Goal: Information Seeking & Learning: Learn about a topic

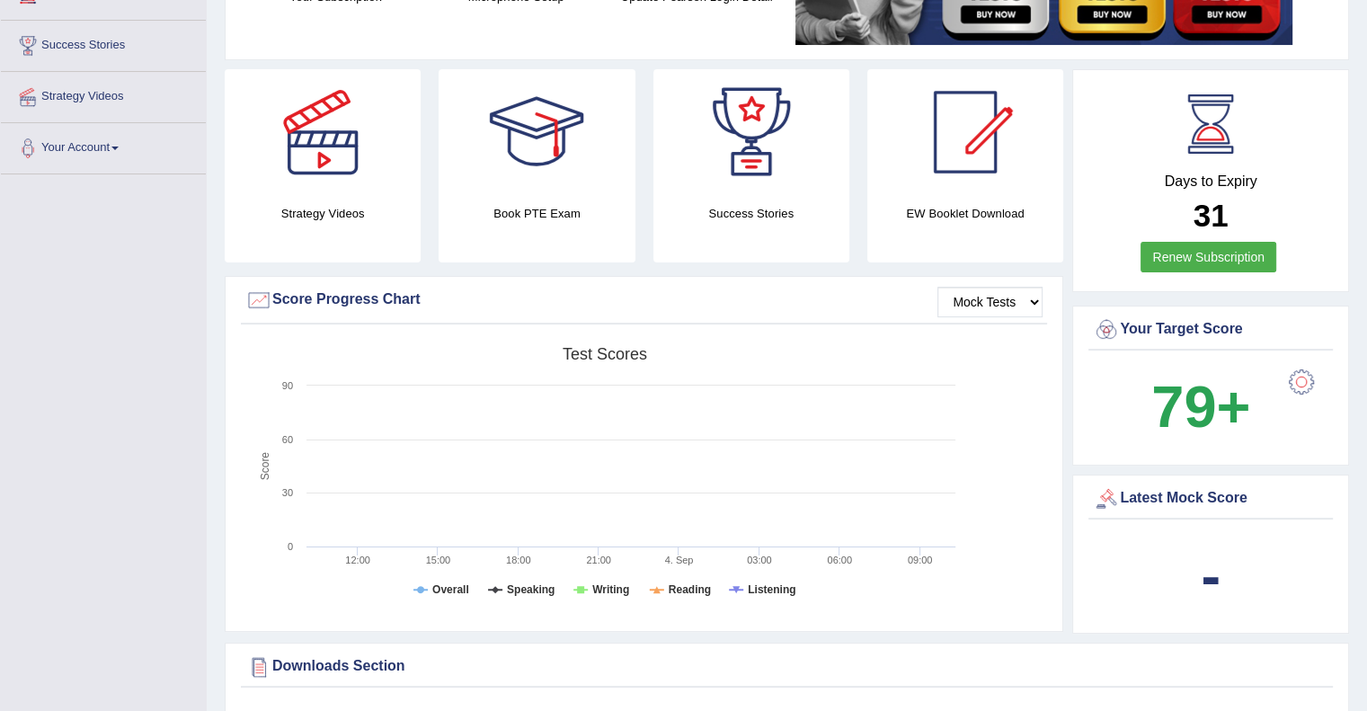
scroll to position [359, 0]
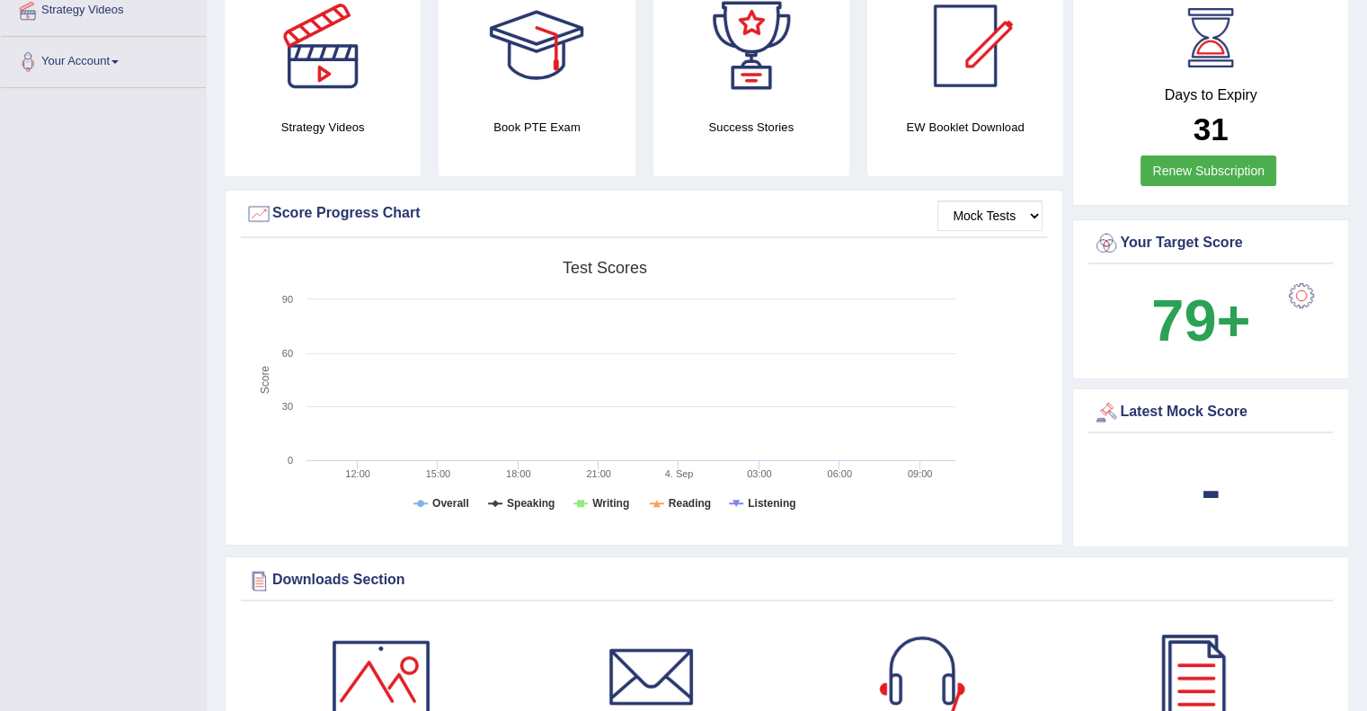
click at [1298, 295] on div at bounding box center [1301, 296] width 36 height 36
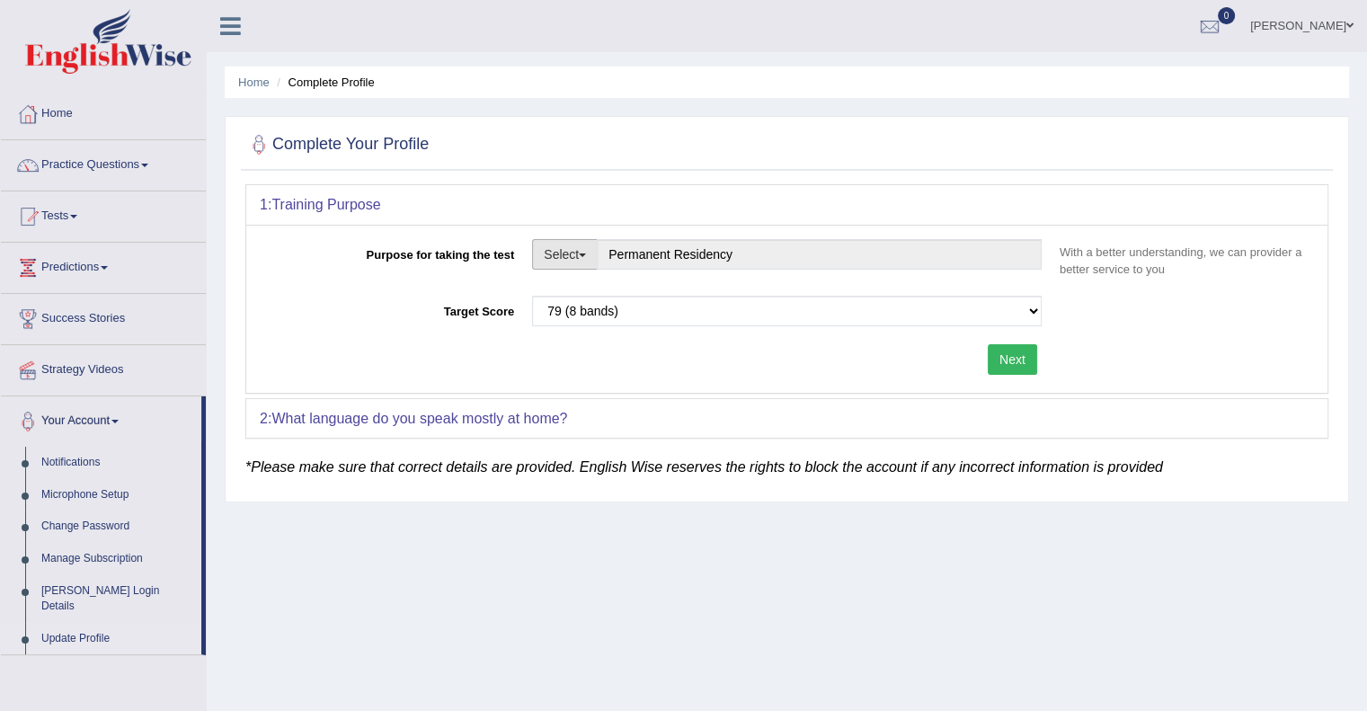
click at [580, 254] on button "Select" at bounding box center [565, 254] width 66 height 31
click at [797, 159] on div at bounding box center [786, 145] width 1083 height 37
click at [1036, 307] on select "Please select the correct value 50 (6 bands) 58 (6.5 bands) 65 (7 bands) 79 (8 …" at bounding box center [787, 311] width 510 height 31
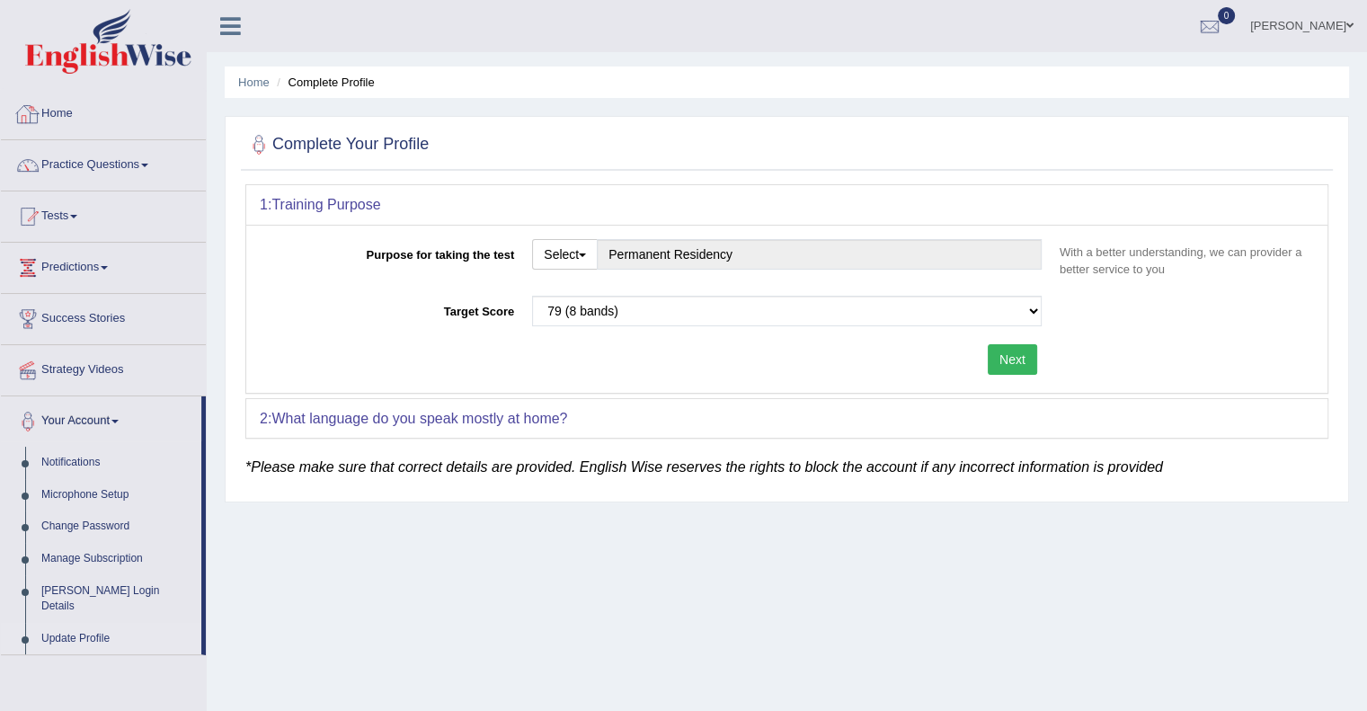
click at [52, 114] on link "Home" at bounding box center [103, 111] width 205 height 45
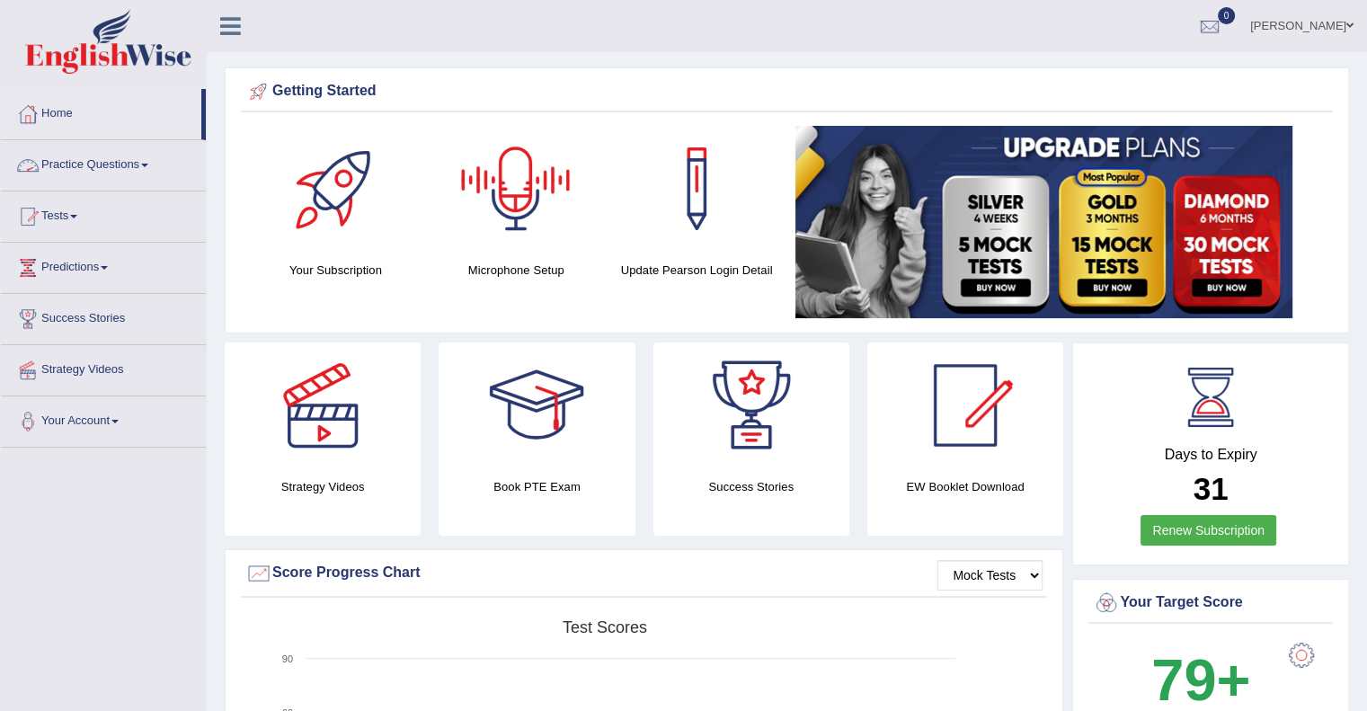
click at [125, 172] on link "Practice Questions" at bounding box center [103, 162] width 205 height 45
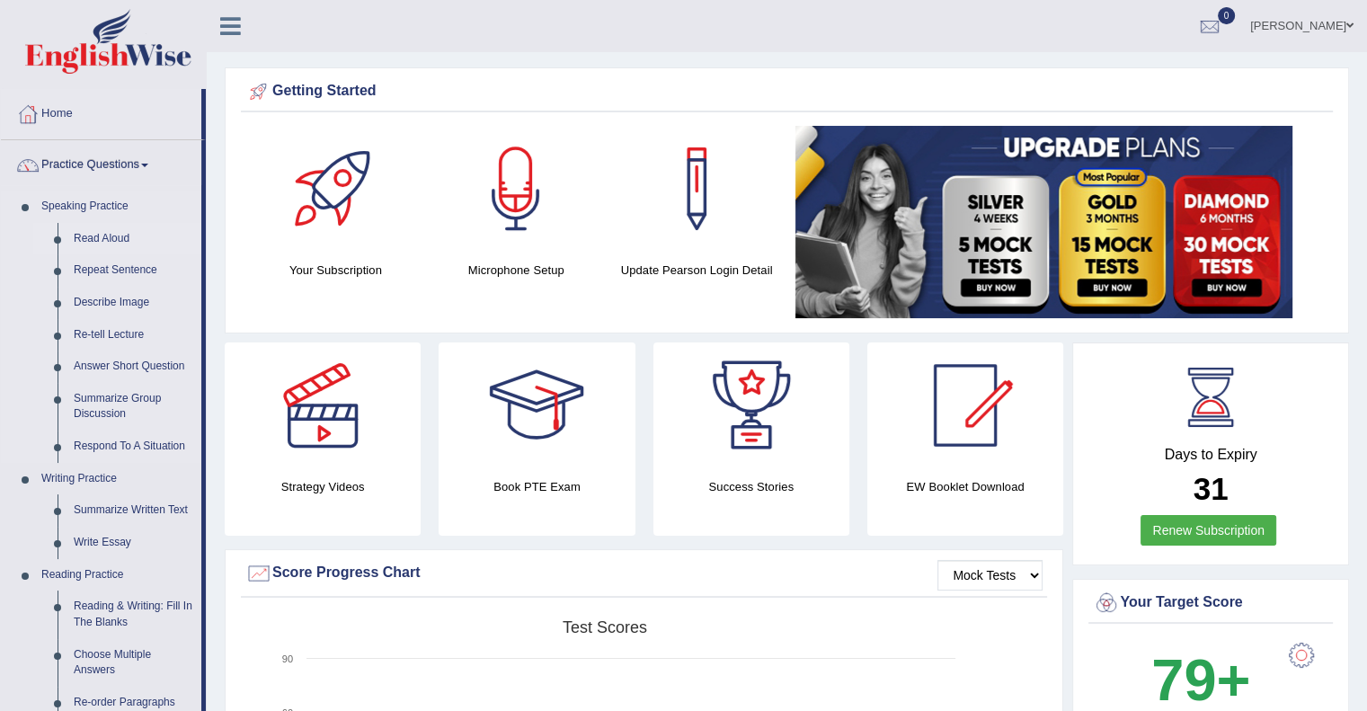
click at [94, 236] on link "Read Aloud" at bounding box center [134, 239] width 136 height 32
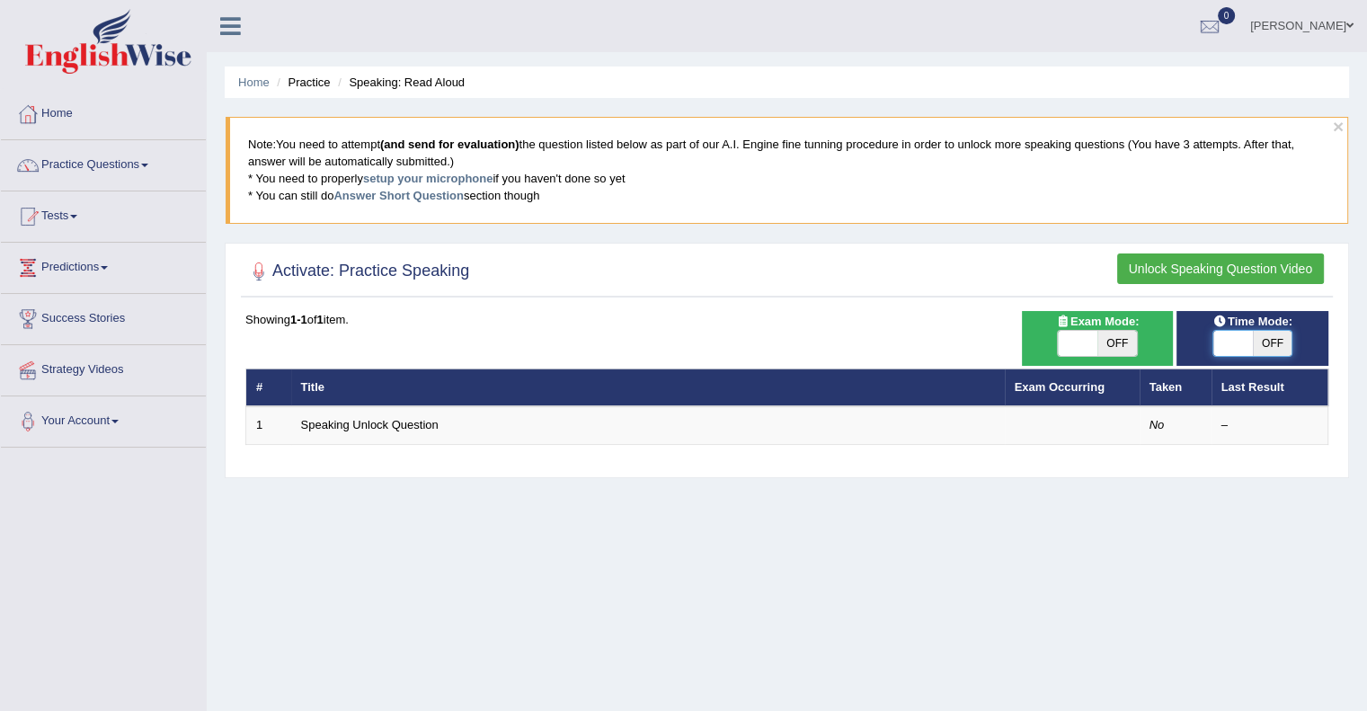
click at [1229, 342] on span at bounding box center [1233, 343] width 40 height 25
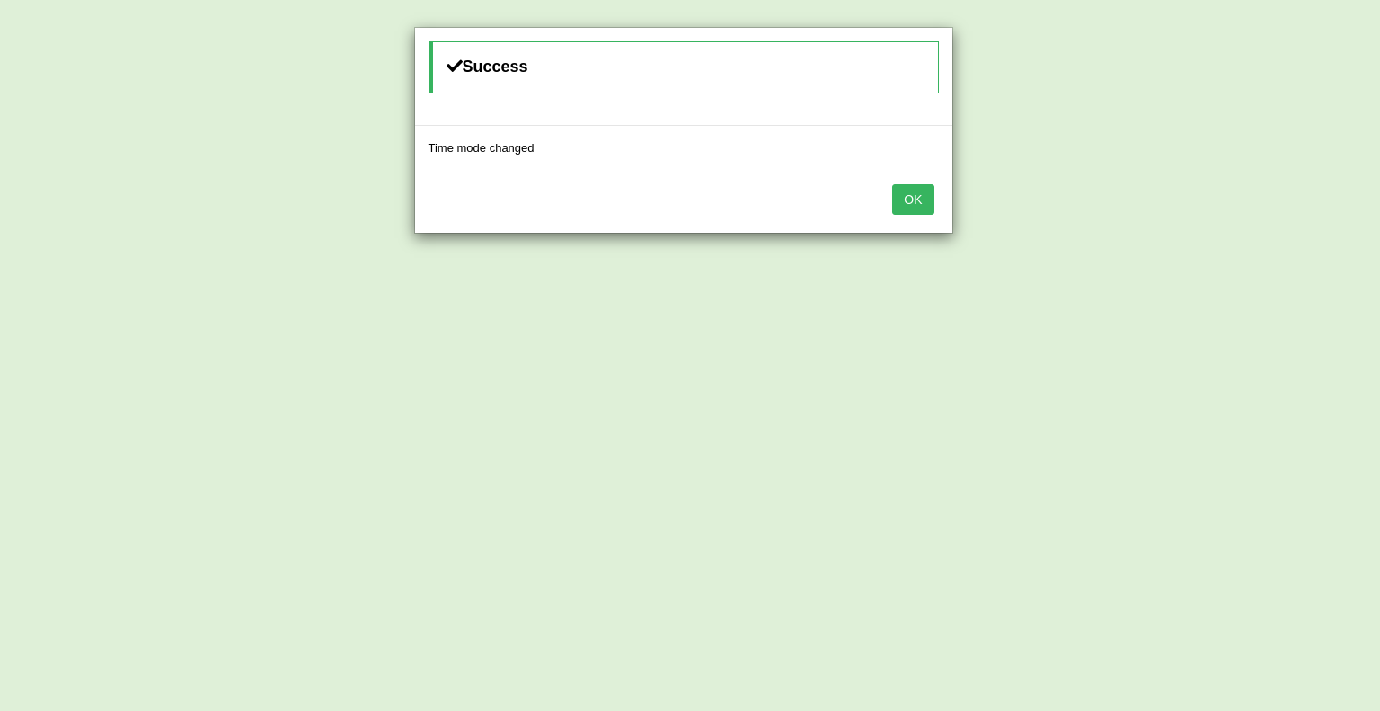
click at [905, 186] on button "OK" at bounding box center [912, 199] width 41 height 31
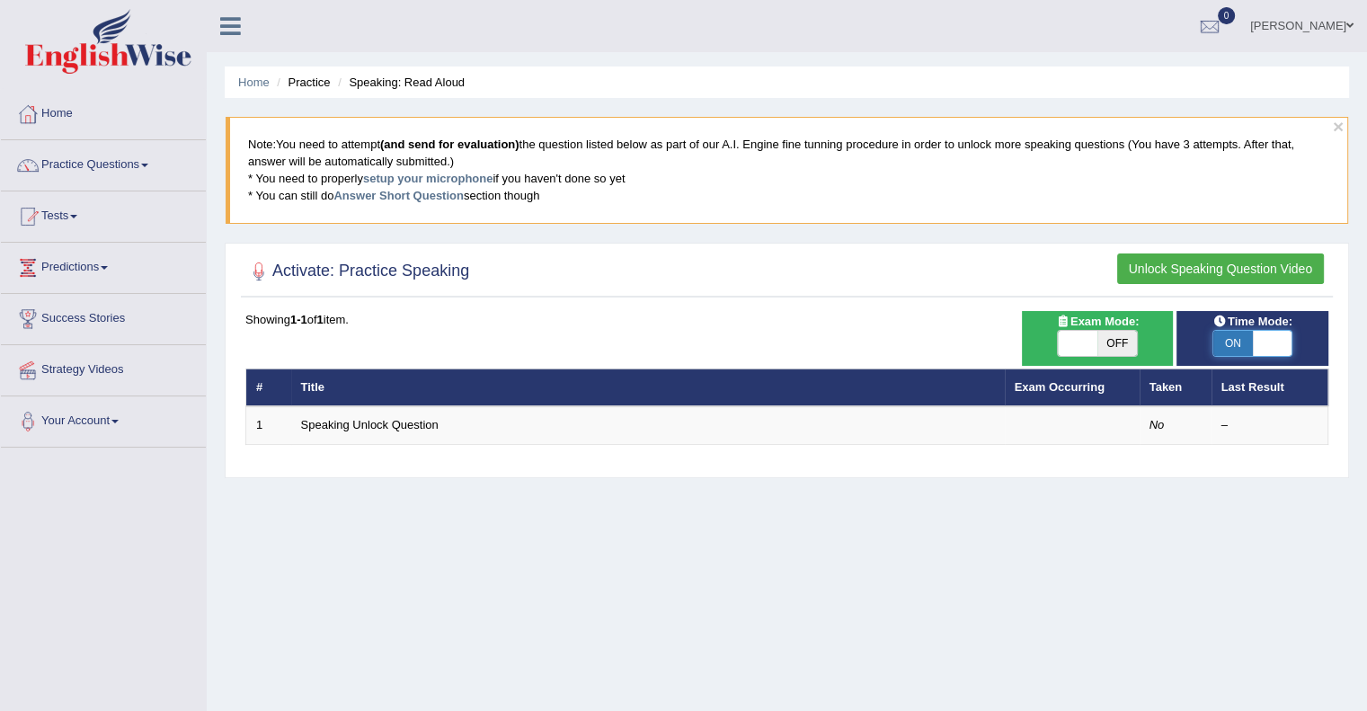
click at [1262, 353] on span at bounding box center [1273, 343] width 40 height 25
checkbox input "false"
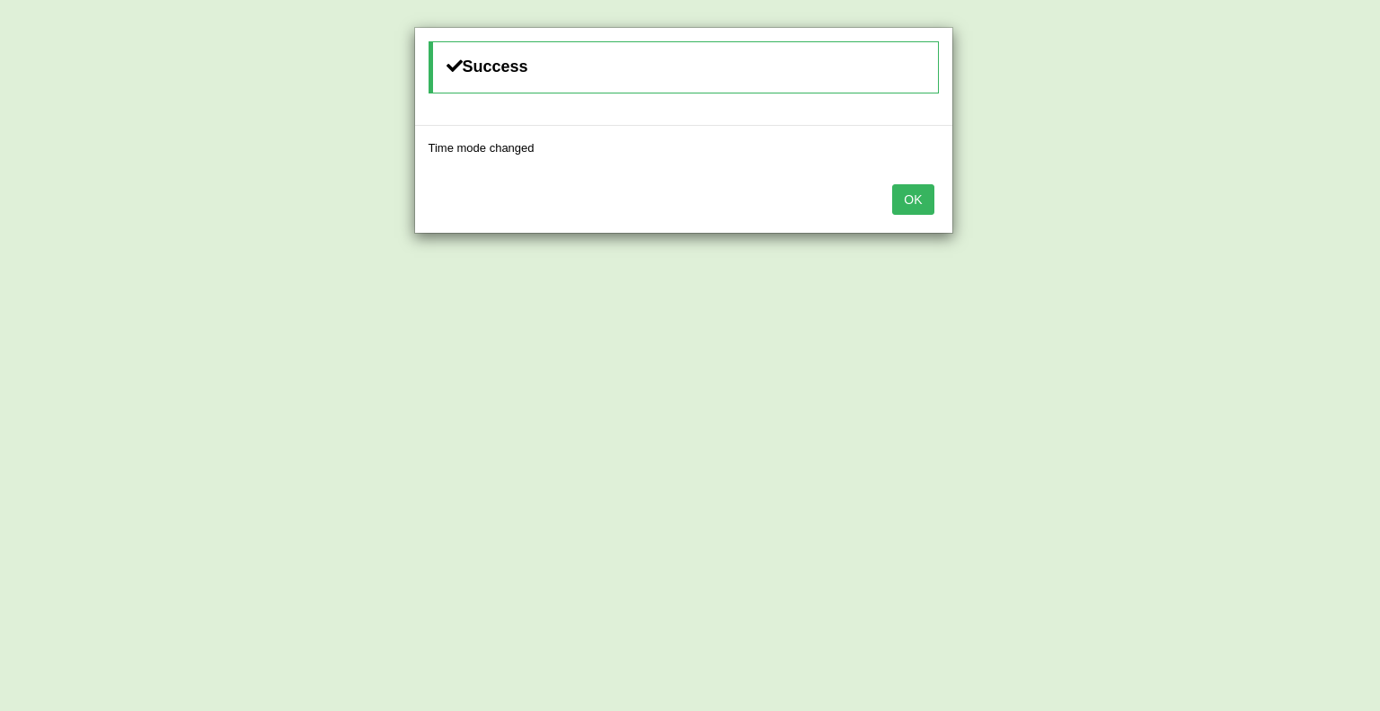
click at [917, 197] on button "OK" at bounding box center [912, 199] width 41 height 31
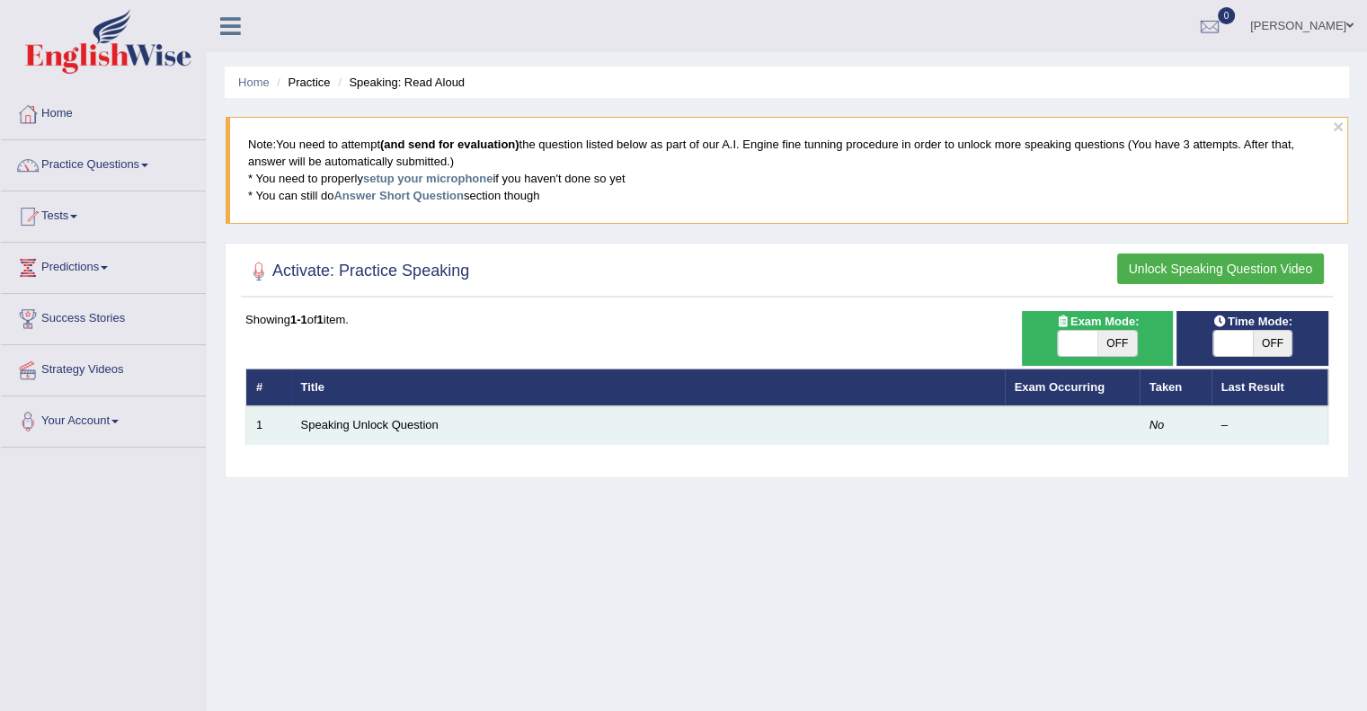
click at [711, 439] on td "Speaking Unlock Question" at bounding box center [648, 425] width 714 height 38
click at [708, 423] on td "Speaking Unlock Question" at bounding box center [648, 425] width 714 height 38
click at [525, 427] on td "Speaking Unlock Question" at bounding box center [648, 425] width 714 height 38
click at [1225, 421] on div "–" at bounding box center [1269, 425] width 97 height 17
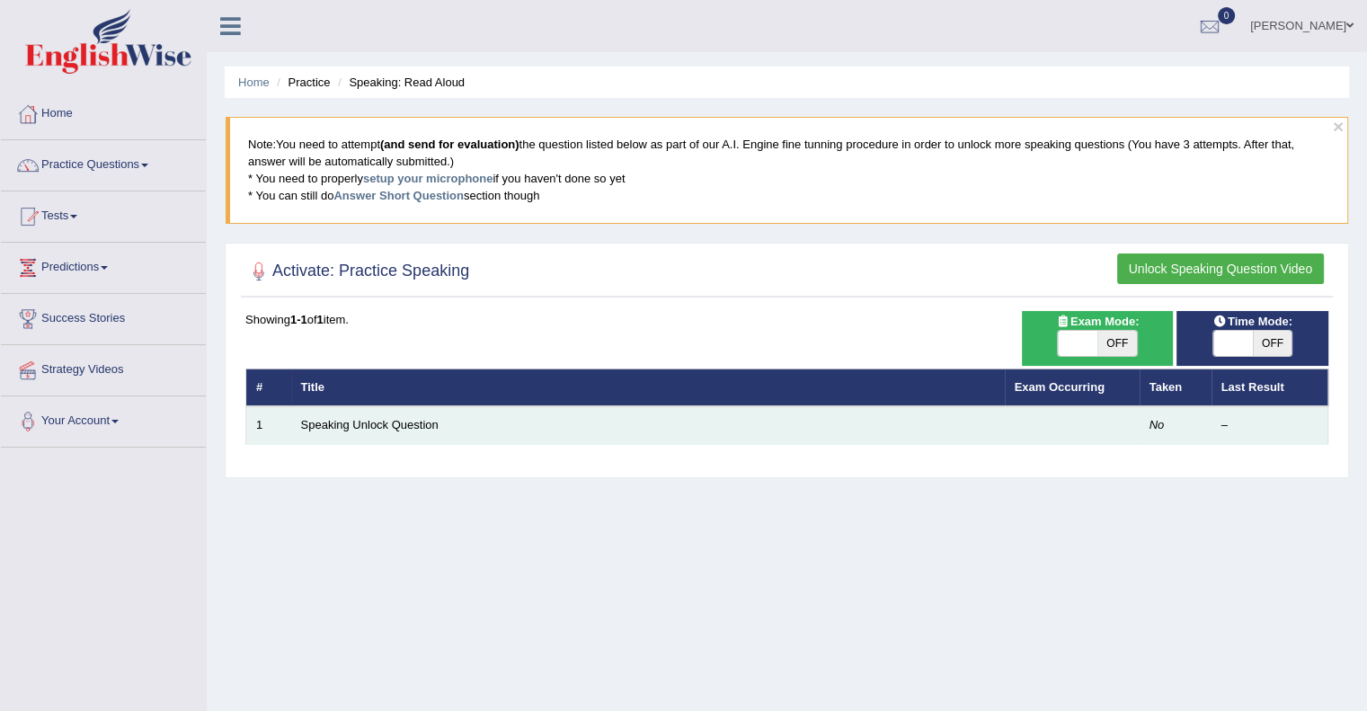
click at [1225, 421] on div "–" at bounding box center [1269, 425] width 97 height 17
click at [1222, 421] on div "–" at bounding box center [1269, 425] width 97 height 17
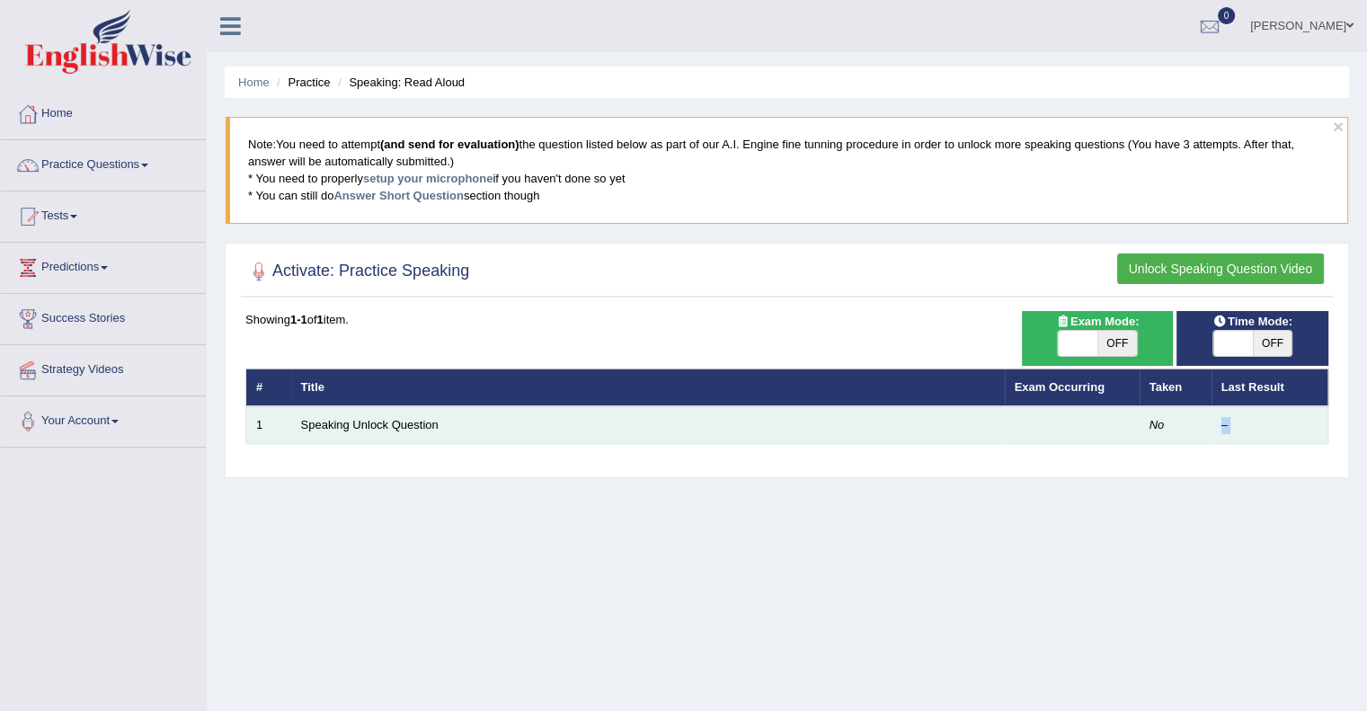
click at [1222, 421] on div "–" at bounding box center [1269, 425] width 97 height 17
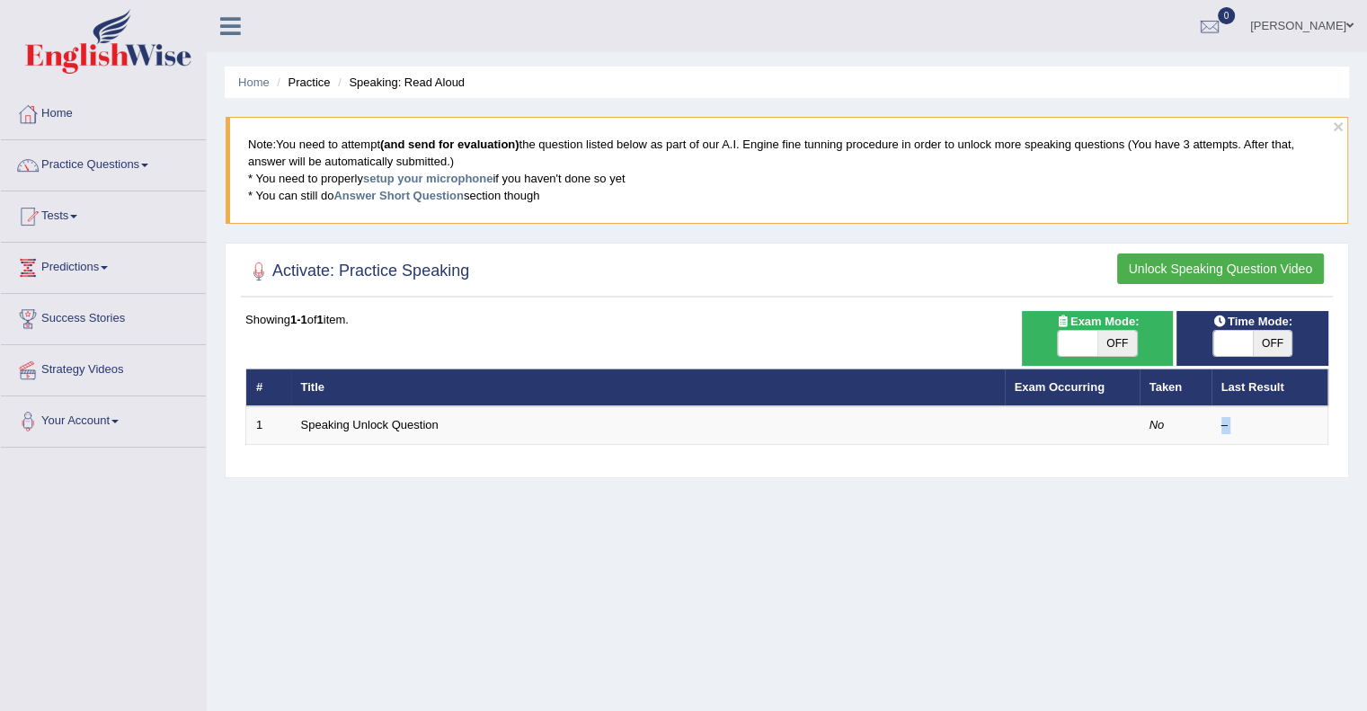
click at [1145, 266] on button "Unlock Speaking Question Video" at bounding box center [1220, 268] width 207 height 31
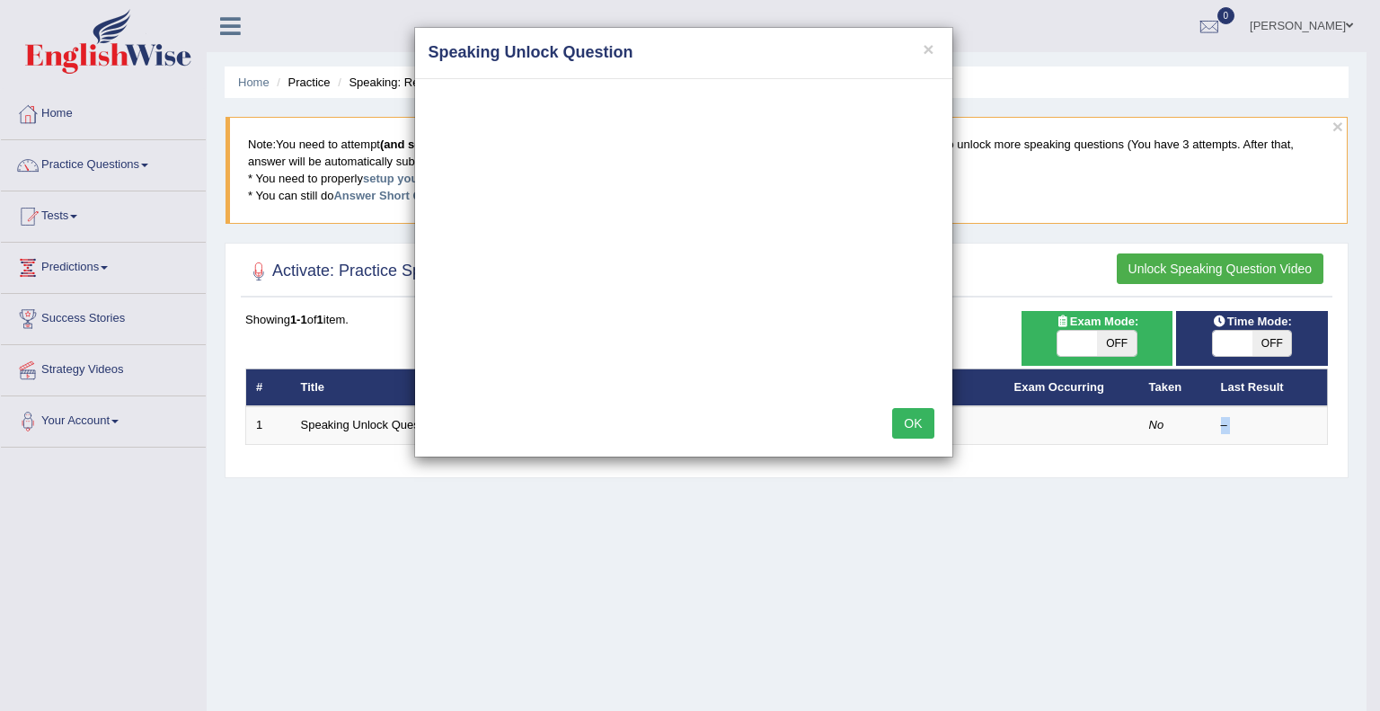
click at [912, 428] on button "OK" at bounding box center [912, 423] width 41 height 31
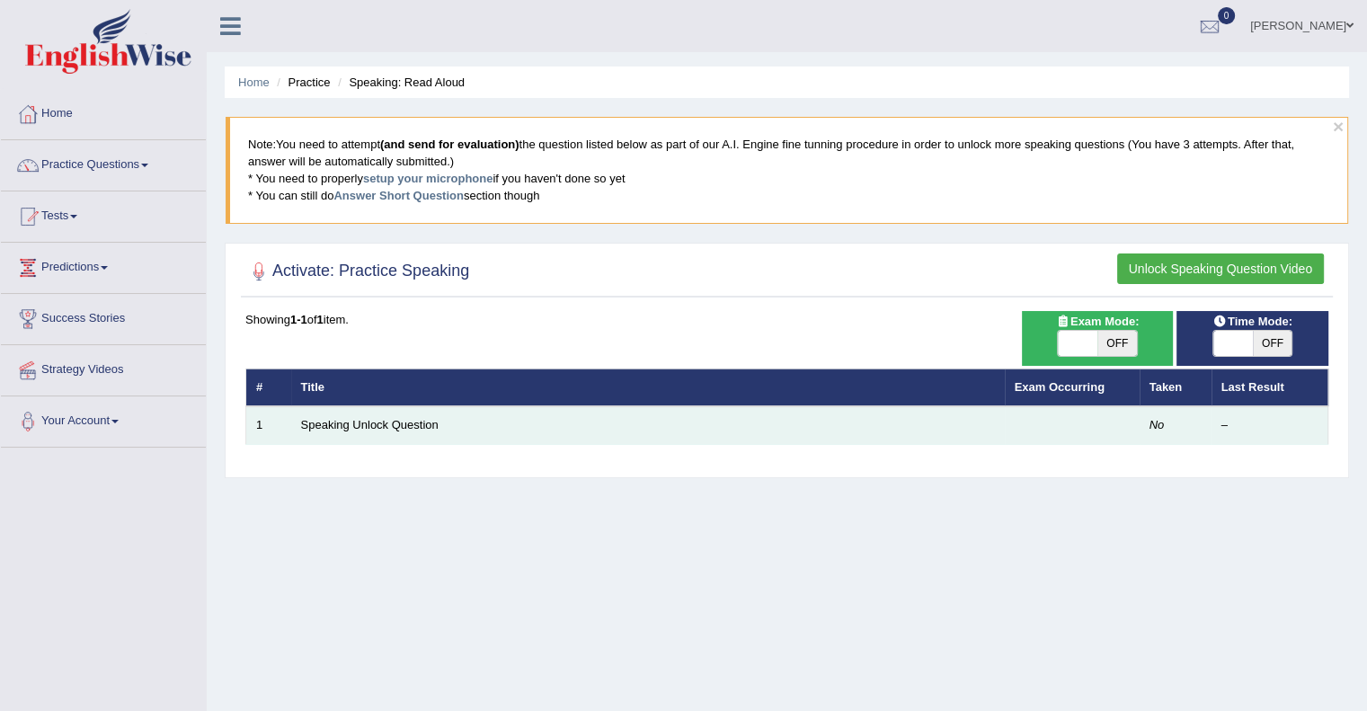
click at [912, 428] on td "Speaking Unlock Question" at bounding box center [648, 425] width 714 height 38
click at [351, 435] on td "Speaking Unlock Question" at bounding box center [648, 425] width 714 height 38
drag, startPoint x: 350, startPoint y: 434, endPoint x: 357, endPoint y: 416, distance: 19.0
click at [357, 416] on td "Speaking Unlock Question" at bounding box center [648, 425] width 714 height 38
click at [321, 420] on link "Speaking Unlock Question" at bounding box center [369, 424] width 137 height 13
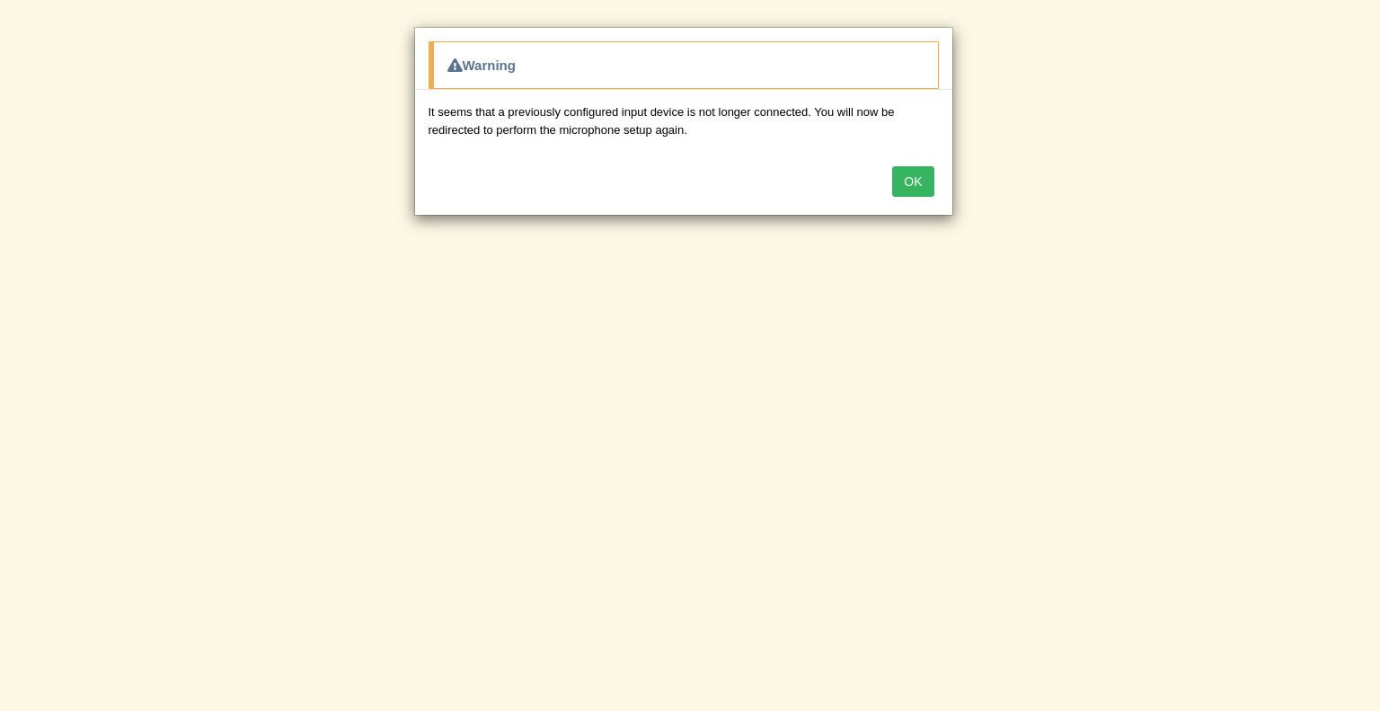
click at [549, 365] on div "Warning It seems that a previously configured input device is not longer connec…" at bounding box center [690, 355] width 1380 height 711
click at [919, 175] on button "OK" at bounding box center [912, 181] width 41 height 31
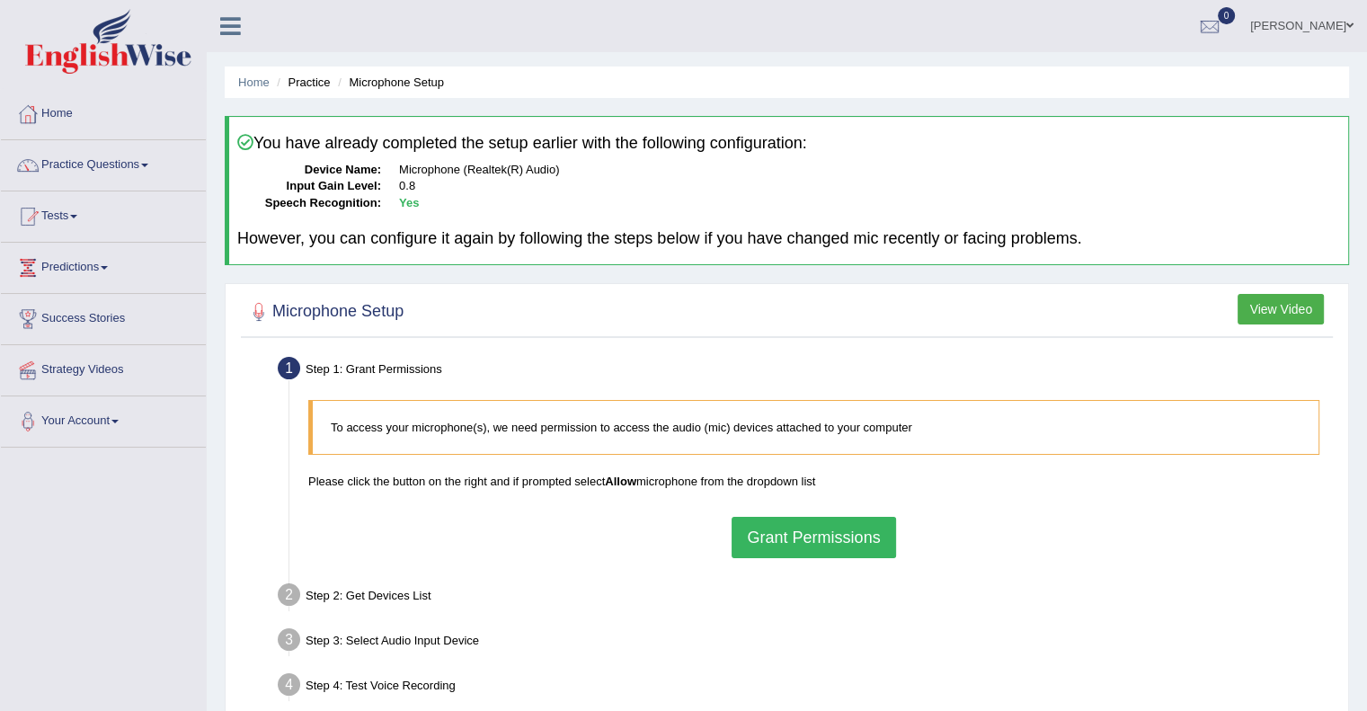
click at [760, 546] on button "Grant Permissions" at bounding box center [814, 537] width 164 height 41
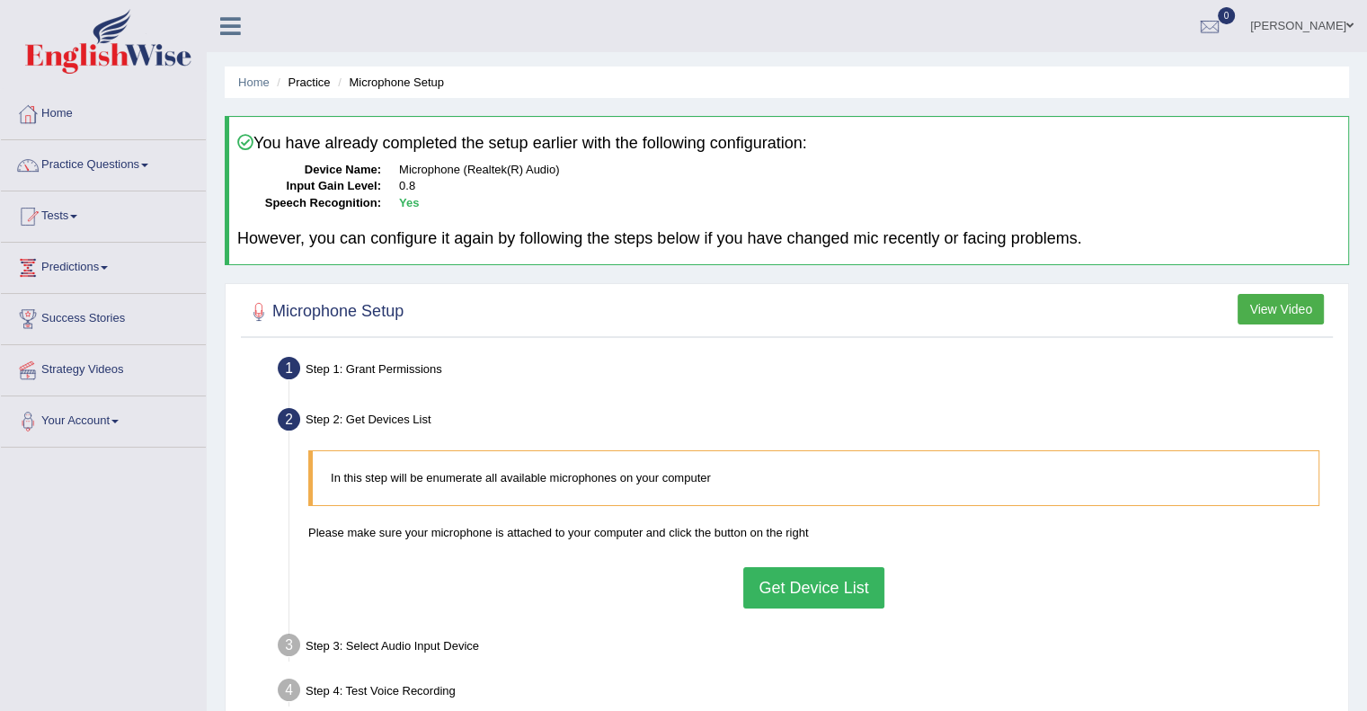
click at [758, 590] on button "Get Device List" at bounding box center [813, 587] width 140 height 41
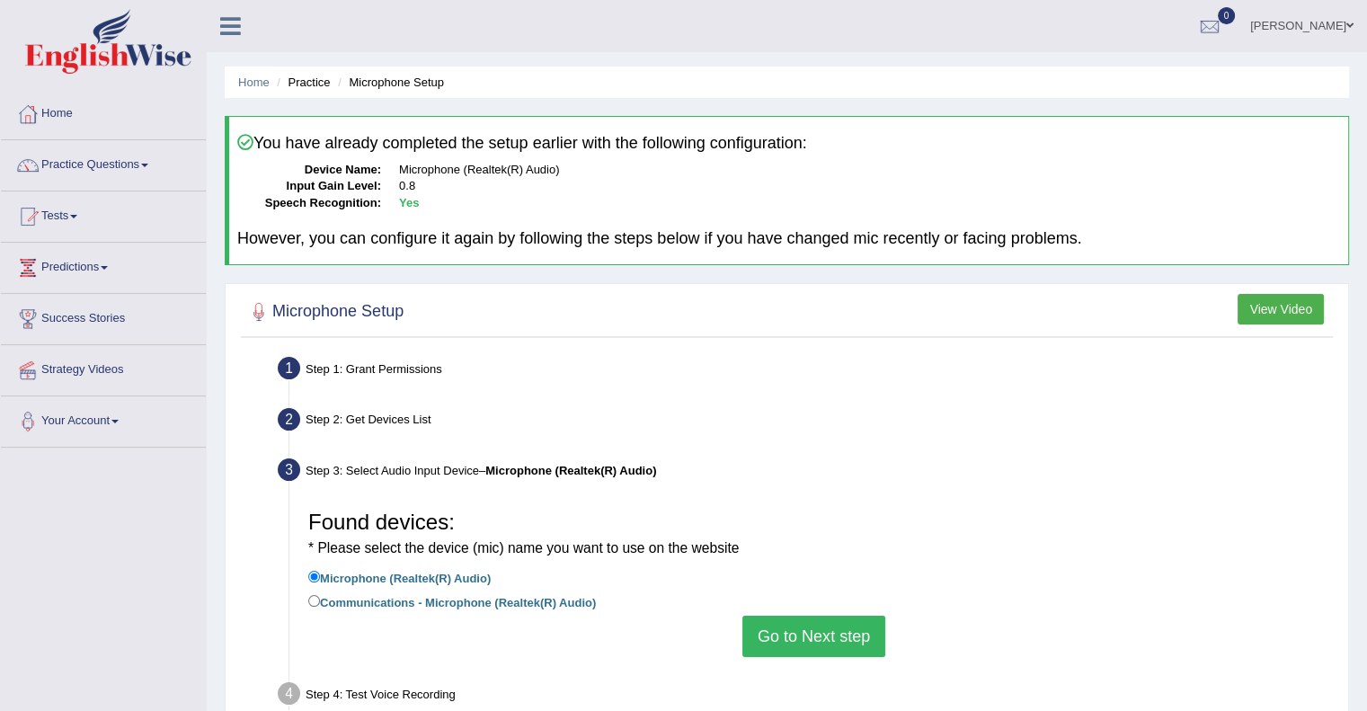
click at [762, 624] on button "Go to Next step" at bounding box center [813, 636] width 143 height 41
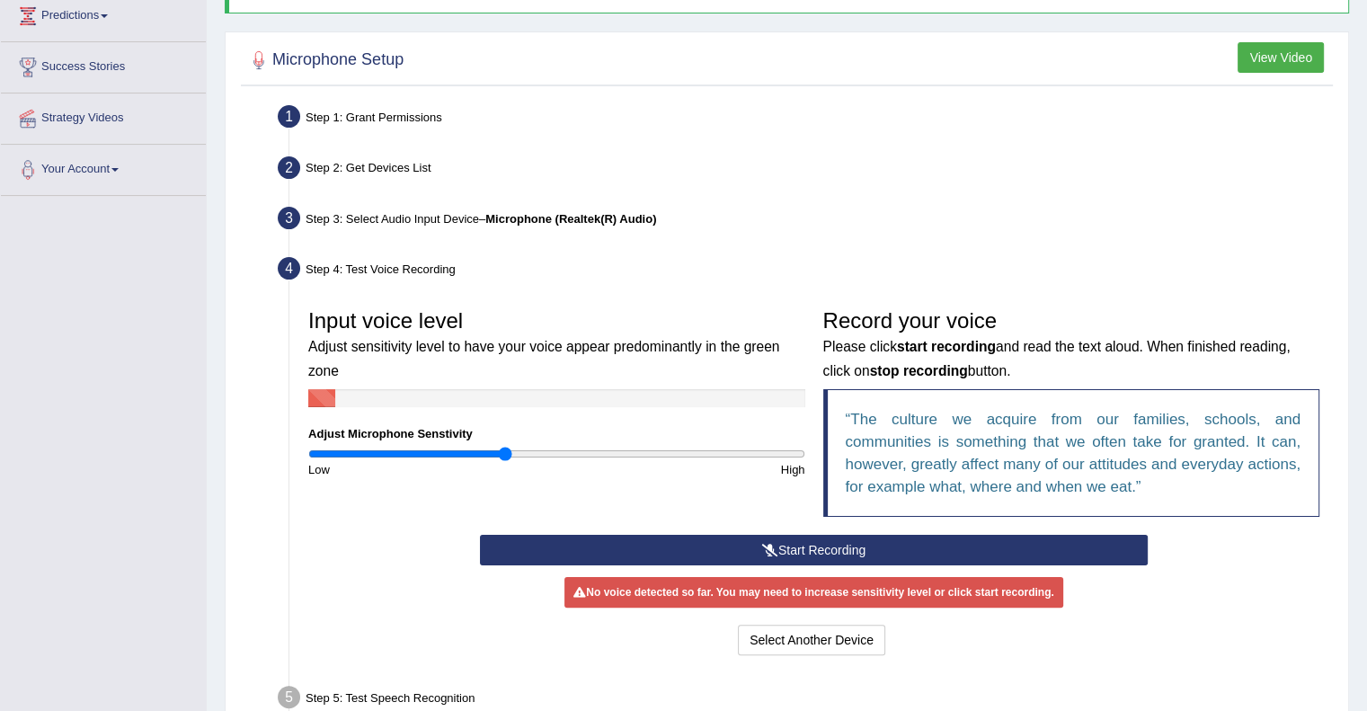
scroll to position [288, 0]
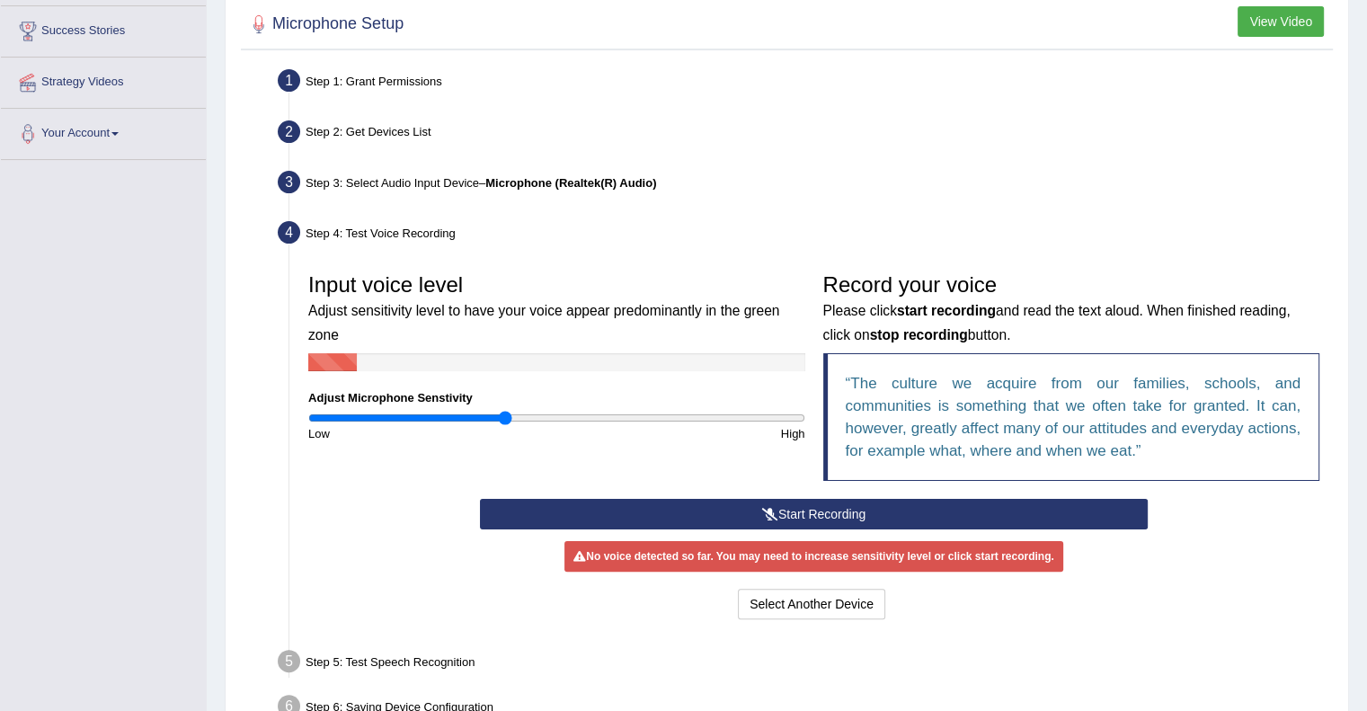
click at [898, 486] on div "Record your voice Please click start recording and read the text aloud. When fi…" at bounding box center [1071, 381] width 515 height 235
click at [84, 221] on div "Toggle navigation Home Practice Questions Speaking Practice Read Aloud Repeat S…" at bounding box center [683, 261] width 1367 height 1099
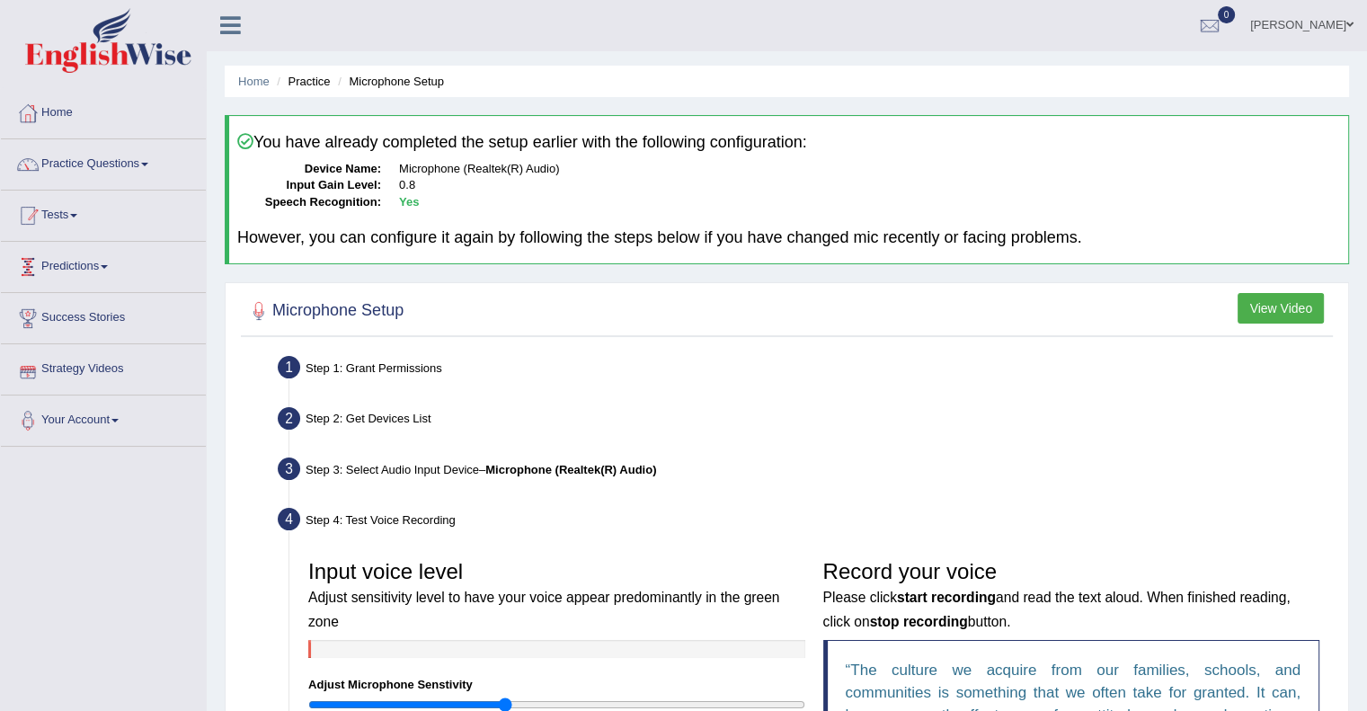
scroll to position [0, 0]
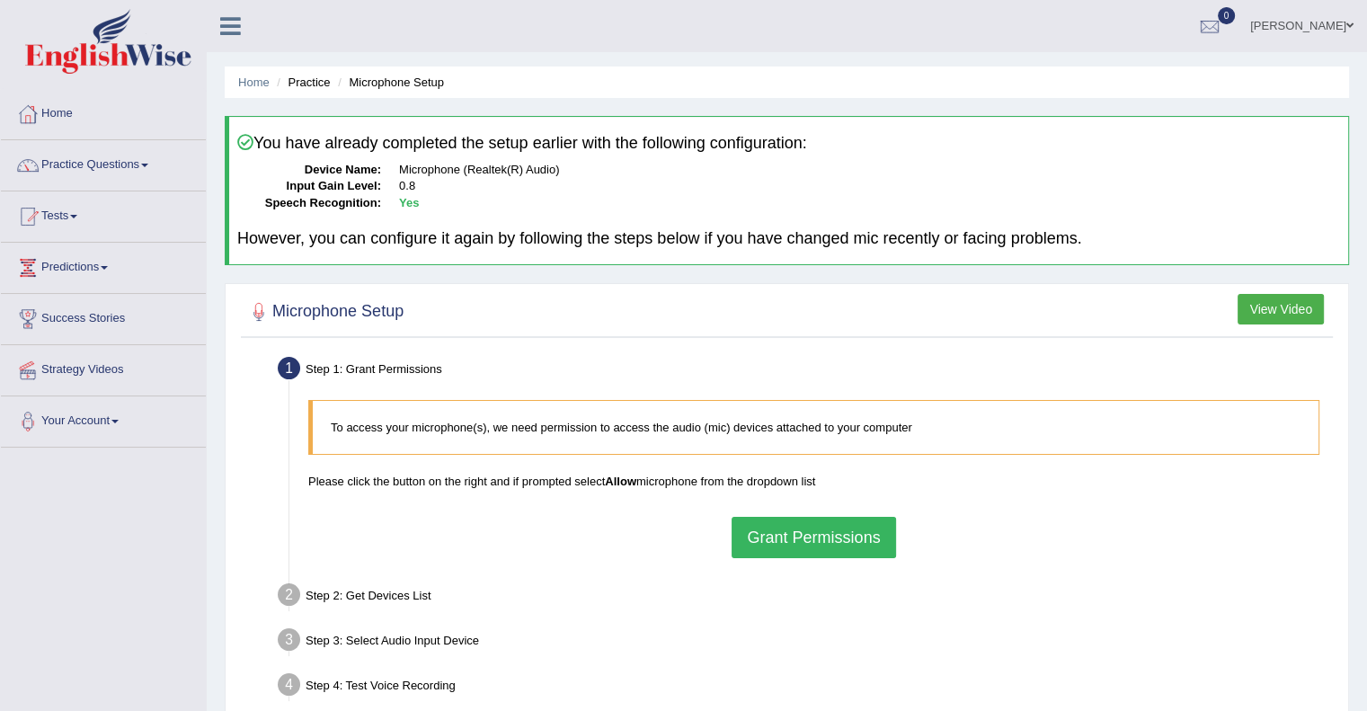
click at [792, 542] on button "Grant Permissions" at bounding box center [814, 537] width 164 height 41
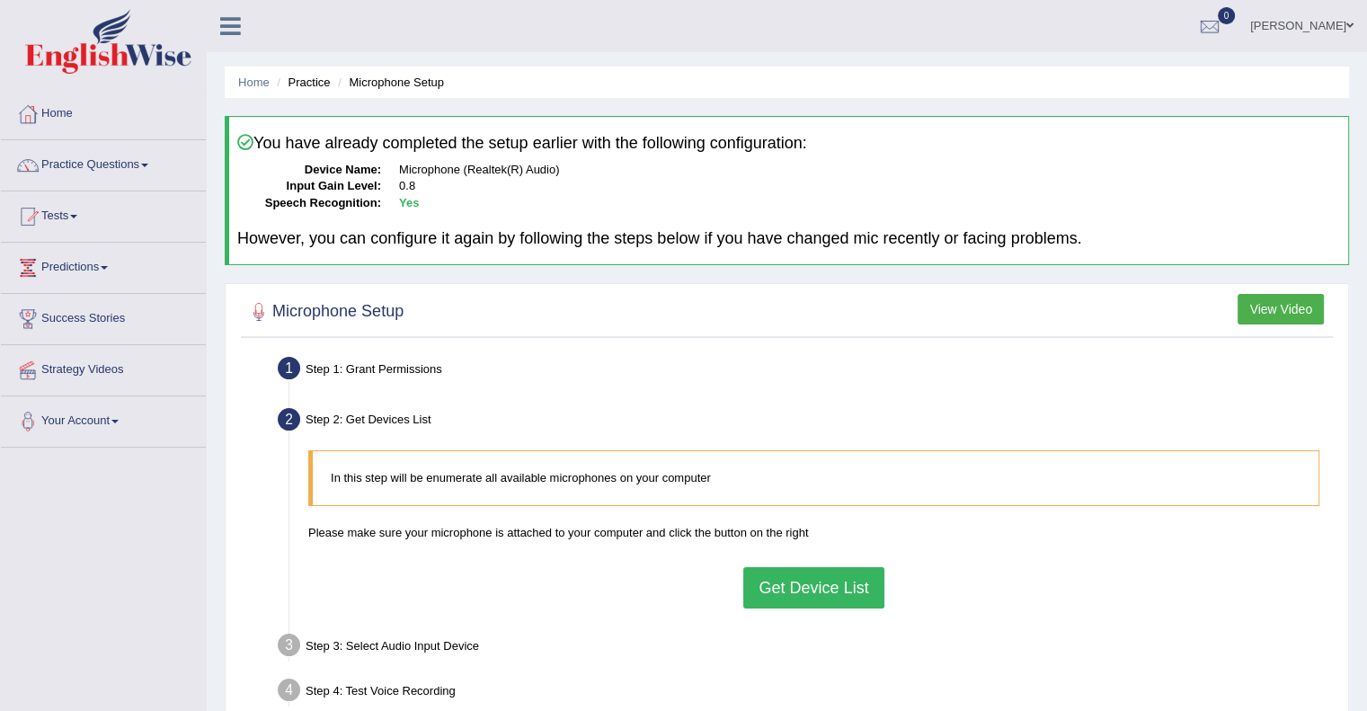
click at [814, 585] on button "Get Device List" at bounding box center [813, 587] width 140 height 41
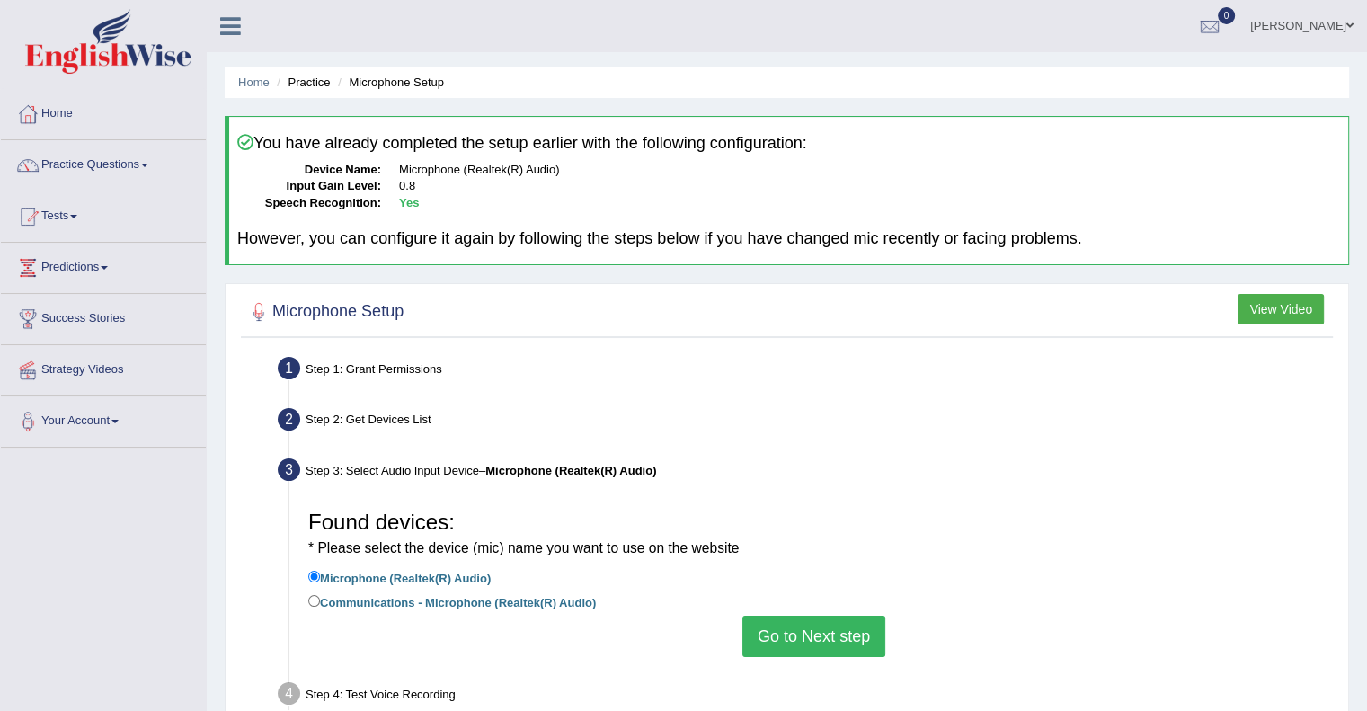
click at [800, 617] on button "Go to Next step" at bounding box center [813, 636] width 143 height 41
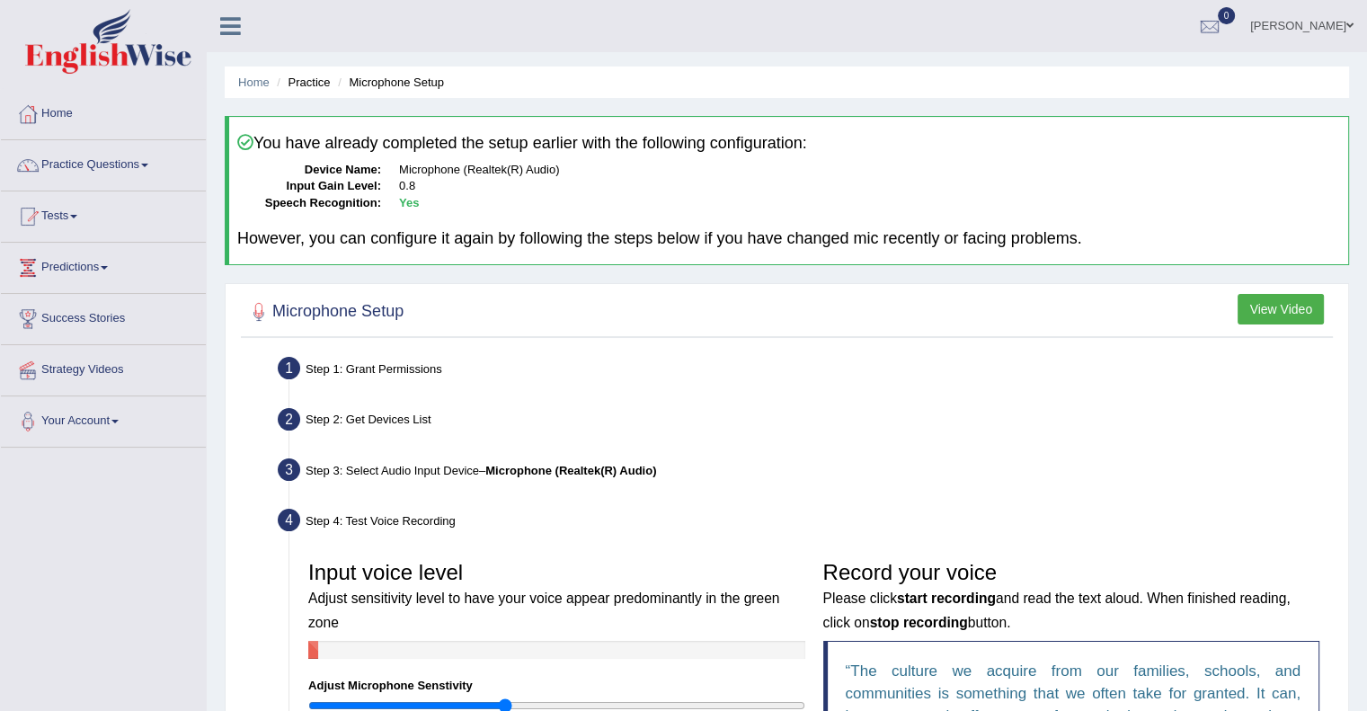
scroll to position [394, 0]
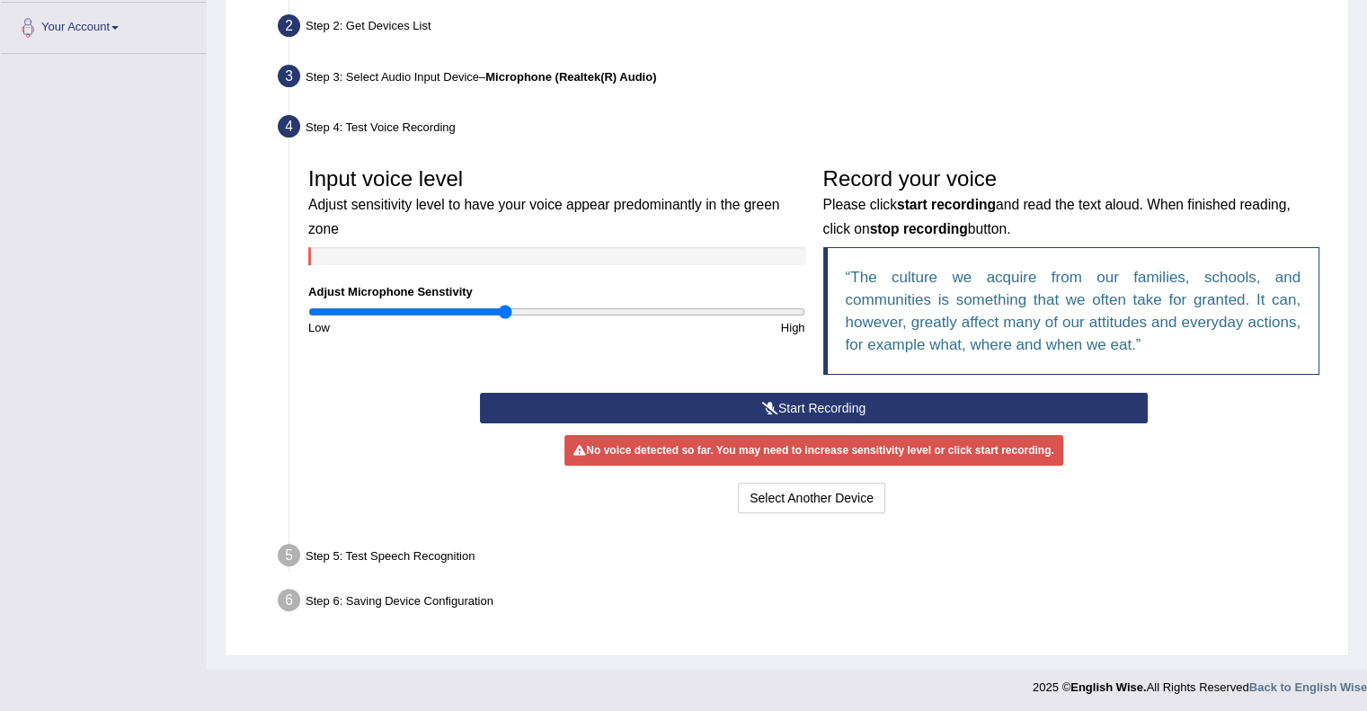
click at [828, 404] on button "Start Recording" at bounding box center [814, 408] width 668 height 31
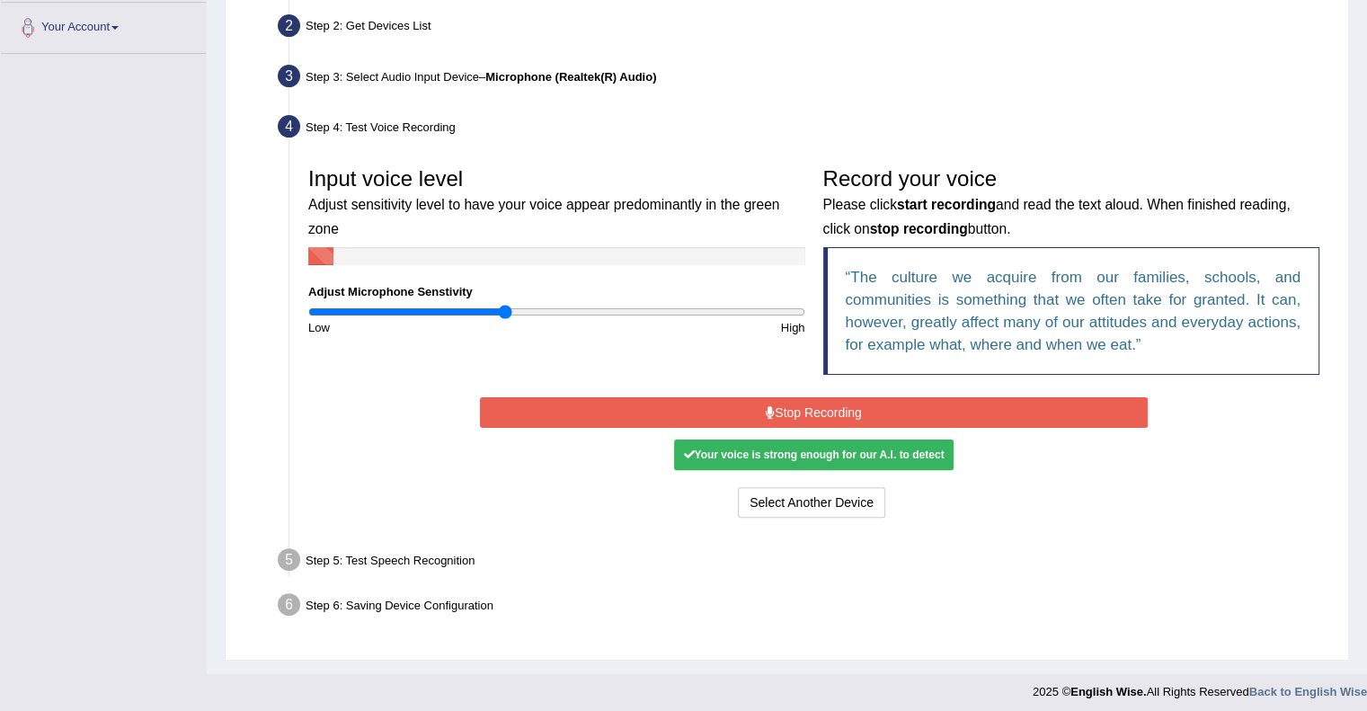
click at [822, 409] on button "Stop Recording" at bounding box center [814, 412] width 668 height 31
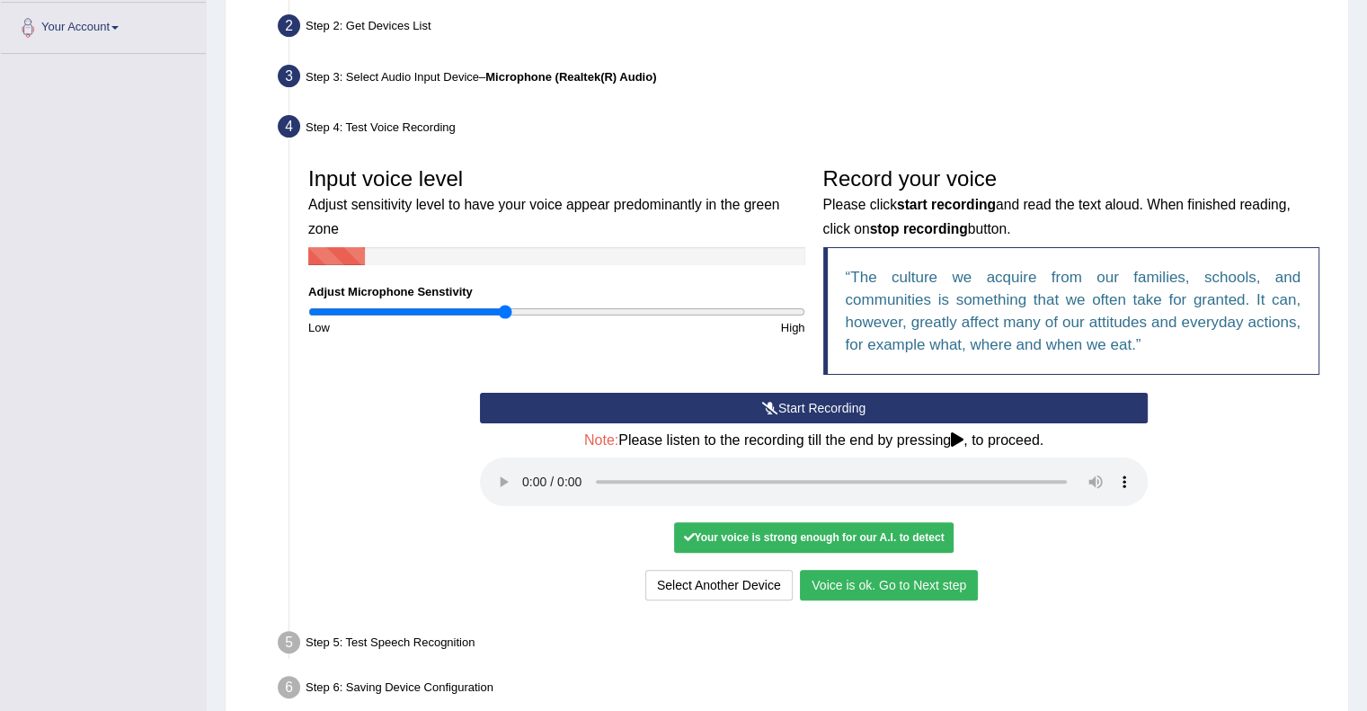
click at [899, 574] on button "Voice is ok. Go to Next step" at bounding box center [889, 585] width 178 height 31
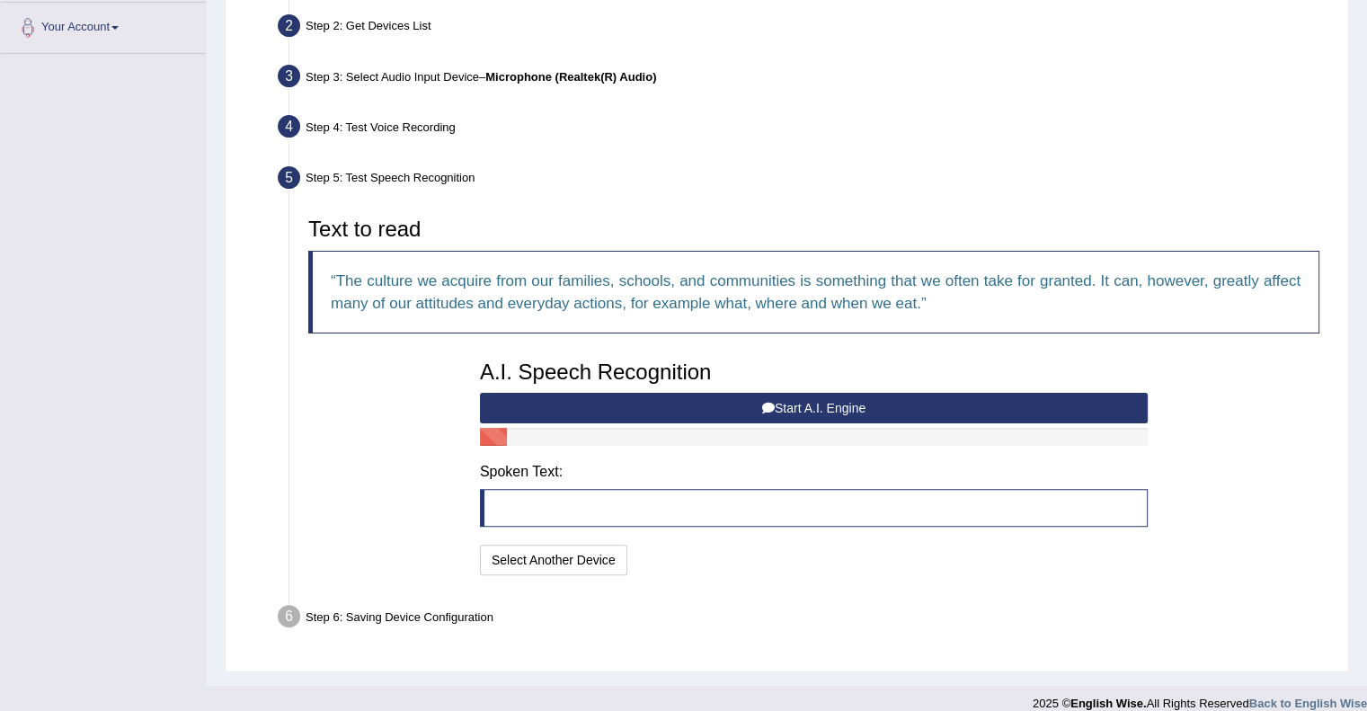
click at [770, 403] on icon at bounding box center [768, 408] width 13 height 13
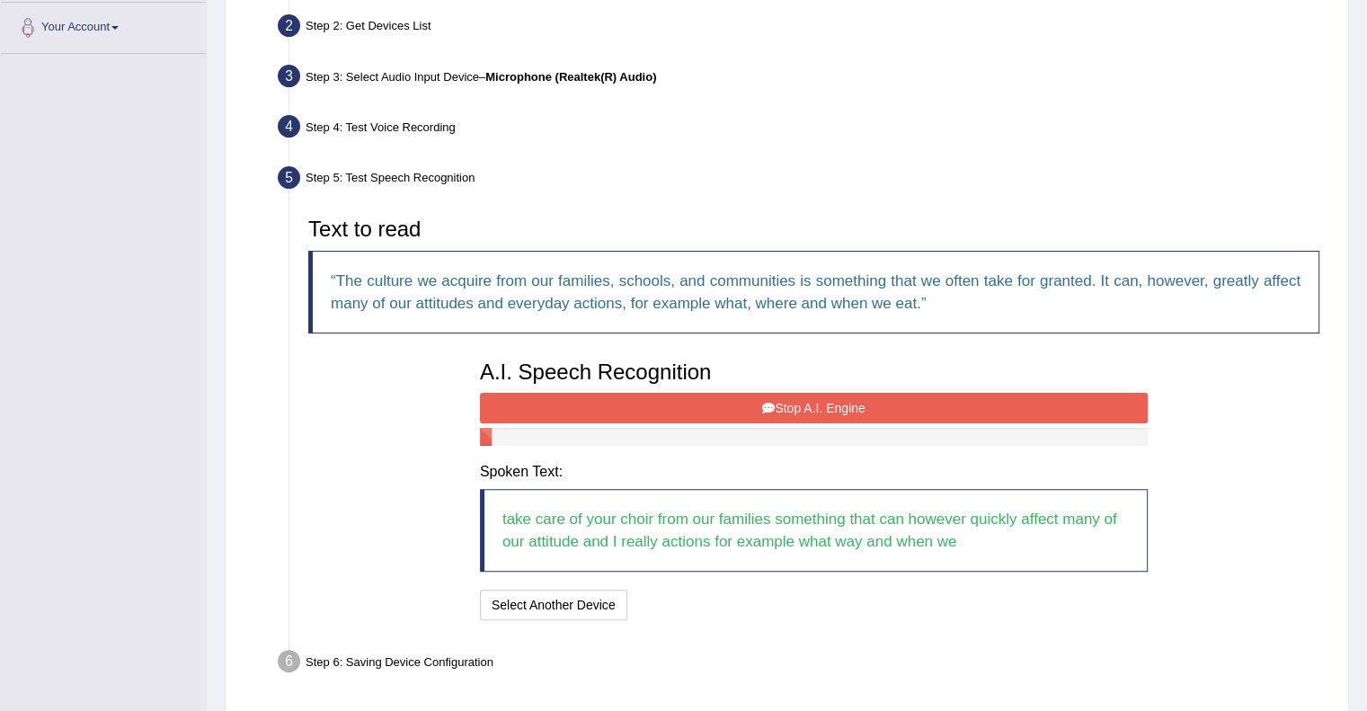
click at [743, 407] on button "Stop A.I. Engine" at bounding box center [814, 408] width 668 height 31
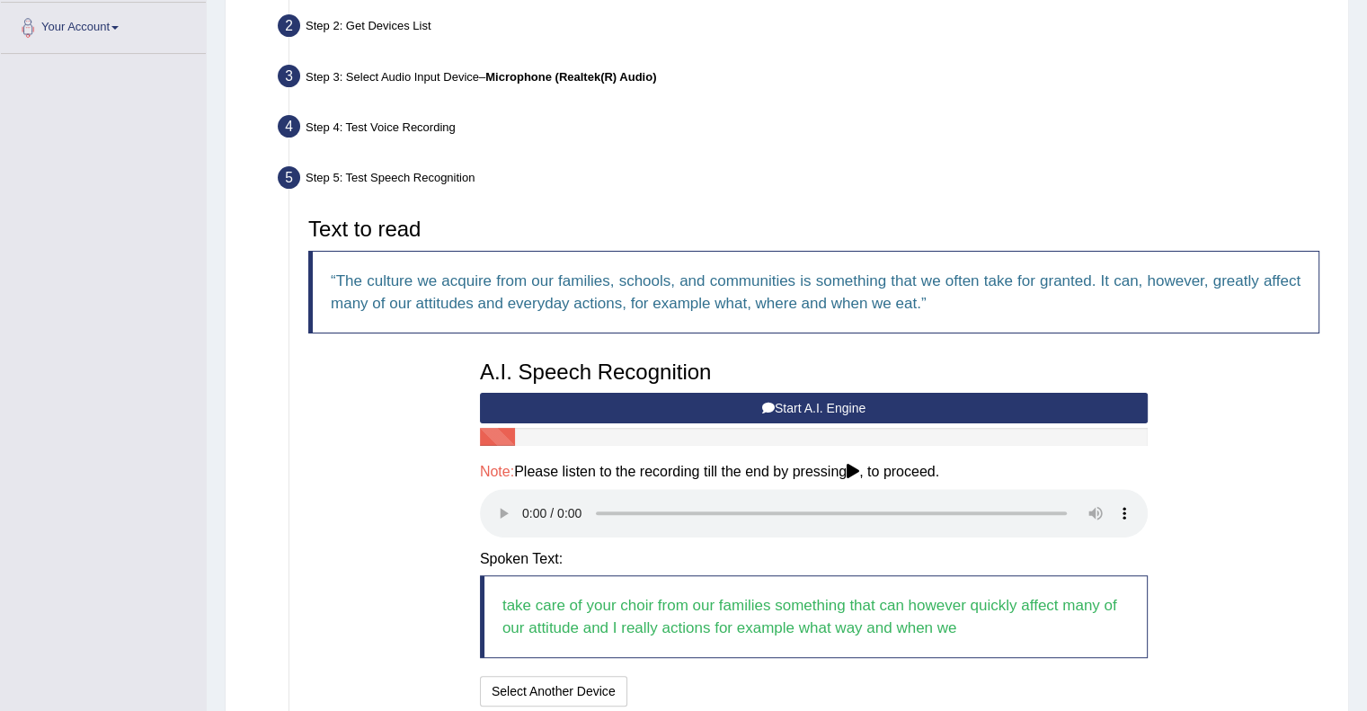
scroll to position [543, 0]
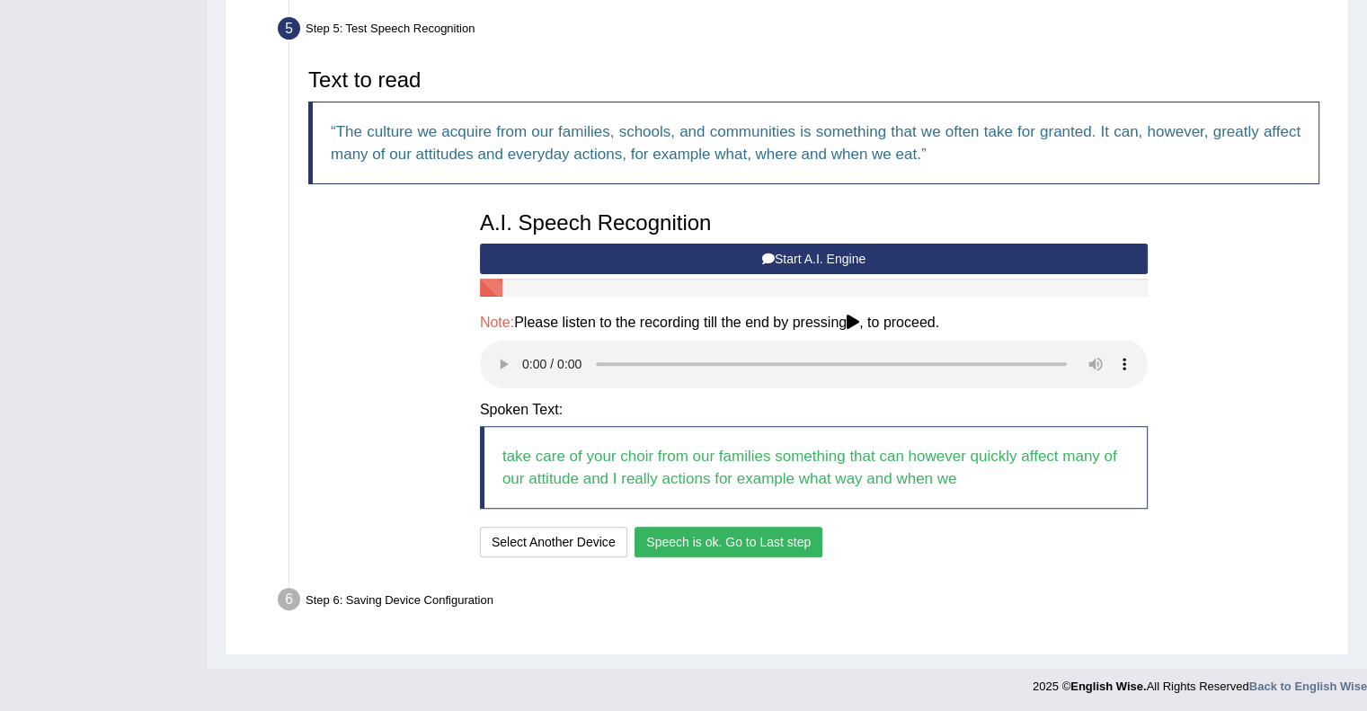
click at [723, 549] on button "Speech is ok. Go to Last step" at bounding box center [728, 542] width 188 height 31
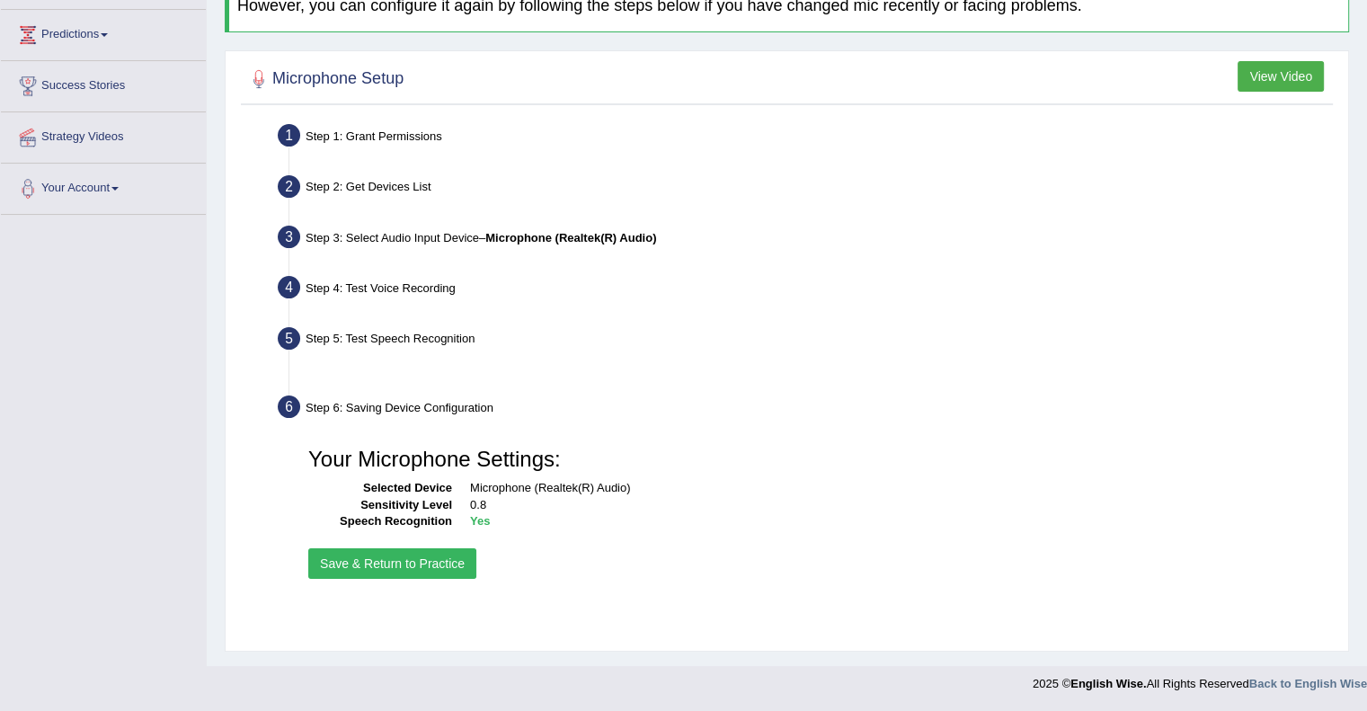
scroll to position [233, 0]
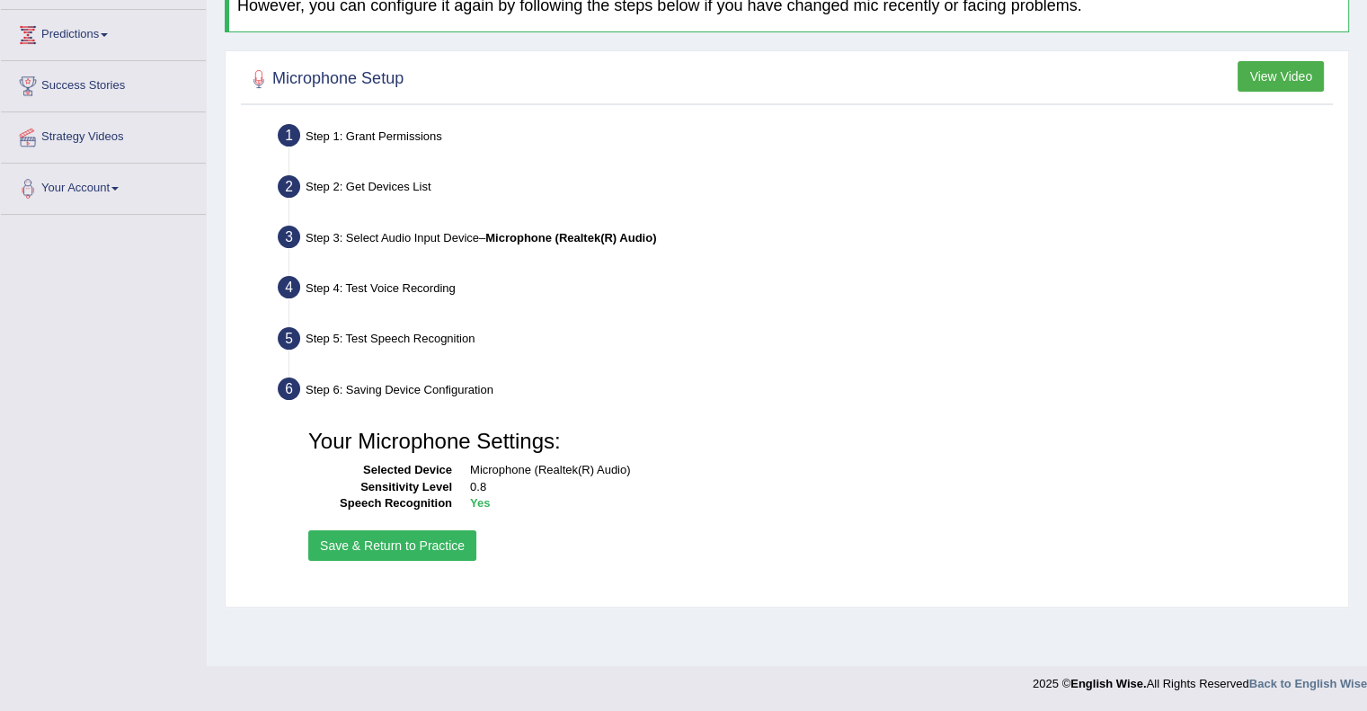
click at [406, 539] on button "Save & Return to Practice" at bounding box center [392, 545] width 168 height 31
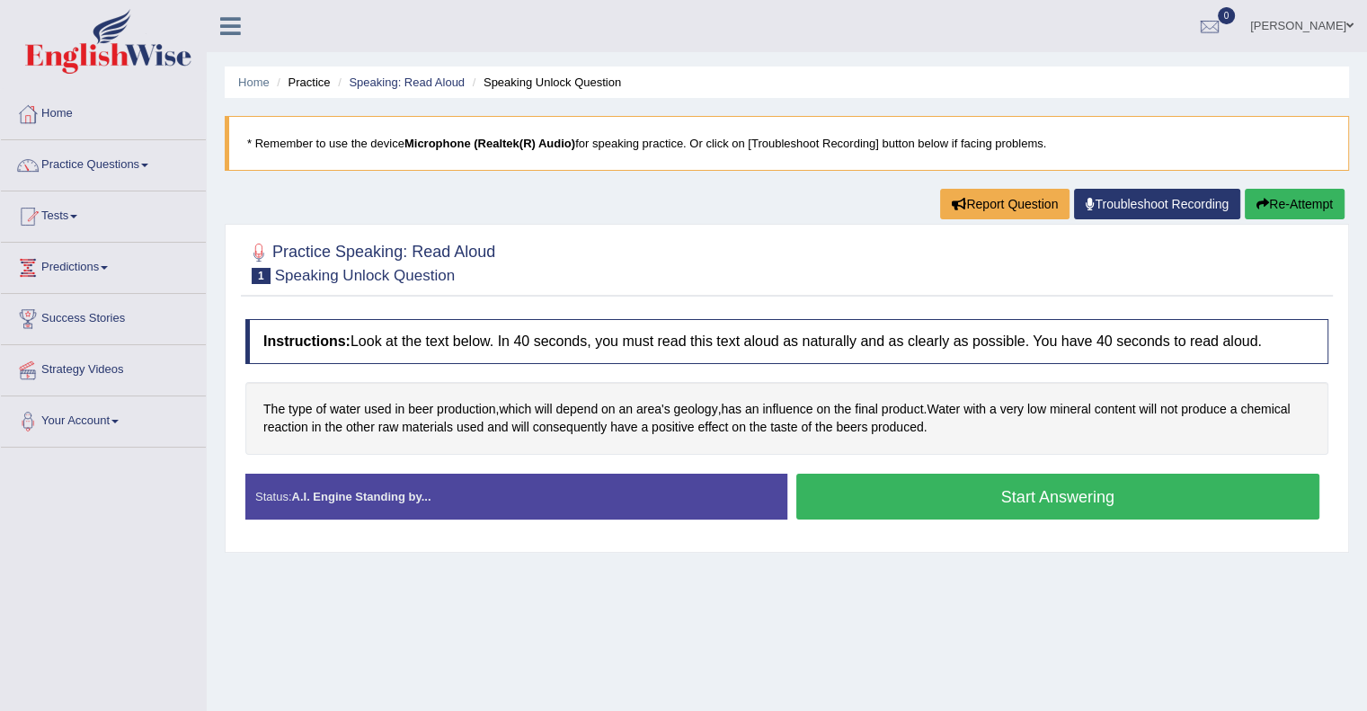
click at [406, 539] on div "Instructions: Look at the text below. In 40 seconds, you must read this text al…" at bounding box center [787, 426] width 1092 height 233
click at [862, 502] on button "Start Answering" at bounding box center [1058, 497] width 524 height 46
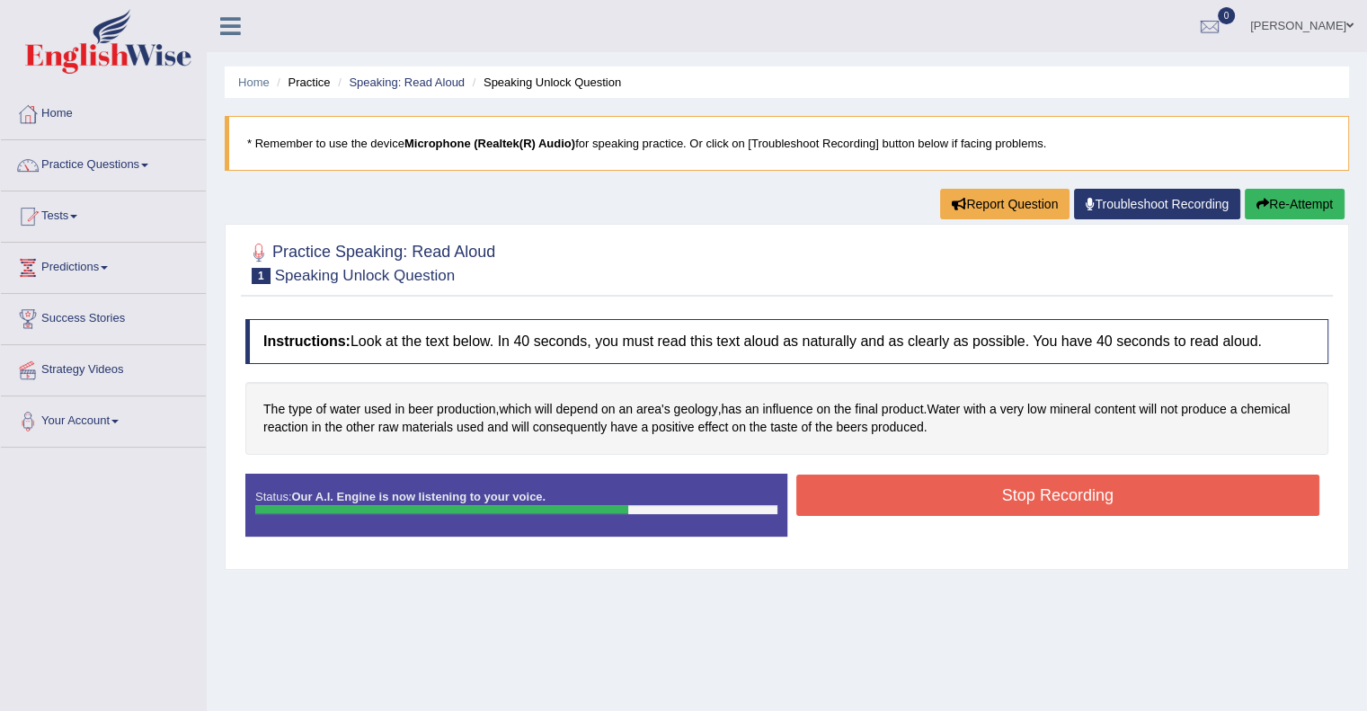
click at [862, 502] on button "Stop Recording" at bounding box center [1058, 495] width 524 height 41
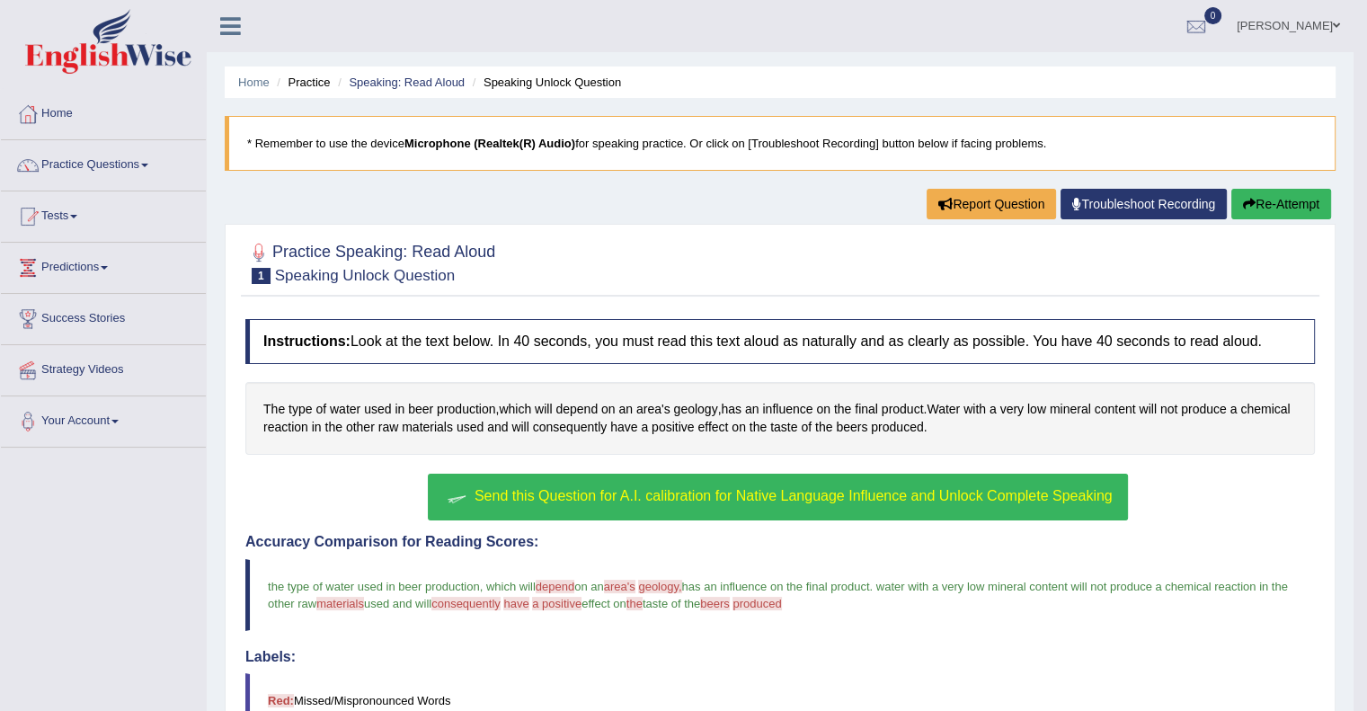
click at [862, 502] on button "Send this Question for A.I. calibration for Native Language Influence and Unloc…" at bounding box center [777, 497] width 699 height 47
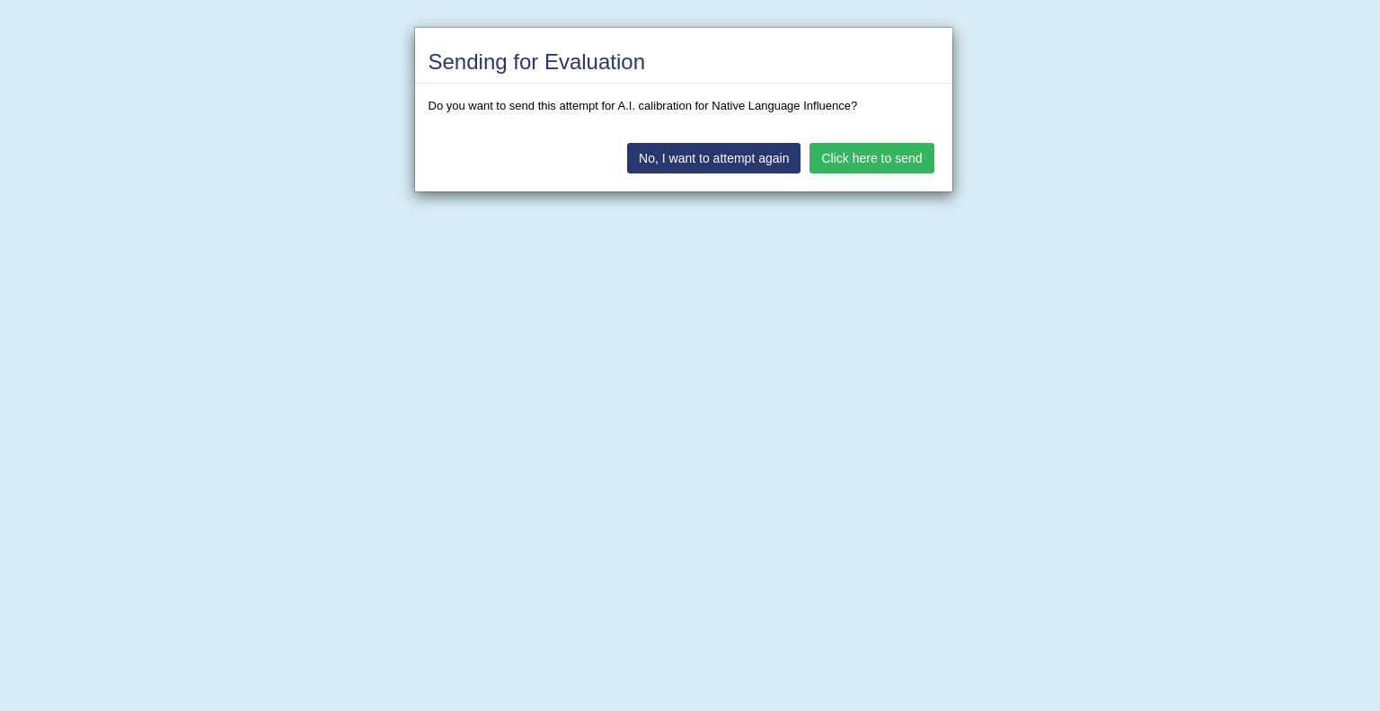
click at [710, 157] on button "No, I want to attempt again" at bounding box center [713, 158] width 173 height 31
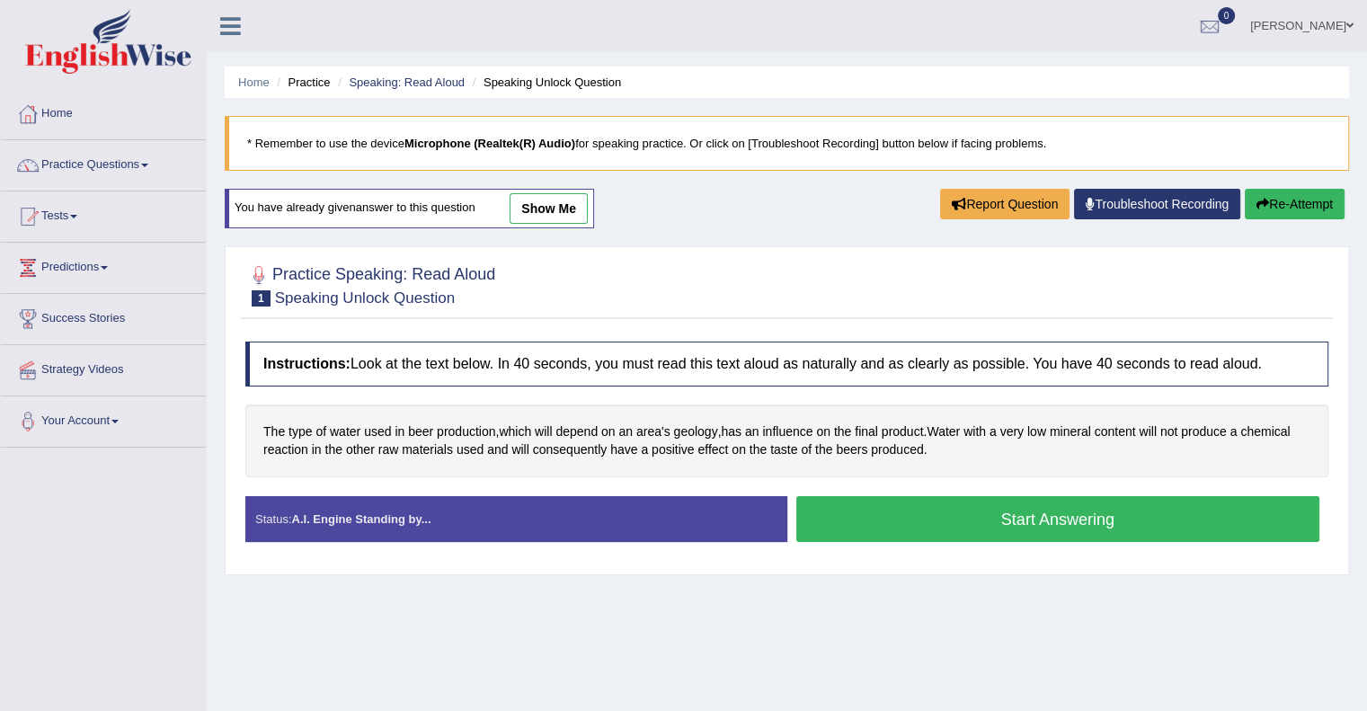
click at [900, 510] on button "Start Answering" at bounding box center [1058, 519] width 524 height 46
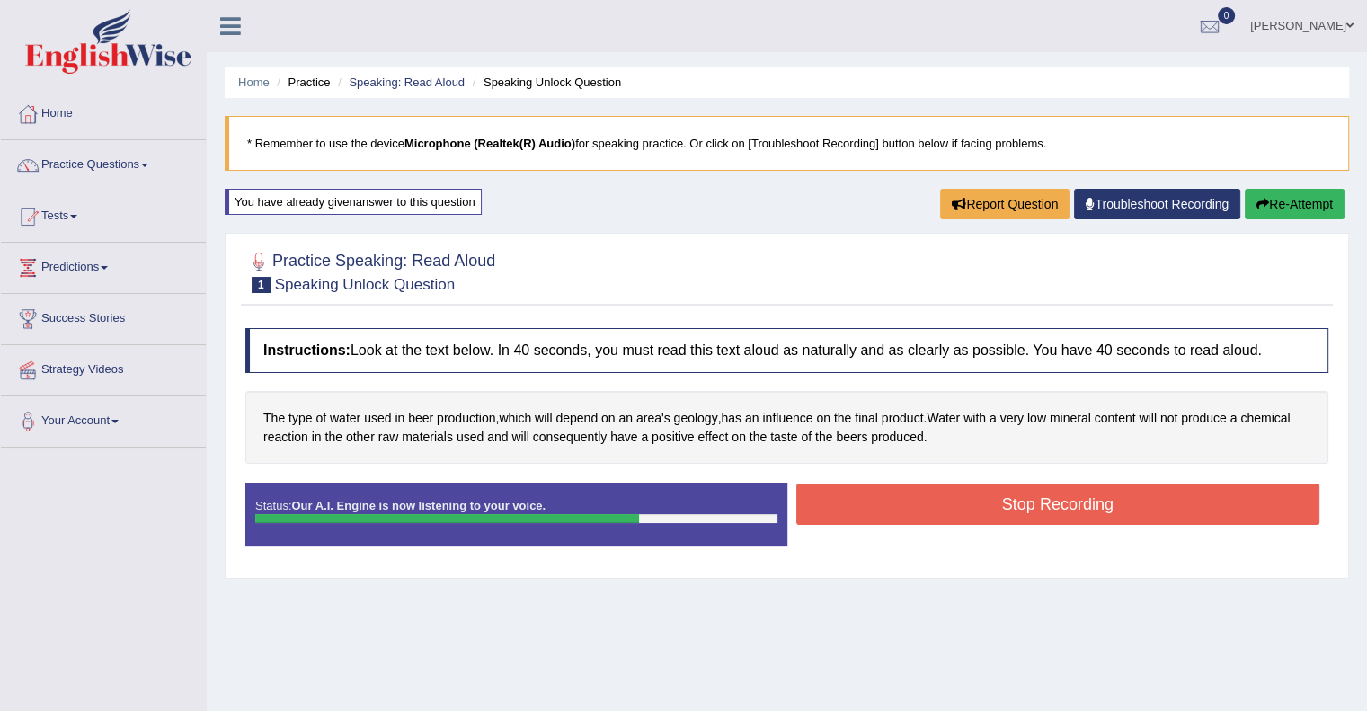
click at [900, 510] on button "Stop Recording" at bounding box center [1058, 503] width 524 height 41
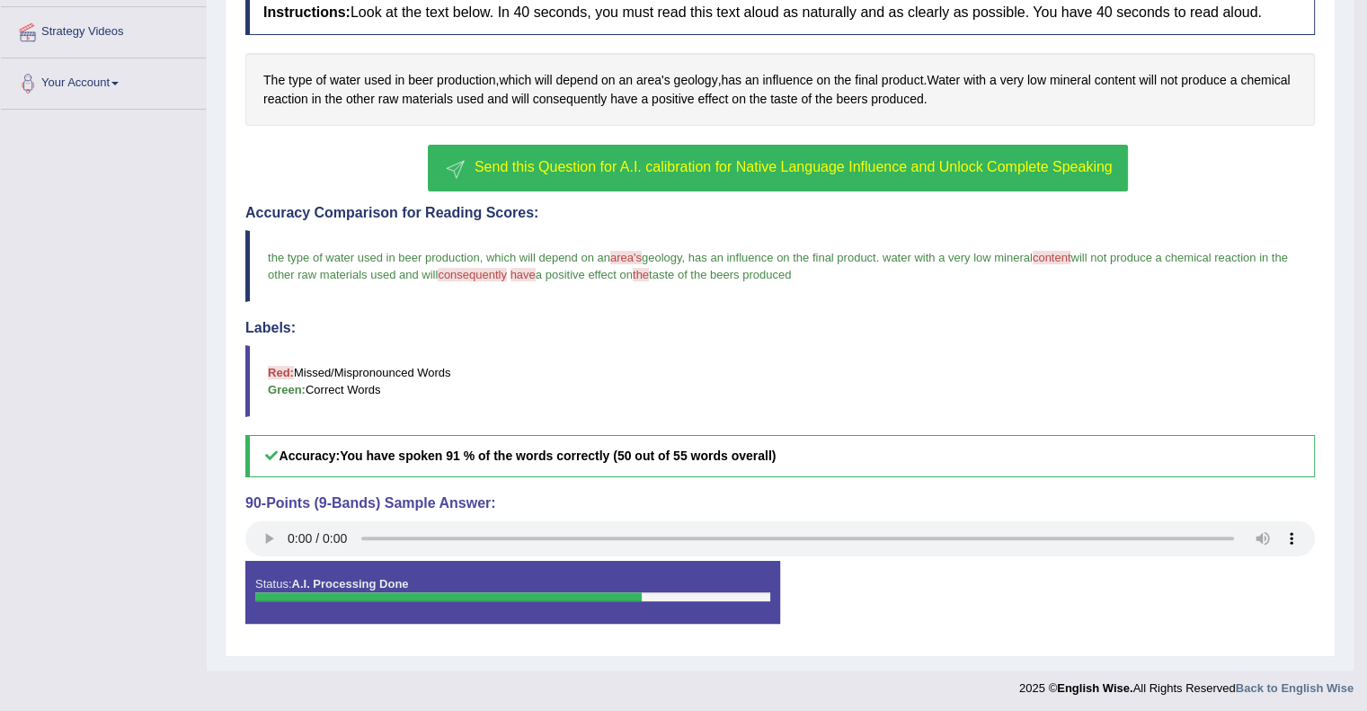
scroll to position [338, 0]
click at [1018, 161] on span "Send this Question for A.I. calibration for Native Language Influence and Unloc…" at bounding box center [794, 166] width 638 height 15
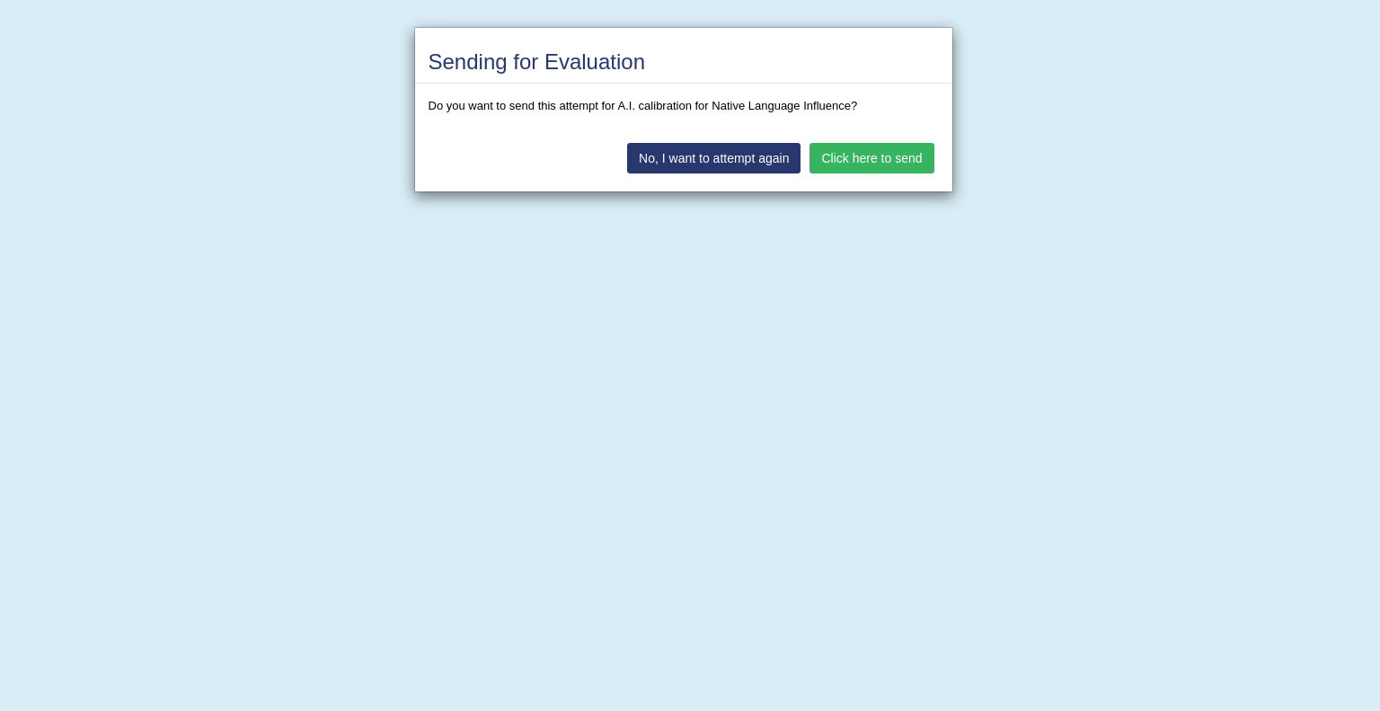
click at [899, 156] on button "Click here to send" at bounding box center [872, 158] width 124 height 31
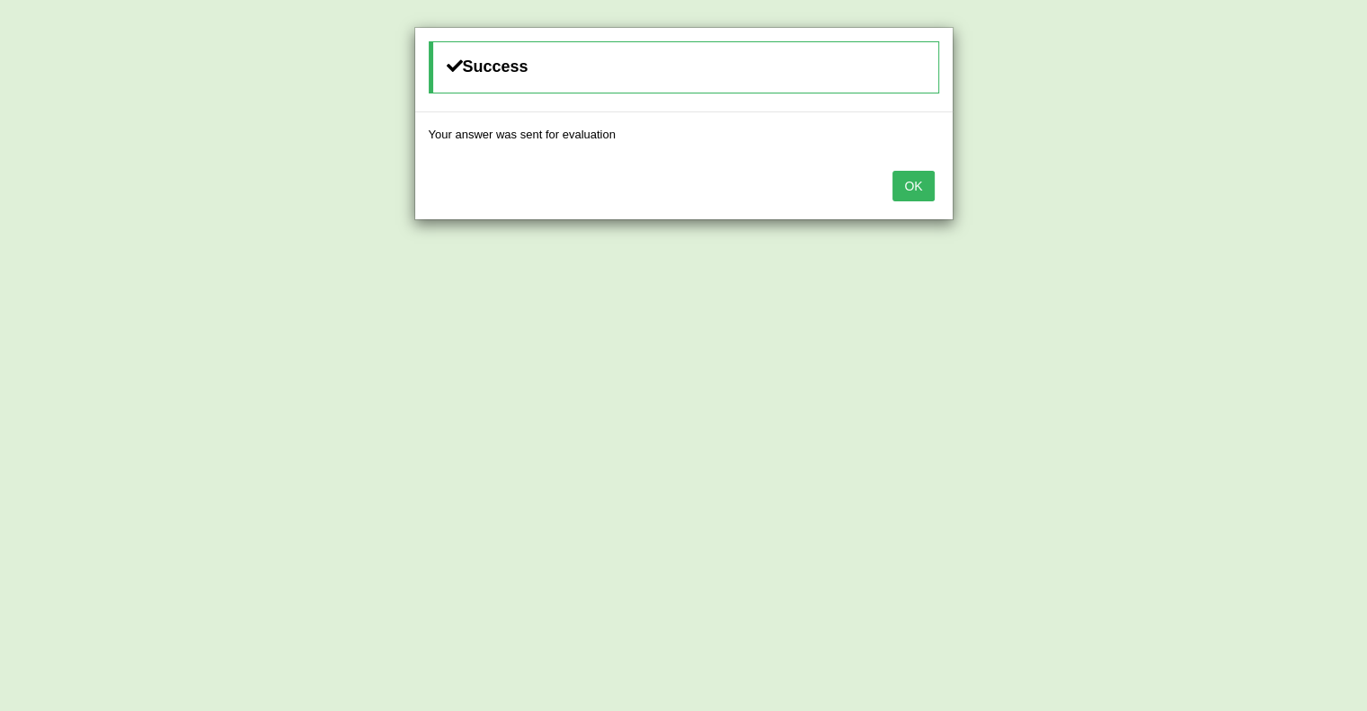
click at [909, 193] on button "OK" at bounding box center [912, 186] width 41 height 31
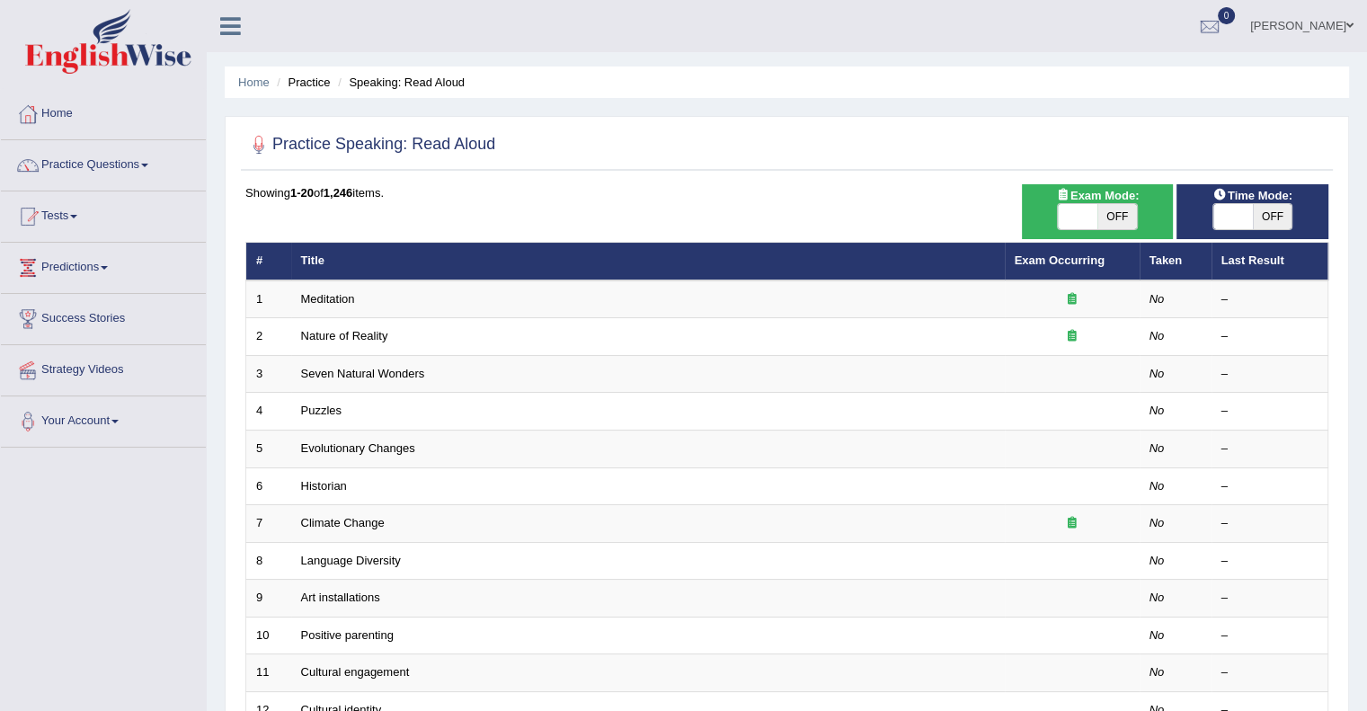
click at [909, 193] on div "Showing 1-20 of 1,246 items." at bounding box center [786, 192] width 1083 height 17
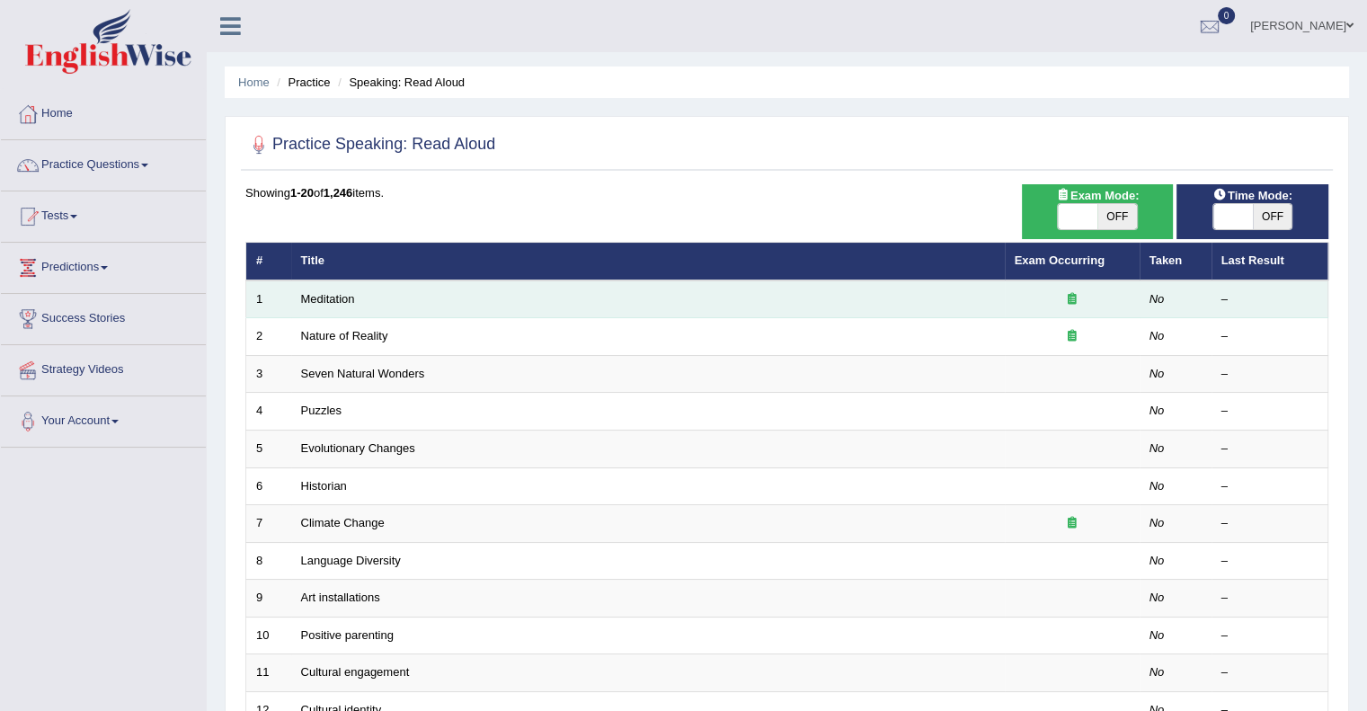
click at [841, 297] on td "Meditation" at bounding box center [648, 299] width 714 height 38
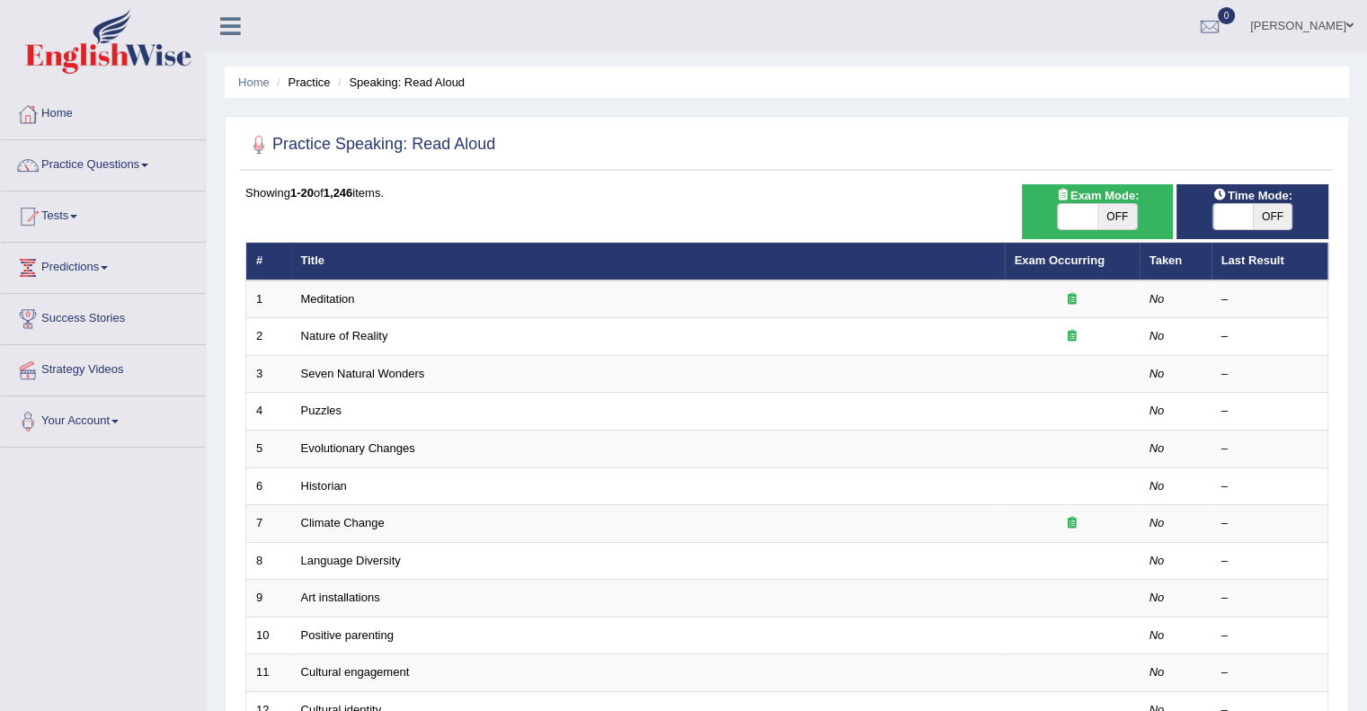
click at [1230, 221] on span at bounding box center [1233, 216] width 40 height 25
checkbox input "true"
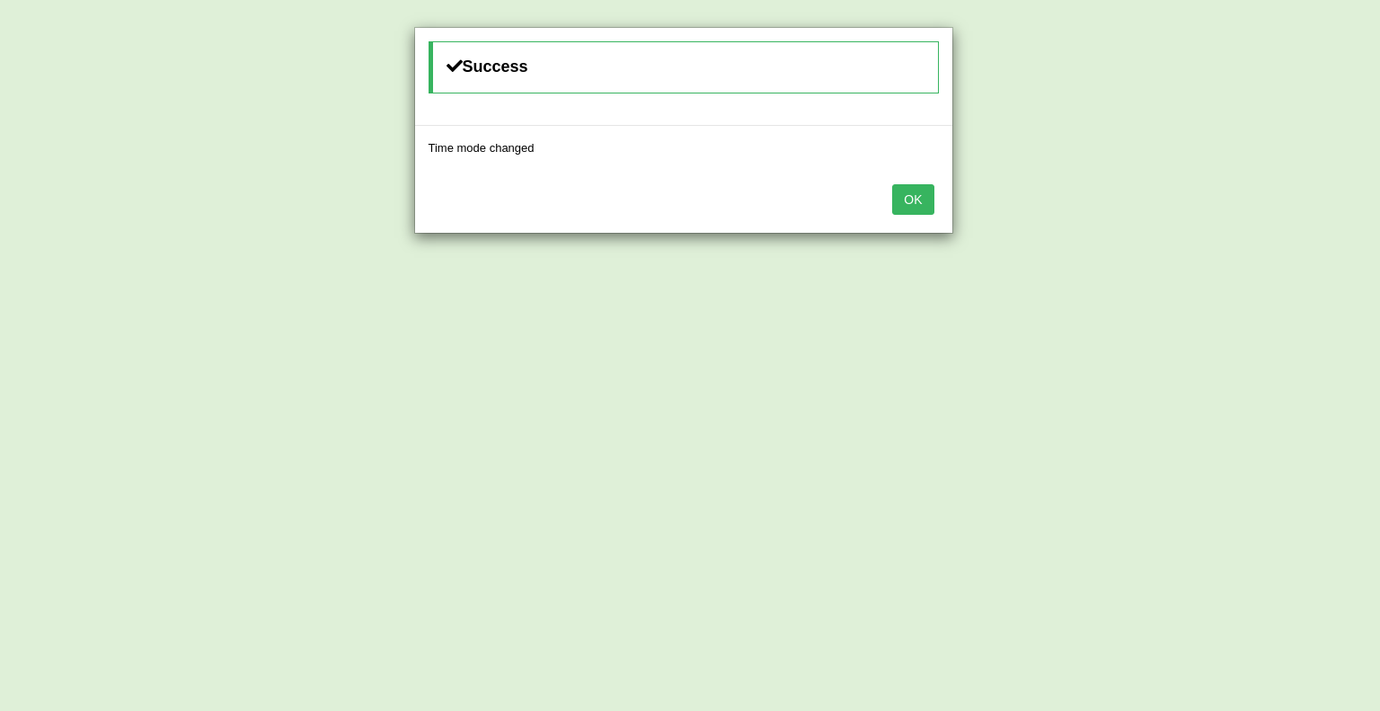
click at [927, 200] on button "OK" at bounding box center [912, 199] width 41 height 31
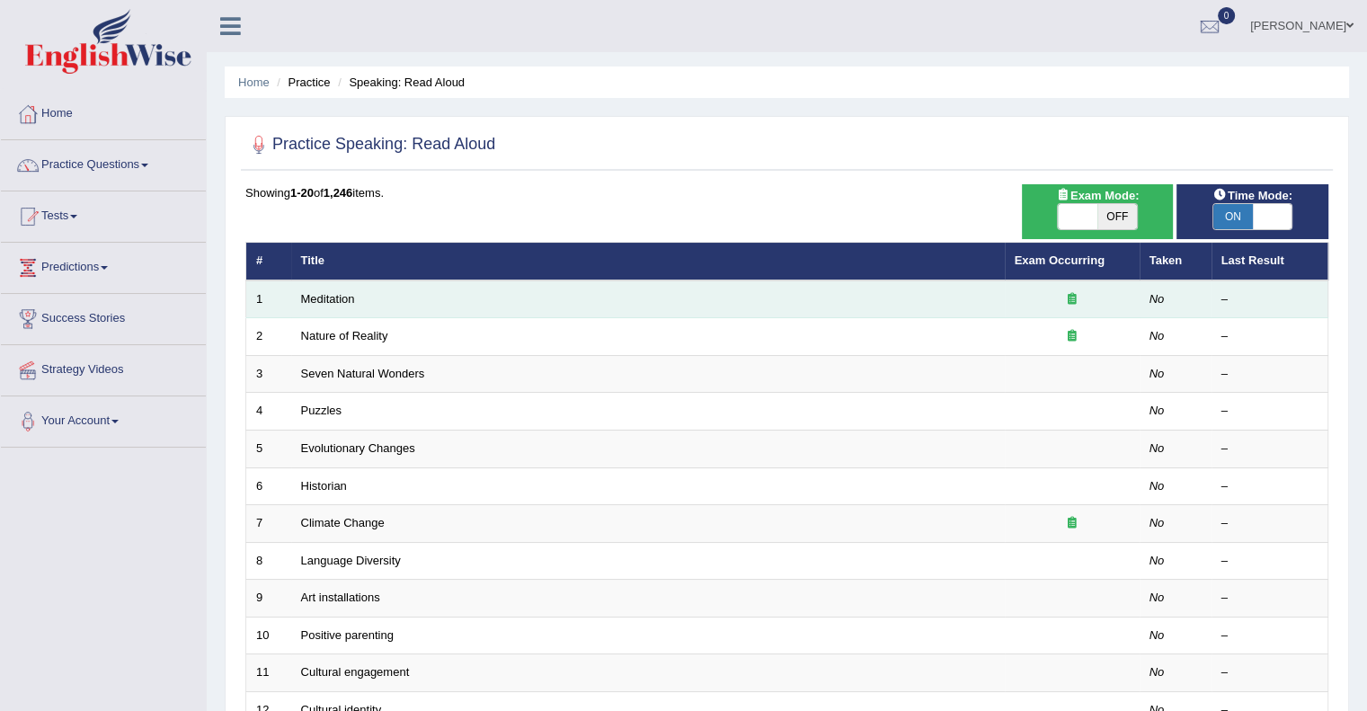
click at [867, 297] on td "Meditation" at bounding box center [648, 299] width 714 height 38
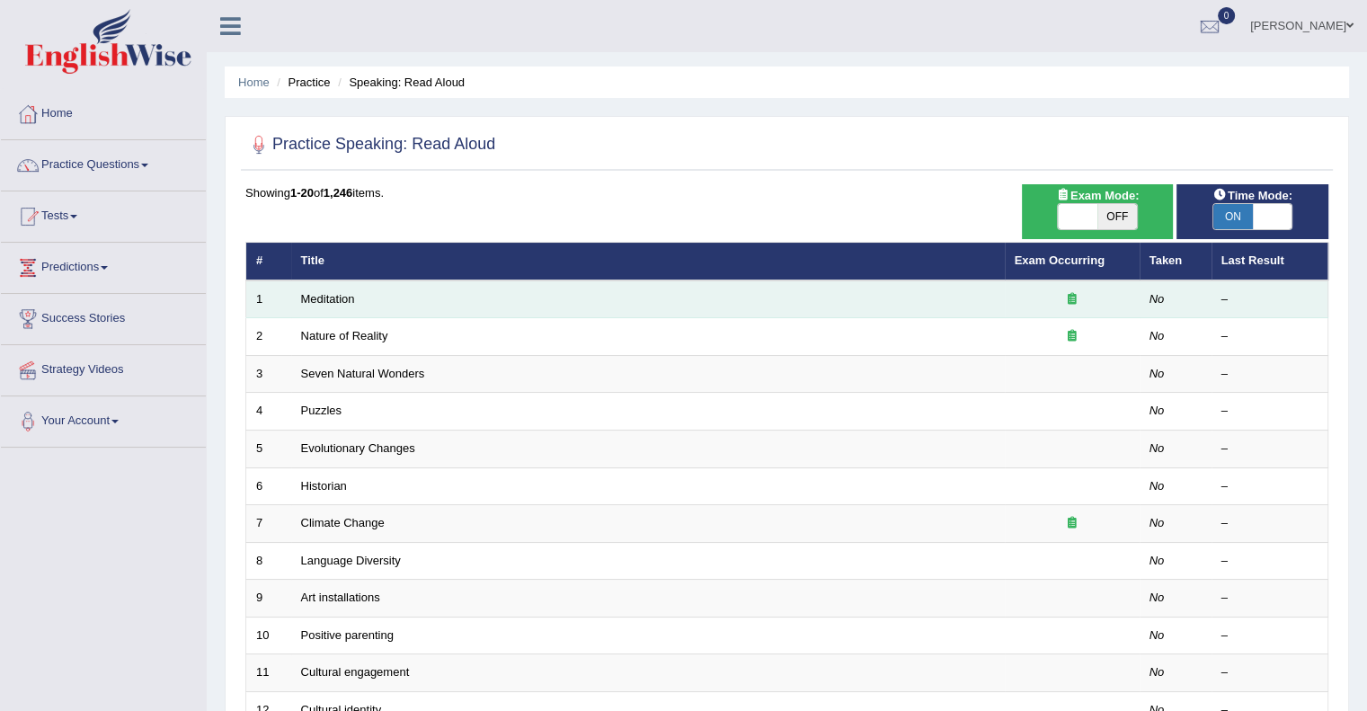
click at [867, 297] on td "Meditation" at bounding box center [648, 299] width 714 height 38
click at [341, 297] on link "Meditation" at bounding box center [328, 298] width 54 height 13
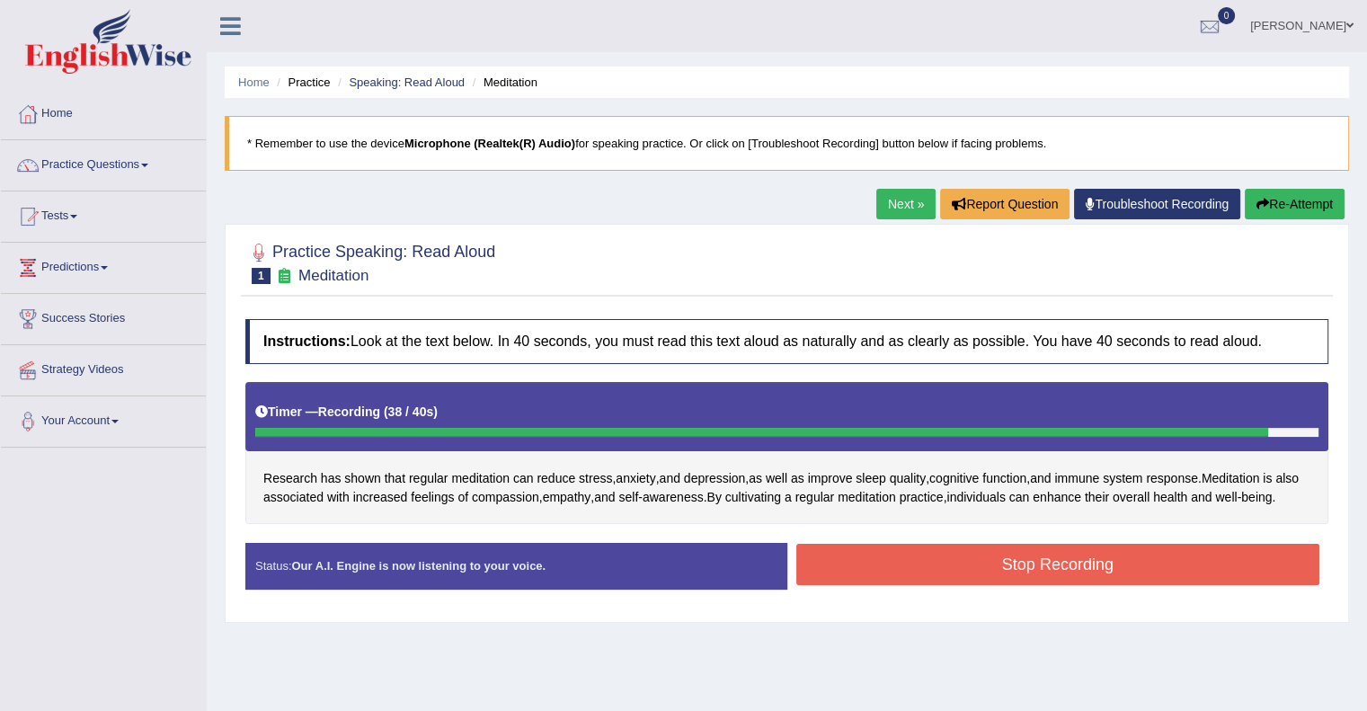
click at [960, 584] on button "Stop Recording" at bounding box center [1058, 564] width 524 height 41
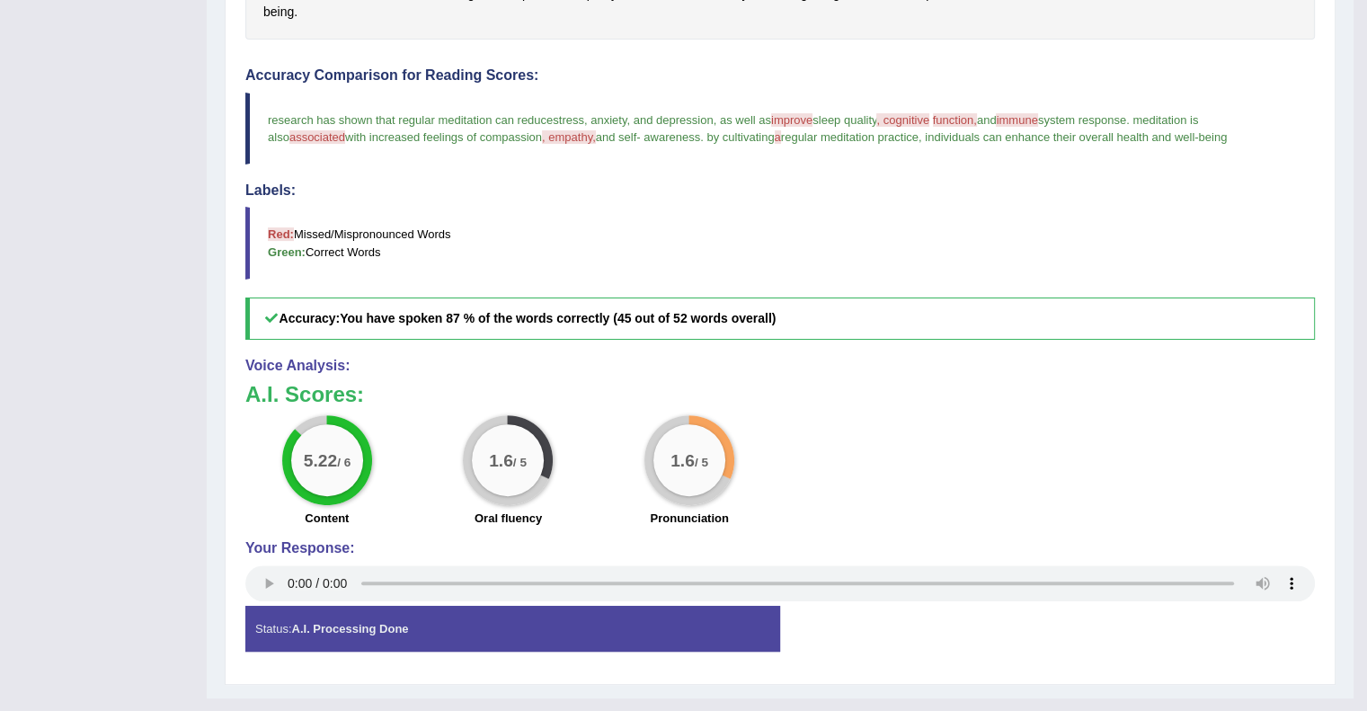
scroll to position [532, 0]
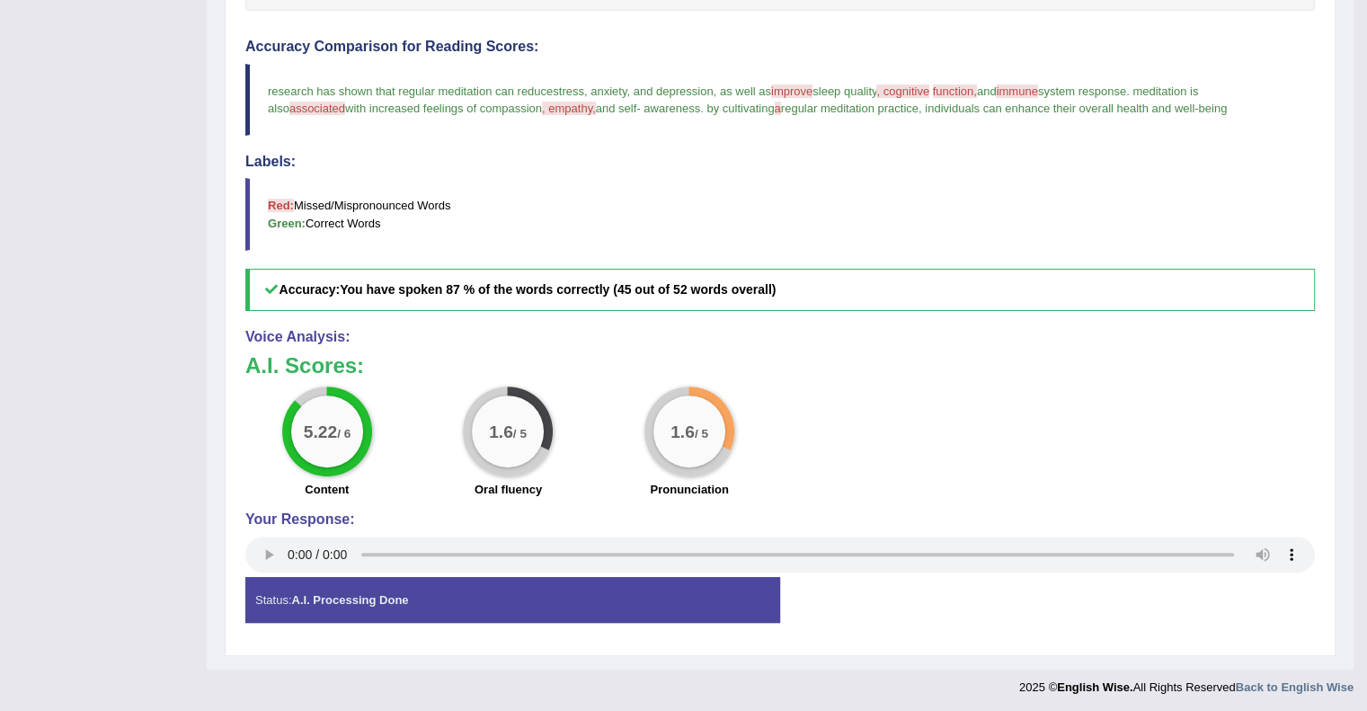
click at [960, 584] on div "Status: A.I. Processing Done Start Answering Stop Recording" at bounding box center [779, 609] width 1069 height 64
click at [387, 593] on strong "A.I. Processing Done" at bounding box center [349, 599] width 117 height 13
click at [1352, 11] on div "Home Practice Speaking: Read Aloud Meditation * Remember to use the device Micr…" at bounding box center [780, 69] width 1147 height 1202
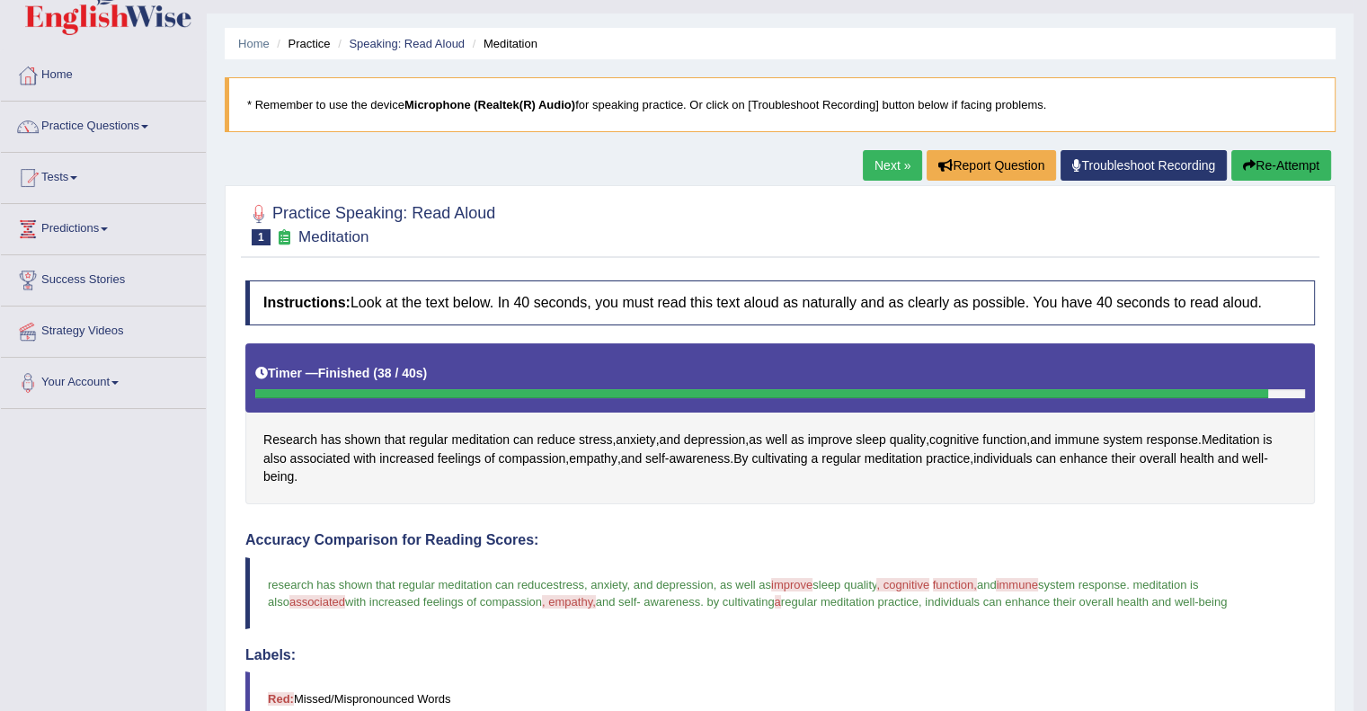
scroll to position [29, 0]
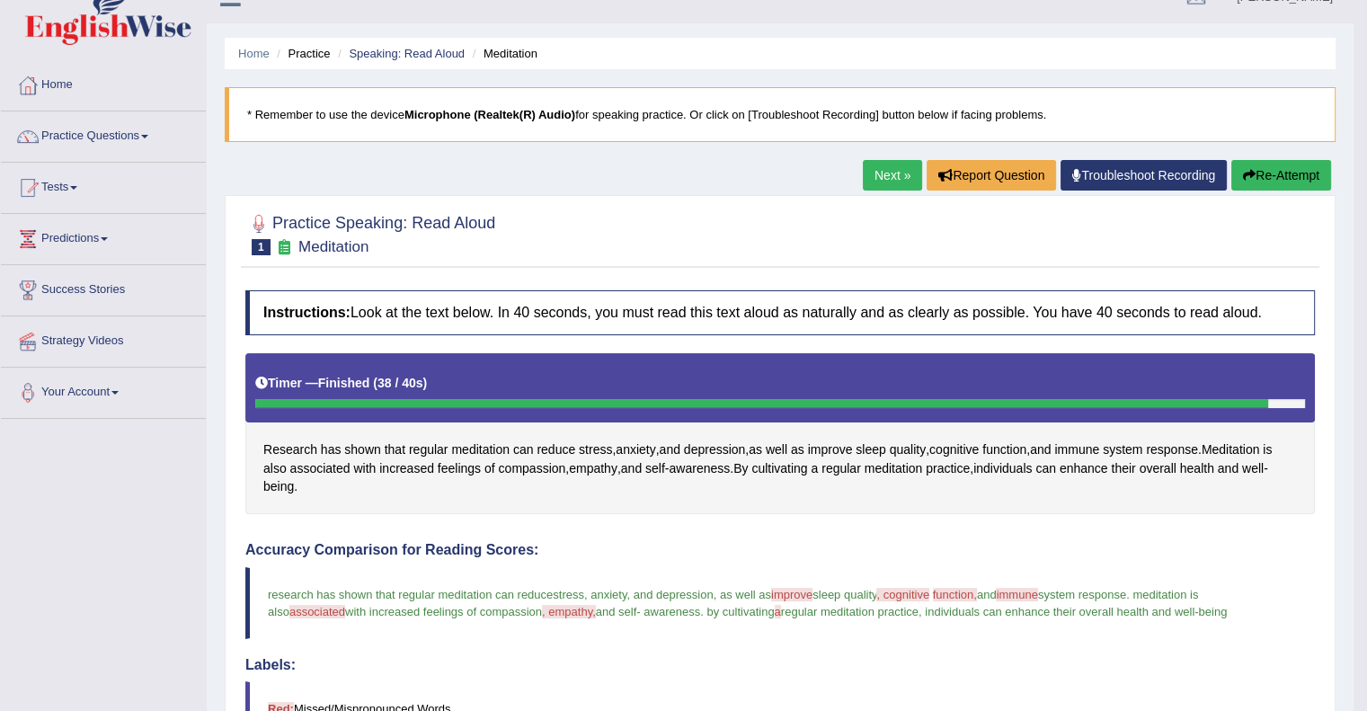
click at [881, 161] on link "Next »" at bounding box center [892, 175] width 59 height 31
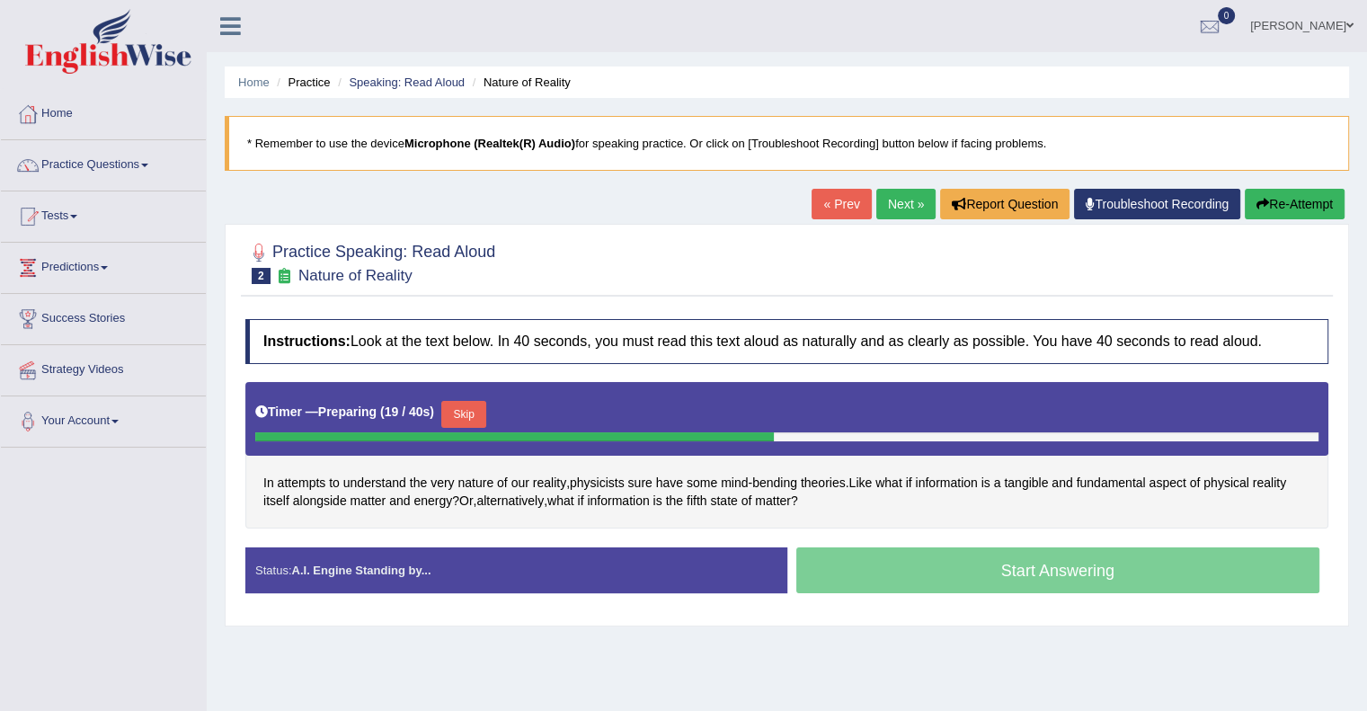
click at [881, 161] on blockquote "* Remember to use the device Microphone (Realtek(R) Audio) for speaking practic…" at bounding box center [787, 143] width 1124 height 55
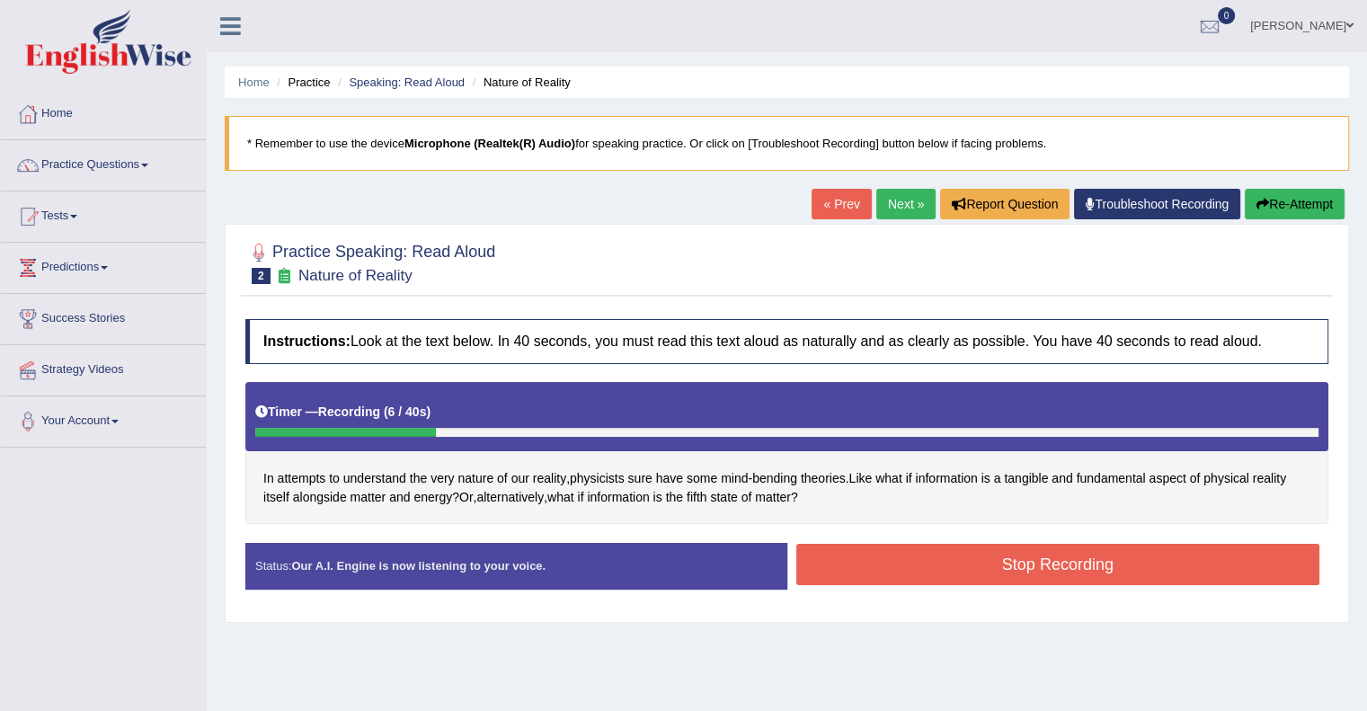
click at [881, 161] on blockquote "* Remember to use the device Microphone (Realtek(R) Audio) for speaking practic…" at bounding box center [787, 143] width 1124 height 55
click at [834, 200] on link "« Prev" at bounding box center [841, 204] width 59 height 31
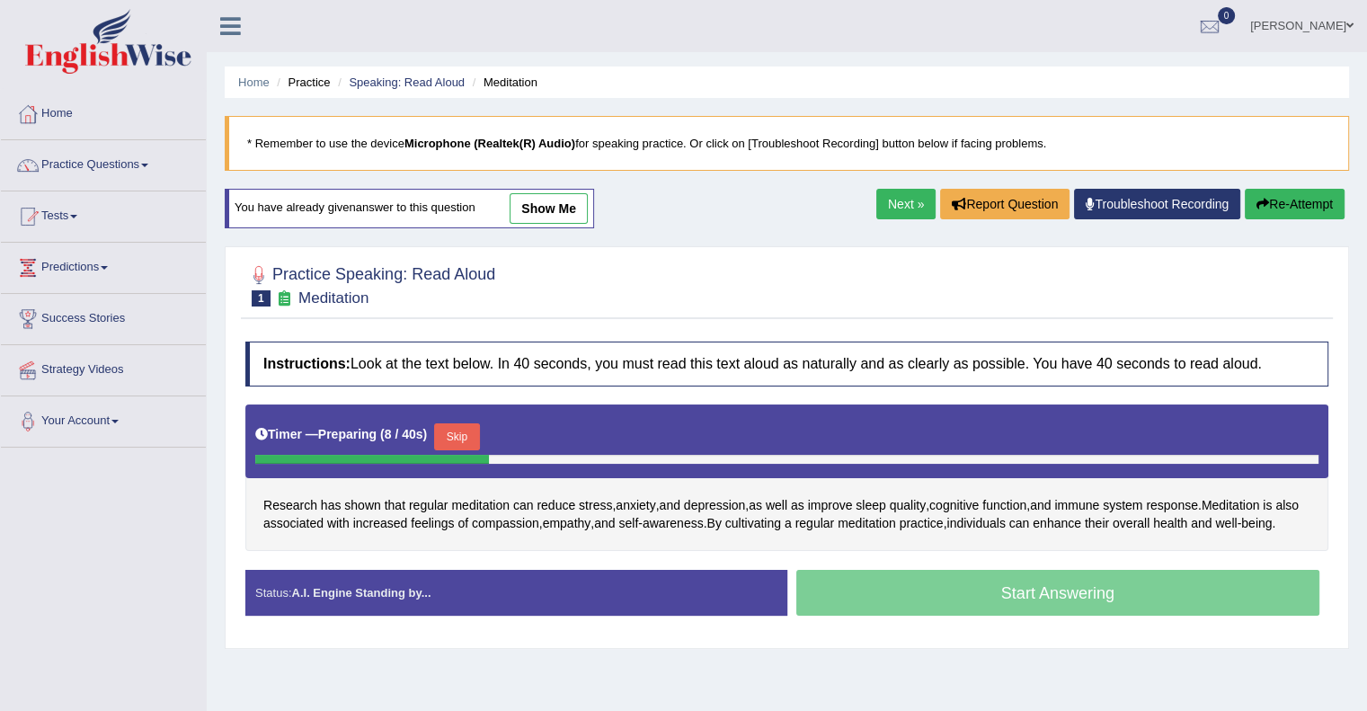
click at [888, 214] on link "Next »" at bounding box center [905, 204] width 59 height 31
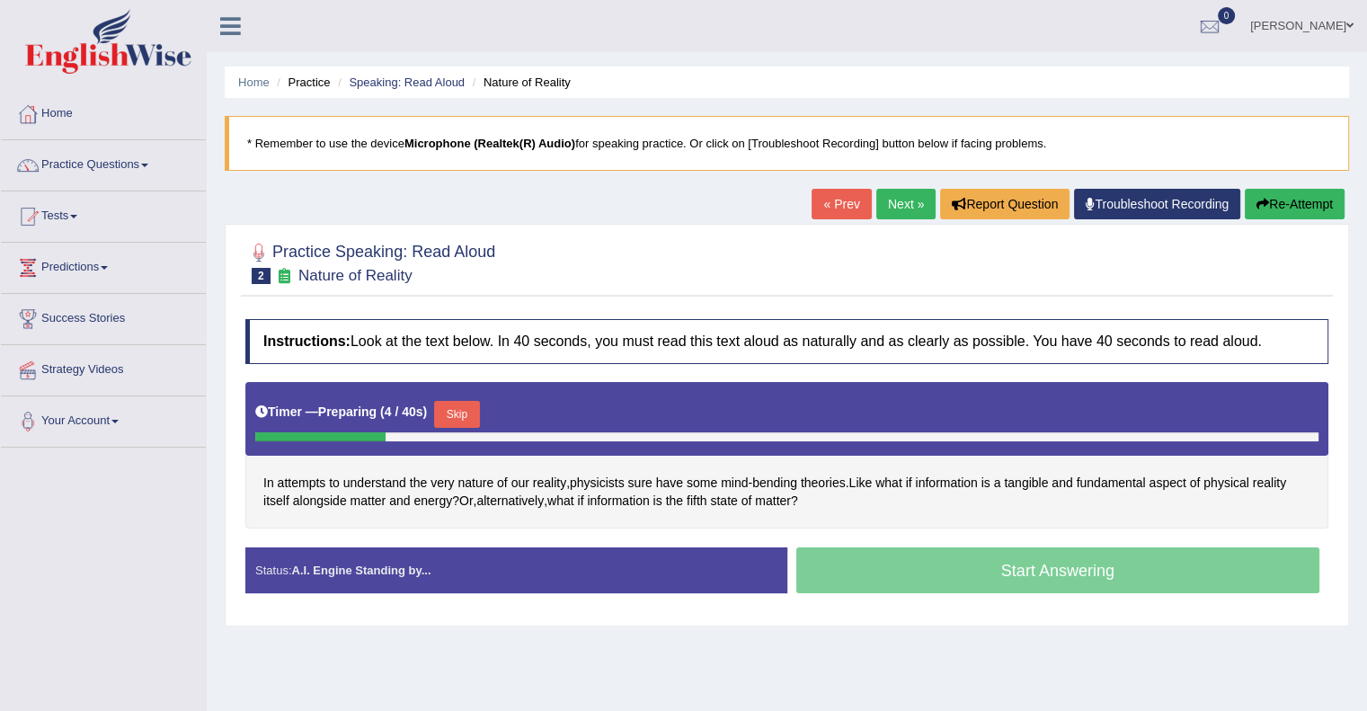
click at [968, 567] on div "Start Answering" at bounding box center [1058, 572] width 542 height 50
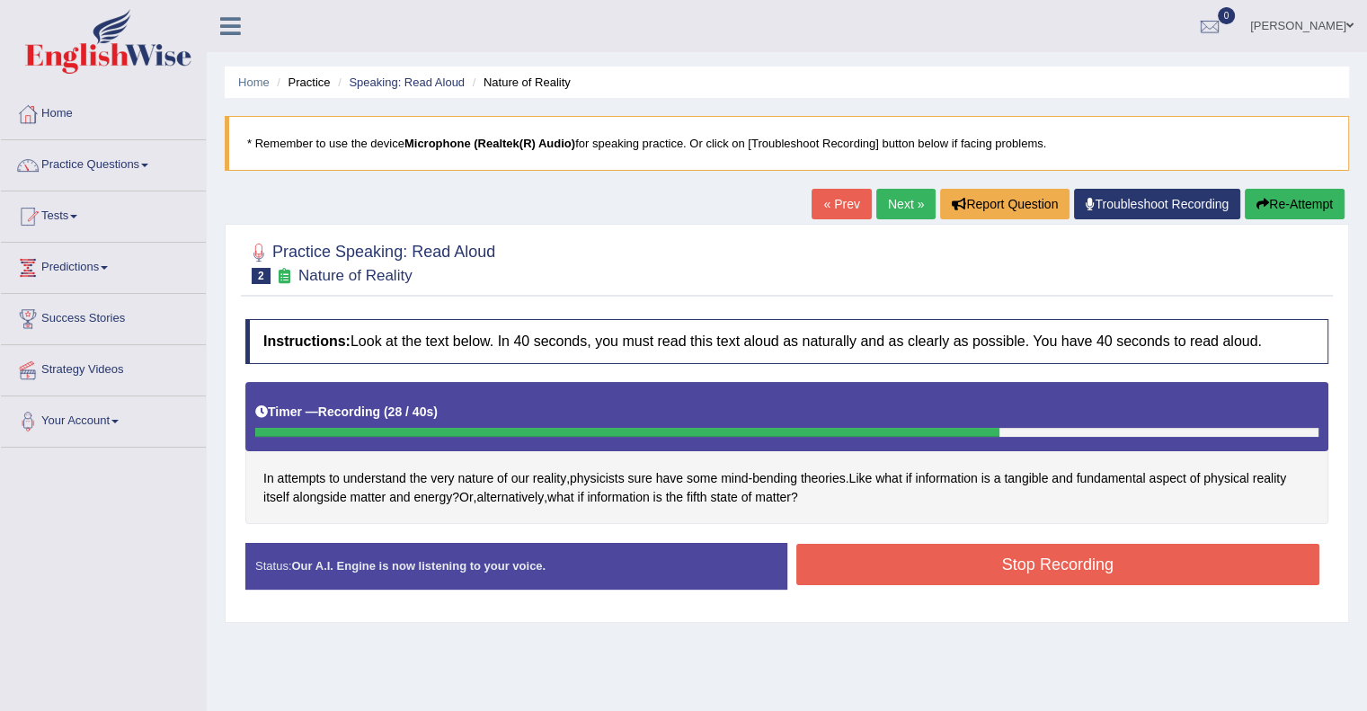
click at [968, 567] on button "Stop Recording" at bounding box center [1058, 564] width 524 height 41
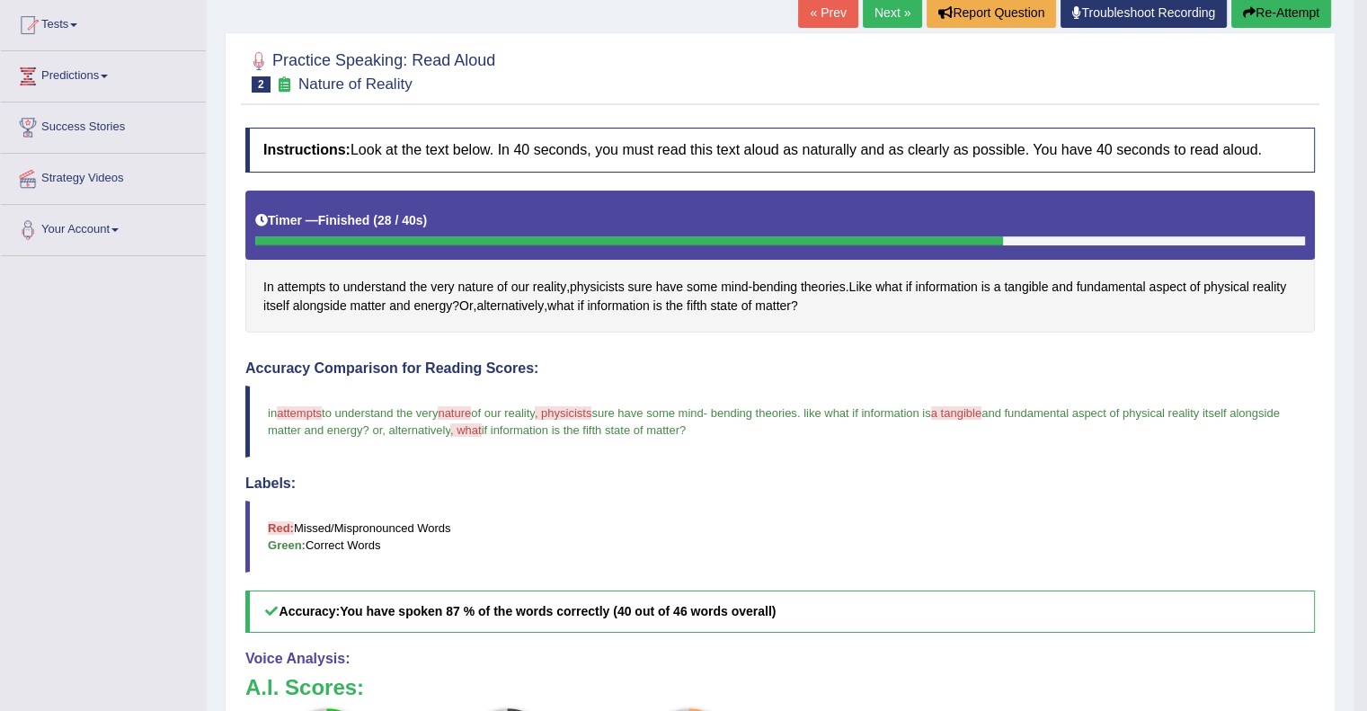
scroll to position [191, 0]
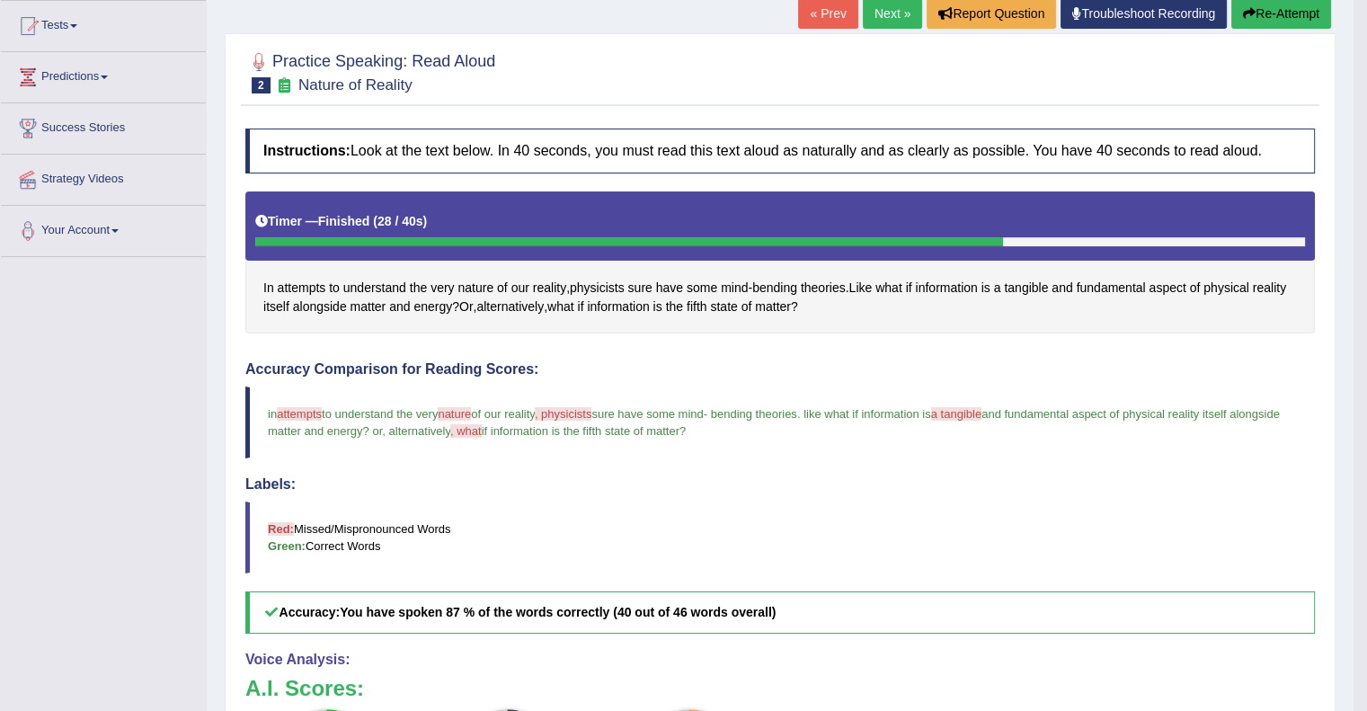
click at [883, 6] on link "Next »" at bounding box center [892, 13] width 59 height 31
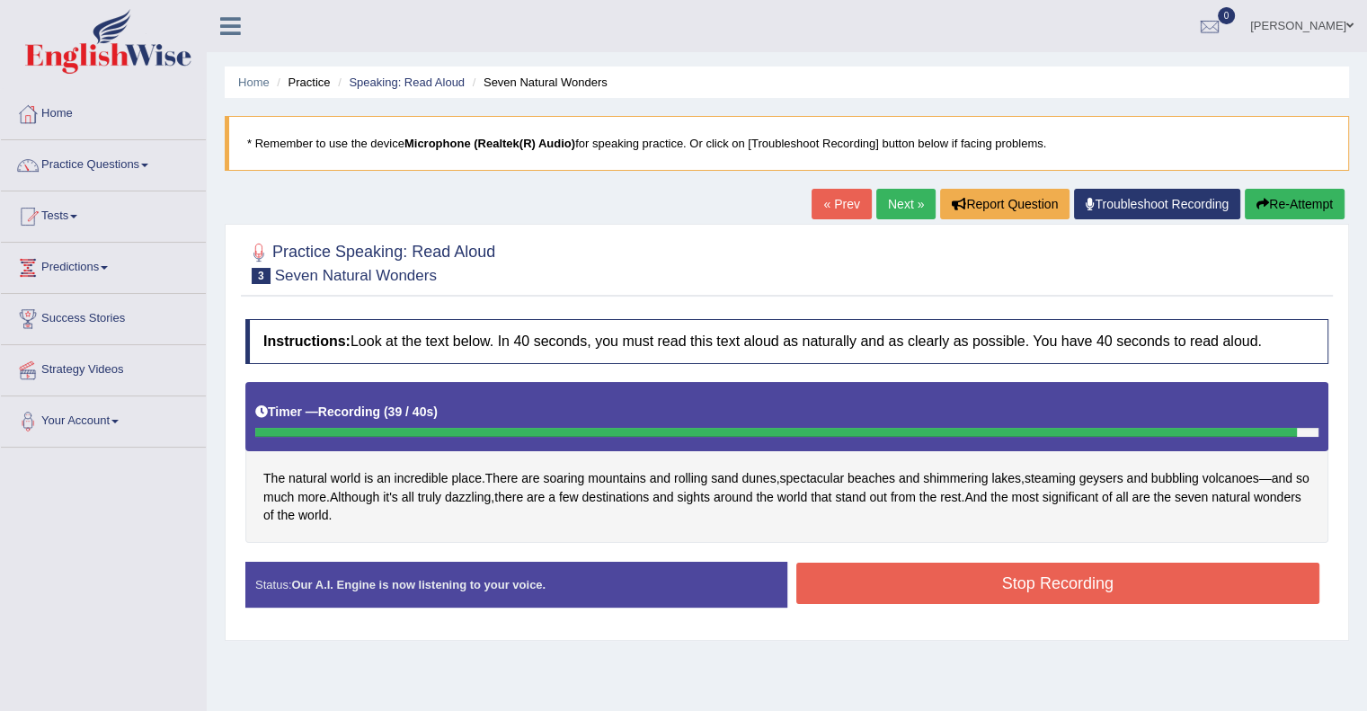
click at [880, 581] on button "Stop Recording" at bounding box center [1058, 583] width 524 height 41
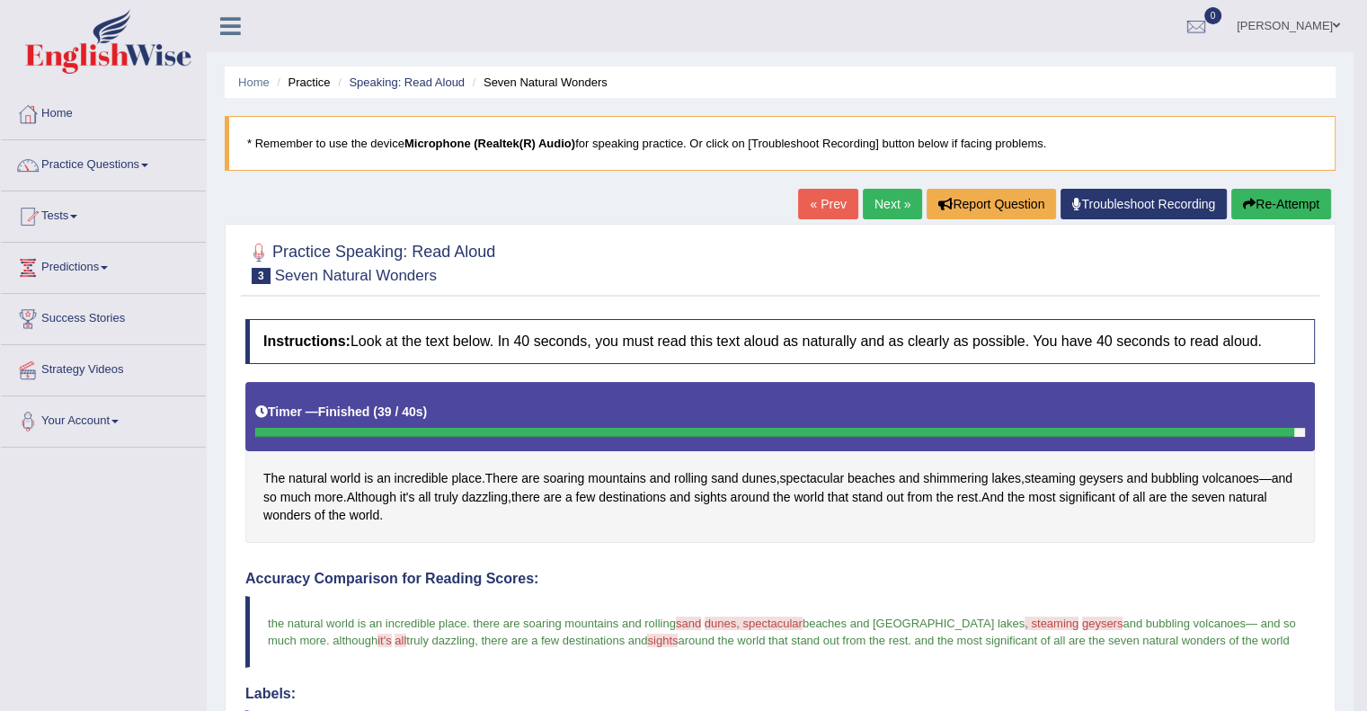
click at [883, 207] on link "Next »" at bounding box center [892, 204] width 59 height 31
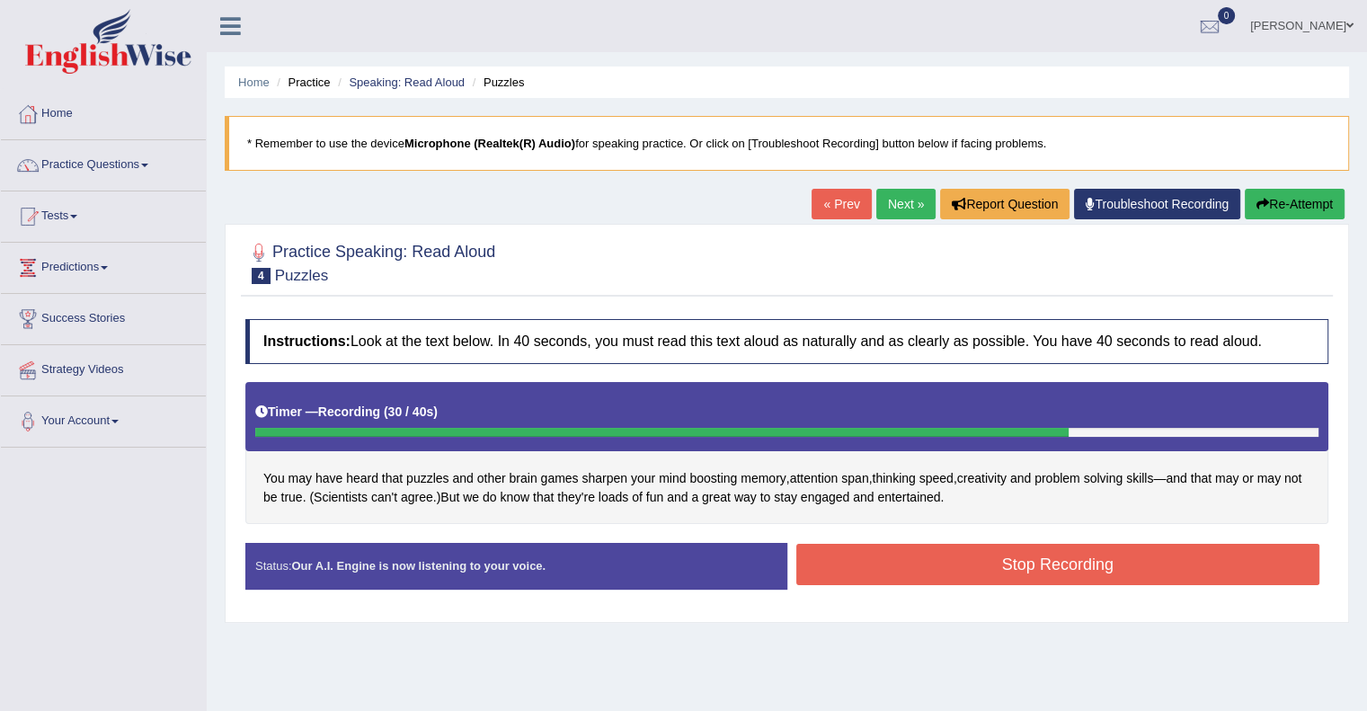
click at [1097, 557] on button "Stop Recording" at bounding box center [1058, 564] width 524 height 41
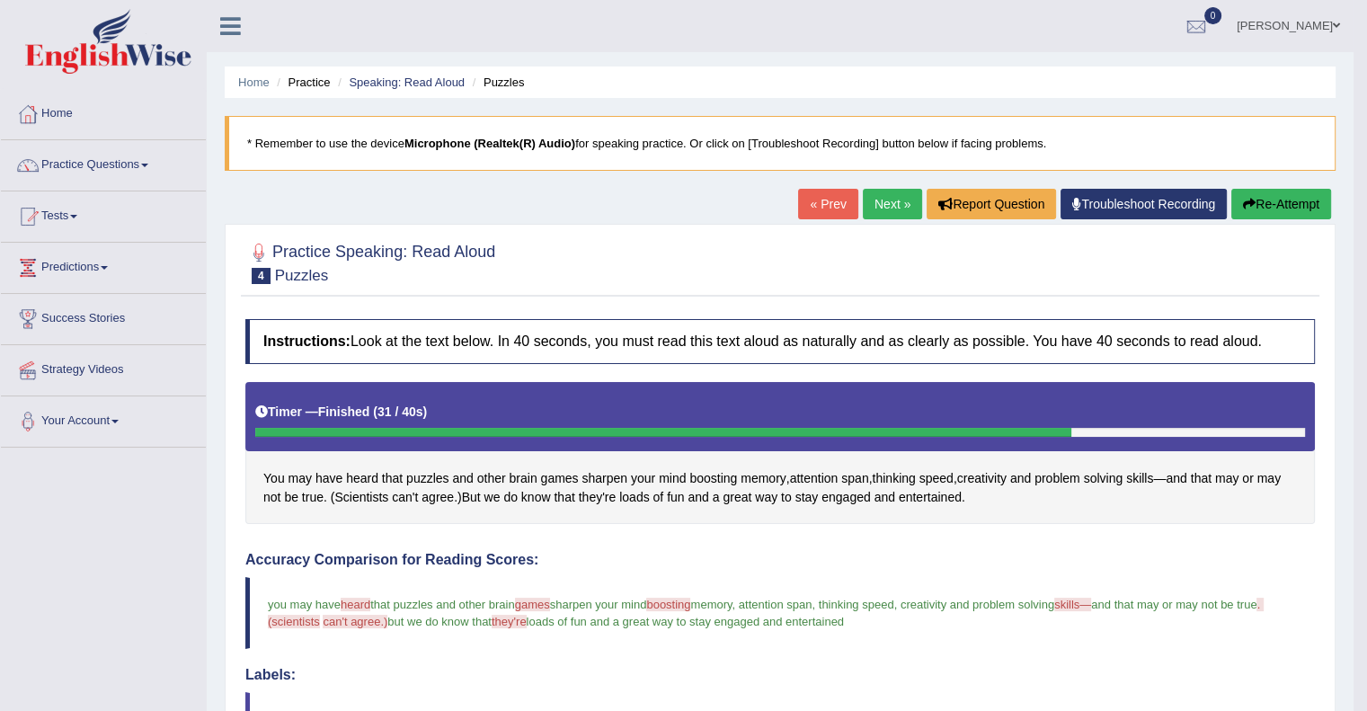
click at [1294, 208] on button "Re-Attempt" at bounding box center [1281, 204] width 100 height 31
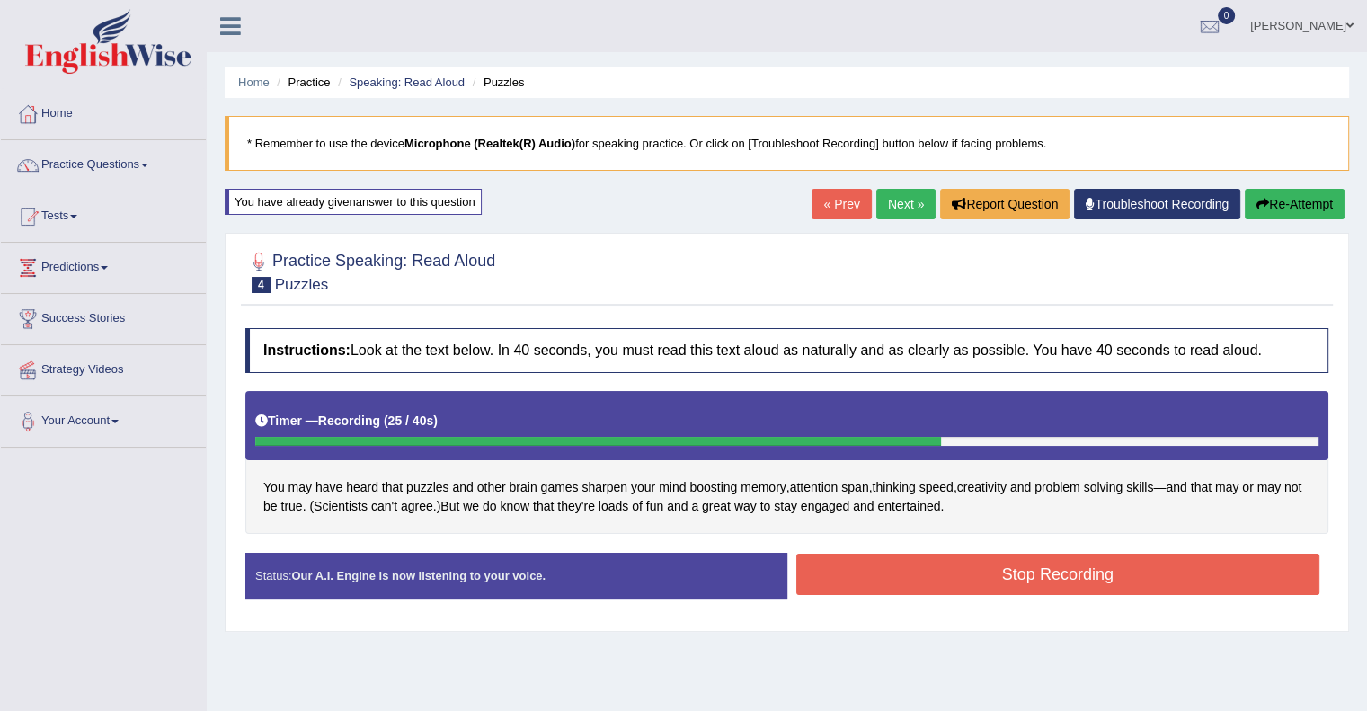
click at [1105, 559] on button "Stop Recording" at bounding box center [1058, 574] width 524 height 41
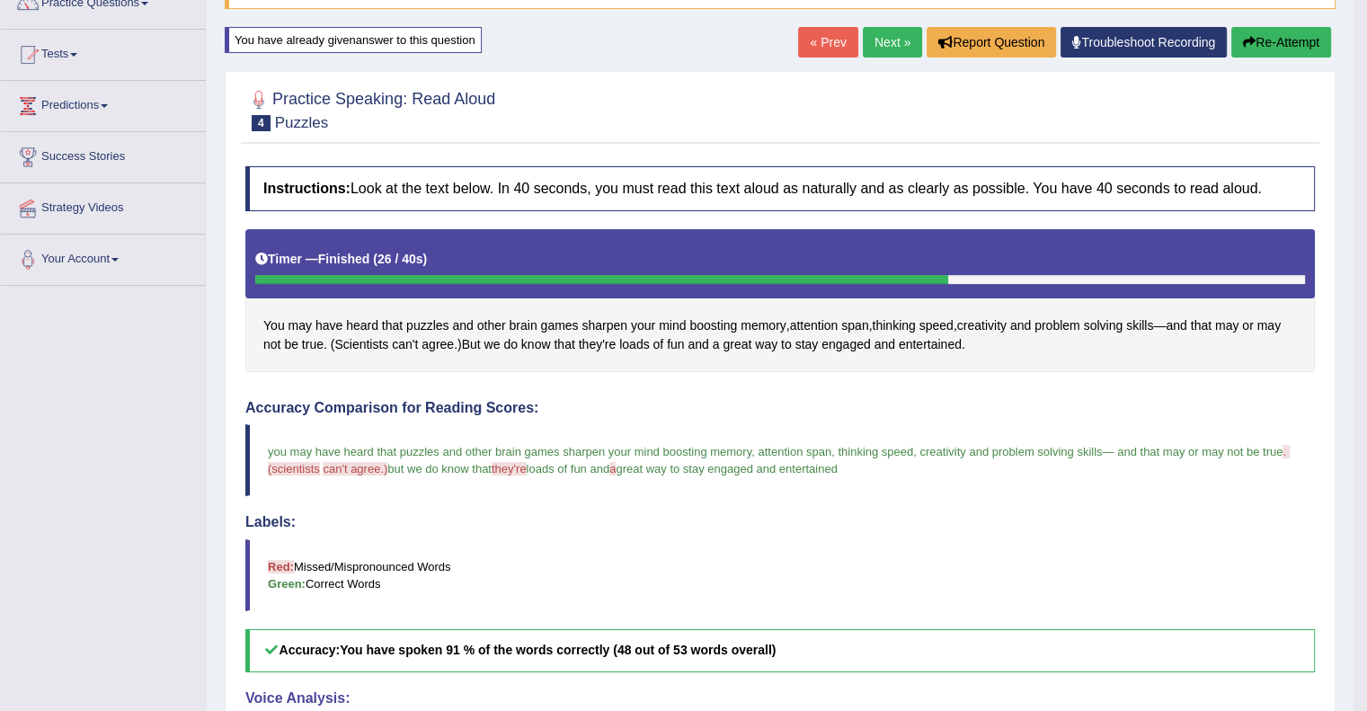
scroll to position [108, 0]
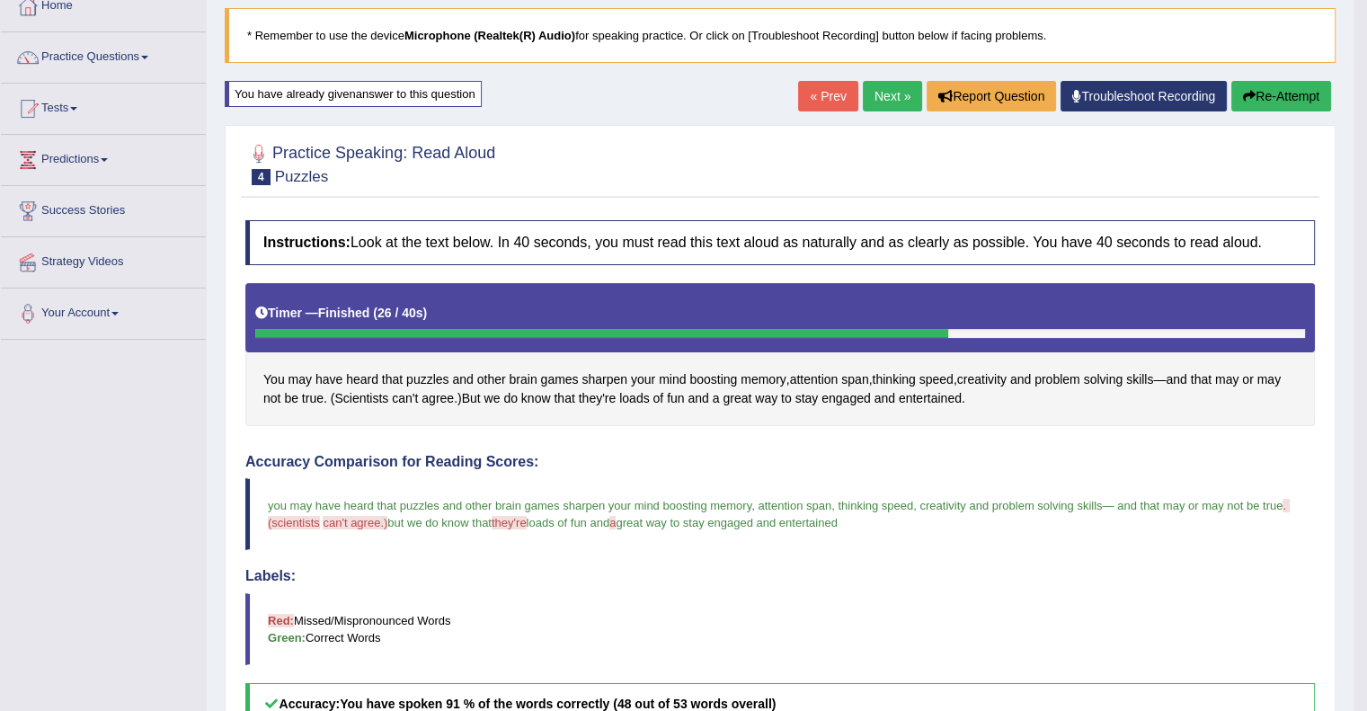
click at [884, 92] on link "Next »" at bounding box center [892, 96] width 59 height 31
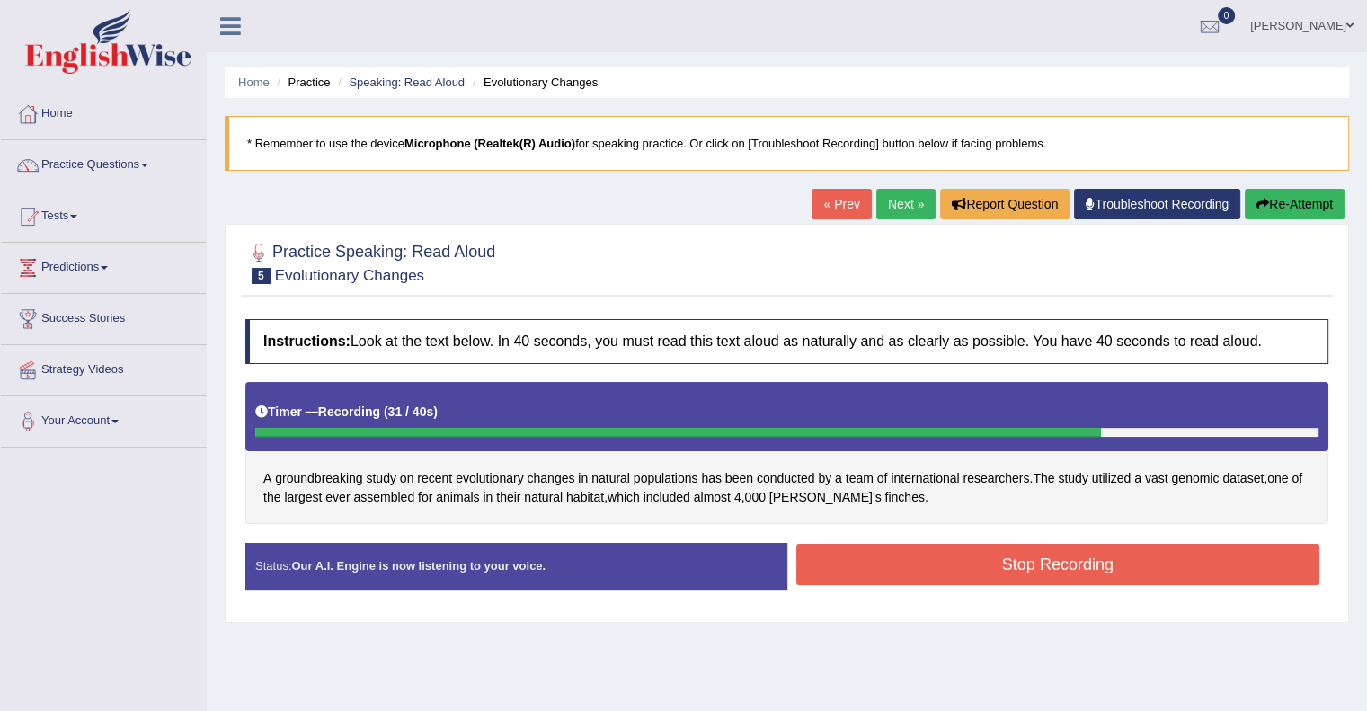
click at [895, 574] on button "Stop Recording" at bounding box center [1058, 564] width 524 height 41
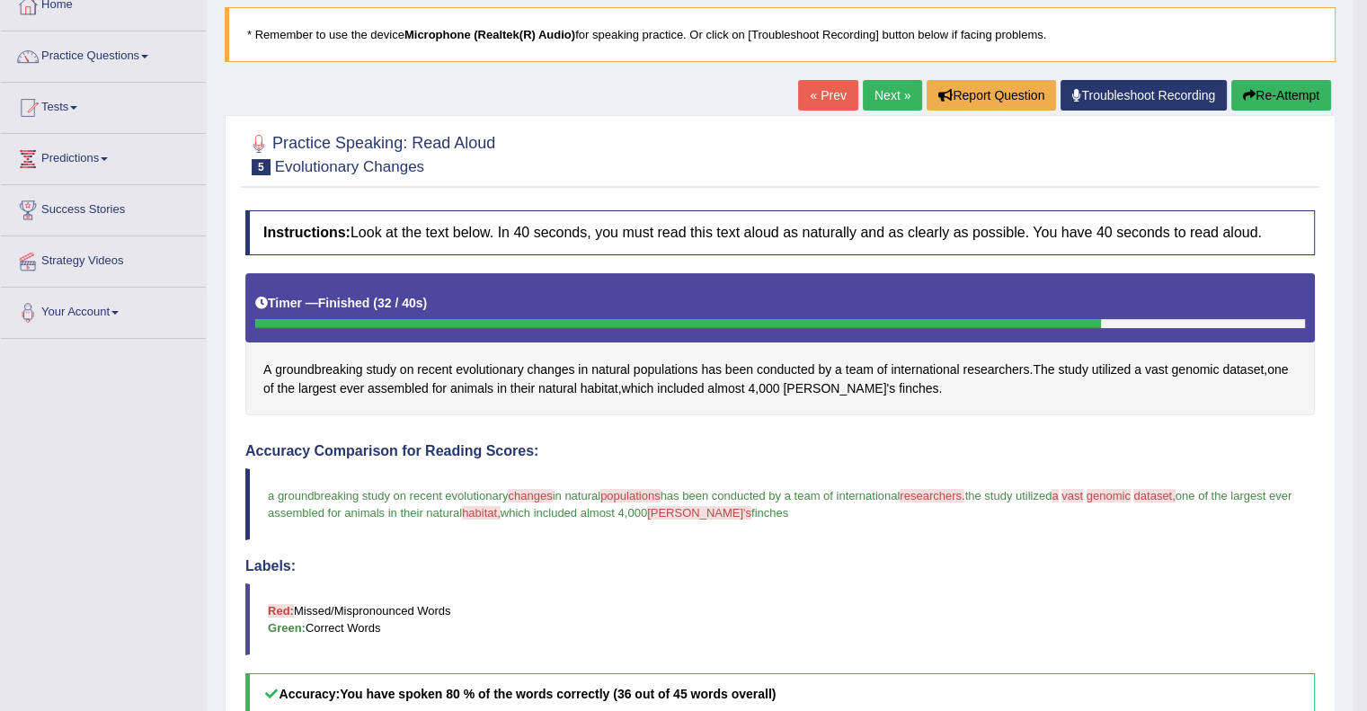
scroll to position [108, 0]
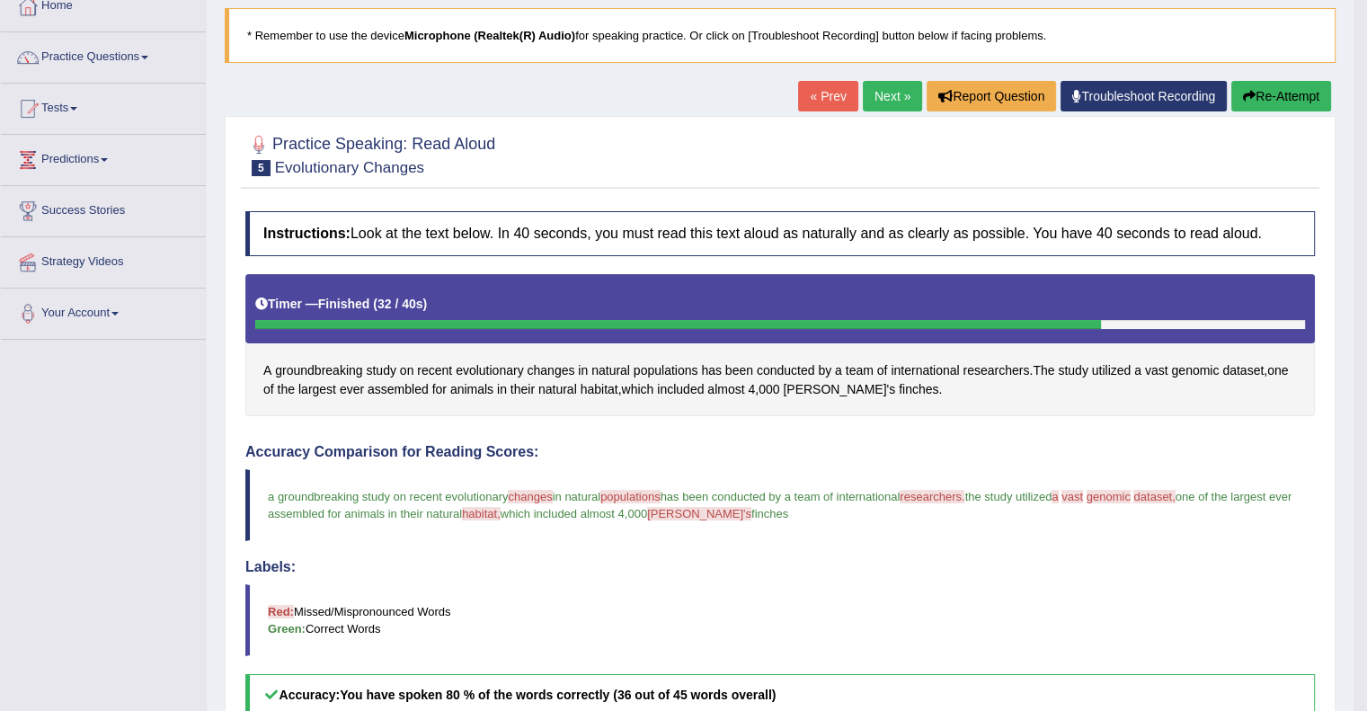
click at [1266, 87] on button "Re-Attempt" at bounding box center [1281, 96] width 100 height 31
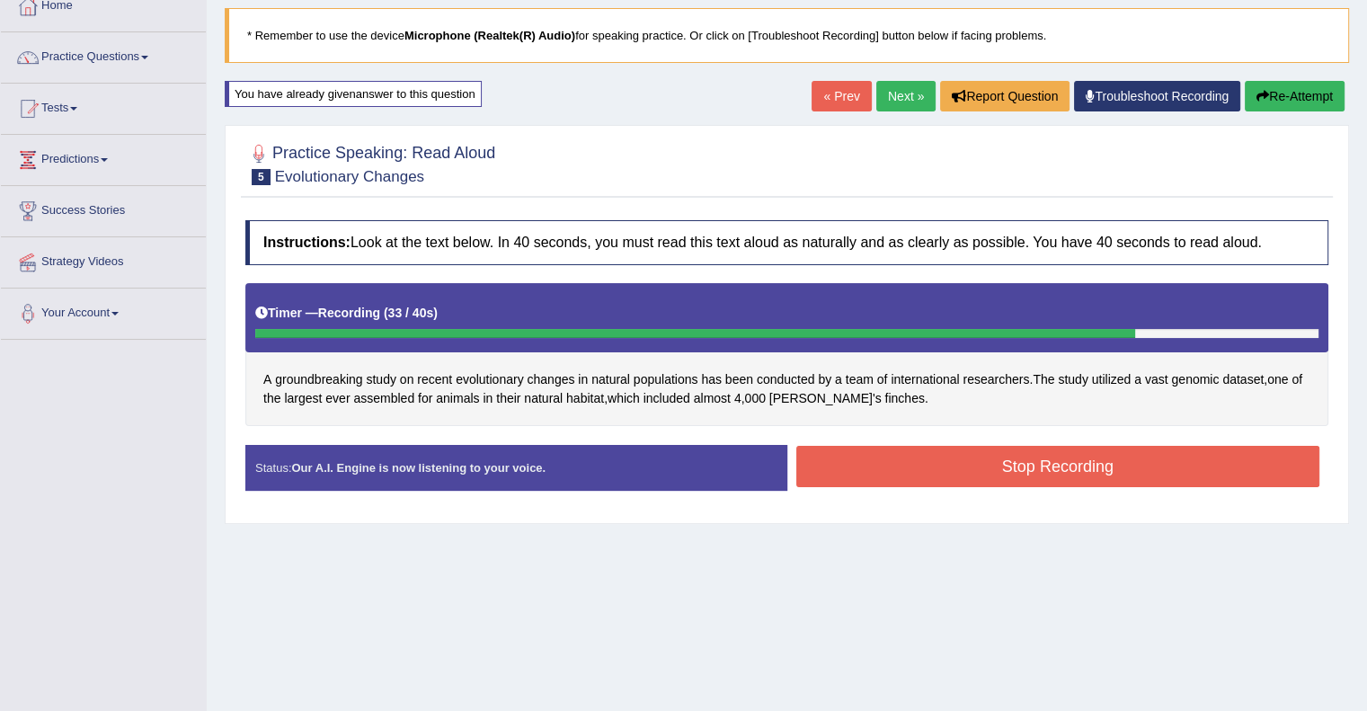
click at [1266, 87] on button "Re-Attempt" at bounding box center [1295, 96] width 100 height 31
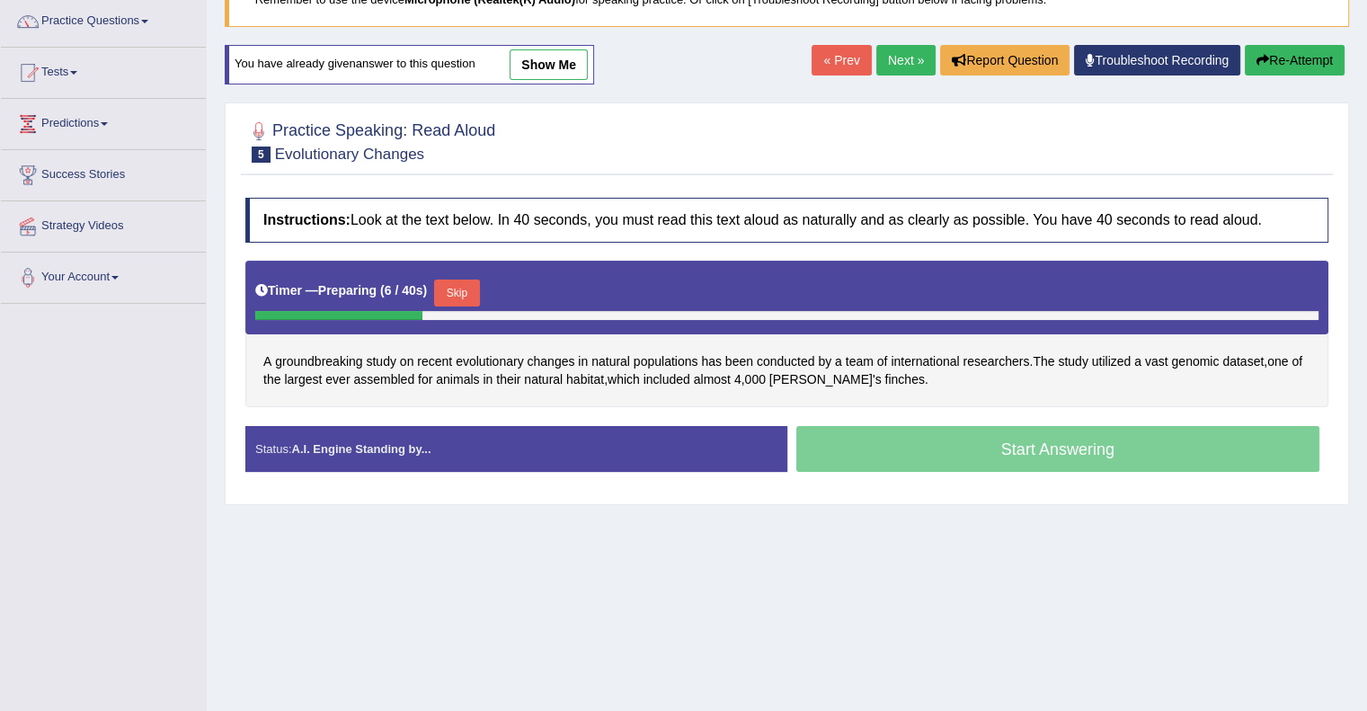
scroll to position [233, 0]
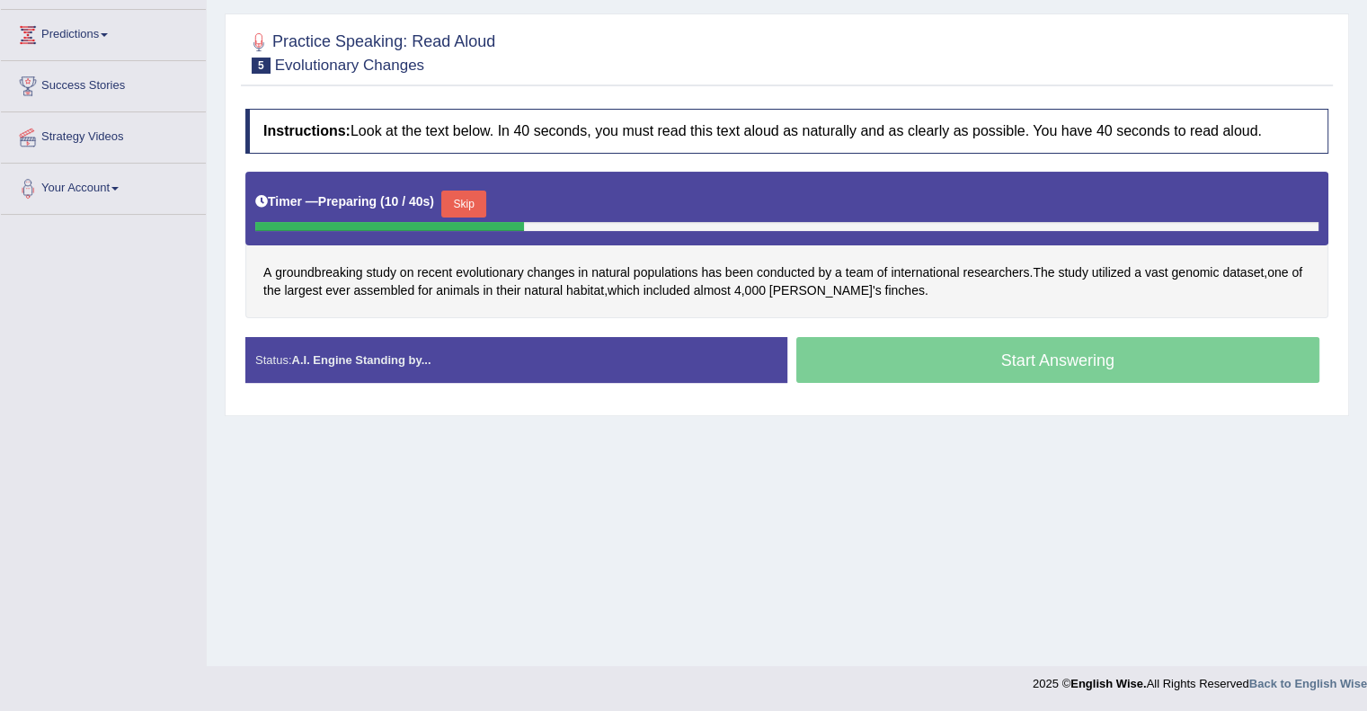
click at [459, 202] on button "Skip" at bounding box center [463, 204] width 45 height 27
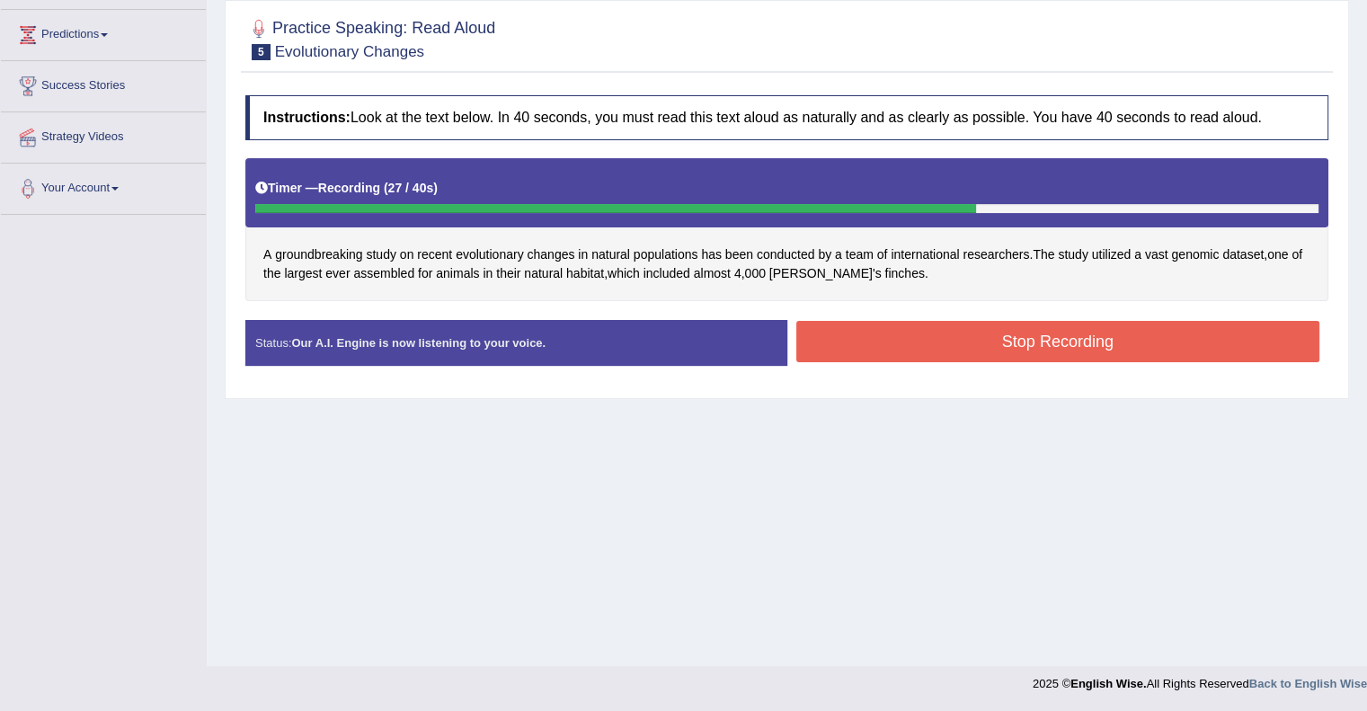
click at [845, 335] on button "Stop Recording" at bounding box center [1058, 341] width 524 height 41
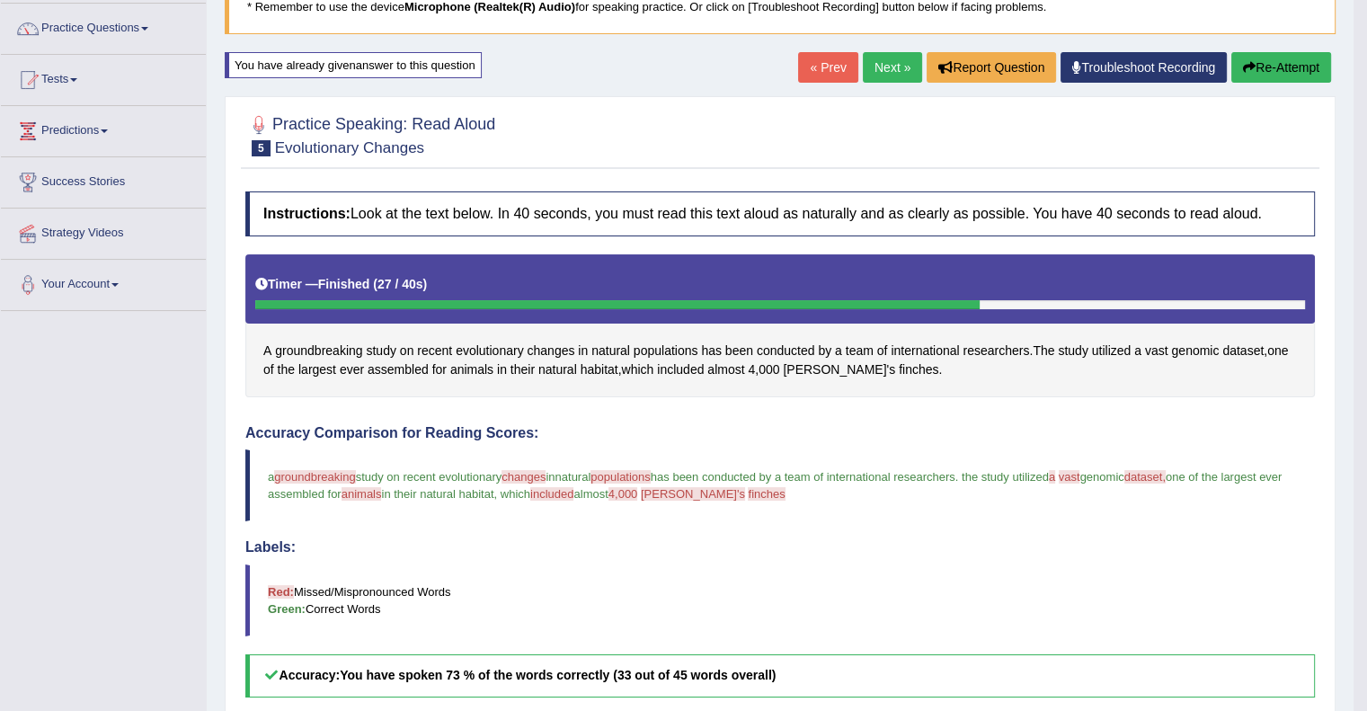
scroll to position [89, 0]
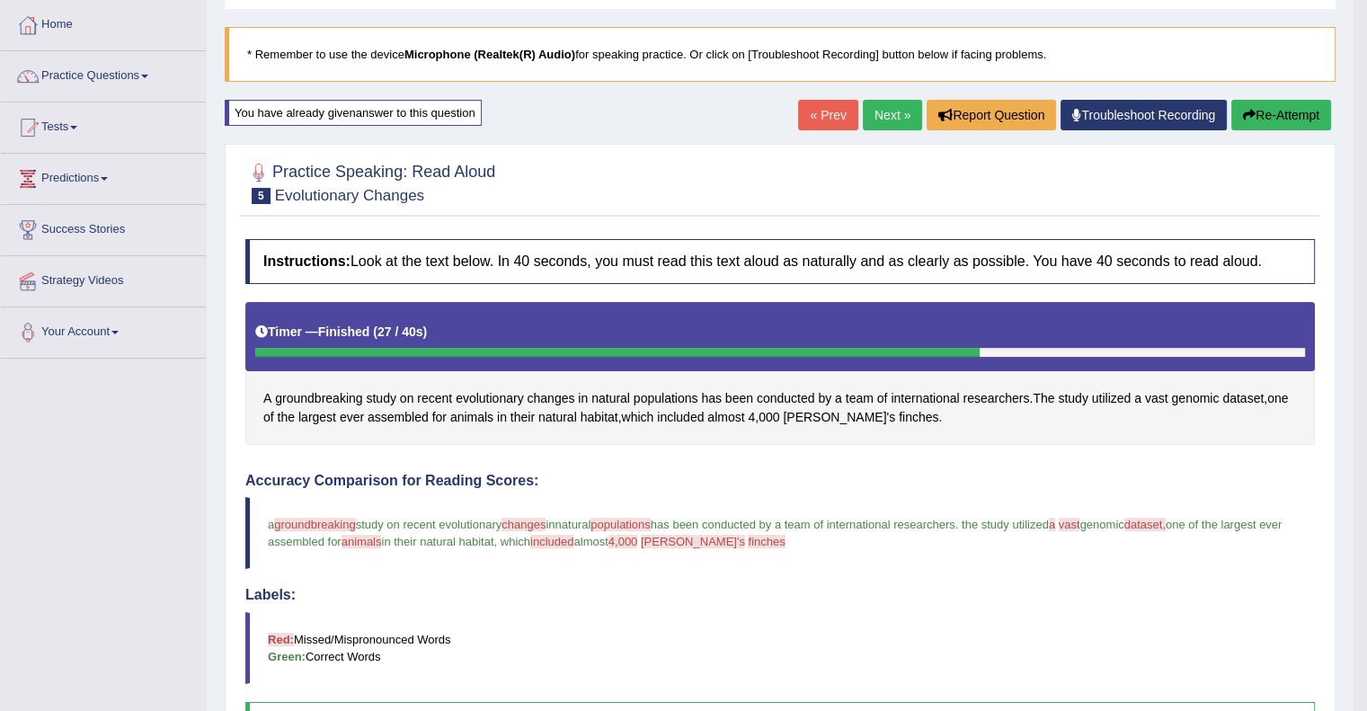
click at [1262, 104] on button "Re-Attempt" at bounding box center [1281, 115] width 100 height 31
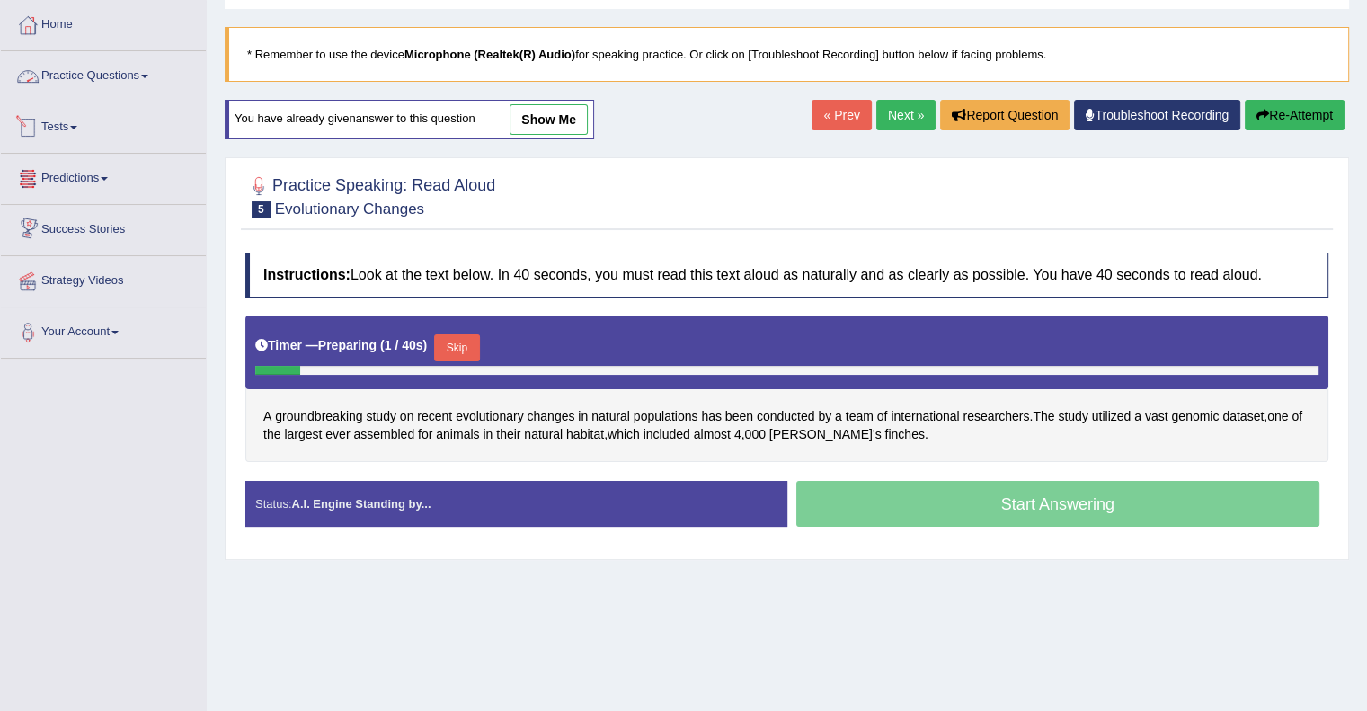
click at [147, 81] on link "Practice Questions" at bounding box center [103, 73] width 205 height 45
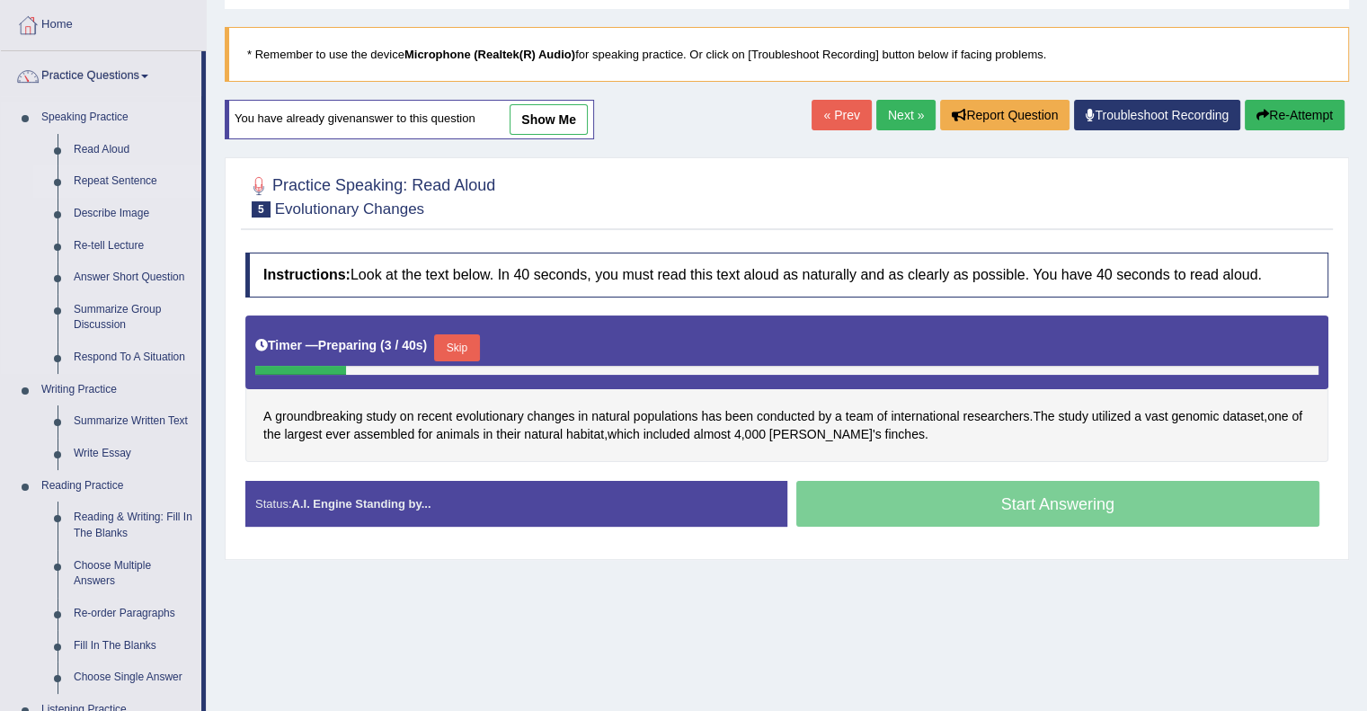
click at [101, 177] on link "Repeat Sentence" at bounding box center [134, 181] width 136 height 32
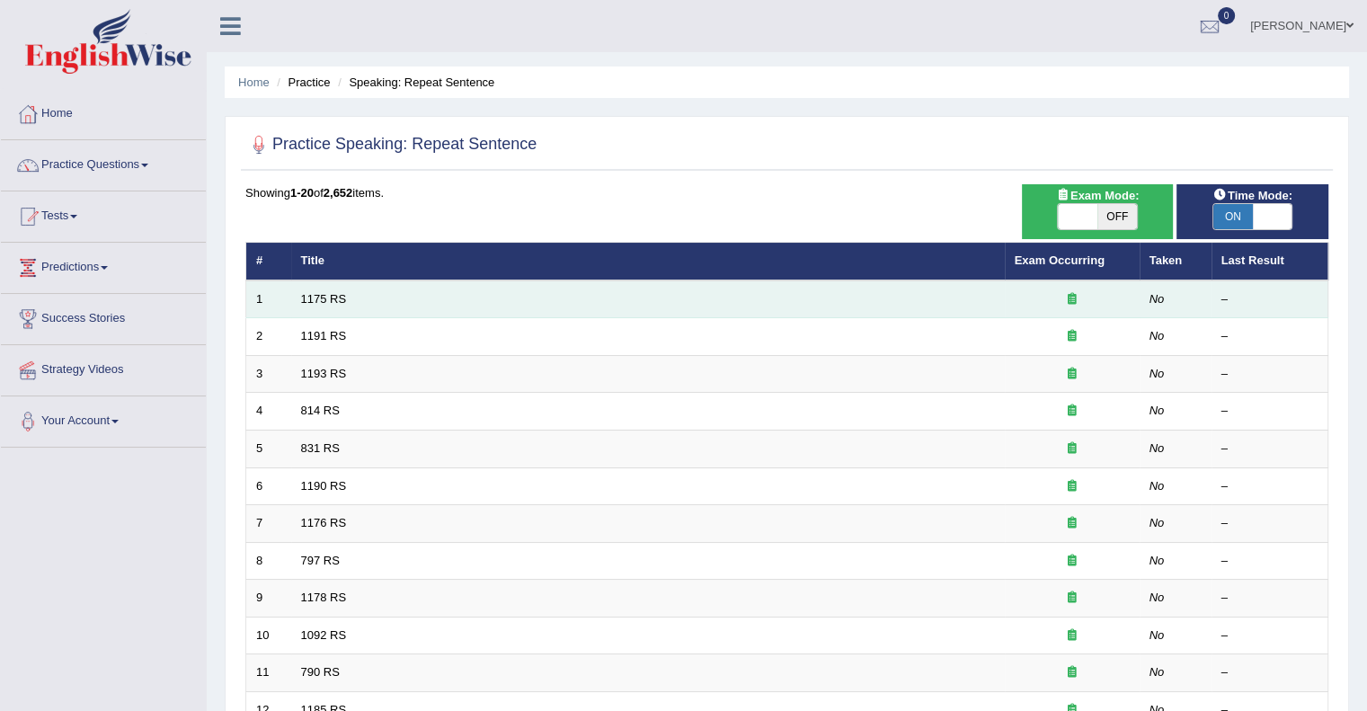
click at [399, 294] on td "1175 RS" at bounding box center [648, 299] width 714 height 38
click at [324, 301] on link "1175 RS" at bounding box center [324, 298] width 46 height 13
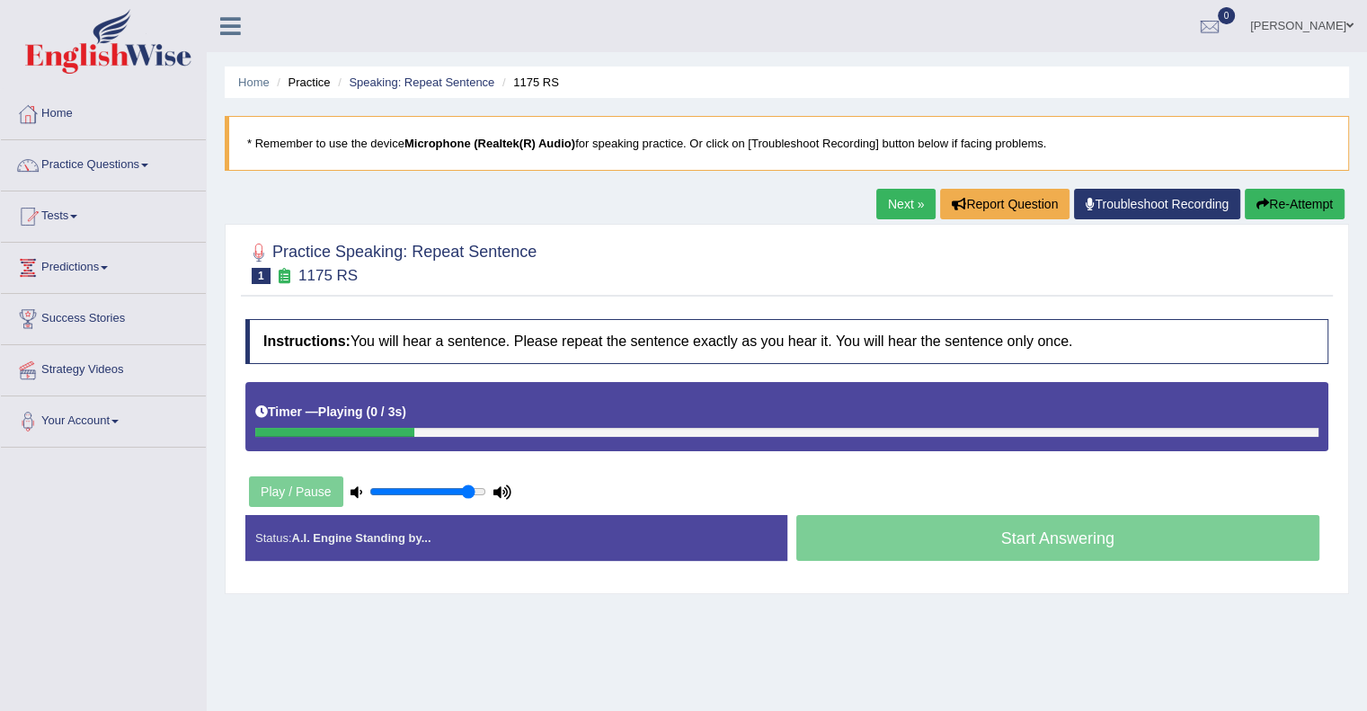
click at [468, 489] on input "range" at bounding box center [427, 491] width 117 height 14
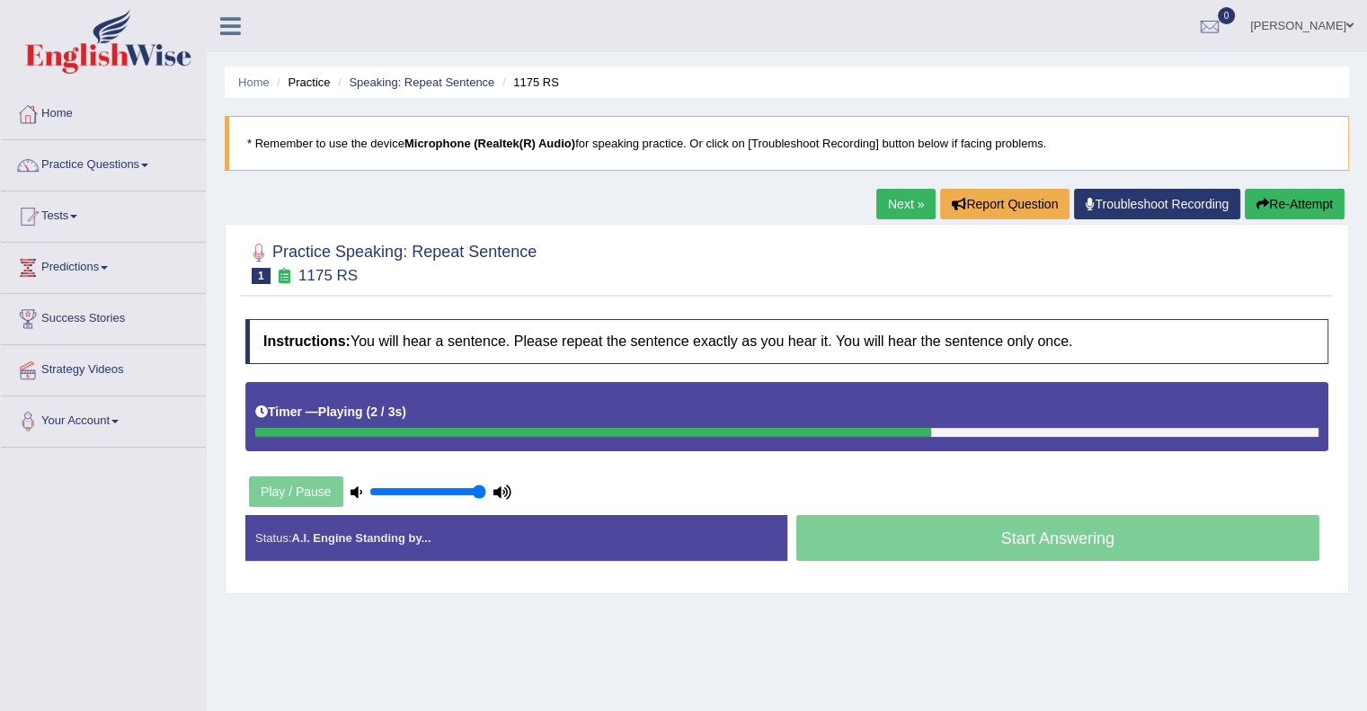
type input "1"
click at [478, 490] on input "range" at bounding box center [427, 491] width 117 height 14
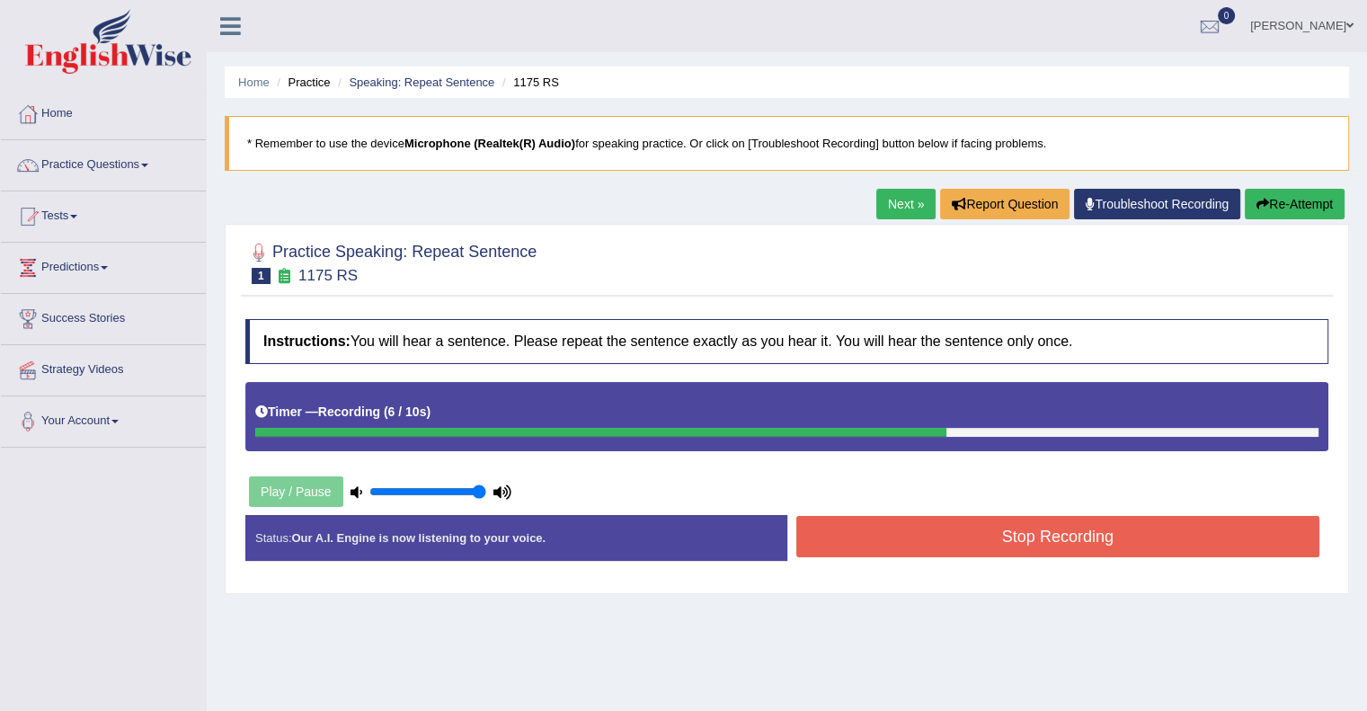
click at [874, 549] on button "Stop Recording" at bounding box center [1058, 536] width 524 height 41
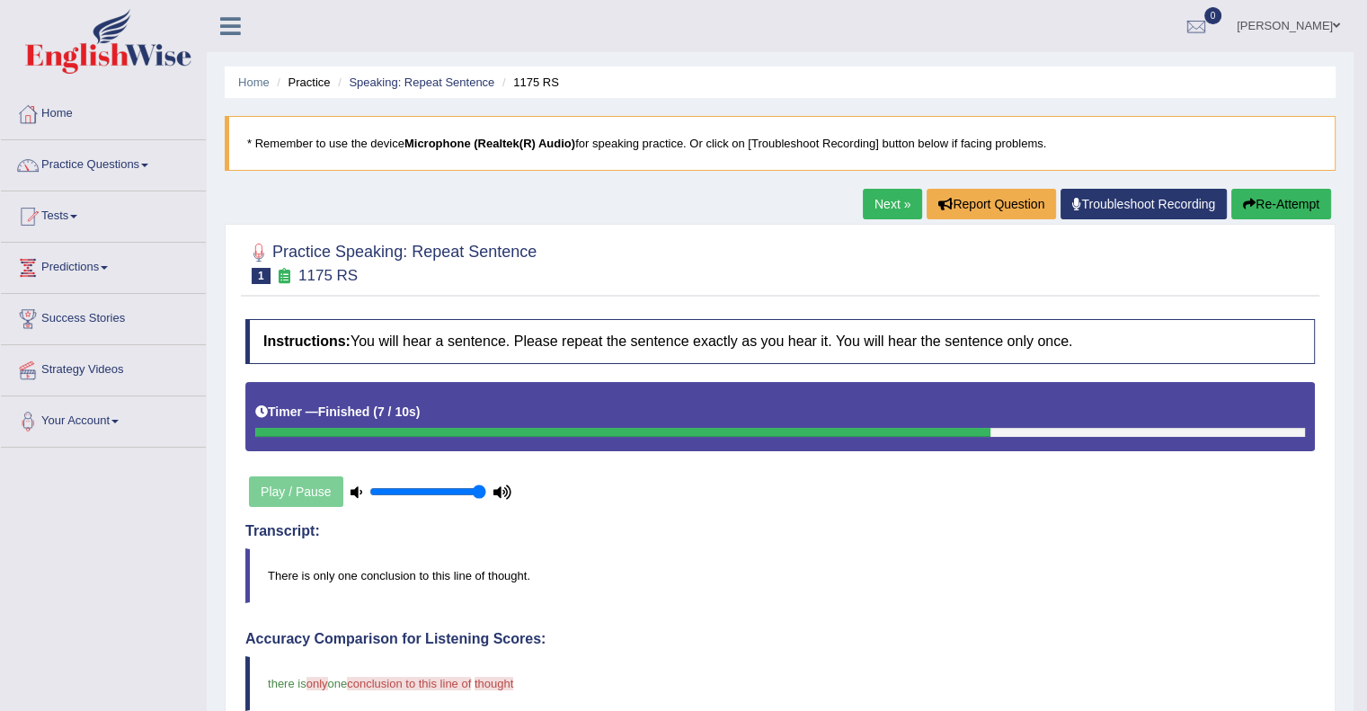
click at [1283, 200] on button "Re-Attempt" at bounding box center [1281, 204] width 100 height 31
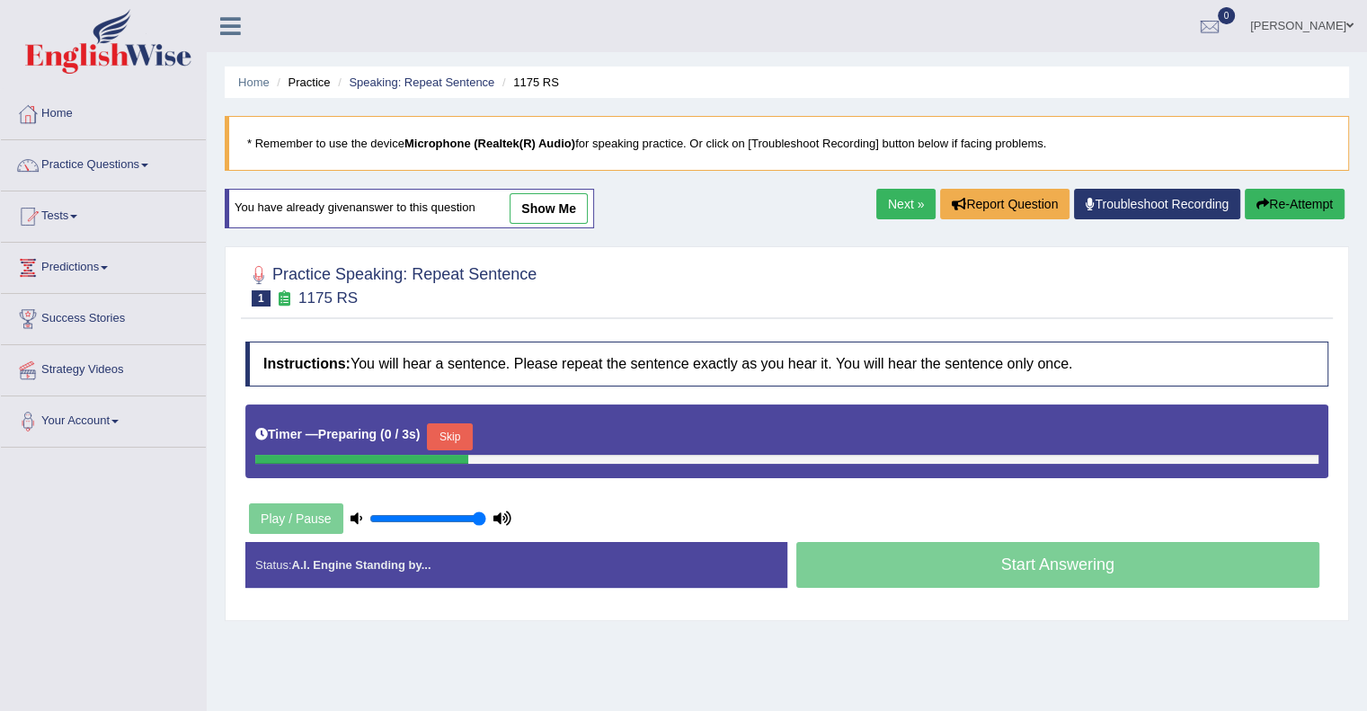
click at [1283, 200] on button "Re-Attempt" at bounding box center [1295, 204] width 100 height 31
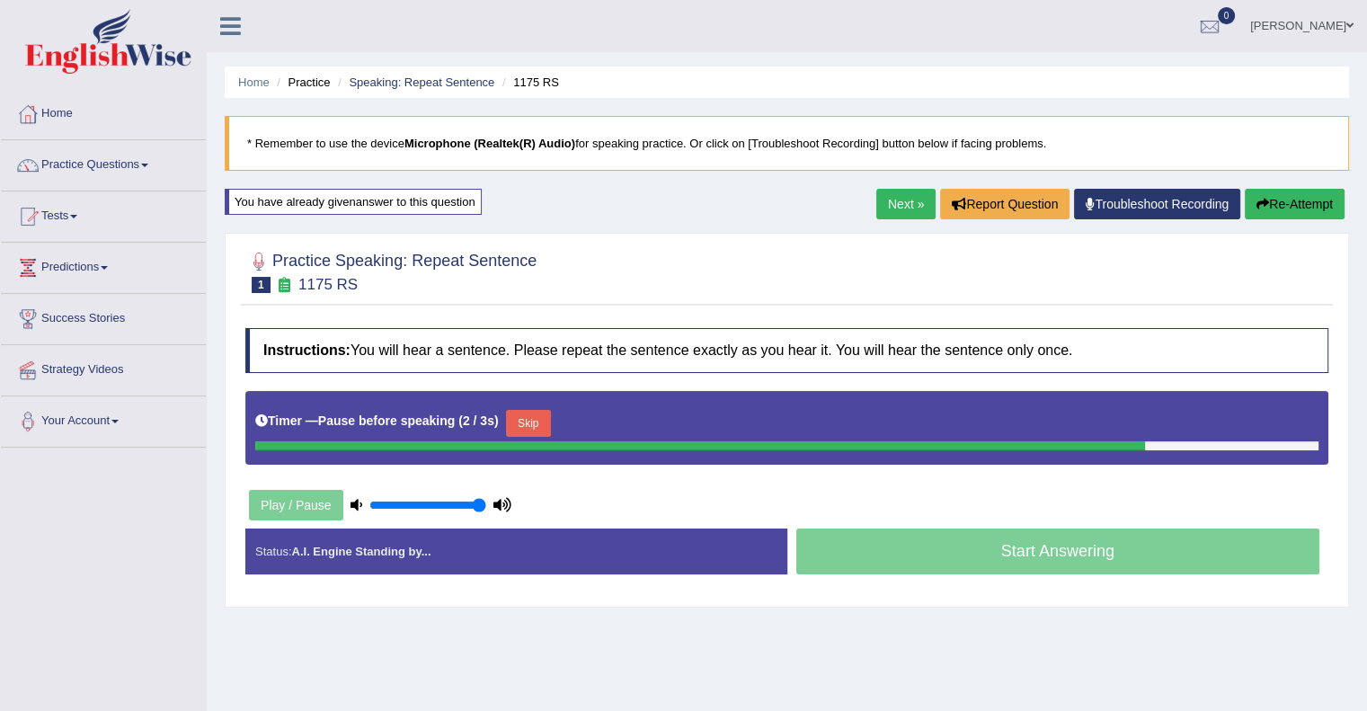
scroll to position [122, 0]
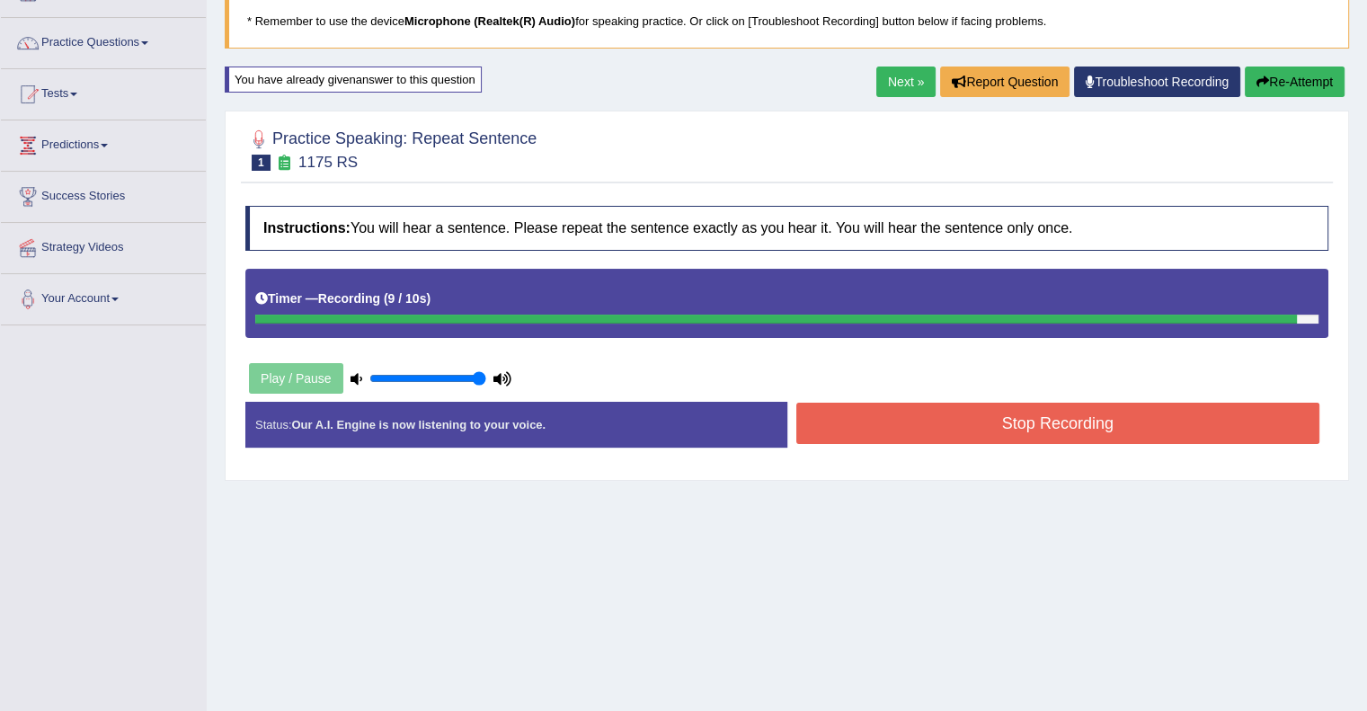
click at [1122, 402] on div "Start Answering" at bounding box center [1058, 402] width 542 height 1
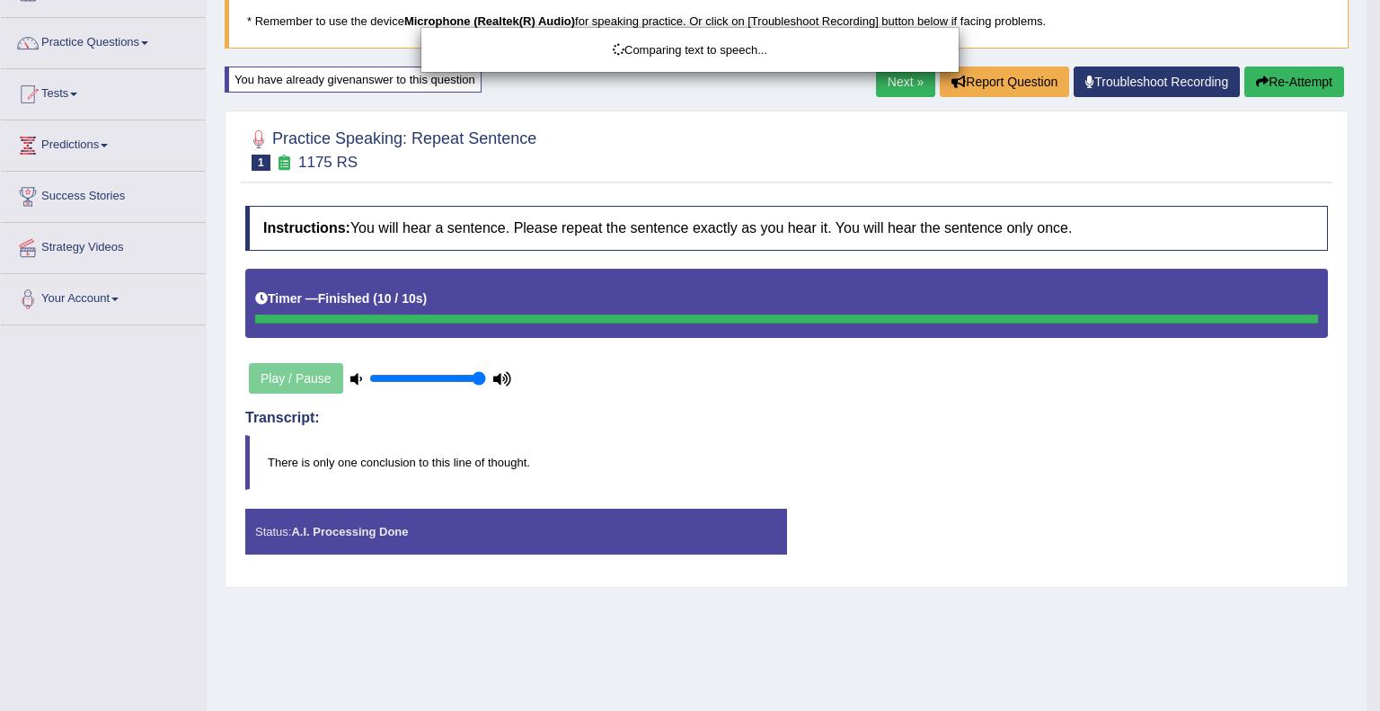
drag, startPoint x: 1122, startPoint y: 398, endPoint x: 1019, endPoint y: 492, distance: 138.7
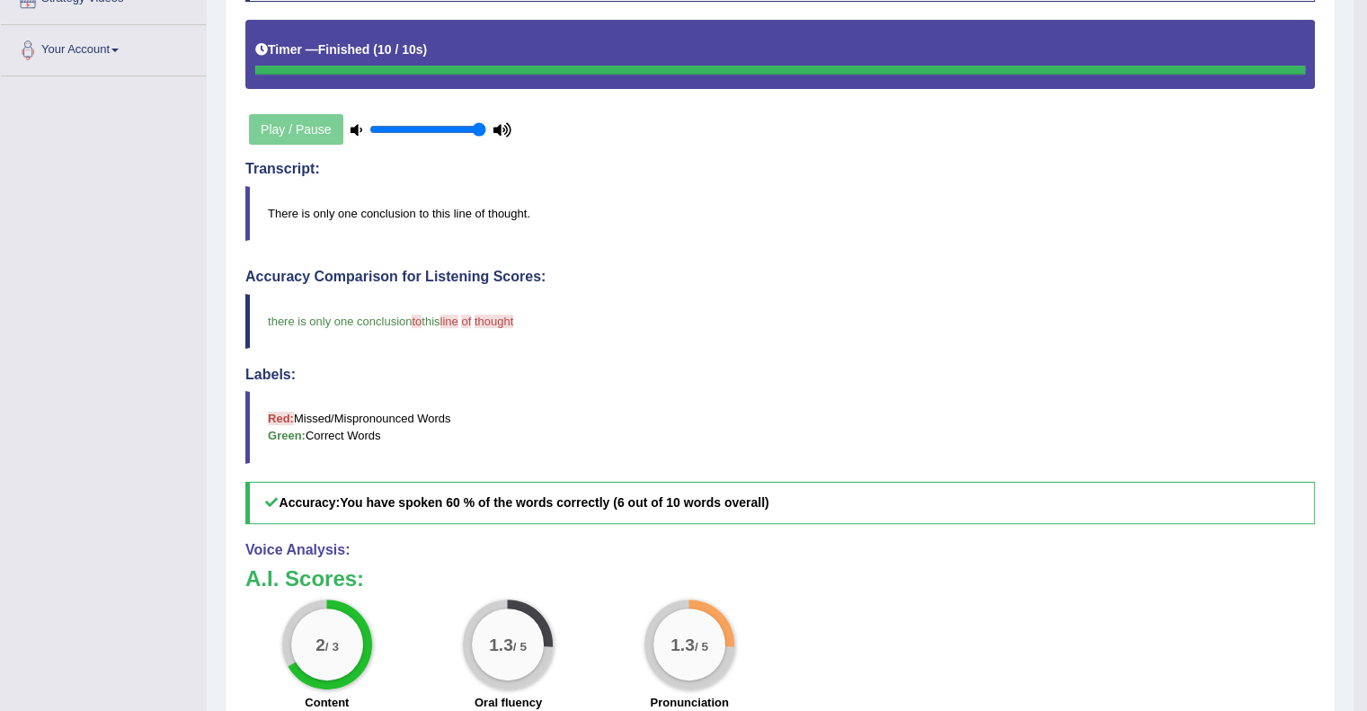
scroll to position [374, 0]
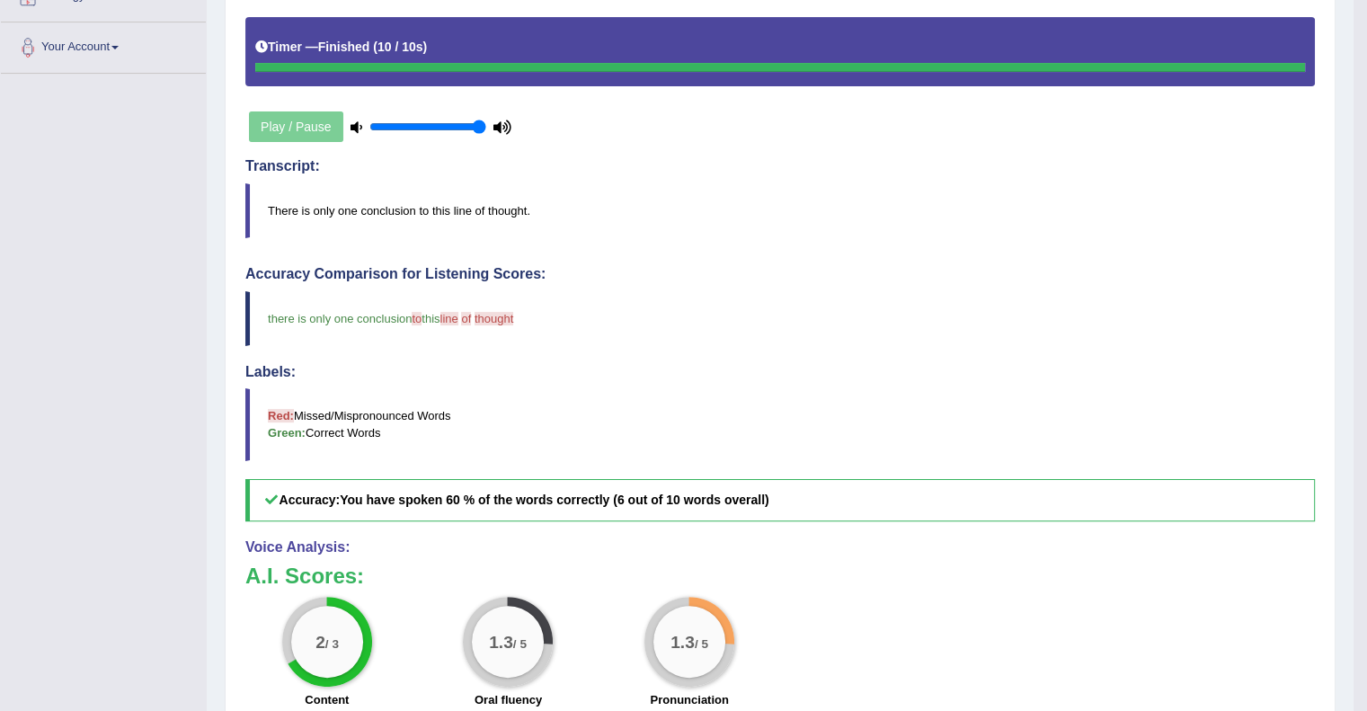
click at [1019, 492] on h5 "Accuracy: You have spoken 60 % of the words correctly (6 out of 10 words overal…" at bounding box center [779, 500] width 1069 height 42
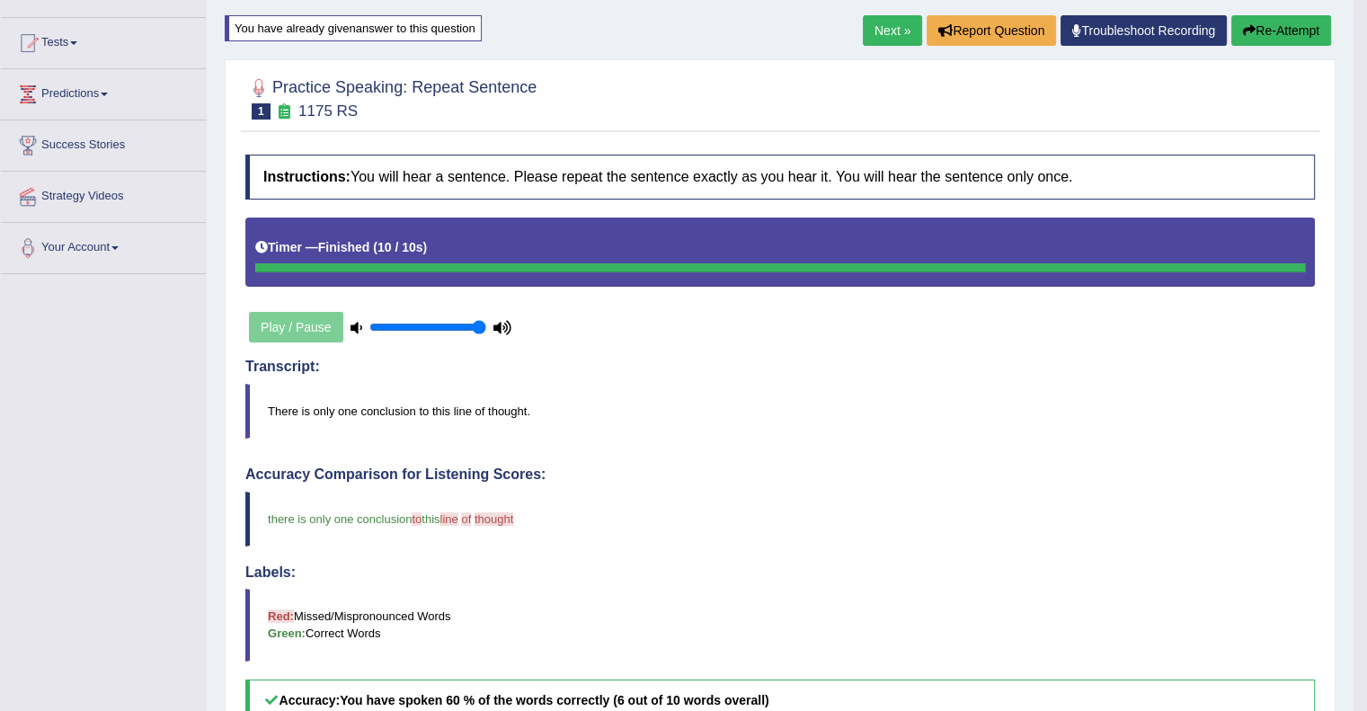
scroll to position [158, 0]
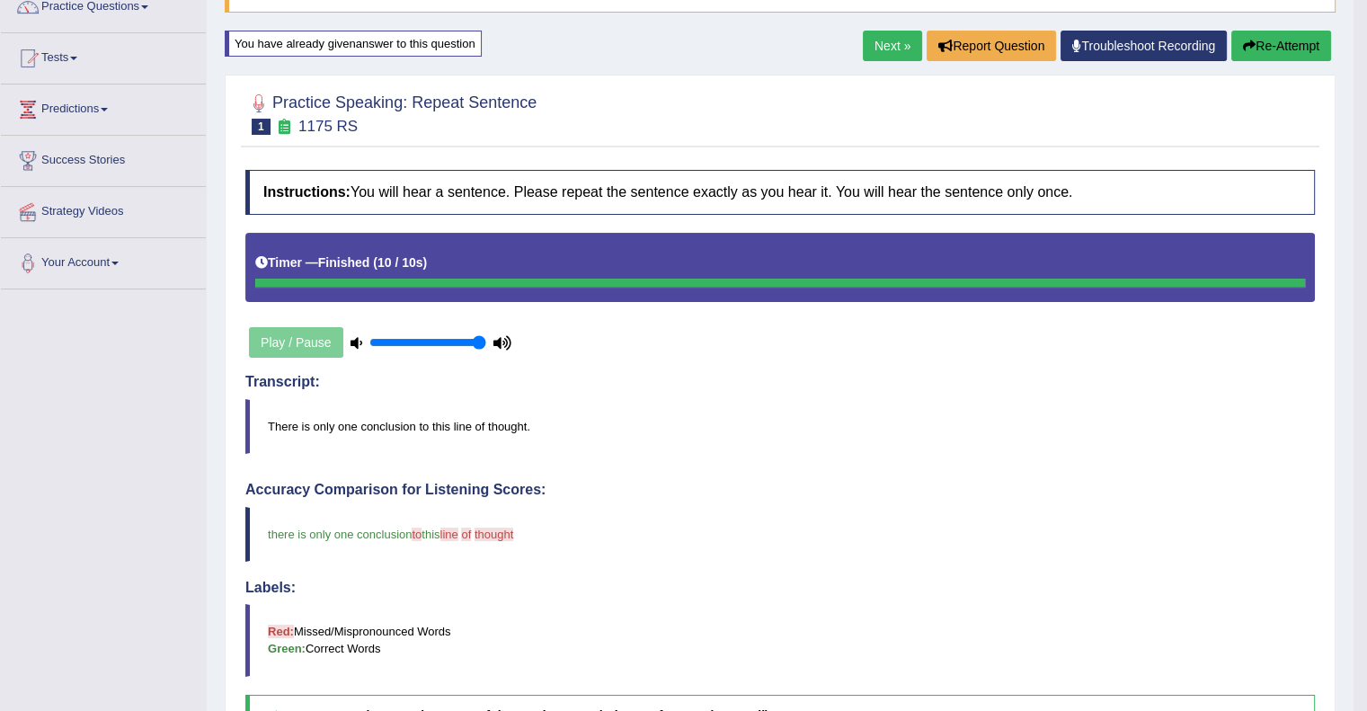
drag, startPoint x: 926, startPoint y: 121, endPoint x: 898, endPoint y: 61, distance: 66.3
click at [898, 61] on div "Home Practice Speaking: Repeat Sentence 1175 RS * Remember to use the device Mi…" at bounding box center [780, 469] width 1147 height 1254
click at [898, 61] on div "Next » Report Question Troubleshoot Recording Re-Attempt" at bounding box center [1099, 48] width 473 height 35
click at [893, 53] on link "Next »" at bounding box center [892, 46] width 59 height 31
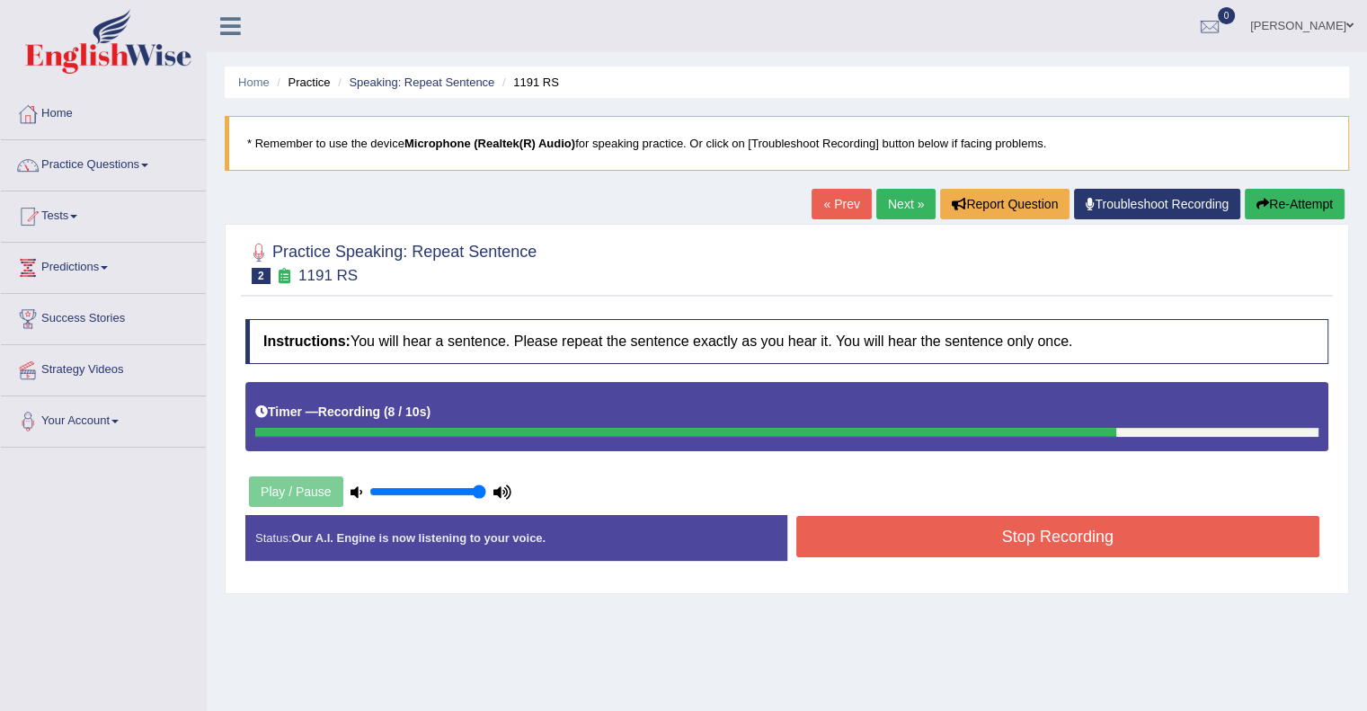
click at [1154, 564] on div "Status: Our A.I. Engine is now listening to your voice. Start Answering Stop Re…" at bounding box center [786, 547] width 1083 height 64
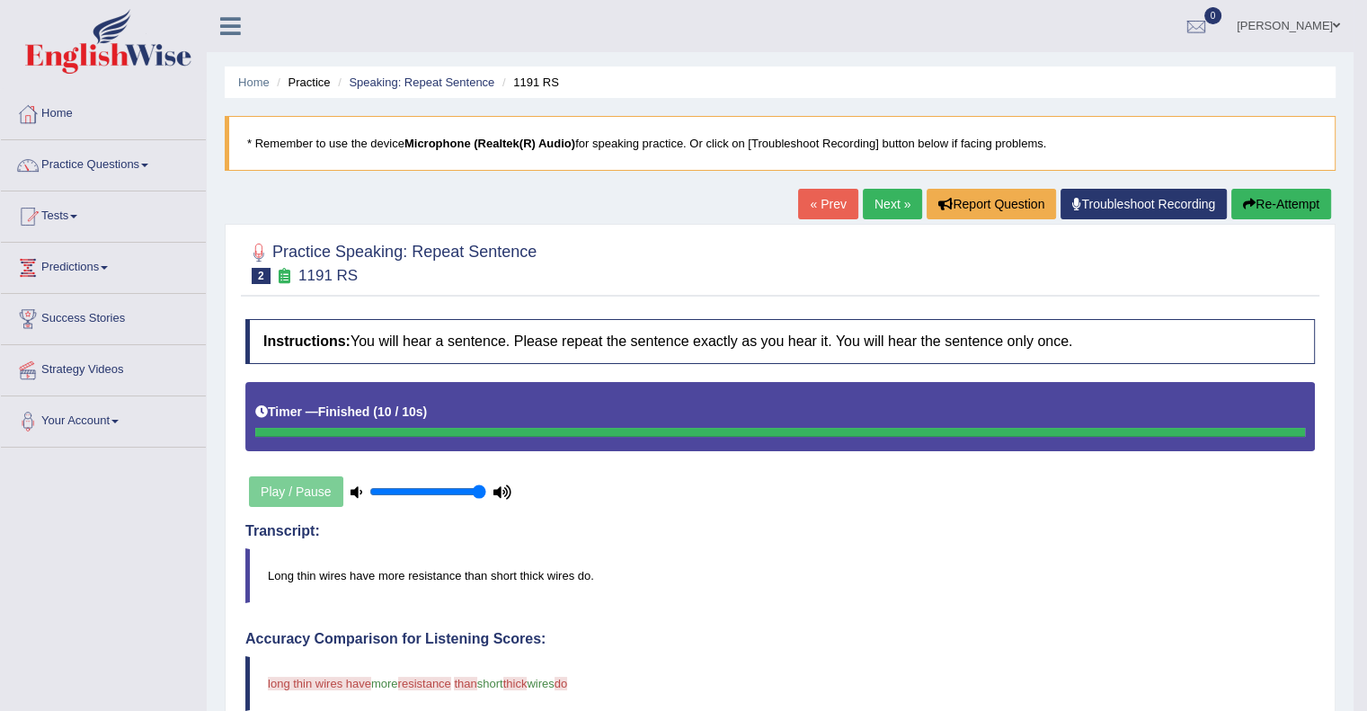
drag, startPoint x: 1154, startPoint y: 564, endPoint x: 1146, endPoint y: 525, distance: 40.4
click at [1146, 525] on h4 "Transcript:" at bounding box center [779, 531] width 1069 height 16
click at [1273, 198] on button "Re-Attempt" at bounding box center [1281, 204] width 100 height 31
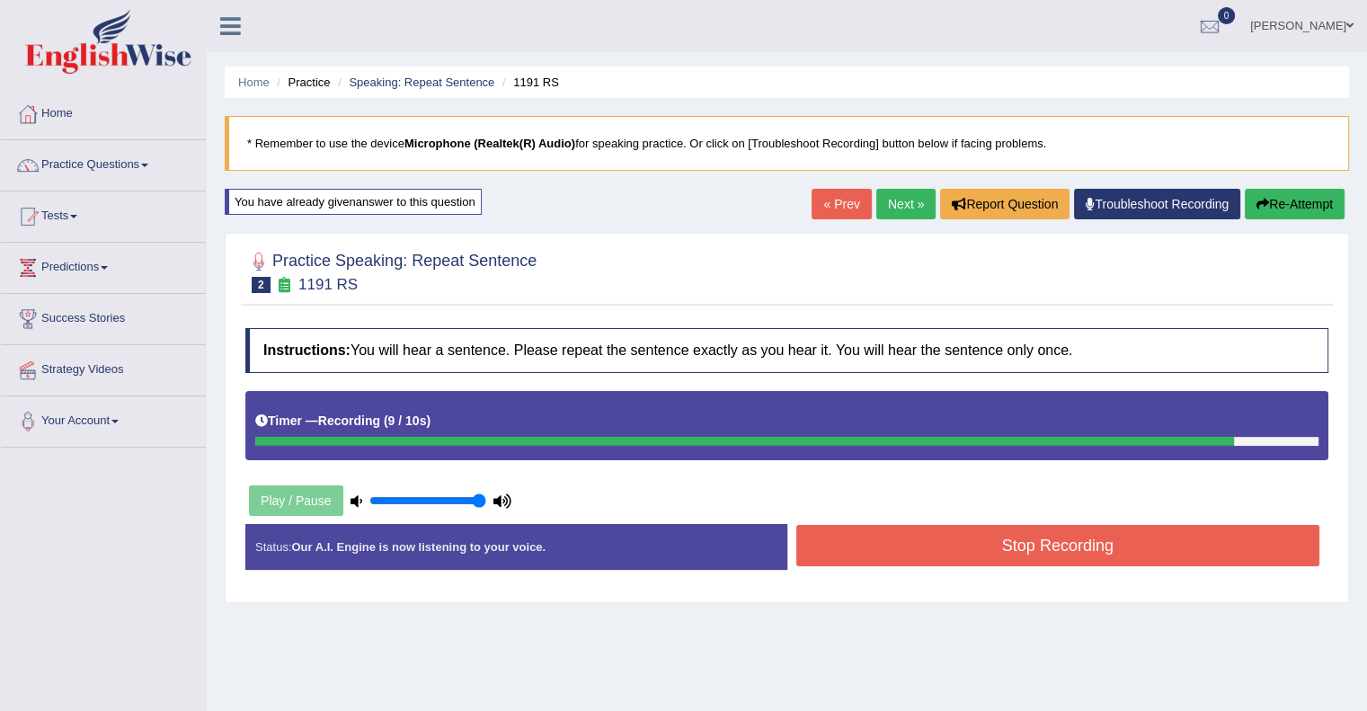
drag, startPoint x: 1319, startPoint y: 648, endPoint x: 1291, endPoint y: 693, distance: 52.9
click at [1291, 693] on div "Home Practice Speaking: Repeat Sentence 1191 RS * Remember to use the device Mi…" at bounding box center [787, 449] width 1160 height 899
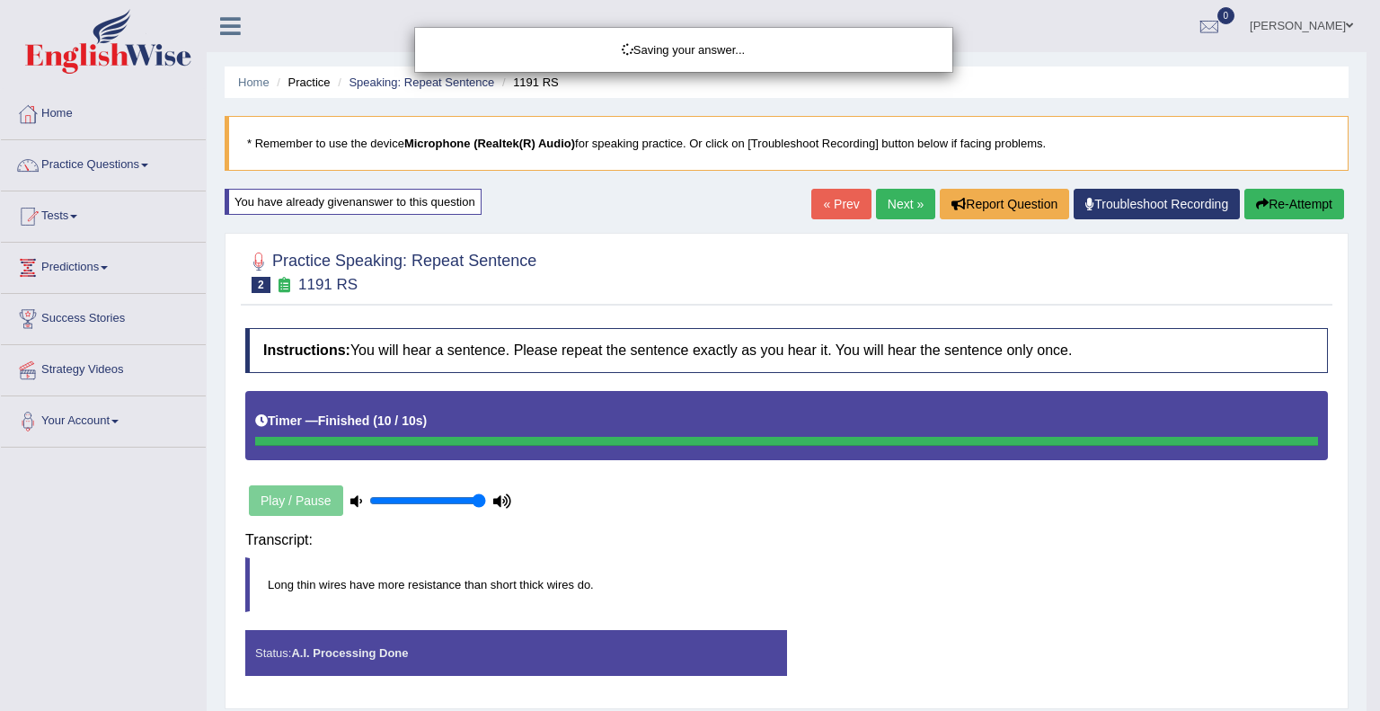
click at [1226, 545] on body "Toggle navigation Home Practice Questions Speaking Practice Read Aloud Repeat S…" at bounding box center [690, 355] width 1380 height 711
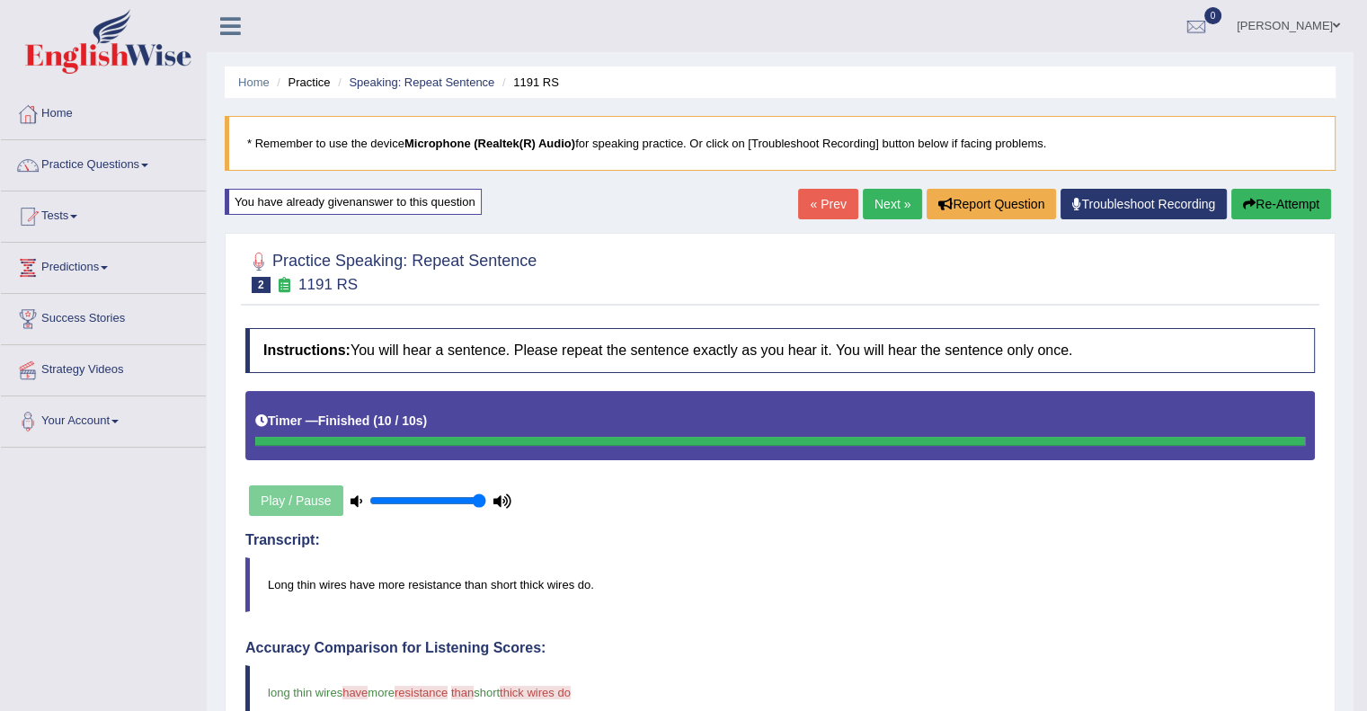
click at [1274, 197] on button "Re-Attempt" at bounding box center [1281, 204] width 100 height 31
click at [867, 209] on link "Next »" at bounding box center [892, 204] width 59 height 31
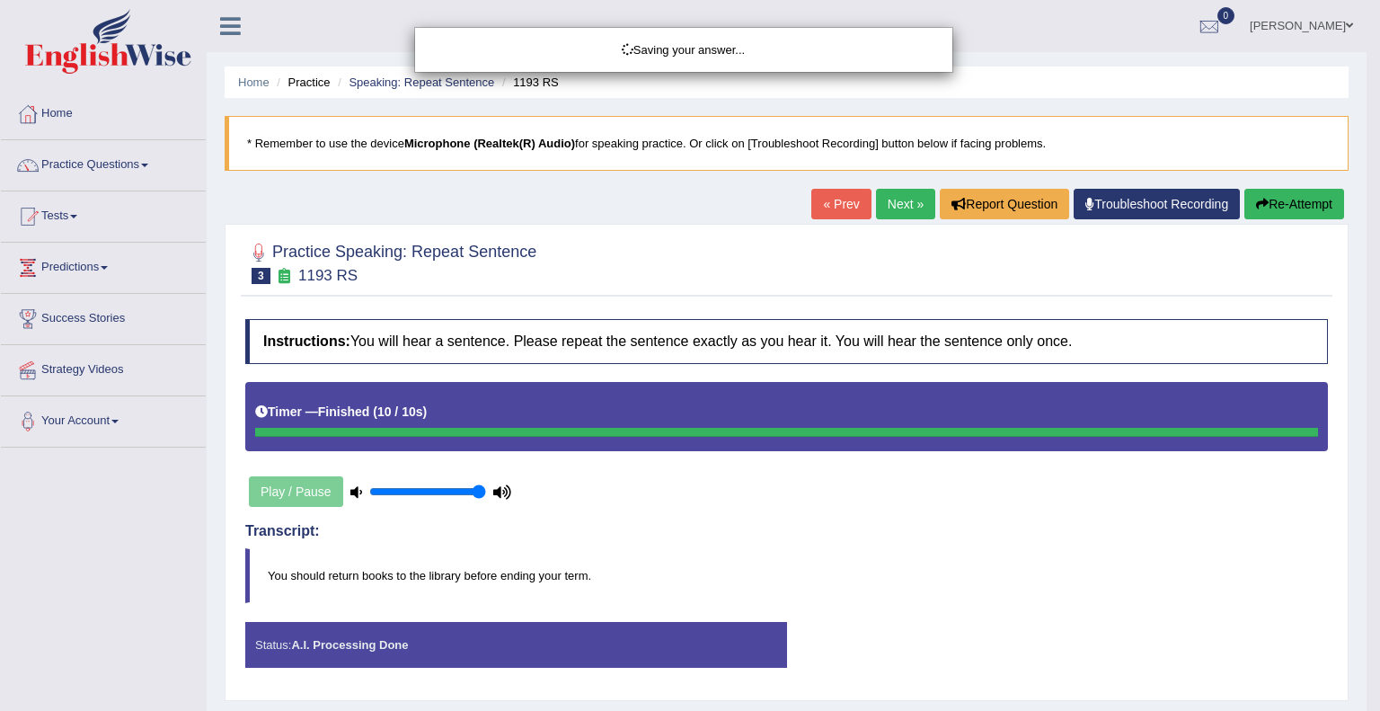
click at [1258, 200] on div "Saving your answer..." at bounding box center [690, 355] width 1380 height 711
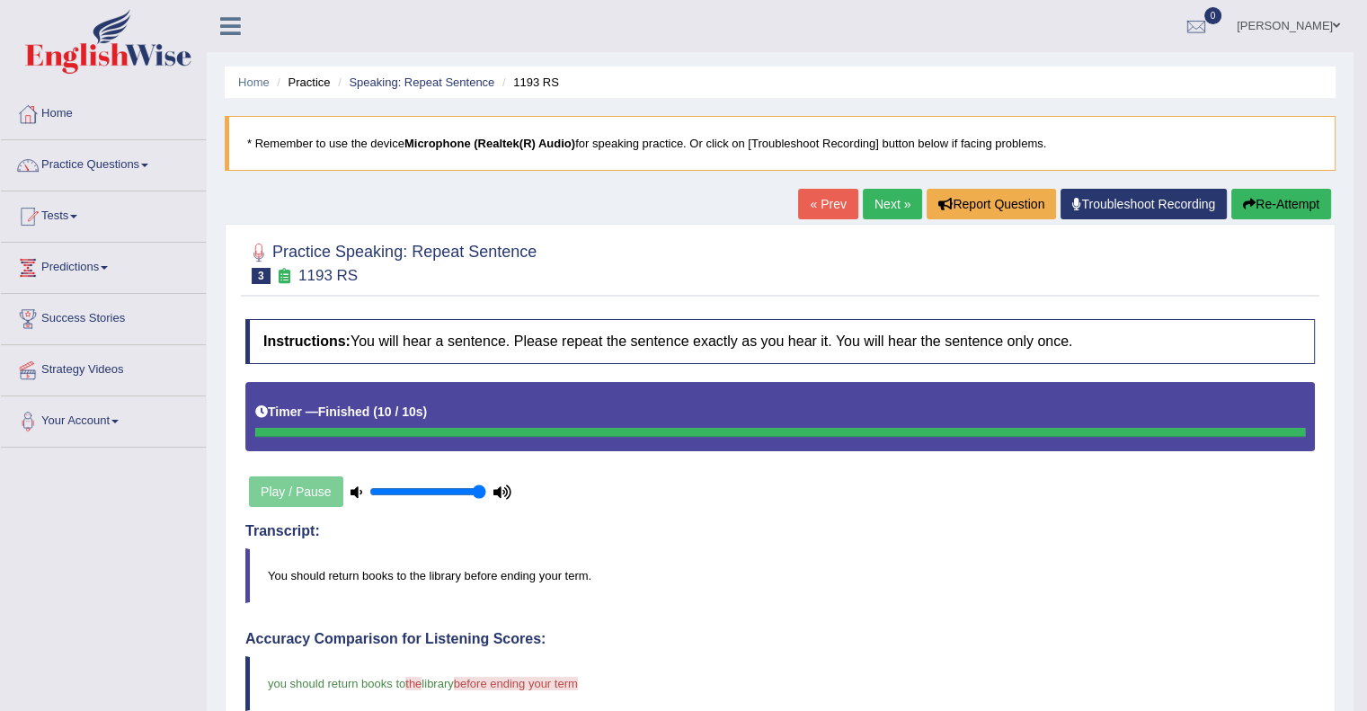
click at [1258, 202] on button "Re-Attempt" at bounding box center [1281, 204] width 100 height 31
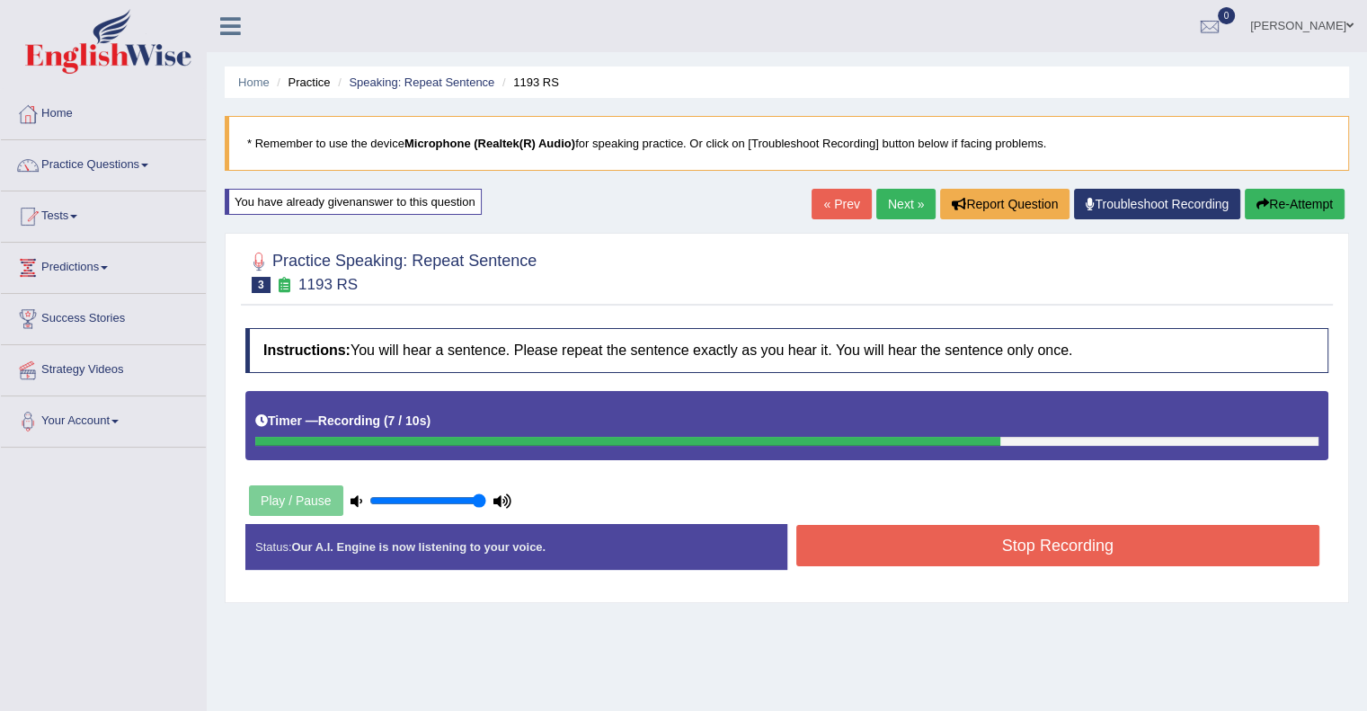
click at [1082, 552] on button "Stop Recording" at bounding box center [1058, 545] width 524 height 41
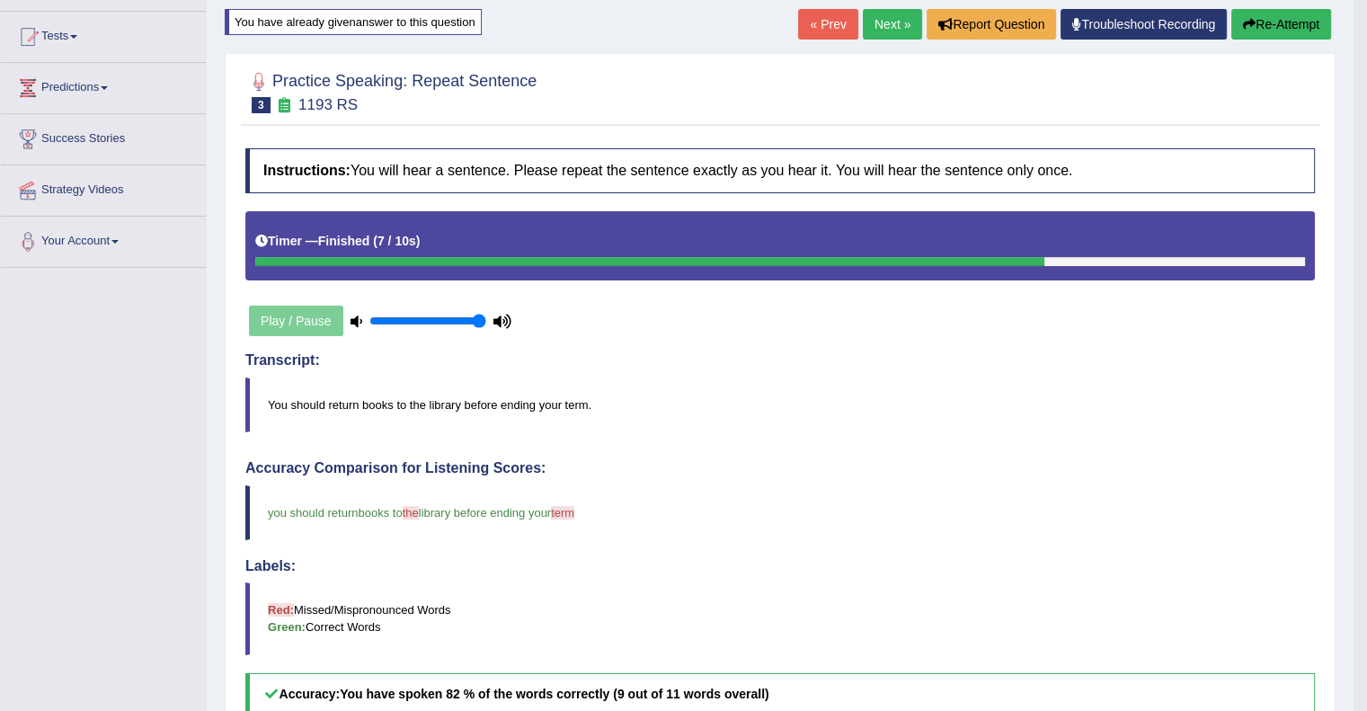
scroll to position [144, 0]
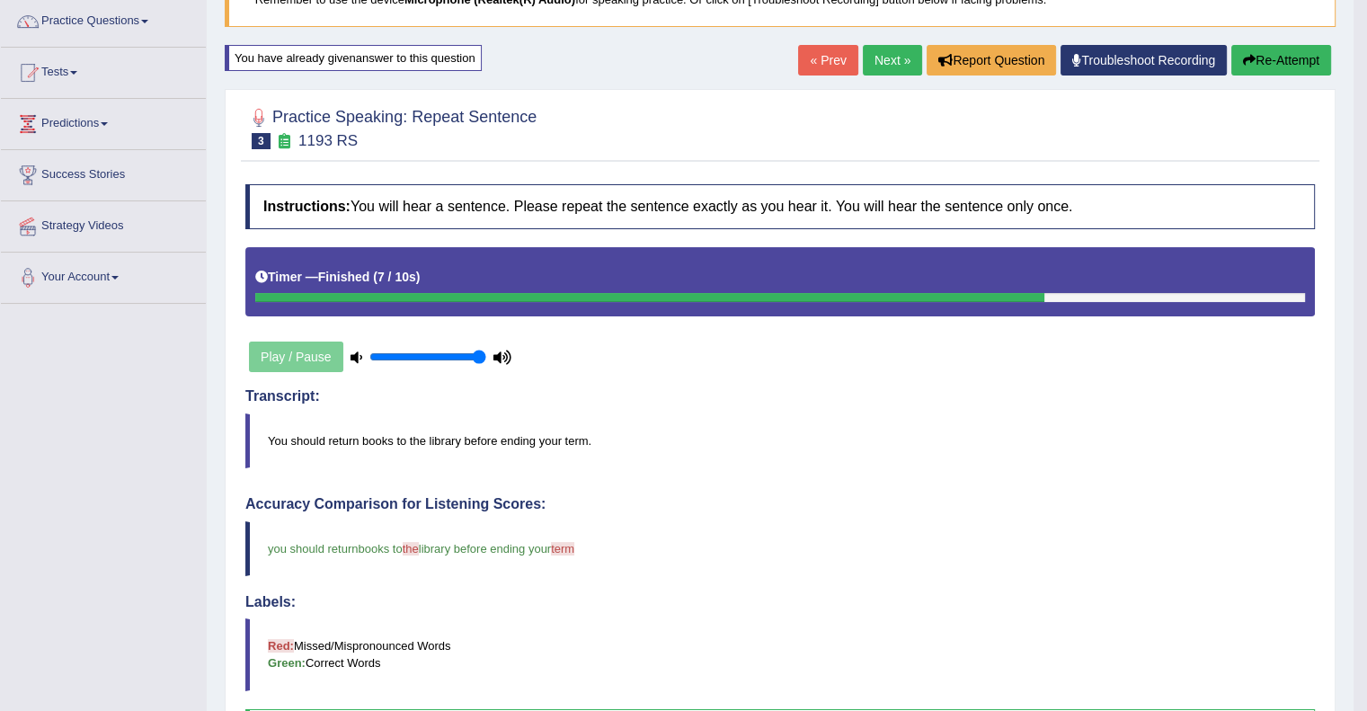
click at [891, 69] on link "Next »" at bounding box center [892, 60] width 59 height 31
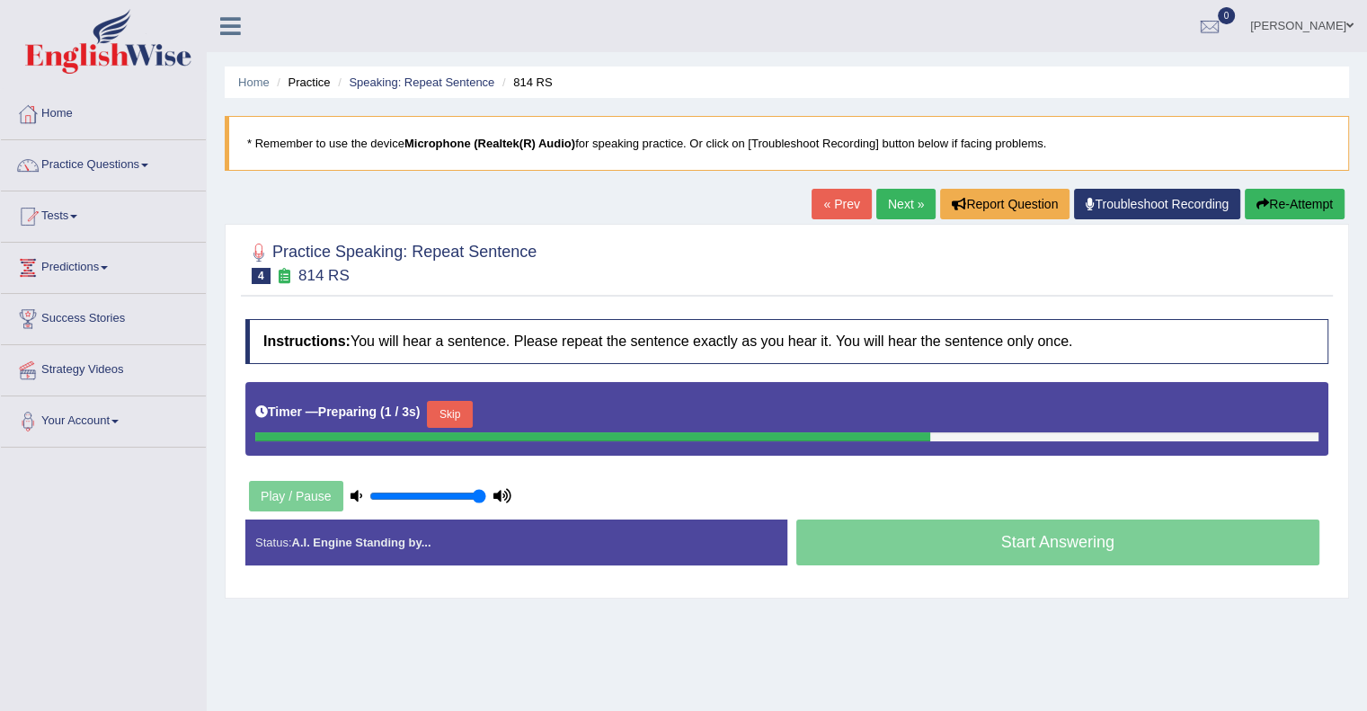
click at [501, 497] on icon at bounding box center [502, 496] width 18 height 12
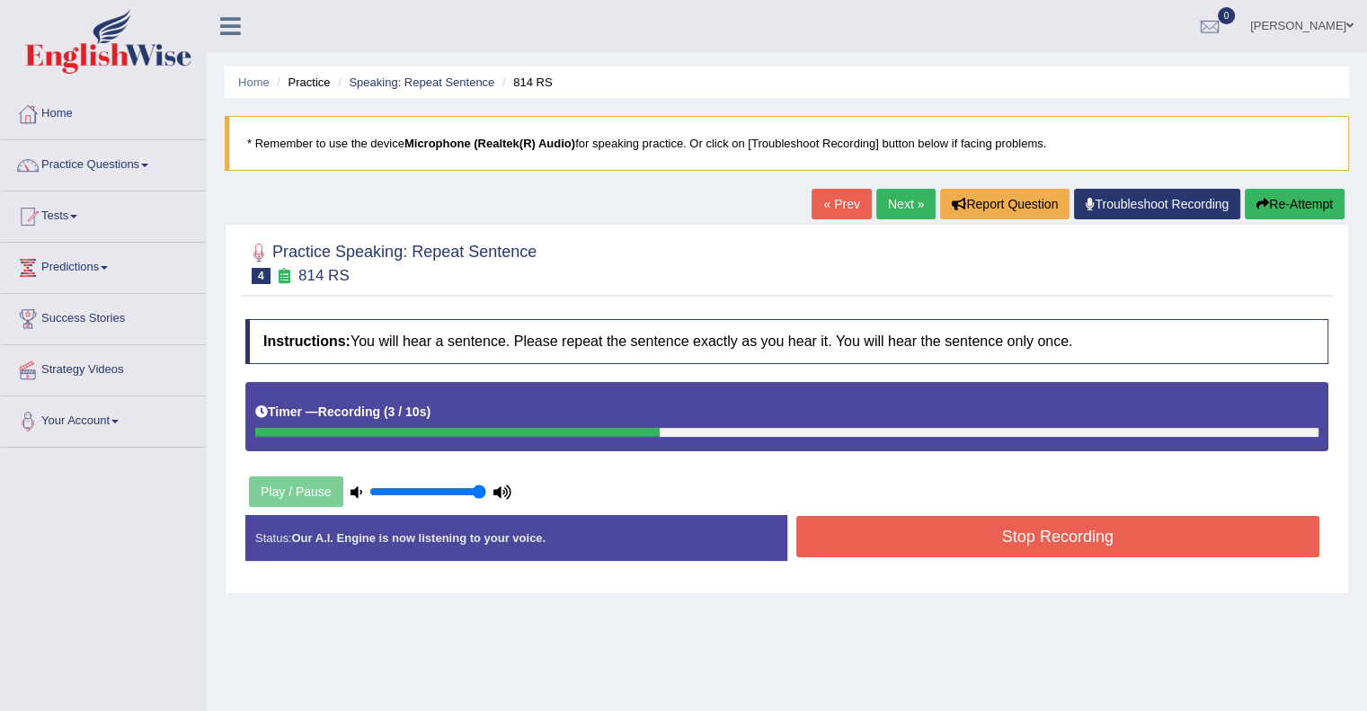
click at [1269, 211] on button "Re-Attempt" at bounding box center [1295, 204] width 100 height 31
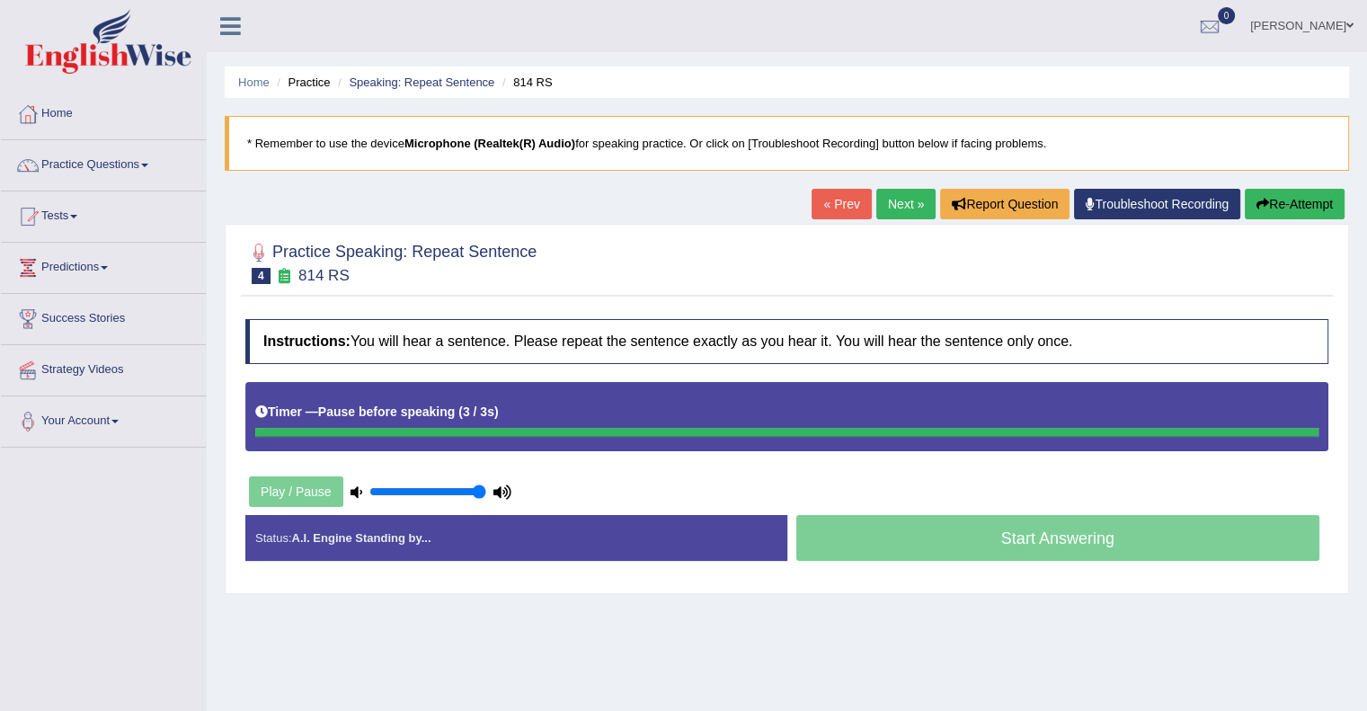
click at [1273, 192] on button "Re-Attempt" at bounding box center [1295, 204] width 100 height 31
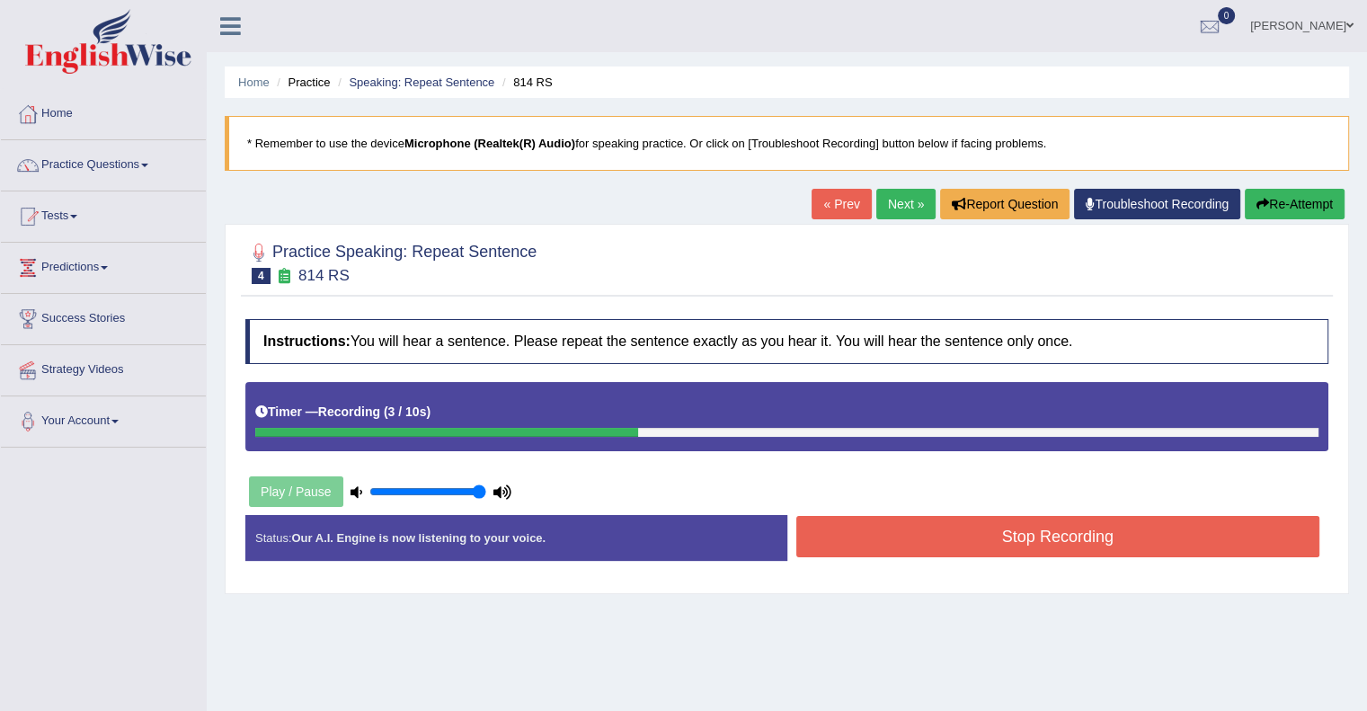
click at [954, 357] on h4 "Instructions: You will hear a sentence. Please repeat the sentence exactly as y…" at bounding box center [786, 341] width 1083 height 45
click at [954, 351] on h4 "Instructions: You will hear a sentence. Please repeat the sentence exactly as y…" at bounding box center [786, 341] width 1083 height 45
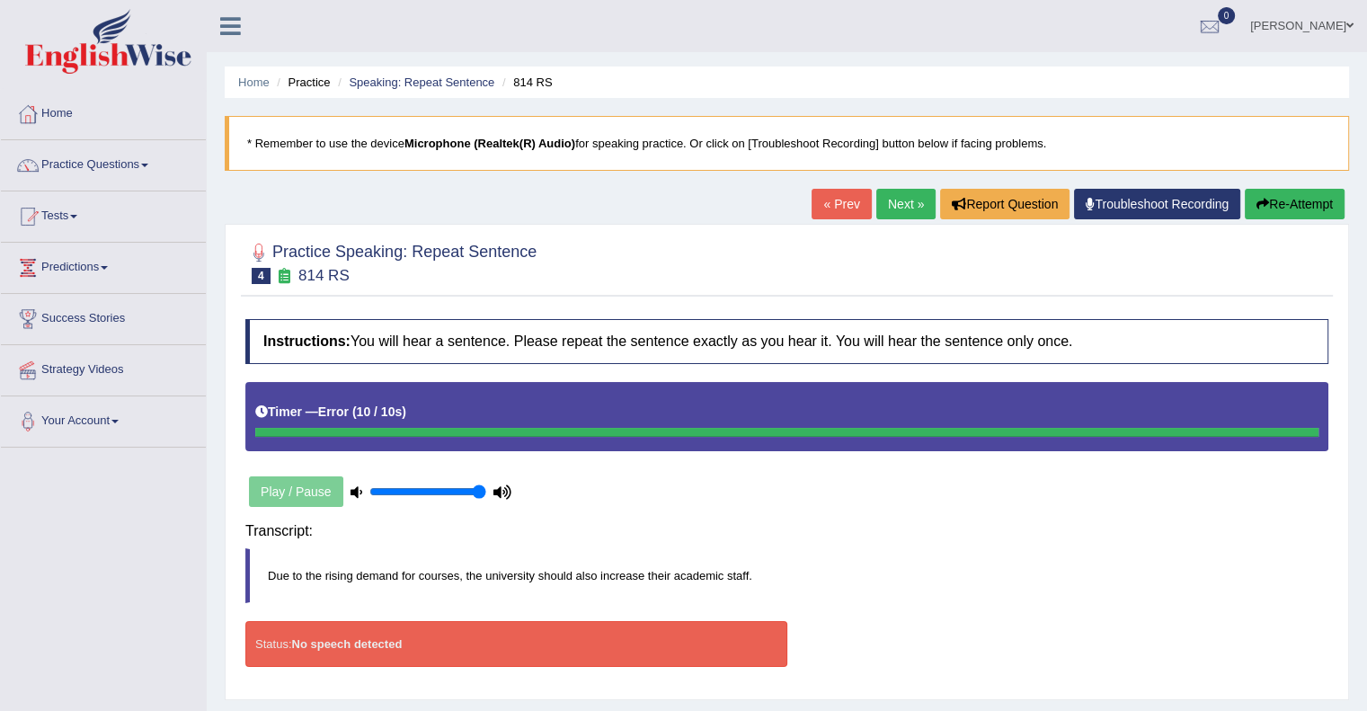
drag, startPoint x: 826, startPoint y: 556, endPoint x: 838, endPoint y: 548, distance: 15.0
click at [838, 548] on div "Instructions: You will hear a sentence. Please repeat the sentence exactly as y…" at bounding box center [787, 500] width 1092 height 380
click at [1260, 211] on button "Re-Attempt" at bounding box center [1295, 204] width 100 height 31
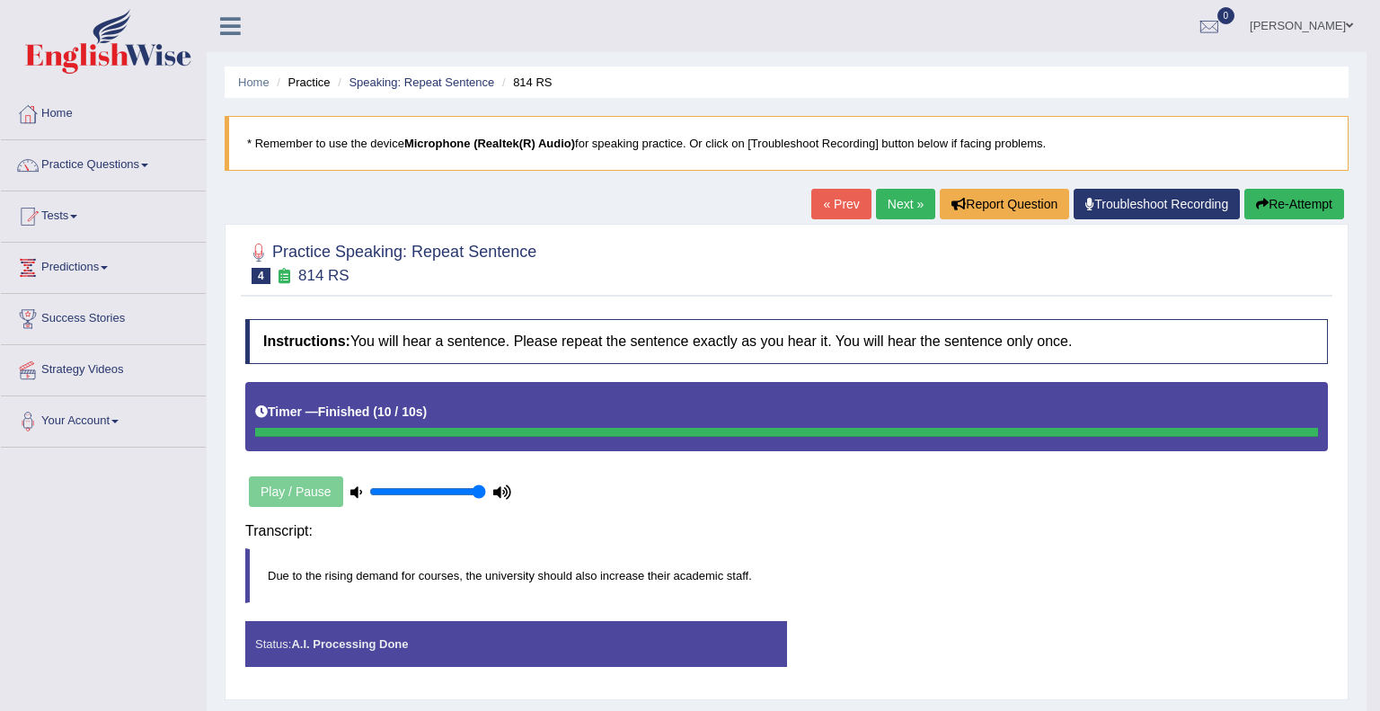
click at [1006, 549] on body "Toggle navigation Home Practice Questions Speaking Practice Read Aloud Repeat S…" at bounding box center [690, 355] width 1380 height 711
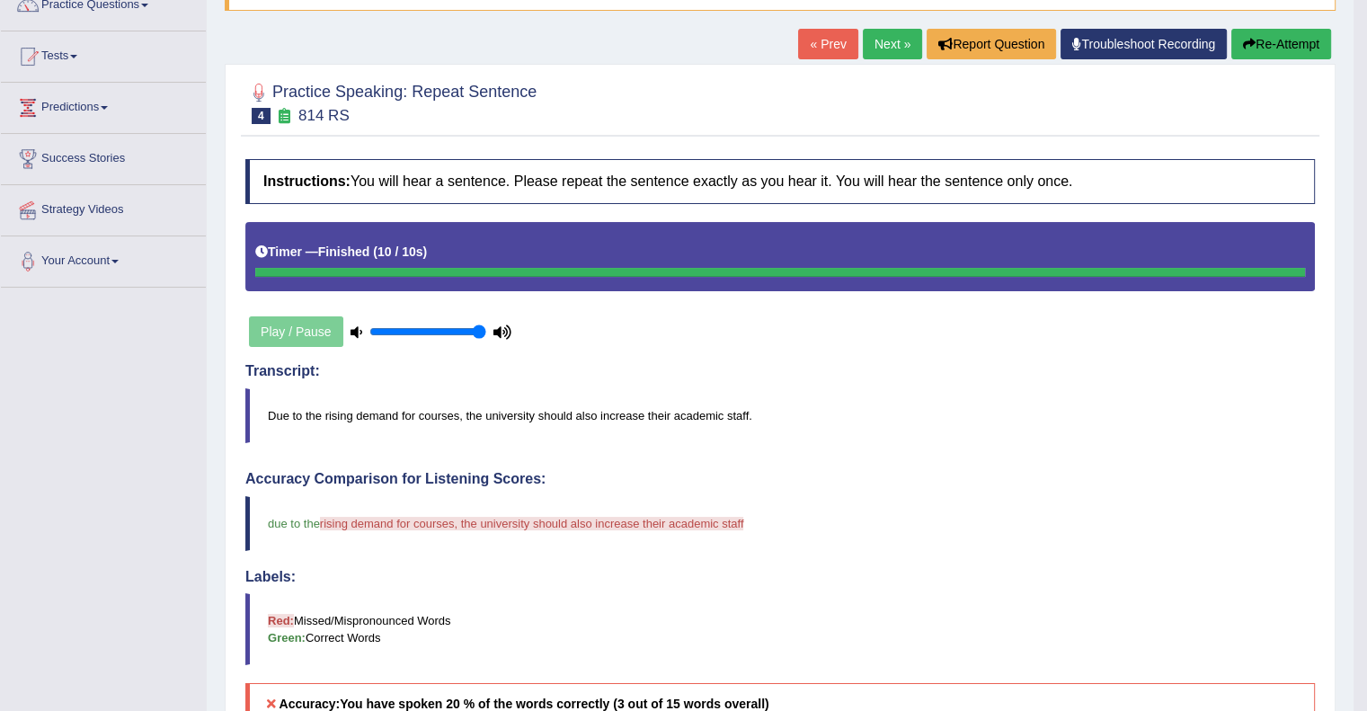
scroll to position [144, 0]
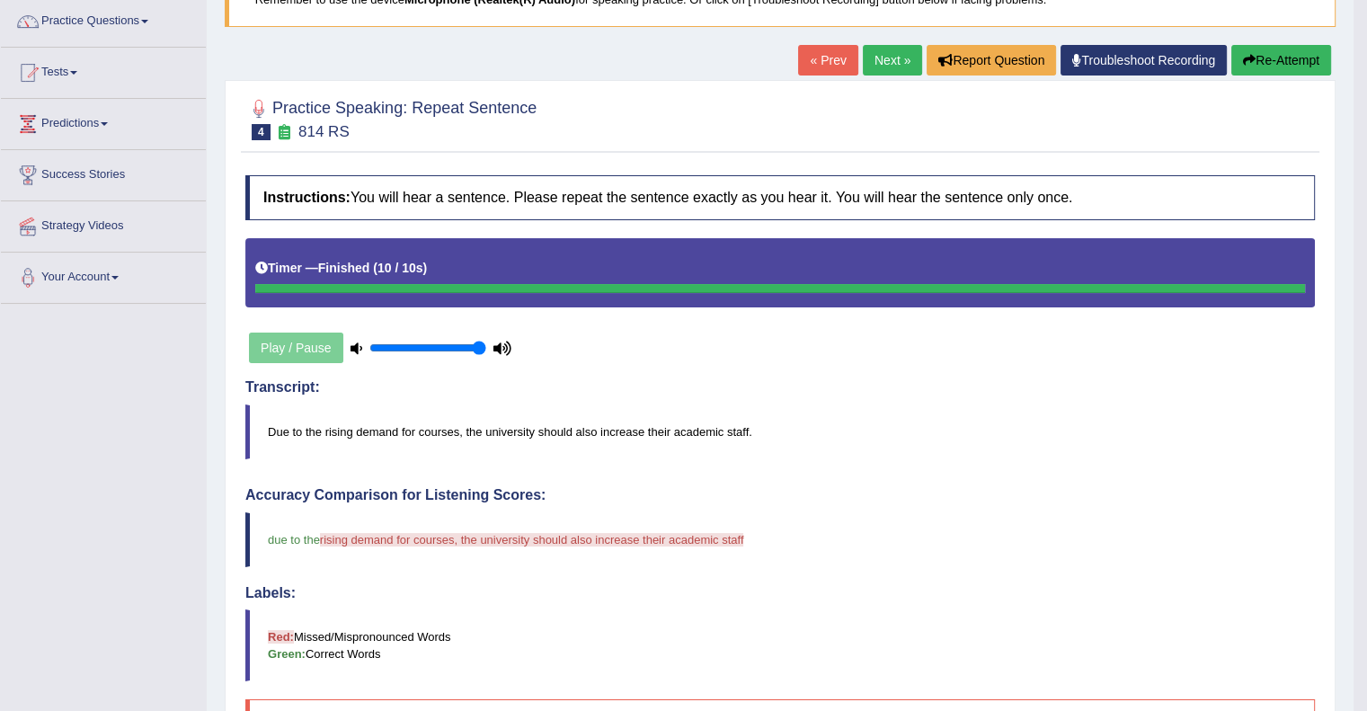
click at [1262, 58] on button "Re-Attempt" at bounding box center [1281, 60] width 100 height 31
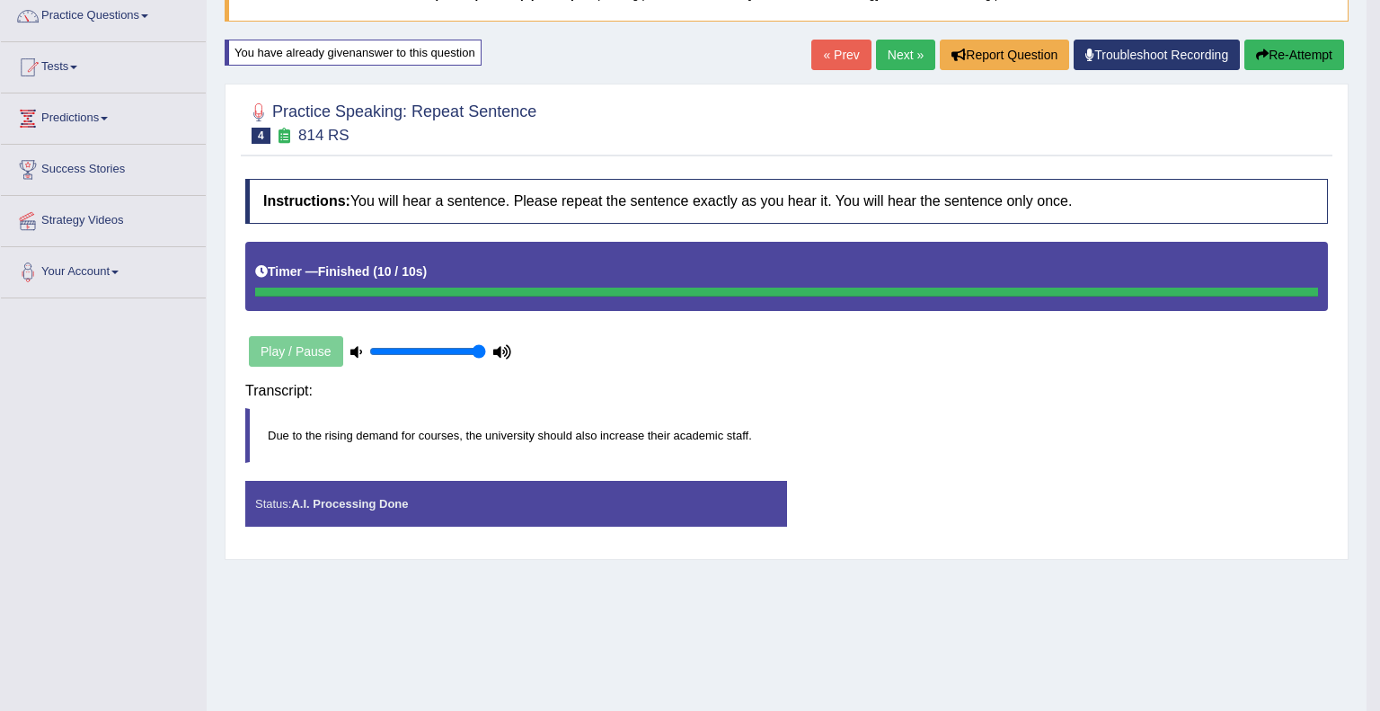
click at [1011, 402] on div "Instructions: You will hear a sentence. Please repeat the sentence exactly as y…" at bounding box center [787, 360] width 1092 height 380
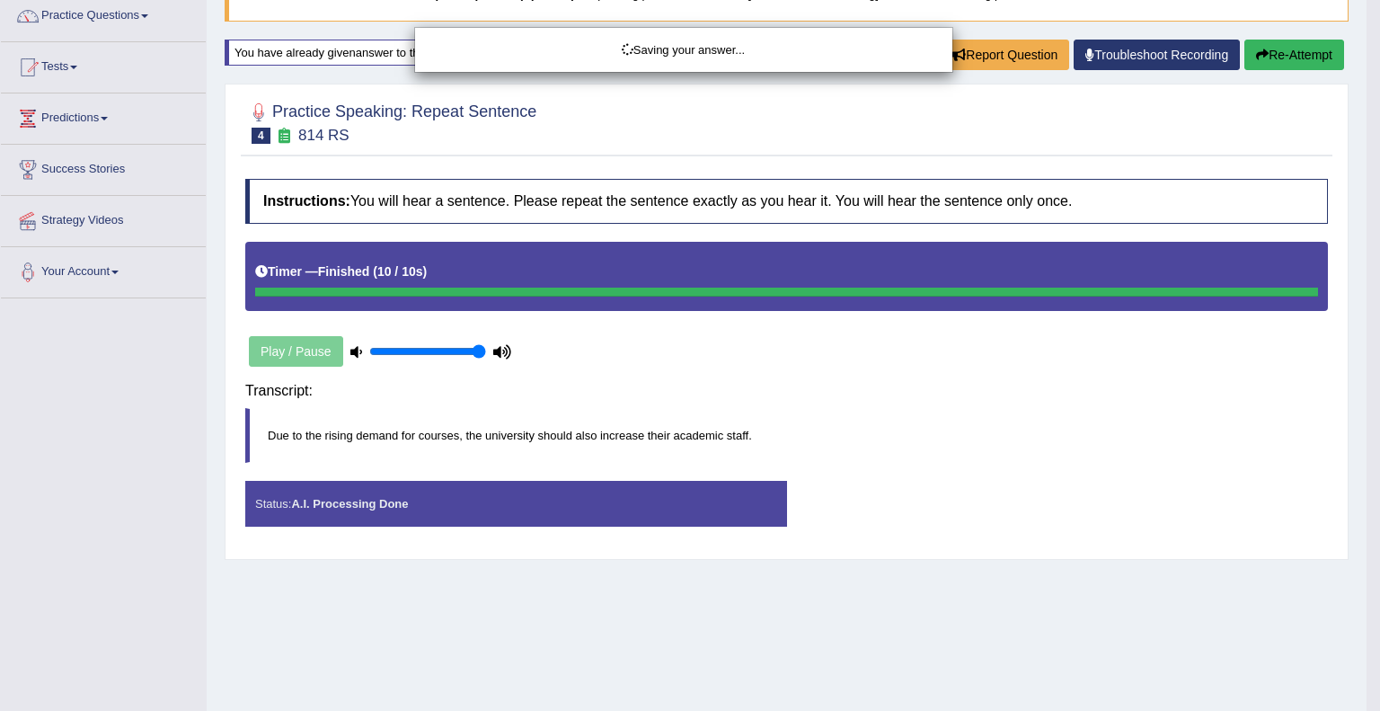
click at [1011, 402] on body "Toggle navigation Home Practice Questions Speaking Practice Read Aloud Repeat S…" at bounding box center [690, 206] width 1380 height 711
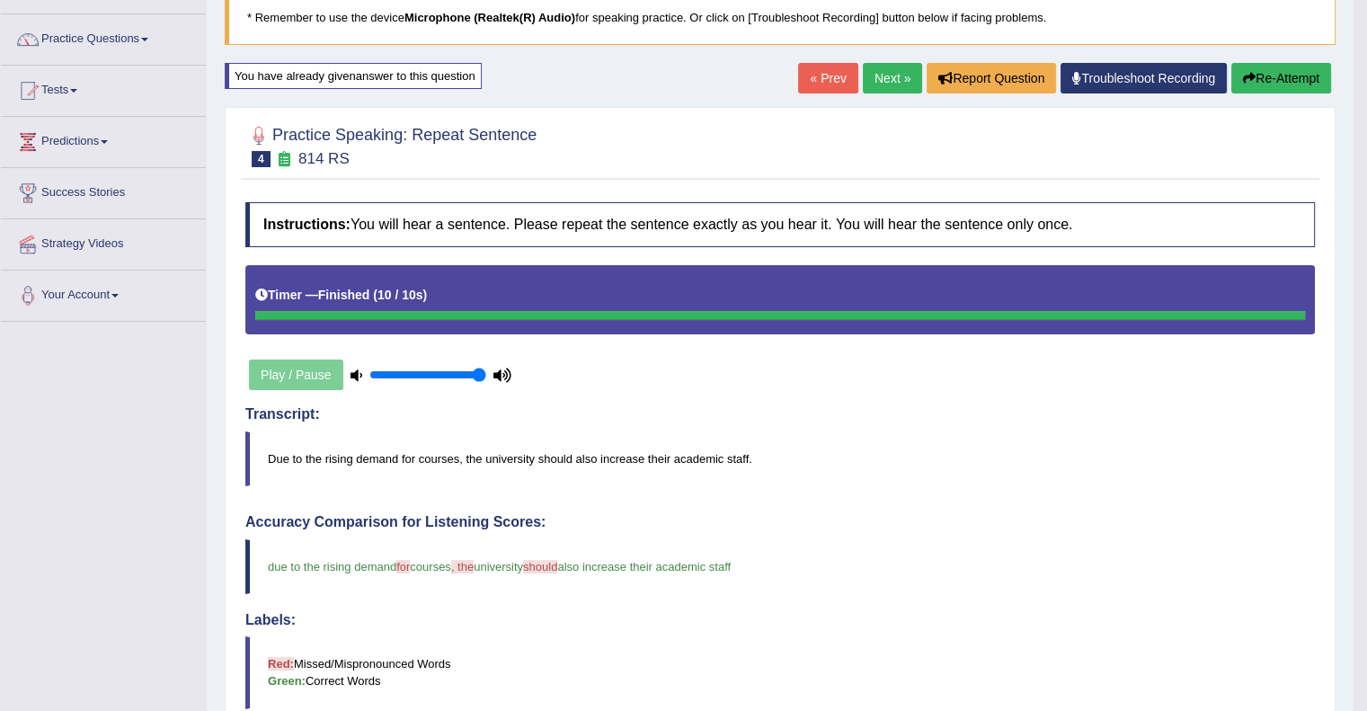
scroll to position [45, 0]
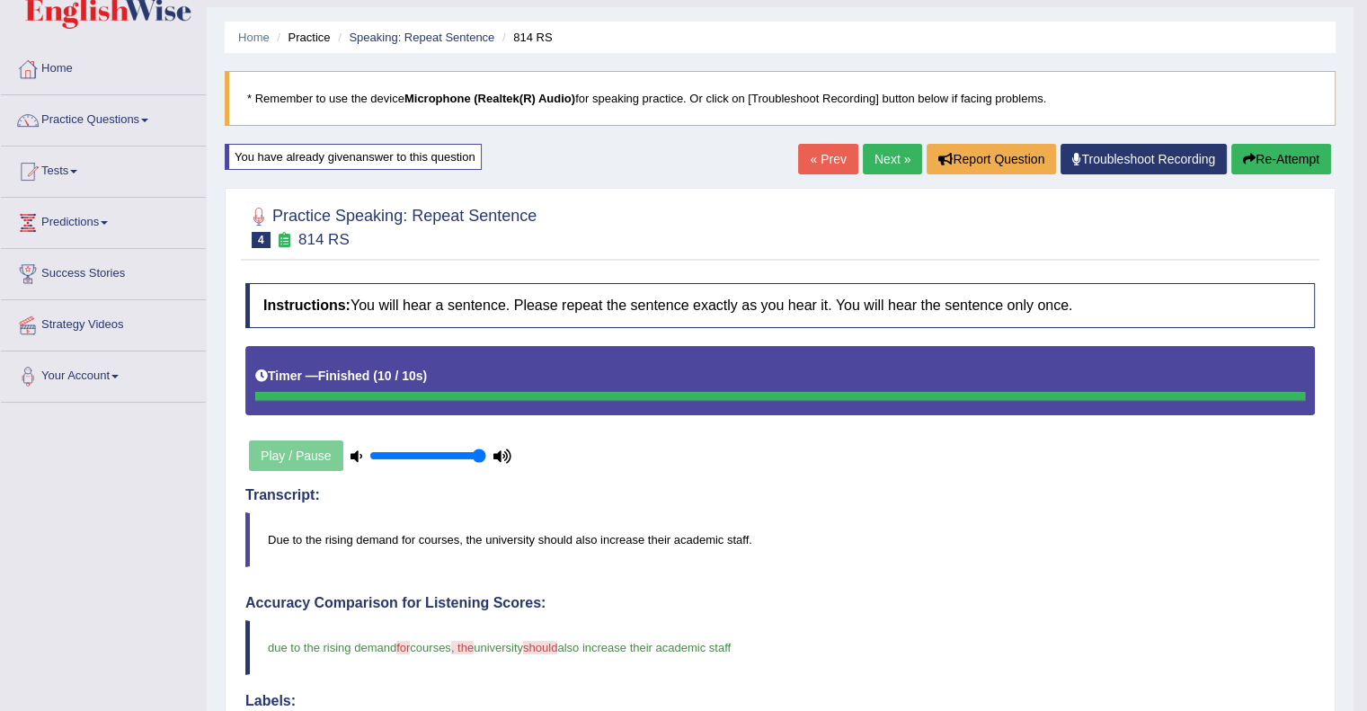
click at [880, 164] on link "Next »" at bounding box center [892, 159] width 59 height 31
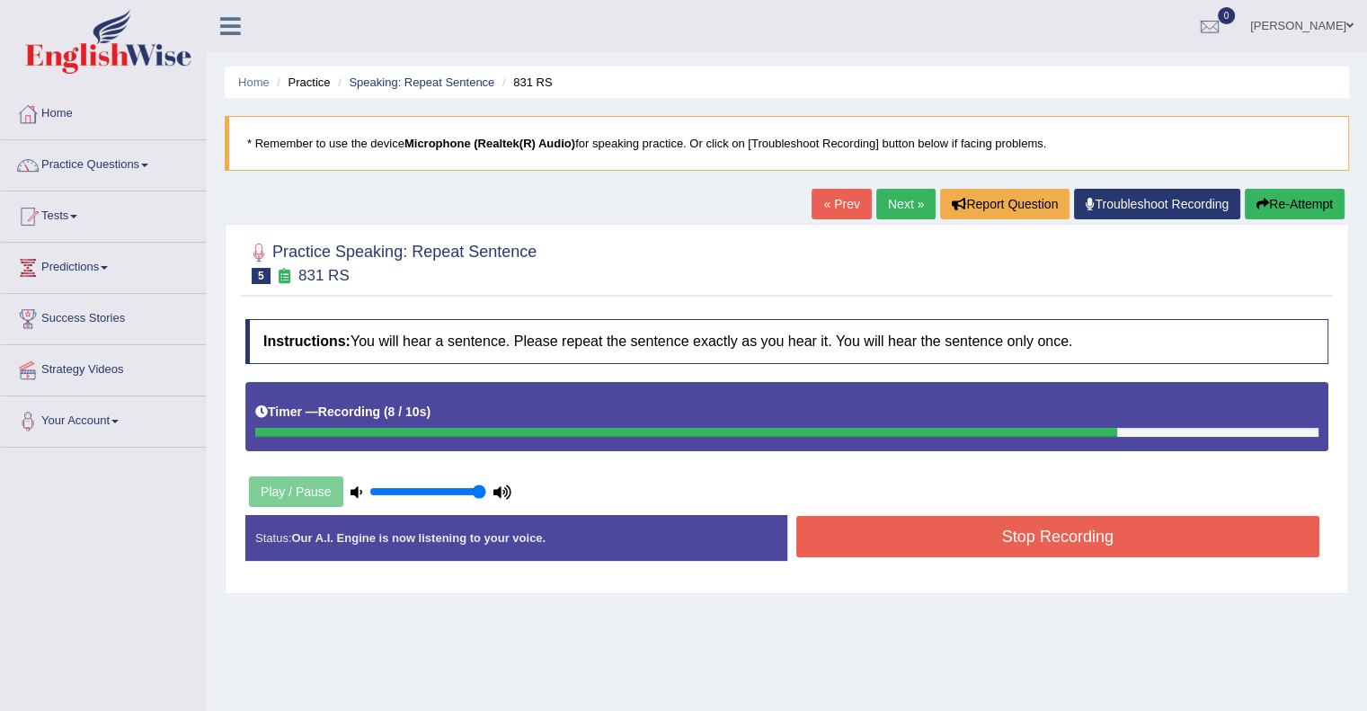
click at [956, 528] on button "Stop Recording" at bounding box center [1058, 536] width 524 height 41
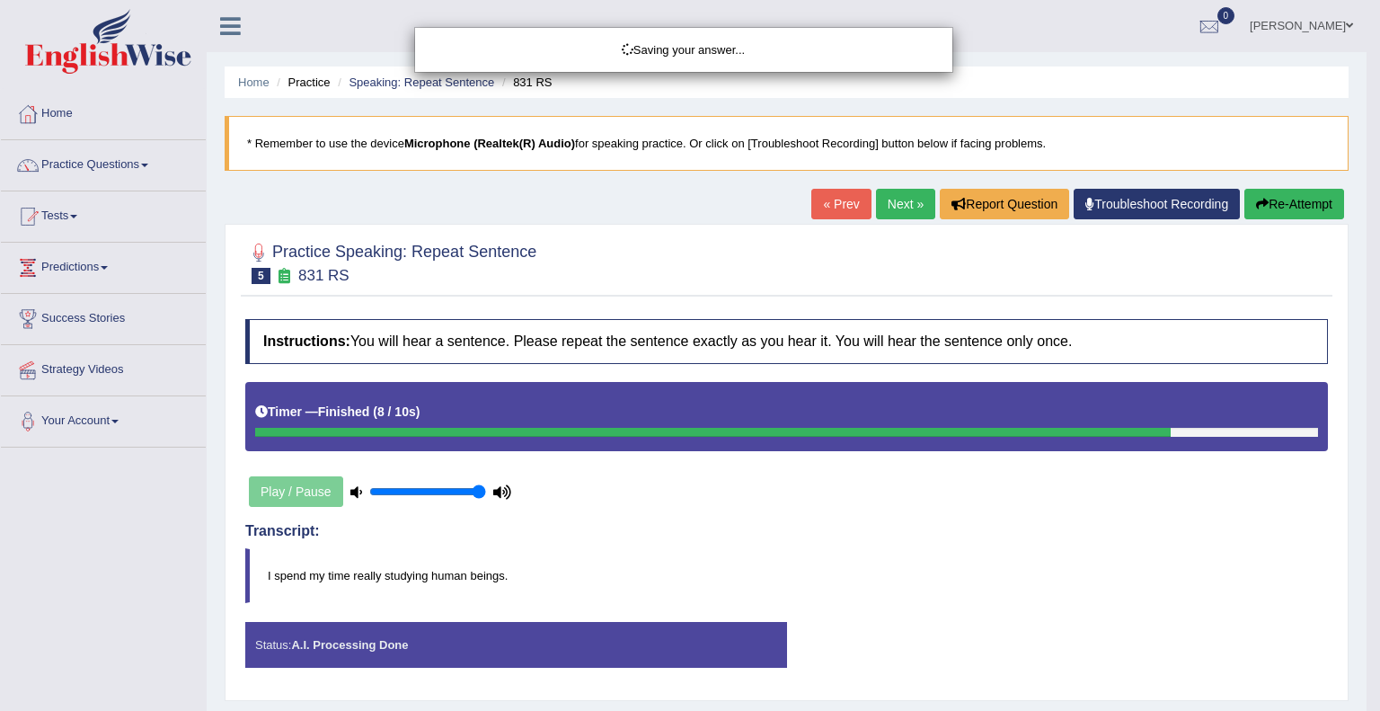
click at [956, 528] on div "Saving your answer..." at bounding box center [690, 355] width 1380 height 711
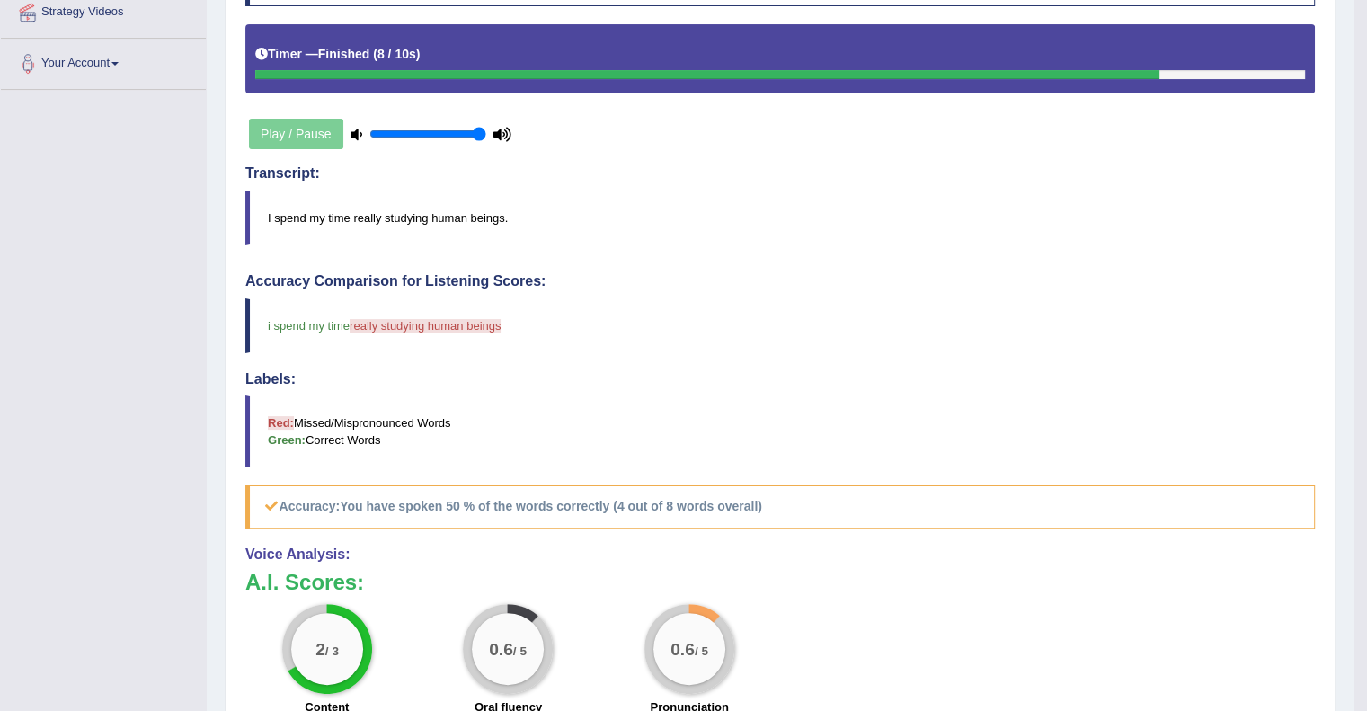
scroll to position [359, 0]
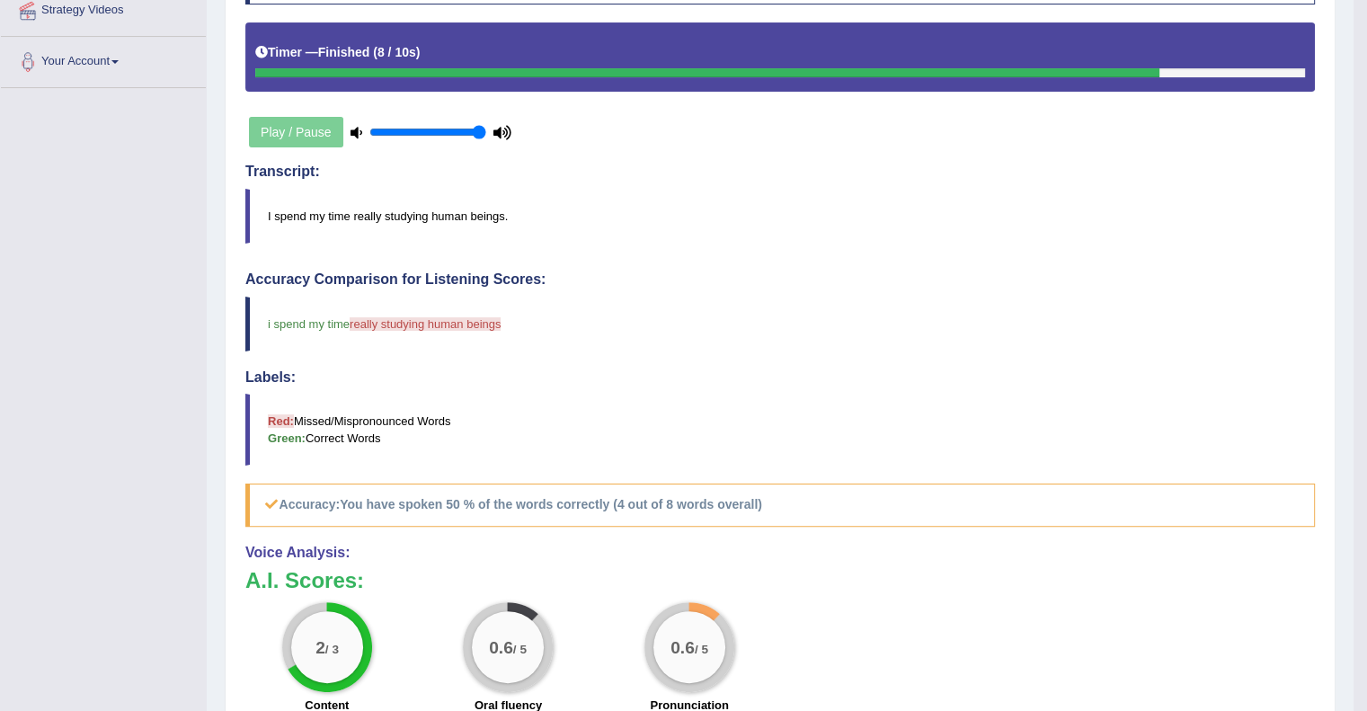
click at [956, 528] on div "Instructions: You will hear a sentence. Please repeat the sentence exactly as y…" at bounding box center [780, 406] width 1078 height 911
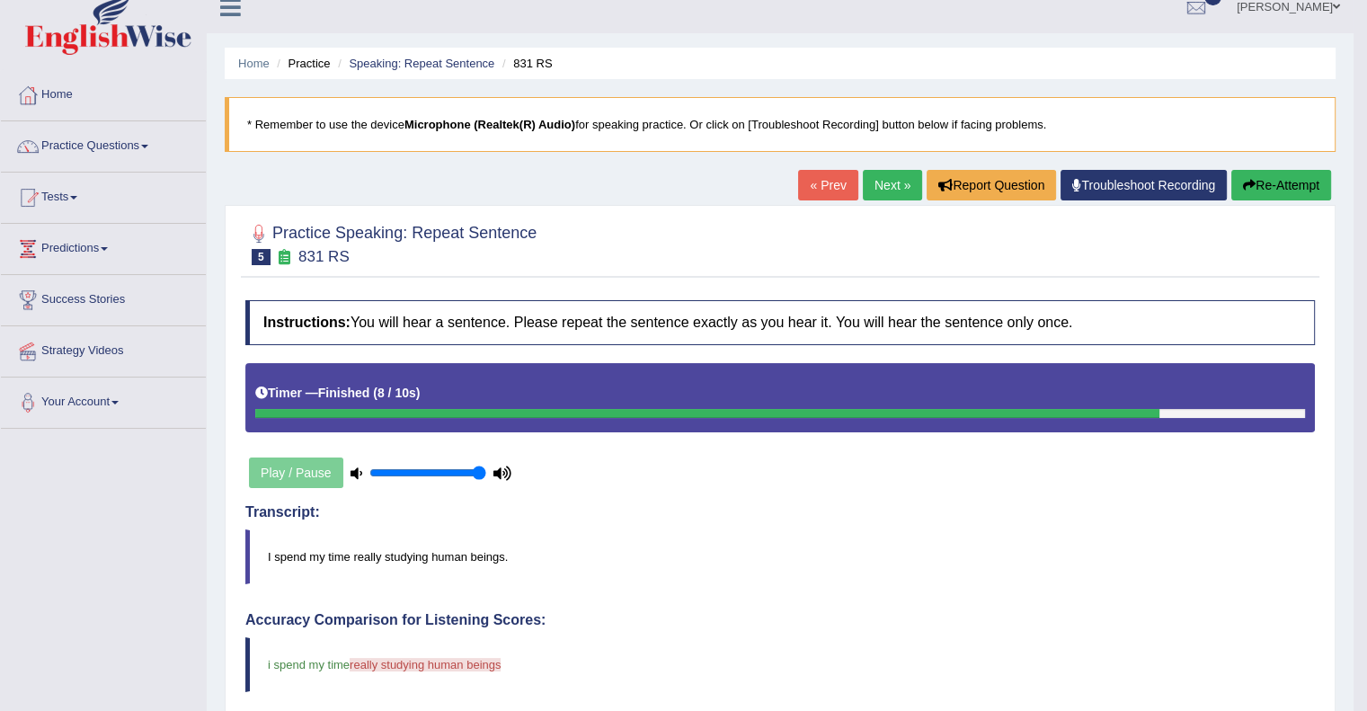
scroll to position [0, 0]
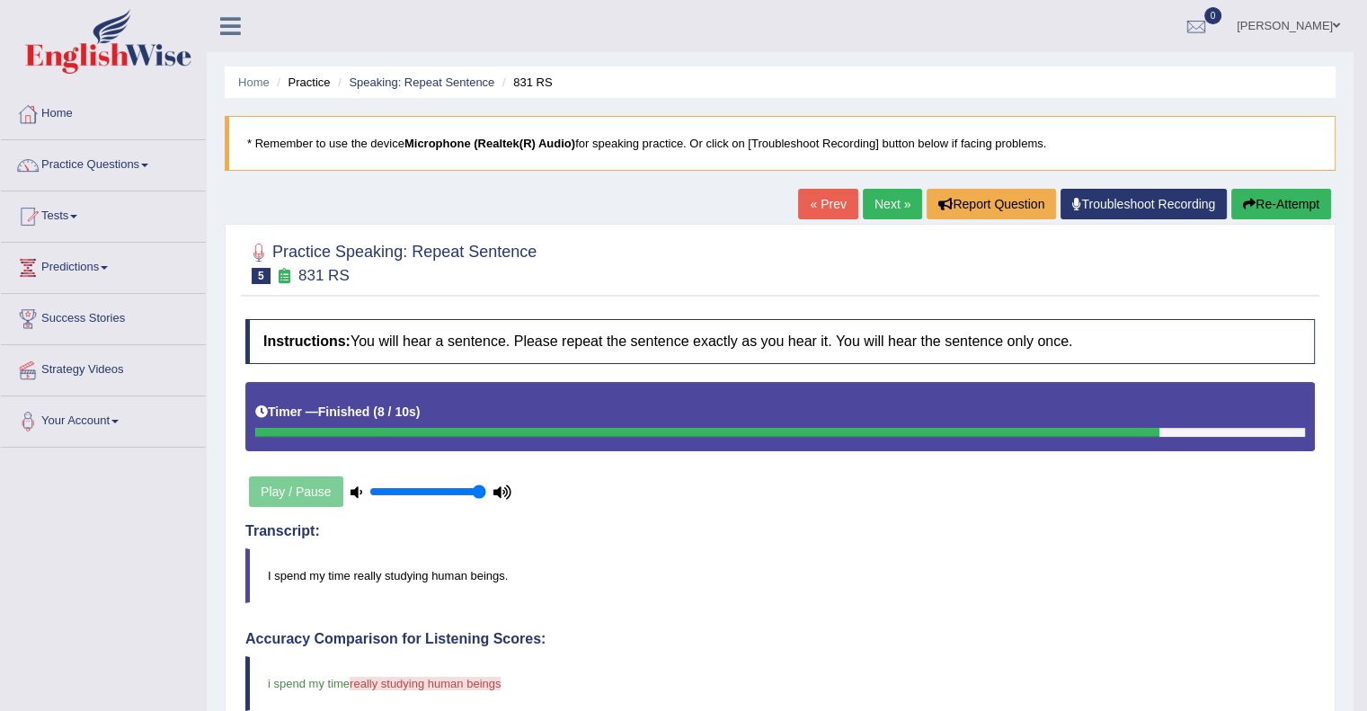
click at [1265, 216] on button "Re-Attempt" at bounding box center [1281, 204] width 100 height 31
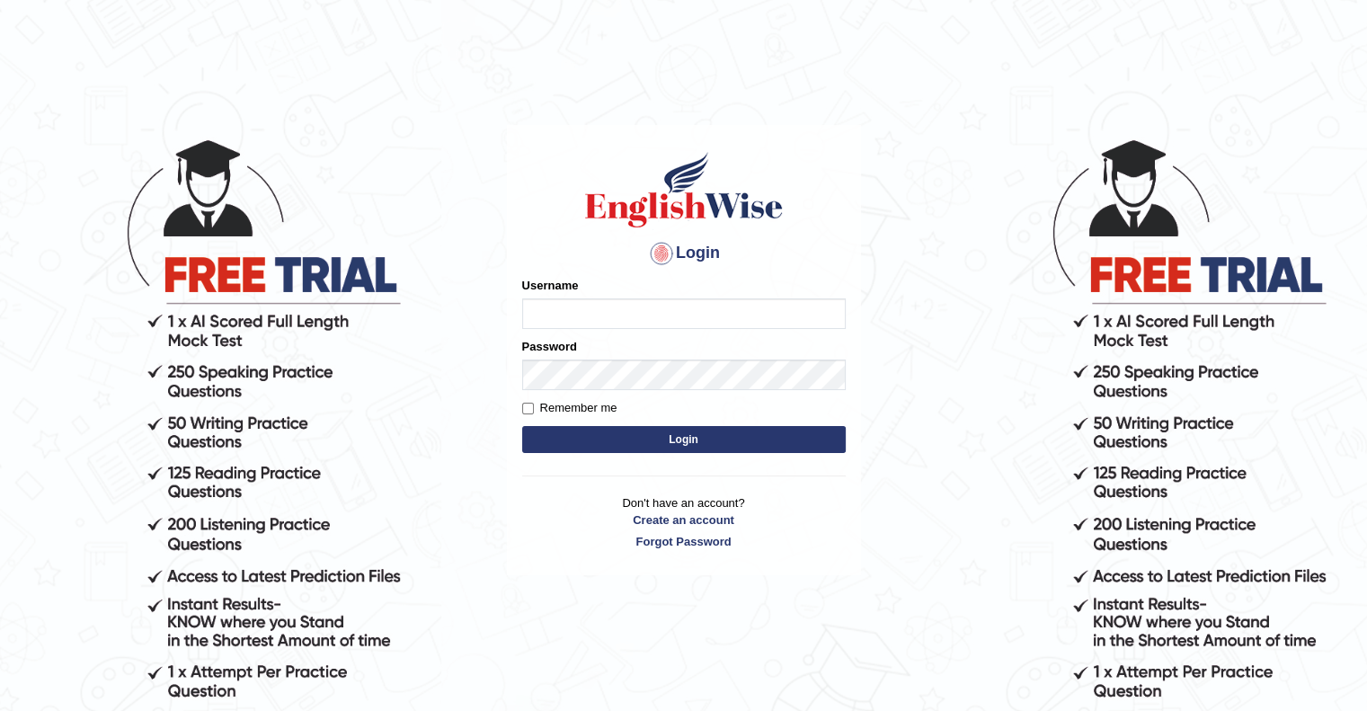
drag, startPoint x: 0, startPoint y: 0, endPoint x: 628, endPoint y: 305, distance: 698.2
click at [628, 305] on input "Username" at bounding box center [684, 313] width 324 height 31
type input "Mannkang"
click at [620, 448] on button "Login" at bounding box center [684, 439] width 324 height 27
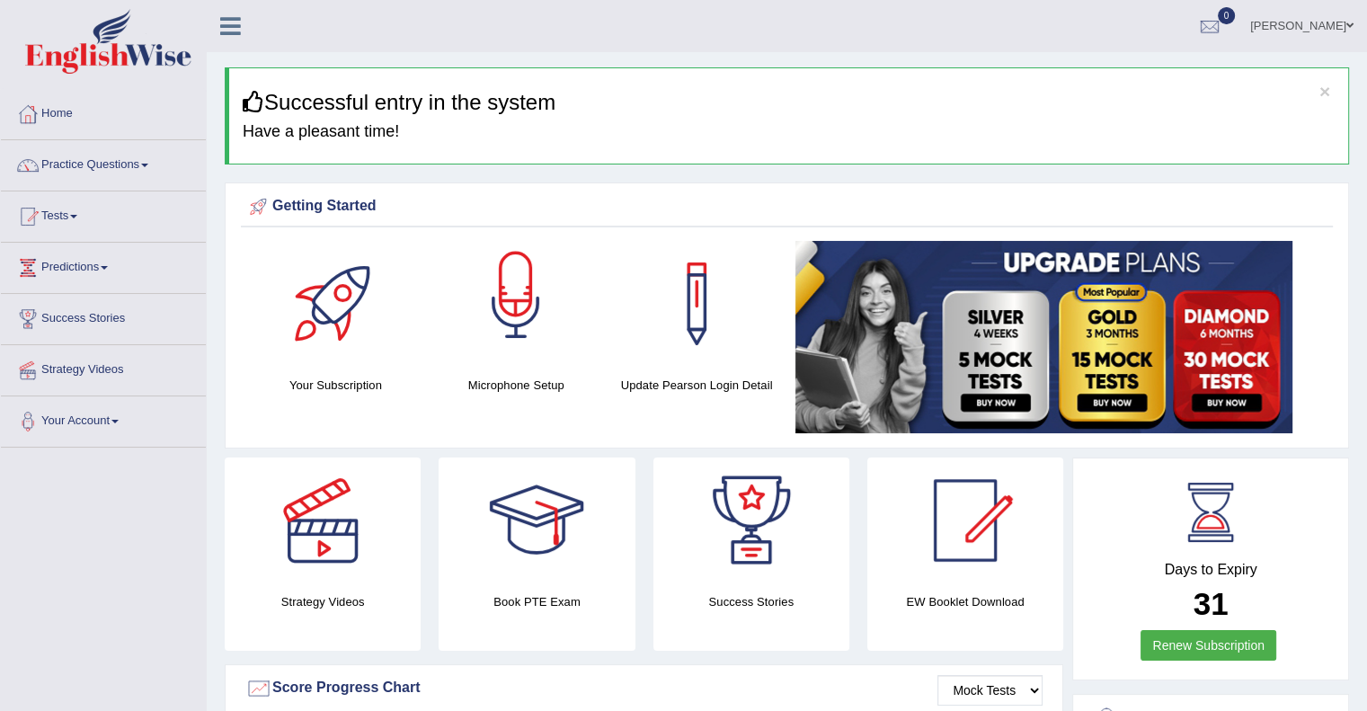
click at [532, 291] on div at bounding box center [516, 304] width 126 height 126
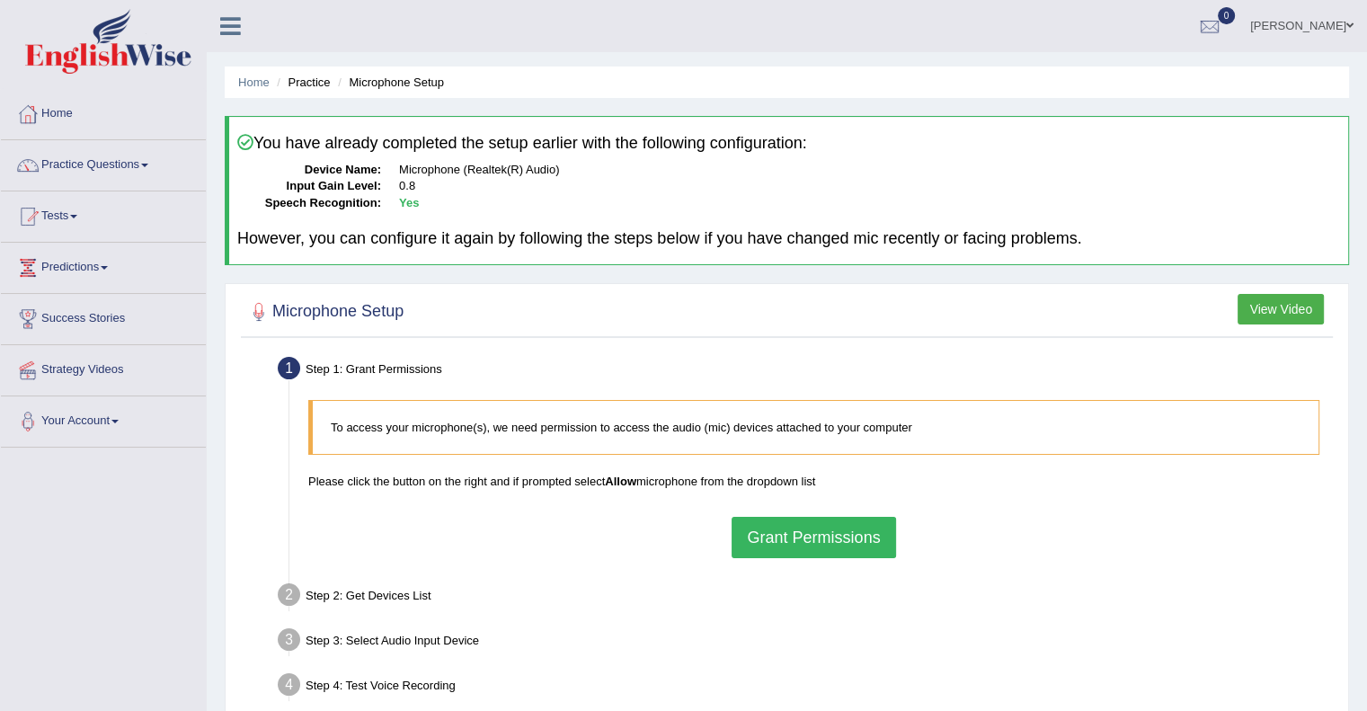
click at [791, 528] on button "Grant Permissions" at bounding box center [814, 537] width 164 height 41
click at [791, 528] on div "To access your microphone(s), we need permission to access the audio (mic) devi…" at bounding box center [813, 478] width 1029 height 175
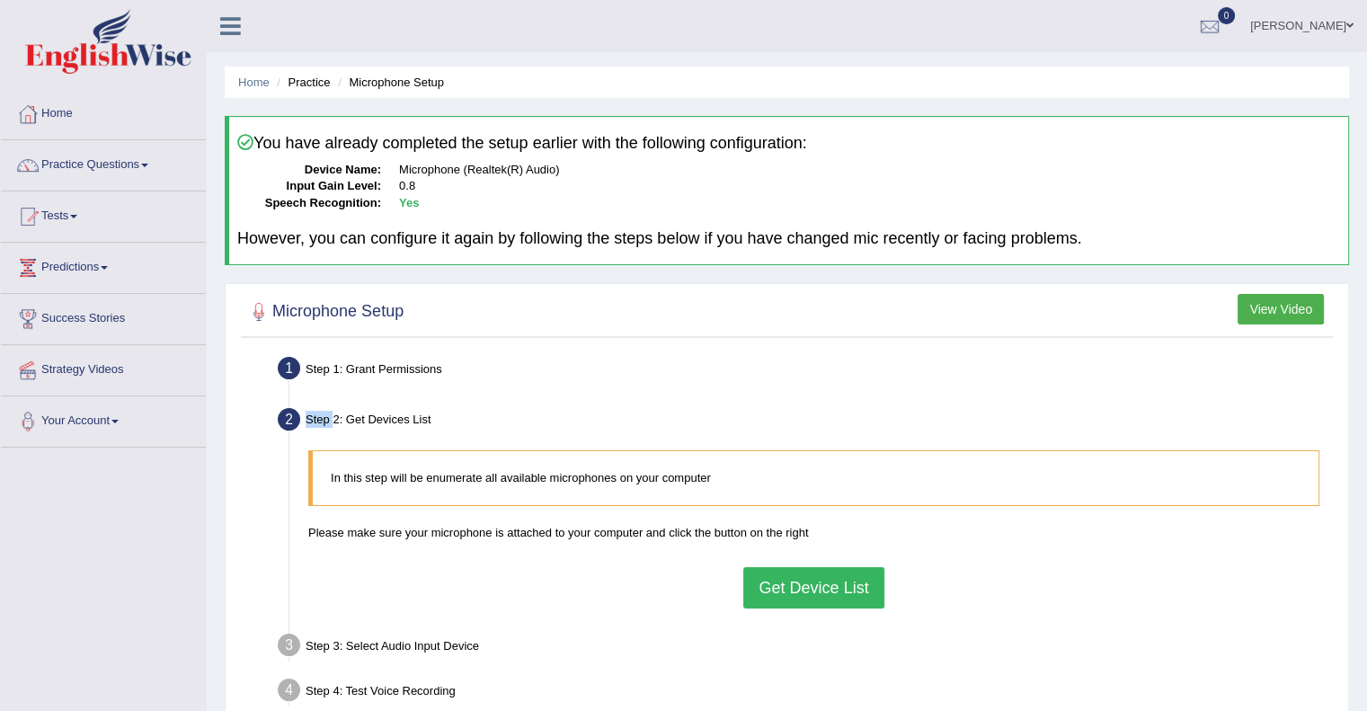
click at [810, 578] on button "Get Device List" at bounding box center [813, 587] width 140 height 41
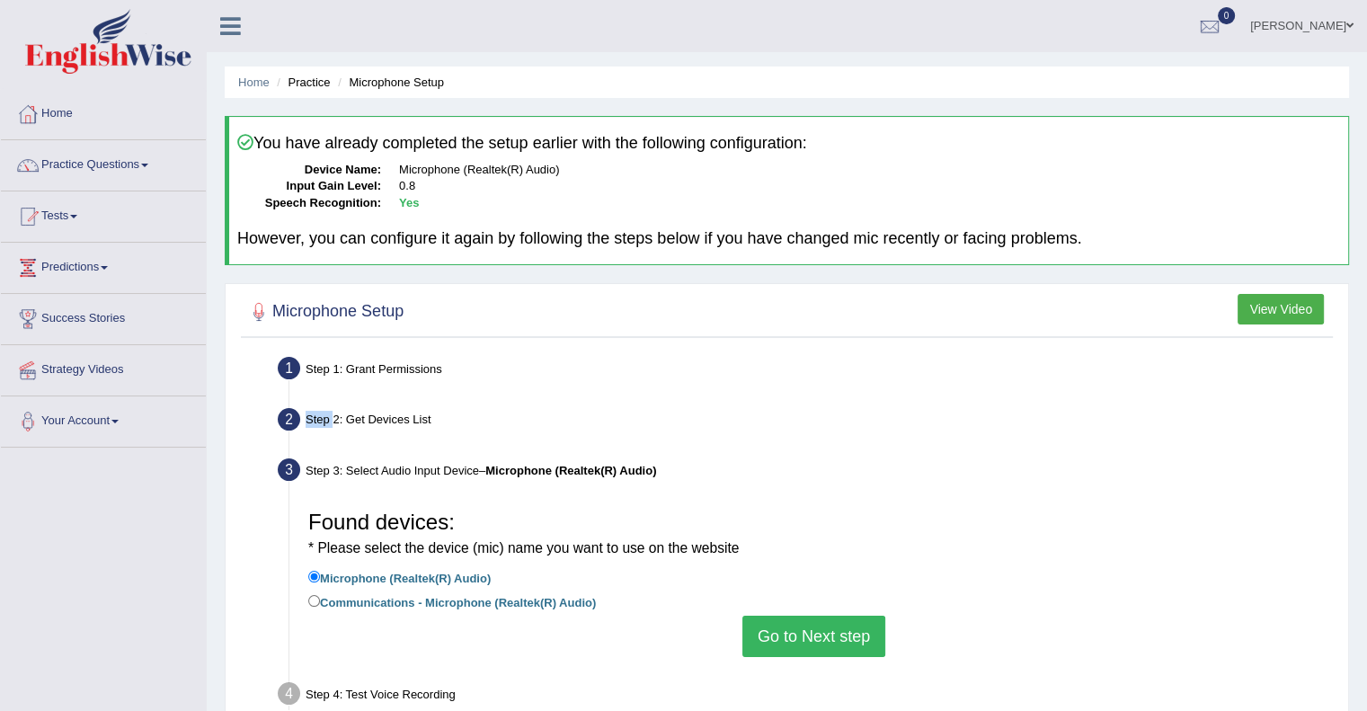
click at [780, 629] on button "Go to Next step" at bounding box center [813, 636] width 143 height 41
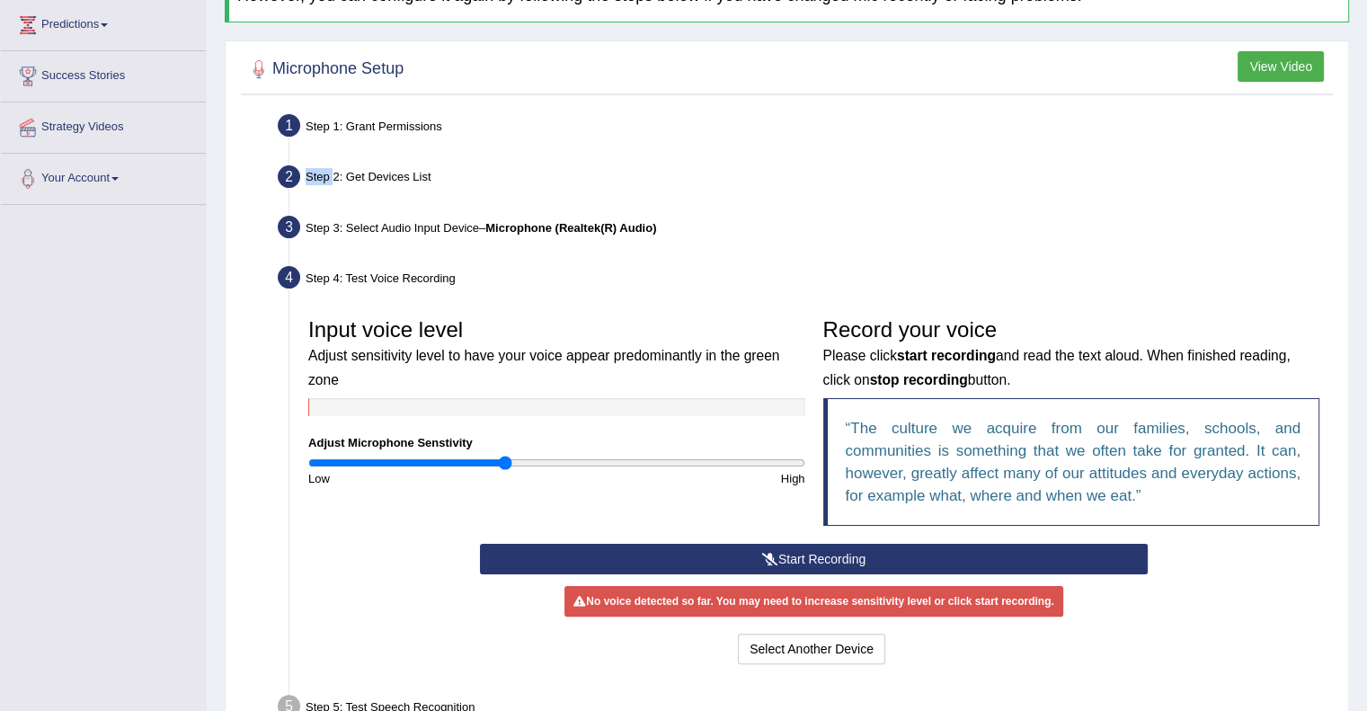
scroll to position [272, 0]
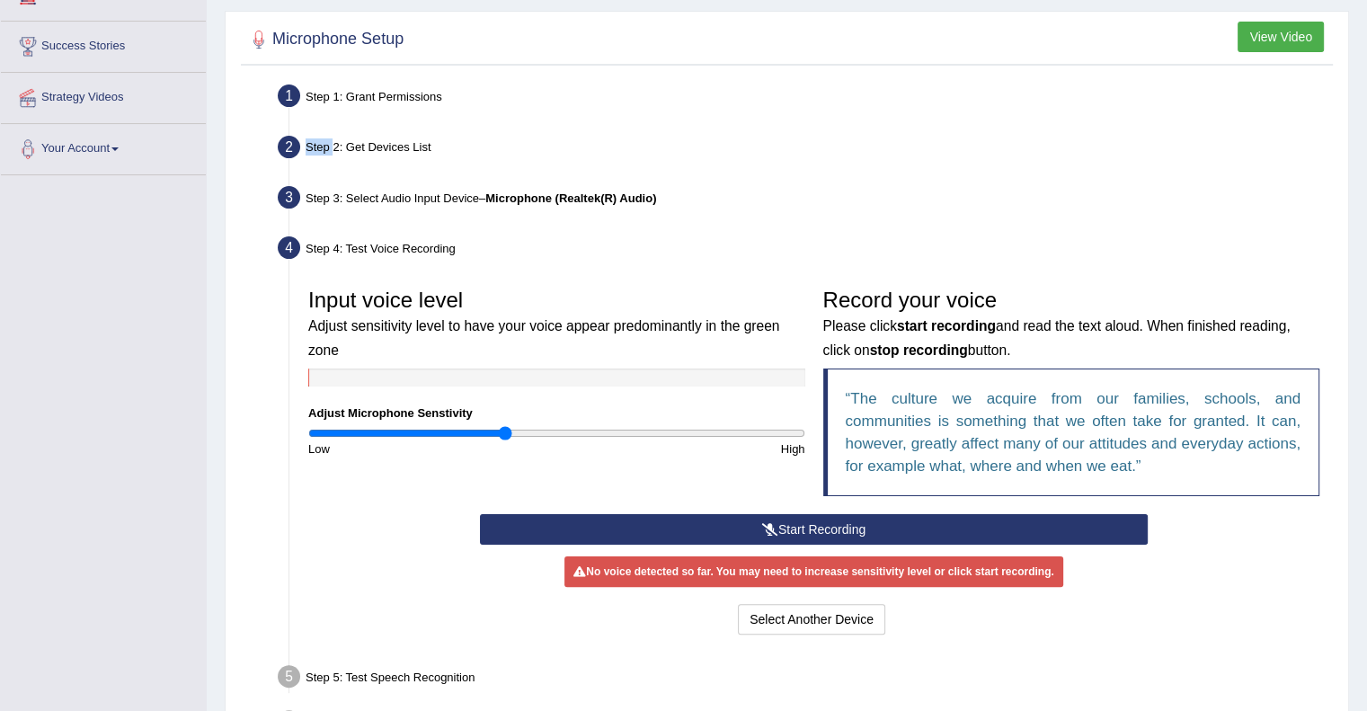
click at [859, 534] on button "Start Recording" at bounding box center [814, 529] width 668 height 31
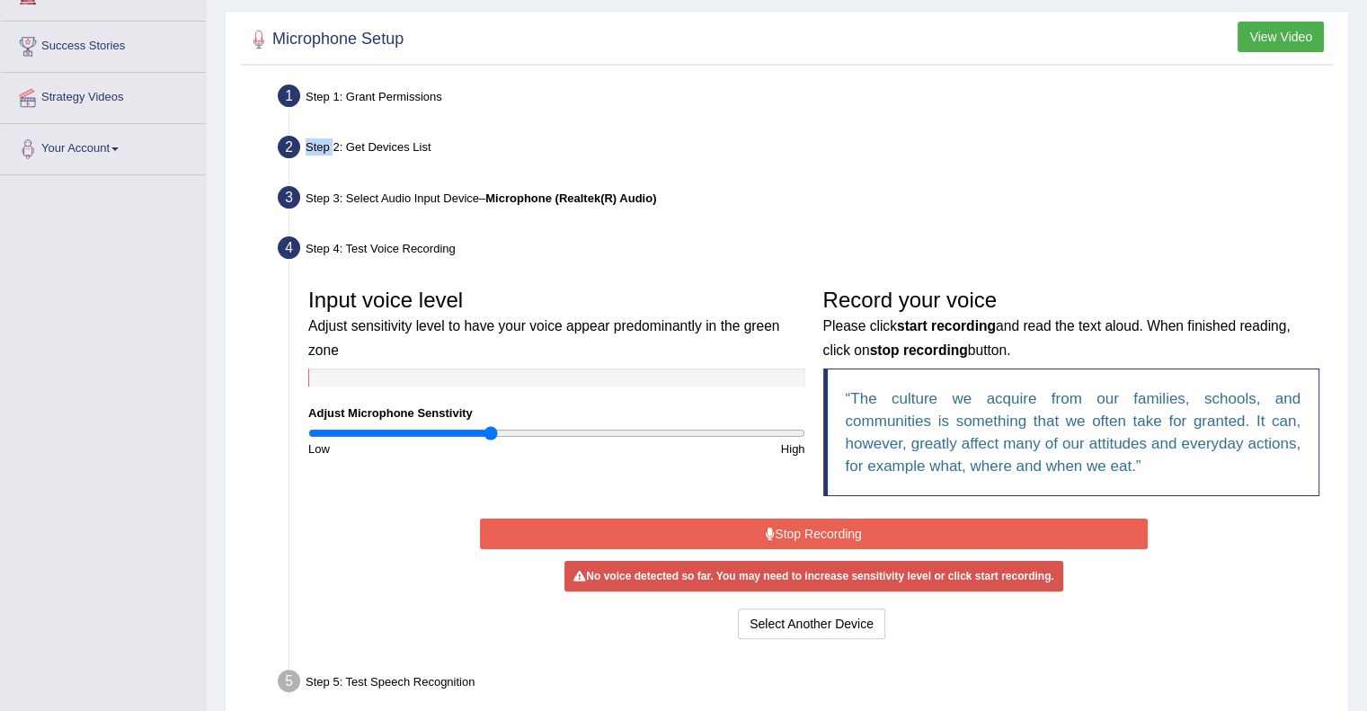
drag, startPoint x: 503, startPoint y: 434, endPoint x: 491, endPoint y: 433, distance: 12.6
type input "0.74"
click at [491, 433] on input "range" at bounding box center [556, 433] width 497 height 14
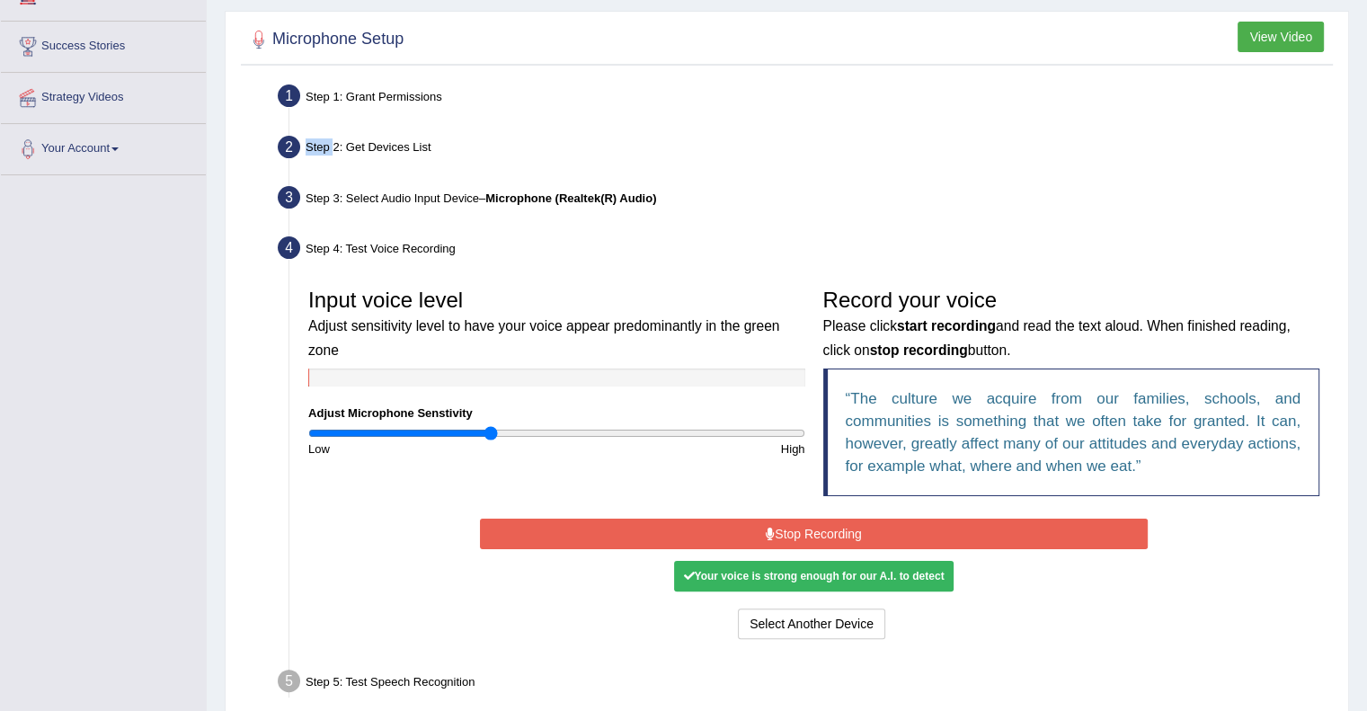
click at [714, 526] on button "Stop Recording" at bounding box center [814, 534] width 668 height 31
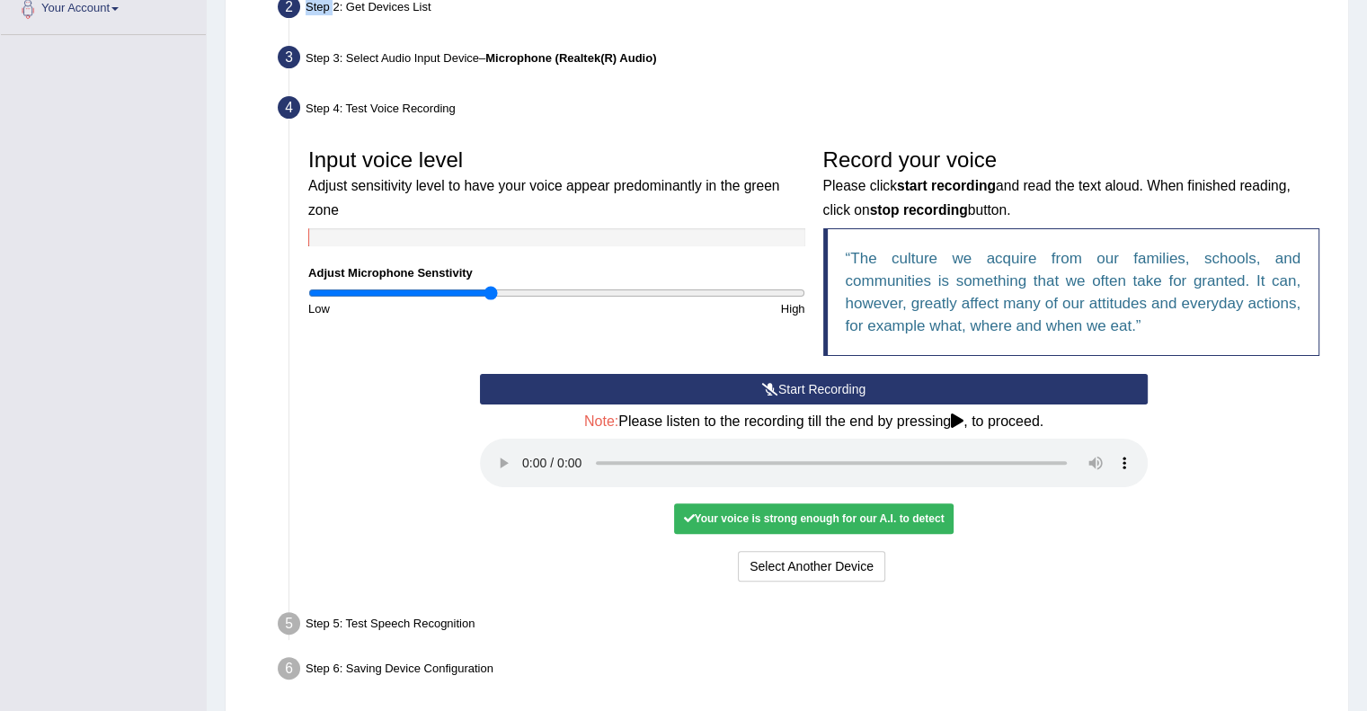
scroll to position [417, 0]
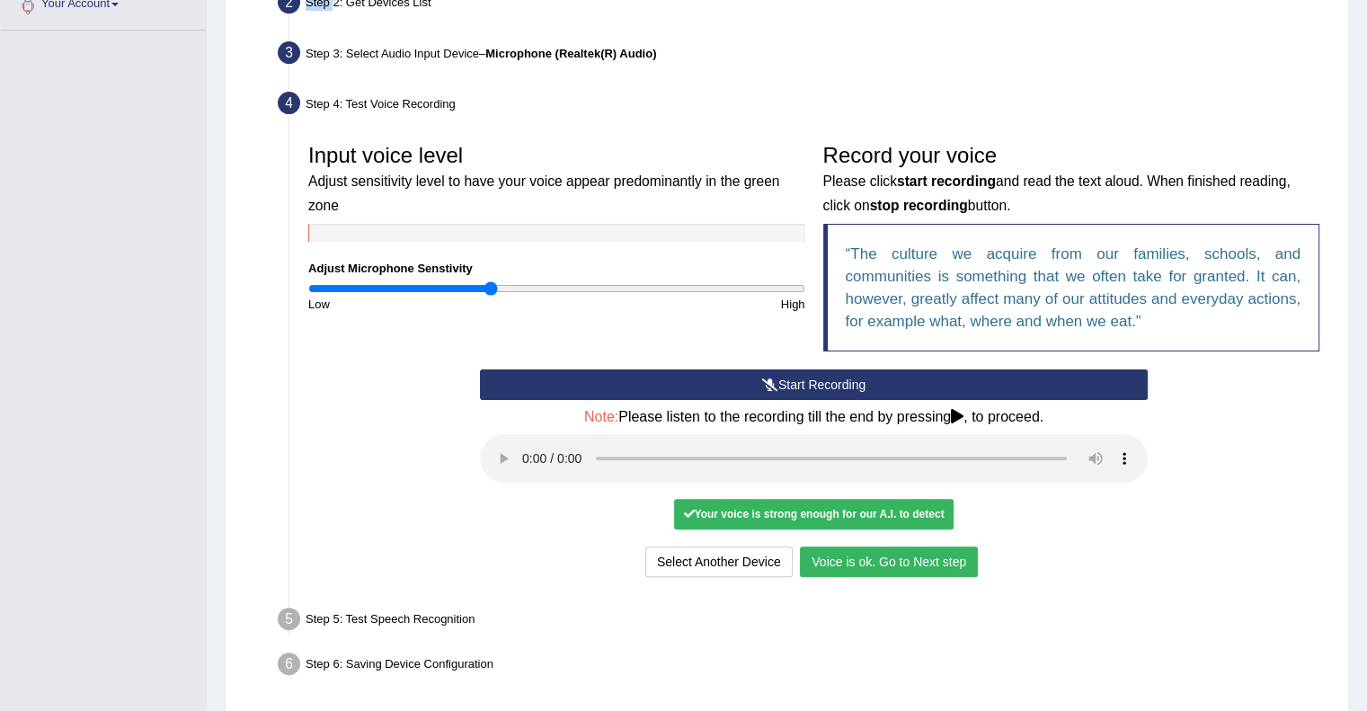
click at [851, 558] on button "Voice is ok. Go to Next step" at bounding box center [889, 561] width 178 height 31
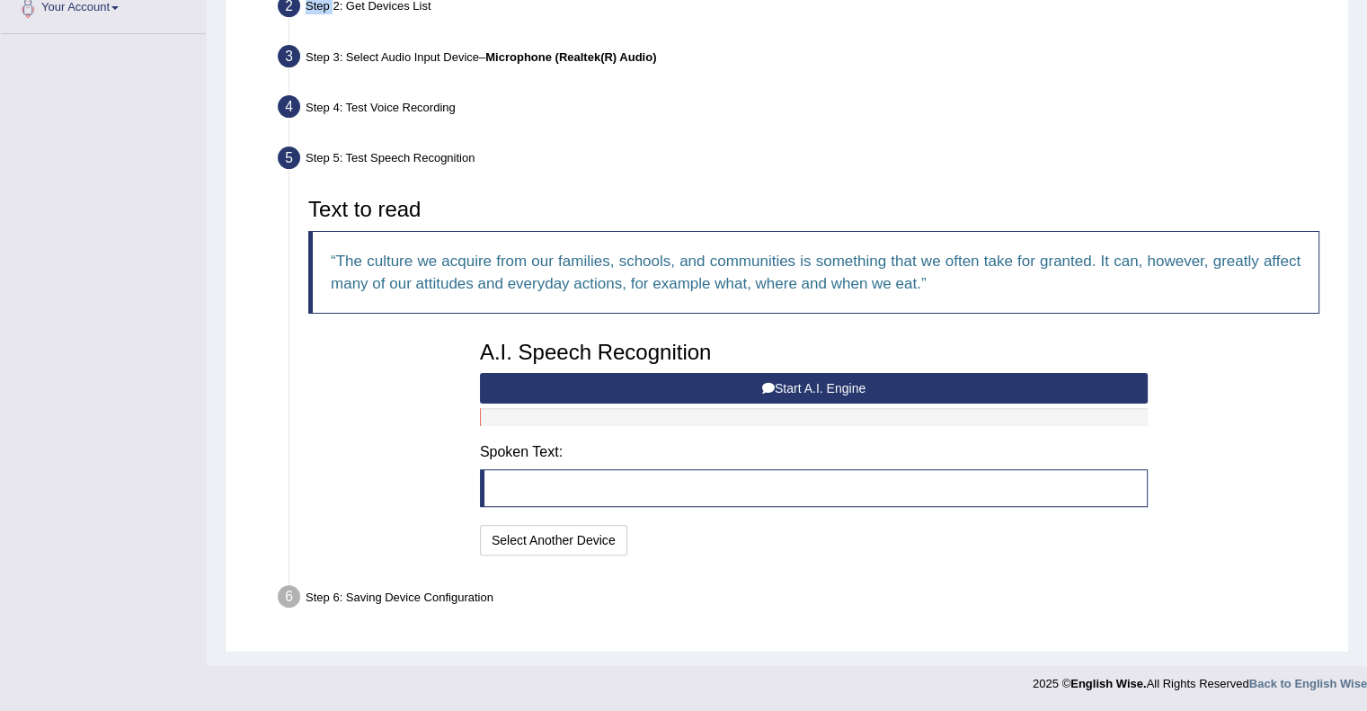
scroll to position [410, 0]
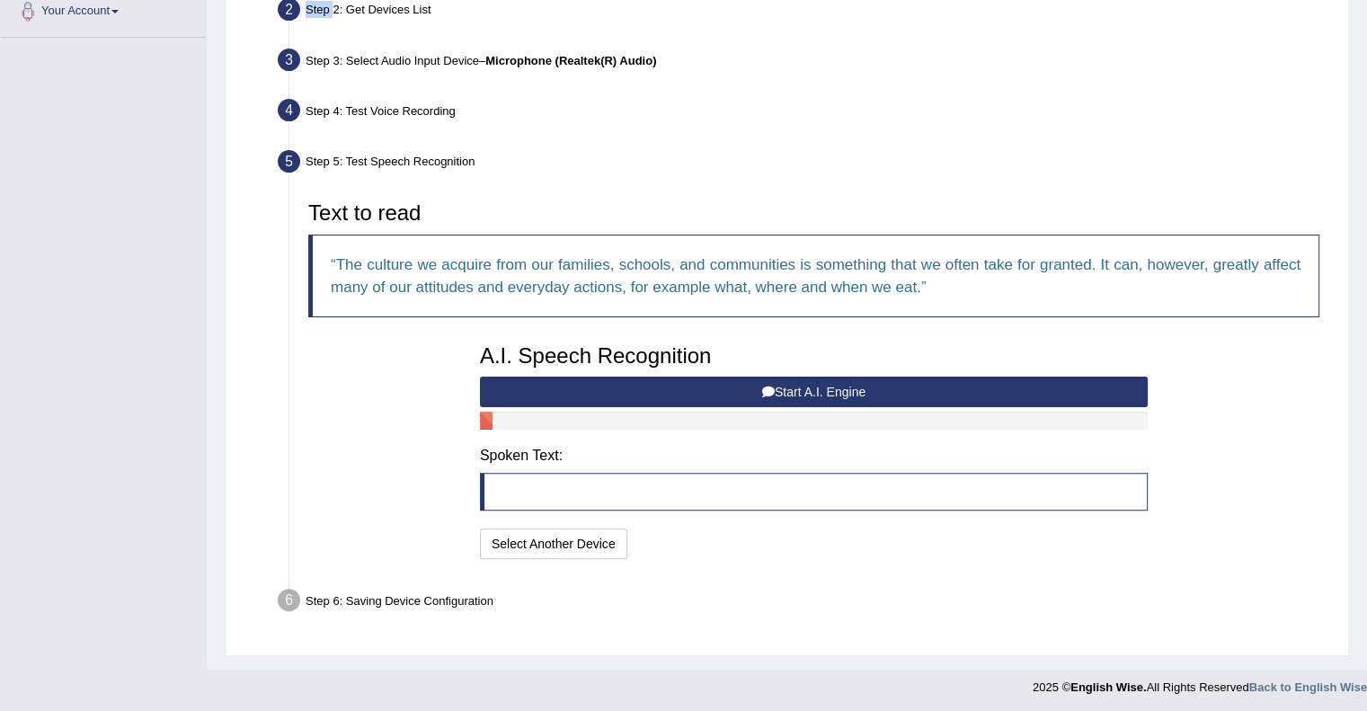
click at [733, 383] on button "Start A.I. Engine" at bounding box center [814, 392] width 668 height 31
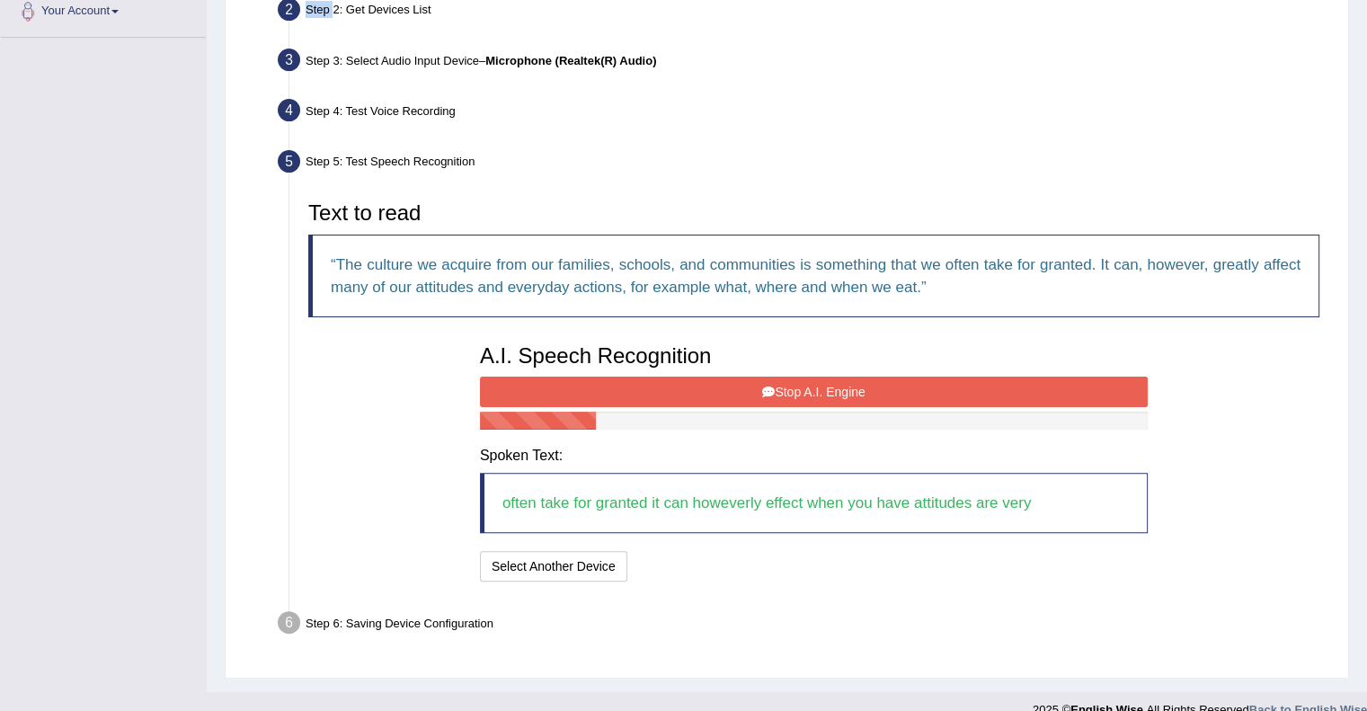
click at [797, 379] on button "Stop A.I. Engine" at bounding box center [814, 392] width 668 height 31
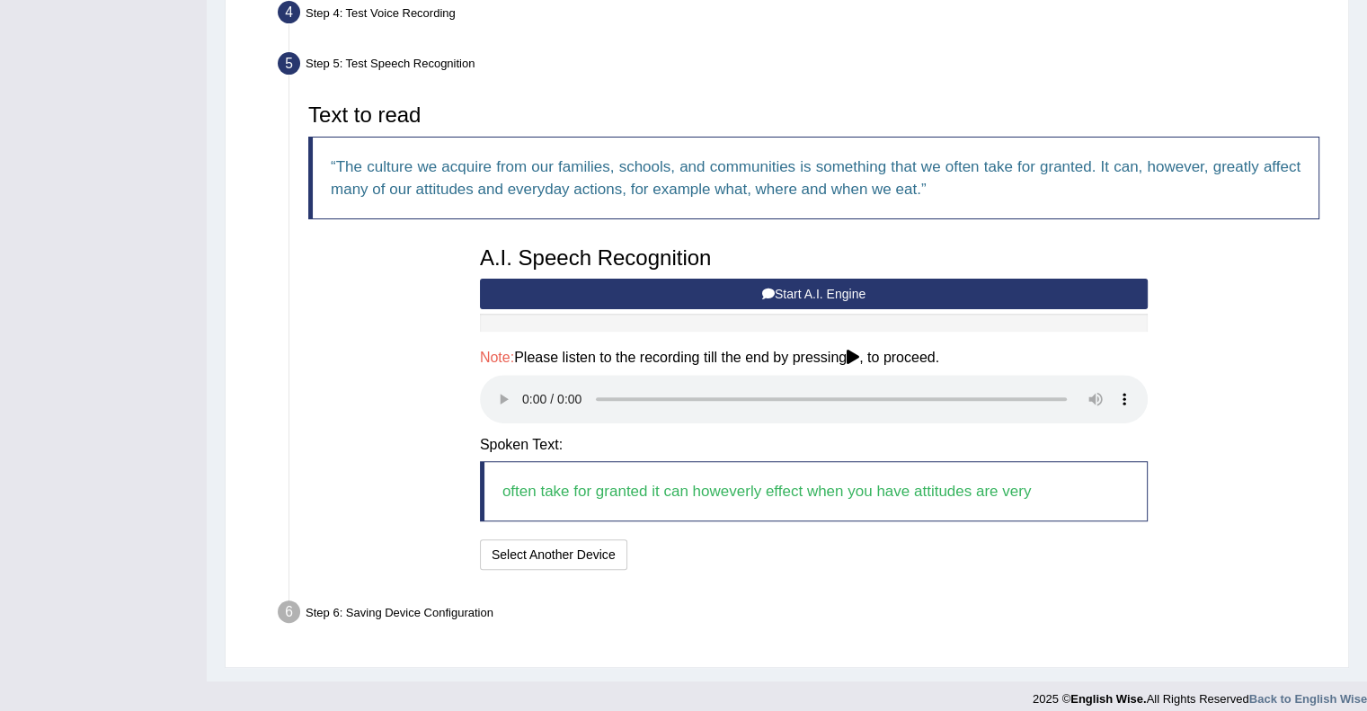
scroll to position [519, 0]
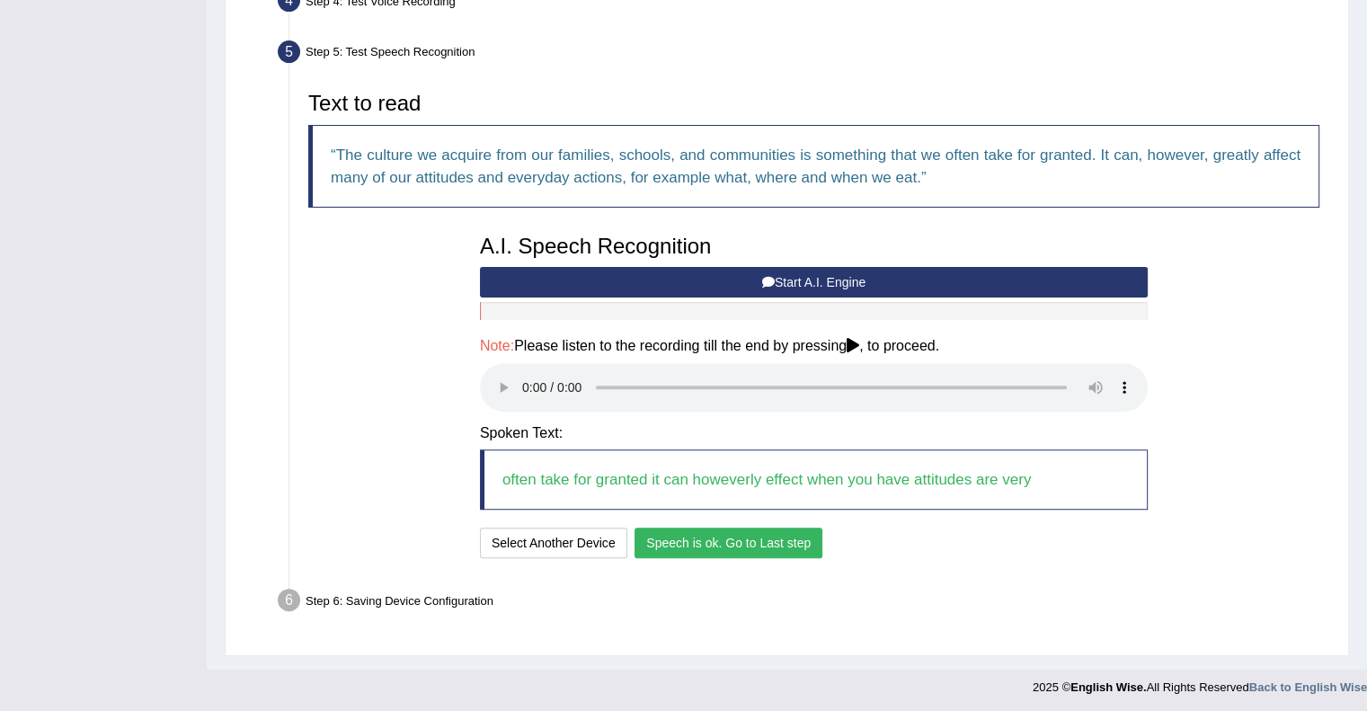
click at [785, 548] on button "Speech is ok. Go to Last step" at bounding box center [728, 543] width 188 height 31
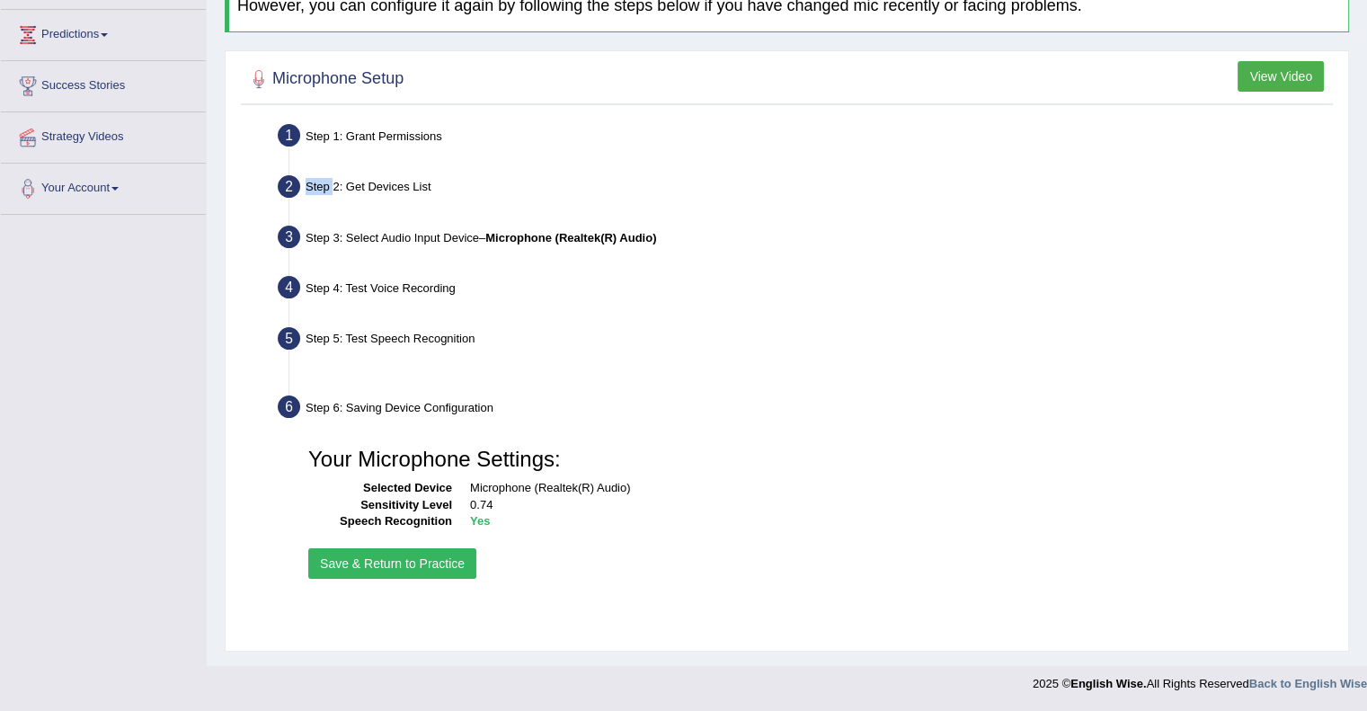
scroll to position [233, 0]
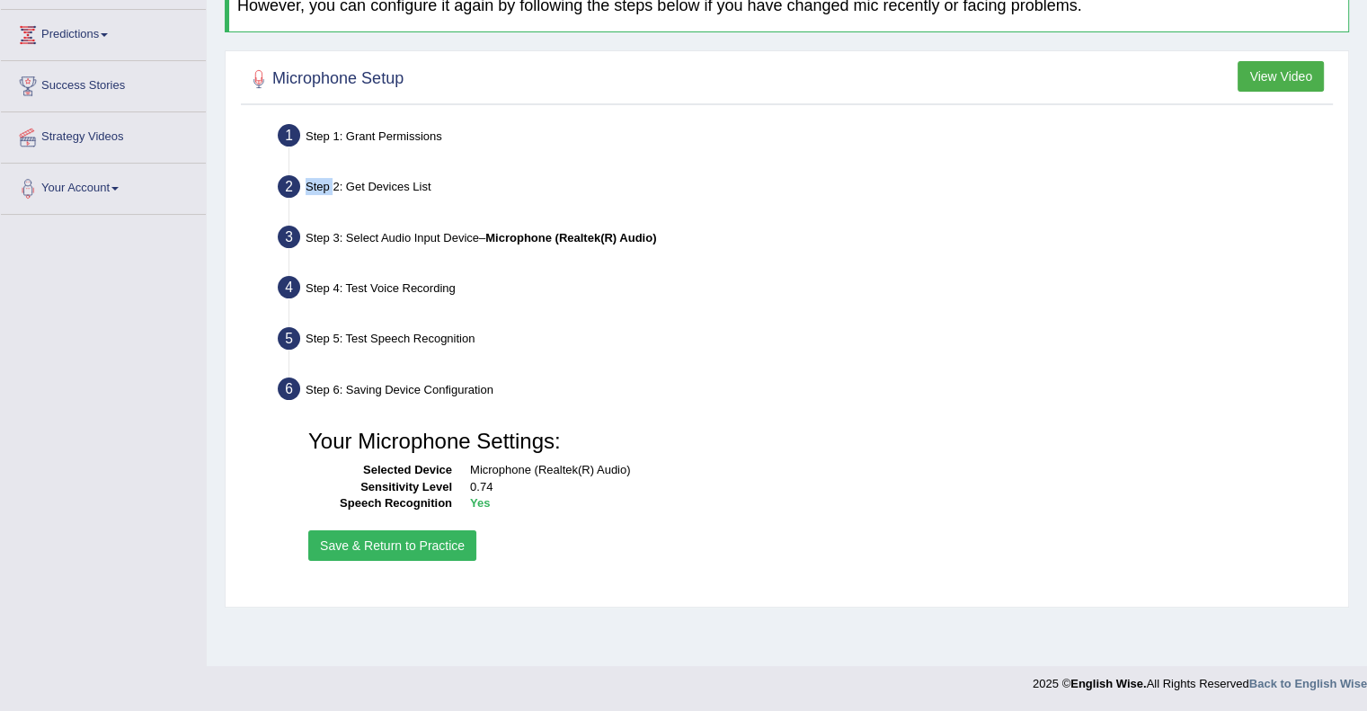
click at [416, 538] on button "Save & Return to Practice" at bounding box center [392, 545] width 168 height 31
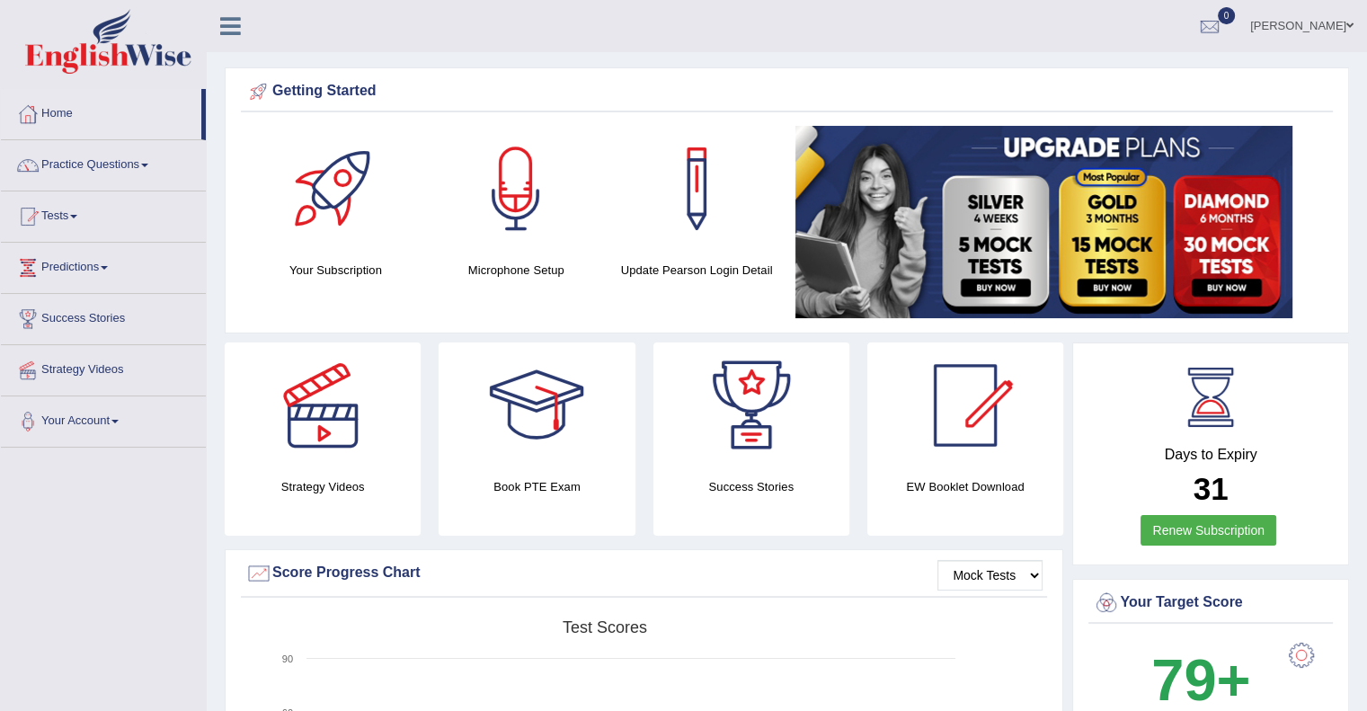
click at [416, 538] on div "Strategy Videos Book PTE Exam Success Stories EW Booklet Download" at bounding box center [644, 445] width 856 height 207
click at [137, 162] on link "Practice Questions" at bounding box center [103, 162] width 205 height 45
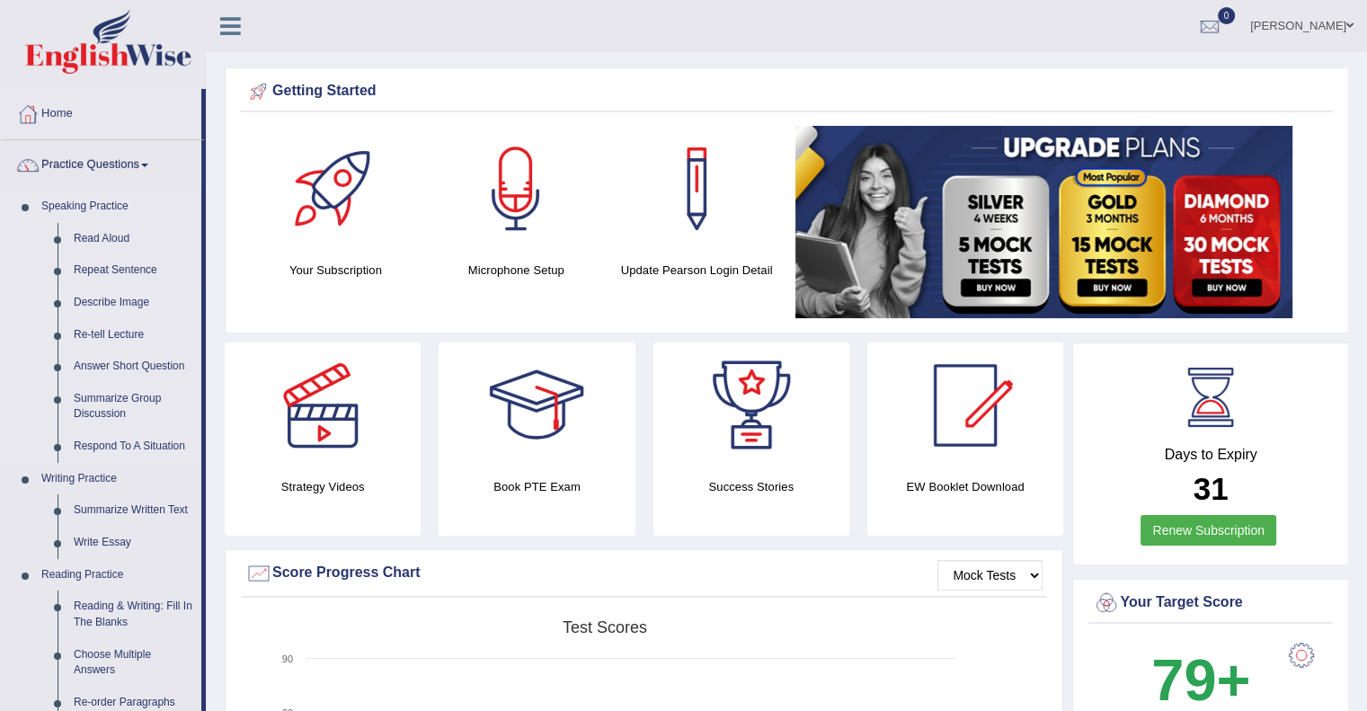
click at [85, 305] on link "Describe Image" at bounding box center [134, 303] width 136 height 32
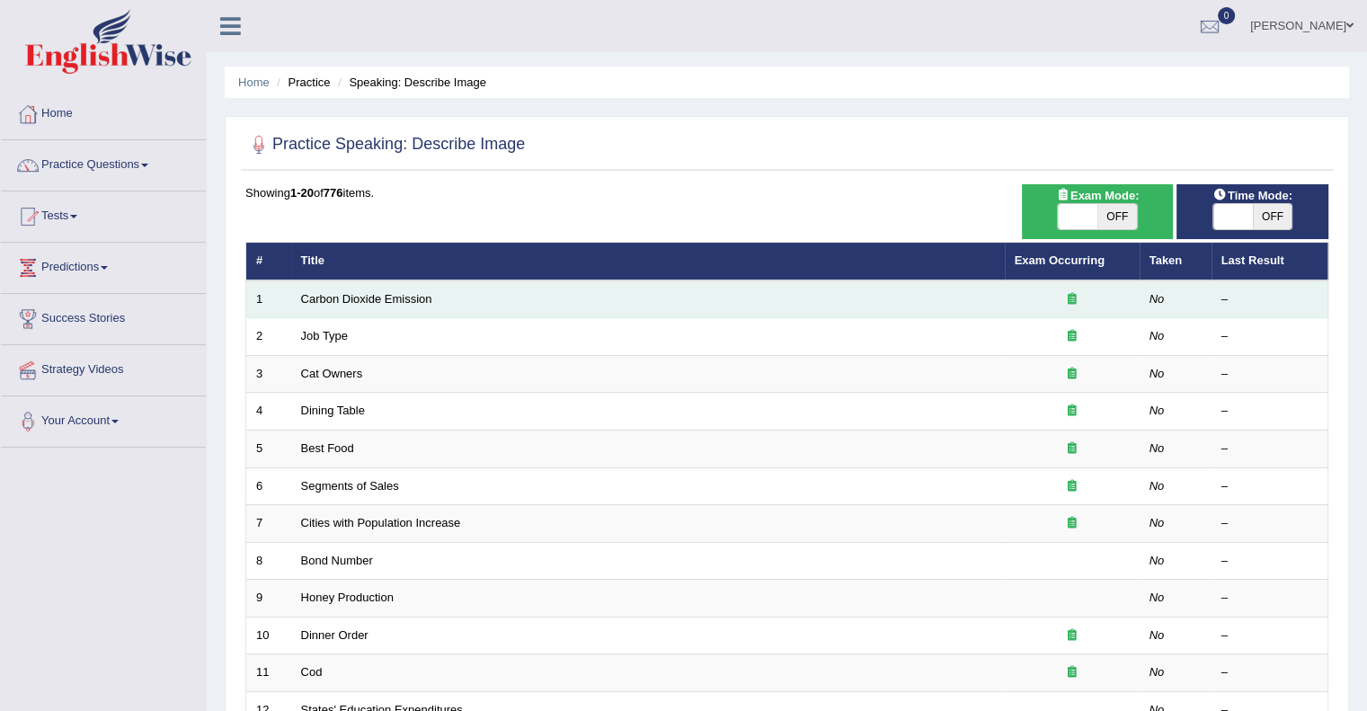
click at [403, 288] on td "Carbon Dioxide Emission" at bounding box center [648, 299] width 714 height 38
click at [394, 299] on link "Carbon Dioxide Emission" at bounding box center [366, 298] width 131 height 13
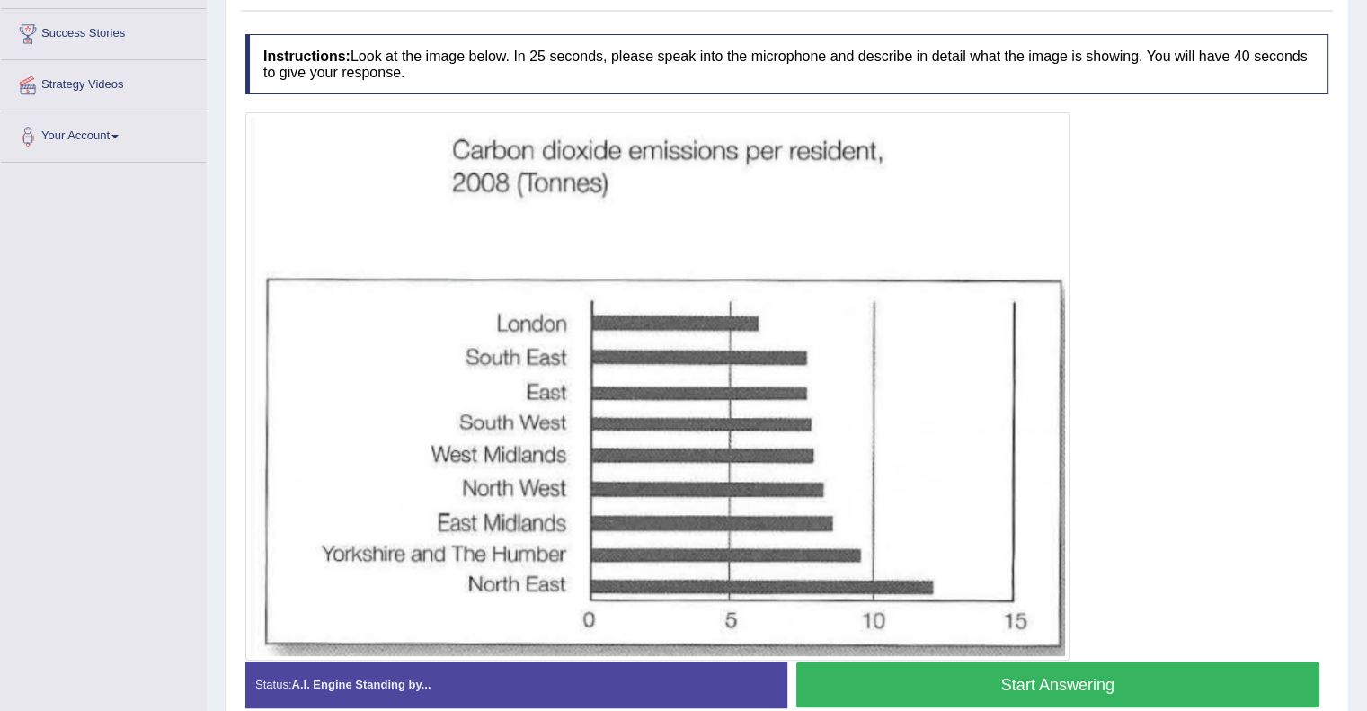
scroll to position [288, 0]
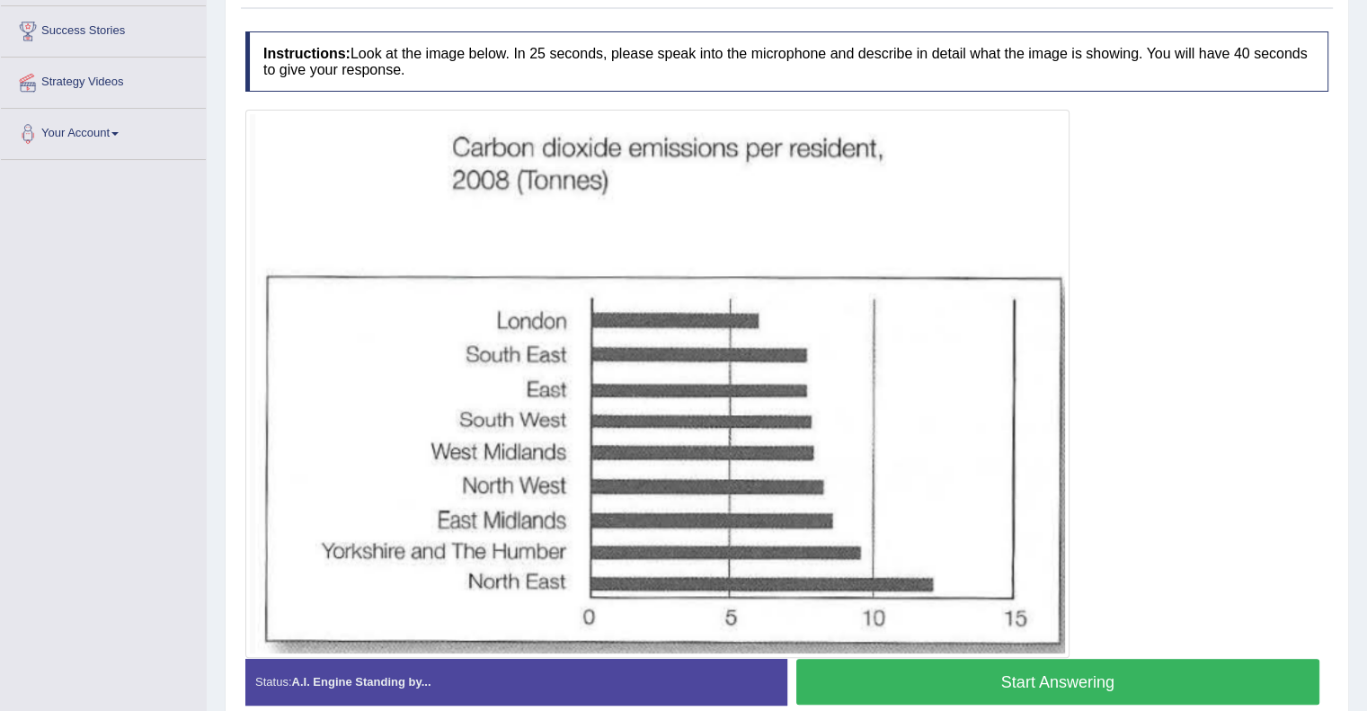
click at [394, 299] on img at bounding box center [657, 383] width 815 height 539
click at [849, 680] on button "Start Answering" at bounding box center [1058, 682] width 524 height 46
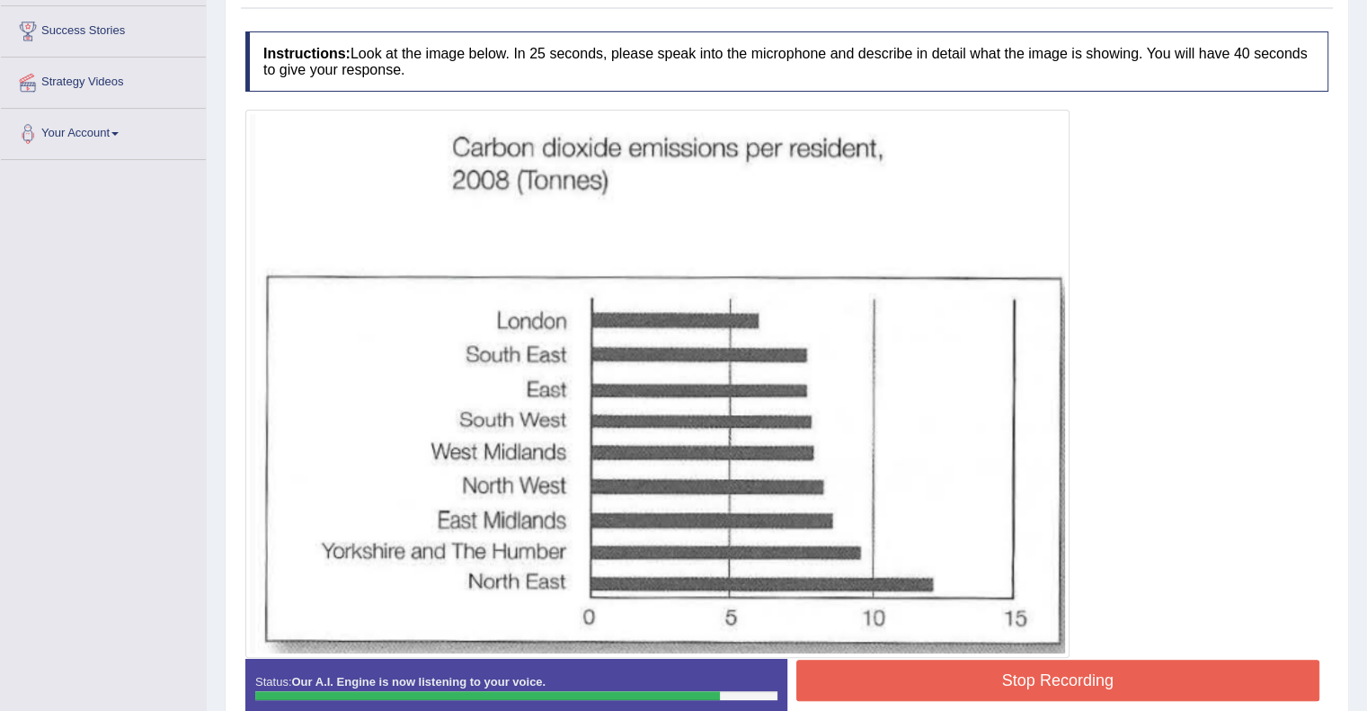
click at [849, 680] on button "Stop Recording" at bounding box center [1058, 680] width 524 height 41
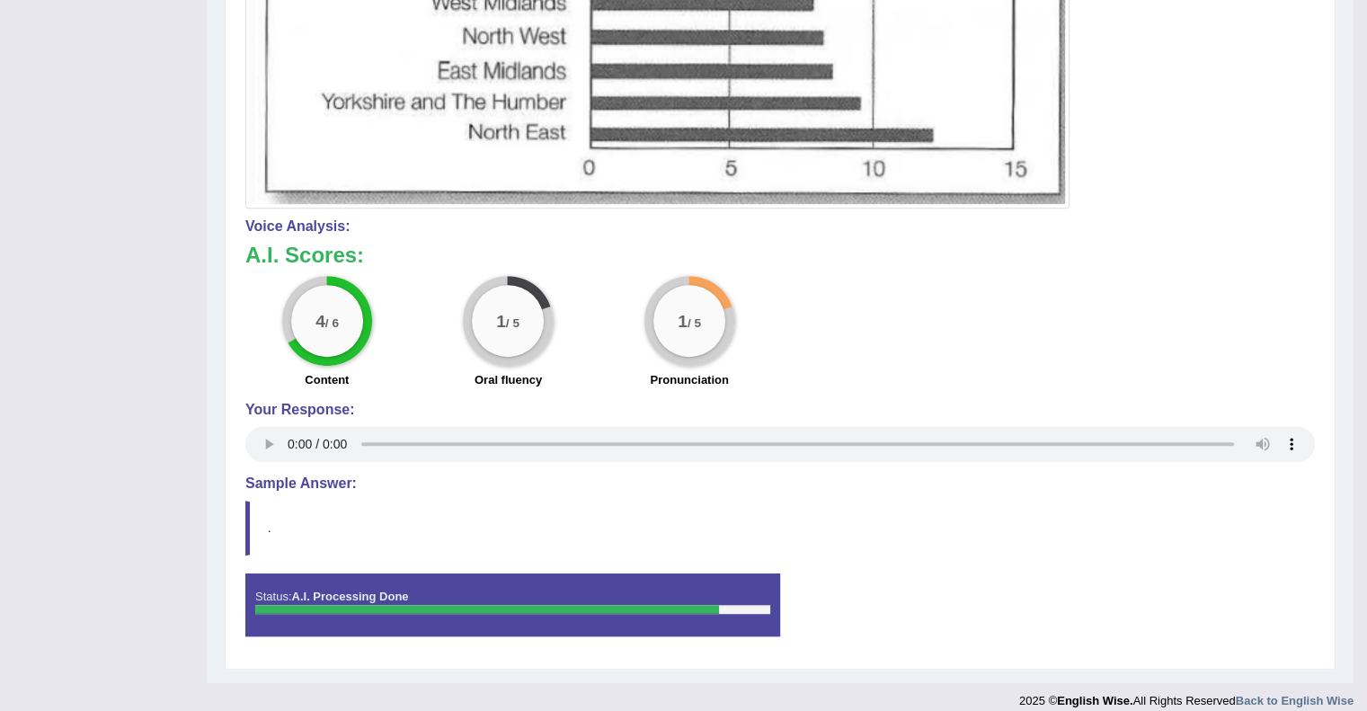
scroll to position [751, 0]
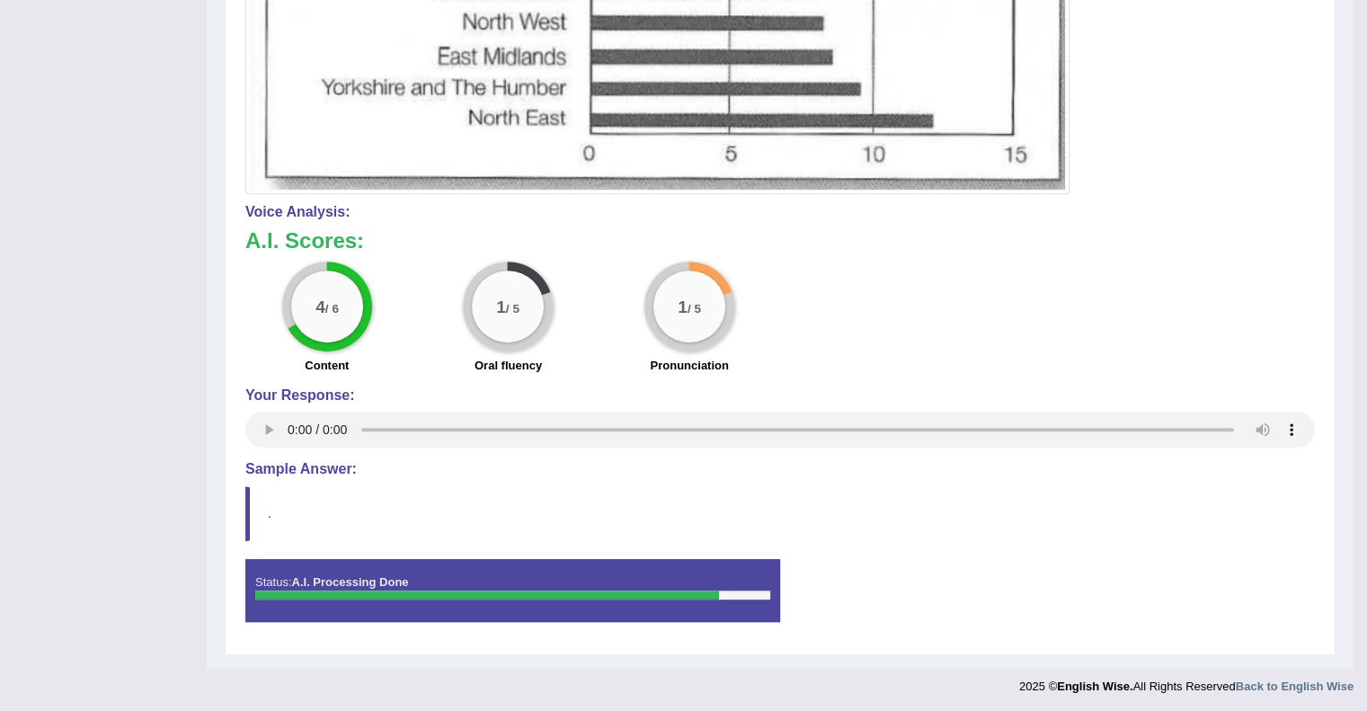
click at [1269, 296] on div "4 / 6 Content 1 / 5 Oral fluency 1 / 5 Pronunciation" at bounding box center [779, 320] width 1087 height 116
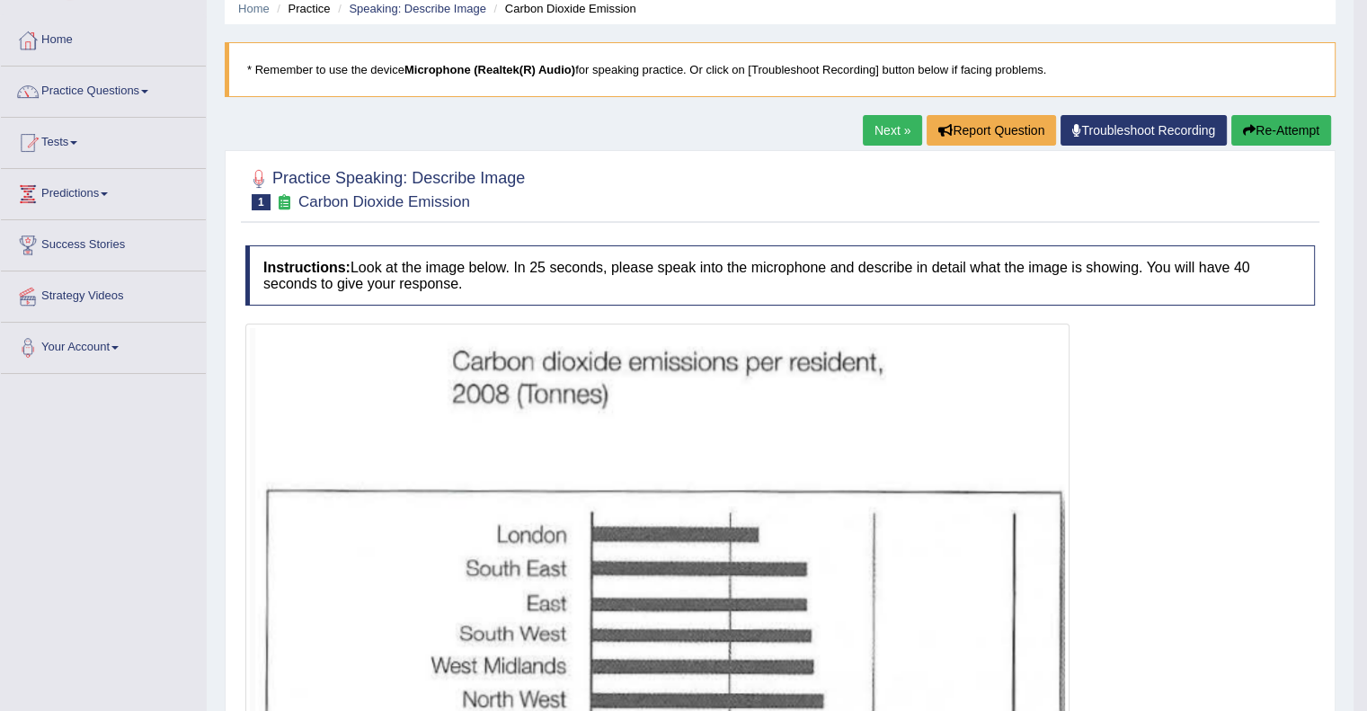
scroll to position [68, 0]
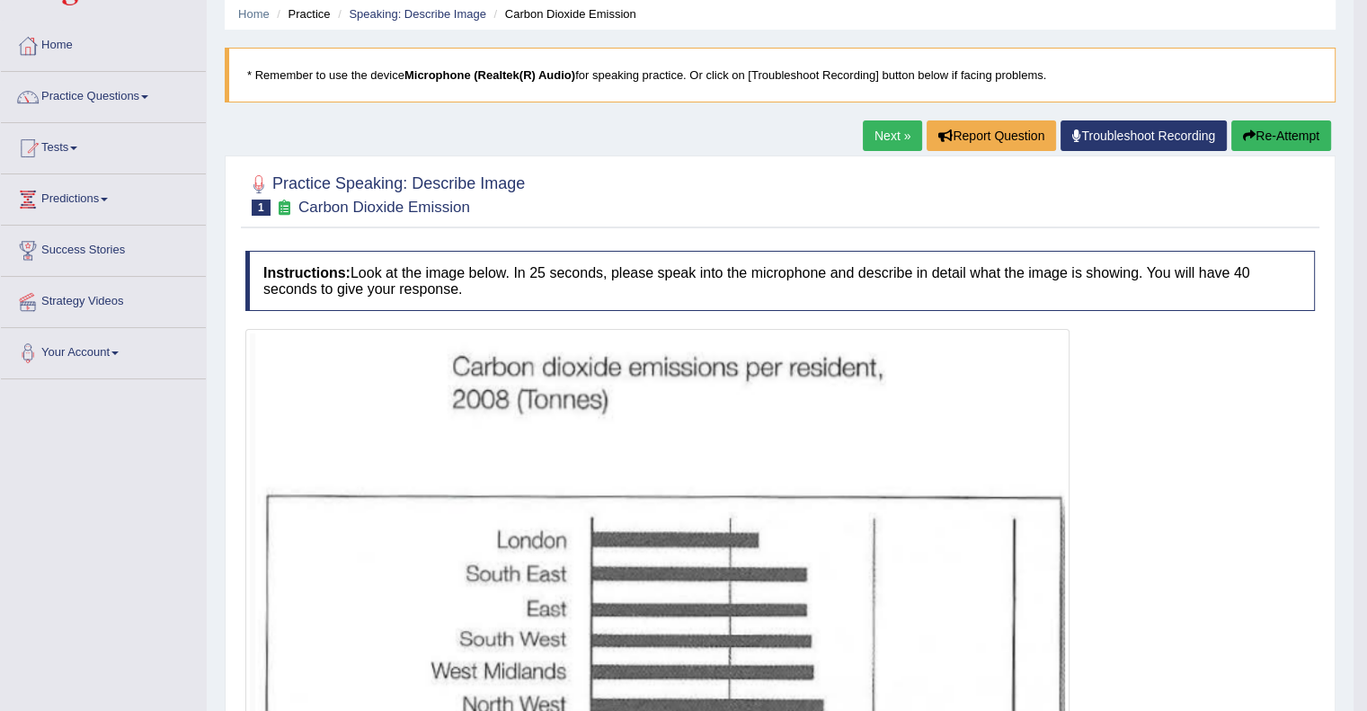
click at [1309, 122] on button "Re-Attempt" at bounding box center [1281, 135] width 100 height 31
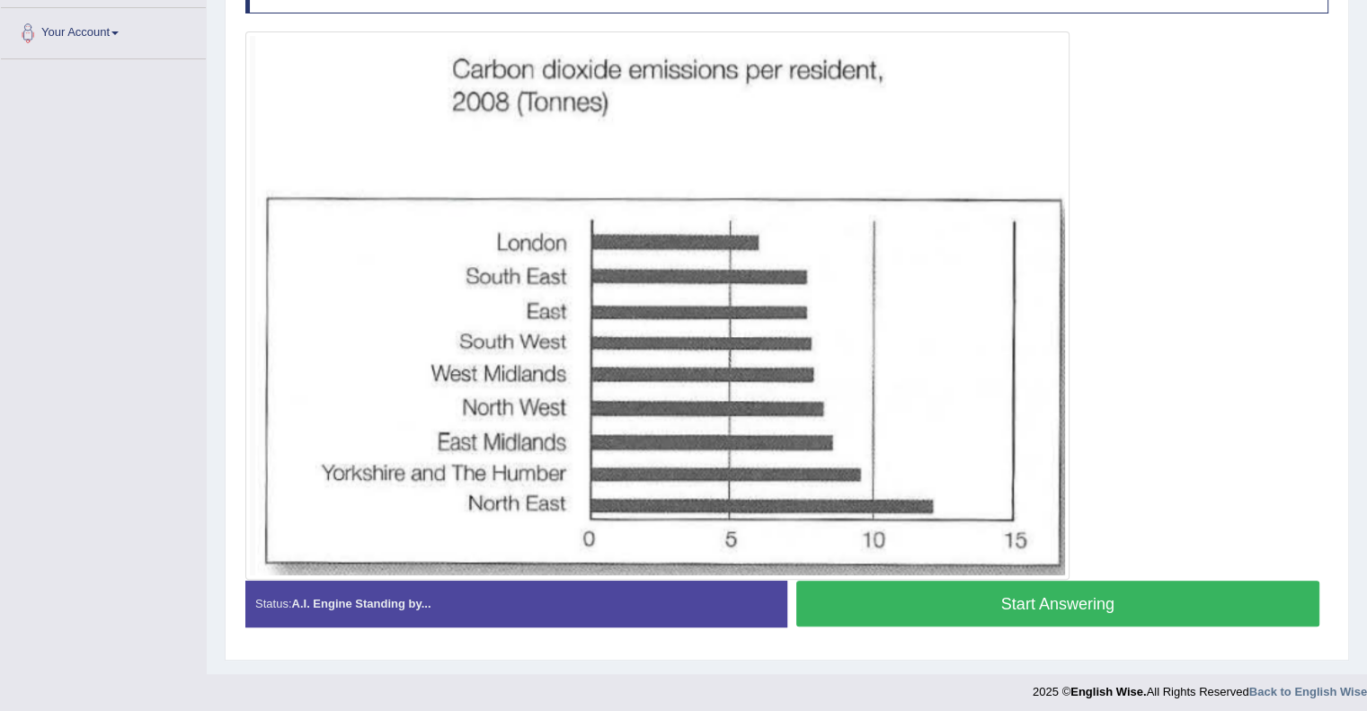
scroll to position [392, 0]
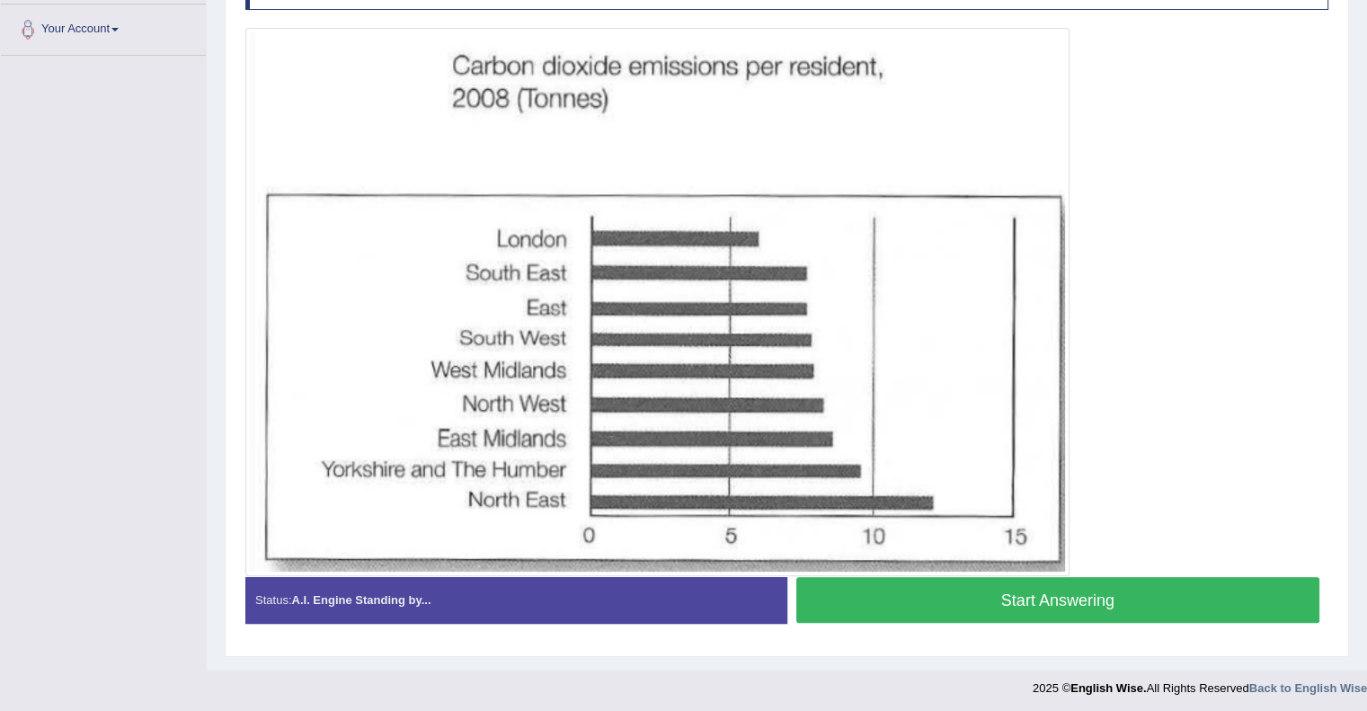
click at [1010, 586] on button "Start Answering" at bounding box center [1058, 600] width 524 height 46
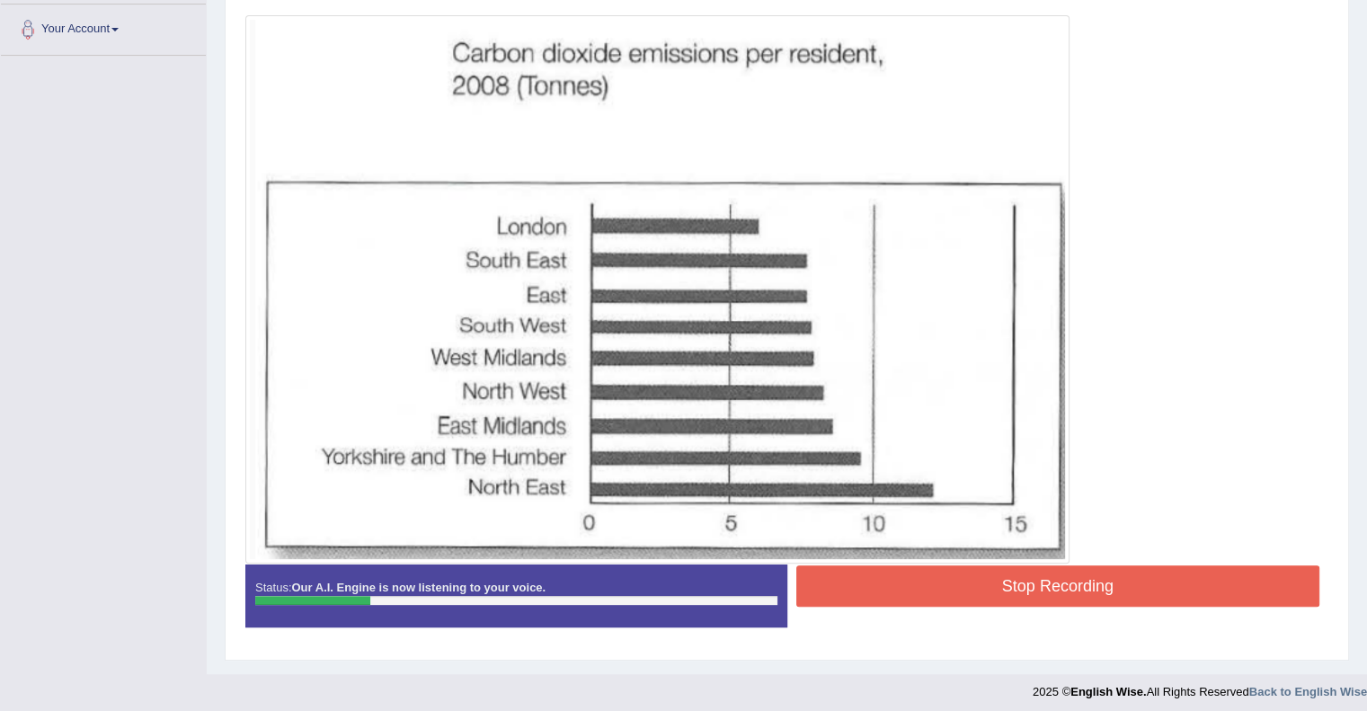
click at [1010, 586] on button "Stop Recording" at bounding box center [1058, 585] width 524 height 41
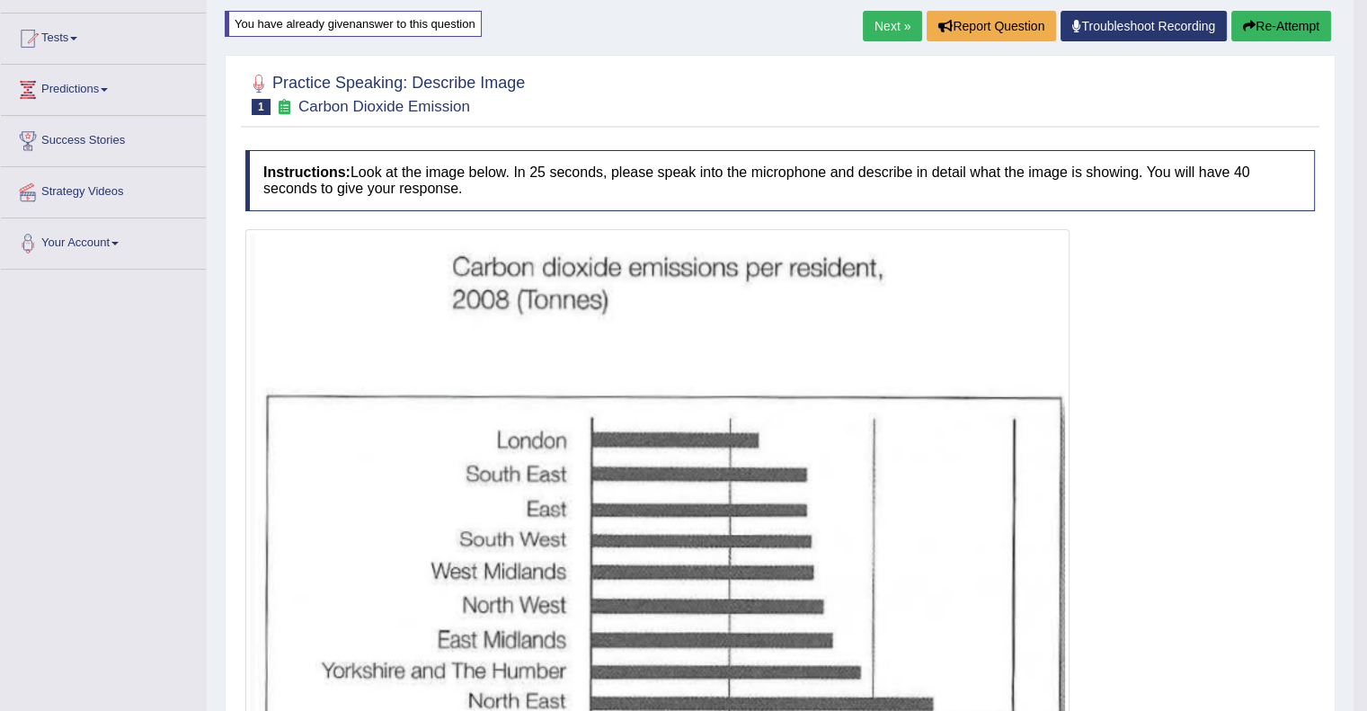
scroll to position [104, 0]
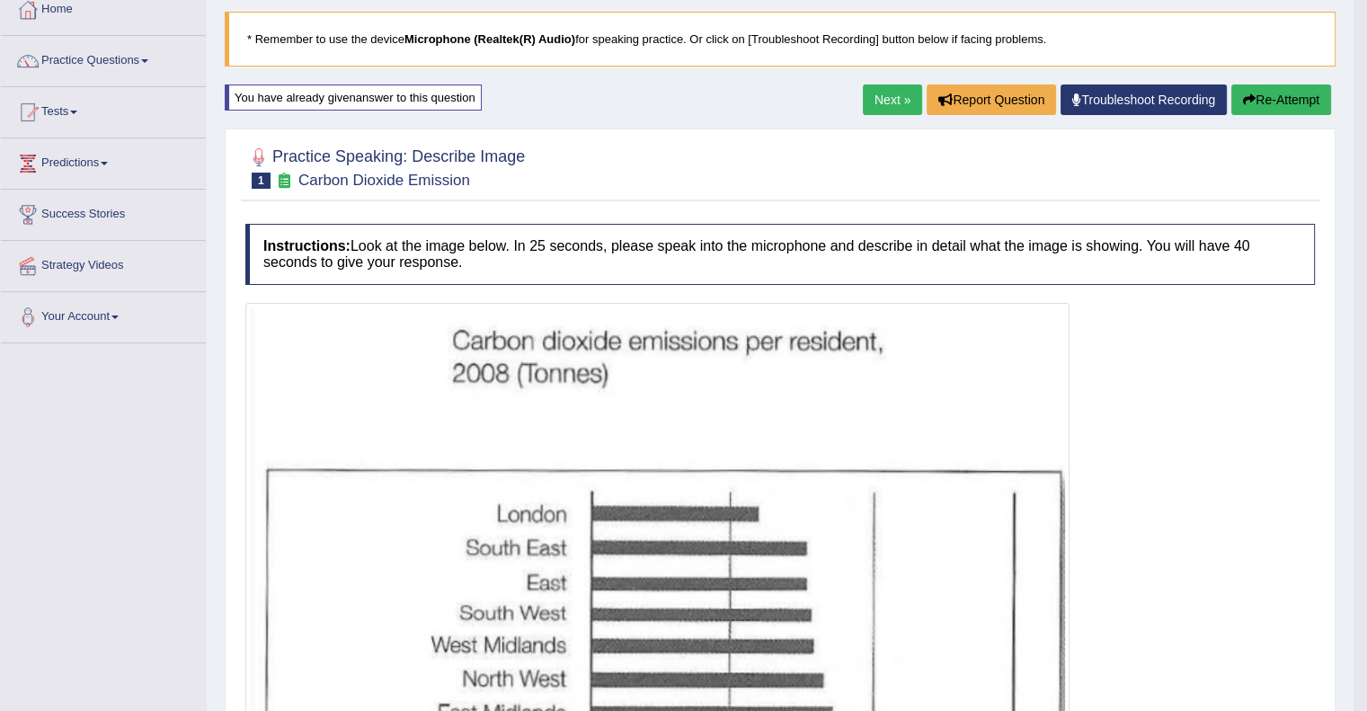
click at [1294, 101] on button "Re-Attempt" at bounding box center [1281, 99] width 100 height 31
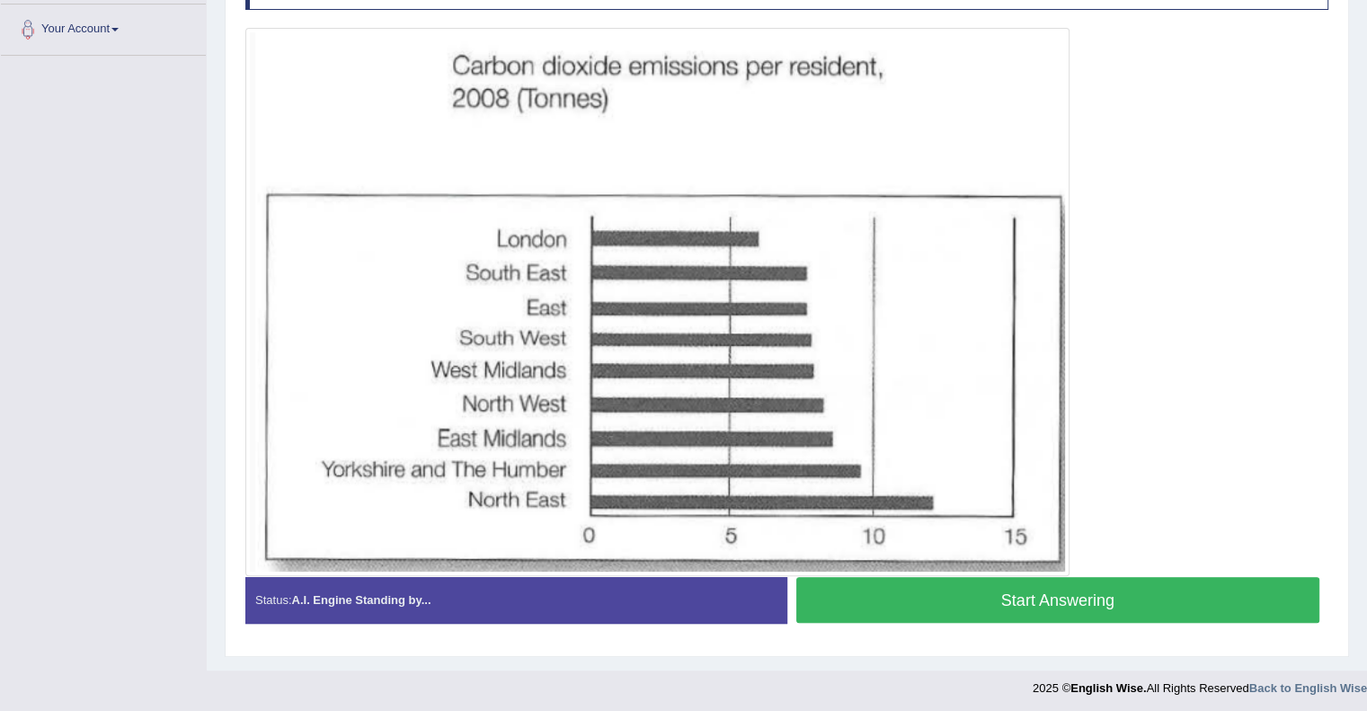
scroll to position [393, 0]
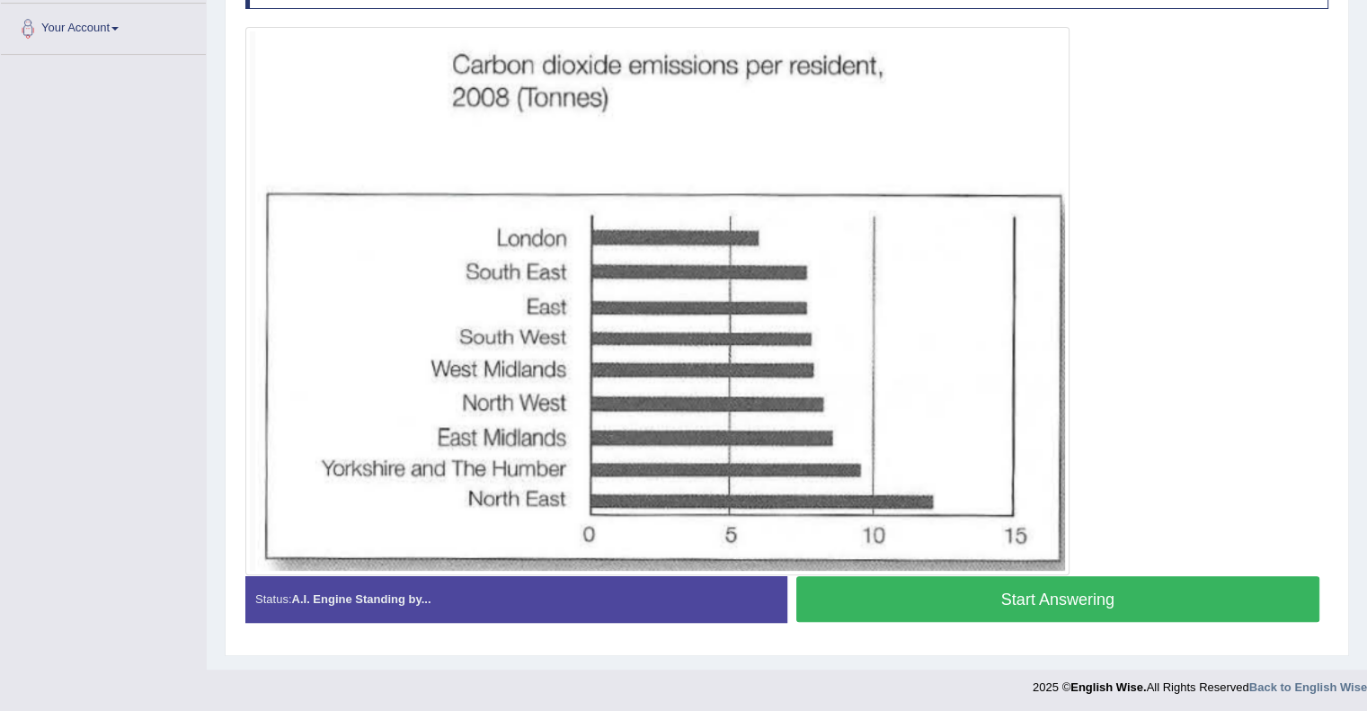
click at [935, 608] on button "Start Answering" at bounding box center [1058, 599] width 524 height 46
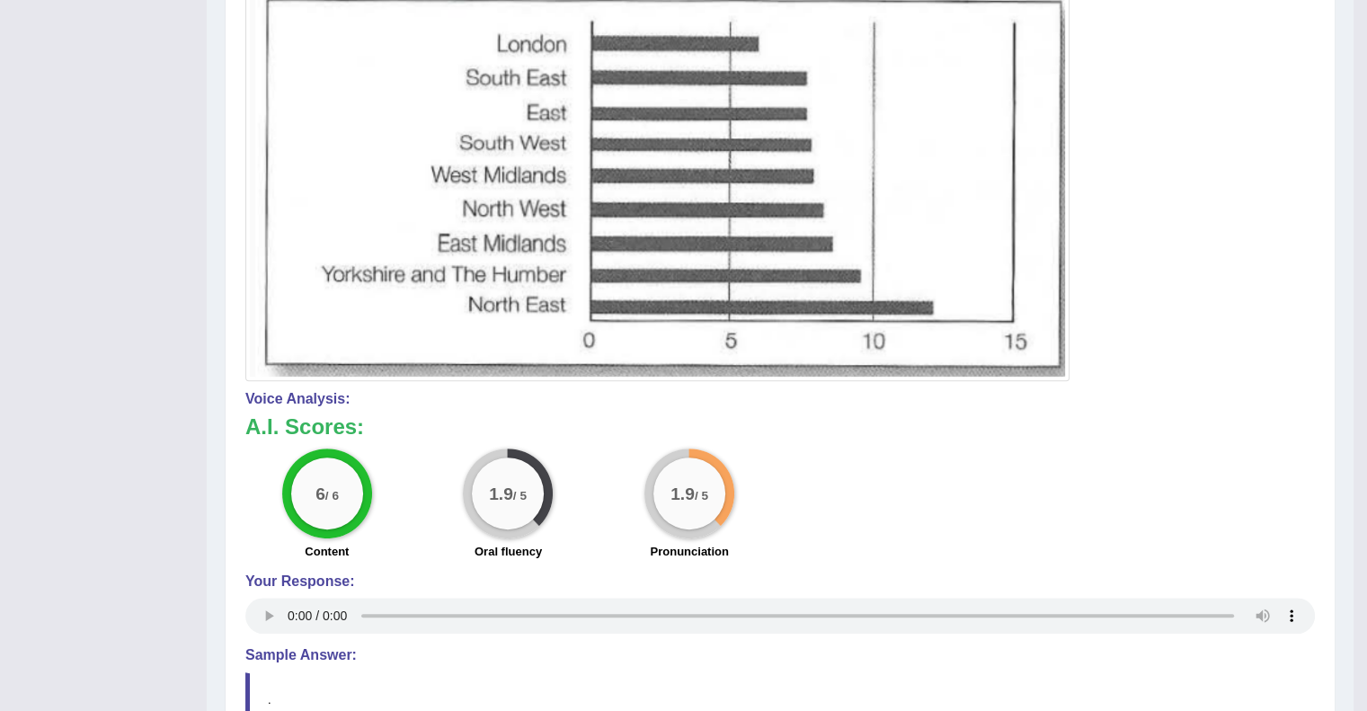
scroll to position [632, 0]
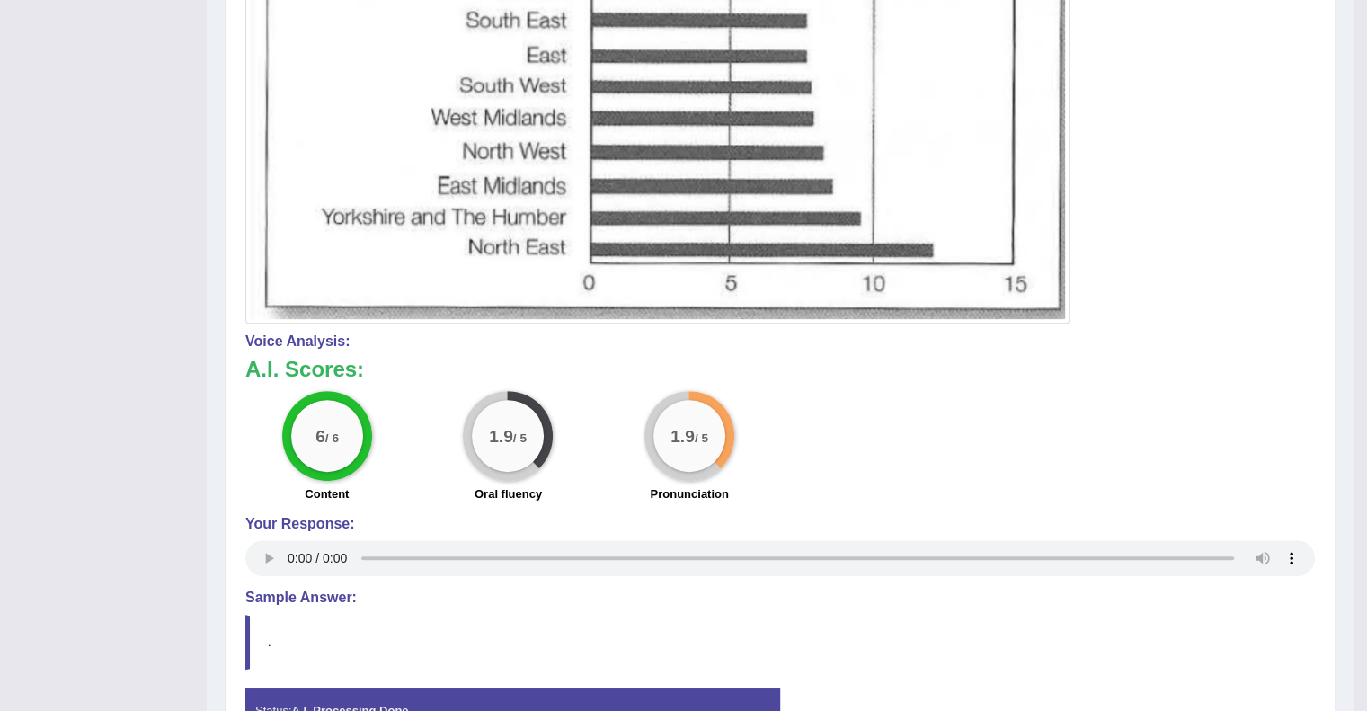
click at [935, 608] on div "Instructions: Look at the image below. In 25 seconds, please speak into the mic…" at bounding box center [780, 230] width 1078 height 1087
click at [948, 607] on div "Instructions: Look at the image below. In 25 seconds, please speak into the mic…" at bounding box center [780, 230] width 1078 height 1087
click at [967, 607] on div "Instructions: Look at the image below. In 25 seconds, please speak into the mic…" at bounding box center [780, 230] width 1078 height 1087
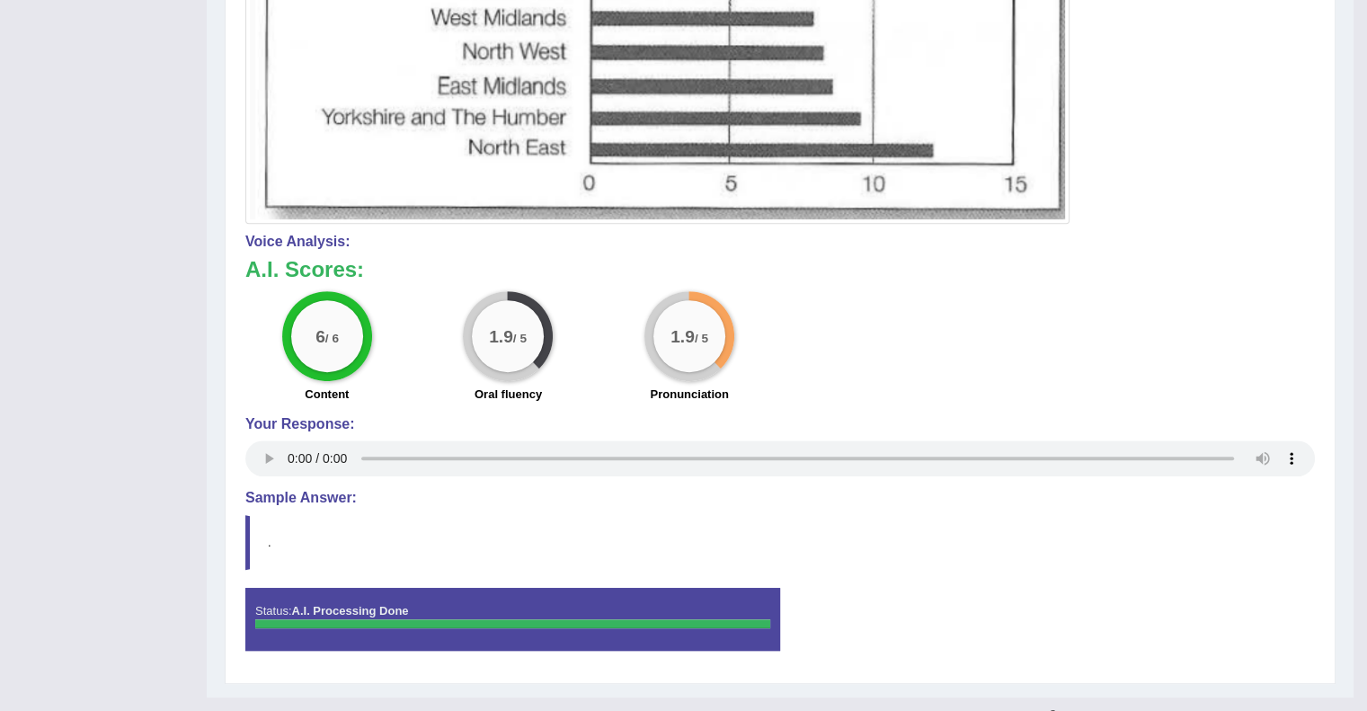
scroll to position [761, 0]
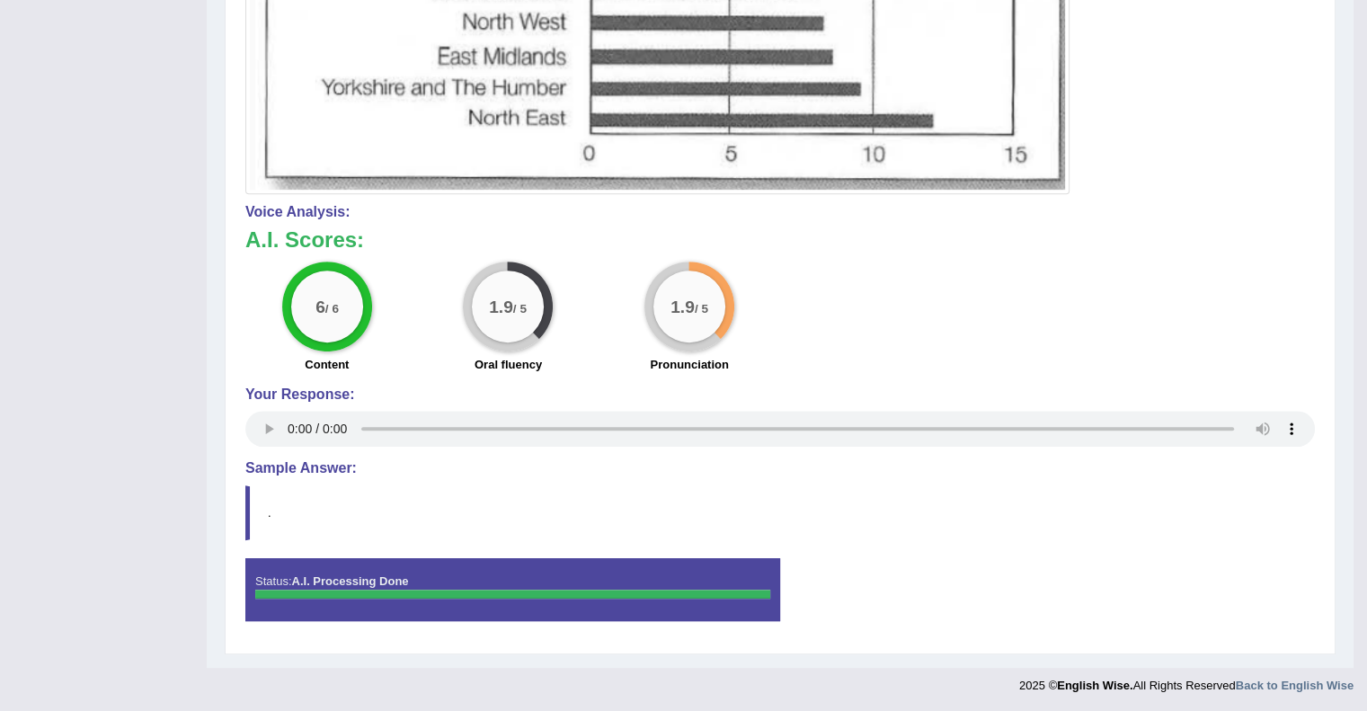
click at [967, 607] on div "Status: A.I. Processing Done Start Answering Stop Recording" at bounding box center [779, 598] width 1069 height 81
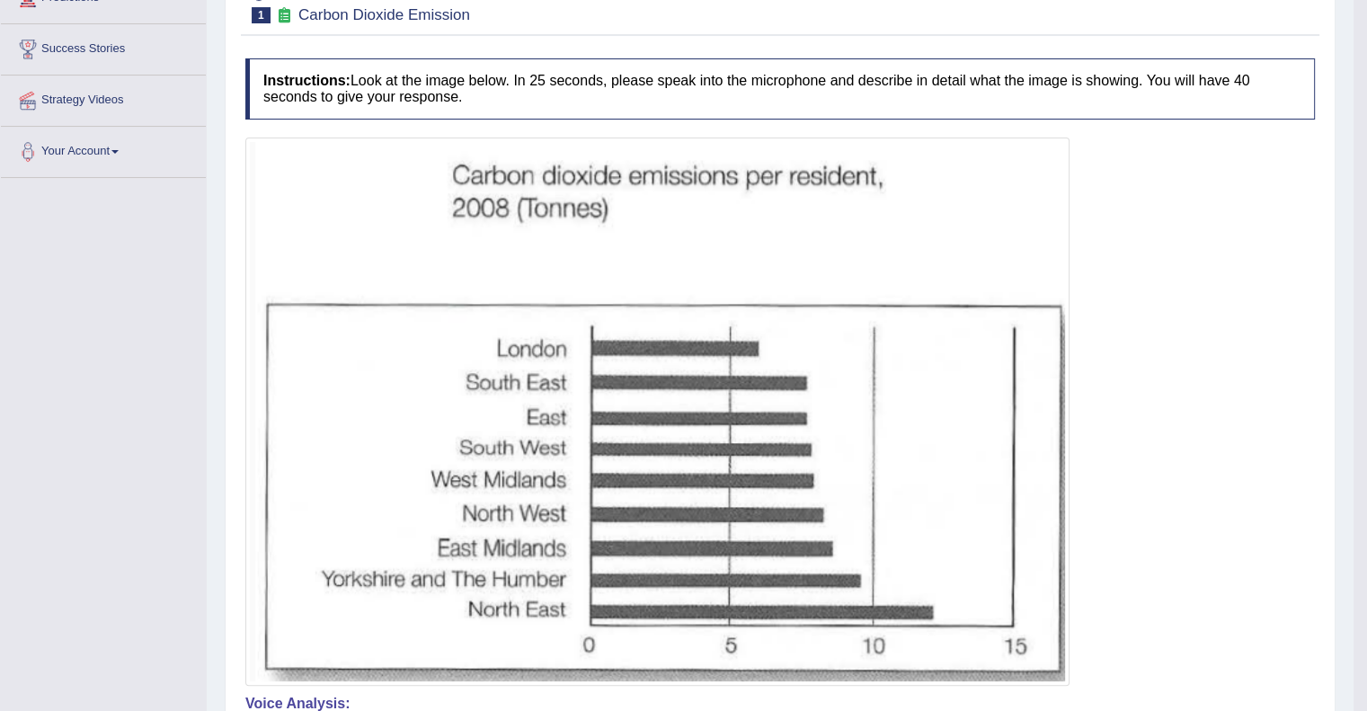
scroll to position [150, 0]
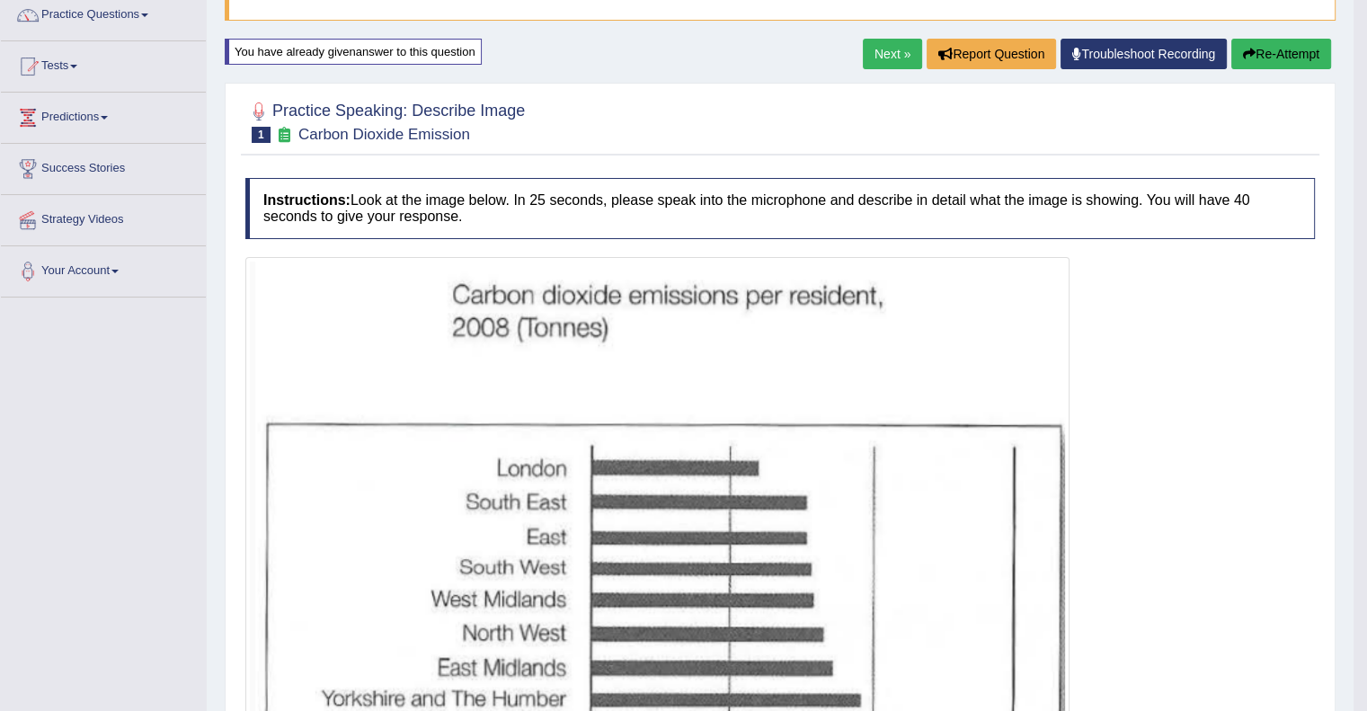
click at [1266, 42] on button "Re-Attempt" at bounding box center [1281, 54] width 100 height 31
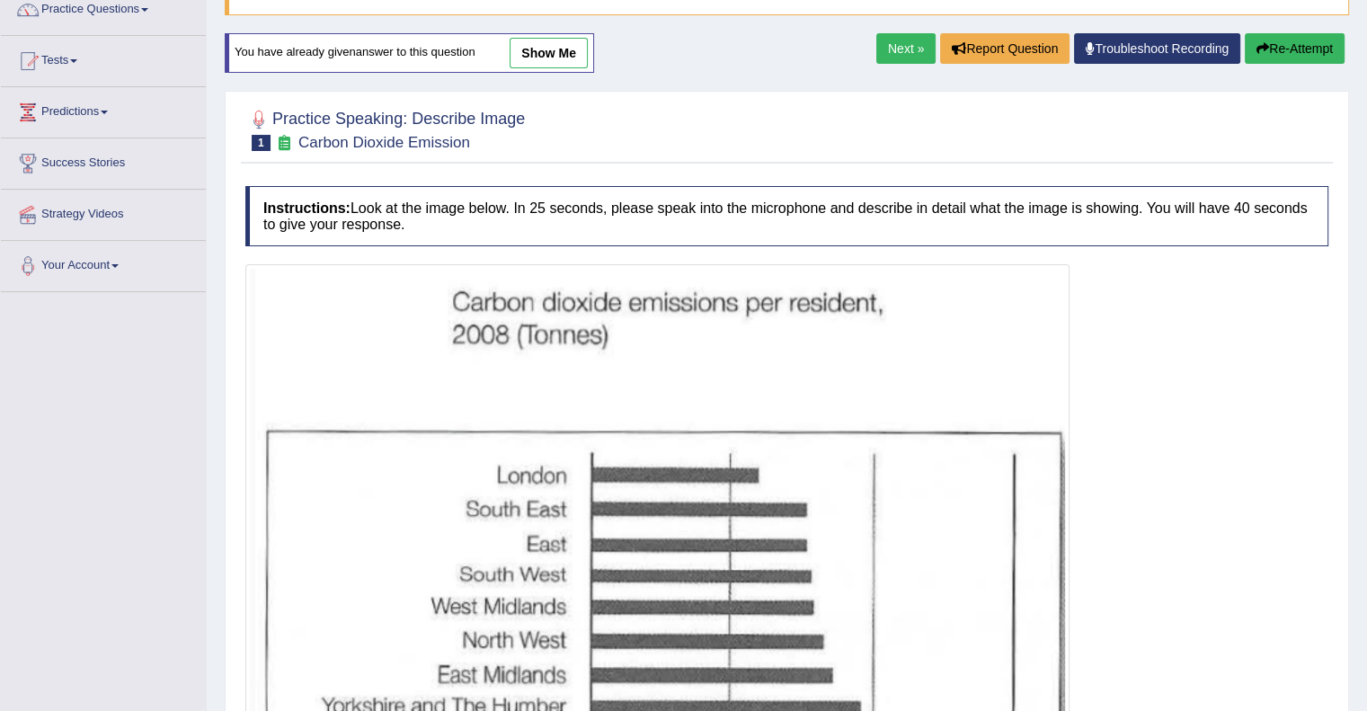
scroll to position [155, 0]
click at [107, 111] on span at bounding box center [104, 113] width 7 height 4
click at [155, 5] on link "Practice Questions" at bounding box center [103, 7] width 205 height 45
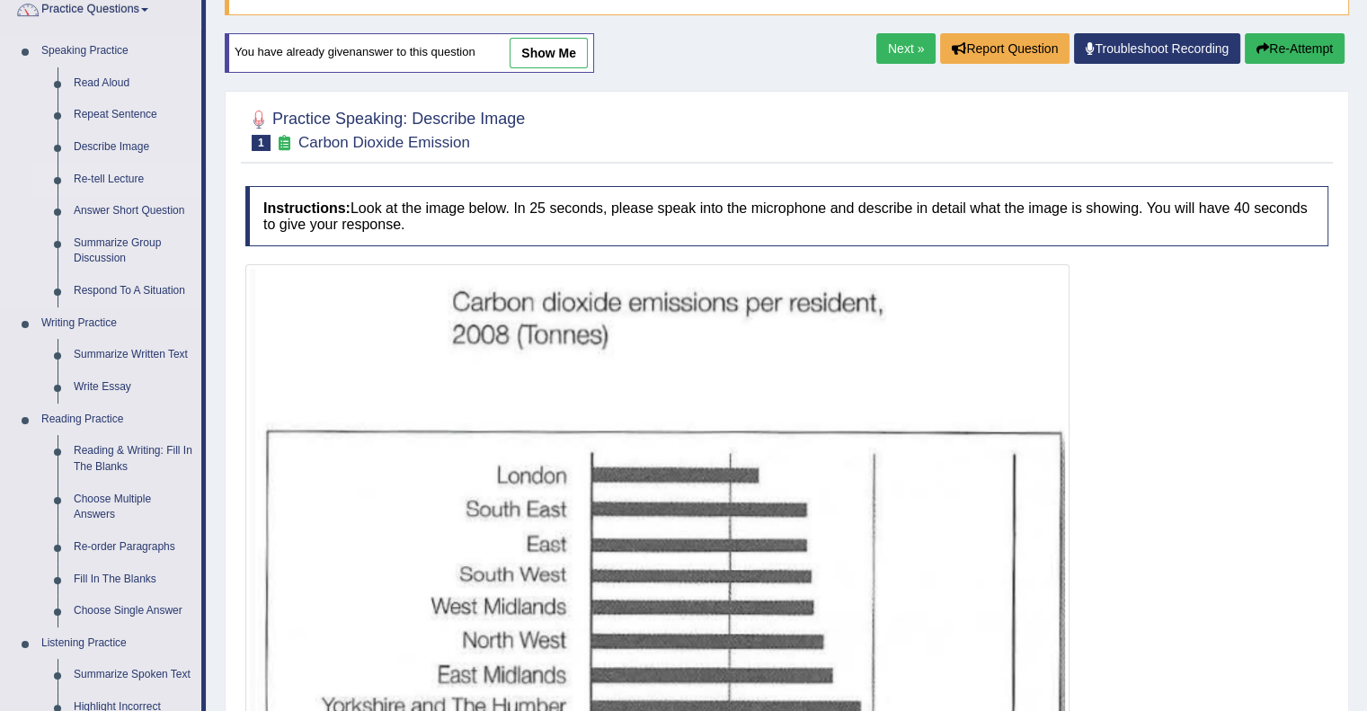
click at [83, 169] on link "Re-tell Lecture" at bounding box center [134, 180] width 136 height 32
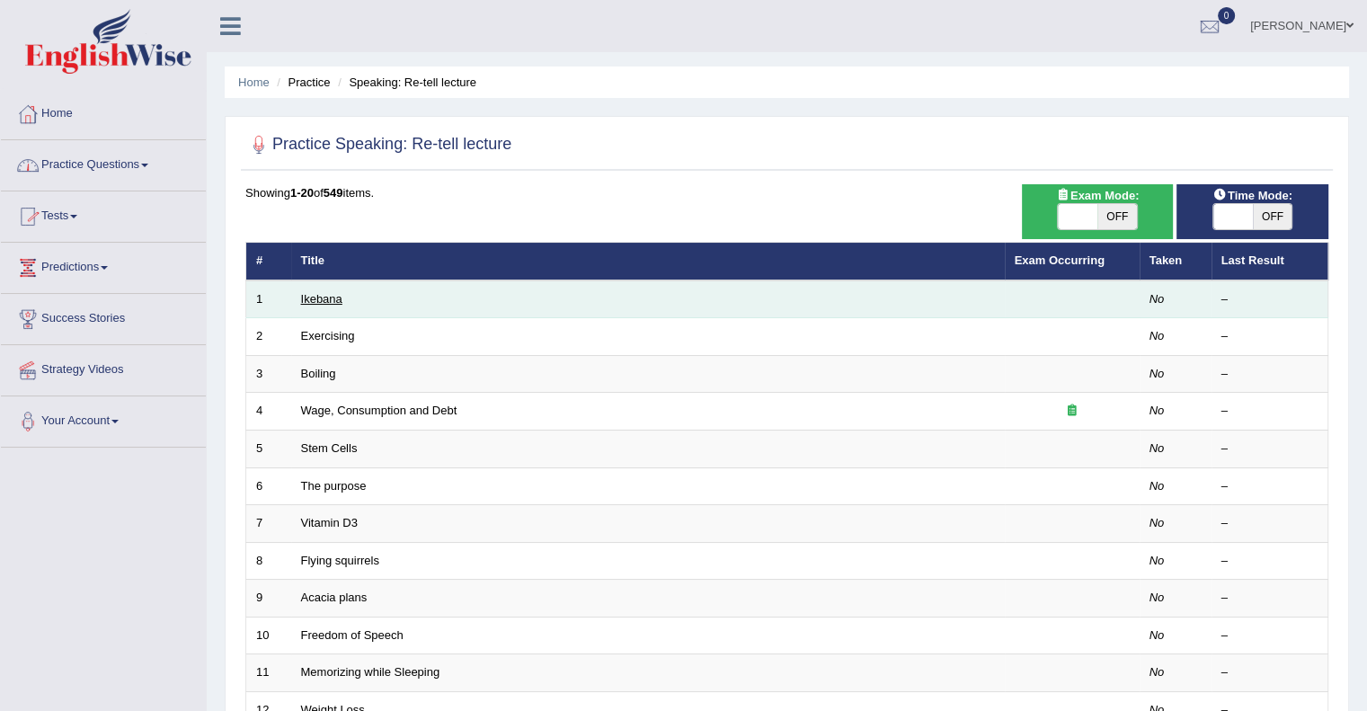
click at [305, 300] on link "Ikebana" at bounding box center [321, 298] width 41 height 13
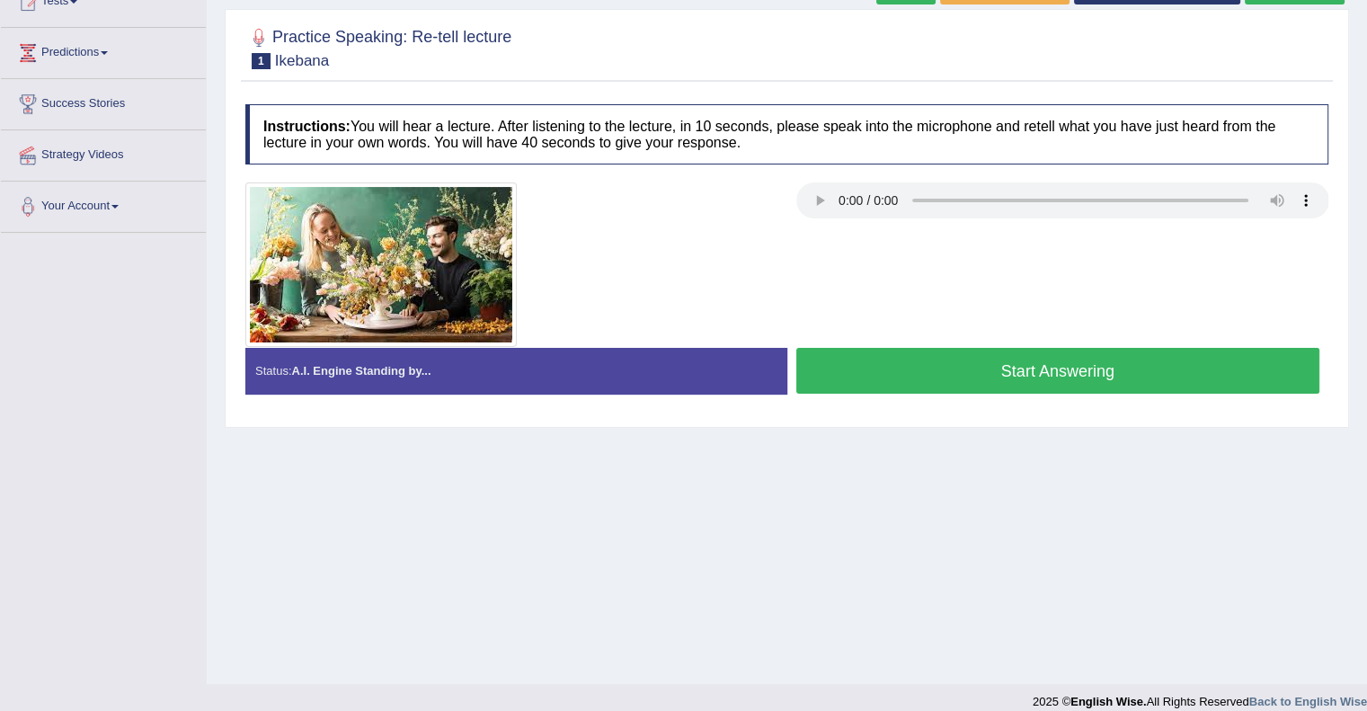
scroll to position [233, 0]
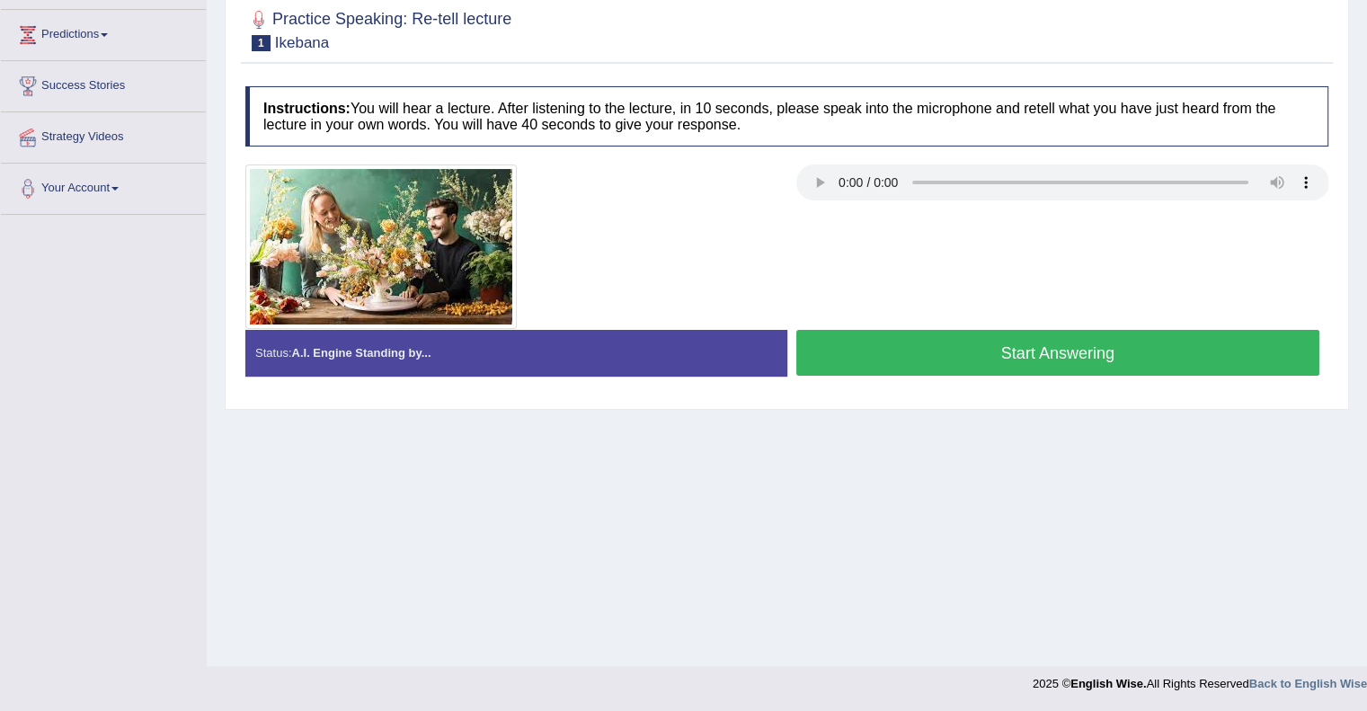
click at [627, 497] on div "Home Practice Speaking: Re-tell lecture Ikebana * Remember to use the device Mi…" at bounding box center [787, 216] width 1160 height 899
click at [566, 346] on div "Status: A.I. Engine Standing by..." at bounding box center [516, 353] width 542 height 46
click at [883, 359] on button "Start Answering" at bounding box center [1058, 353] width 524 height 46
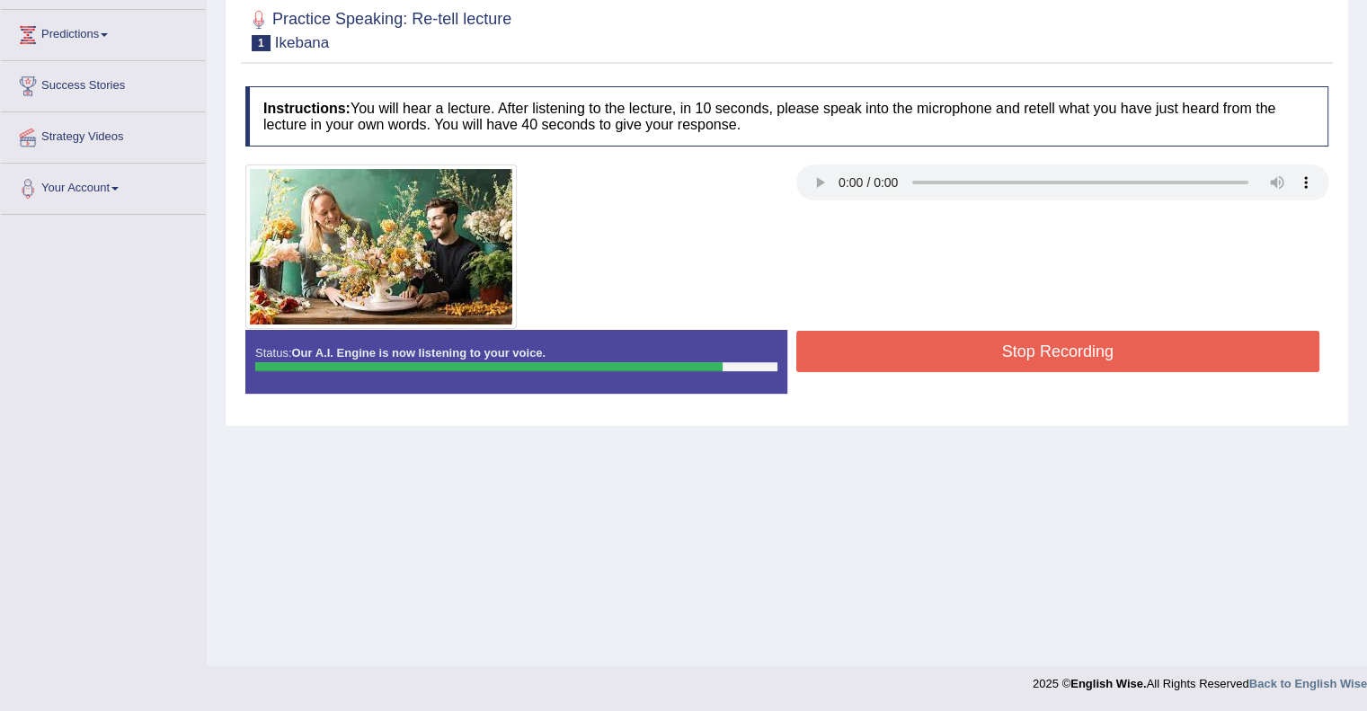
click at [883, 359] on button "Stop Recording" at bounding box center [1058, 351] width 524 height 41
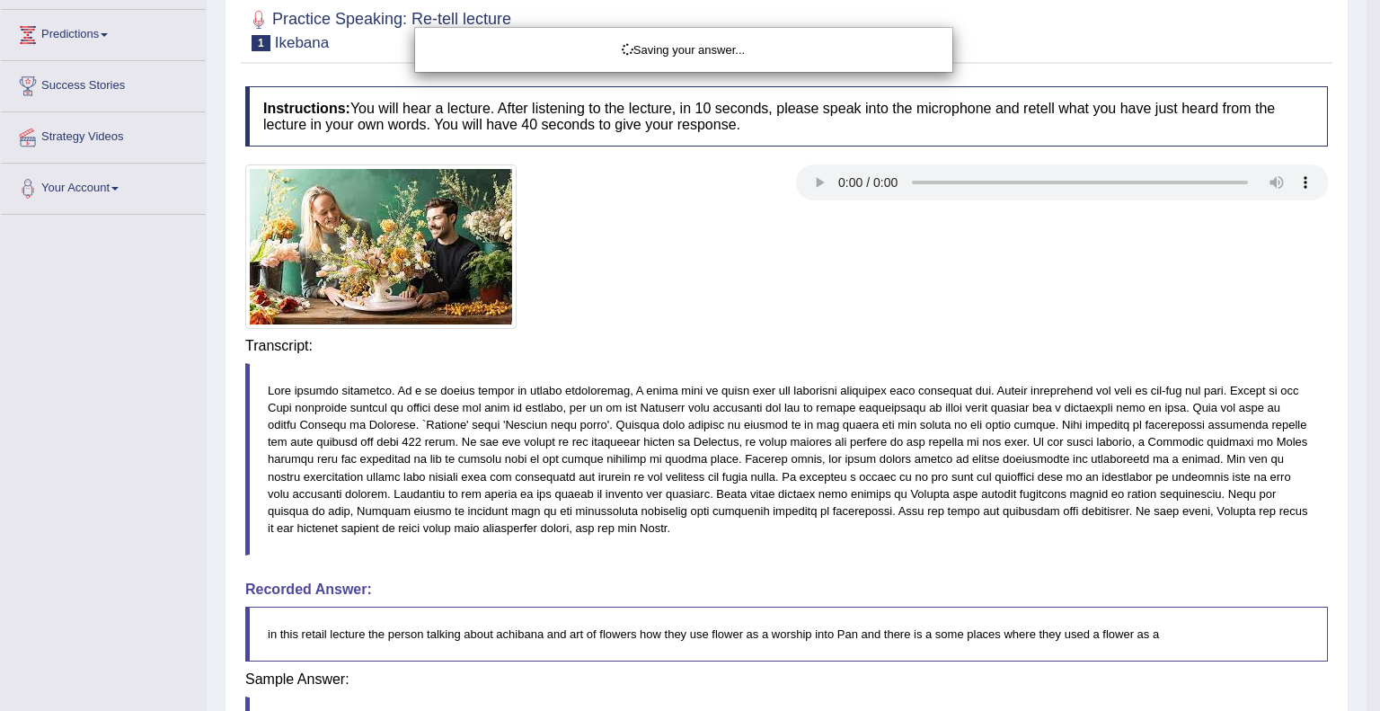
click at [883, 359] on div "Saving your answer..." at bounding box center [690, 355] width 1380 height 711
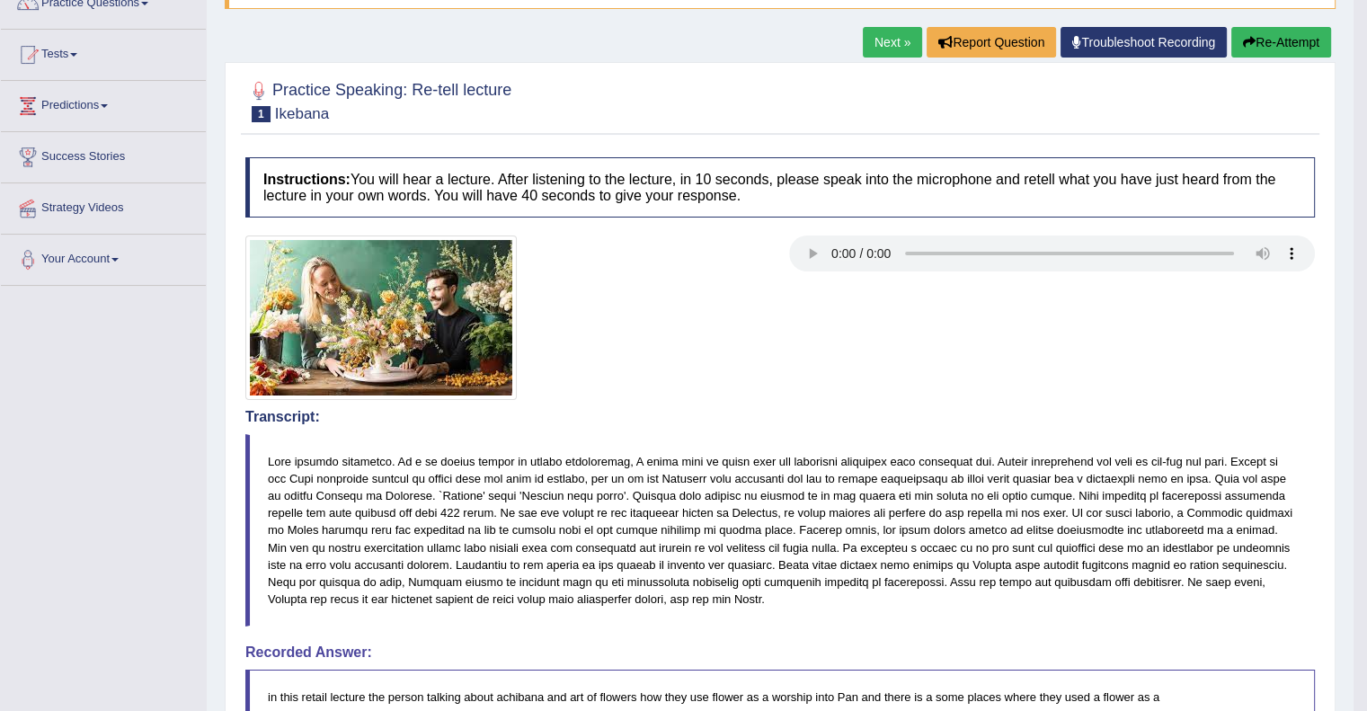
scroll to position [161, 0]
click at [122, 31] on link "Tests" at bounding box center [103, 53] width 205 height 45
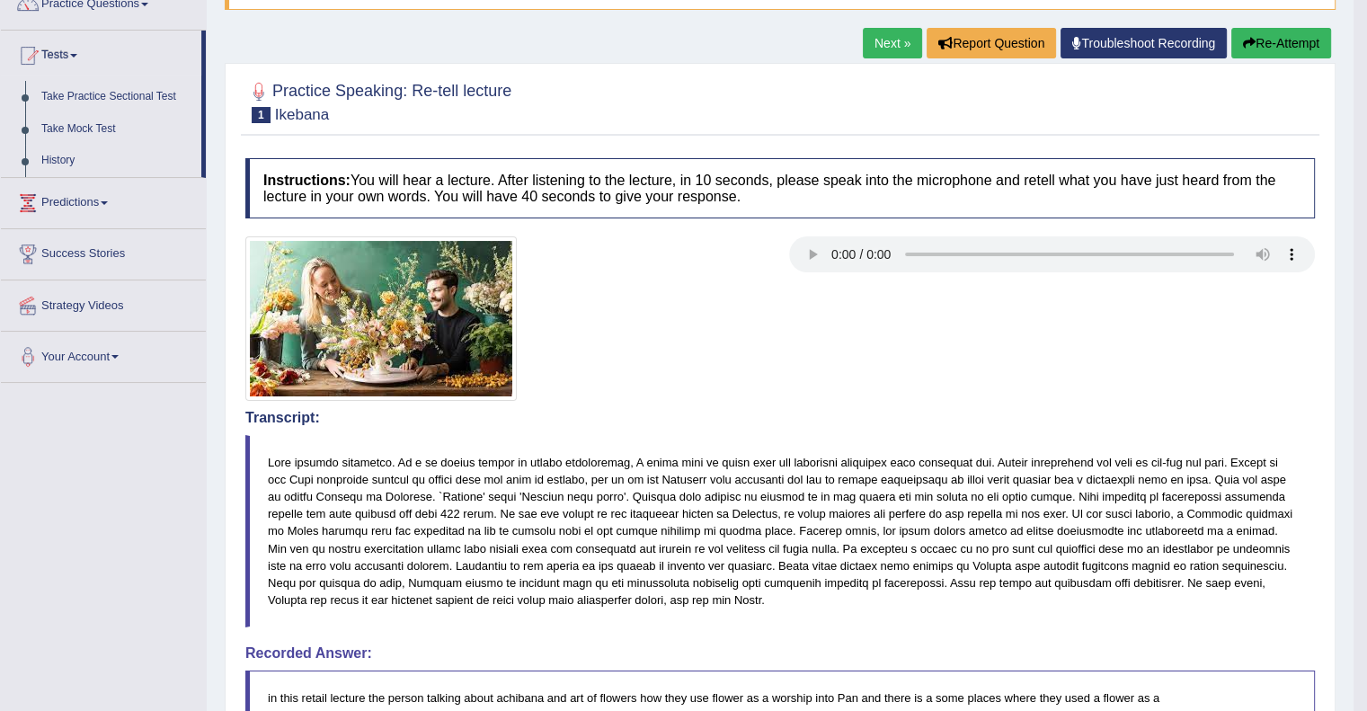
click at [147, 5] on span at bounding box center [144, 5] width 7 height 4
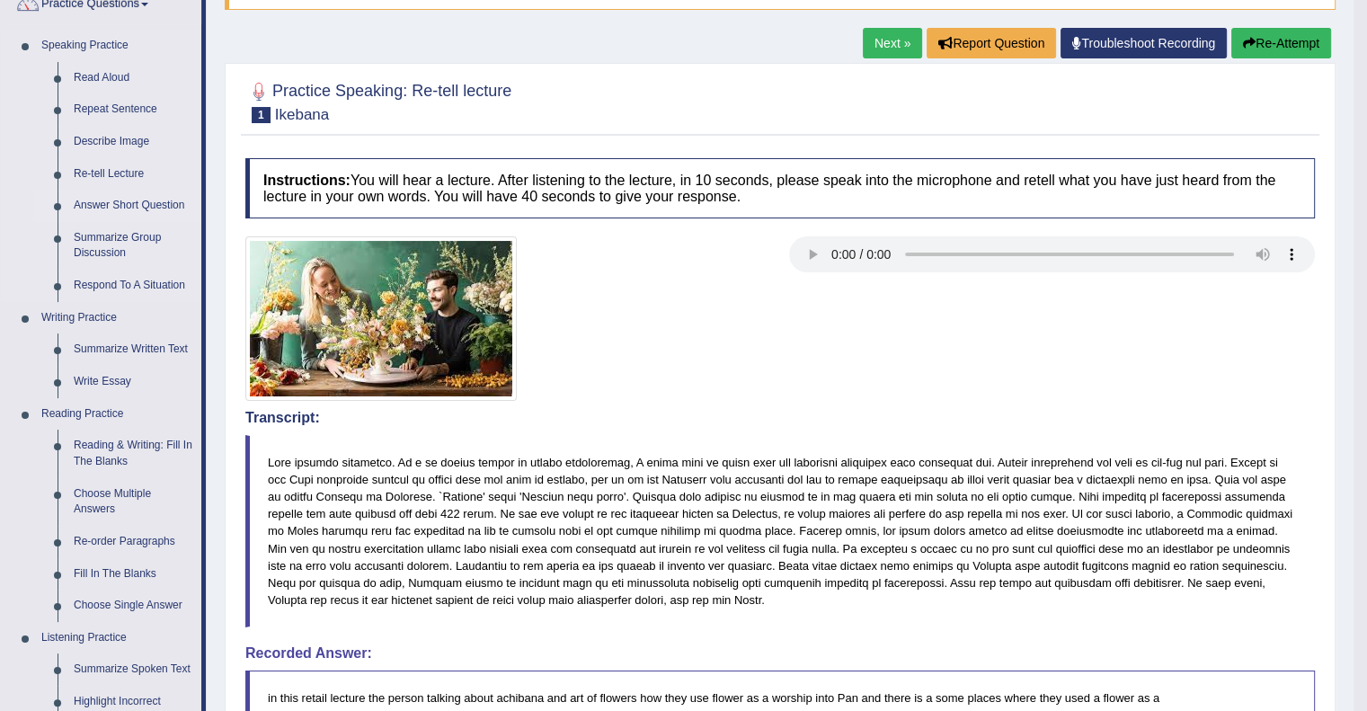
click at [87, 203] on link "Answer Short Question" at bounding box center [134, 206] width 136 height 32
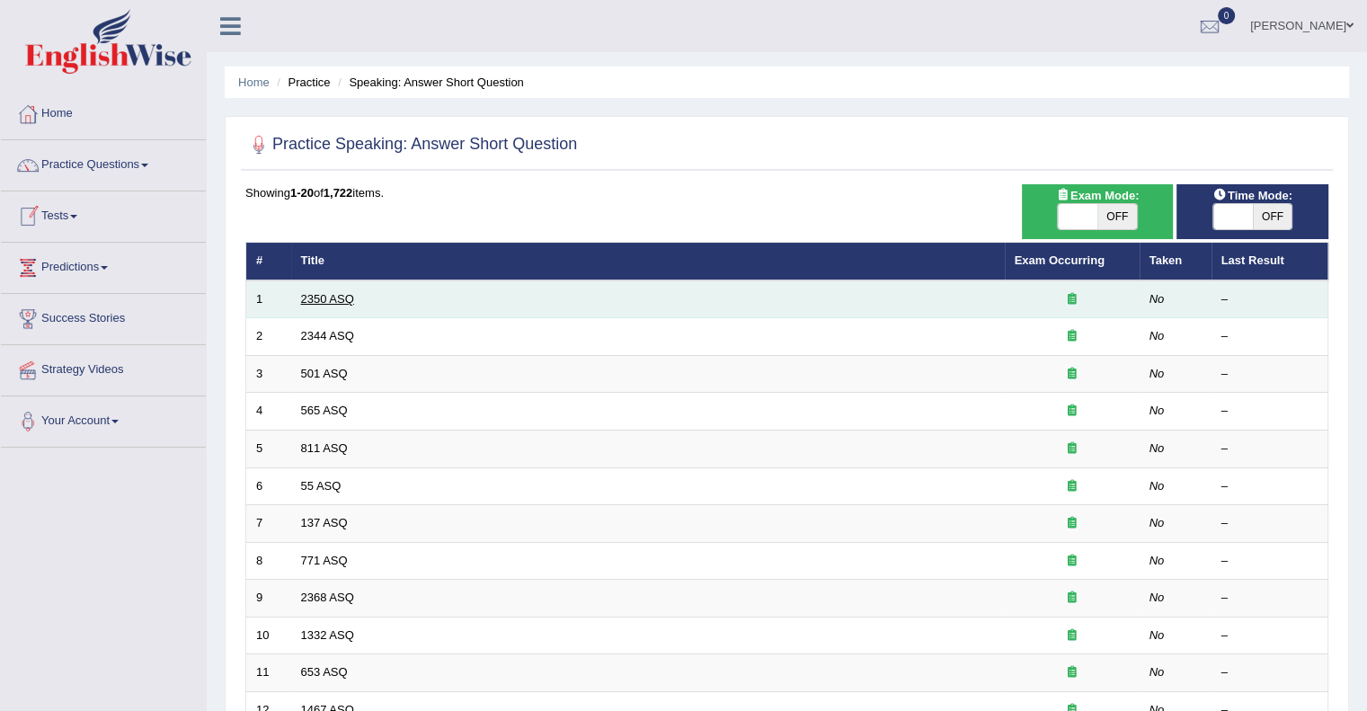
click at [301, 295] on link "2350 ASQ" at bounding box center [327, 298] width 53 height 13
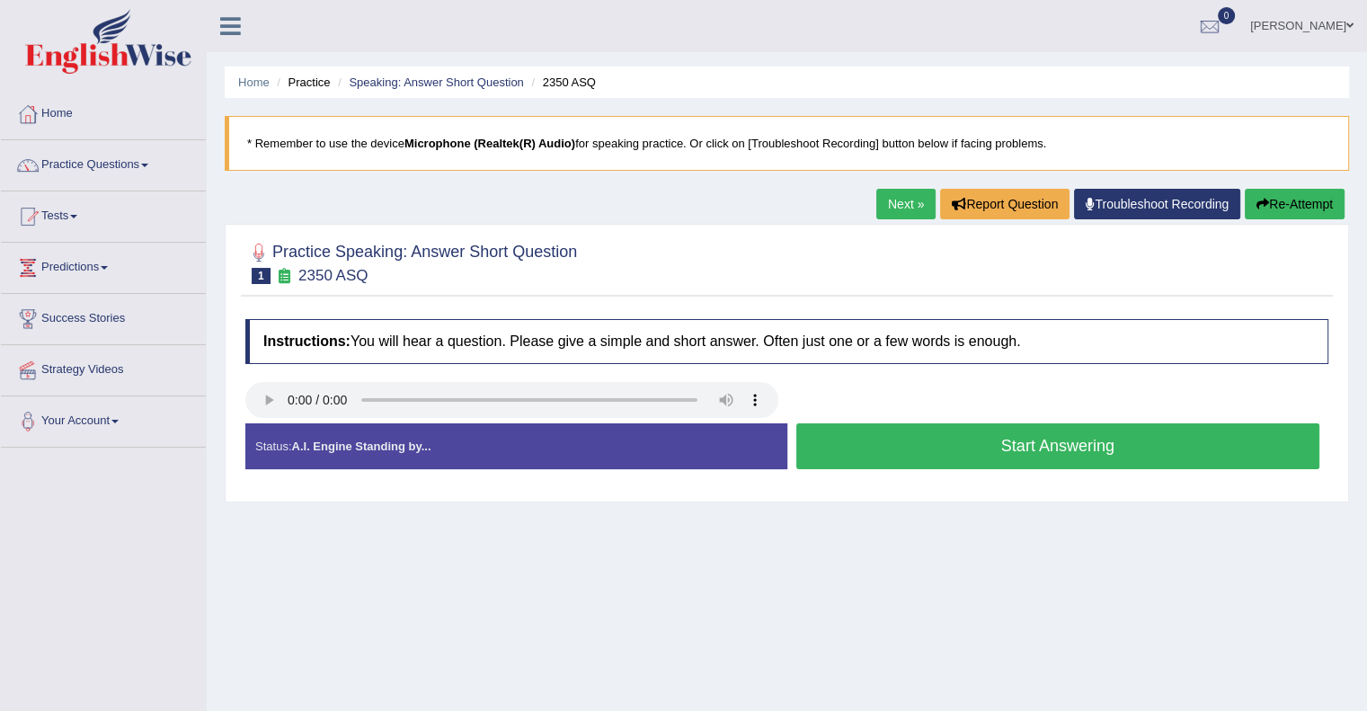
click at [831, 445] on button "Start Answering" at bounding box center [1058, 446] width 524 height 46
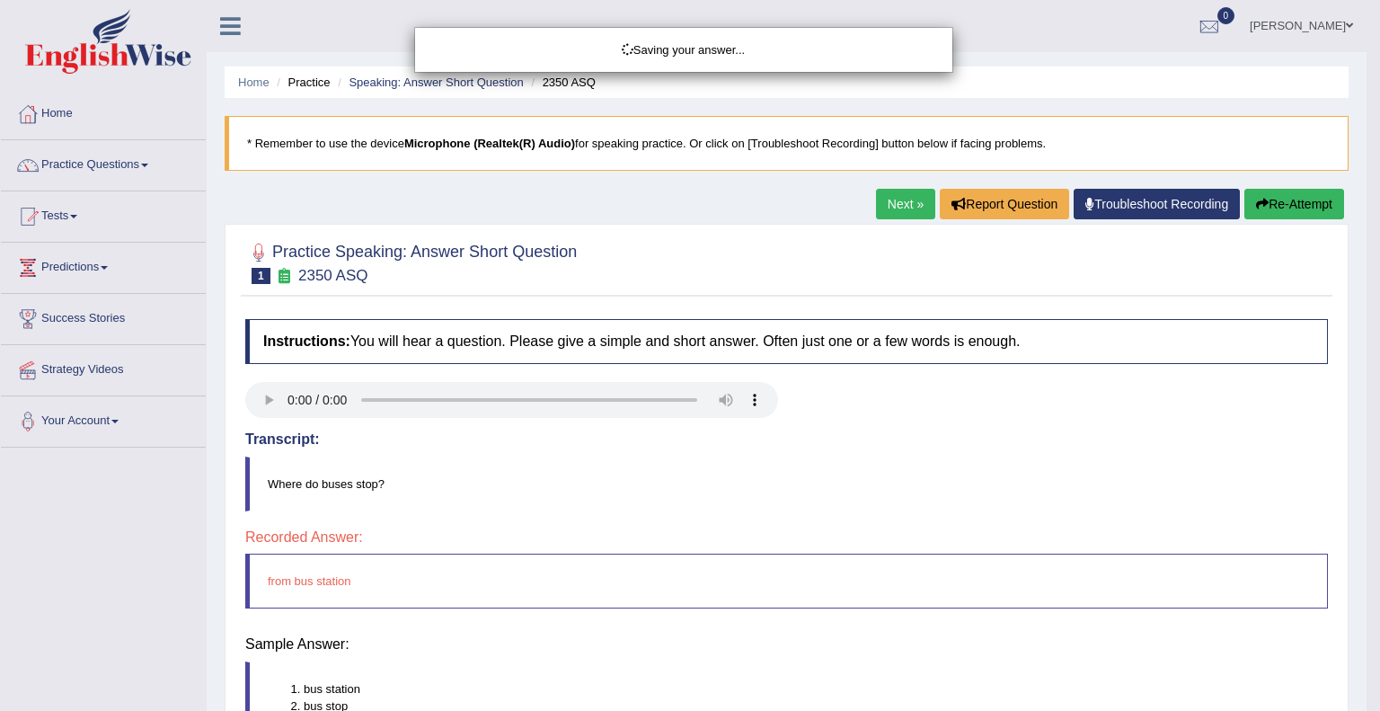
click at [831, 445] on div "Saving your answer..." at bounding box center [690, 355] width 1380 height 711
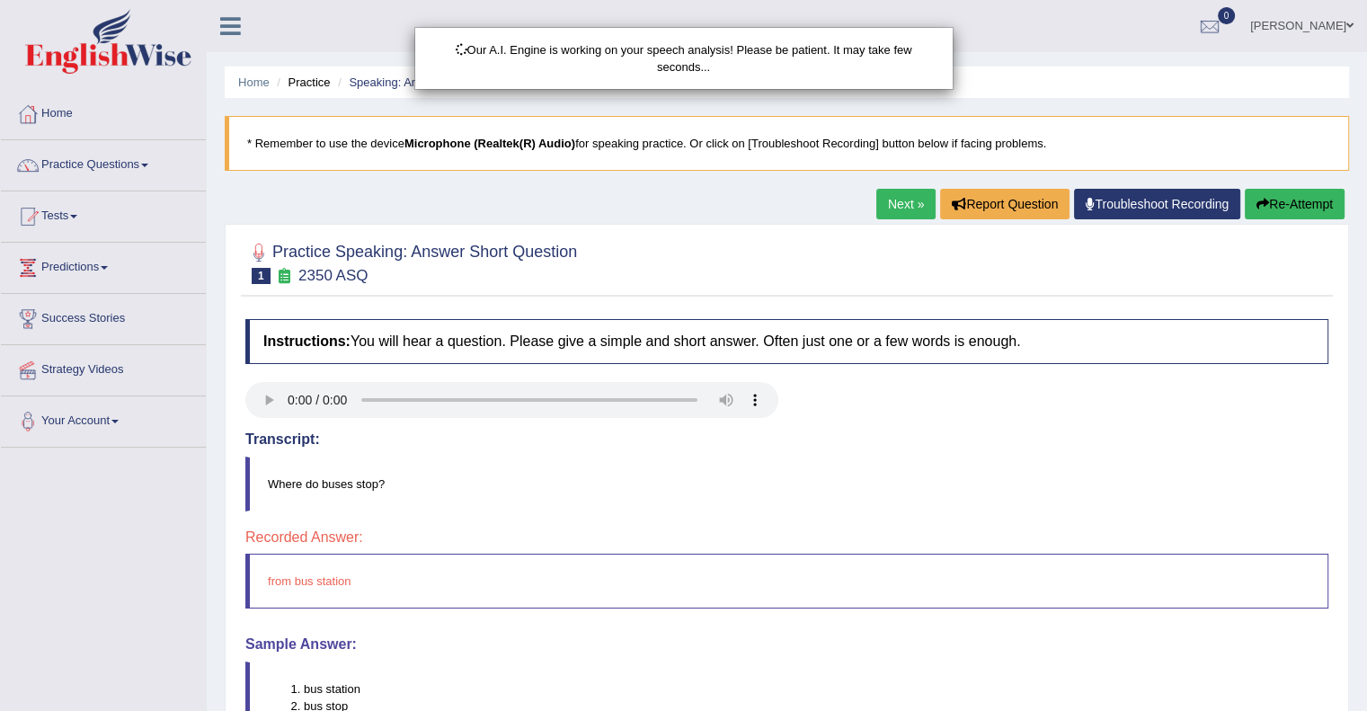
click at [831, 445] on div "Our A.I. Engine is working on your speech analysis! Please be patient. It may t…" at bounding box center [683, 355] width 1367 height 711
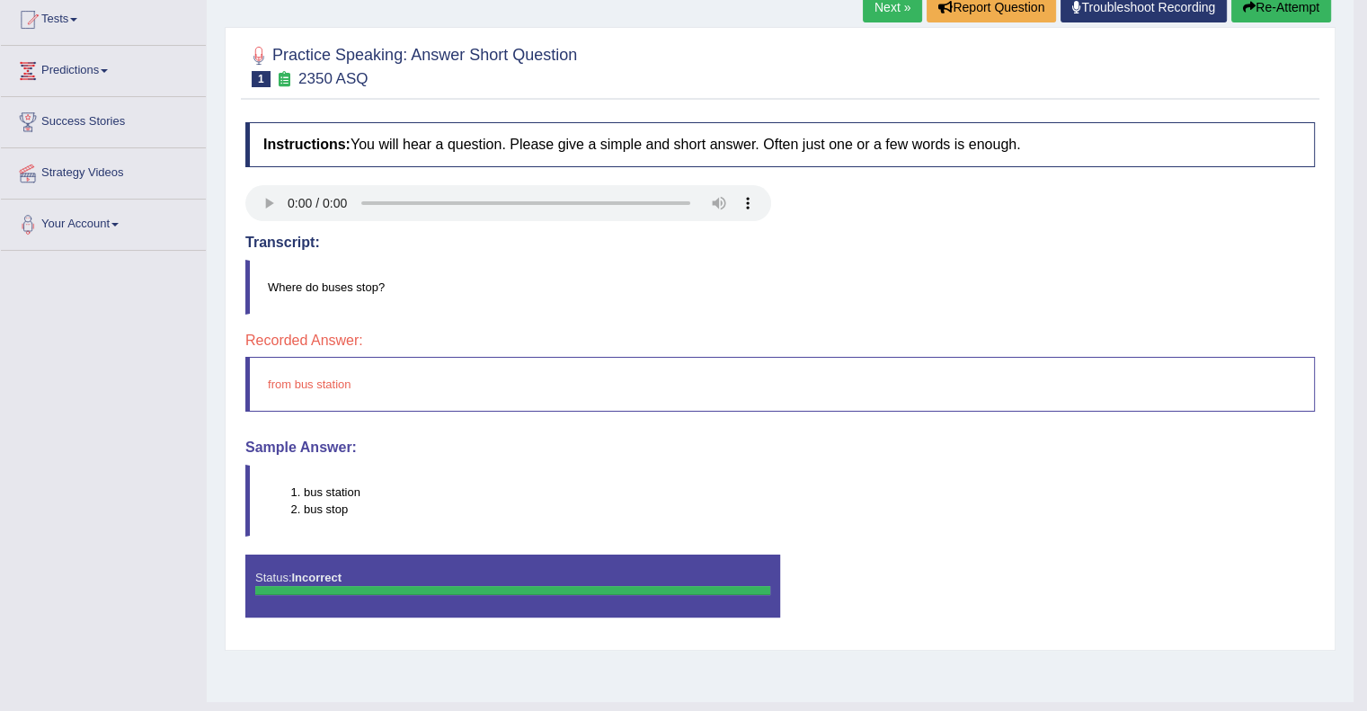
scroll to position [161, 0]
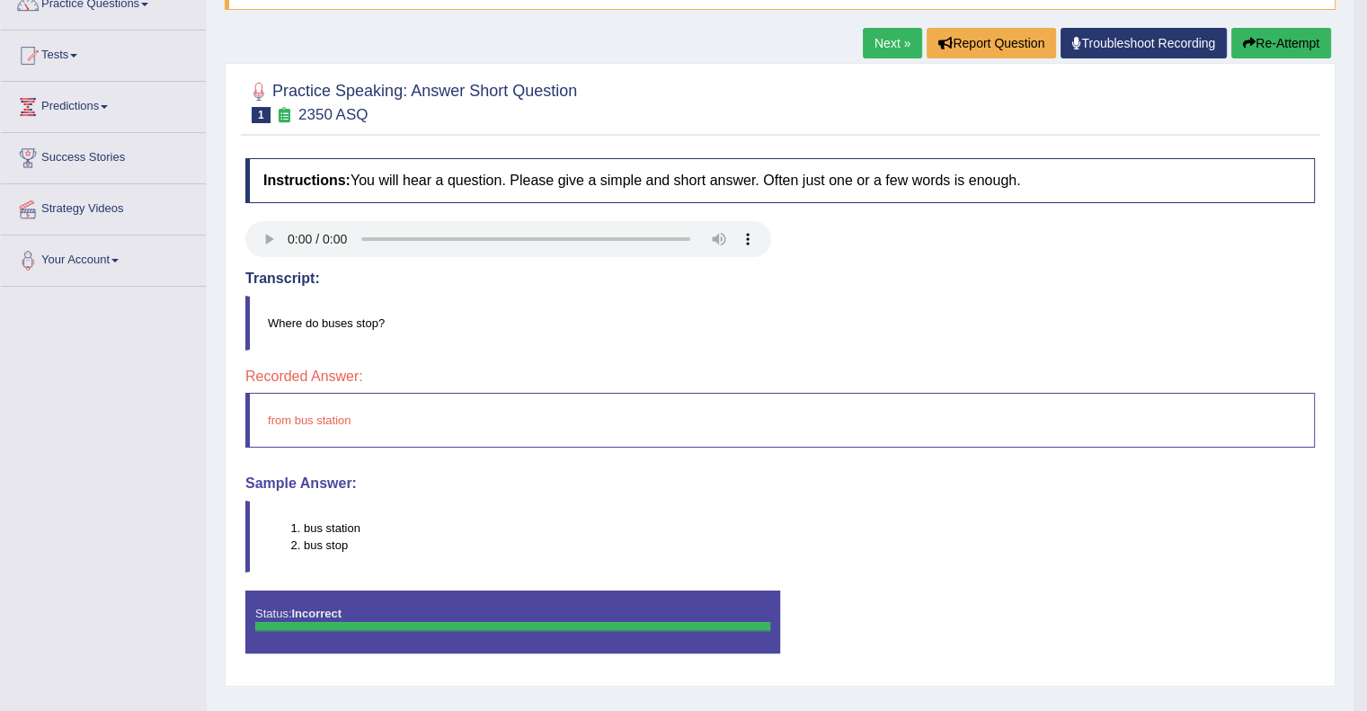
click at [1286, 40] on button "Re-Attempt" at bounding box center [1281, 43] width 100 height 31
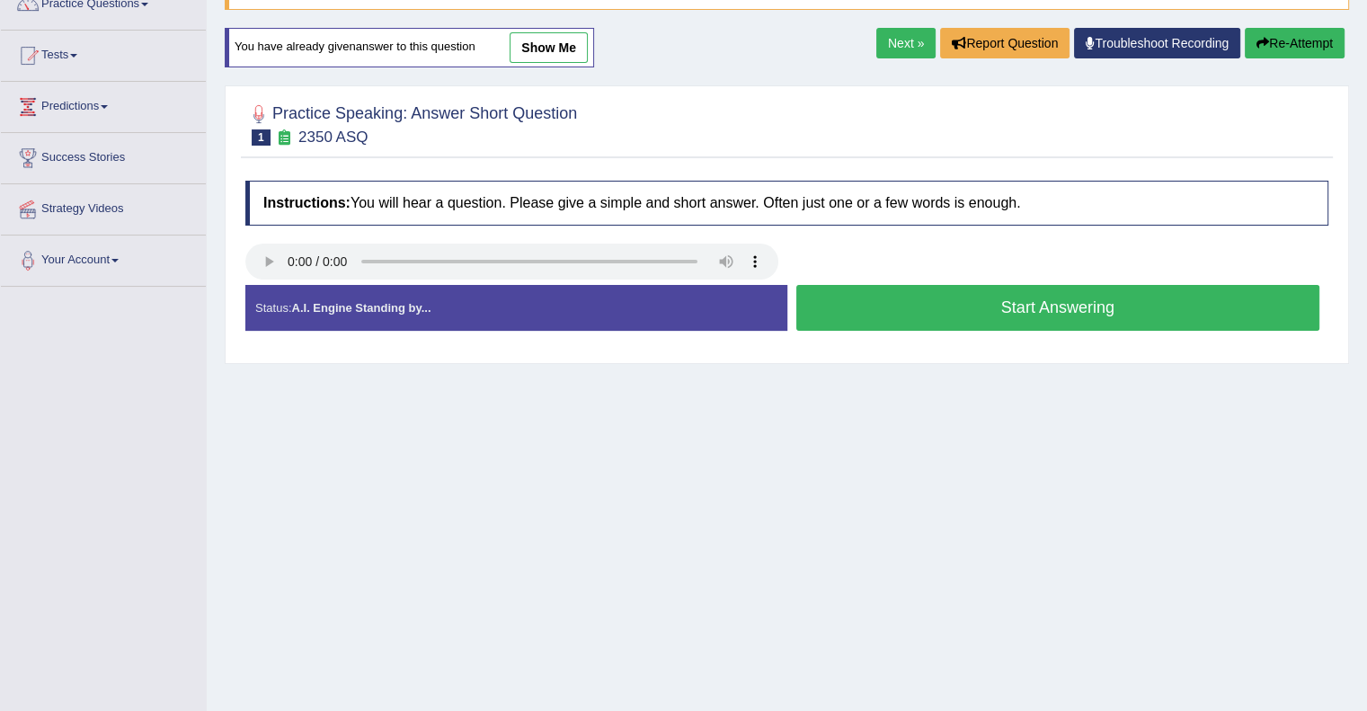
click at [856, 293] on button "Start Answering" at bounding box center [1058, 308] width 524 height 46
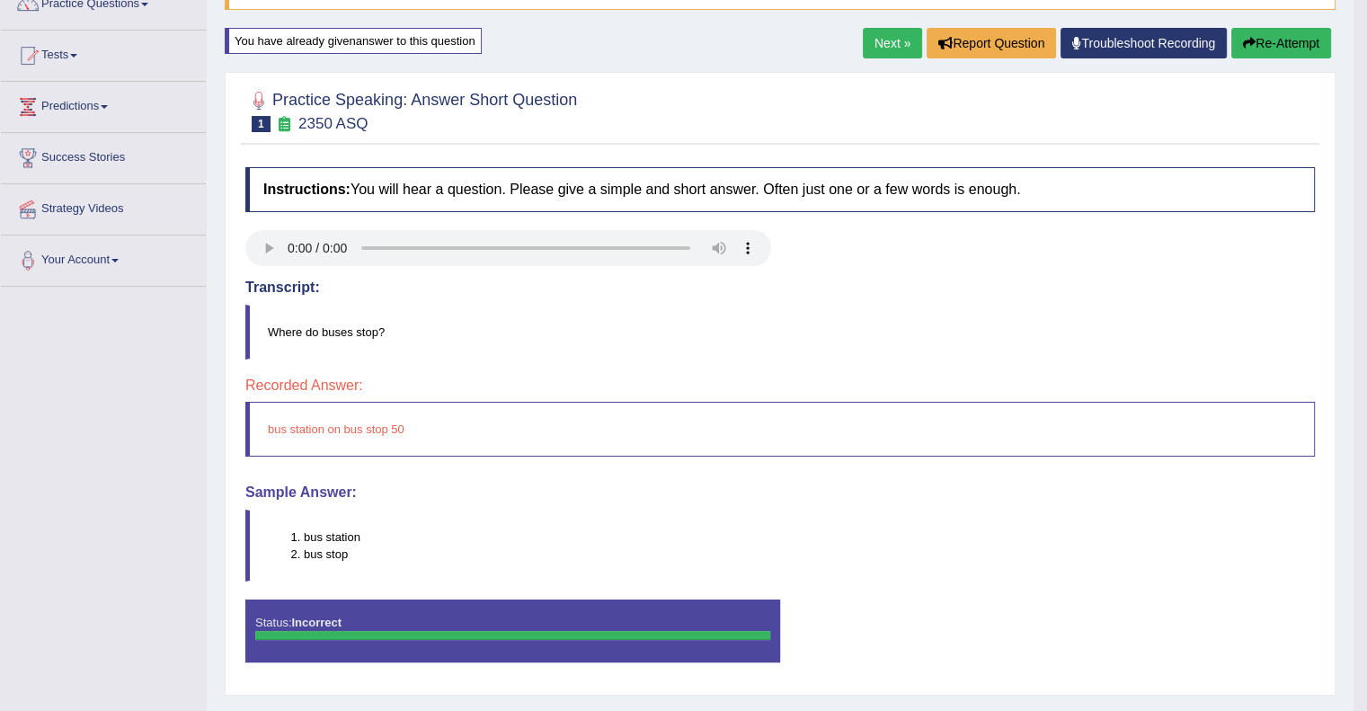
click at [1258, 37] on button "Re-Attempt" at bounding box center [1281, 43] width 100 height 31
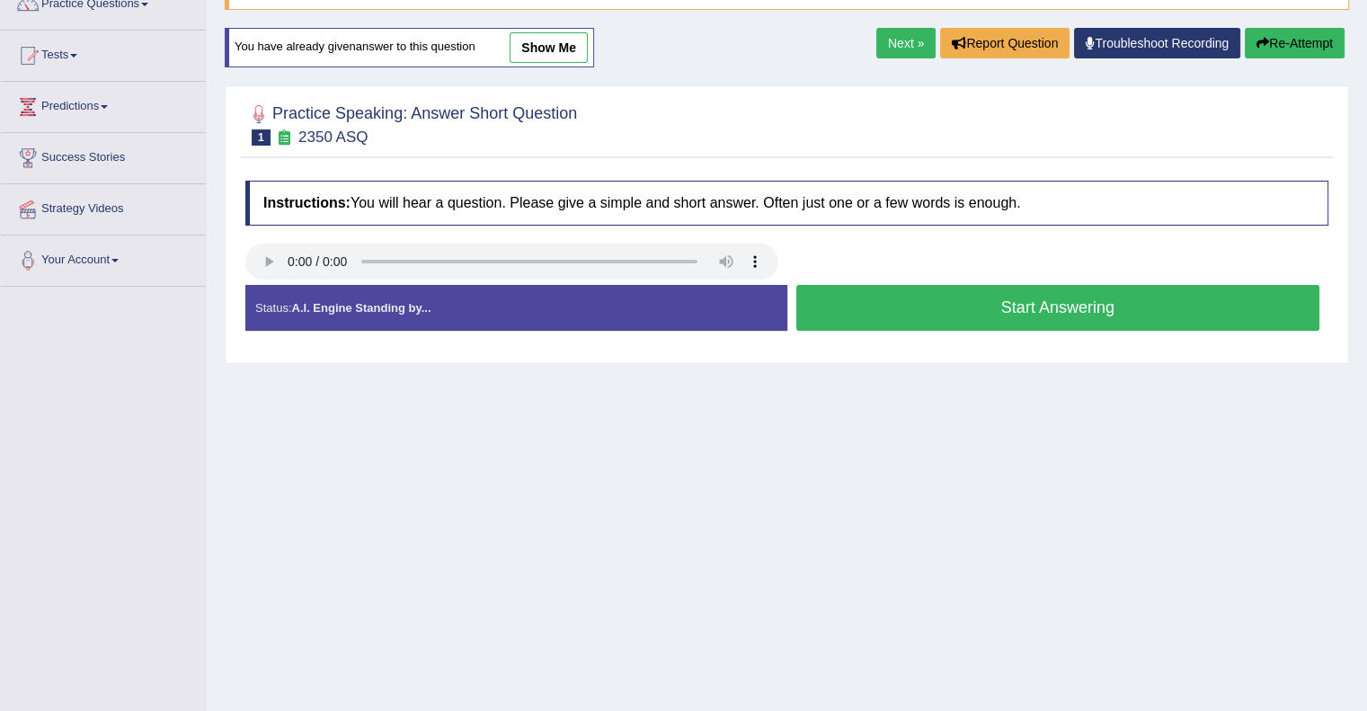
click at [1214, 300] on button "Start Answering" at bounding box center [1058, 308] width 524 height 46
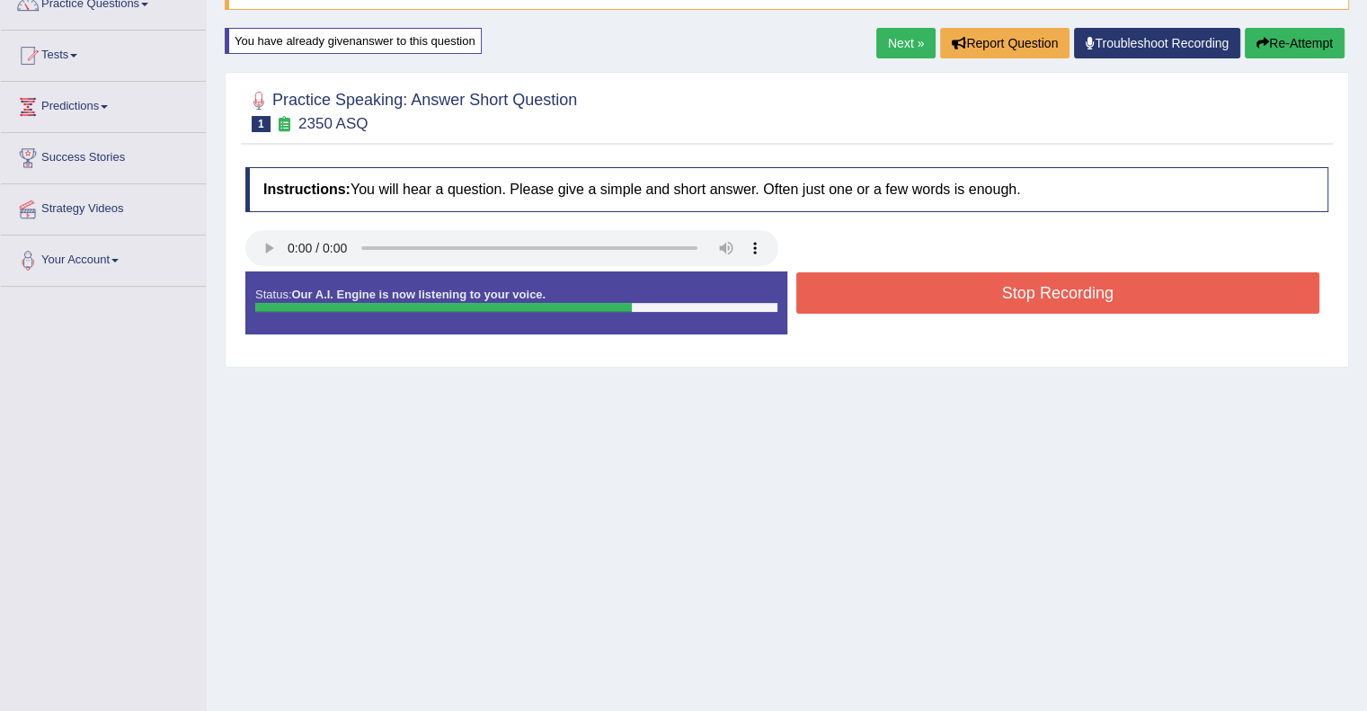
click at [1214, 300] on button "Stop Recording" at bounding box center [1058, 292] width 524 height 41
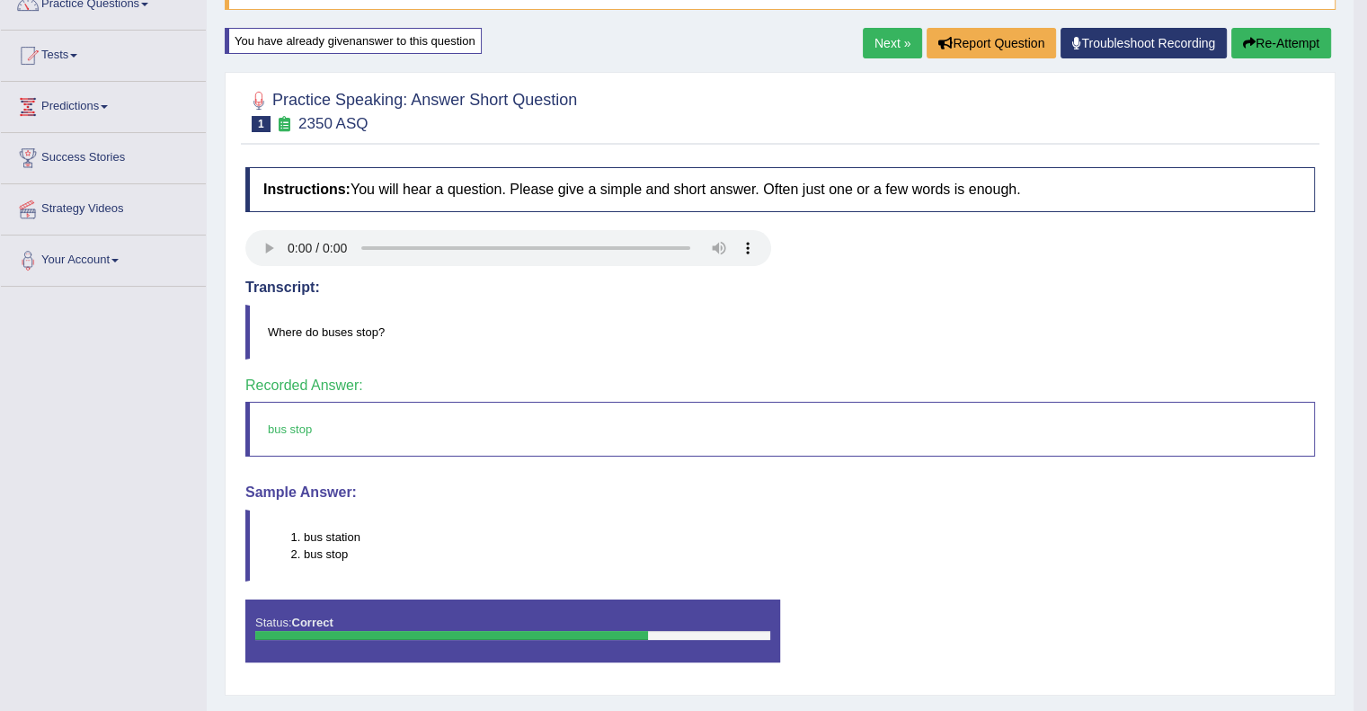
click at [1280, 50] on button "Re-Attempt" at bounding box center [1281, 43] width 100 height 31
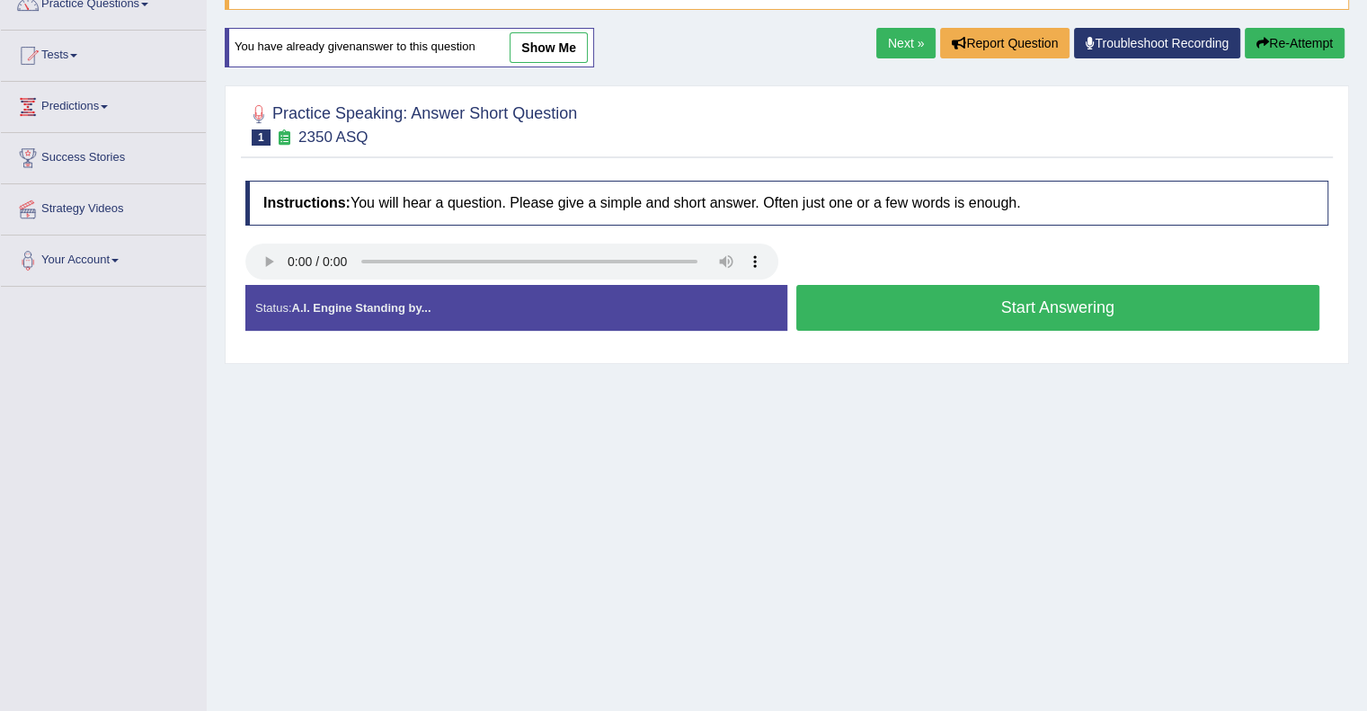
click at [984, 306] on button "Start Answering" at bounding box center [1058, 308] width 524 height 46
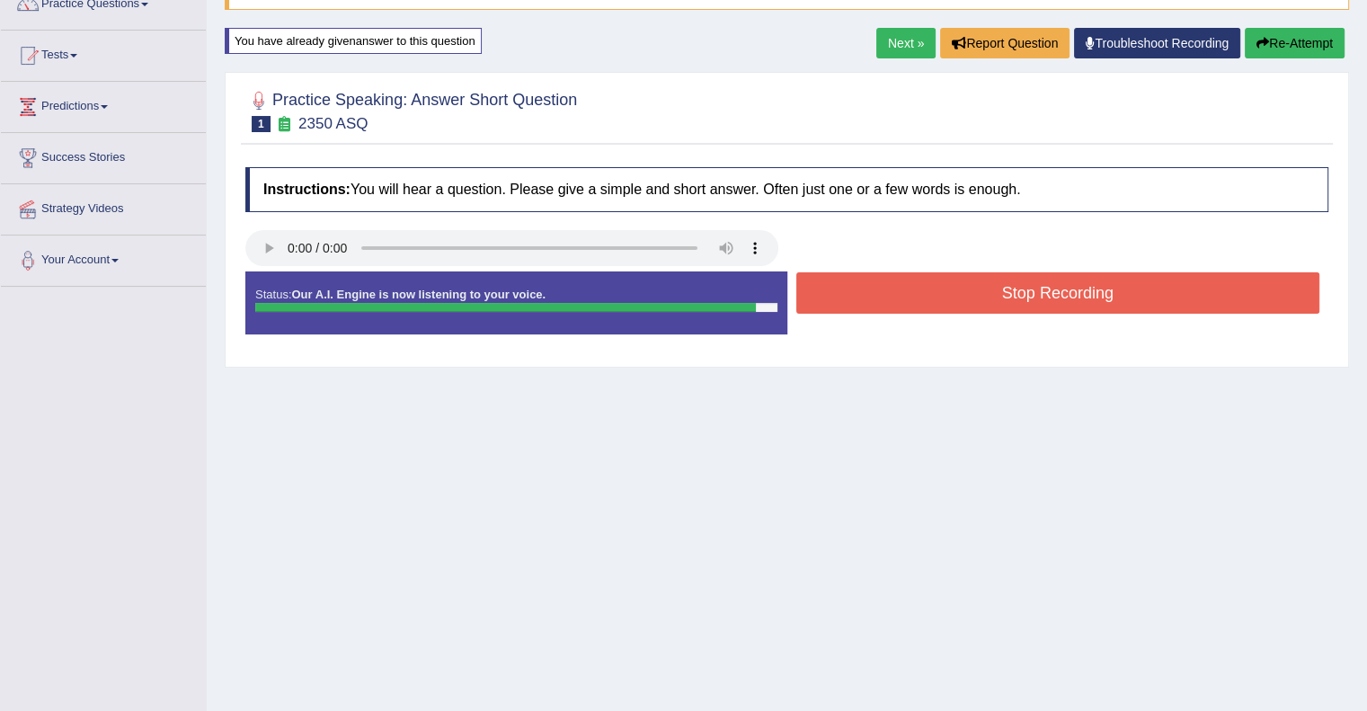
click at [1098, 287] on button "Stop Recording" at bounding box center [1058, 292] width 524 height 41
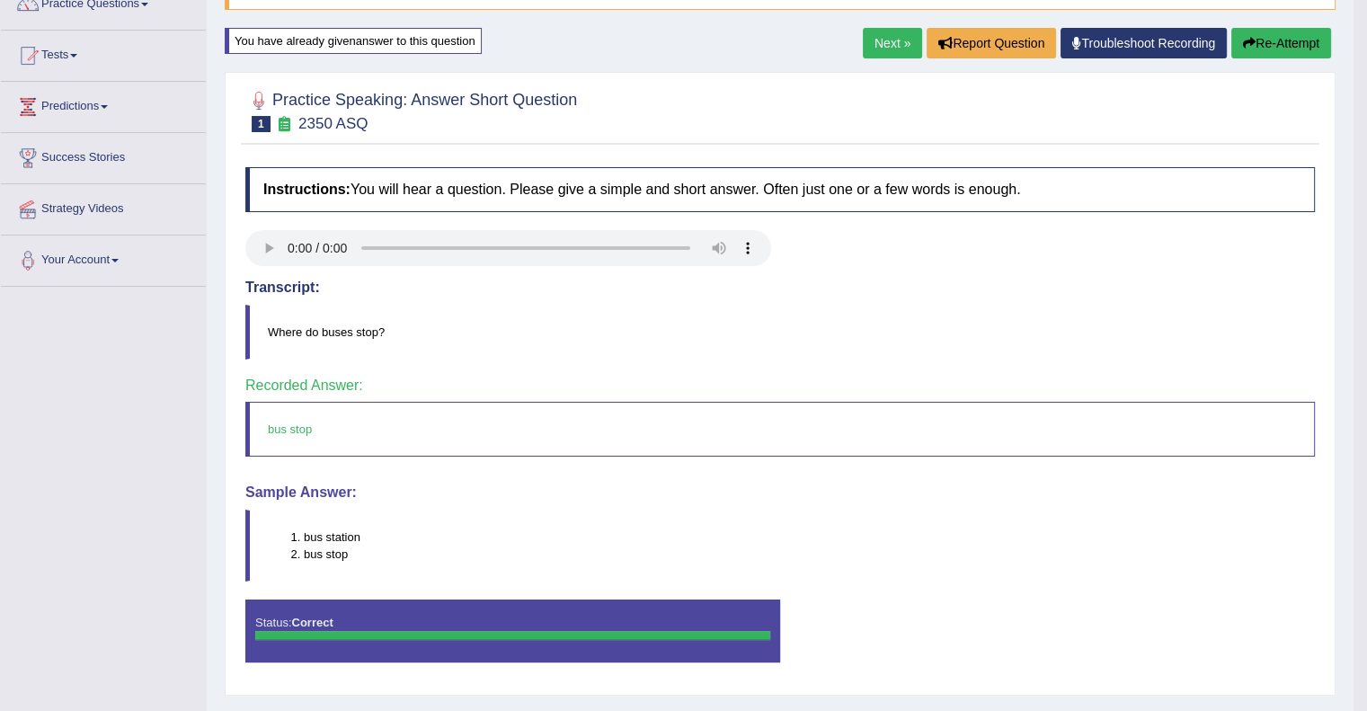
click at [891, 46] on link "Next »" at bounding box center [892, 43] width 59 height 31
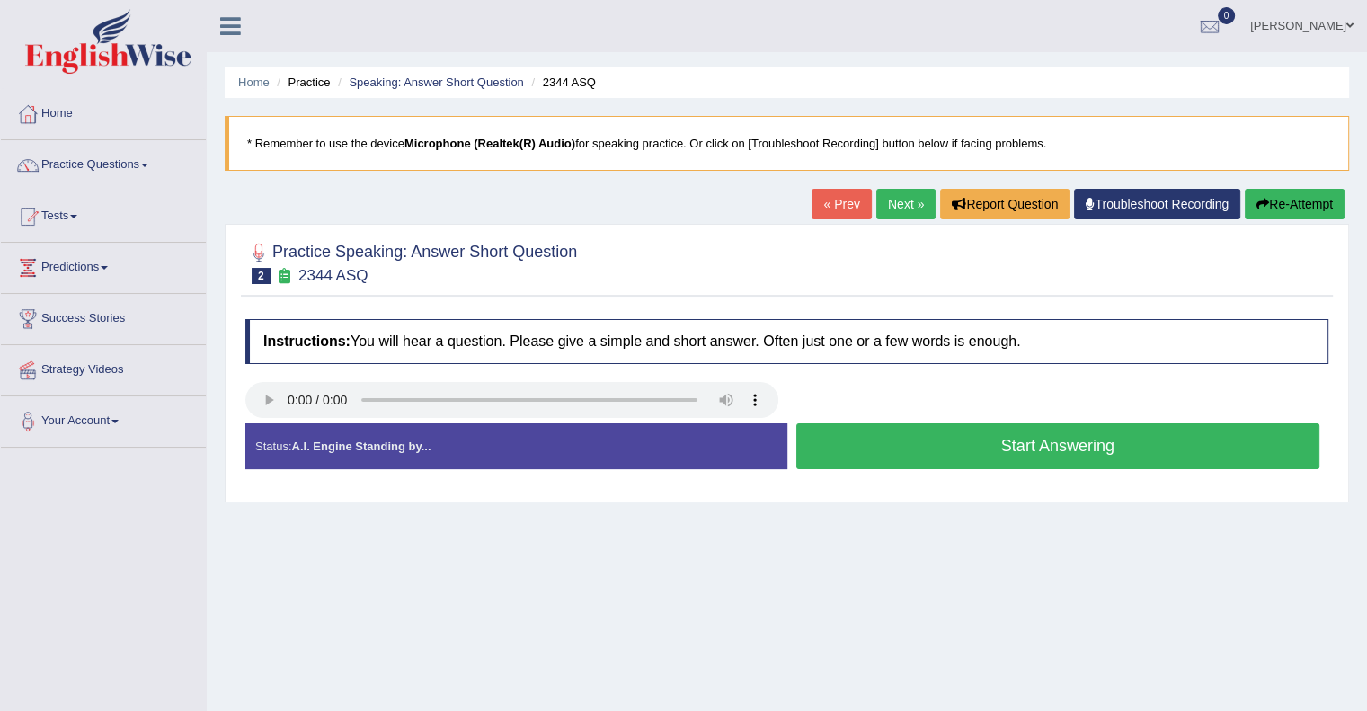
click at [897, 457] on button "Start Answering" at bounding box center [1058, 446] width 524 height 46
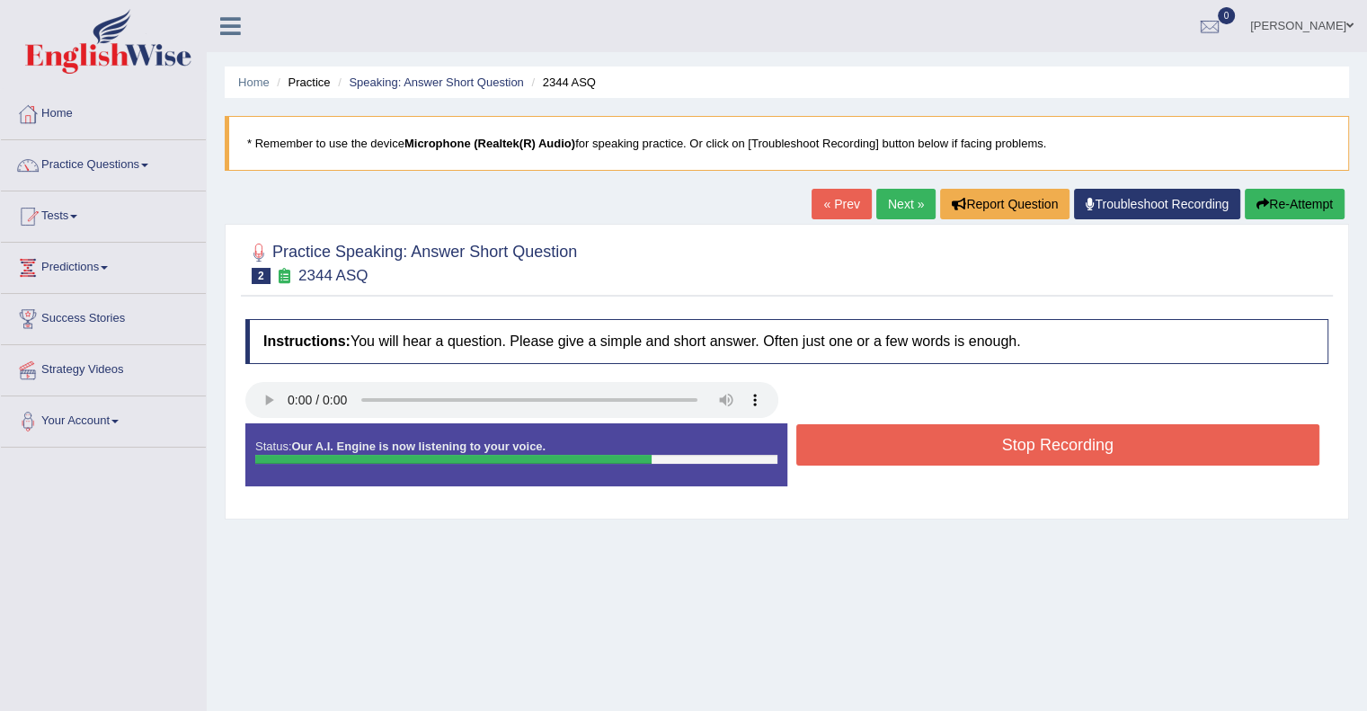
click at [897, 457] on button "Stop Recording" at bounding box center [1058, 444] width 524 height 41
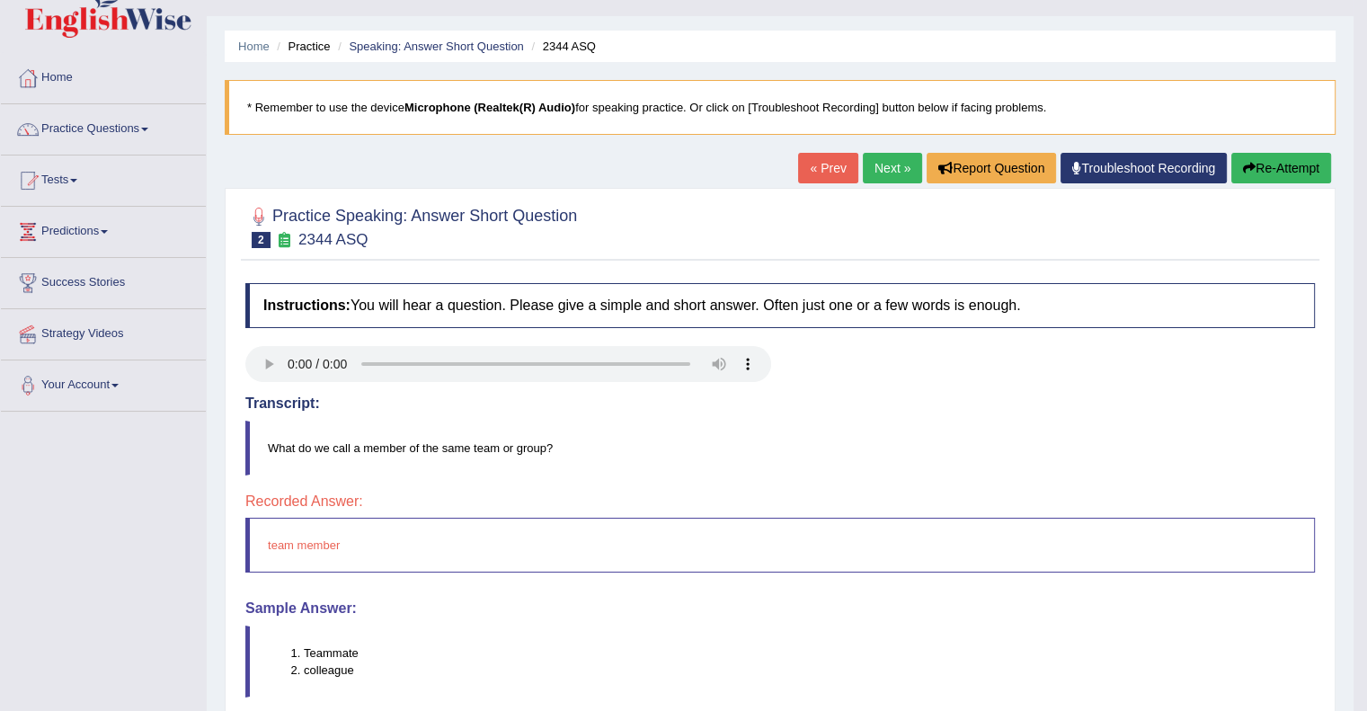
scroll to position [72, 0]
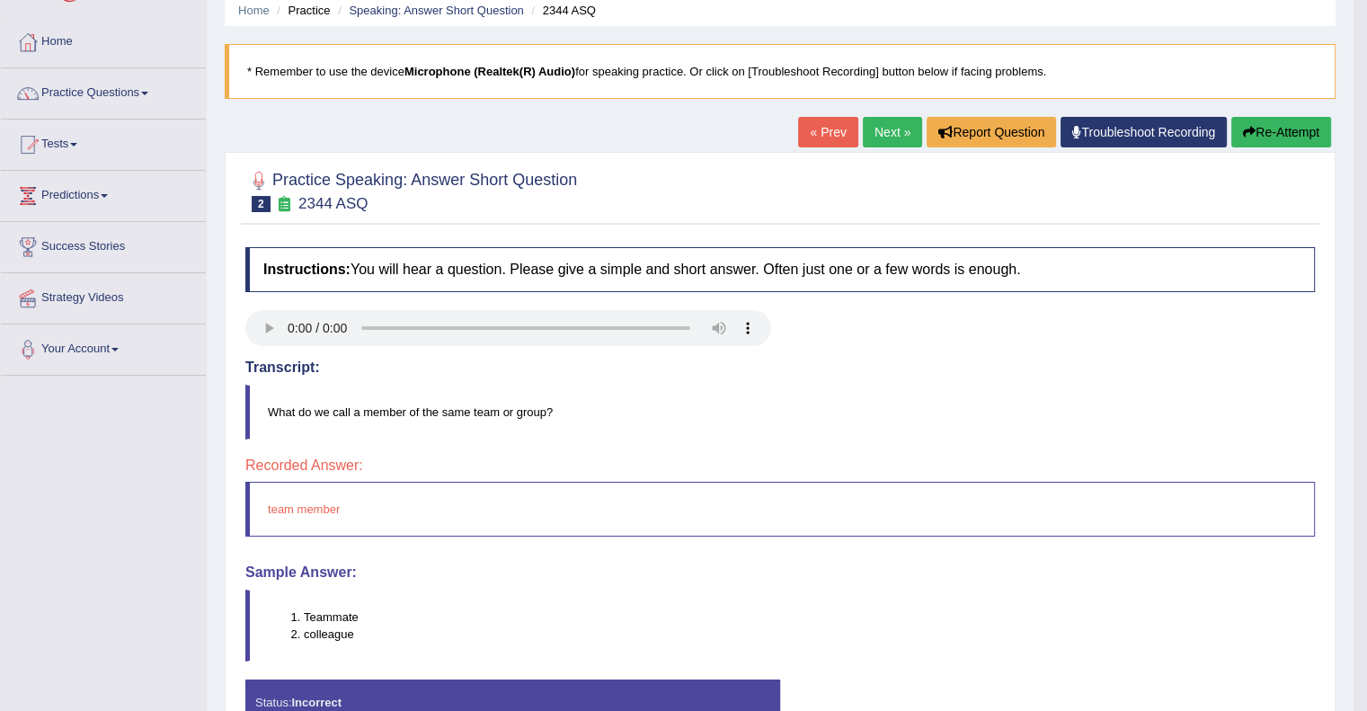
click at [1255, 138] on button "Re-Attempt" at bounding box center [1281, 132] width 100 height 31
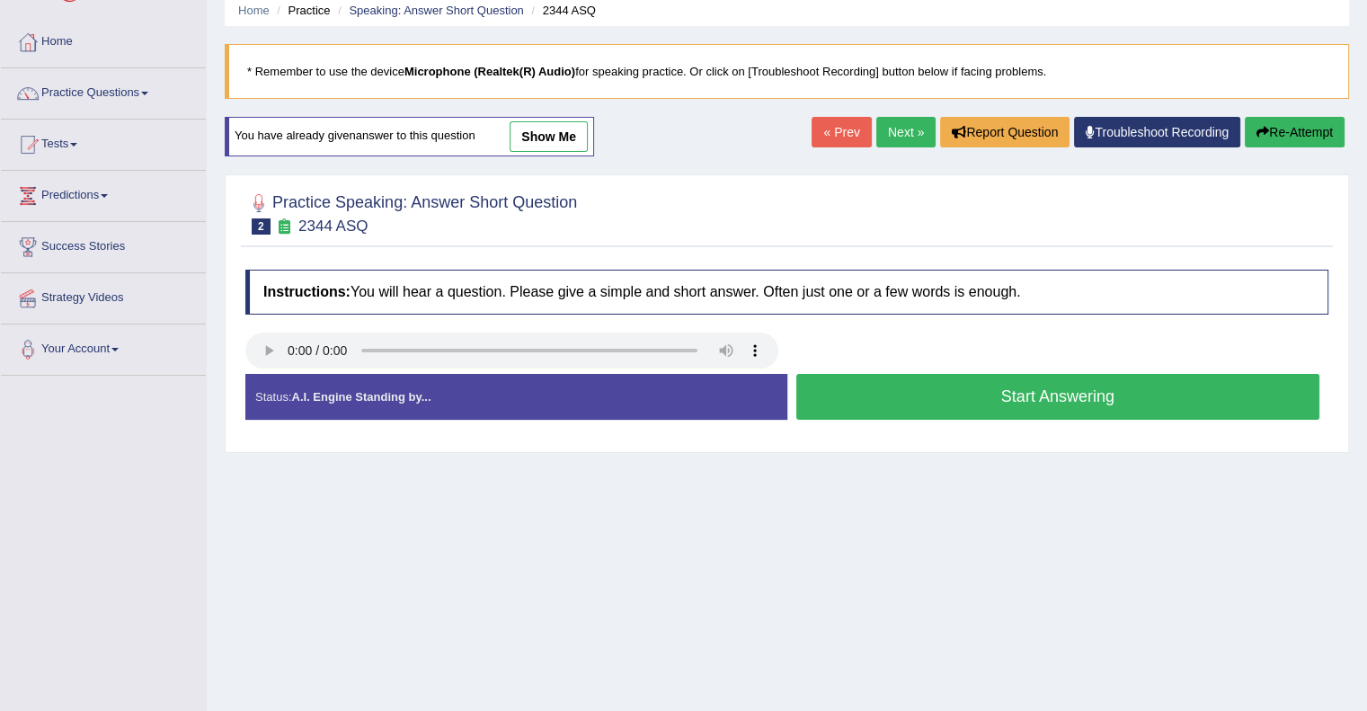
click at [1083, 412] on button "Start Answering" at bounding box center [1058, 397] width 524 height 46
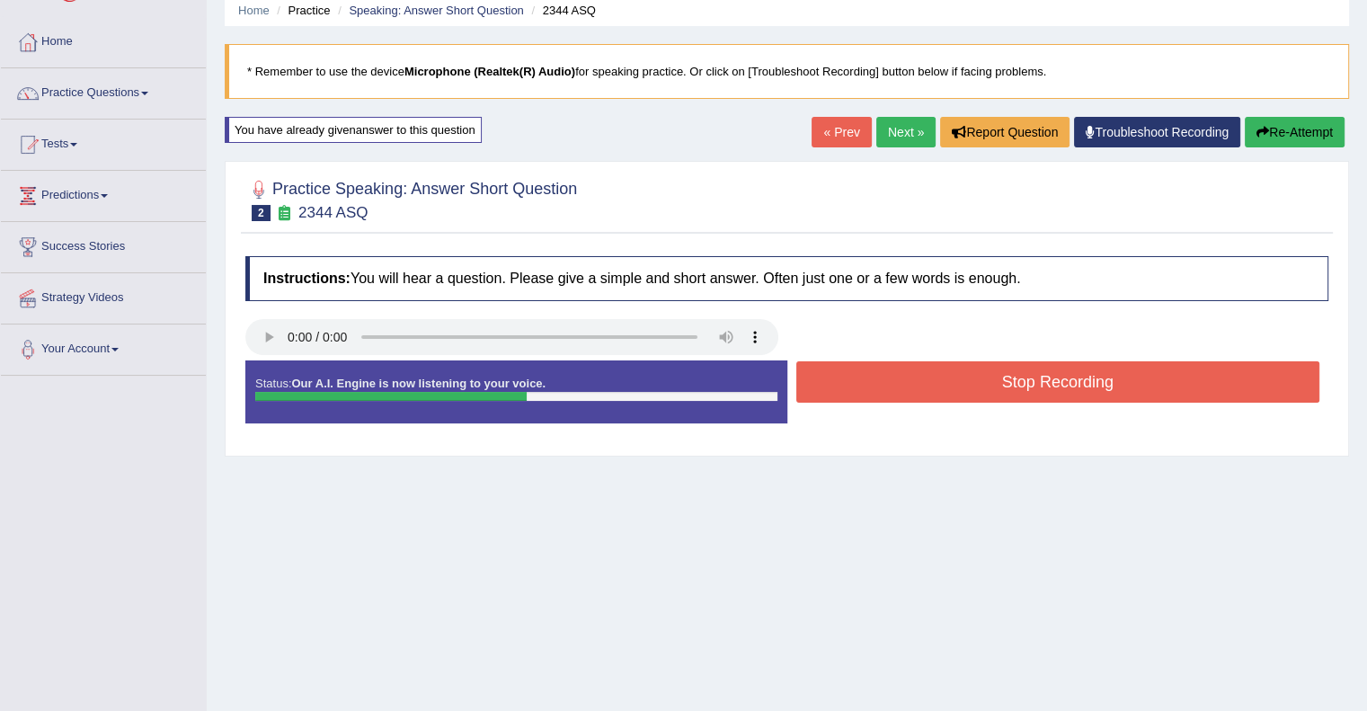
click at [1098, 375] on button "Stop Recording" at bounding box center [1058, 381] width 524 height 41
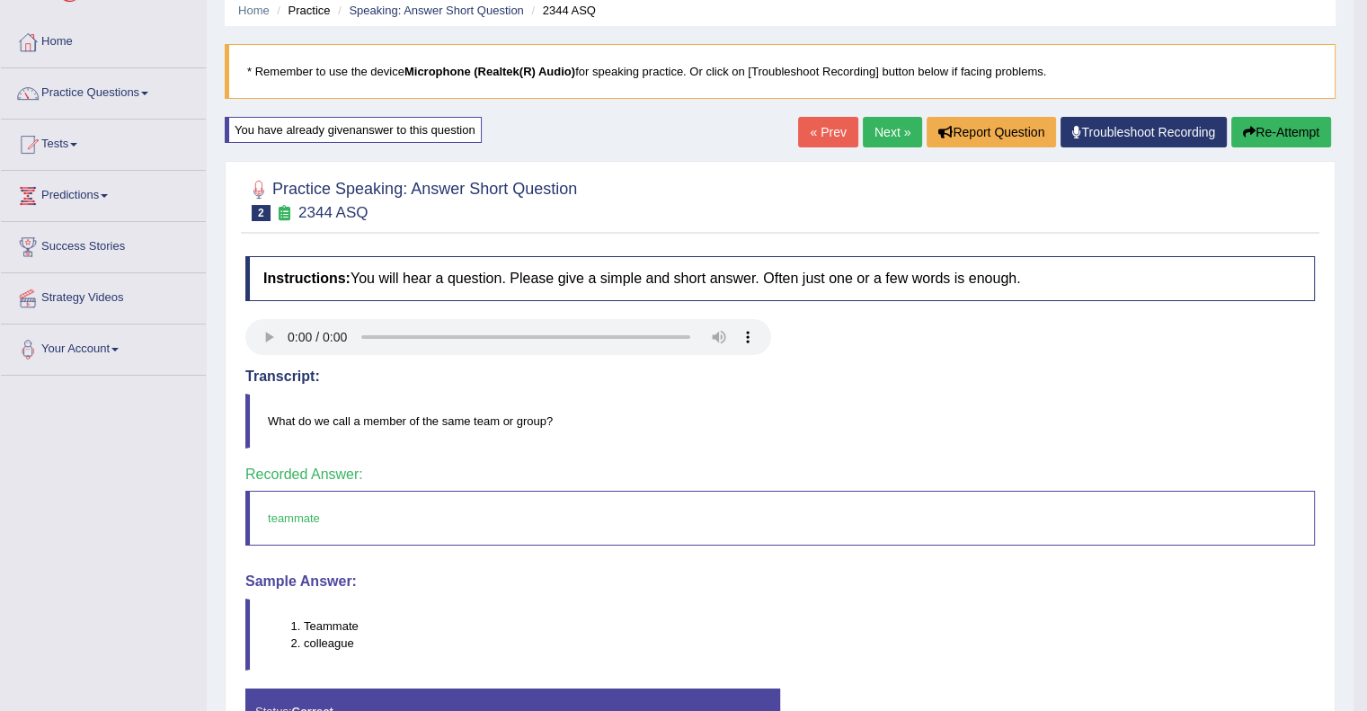
click at [881, 137] on link "Next »" at bounding box center [892, 132] width 59 height 31
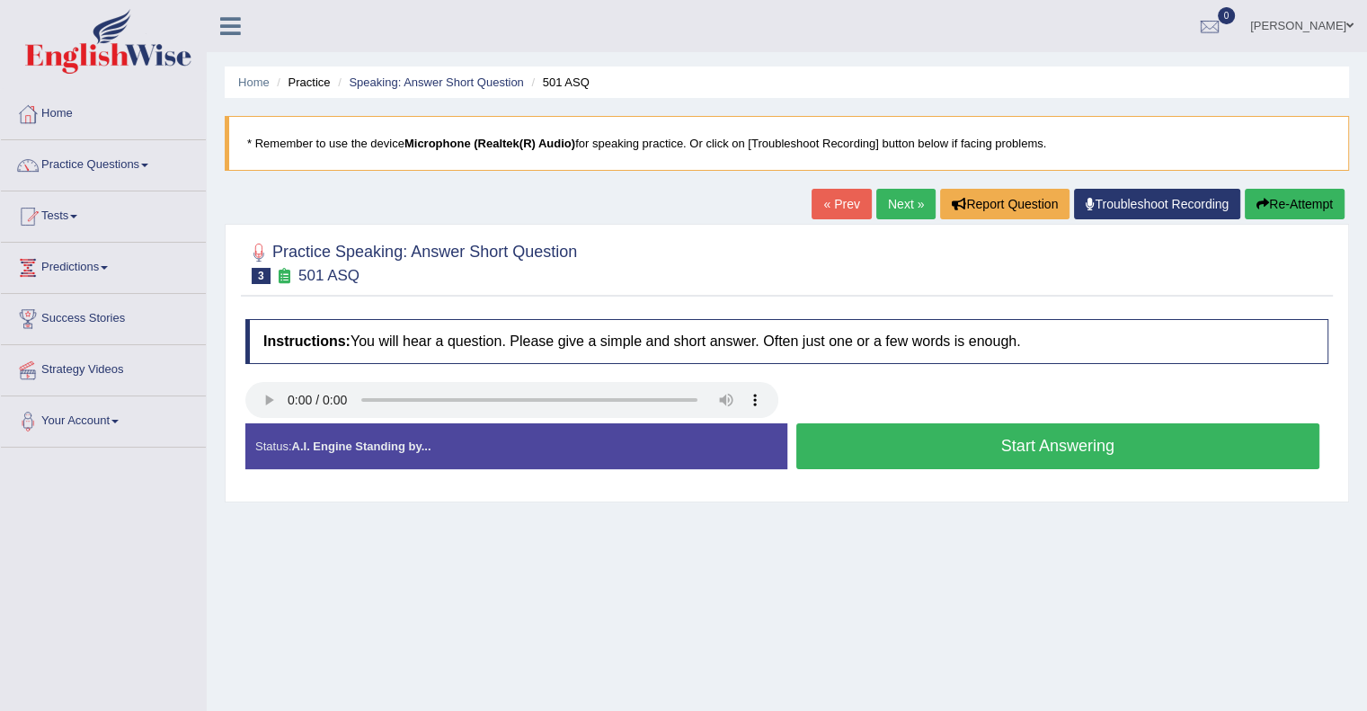
click at [833, 450] on button "Start Answering" at bounding box center [1058, 446] width 524 height 46
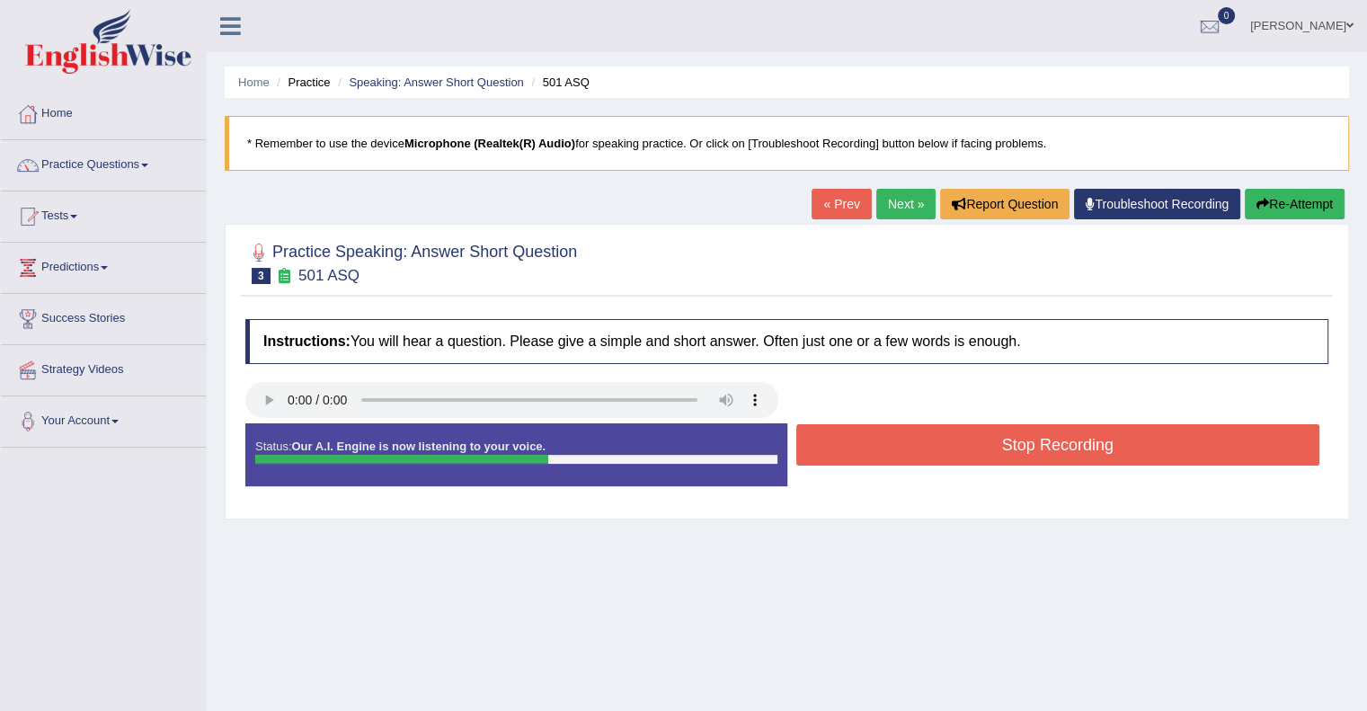
click at [833, 450] on button "Stop Recording" at bounding box center [1058, 444] width 524 height 41
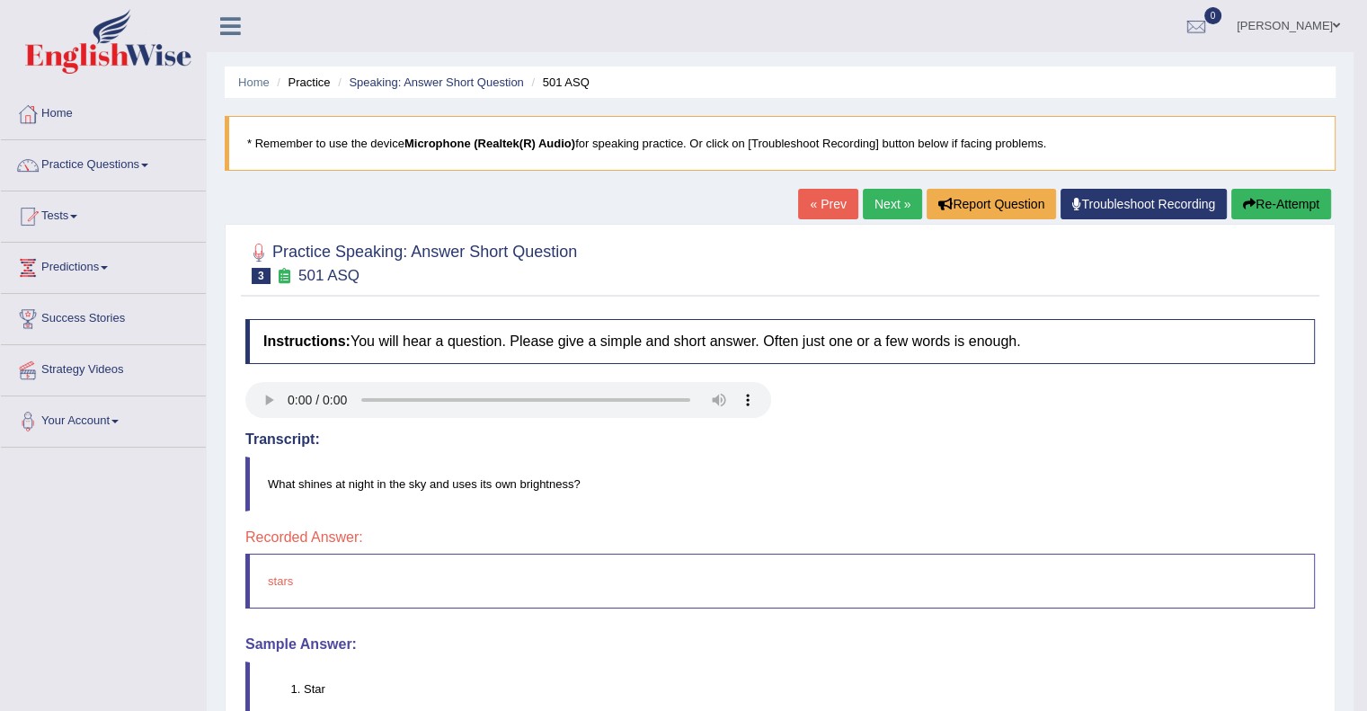
click at [1273, 203] on button "Re-Attempt" at bounding box center [1281, 204] width 100 height 31
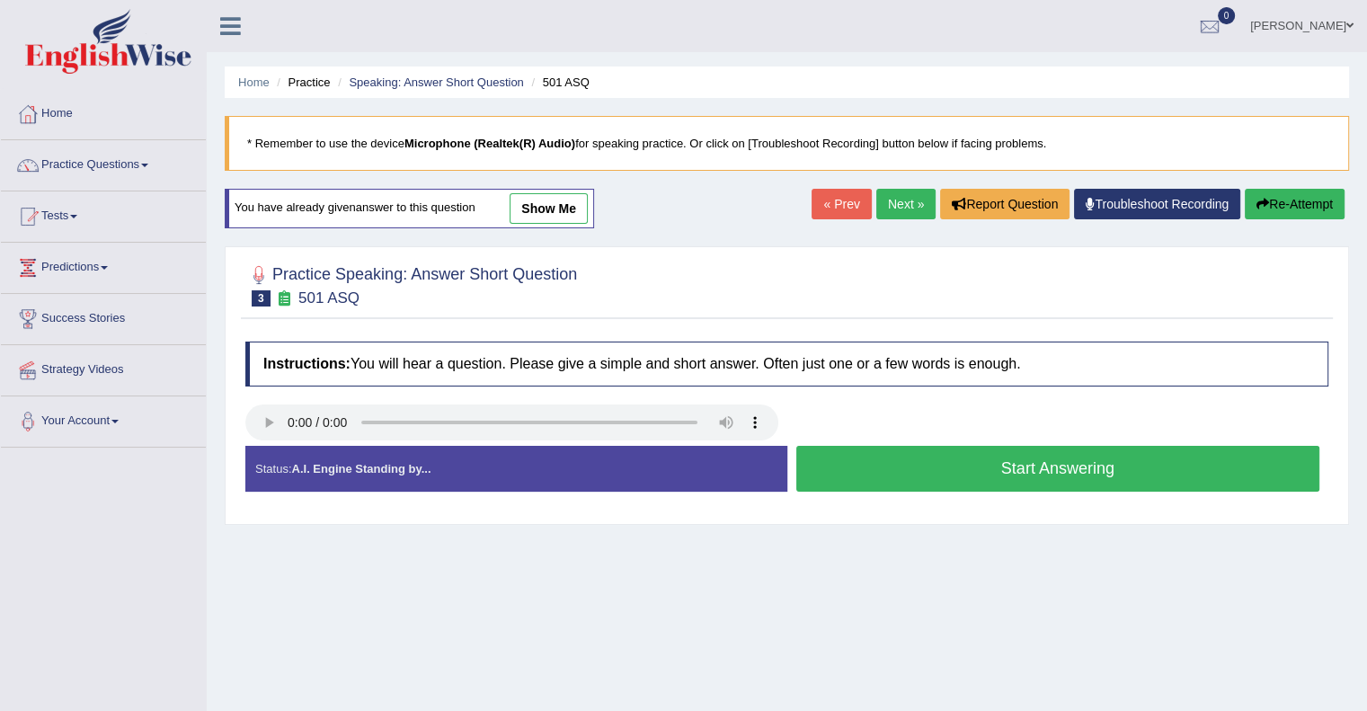
click at [954, 474] on button "Start Answering" at bounding box center [1058, 469] width 524 height 46
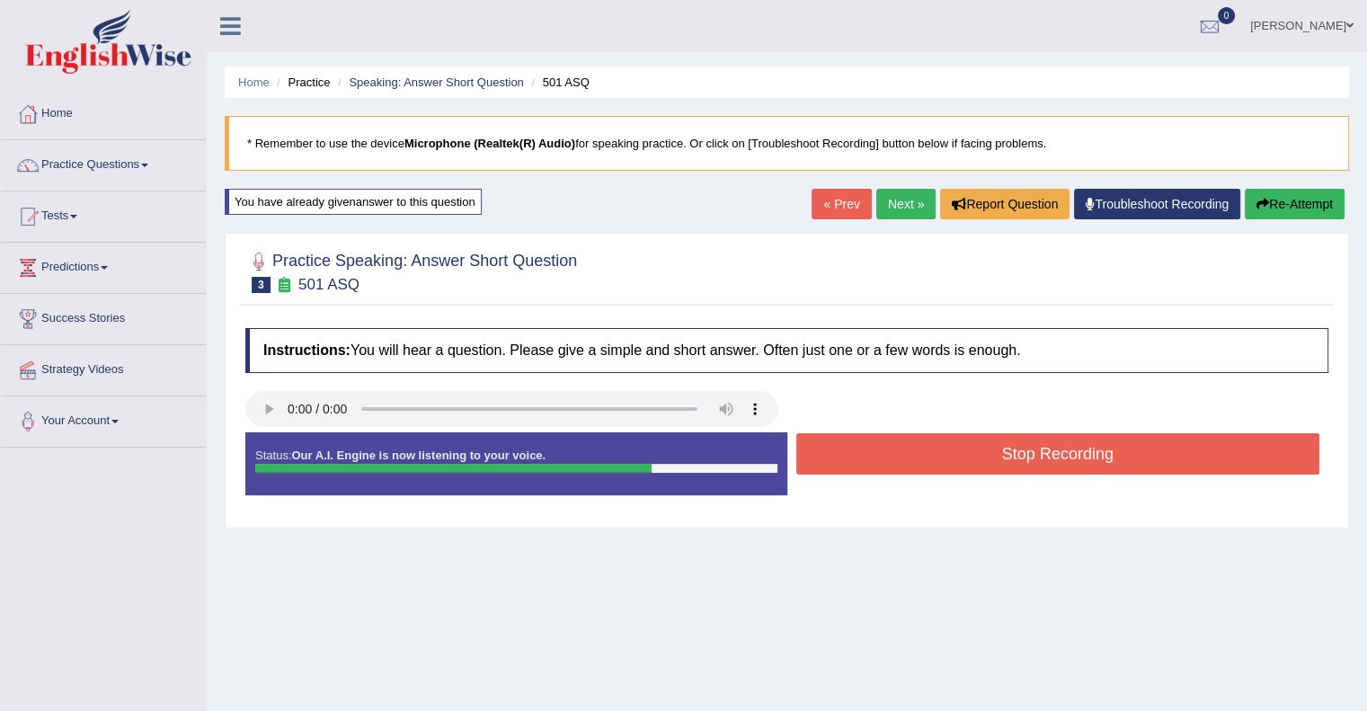
click at [915, 448] on button "Stop Recording" at bounding box center [1058, 453] width 524 height 41
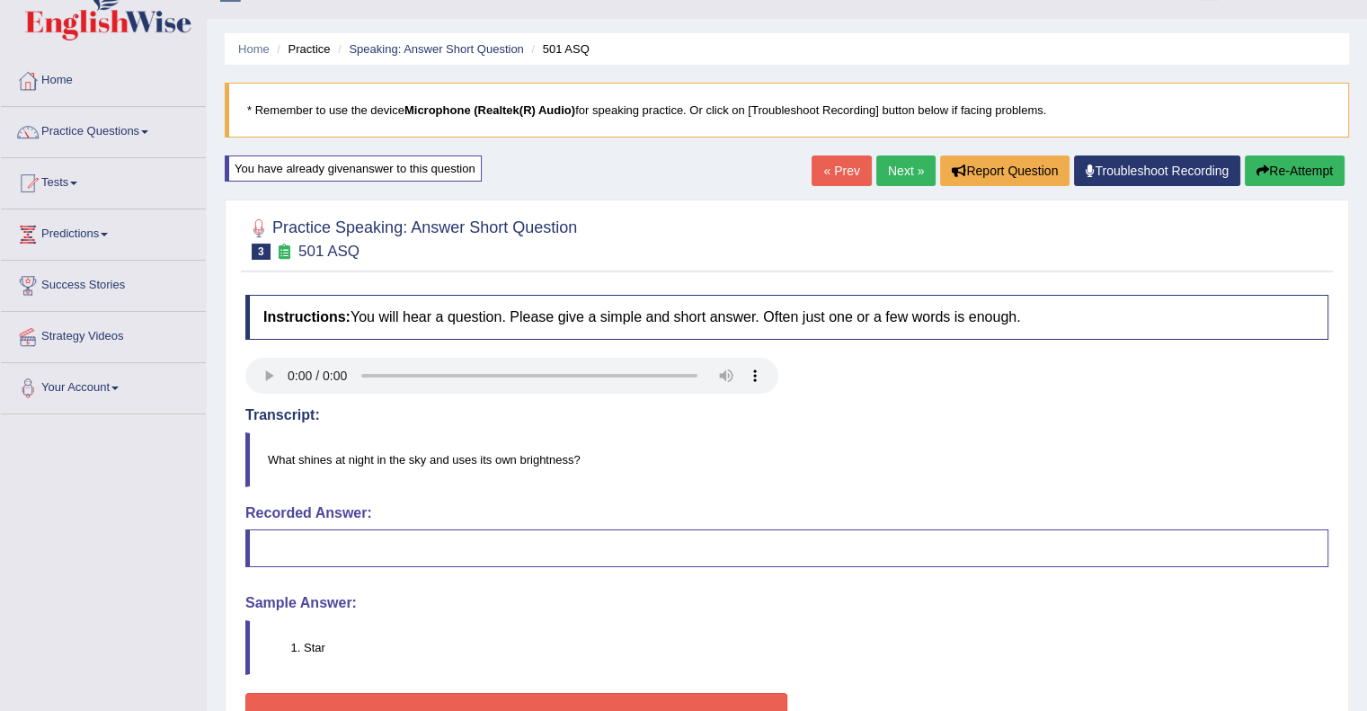
scroll to position [36, 0]
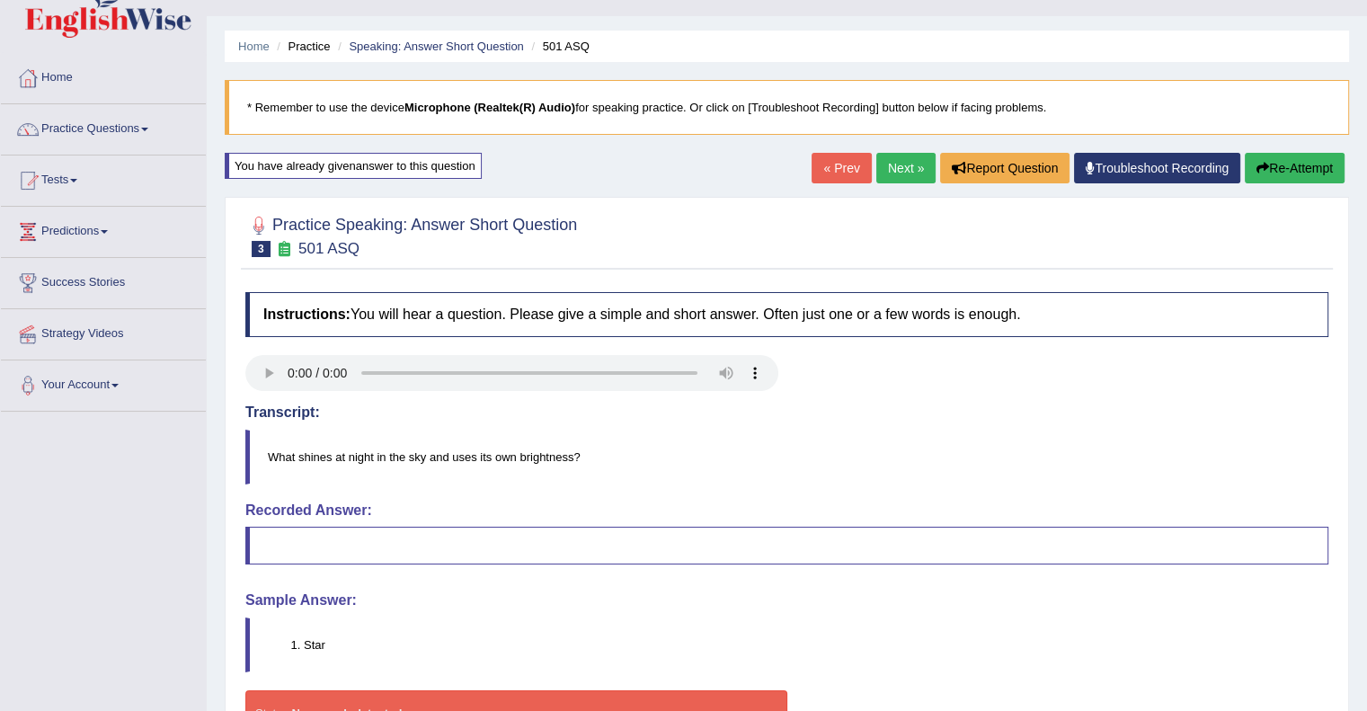
click at [1269, 164] on button "Re-Attempt" at bounding box center [1295, 168] width 100 height 31
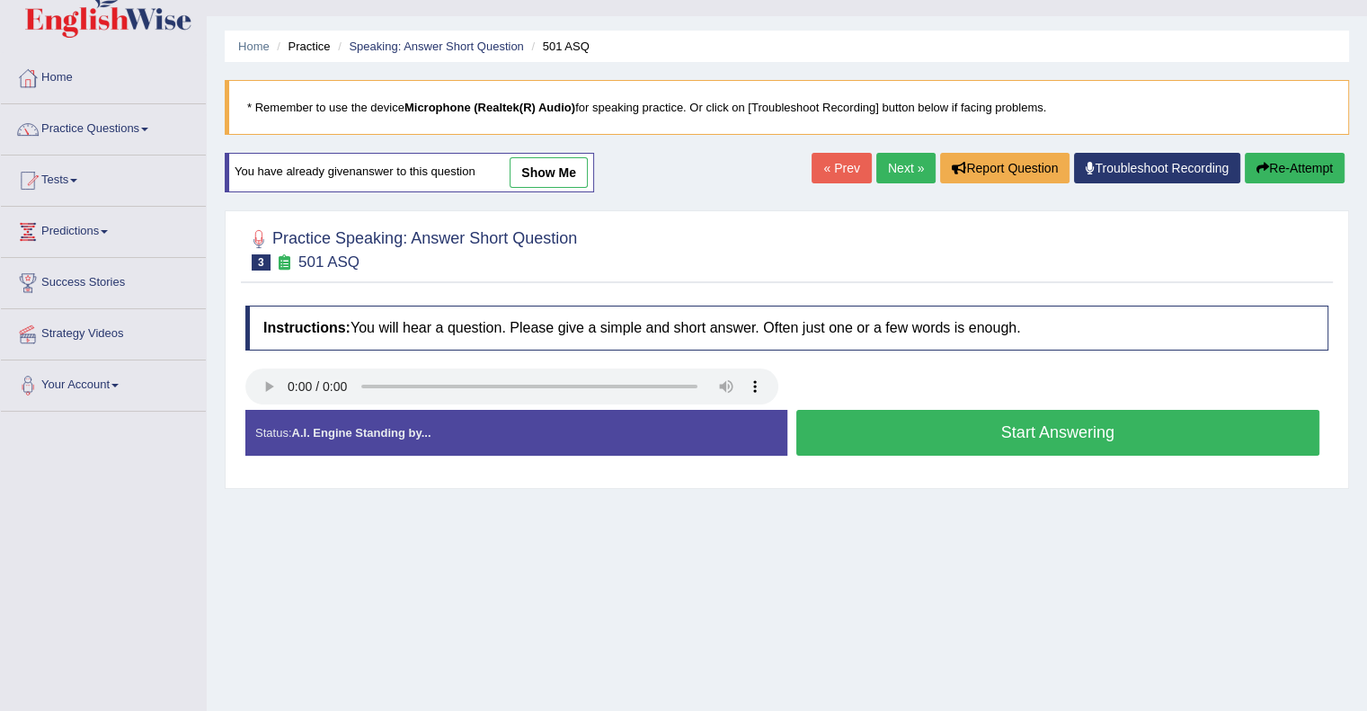
scroll to position [36, 0]
click at [1119, 430] on button "Start Answering" at bounding box center [1058, 433] width 524 height 46
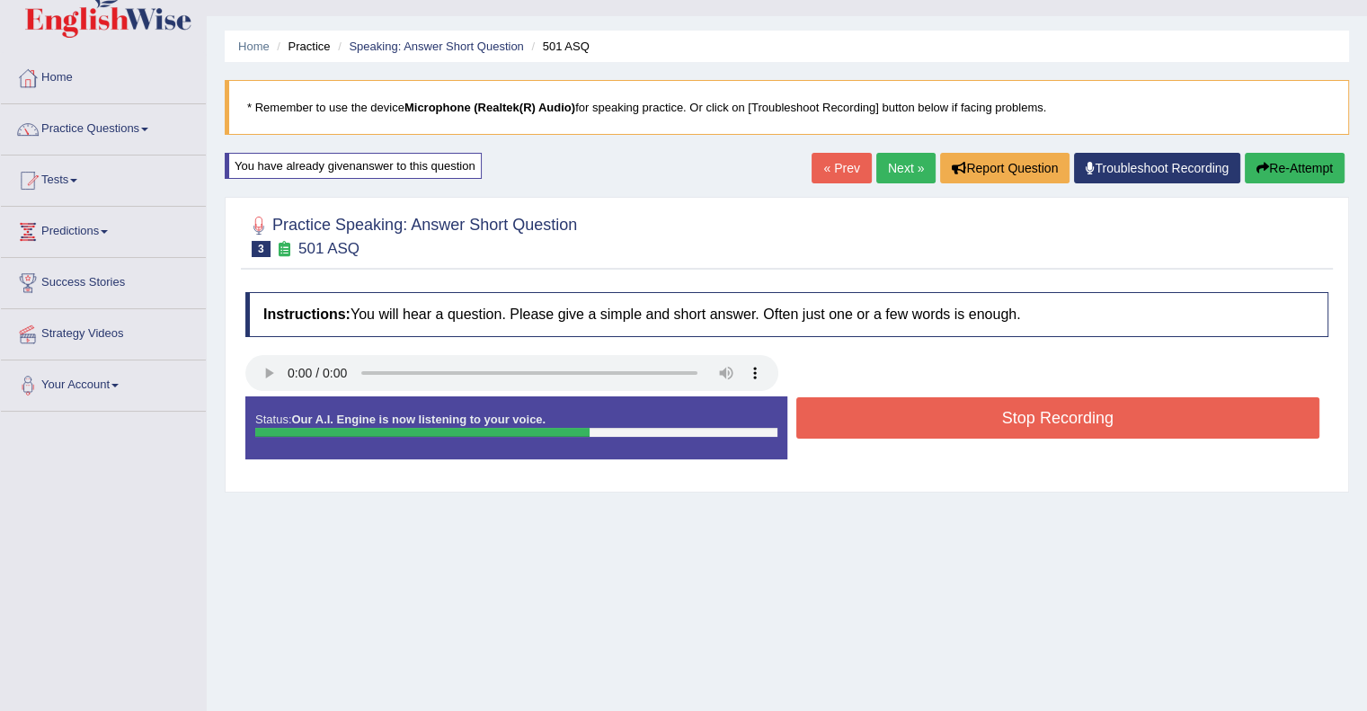
click at [1119, 430] on button "Stop Recording" at bounding box center [1058, 417] width 524 height 41
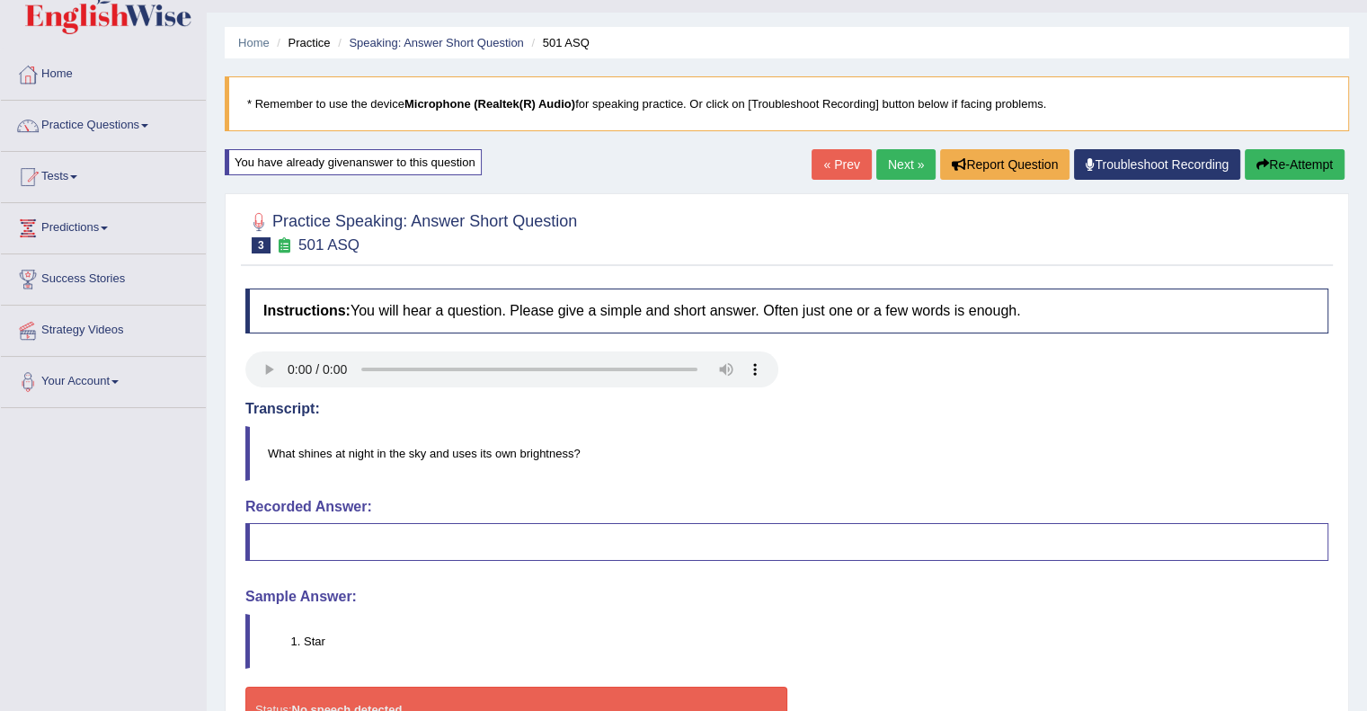
scroll to position [0, 0]
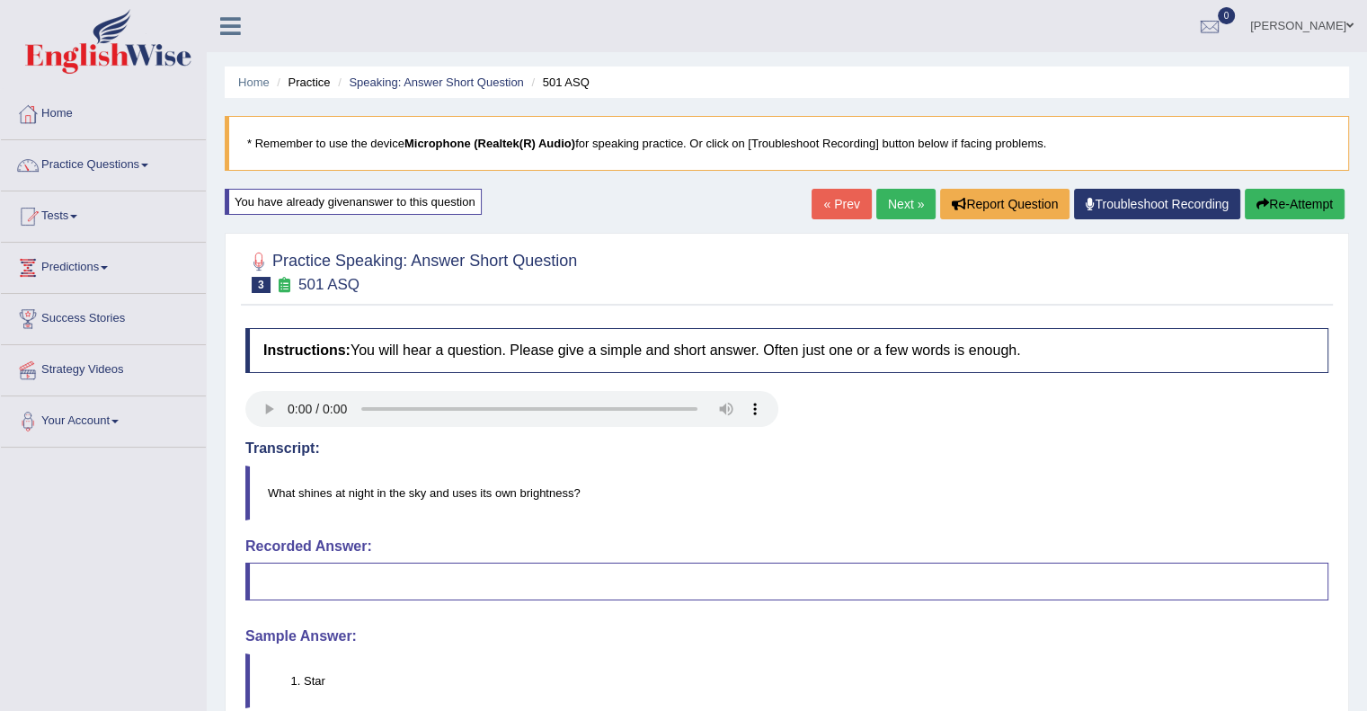
click at [1278, 186] on div "Home Practice Speaking: Answer Short Question 501 ASQ * Remember to use the dev…" at bounding box center [787, 449] width 1160 height 899
click at [1274, 194] on button "Re-Attempt" at bounding box center [1295, 204] width 100 height 31
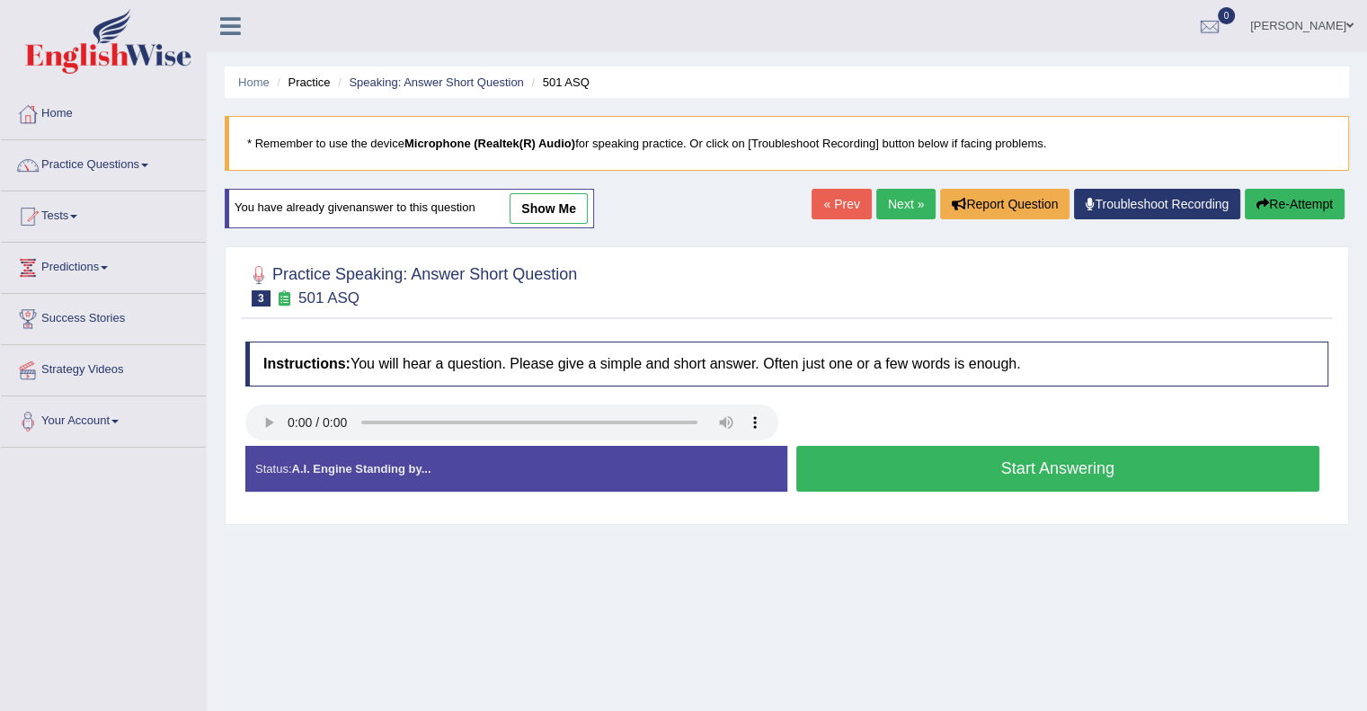
click at [1039, 469] on button "Start Answering" at bounding box center [1058, 469] width 524 height 46
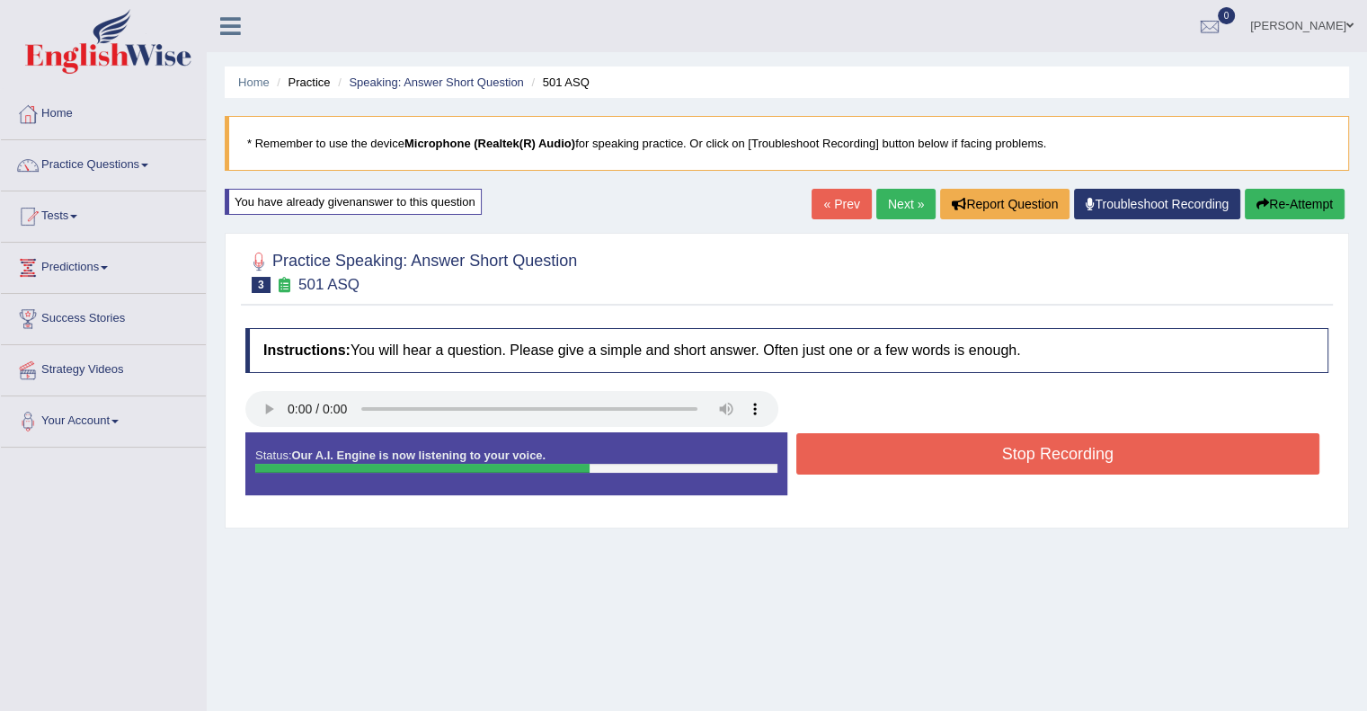
click at [1039, 469] on button "Stop Recording" at bounding box center [1058, 453] width 524 height 41
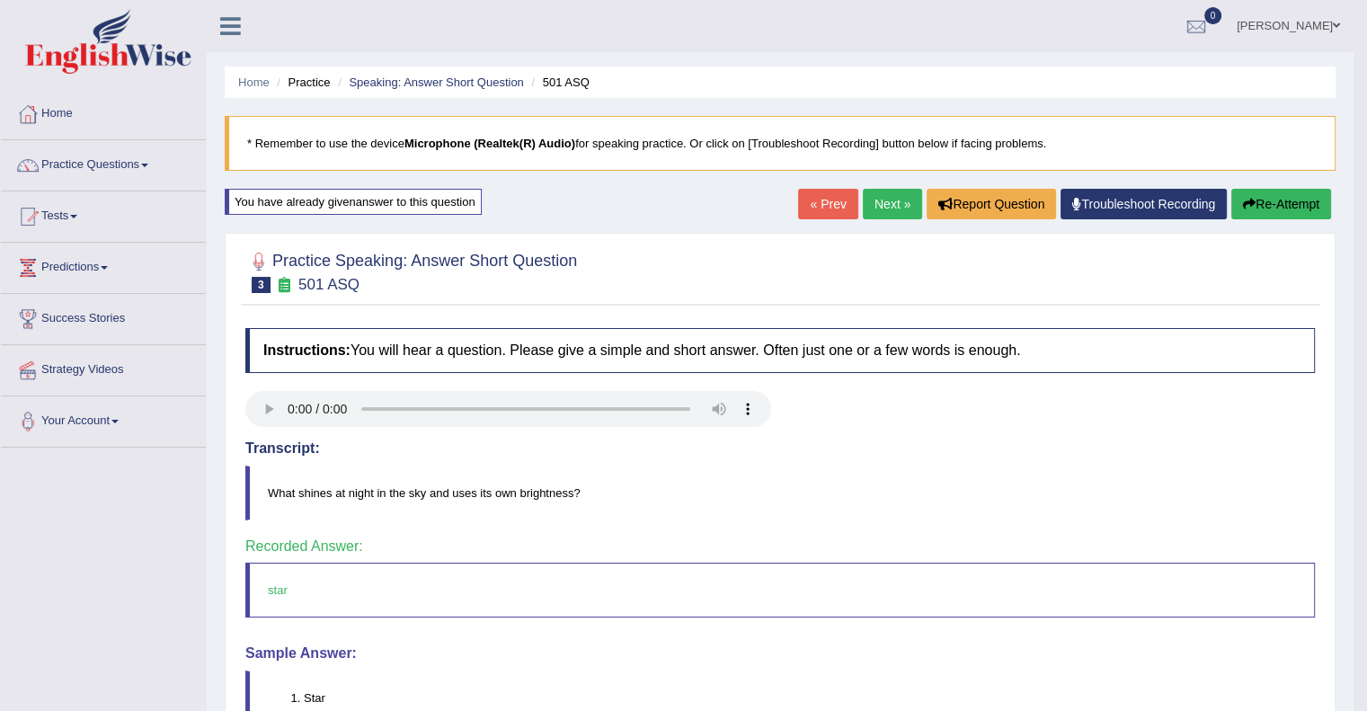
click at [871, 204] on link "Next »" at bounding box center [892, 204] width 59 height 31
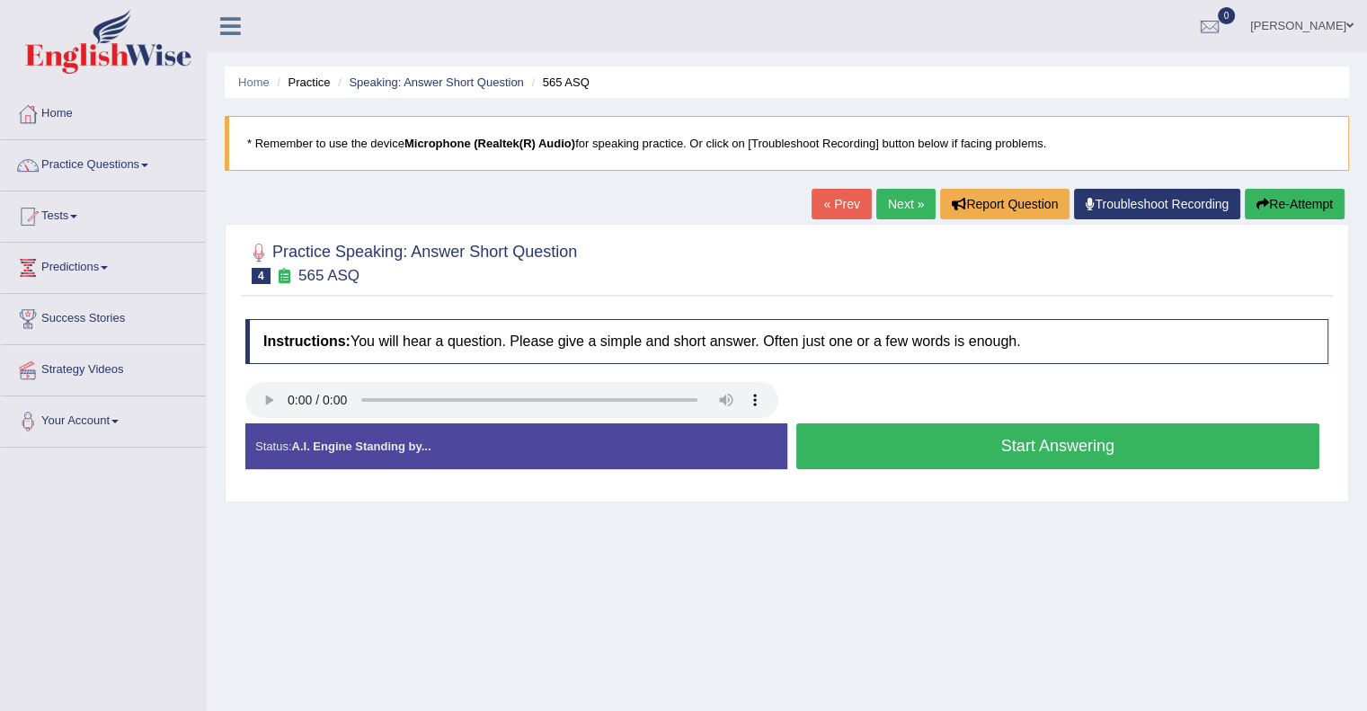
click at [923, 455] on button "Start Answering" at bounding box center [1058, 446] width 524 height 46
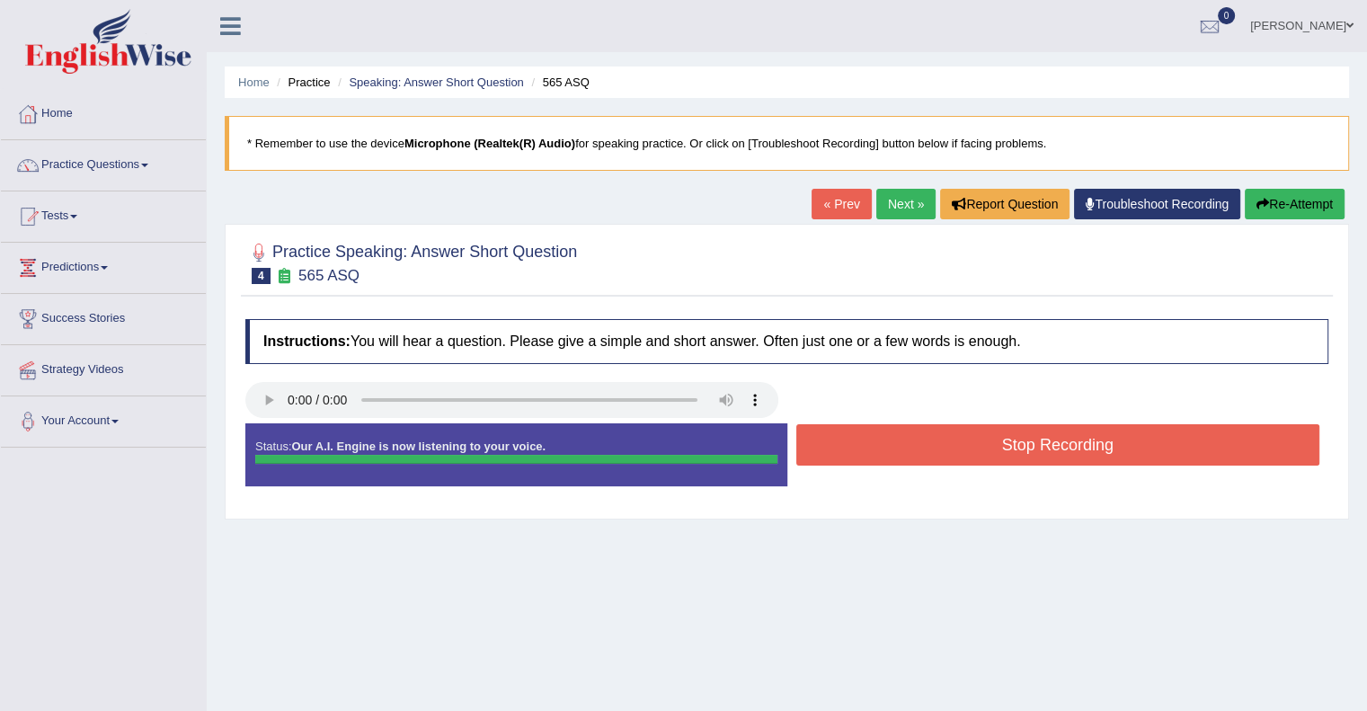
click at [923, 455] on div "Instructions: You will hear a question. Please give a simple and short answer. …" at bounding box center [787, 410] width 1092 height 200
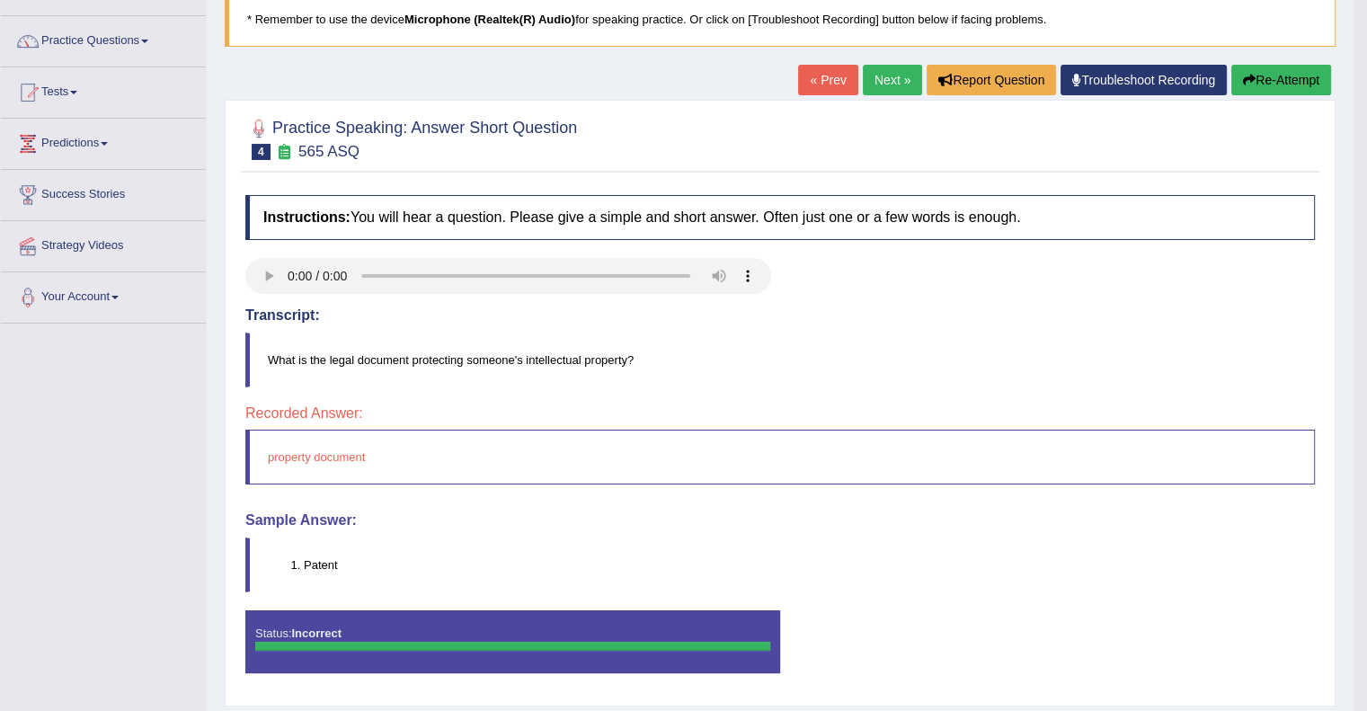
scroll to position [180, 0]
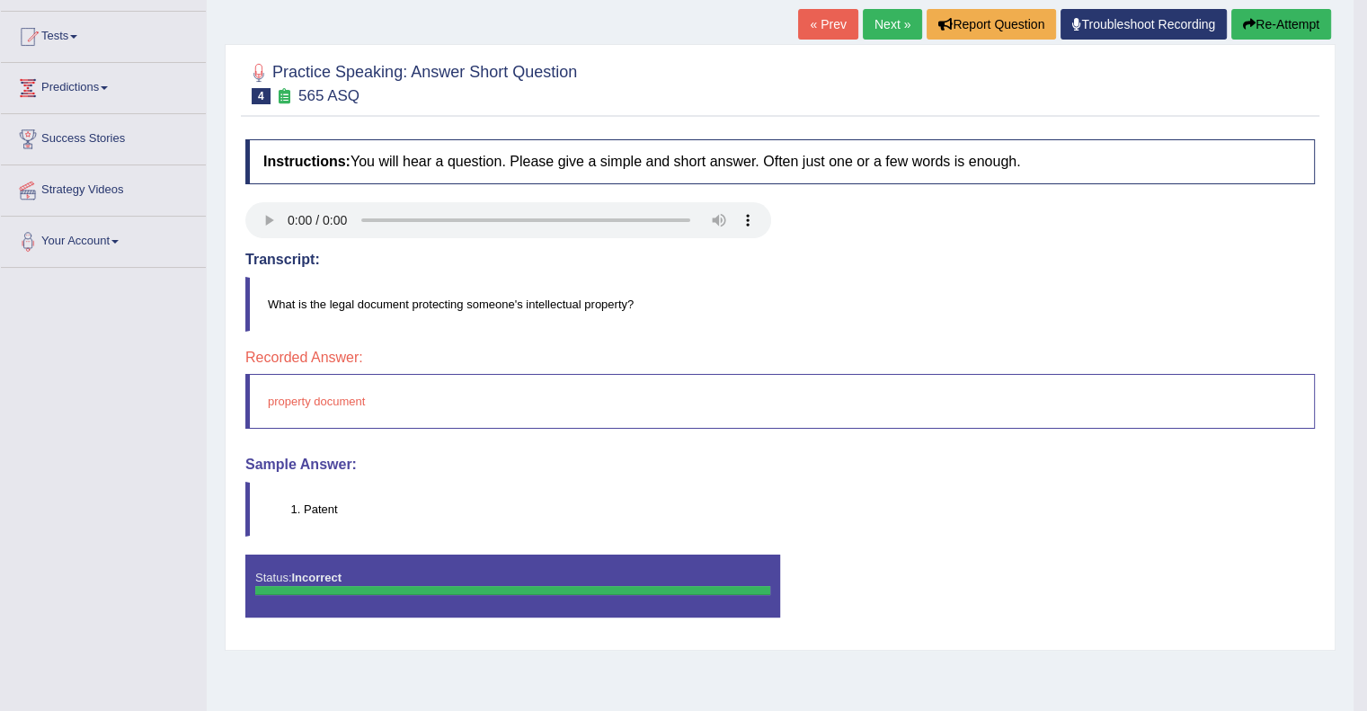
click at [1262, 22] on button "Re-Attempt" at bounding box center [1281, 24] width 100 height 31
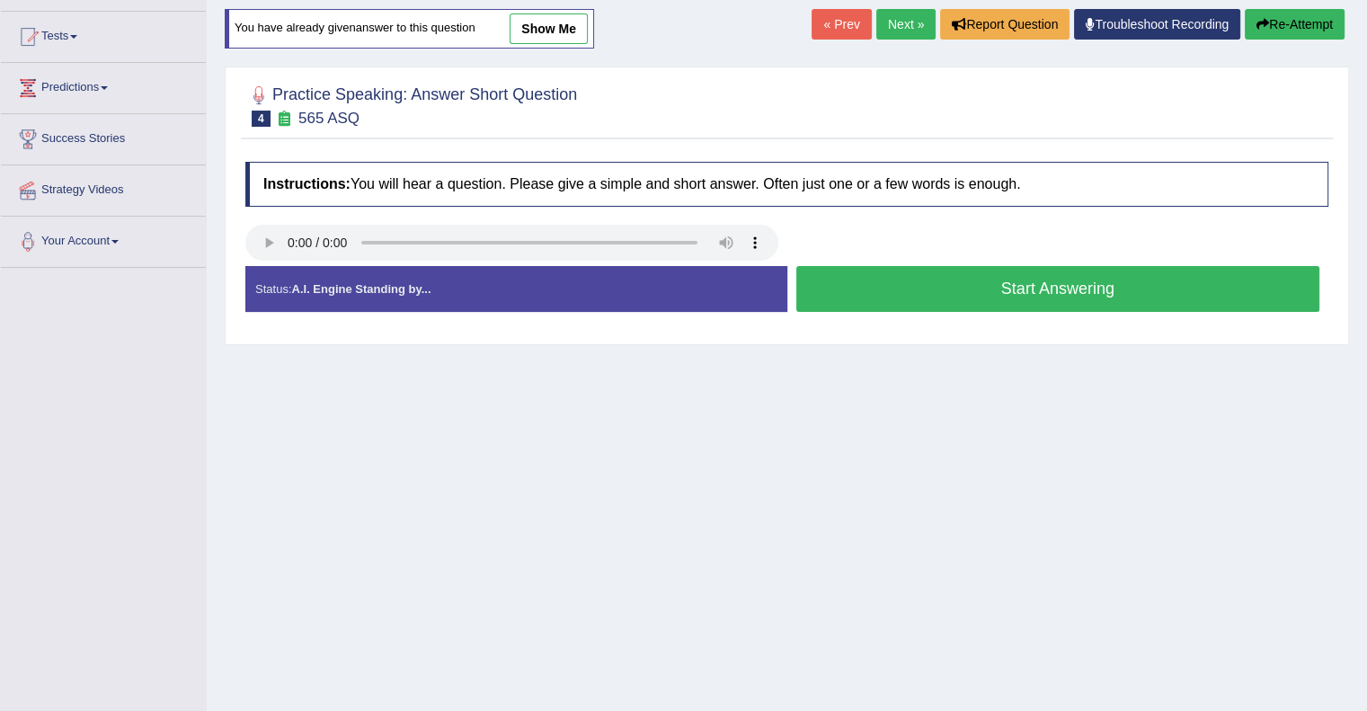
click at [1089, 287] on button "Start Answering" at bounding box center [1058, 289] width 524 height 46
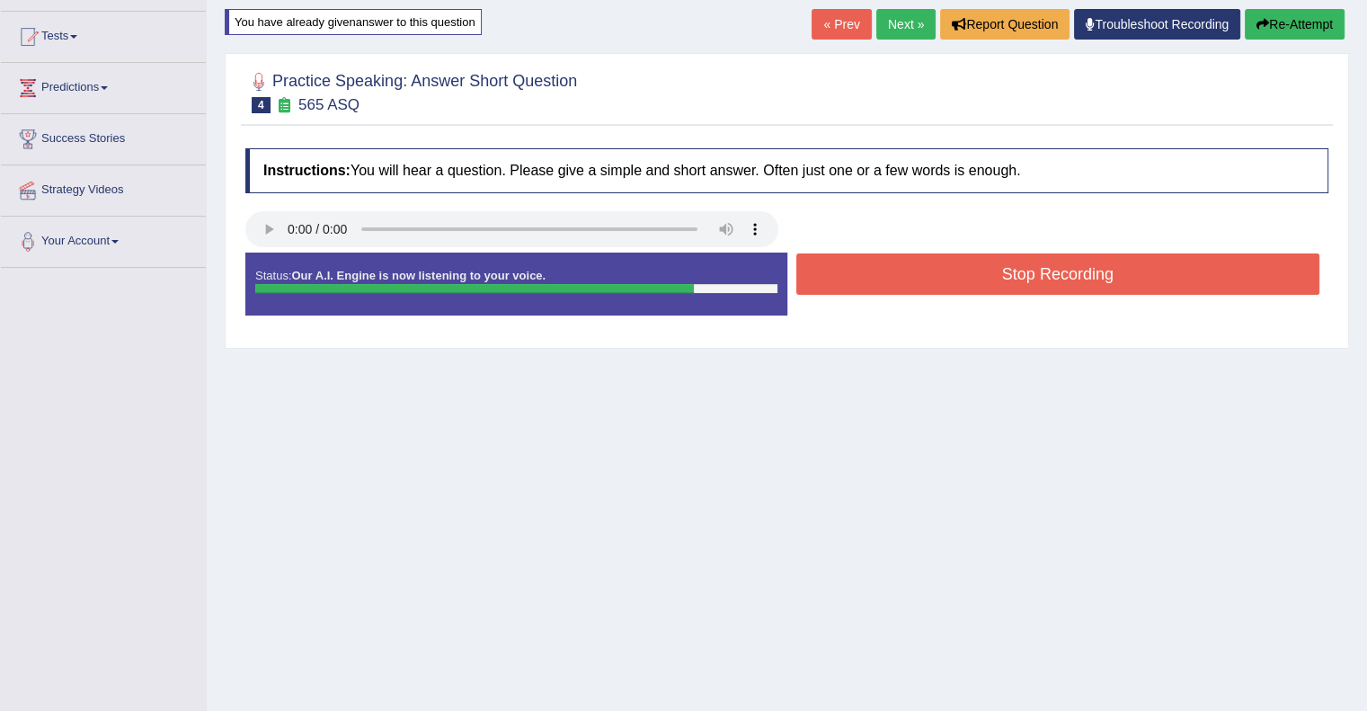
click at [1089, 287] on button "Stop Recording" at bounding box center [1058, 273] width 524 height 41
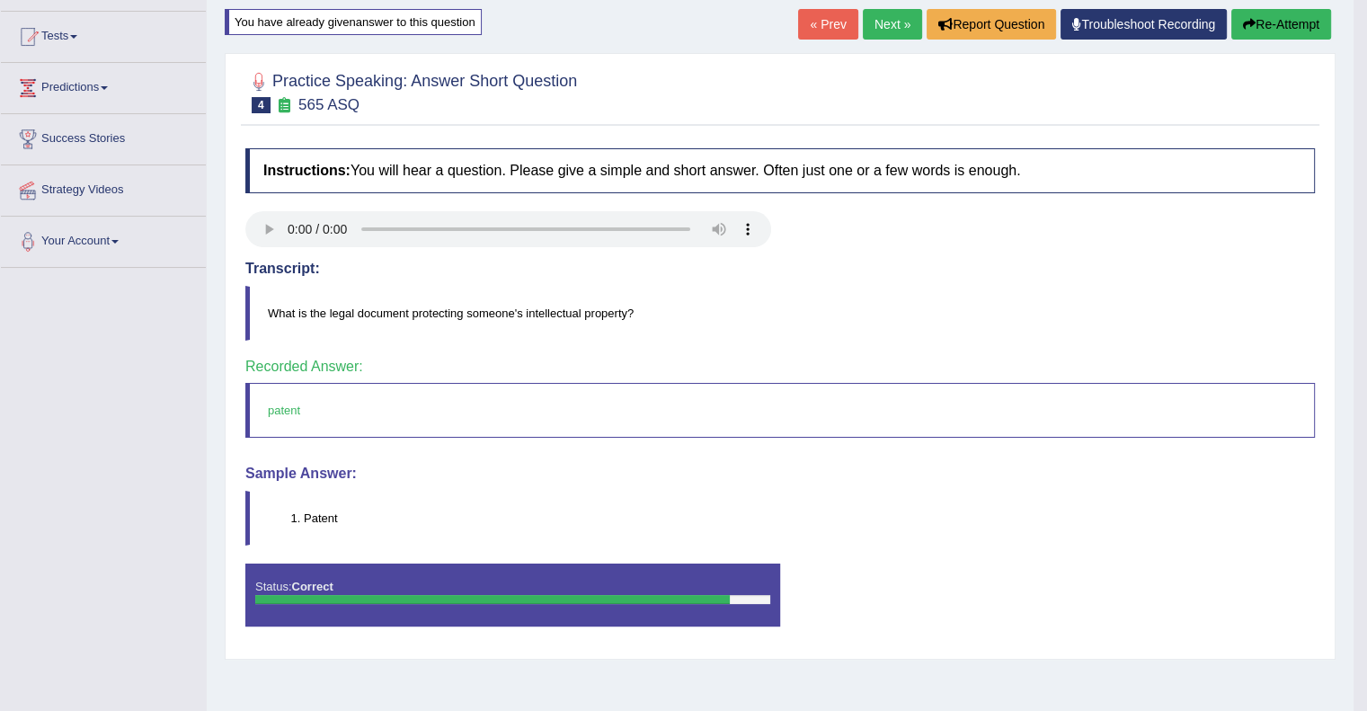
click at [888, 17] on link "Next »" at bounding box center [892, 24] width 59 height 31
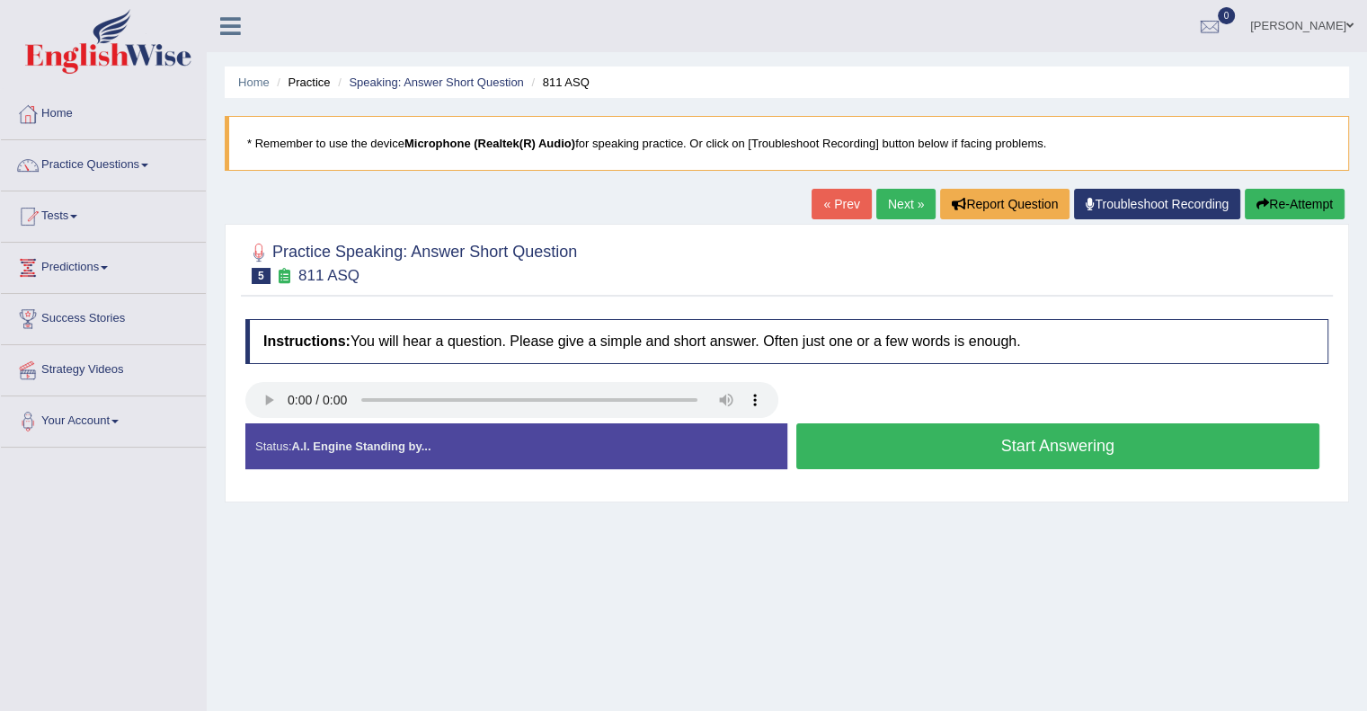
click at [1096, 445] on button "Start Answering" at bounding box center [1058, 446] width 524 height 46
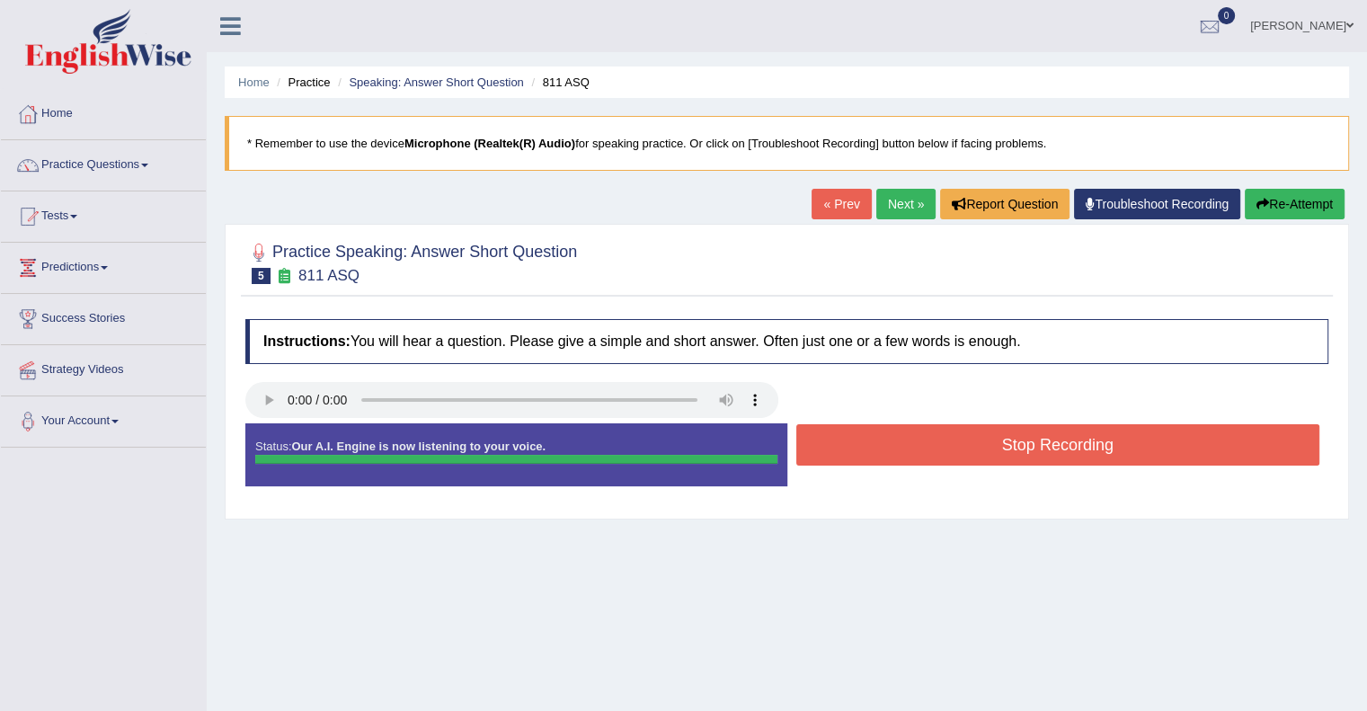
click at [1096, 445] on button "Stop Recording" at bounding box center [1058, 444] width 524 height 41
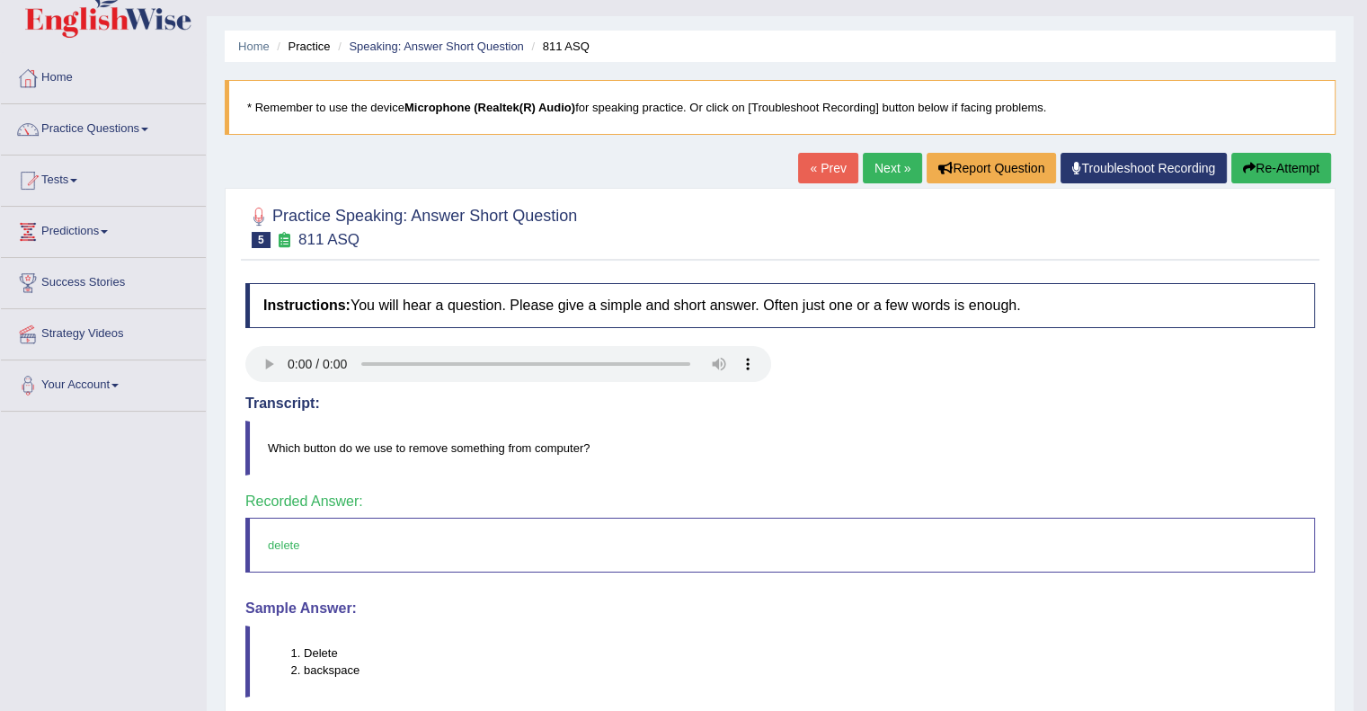
scroll to position [72, 0]
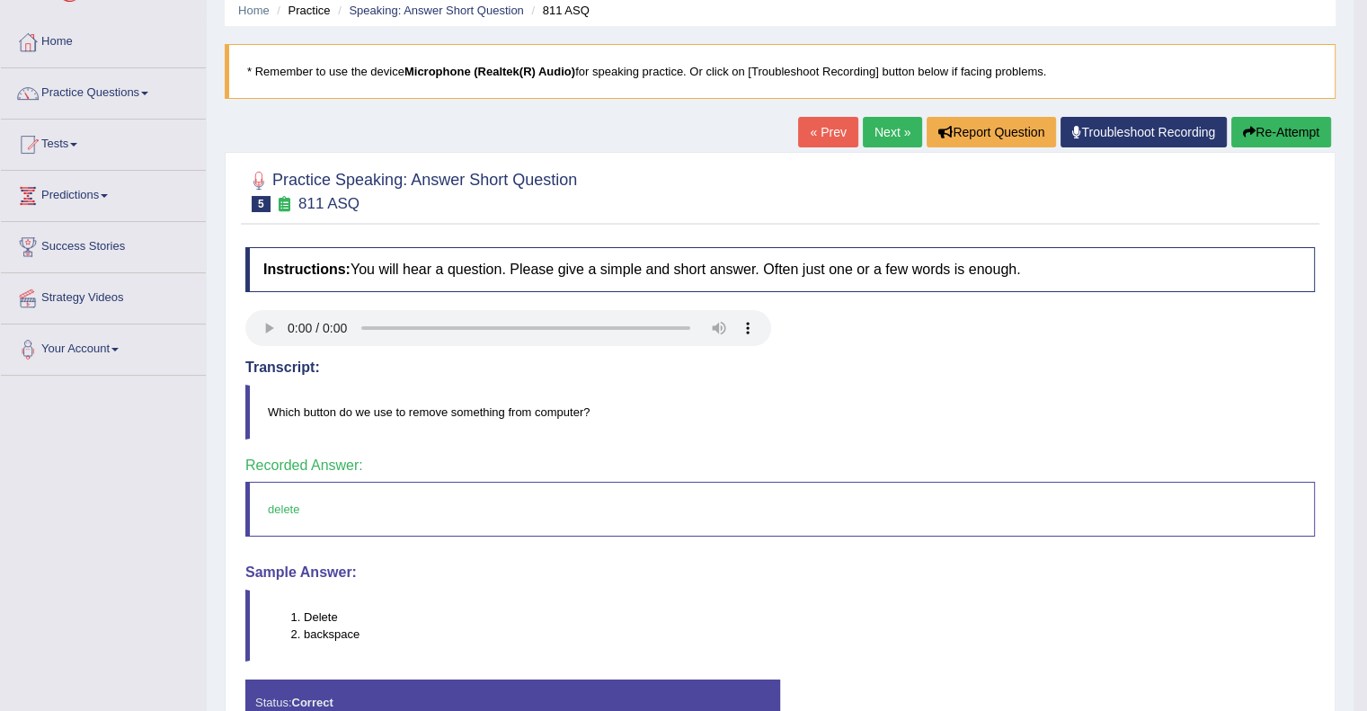
click at [899, 133] on link "Next »" at bounding box center [892, 132] width 59 height 31
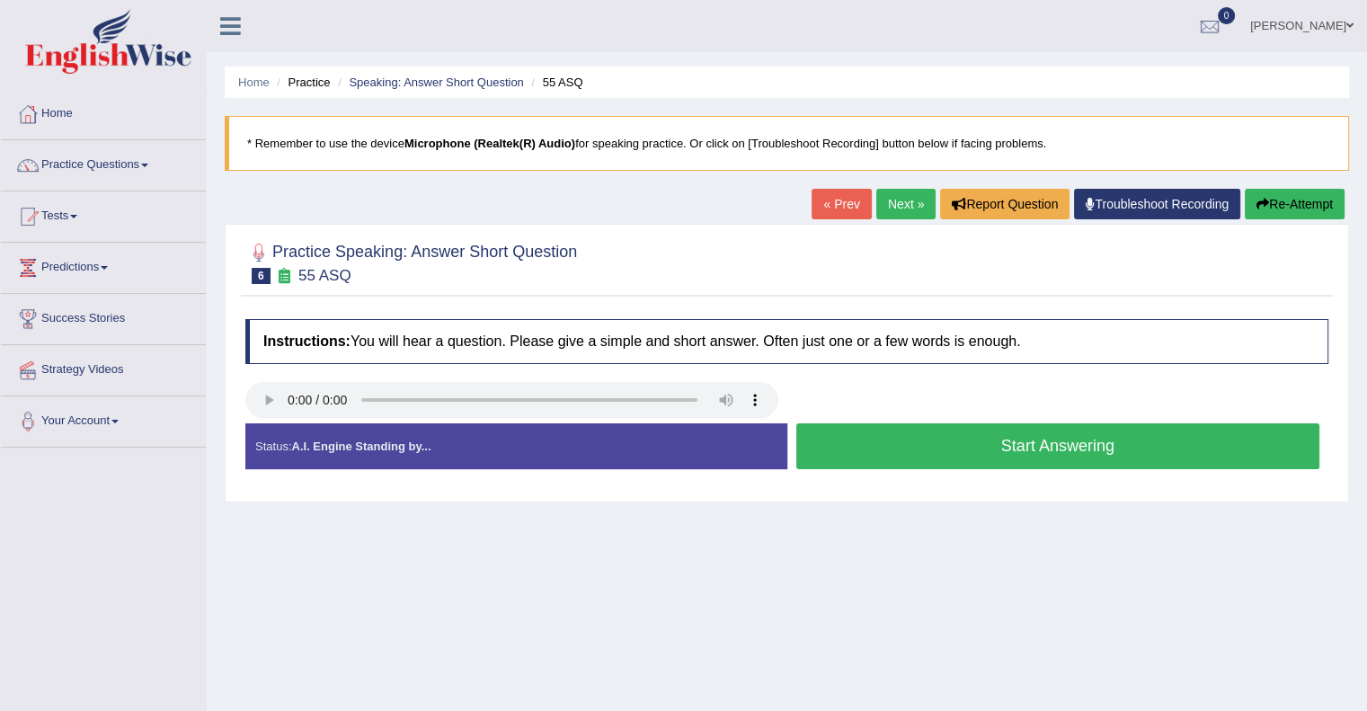
click at [985, 450] on button "Start Answering" at bounding box center [1058, 446] width 524 height 46
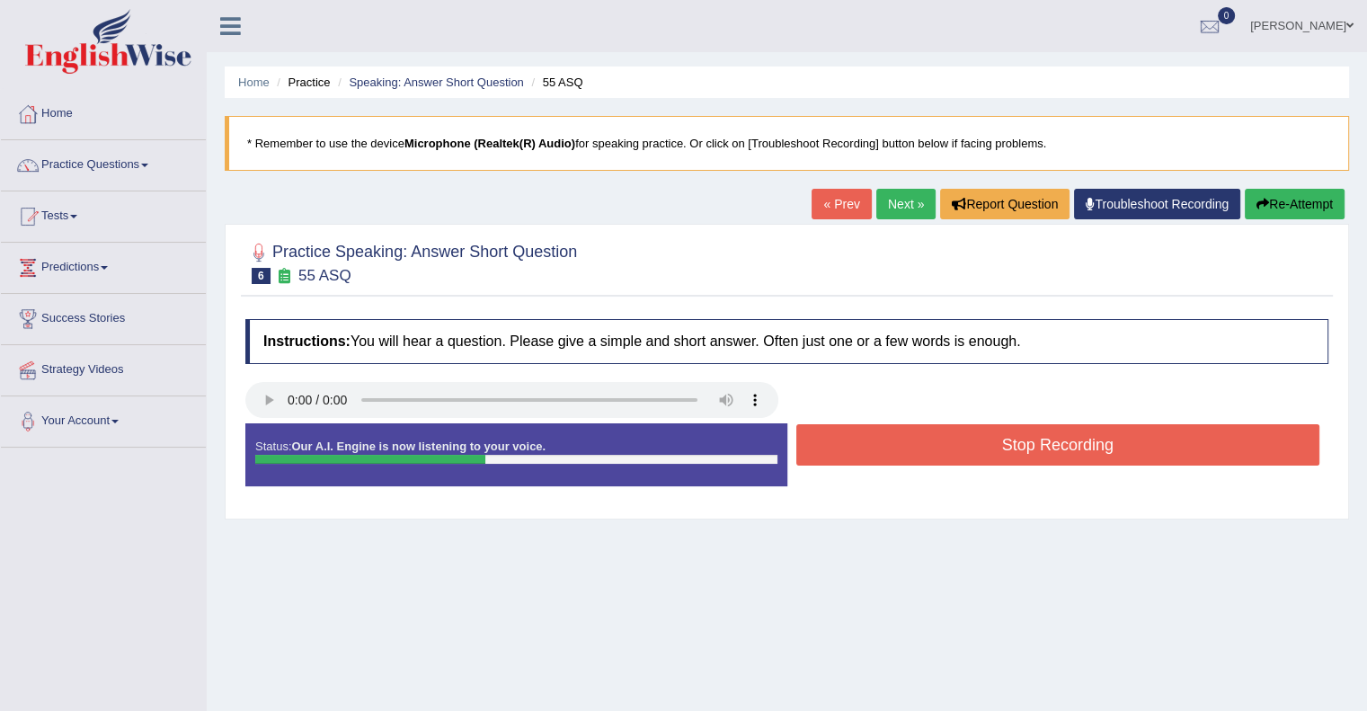
click at [985, 450] on button "Stop Recording" at bounding box center [1058, 444] width 524 height 41
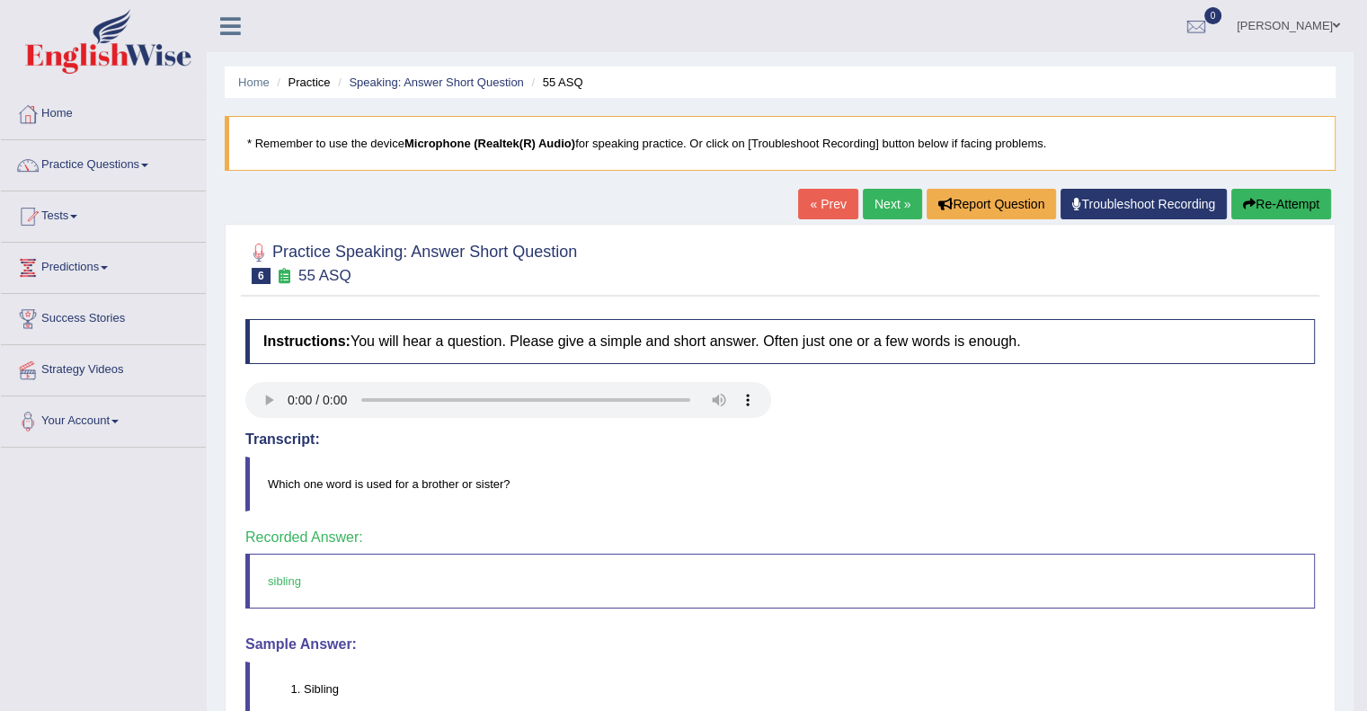
scroll to position [36, 0]
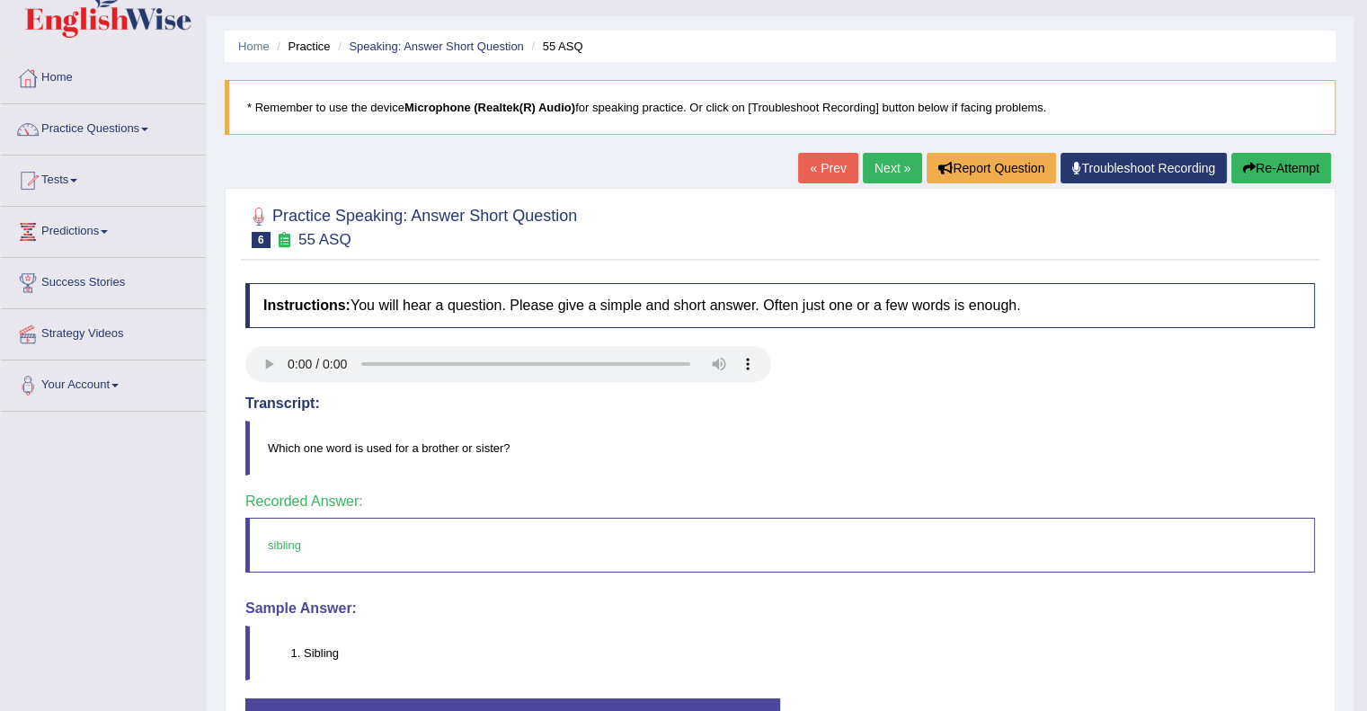
click at [885, 161] on link "Next »" at bounding box center [892, 168] width 59 height 31
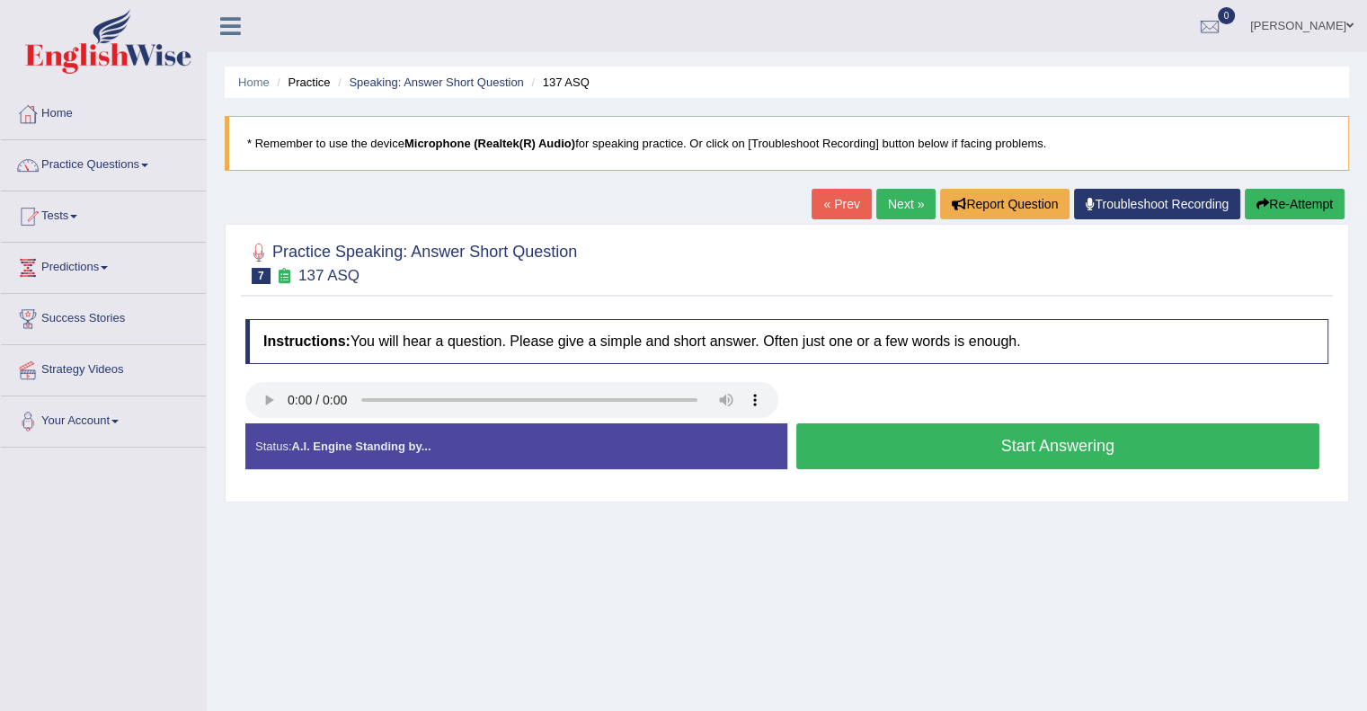
click at [895, 448] on button "Start Answering" at bounding box center [1058, 446] width 524 height 46
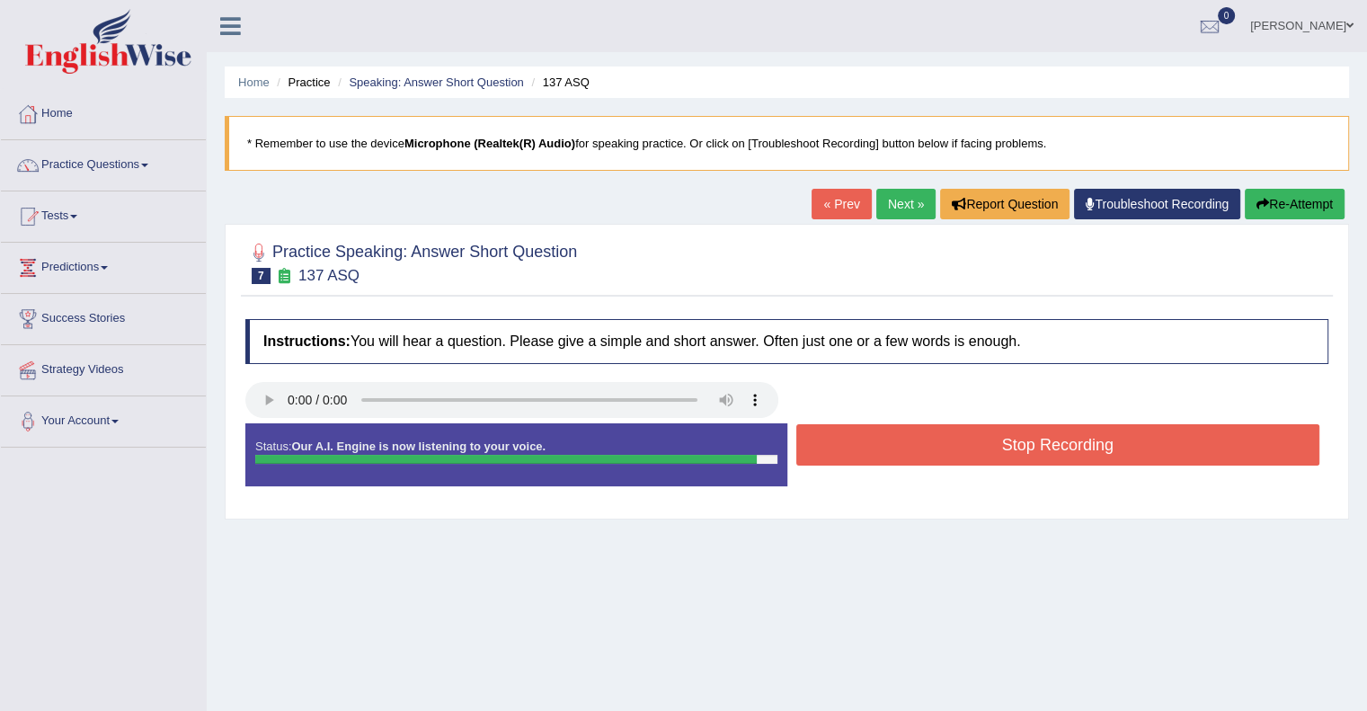
click at [960, 439] on button "Stop Recording" at bounding box center [1058, 444] width 524 height 41
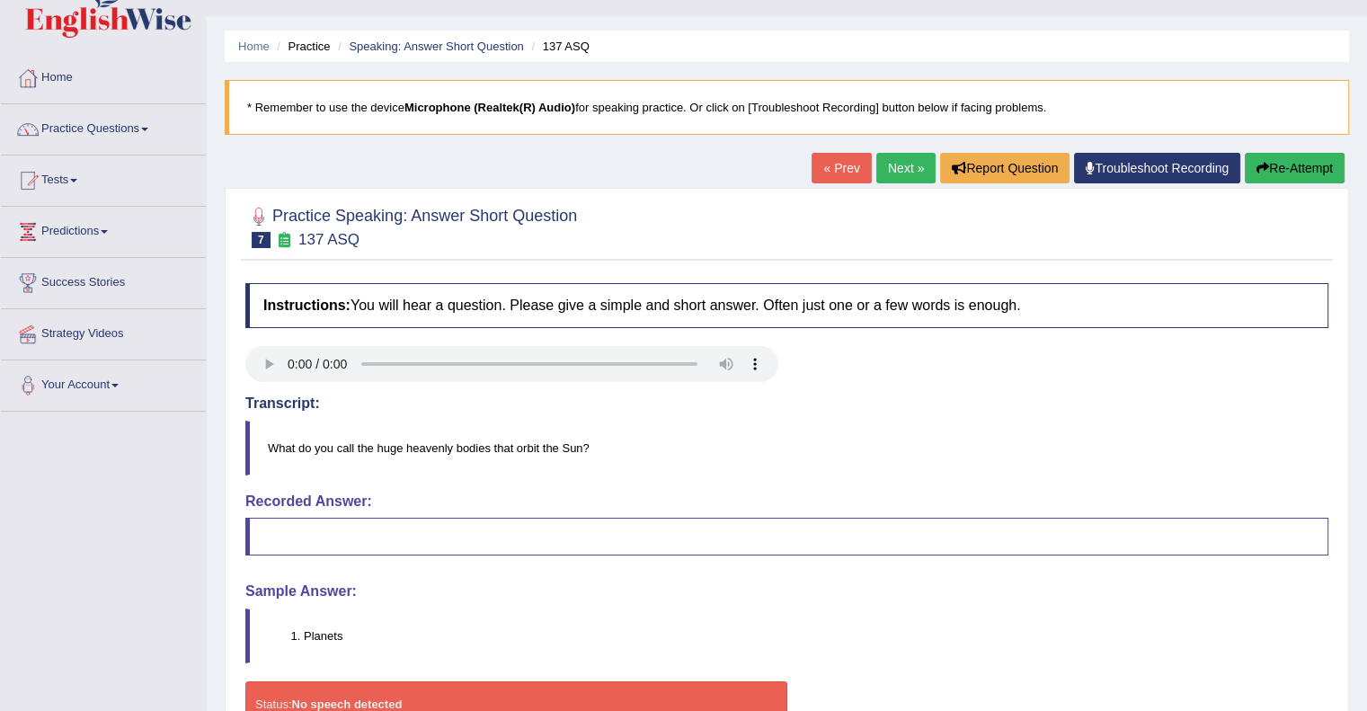
scroll to position [108, 0]
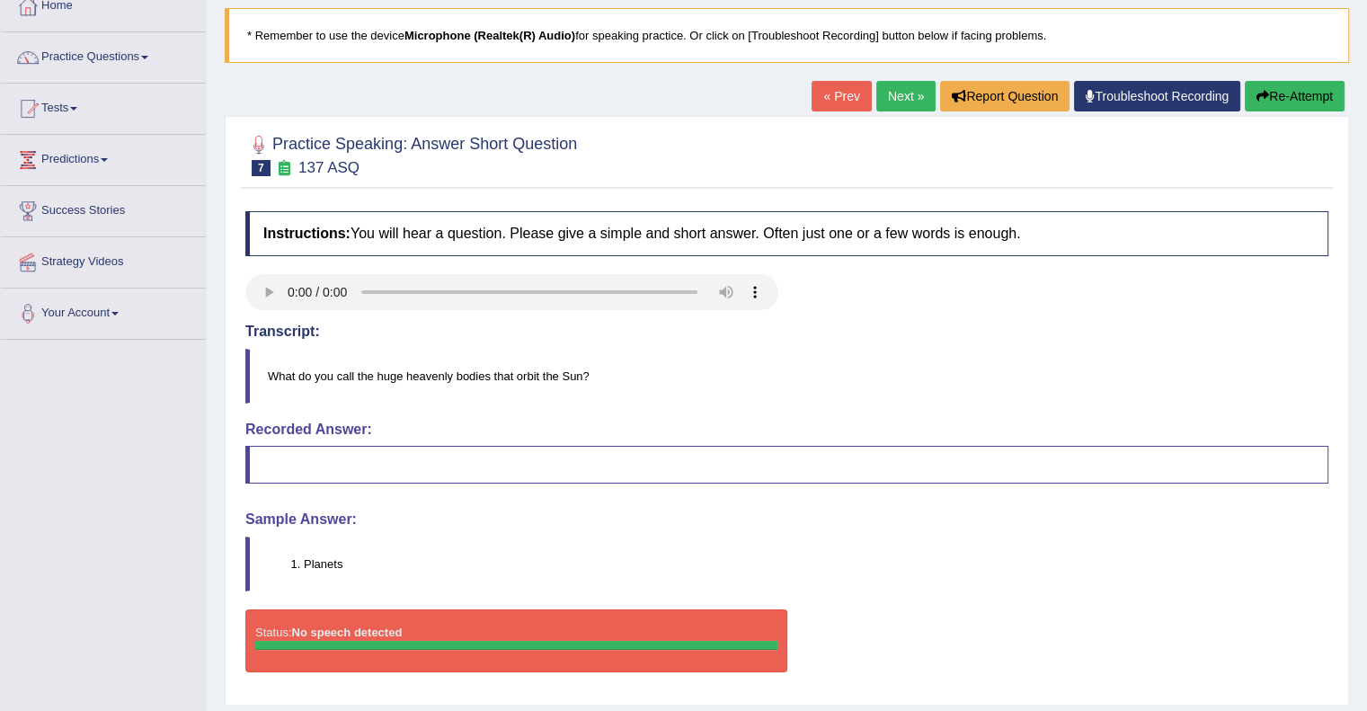
click at [879, 97] on link "Next »" at bounding box center [905, 96] width 59 height 31
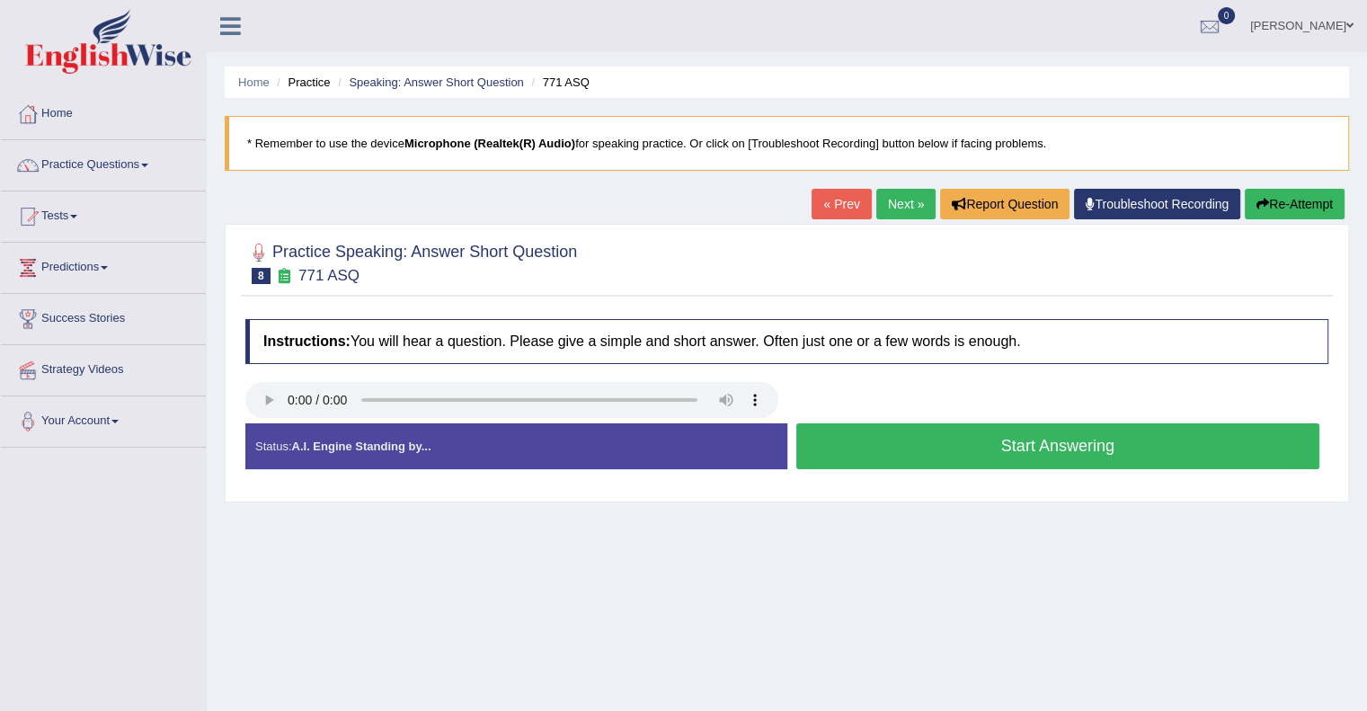
click at [938, 465] on button "Start Answering" at bounding box center [1058, 446] width 524 height 46
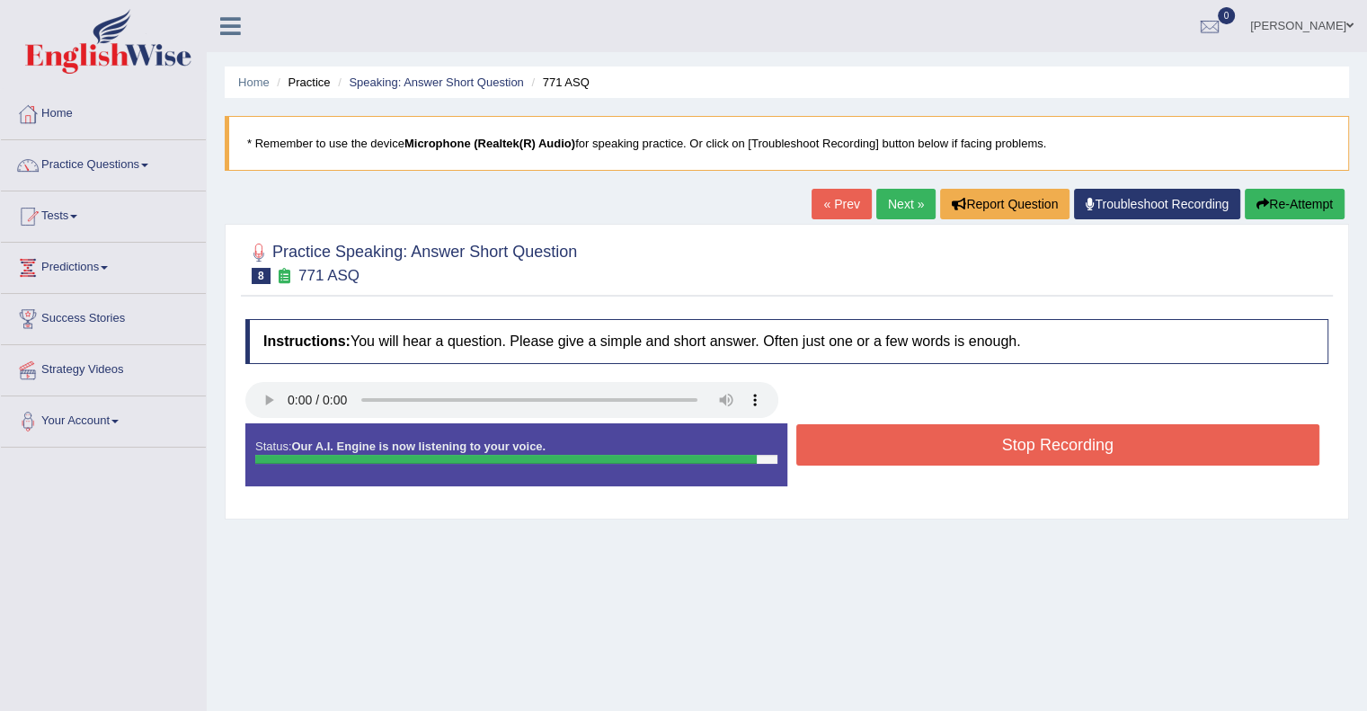
click at [962, 458] on button "Stop Recording" at bounding box center [1058, 444] width 524 height 41
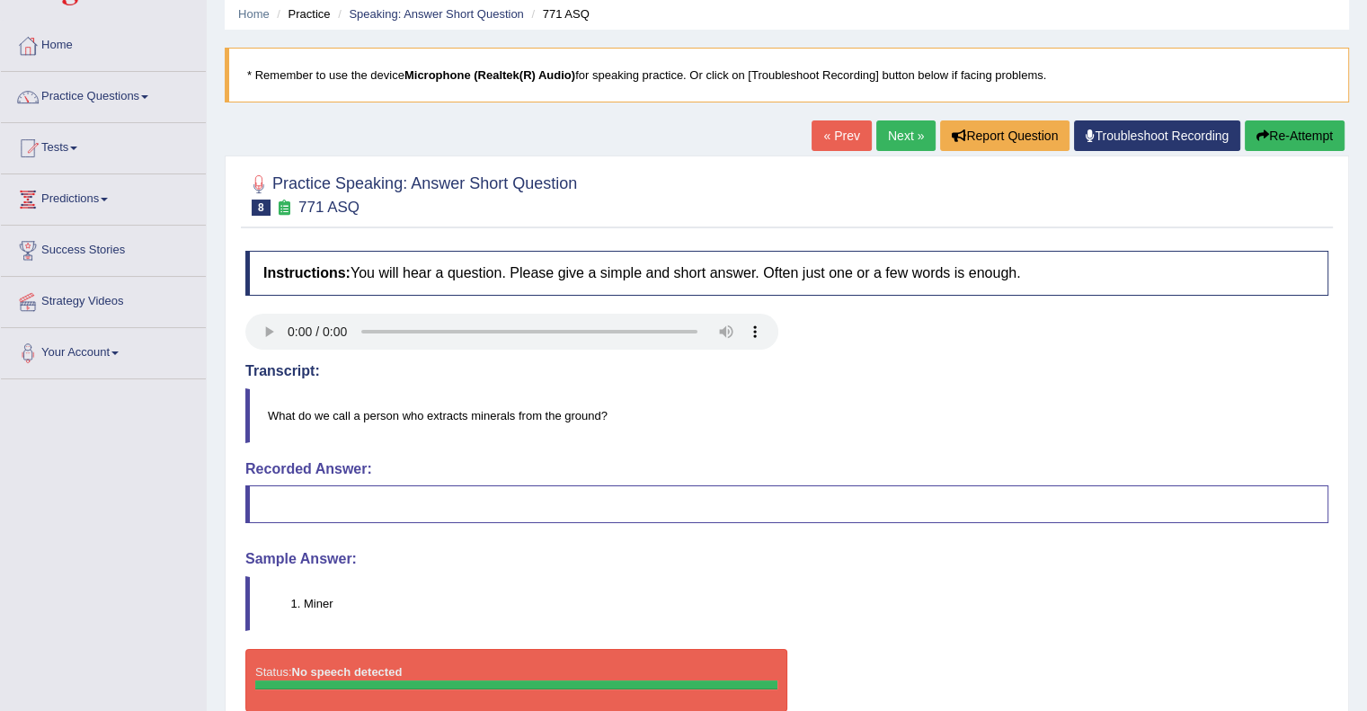
scroll to position [72, 0]
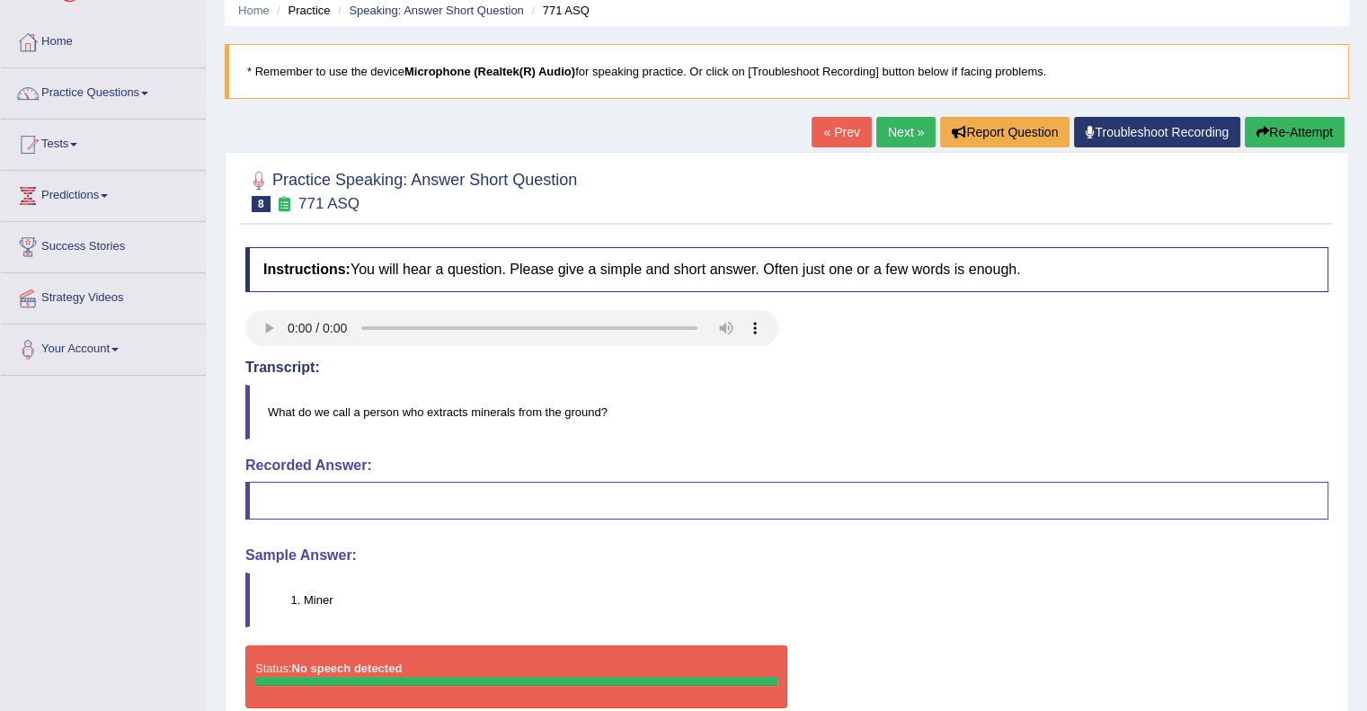
click at [1256, 127] on icon "button" at bounding box center [1262, 132] width 13 height 13
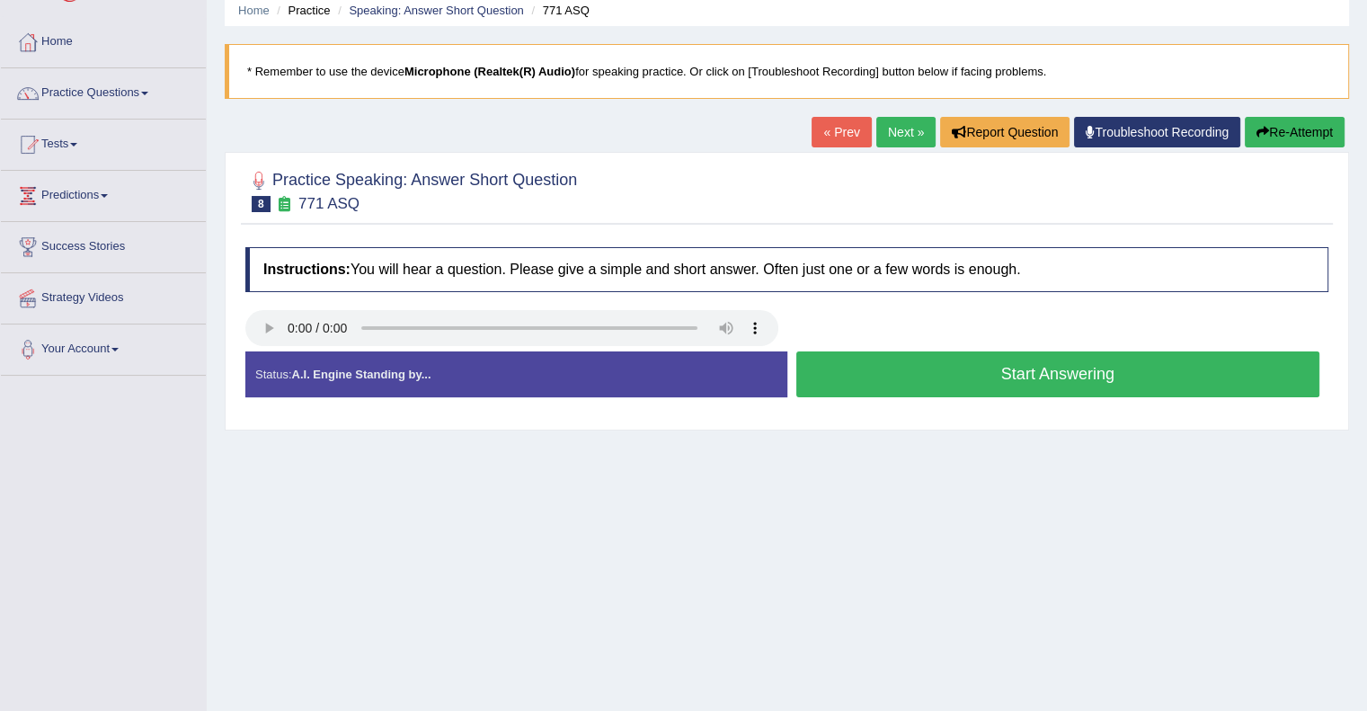
click at [945, 351] on div "Start Answering" at bounding box center [1058, 376] width 542 height 50
click at [940, 365] on button "Start Answering" at bounding box center [1058, 374] width 524 height 46
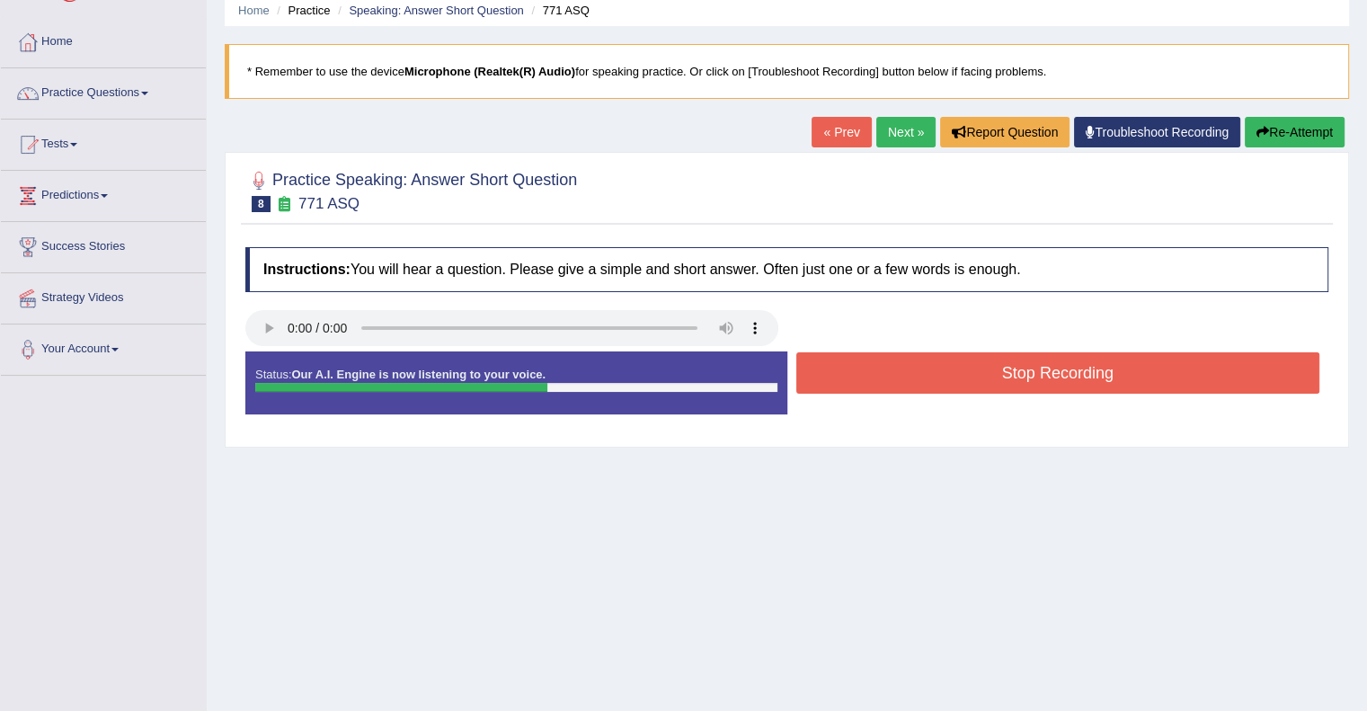
click at [1039, 364] on button "Stop Recording" at bounding box center [1058, 372] width 524 height 41
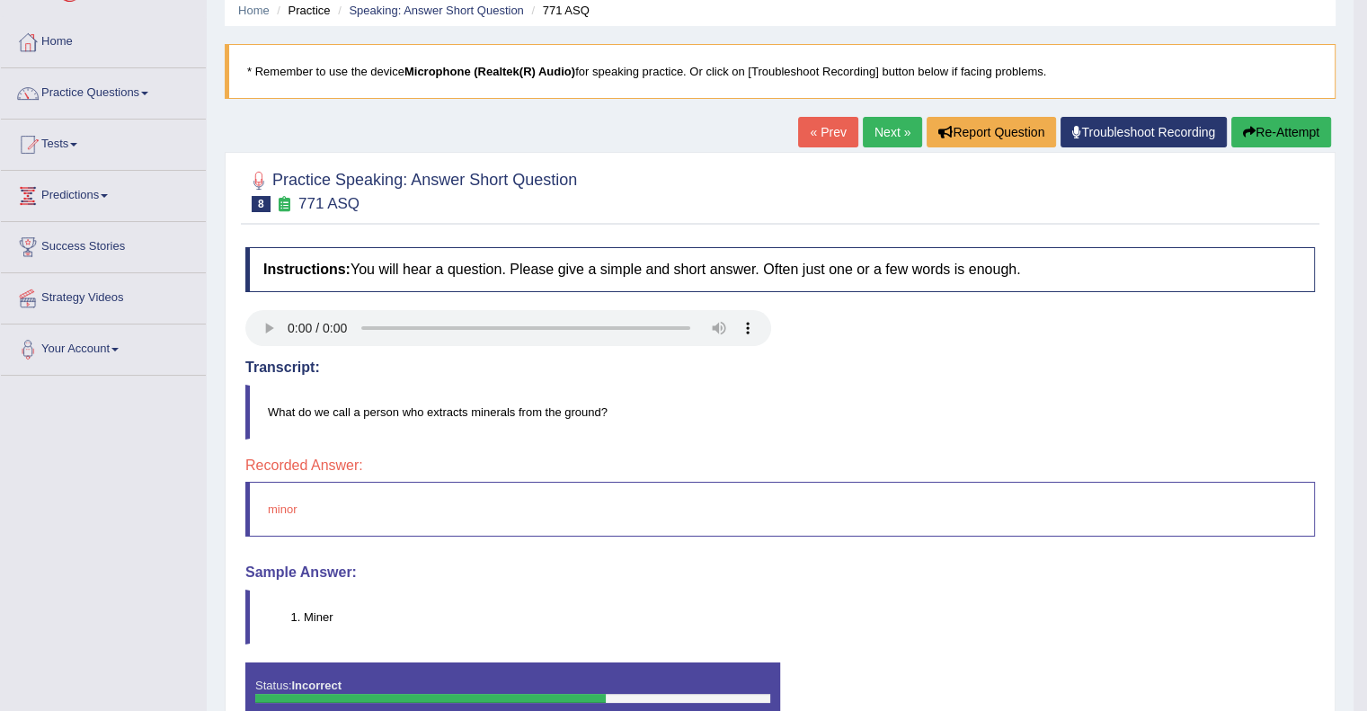
click at [885, 126] on link "Next »" at bounding box center [892, 132] width 59 height 31
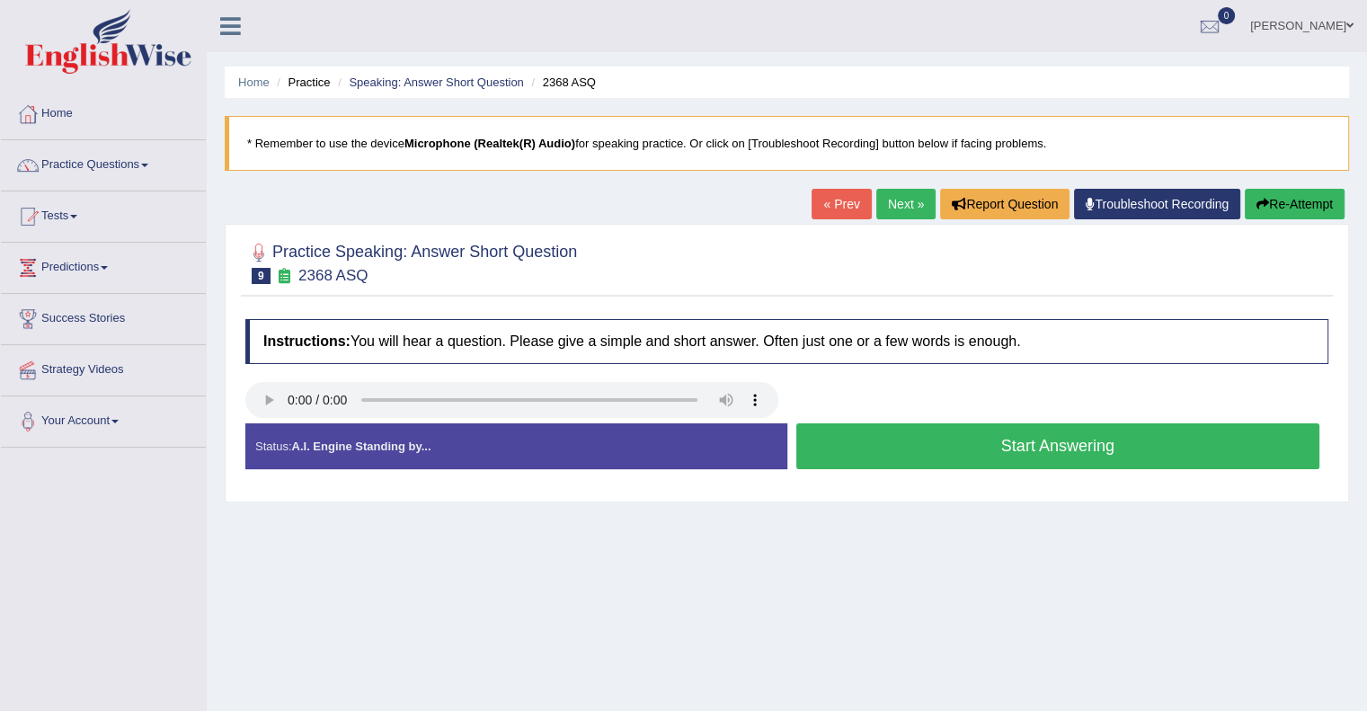
click at [902, 448] on button "Start Answering" at bounding box center [1058, 446] width 524 height 46
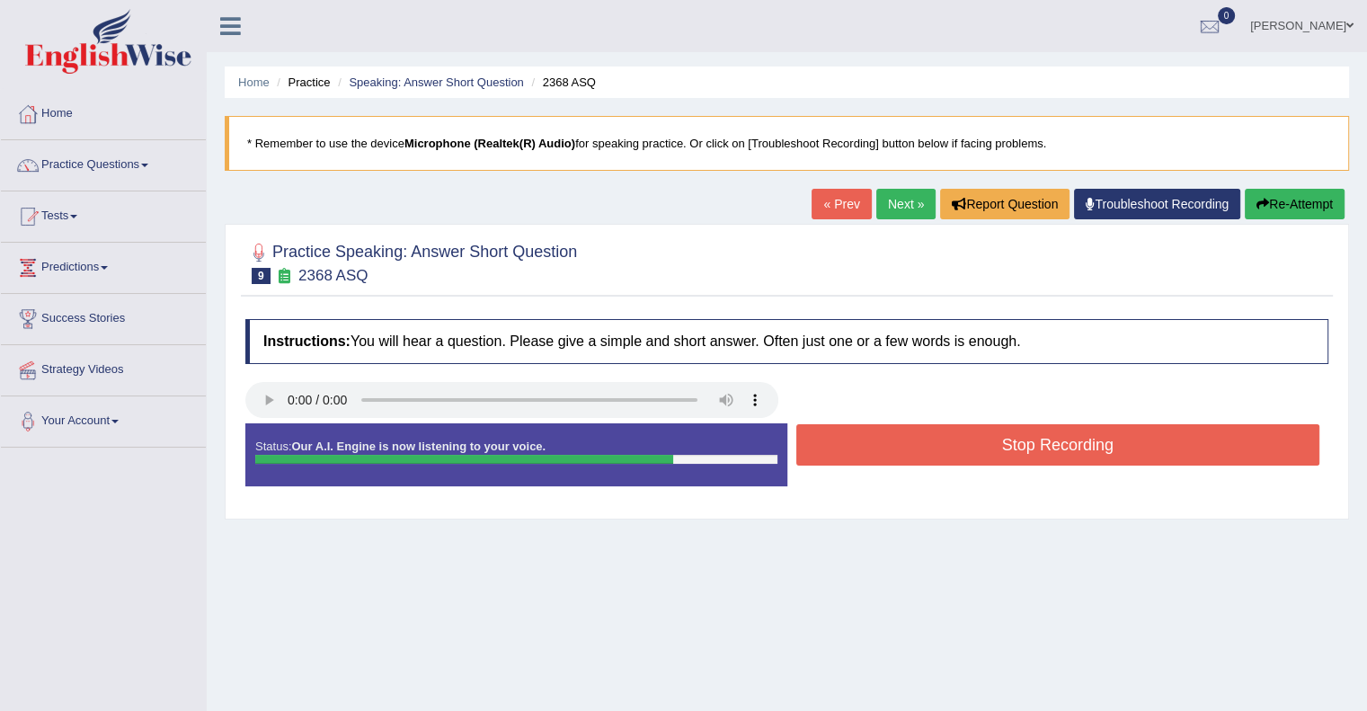
click at [1107, 450] on button "Stop Recording" at bounding box center [1058, 444] width 524 height 41
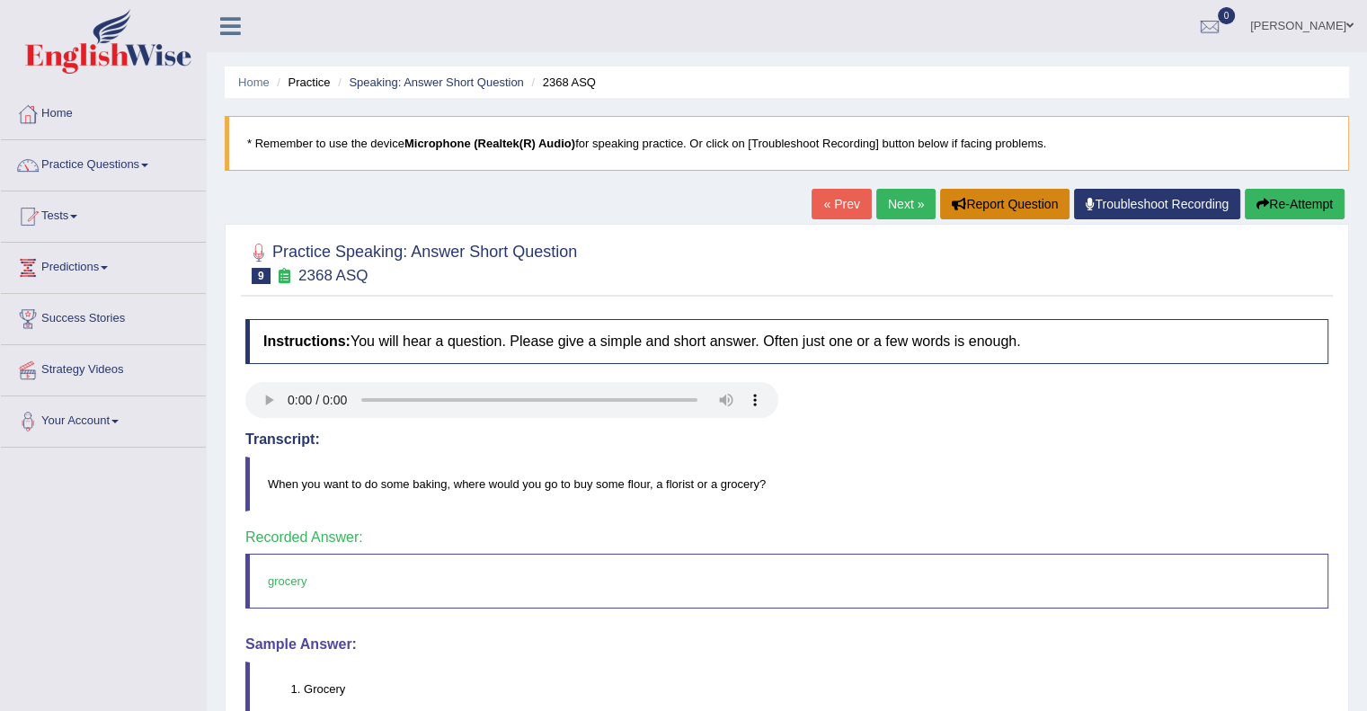
drag, startPoint x: 1146, startPoint y: 208, endPoint x: 927, endPoint y: 193, distance: 218.9
click at [1146, 208] on body "Toggle navigation Home Practice Questions Speaking Practice Read Aloud Repeat S…" at bounding box center [683, 355] width 1367 height 711
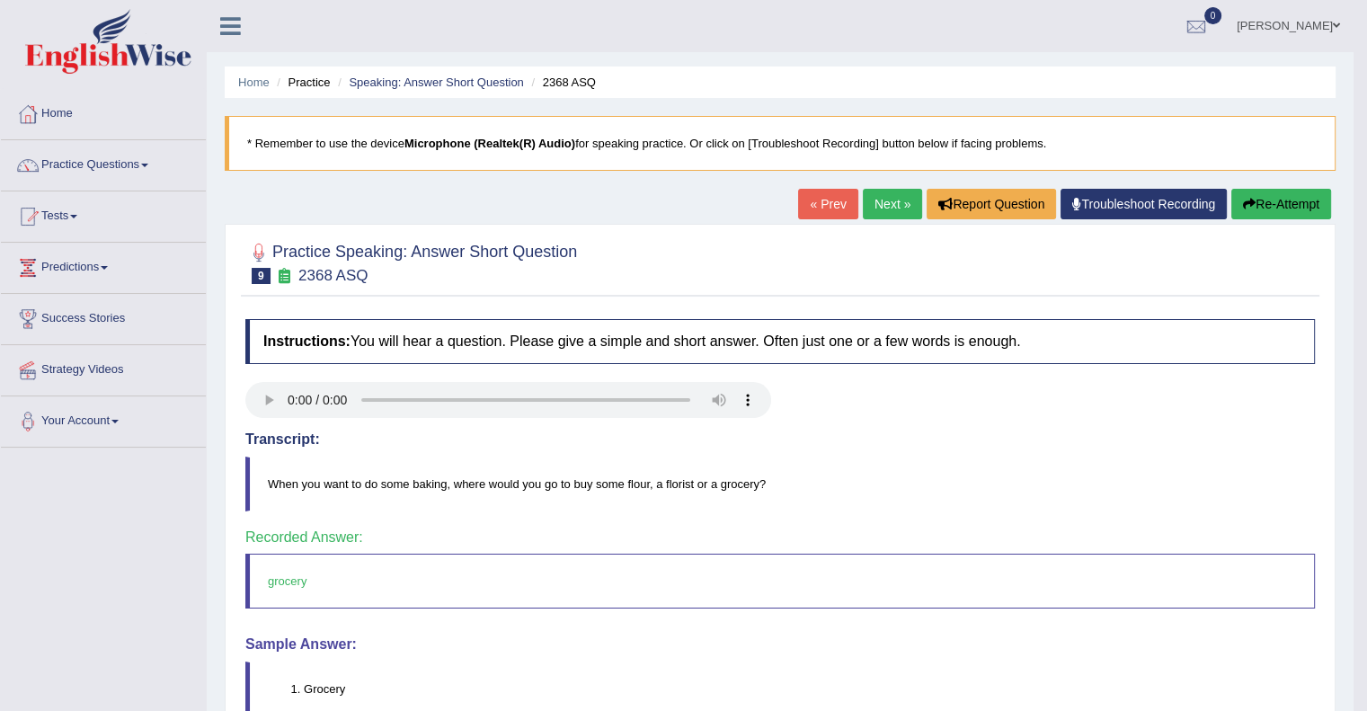
click at [875, 206] on link "Next »" at bounding box center [892, 204] width 59 height 31
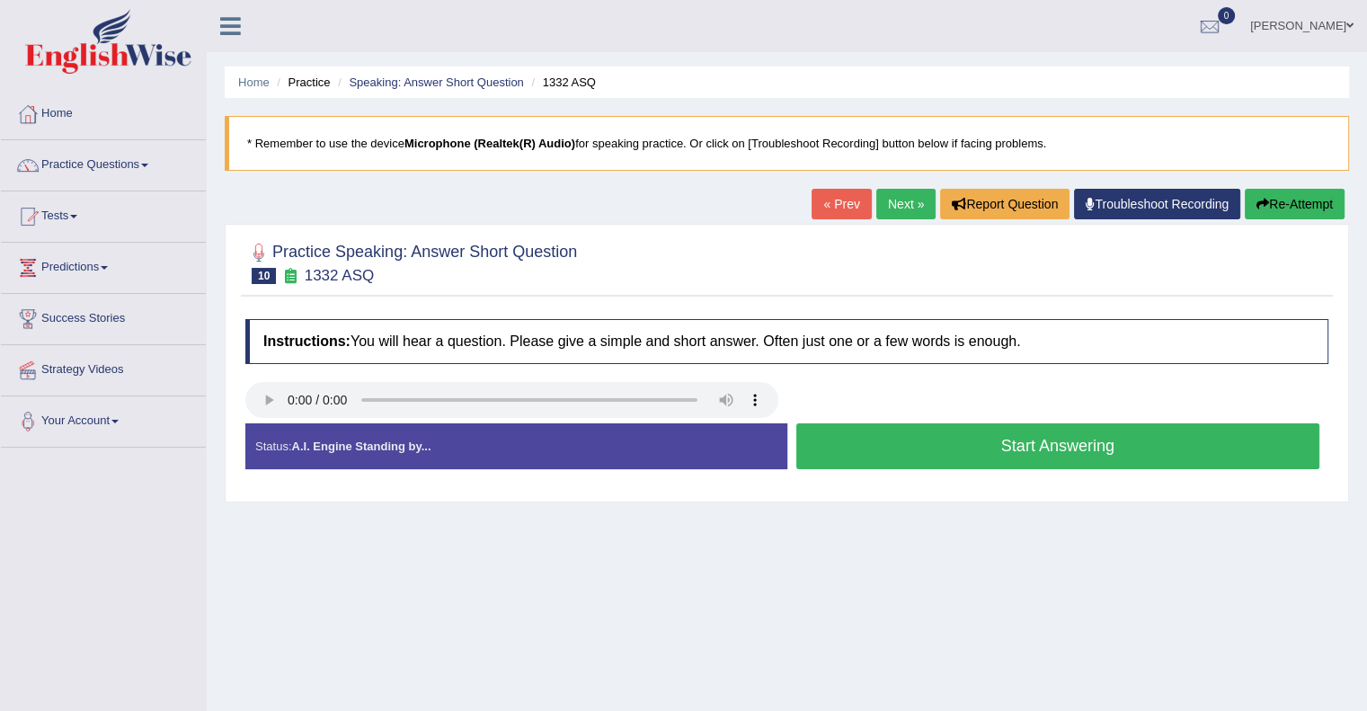
click at [915, 466] on button "Start Answering" at bounding box center [1058, 446] width 524 height 46
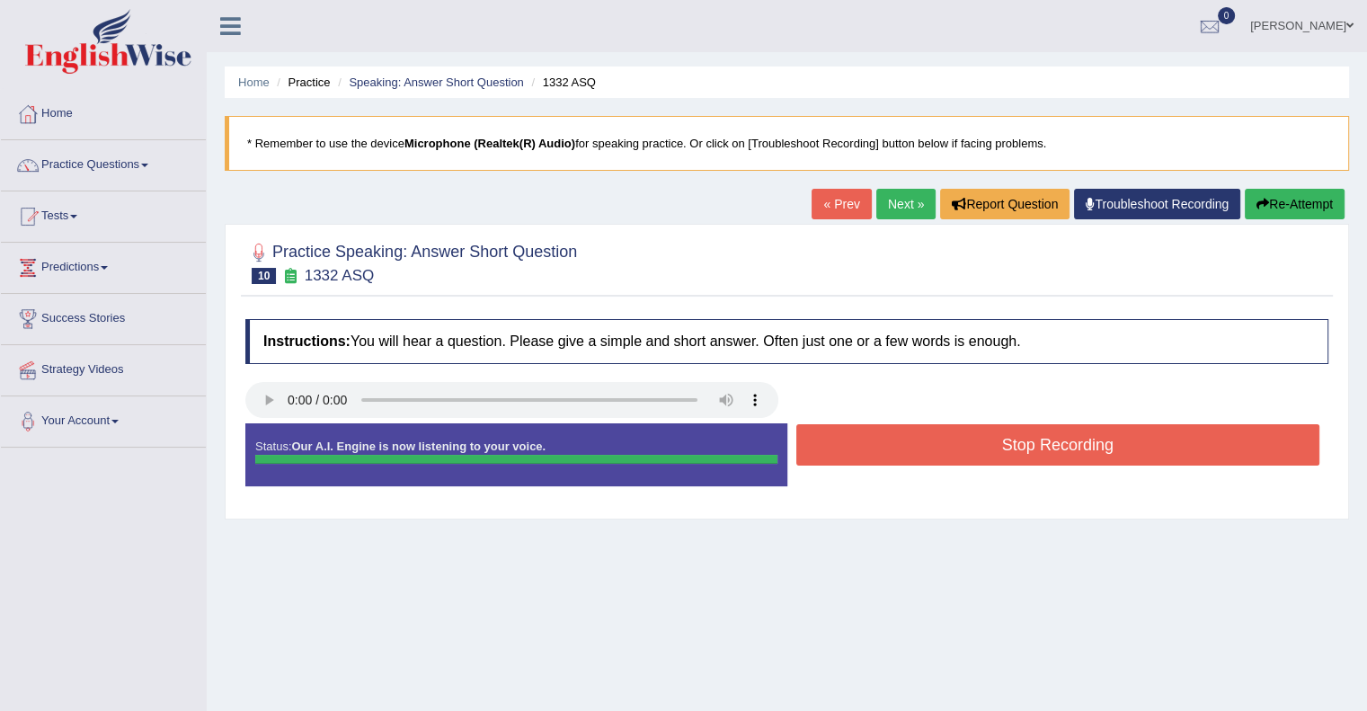
click at [888, 434] on button "Stop Recording" at bounding box center [1058, 444] width 524 height 41
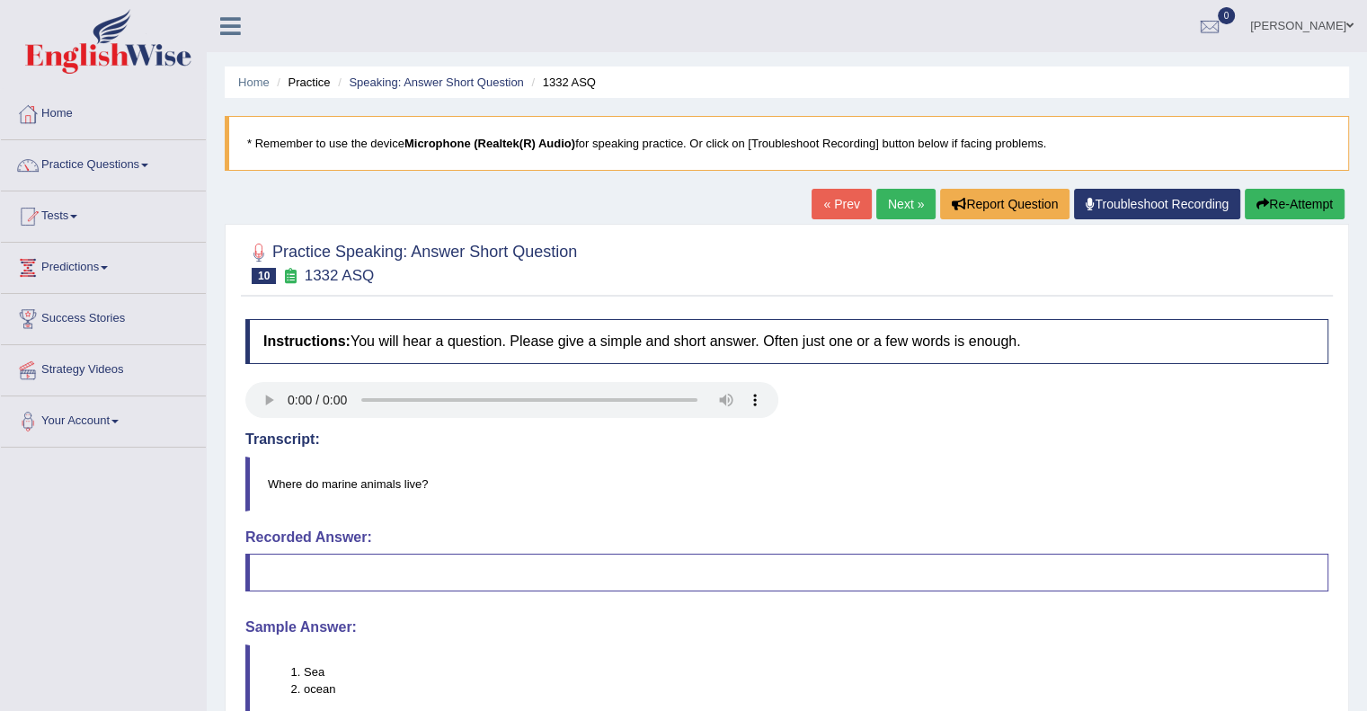
click at [1270, 208] on button "Re-Attempt" at bounding box center [1295, 204] width 100 height 31
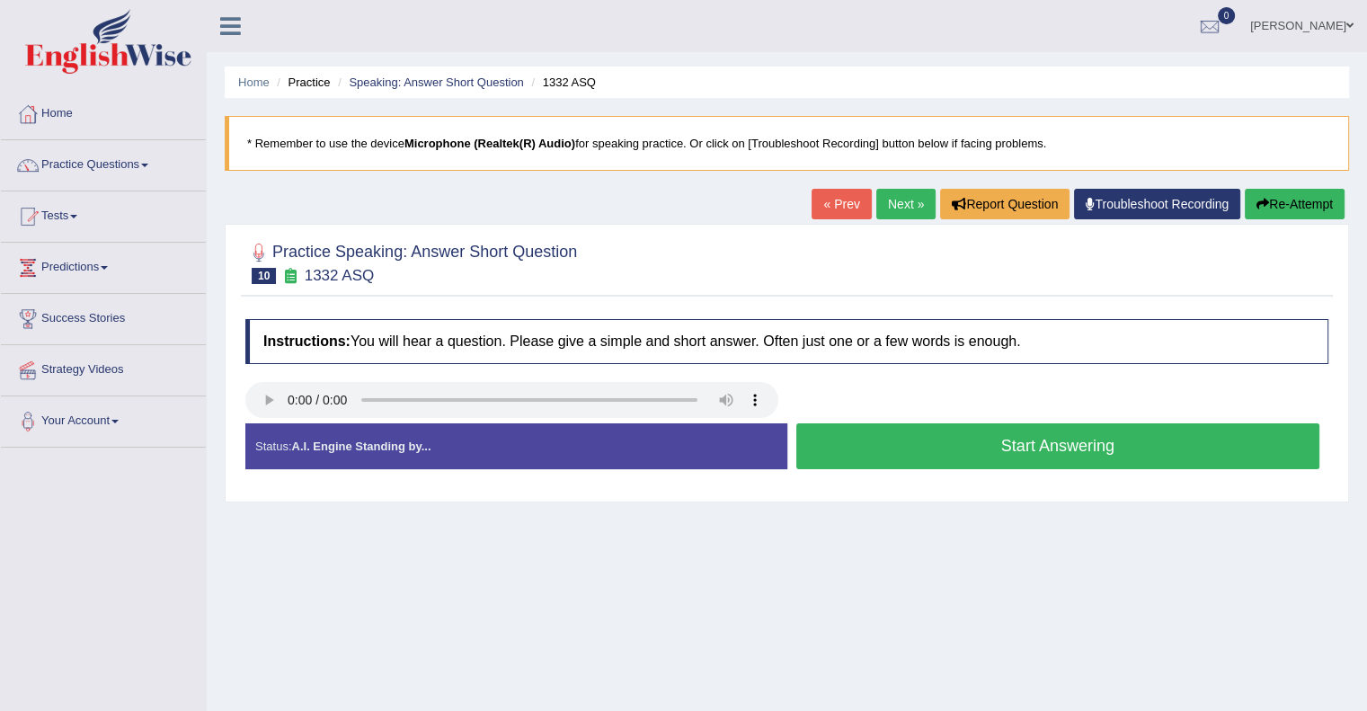
click at [1102, 438] on button "Start Answering" at bounding box center [1058, 446] width 524 height 46
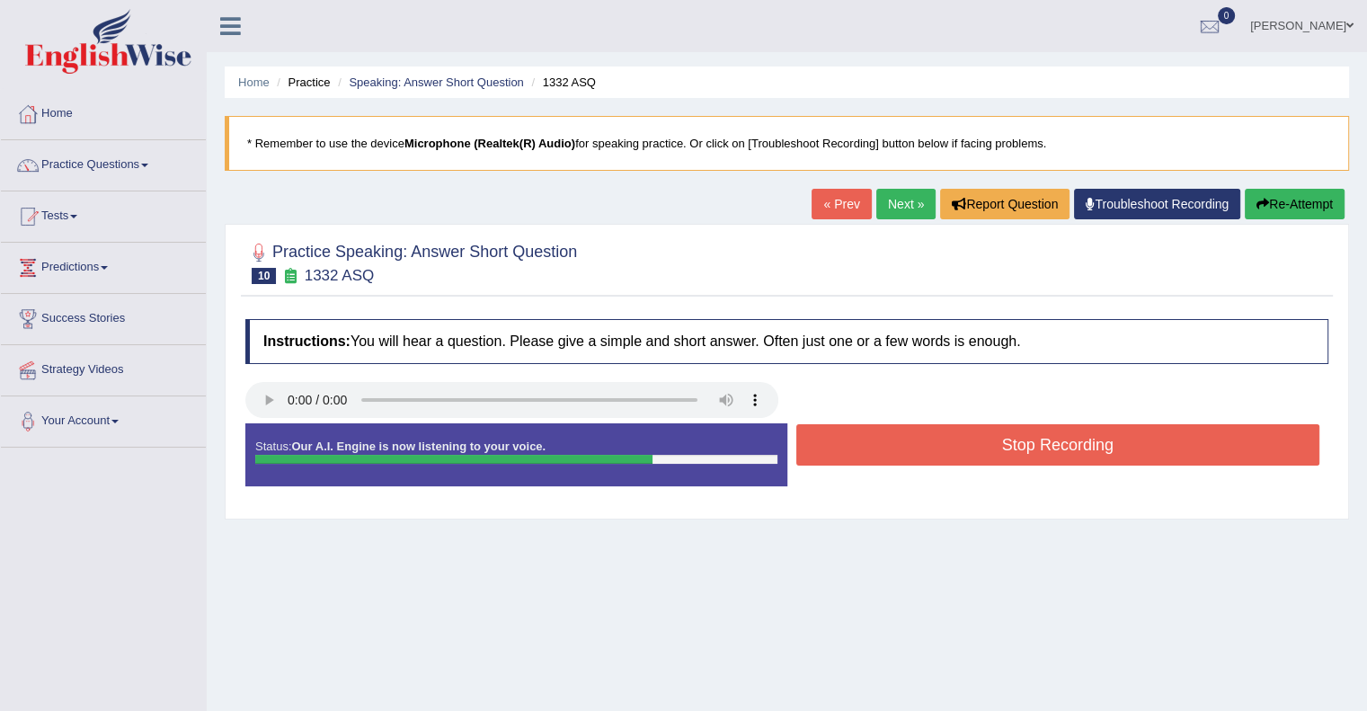
click at [1102, 438] on button "Stop Recording" at bounding box center [1058, 444] width 524 height 41
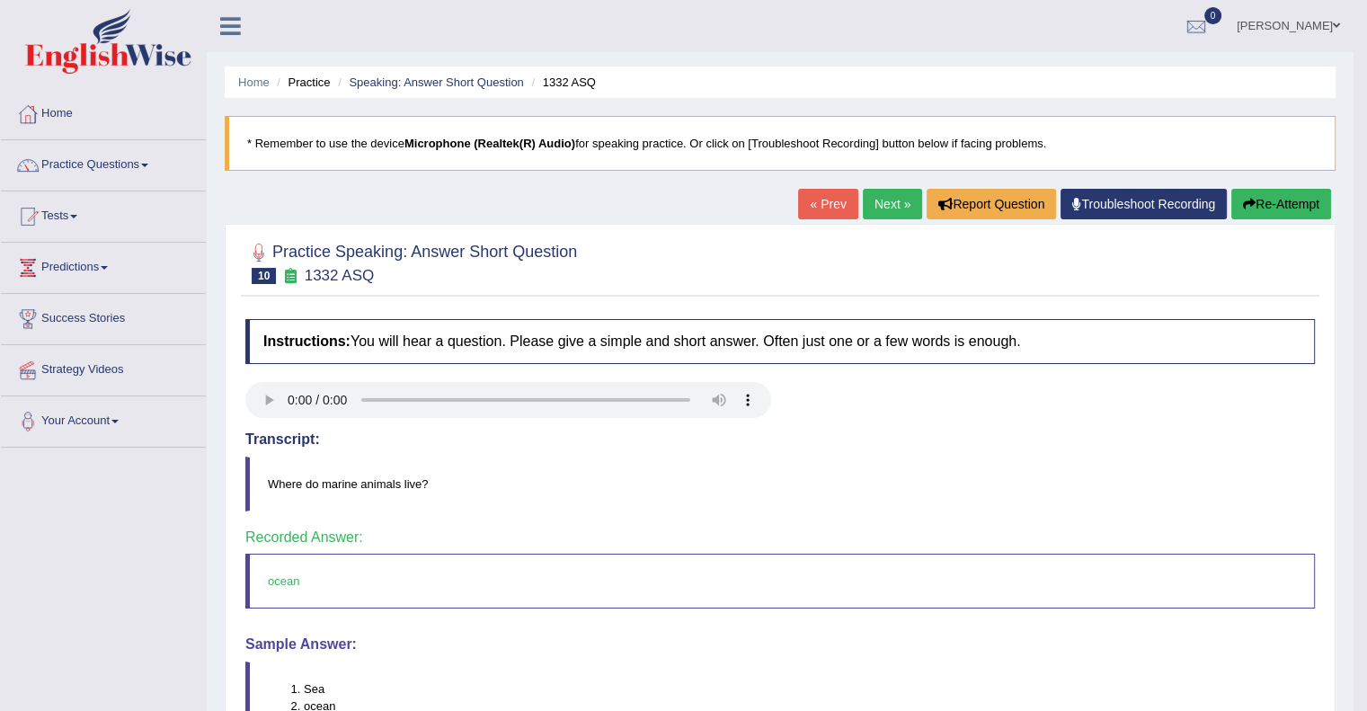
click at [889, 197] on link "Next »" at bounding box center [892, 204] width 59 height 31
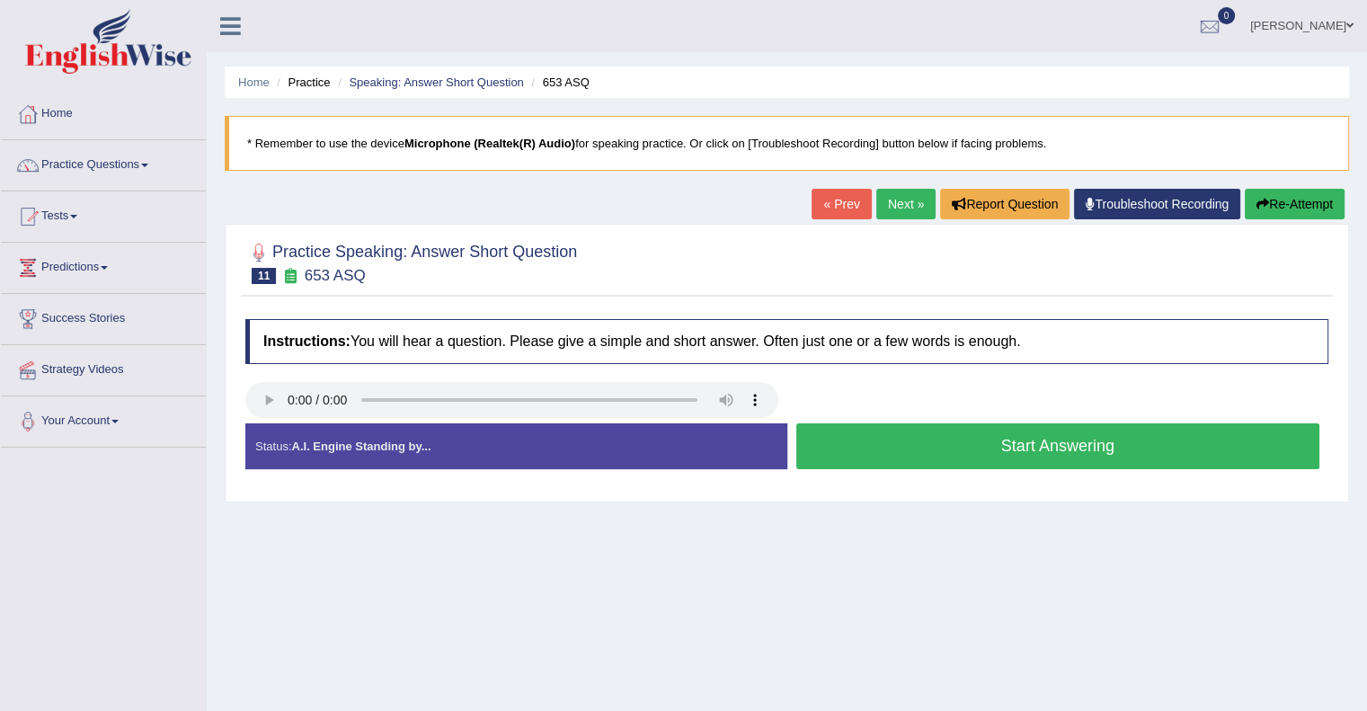
click at [888, 449] on button "Start Answering" at bounding box center [1058, 446] width 524 height 46
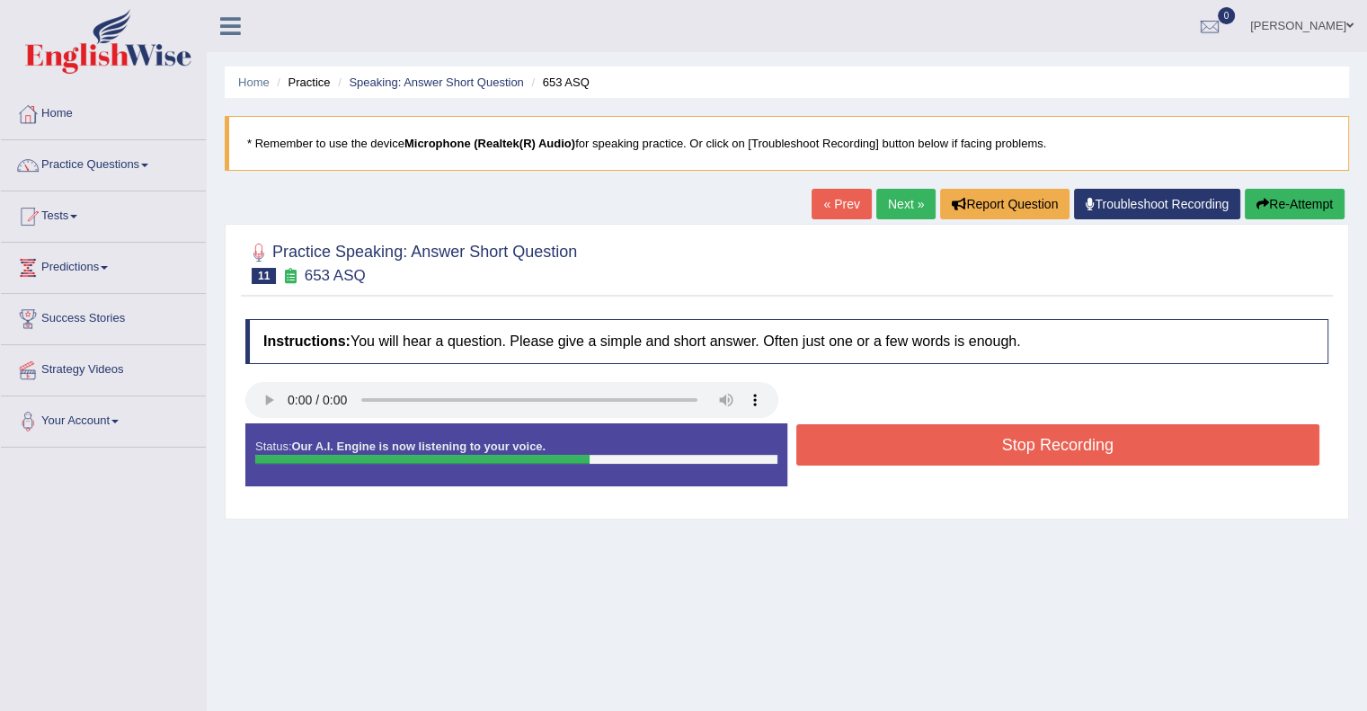
click at [1006, 455] on button "Stop Recording" at bounding box center [1058, 444] width 524 height 41
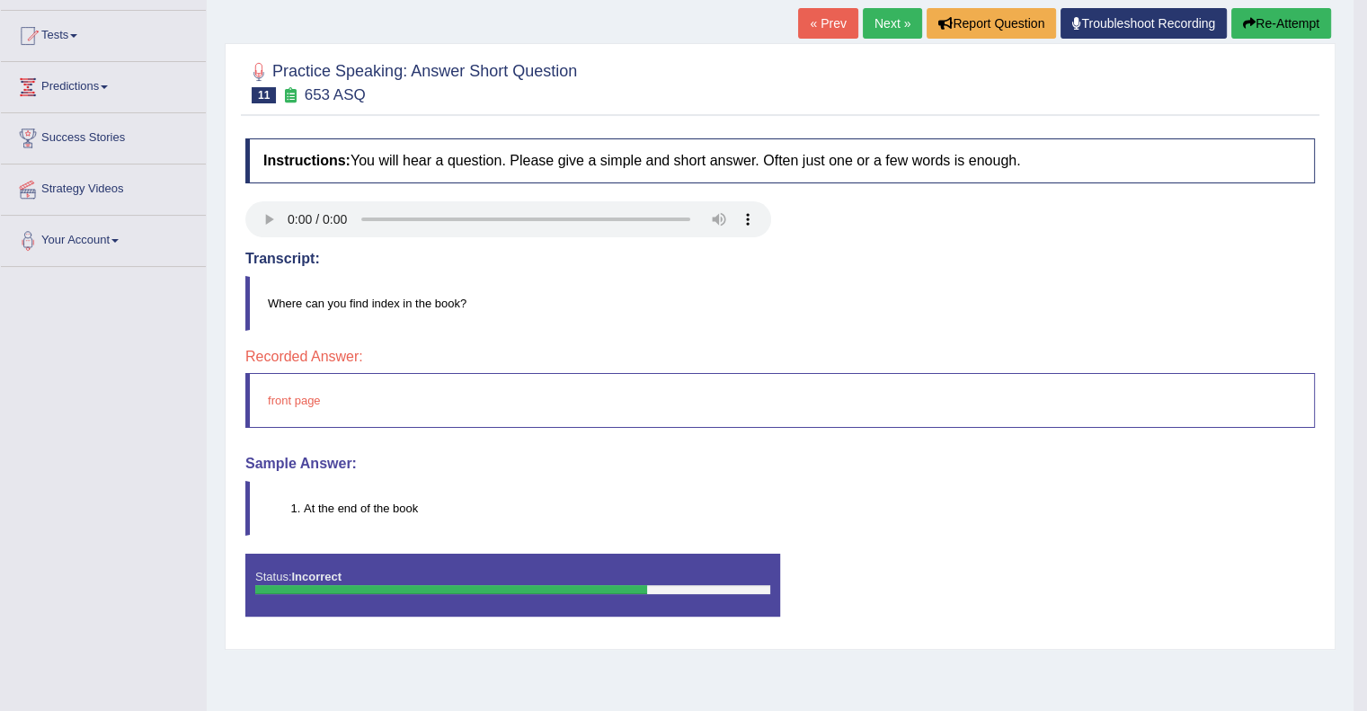
scroll to position [180, 0]
click at [1294, 21] on button "Re-Attempt" at bounding box center [1281, 24] width 100 height 31
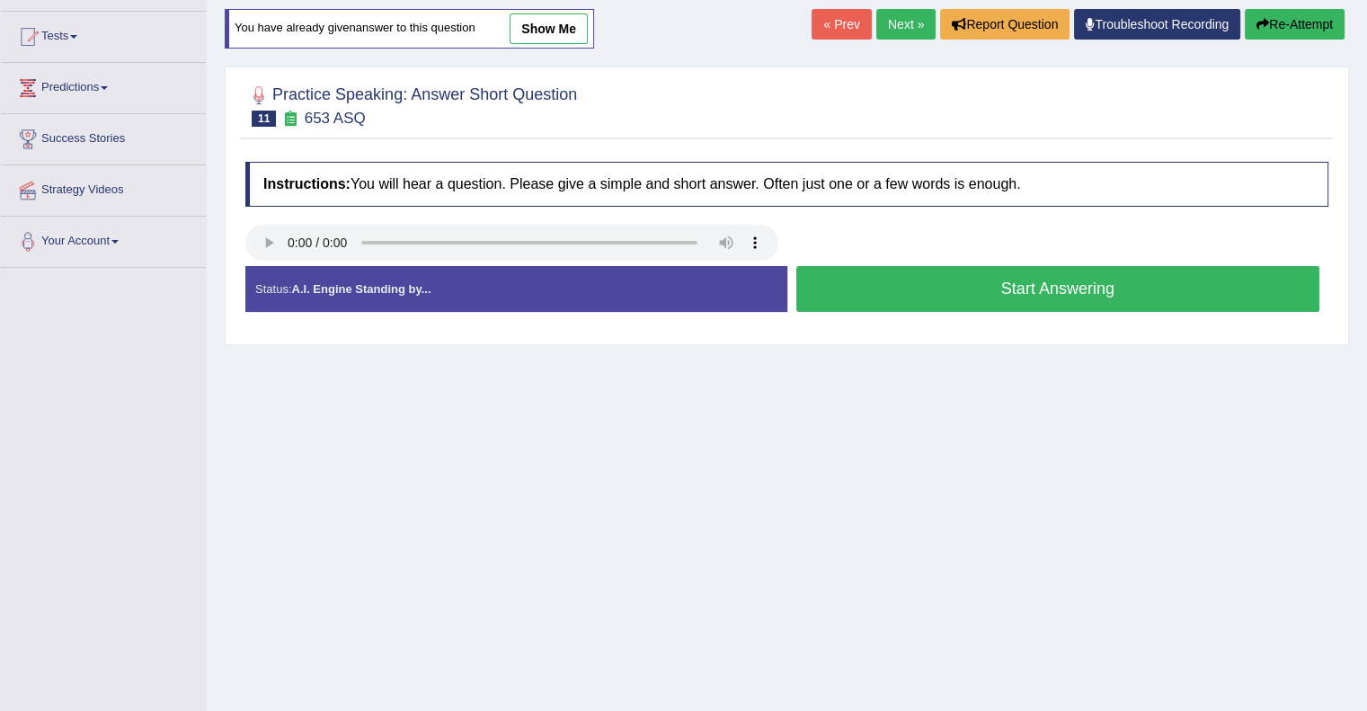
click at [1148, 300] on button "Start Answering" at bounding box center [1058, 289] width 524 height 46
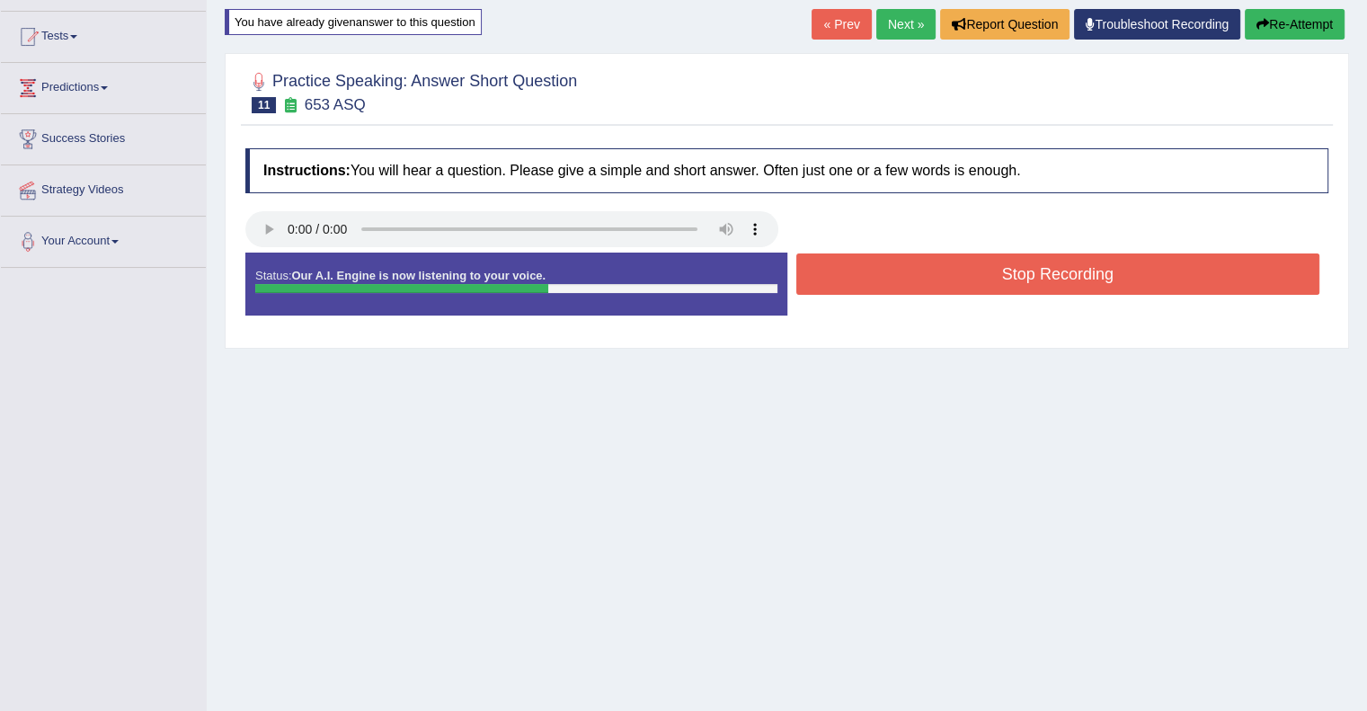
click at [1156, 285] on button "Stop Recording" at bounding box center [1058, 273] width 524 height 41
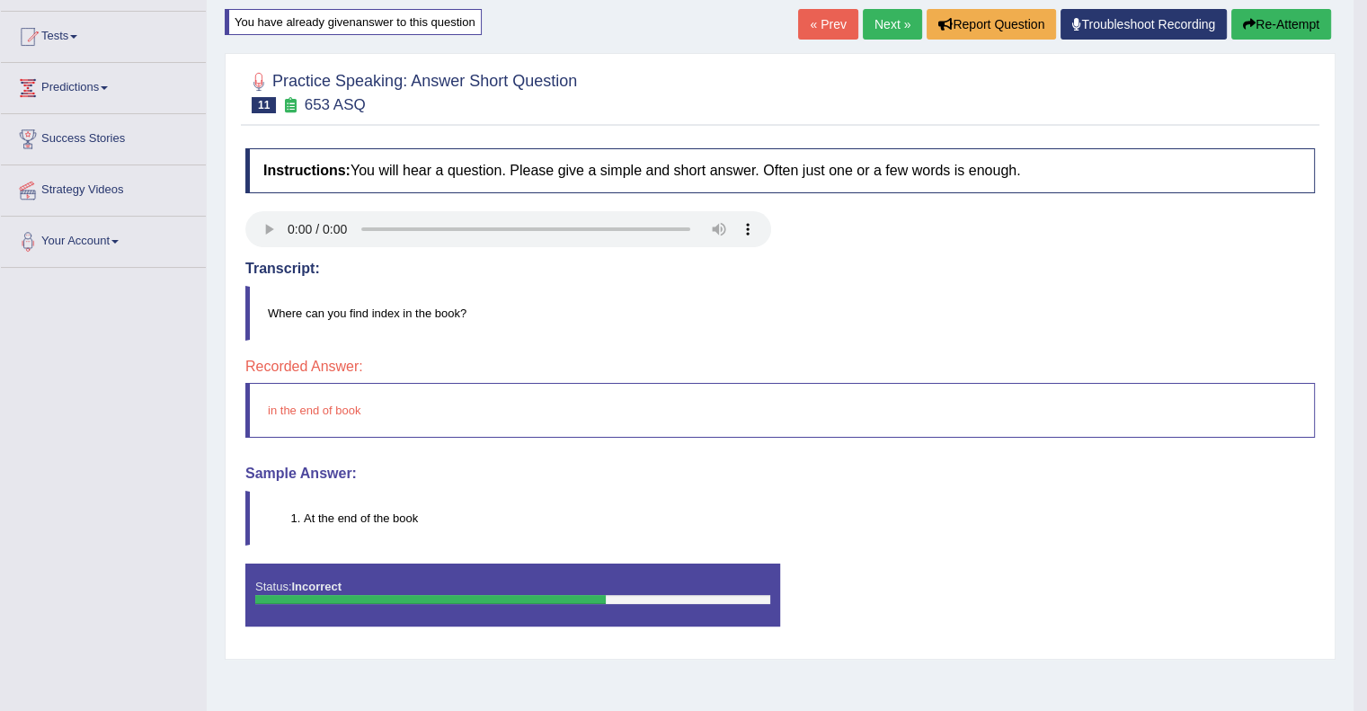
click at [1269, 23] on button "Re-Attempt" at bounding box center [1281, 24] width 100 height 31
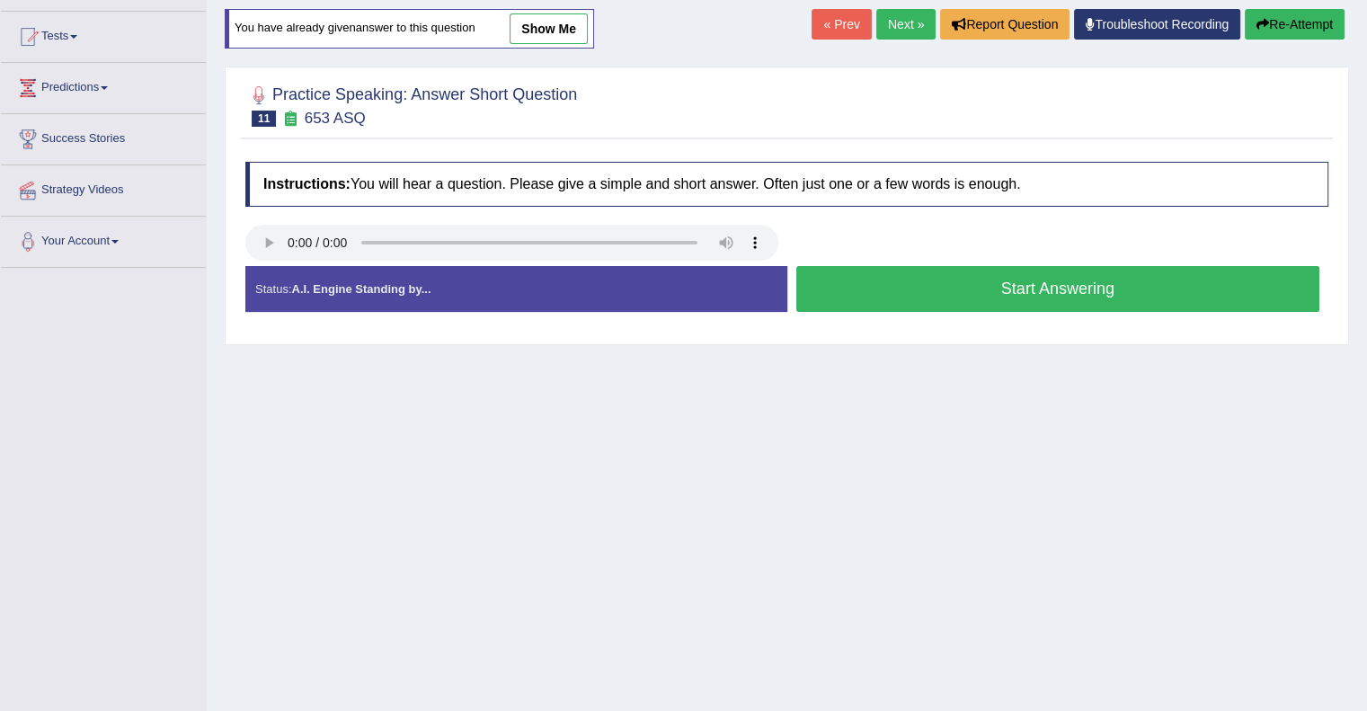
click at [1178, 302] on button "Start Answering" at bounding box center [1058, 289] width 524 height 46
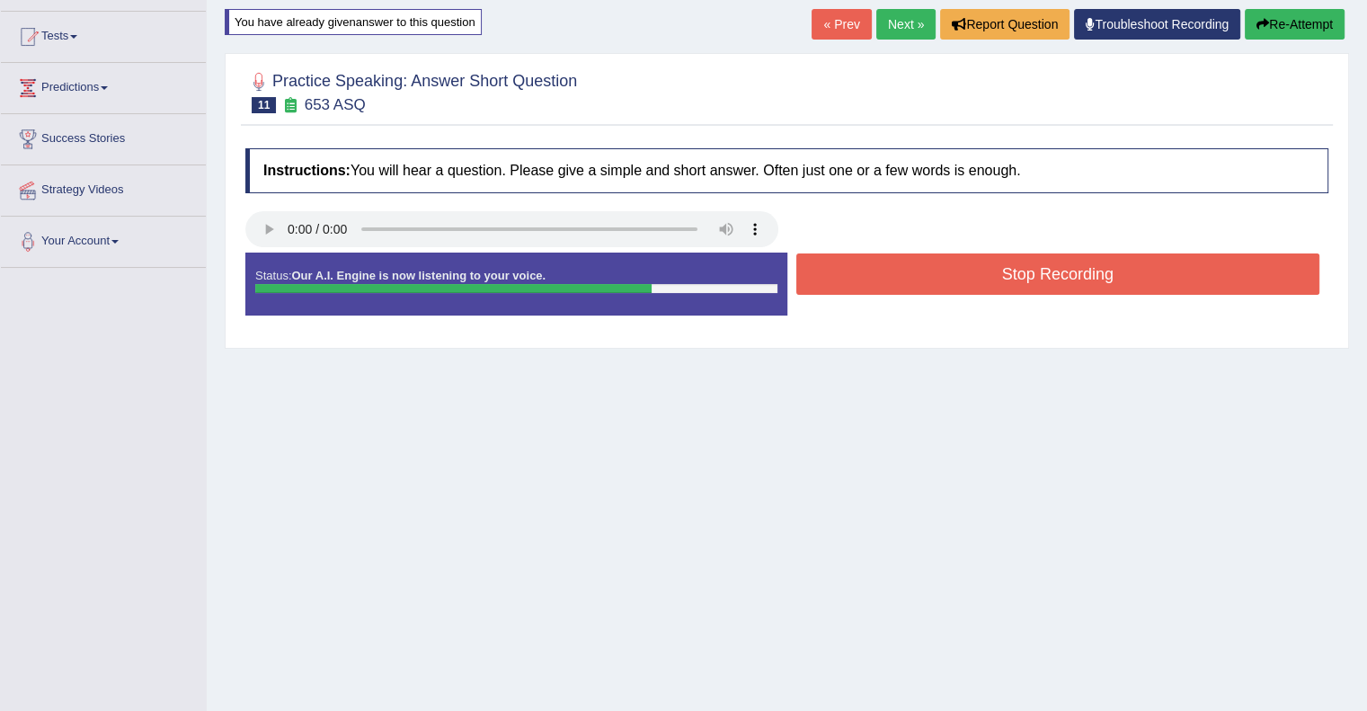
click at [1193, 276] on button "Stop Recording" at bounding box center [1058, 273] width 524 height 41
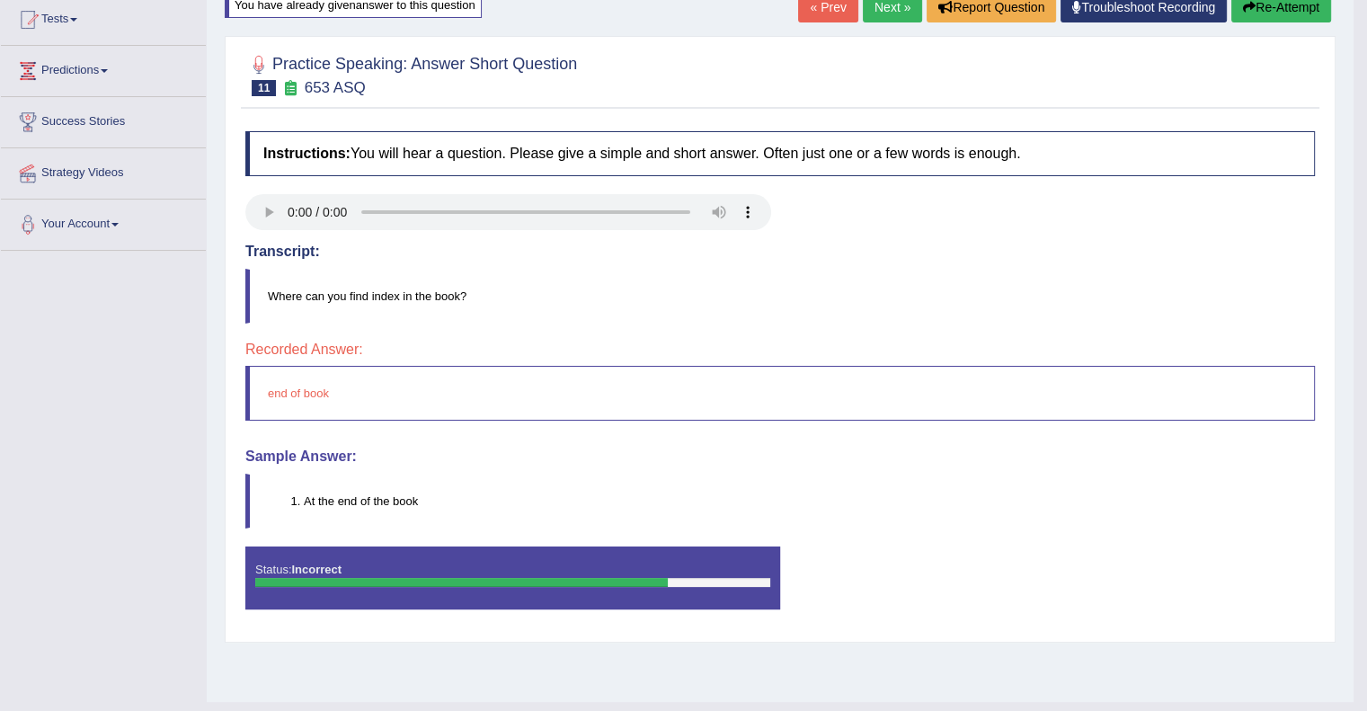
scroll to position [161, 0]
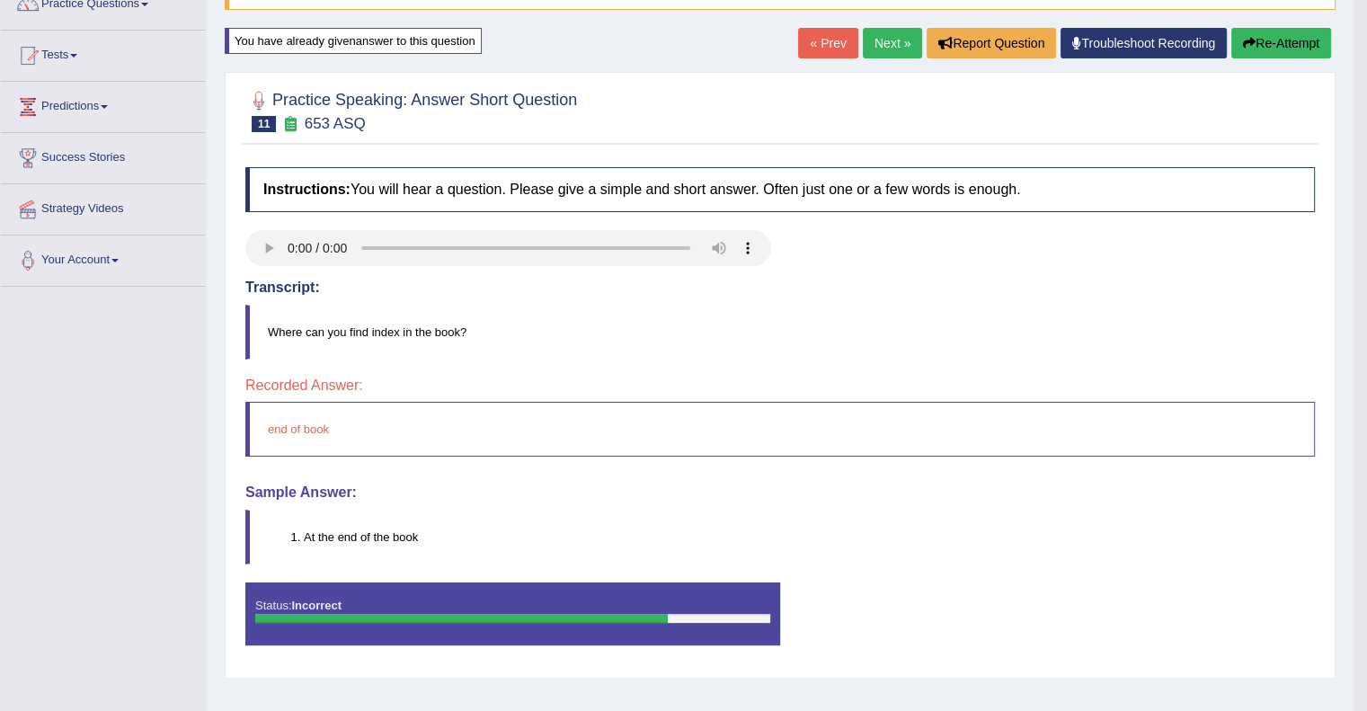
click at [1274, 43] on button "Re-Attempt" at bounding box center [1281, 43] width 100 height 31
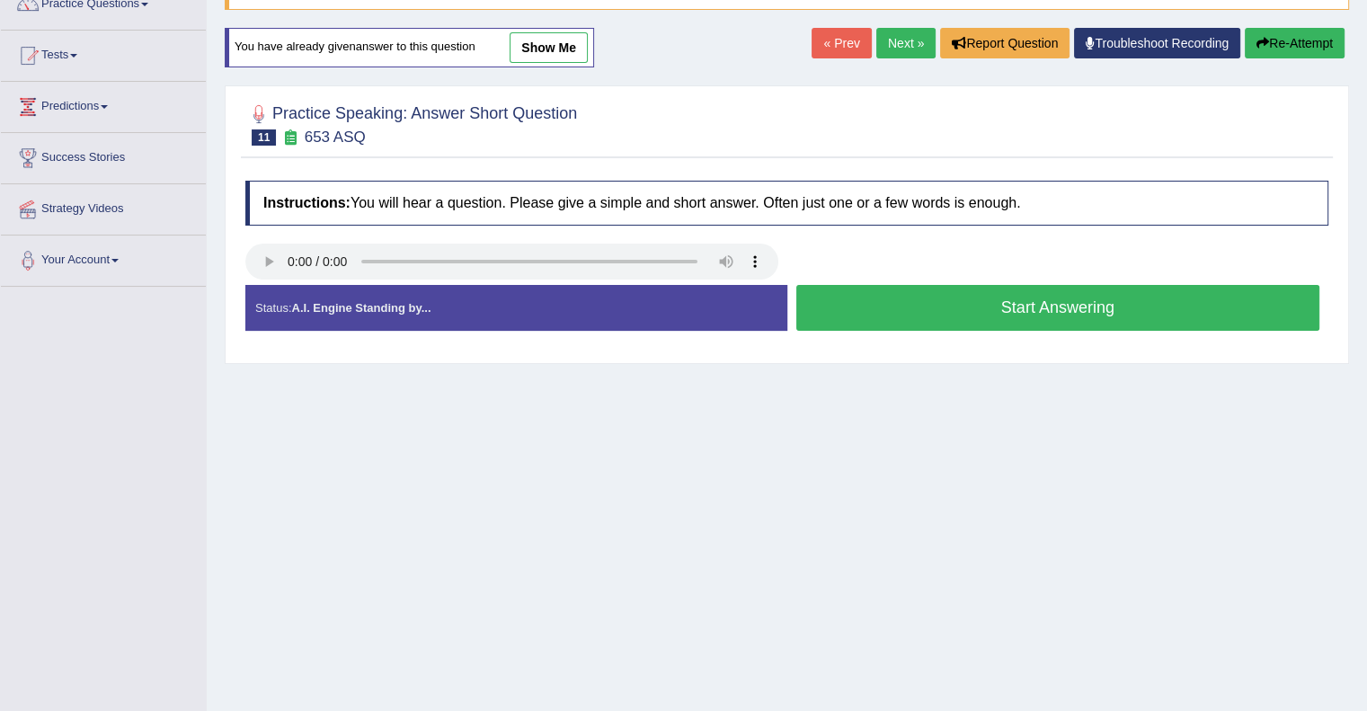
click at [1178, 292] on button "Start Answering" at bounding box center [1058, 308] width 524 height 46
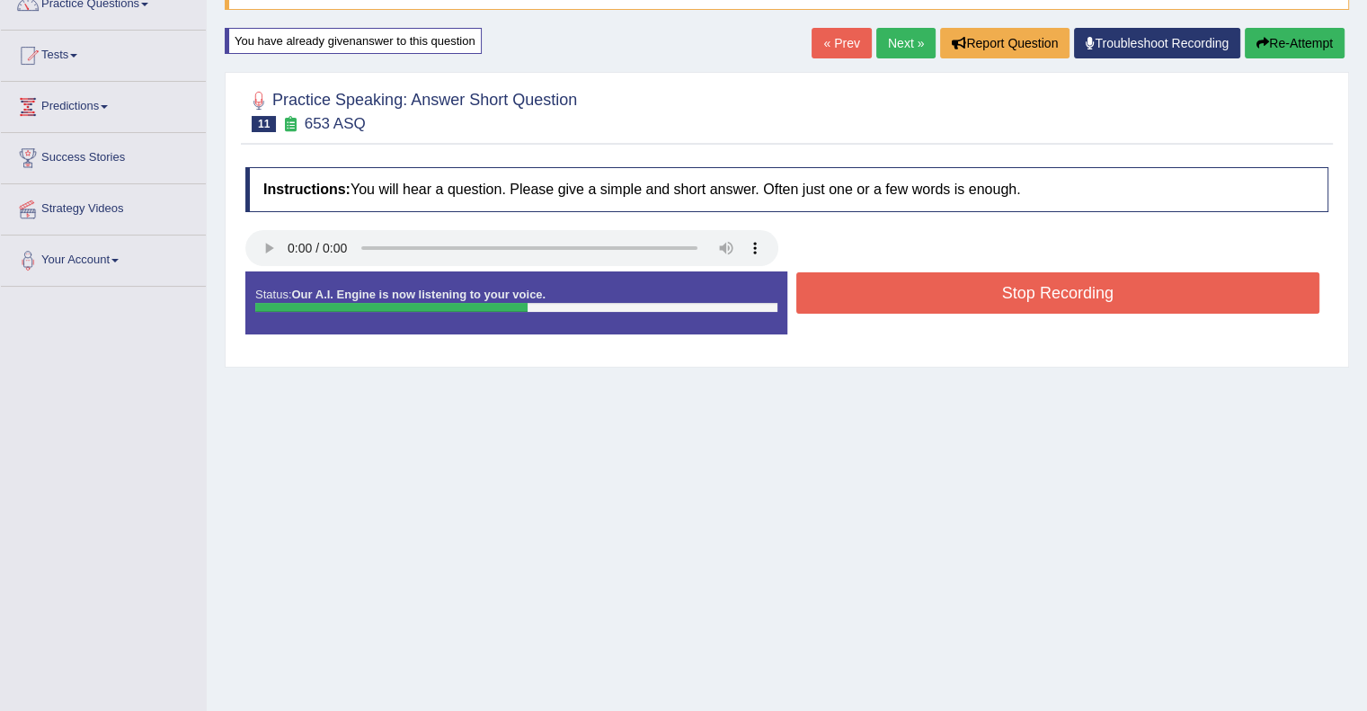
click at [1178, 292] on button "Stop Recording" at bounding box center [1058, 292] width 524 height 41
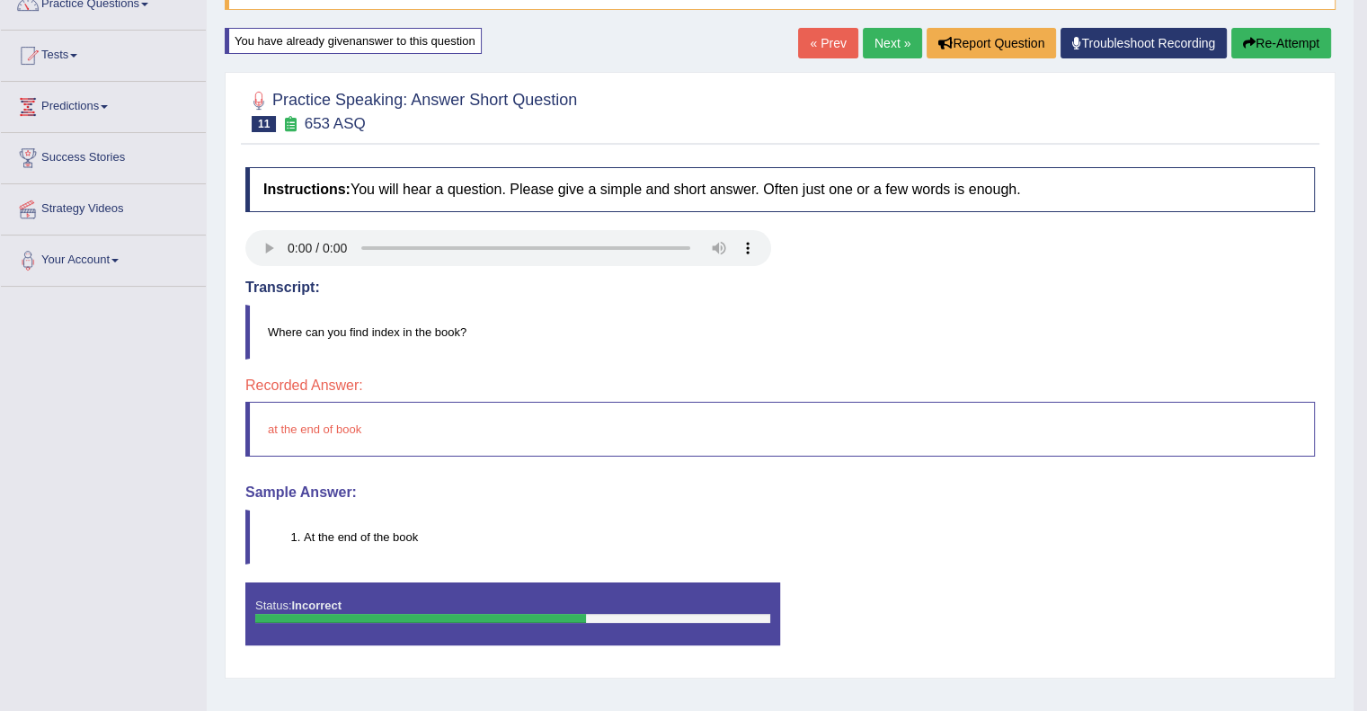
click at [1263, 43] on button "Re-Attempt" at bounding box center [1281, 43] width 100 height 31
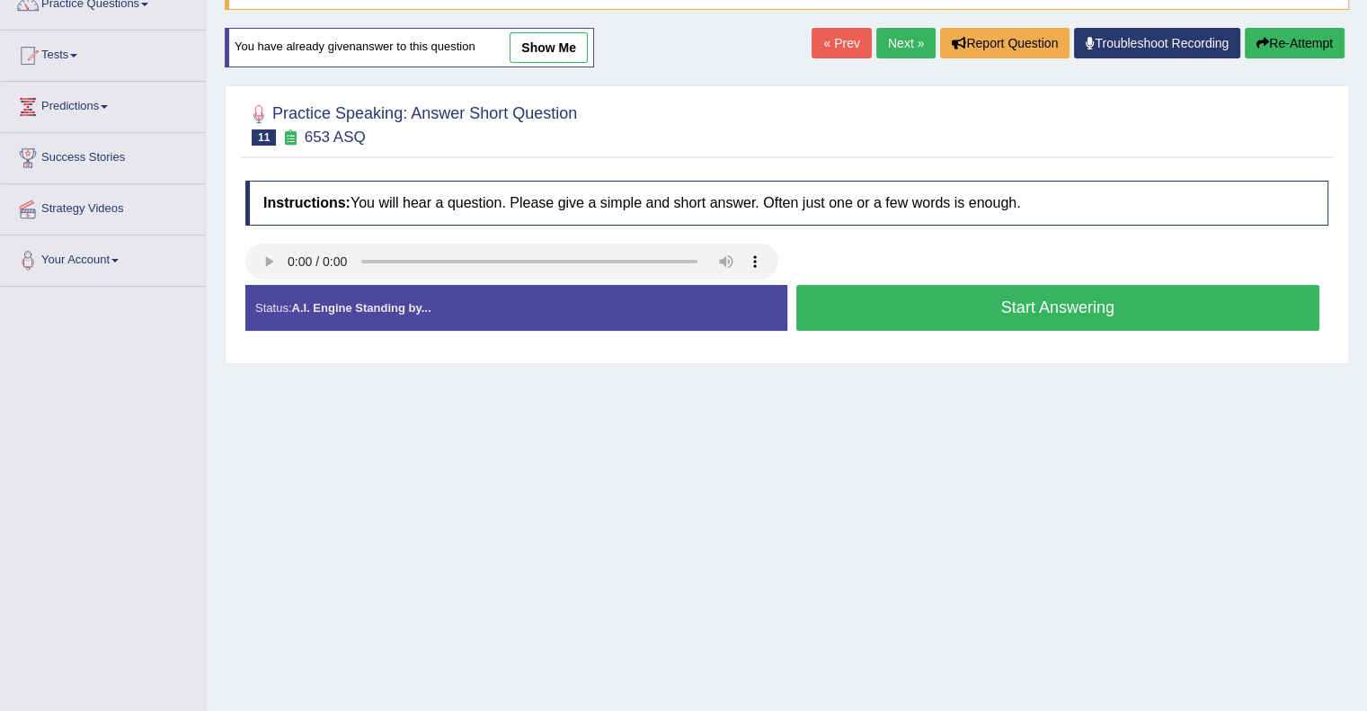
click at [1082, 304] on button "Start Answering" at bounding box center [1058, 308] width 524 height 46
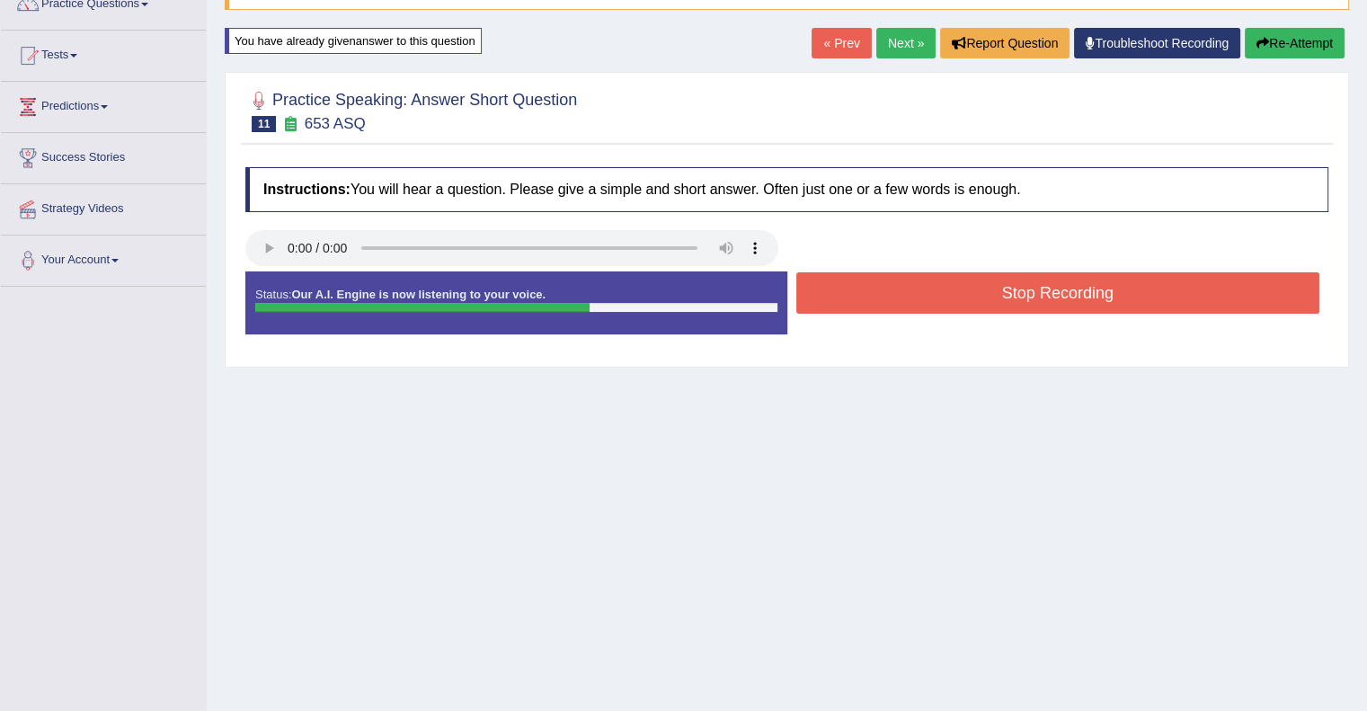
click at [1082, 304] on button "Stop Recording" at bounding box center [1058, 292] width 524 height 41
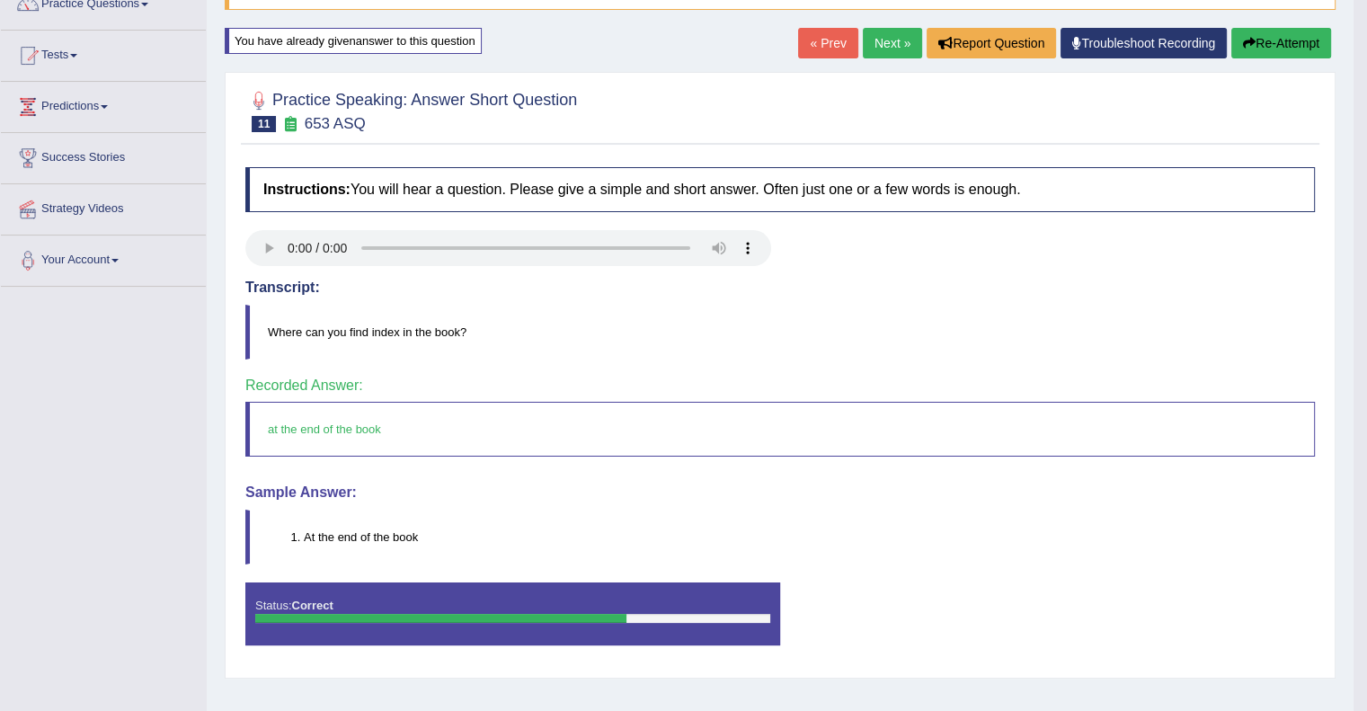
click at [869, 40] on link "Next »" at bounding box center [892, 43] width 59 height 31
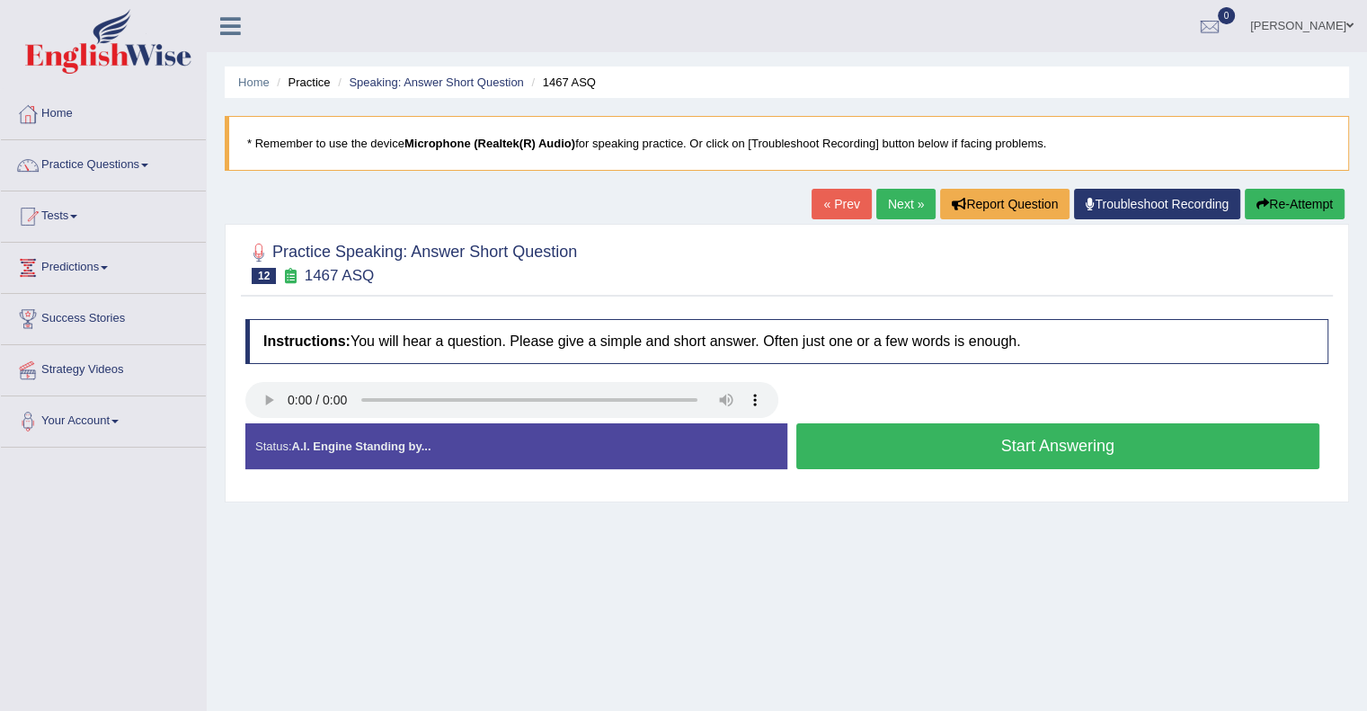
click at [914, 446] on button "Start Answering" at bounding box center [1058, 446] width 524 height 46
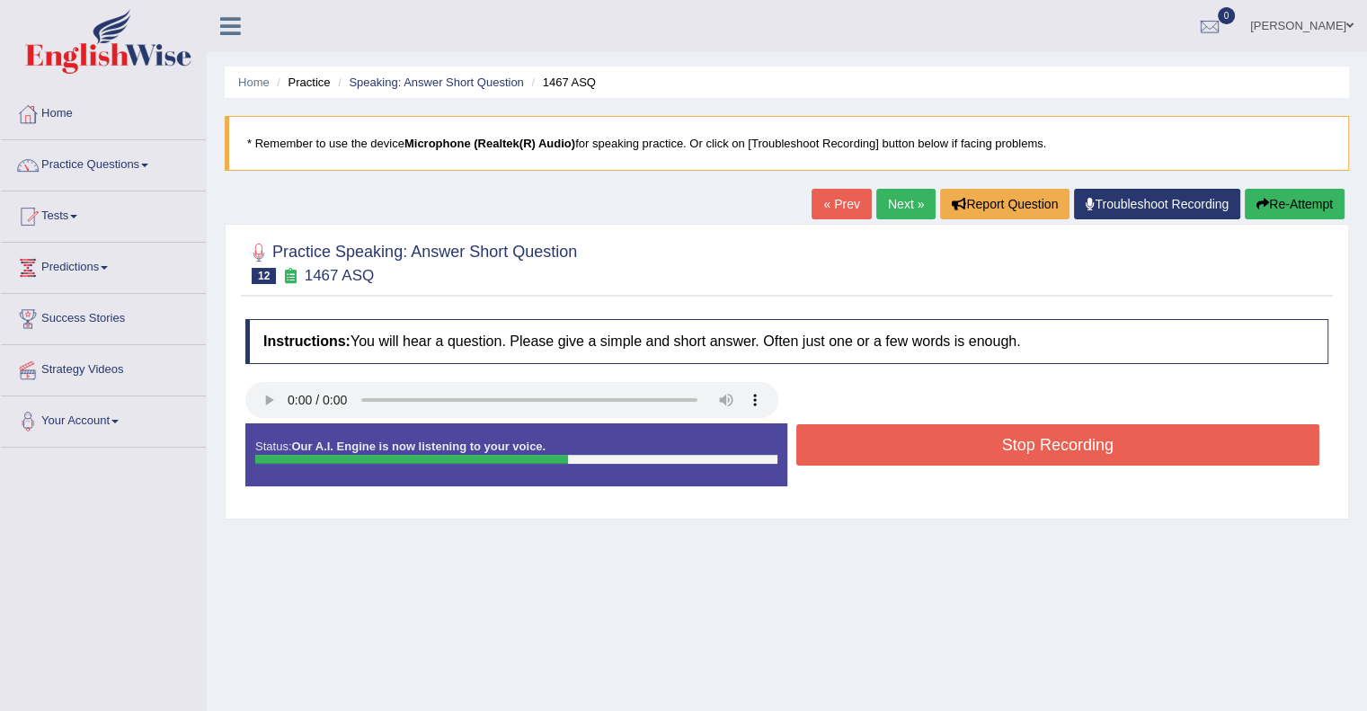
click at [914, 446] on button "Stop Recording" at bounding box center [1058, 444] width 524 height 41
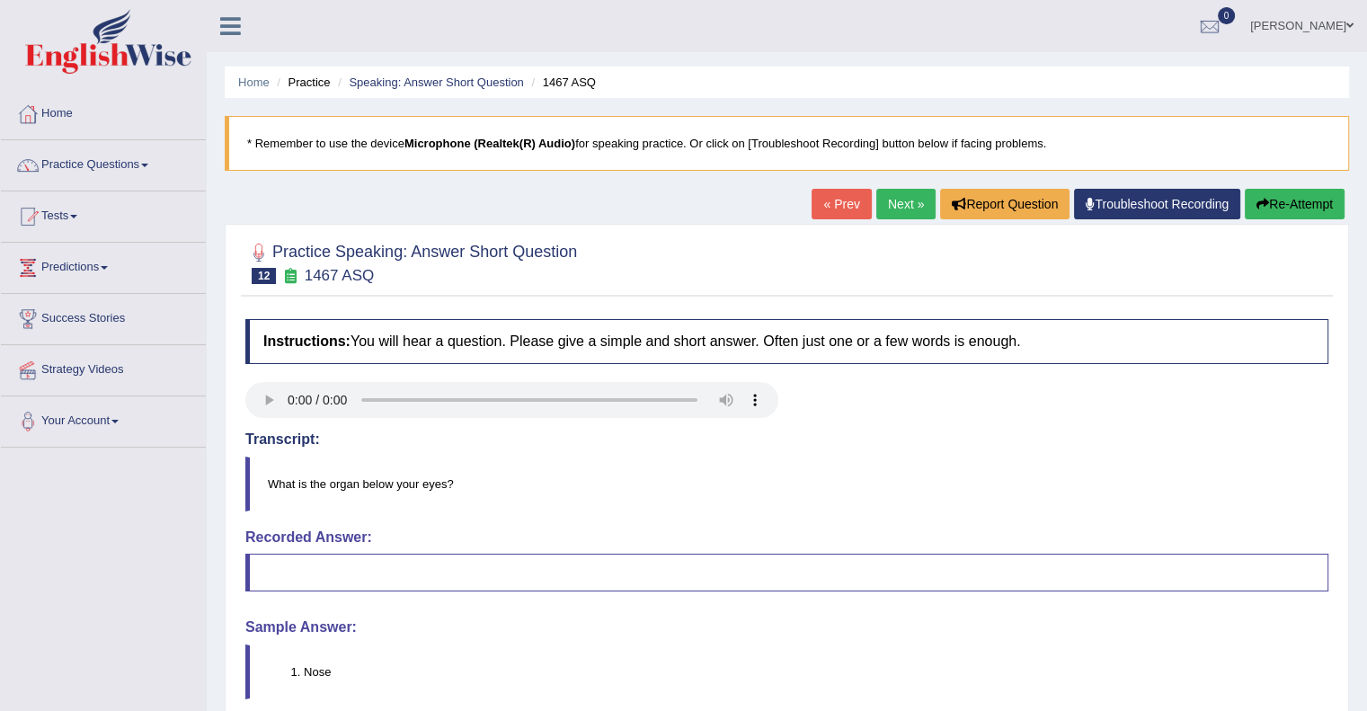
click at [1267, 208] on button "Re-Attempt" at bounding box center [1295, 204] width 100 height 31
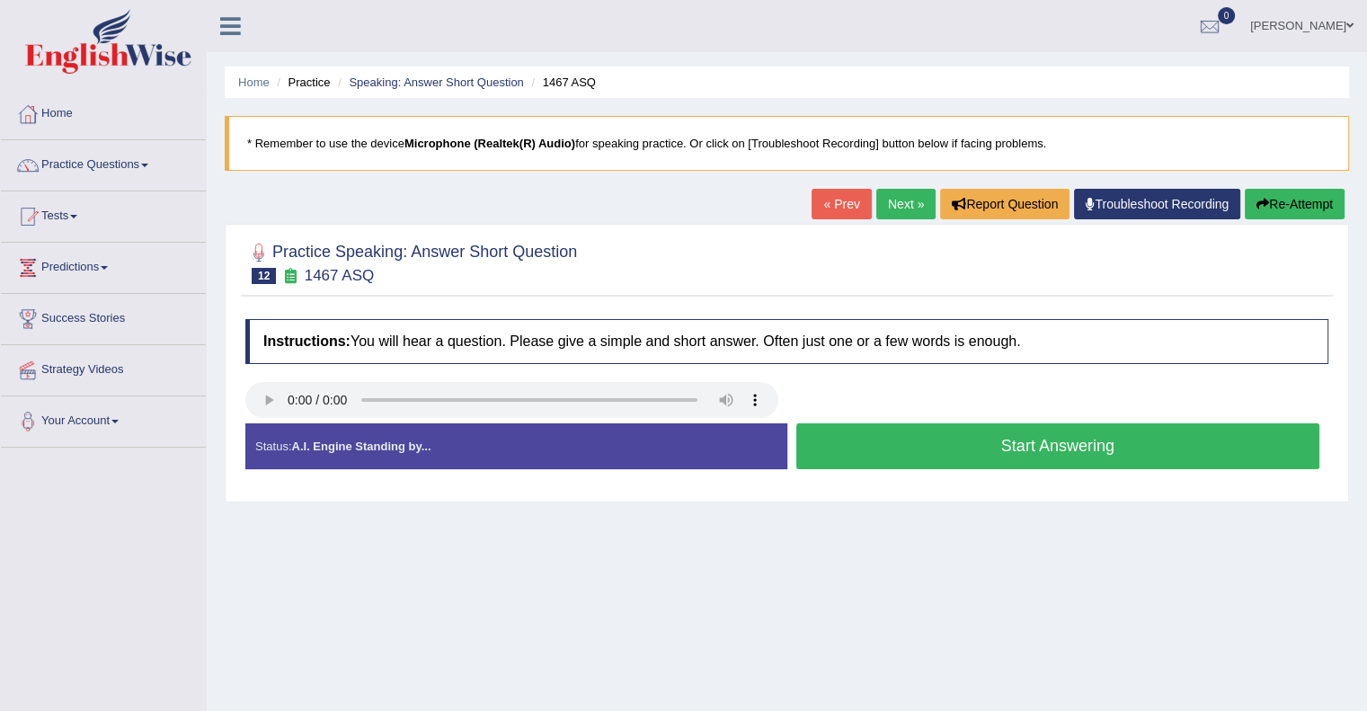
click at [958, 459] on button "Start Answering" at bounding box center [1058, 446] width 524 height 46
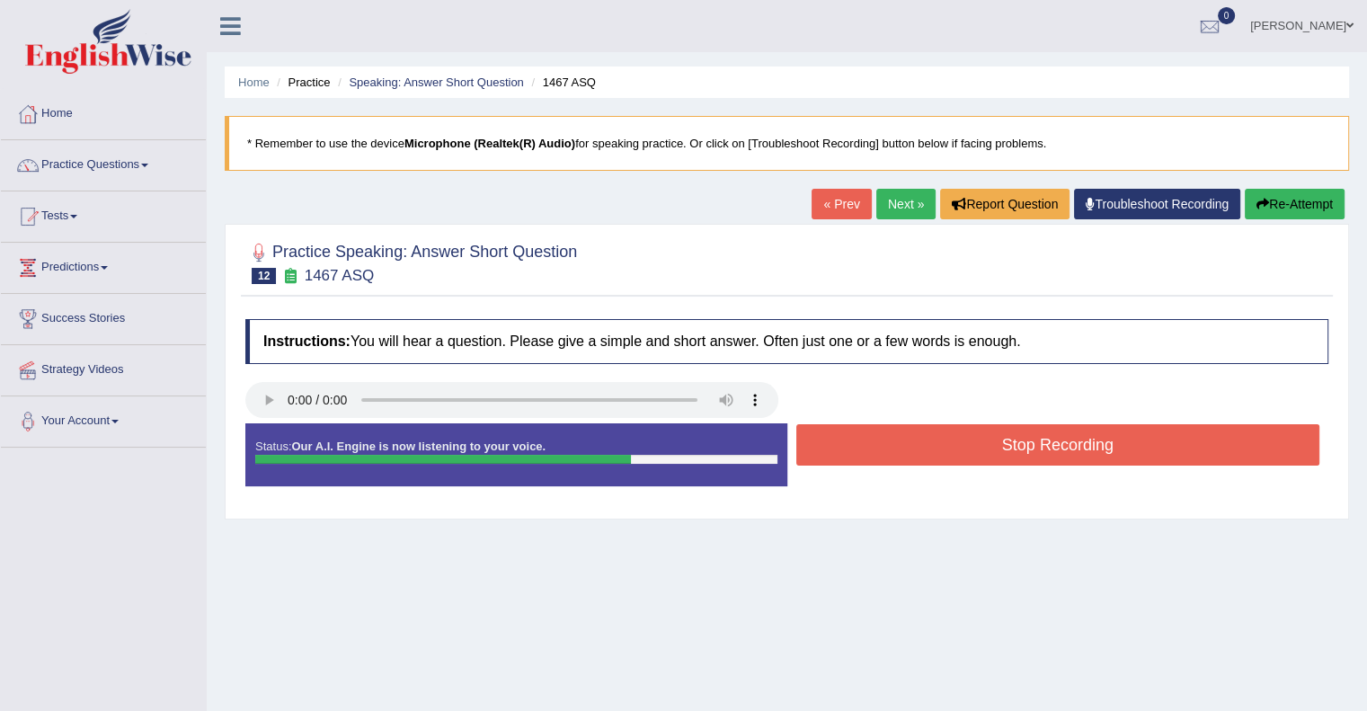
click at [1100, 447] on button "Stop Recording" at bounding box center [1058, 444] width 524 height 41
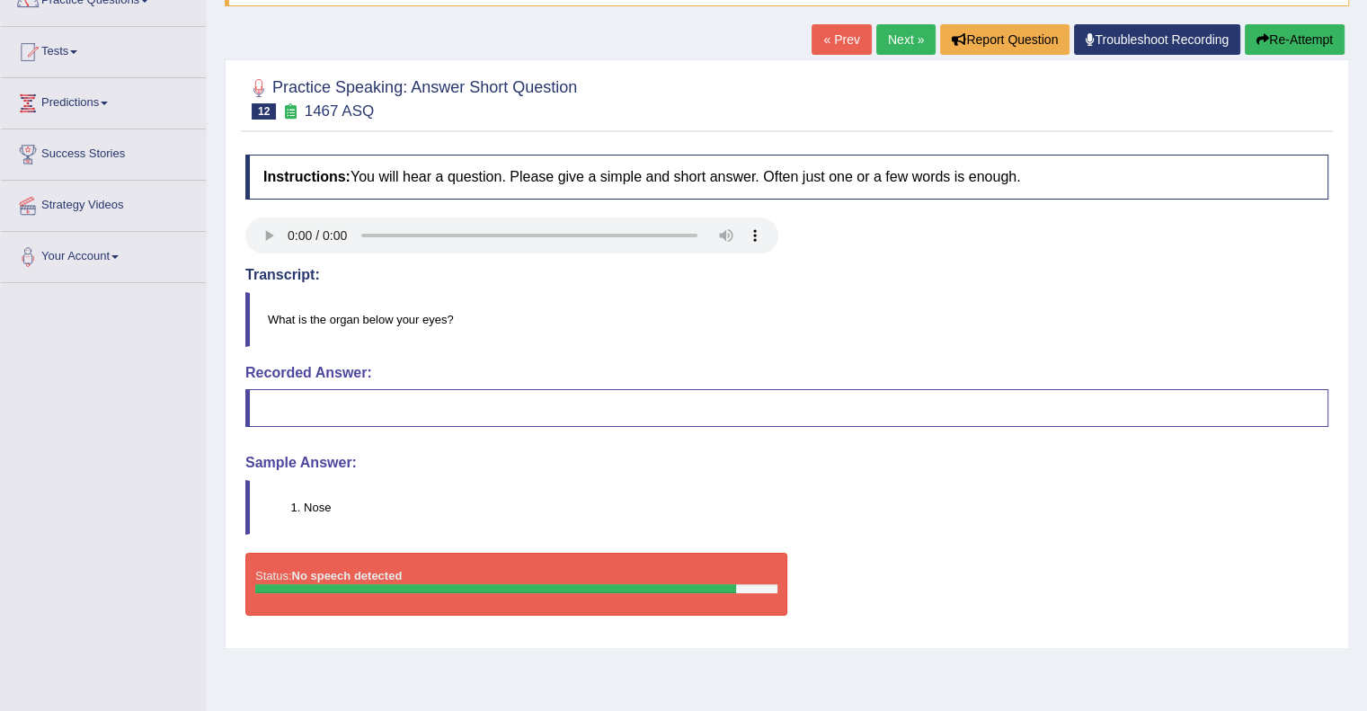
scroll to position [161, 0]
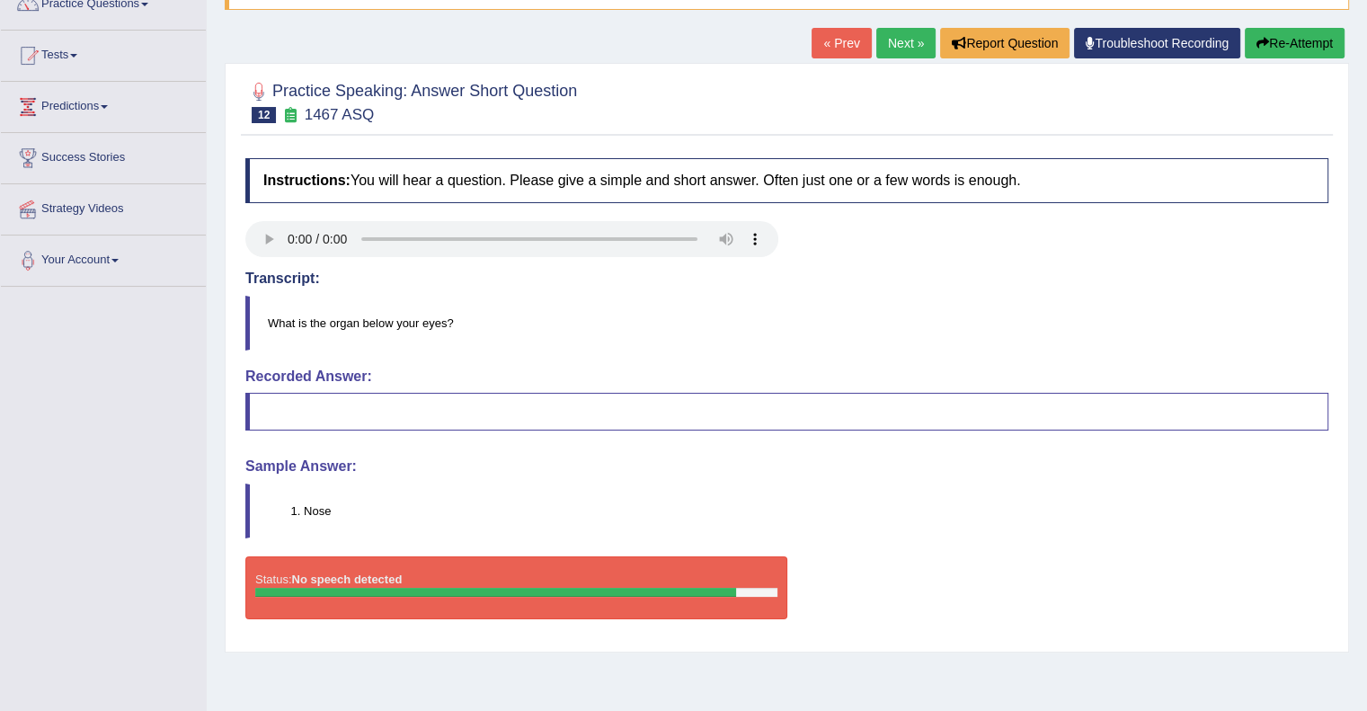
click at [1295, 13] on div "Home Practice Speaking: Answer Short Question 1467 ASQ * Remember to use the de…" at bounding box center [787, 288] width 1160 height 899
click at [1291, 50] on button "Re-Attempt" at bounding box center [1295, 43] width 100 height 31
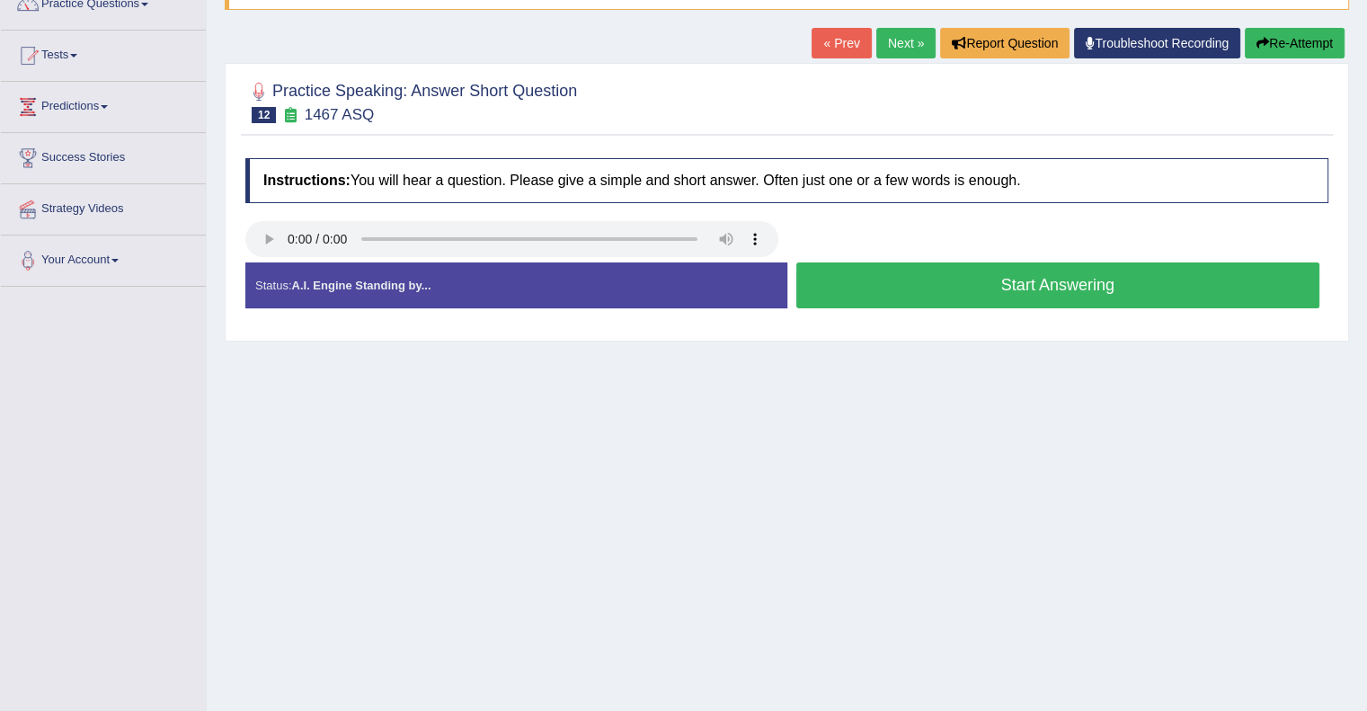
scroll to position [161, 0]
click at [1114, 299] on button "Start Answering" at bounding box center [1058, 285] width 524 height 46
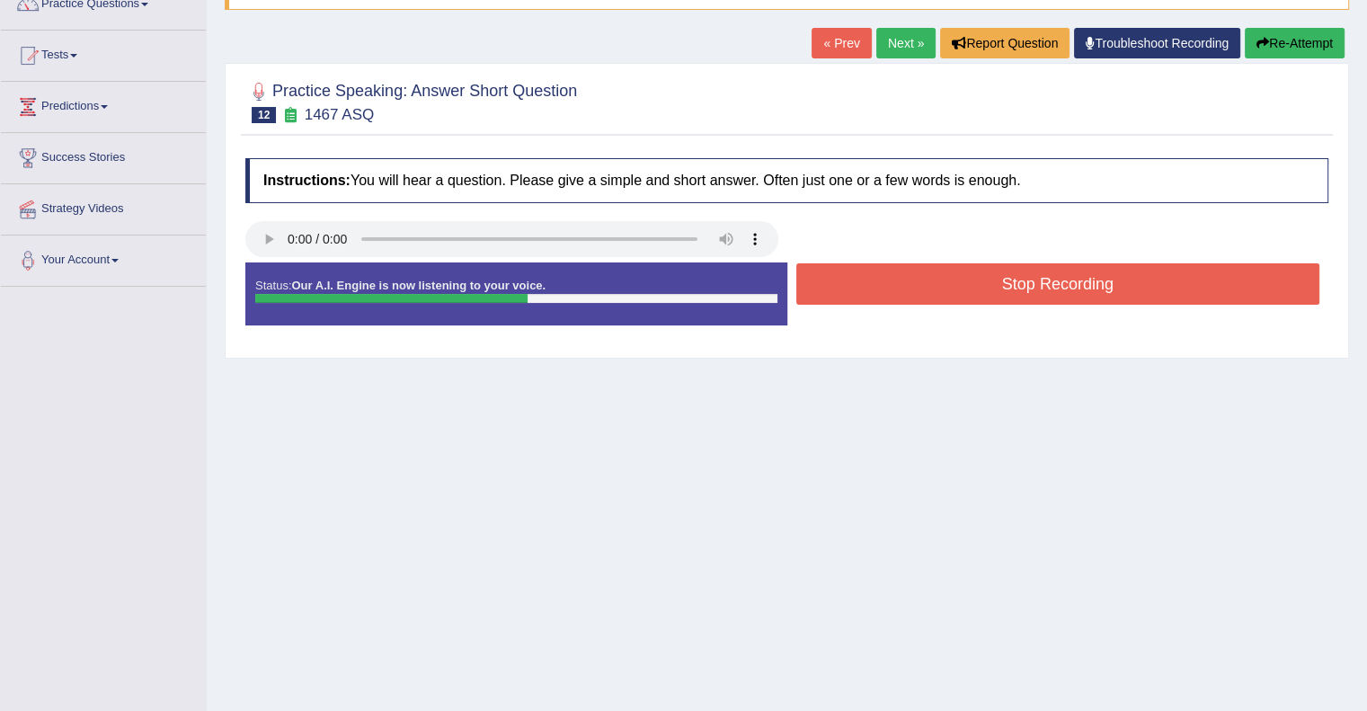
click at [1114, 295] on button "Stop Recording" at bounding box center [1058, 283] width 524 height 41
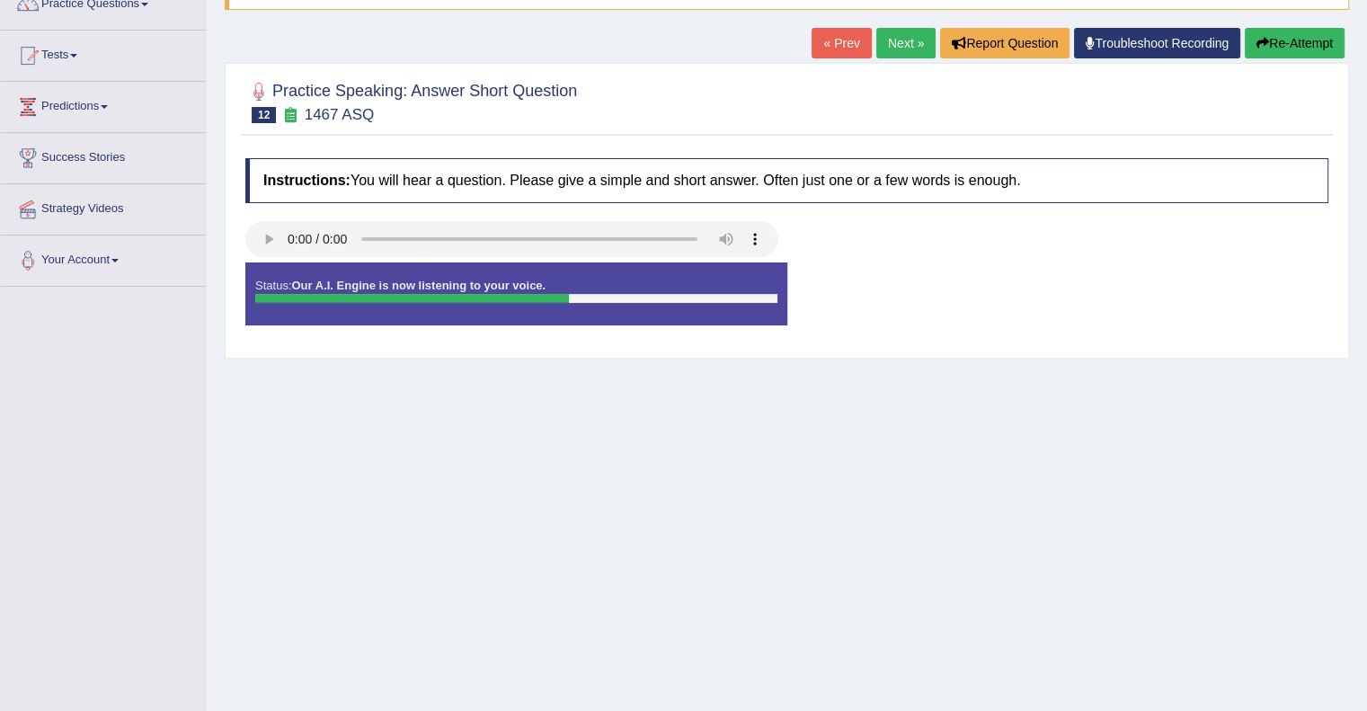
click at [1114, 295] on div "Status: Our A.I. Engine is now listening to your voice. Start Answering Stop Re…" at bounding box center [786, 302] width 1083 height 81
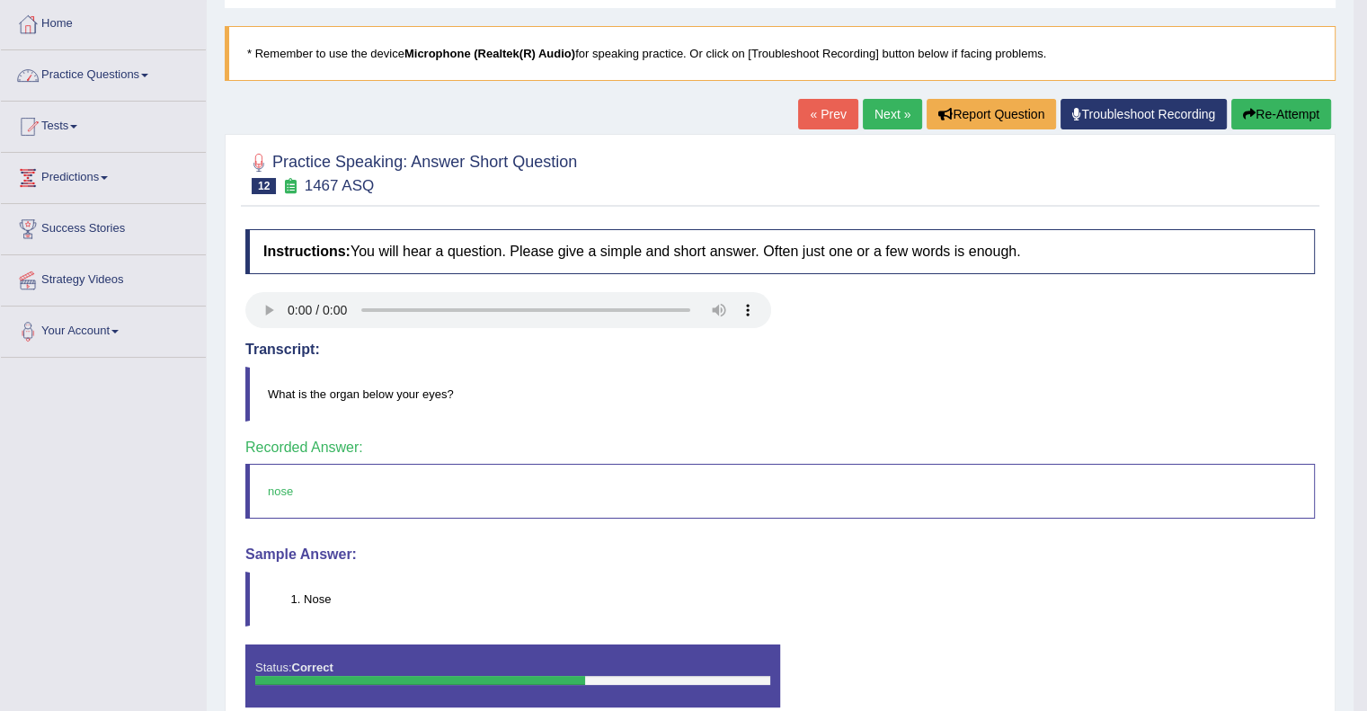
scroll to position [89, 0]
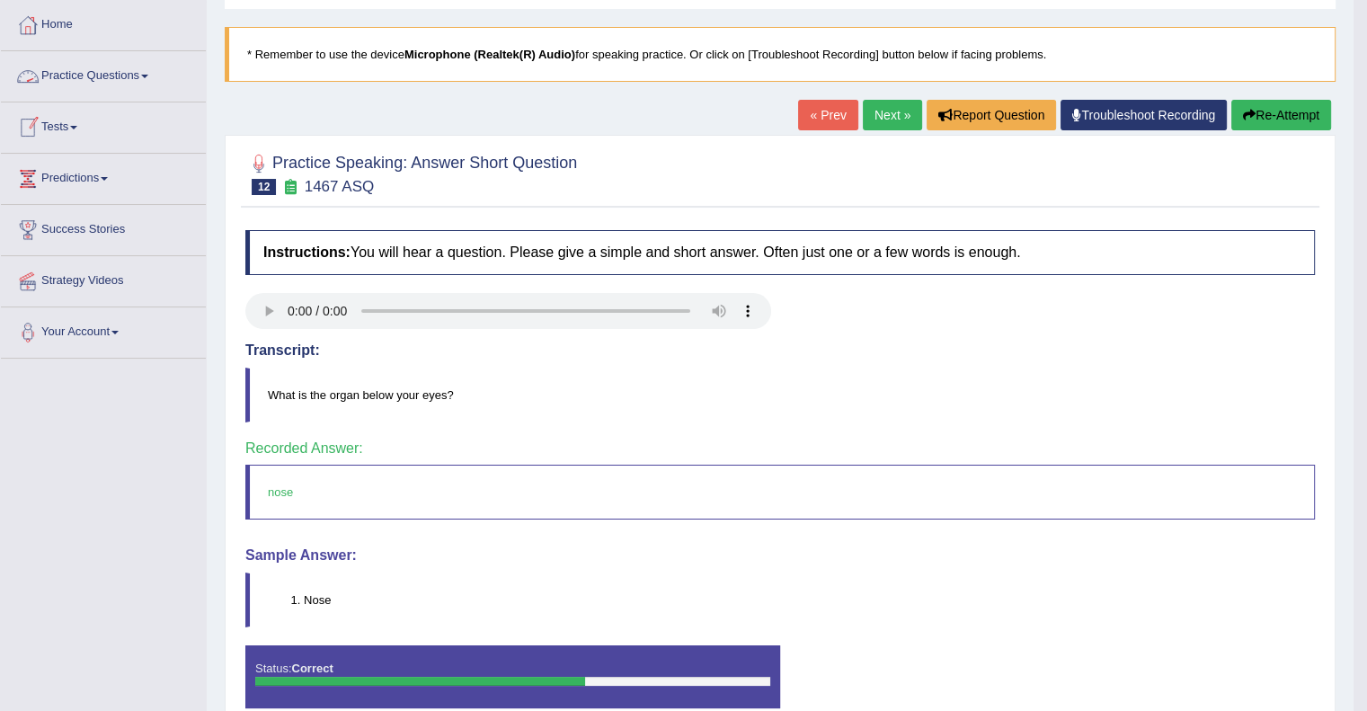
click at [149, 71] on link "Practice Questions" at bounding box center [103, 73] width 205 height 45
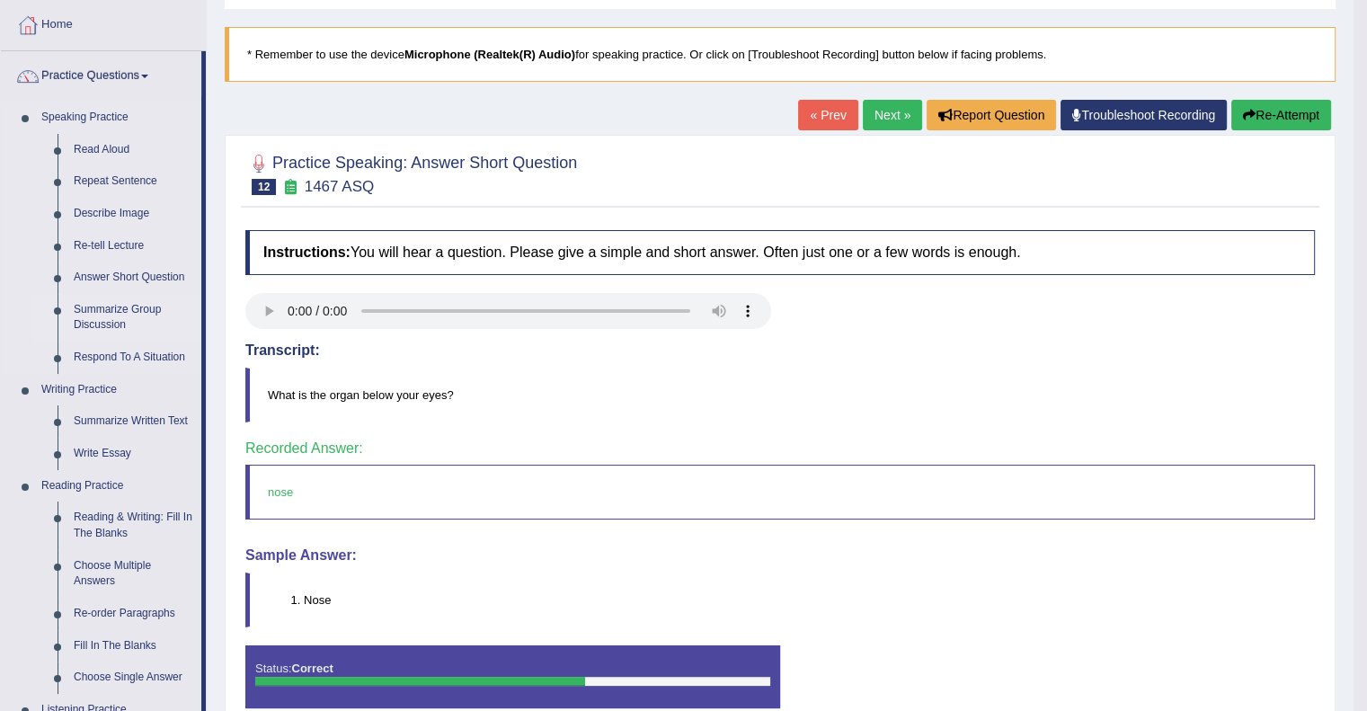
click at [75, 308] on link "Summarize Group Discussion" at bounding box center [134, 318] width 136 height 48
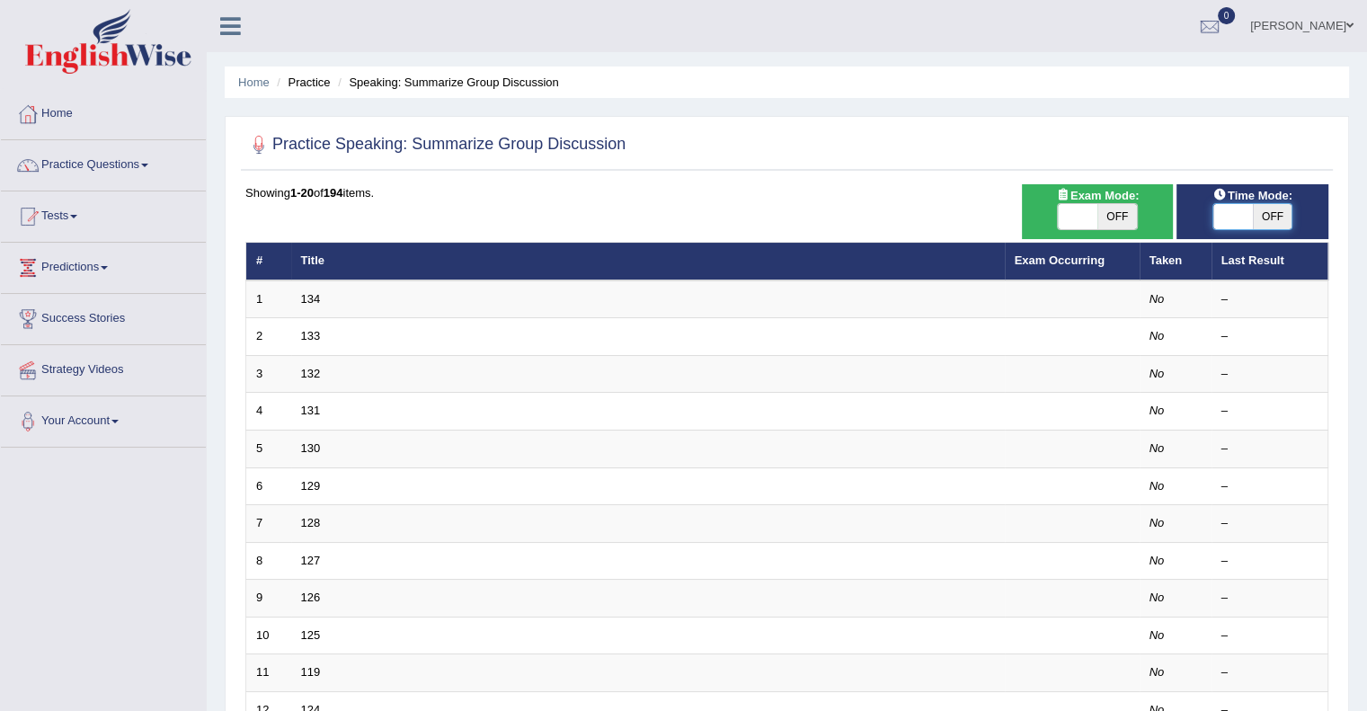
click at [1236, 223] on span at bounding box center [1233, 216] width 40 height 25
checkbox input "true"
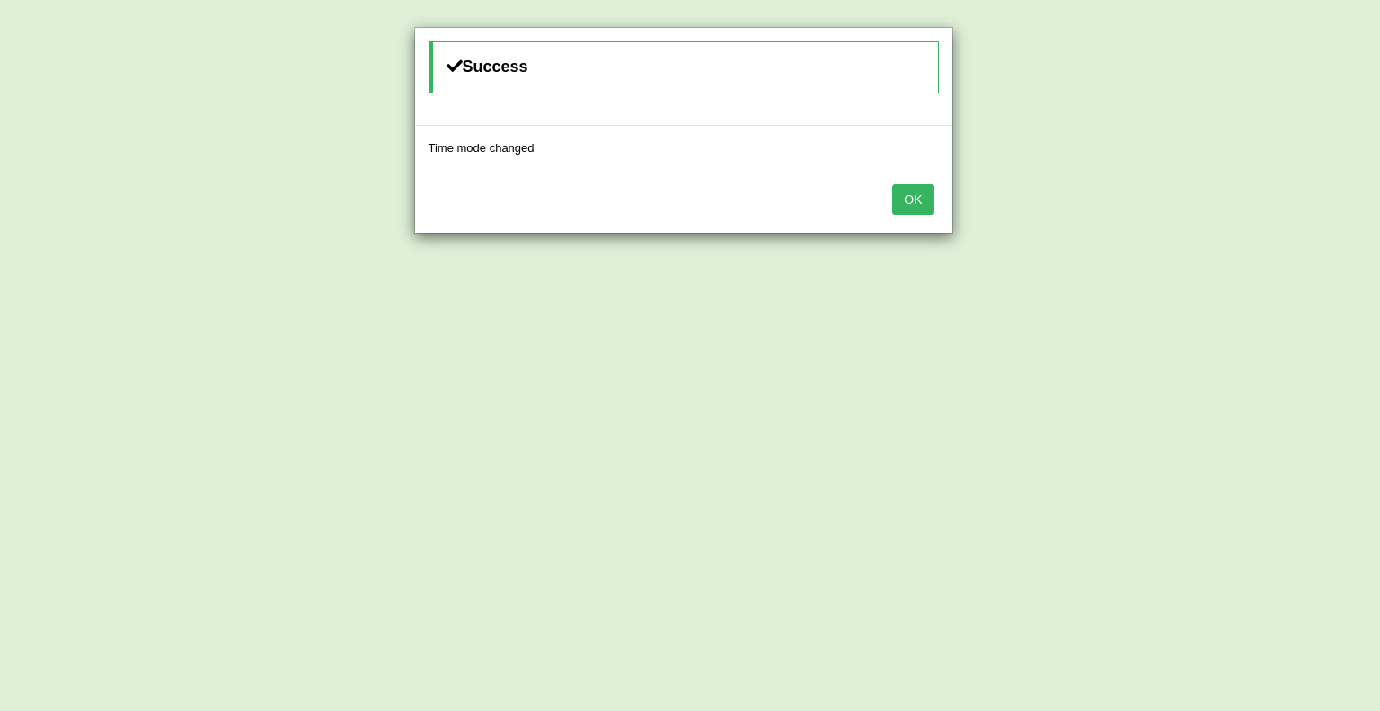
click at [920, 201] on button "OK" at bounding box center [912, 199] width 41 height 31
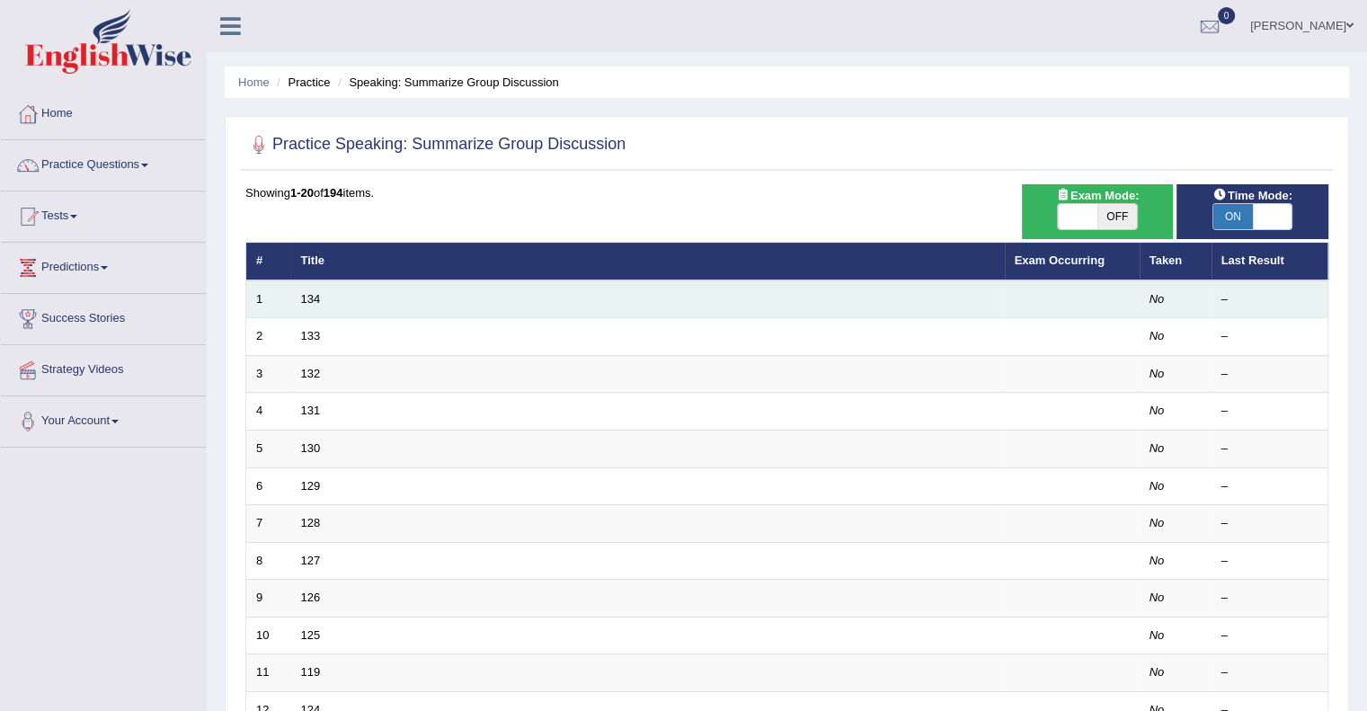
click at [712, 312] on td "134" at bounding box center [648, 299] width 714 height 38
click at [712, 306] on td "134" at bounding box center [648, 299] width 714 height 38
click at [306, 292] on link "134" at bounding box center [311, 298] width 20 height 13
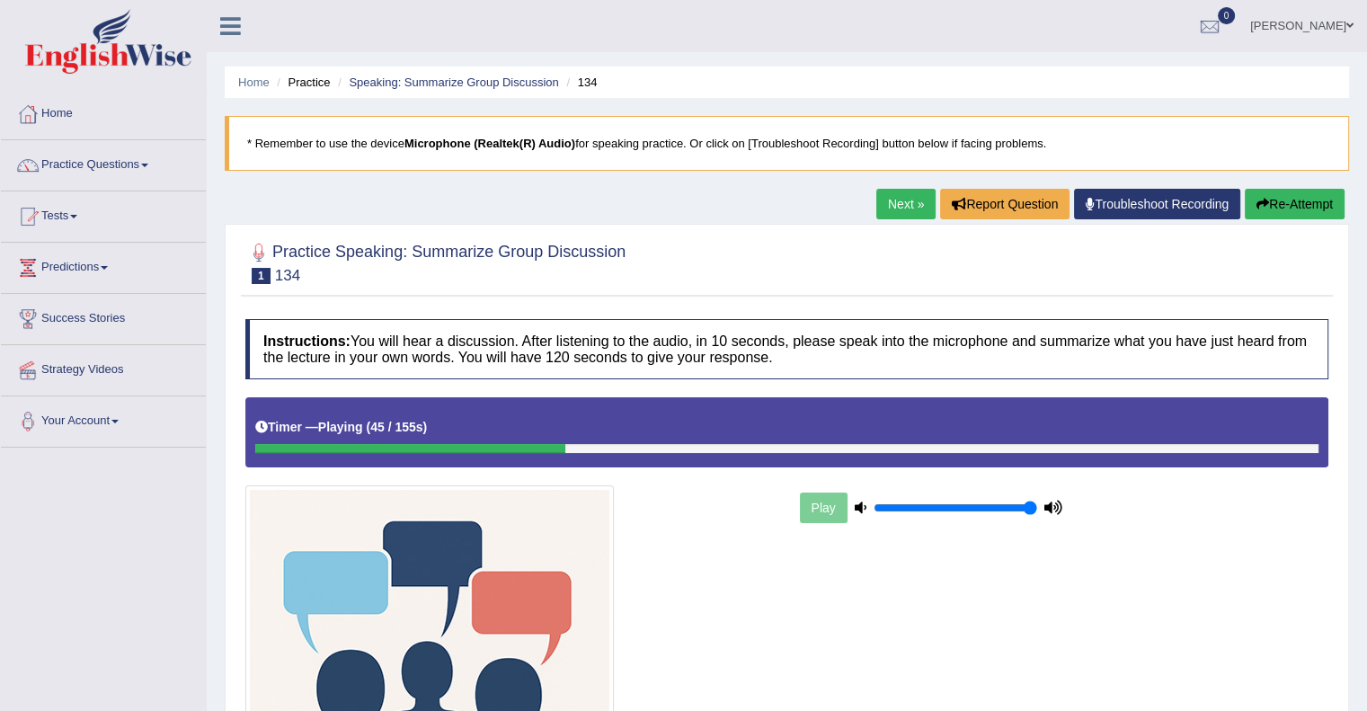
click at [152, 156] on link "Practice Questions" at bounding box center [103, 162] width 205 height 45
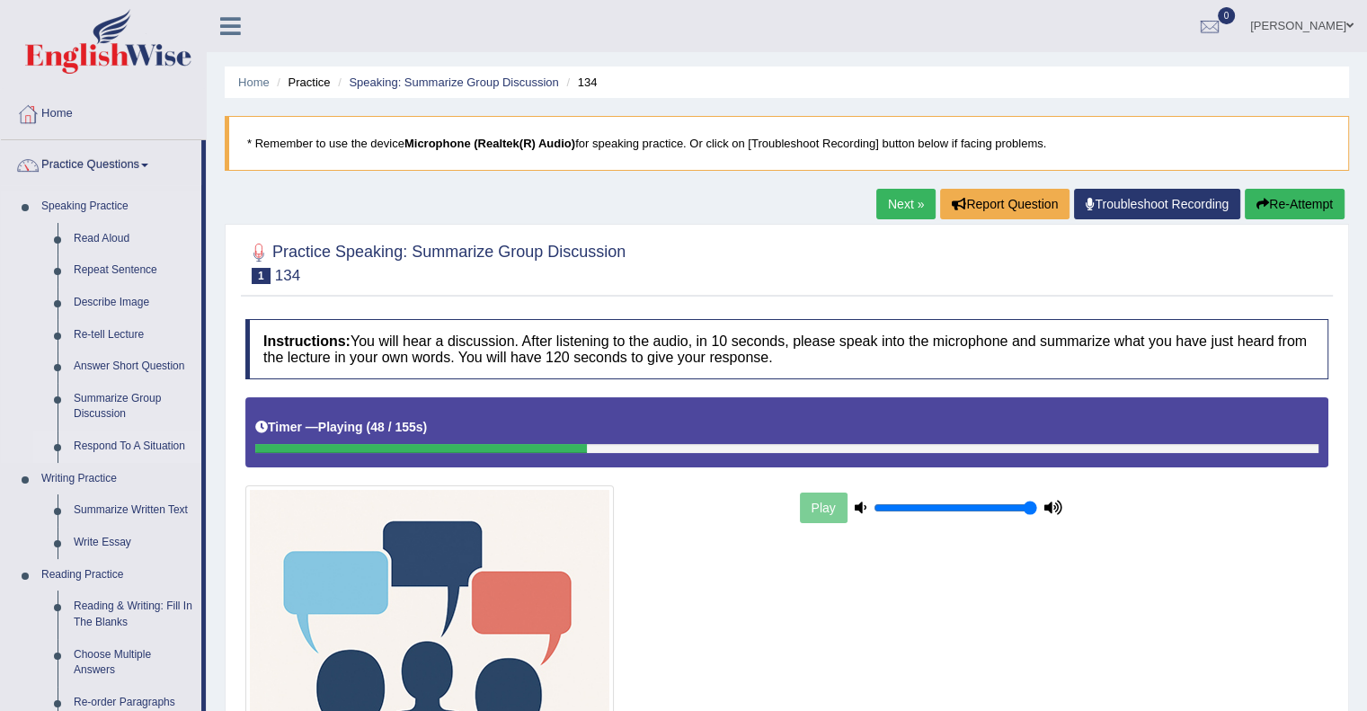
click at [99, 446] on link "Respond To A Situation" at bounding box center [134, 446] width 136 height 32
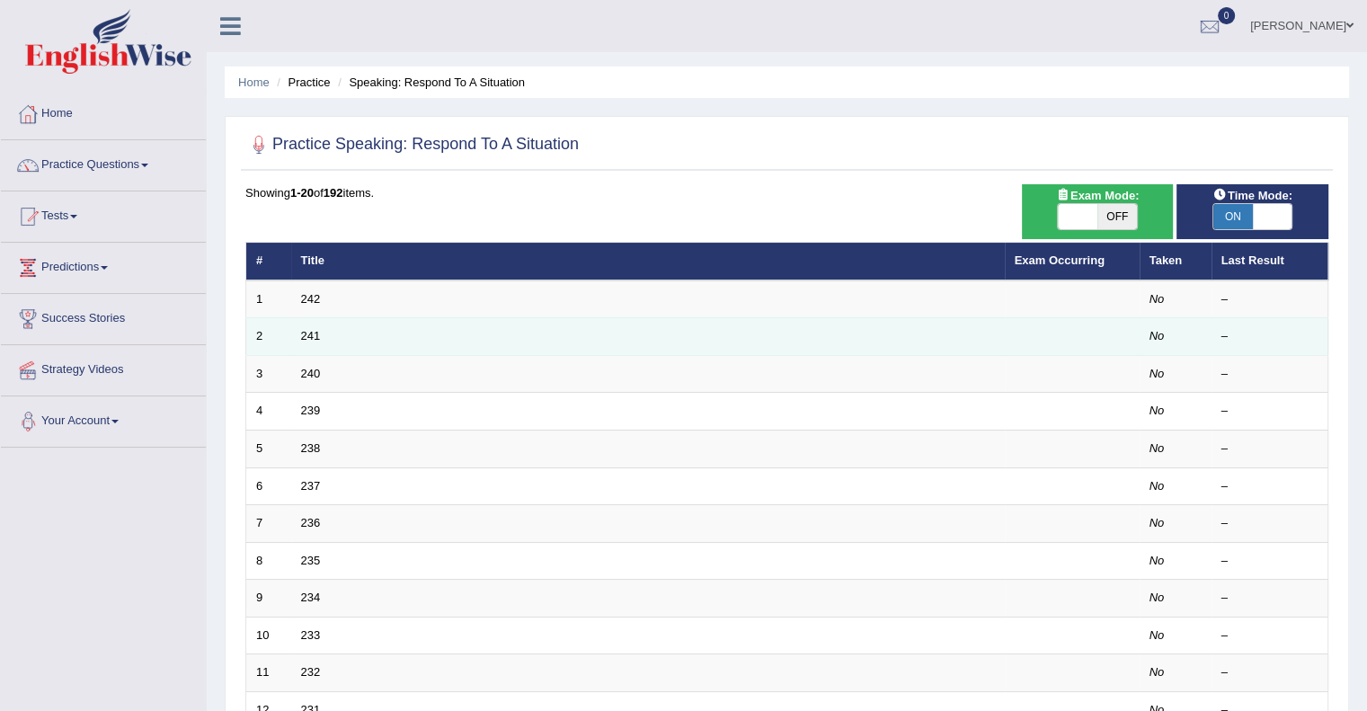
click at [467, 318] on td "241" at bounding box center [648, 337] width 714 height 38
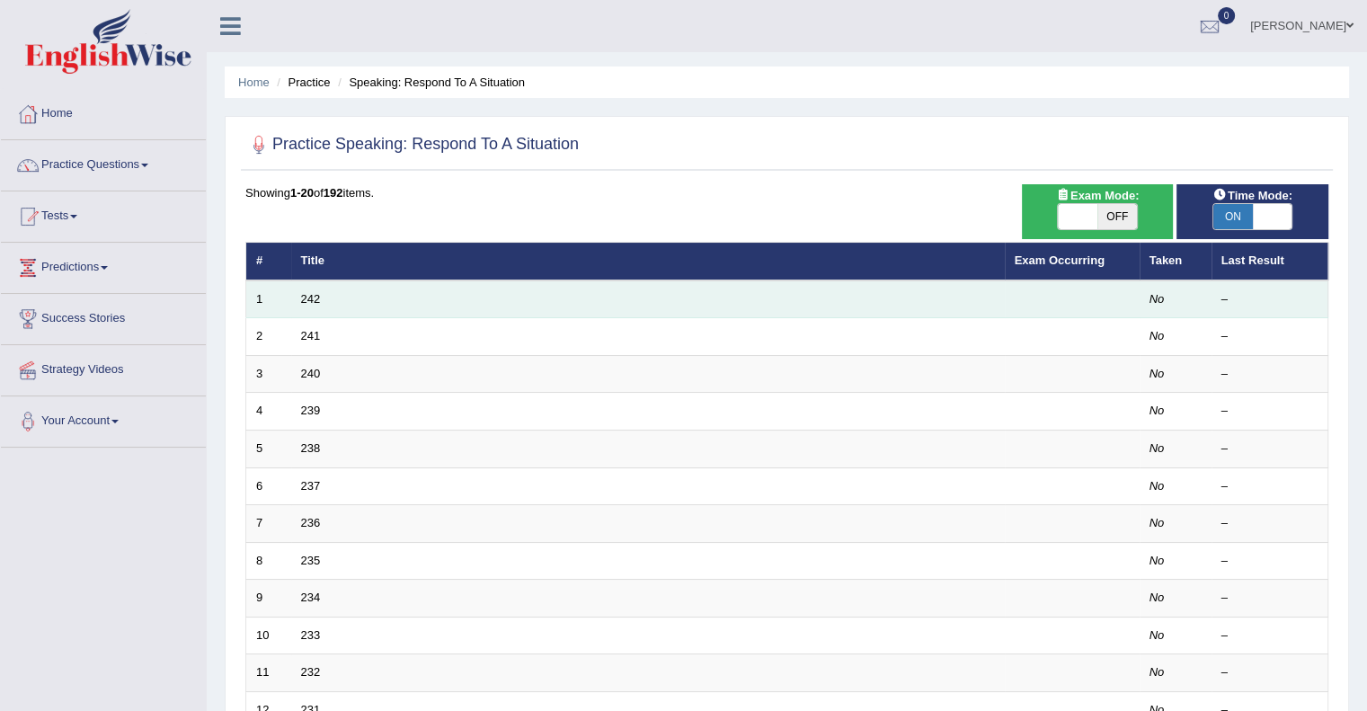
click at [468, 306] on td "242" at bounding box center [648, 299] width 714 height 38
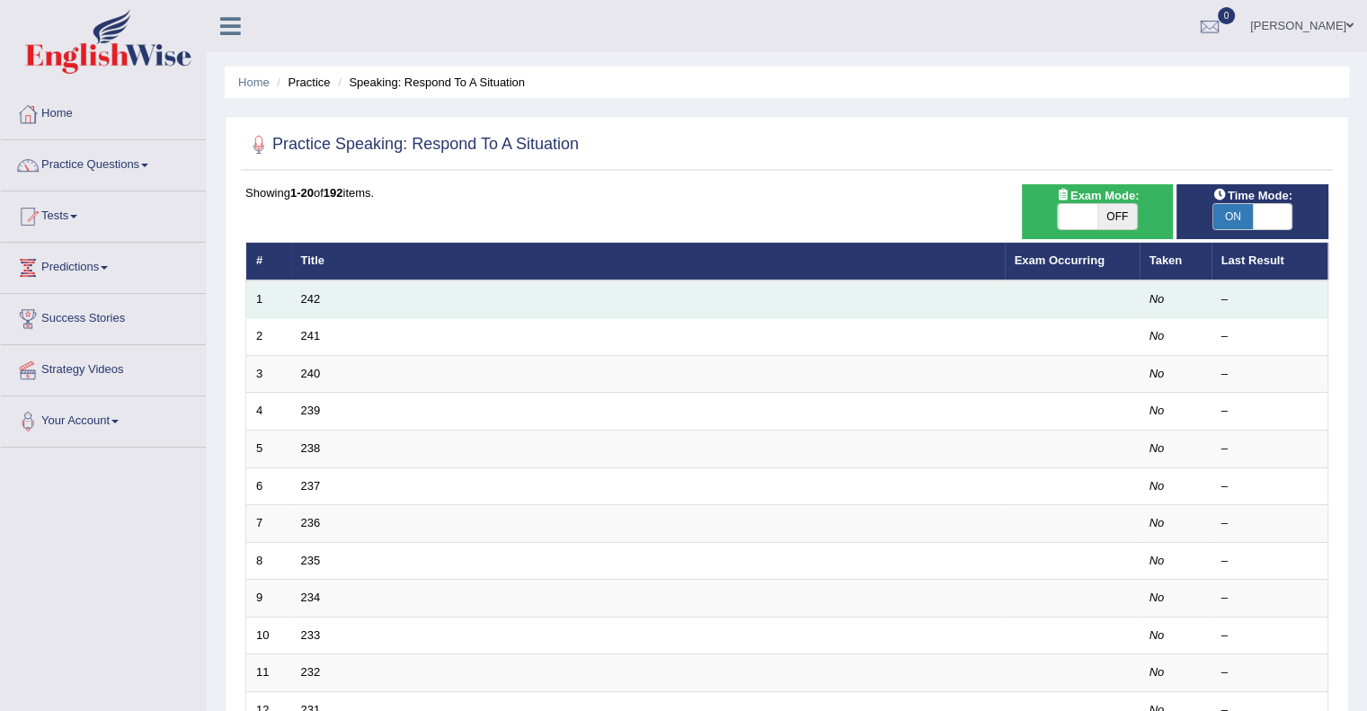
click at [315, 288] on td "242" at bounding box center [648, 299] width 714 height 38
click at [314, 292] on link "242" at bounding box center [311, 298] width 20 height 13
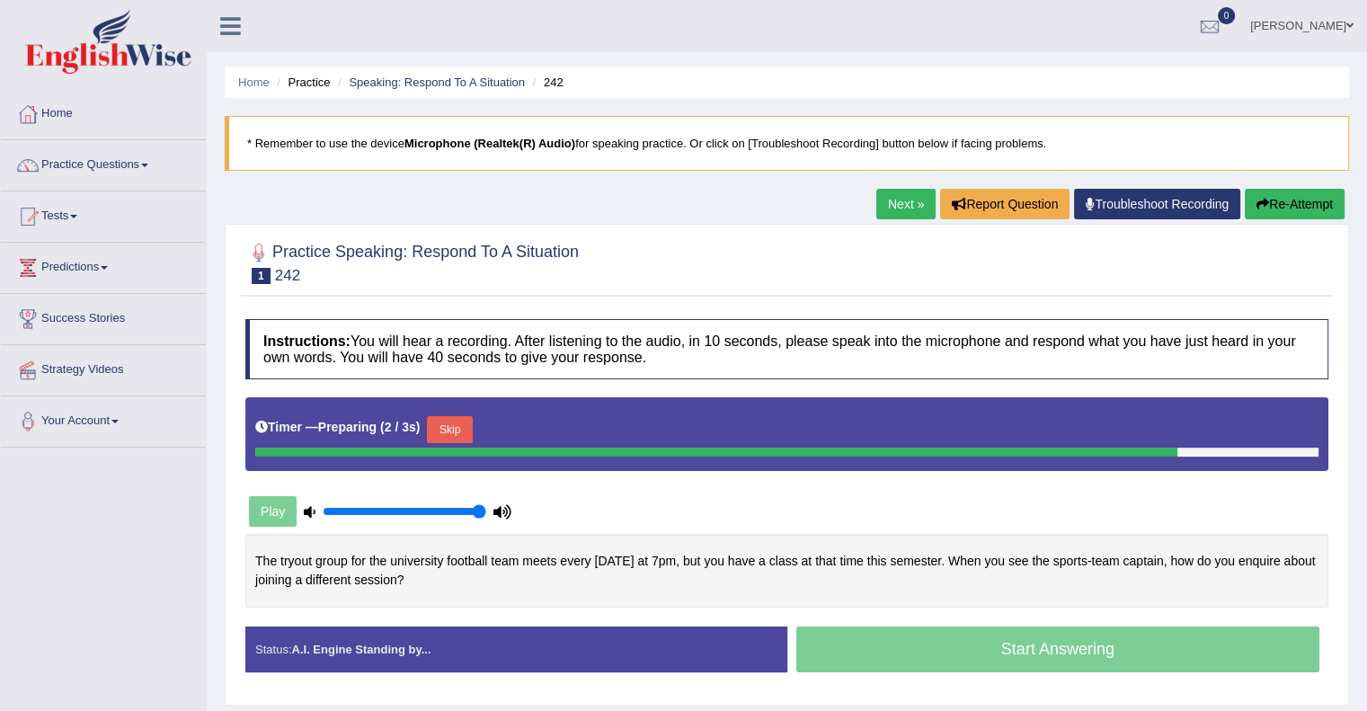
click at [275, 513] on div "Play" at bounding box center [380, 511] width 270 height 45
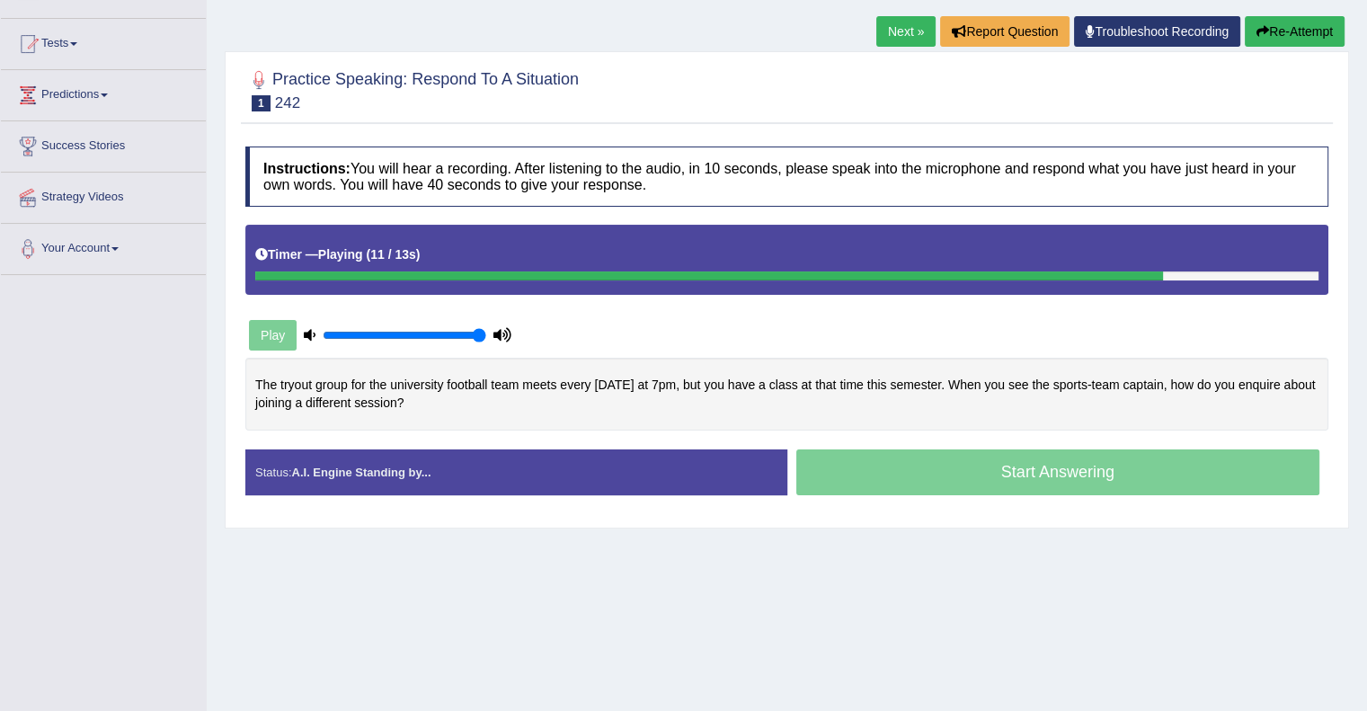
scroll to position [233, 0]
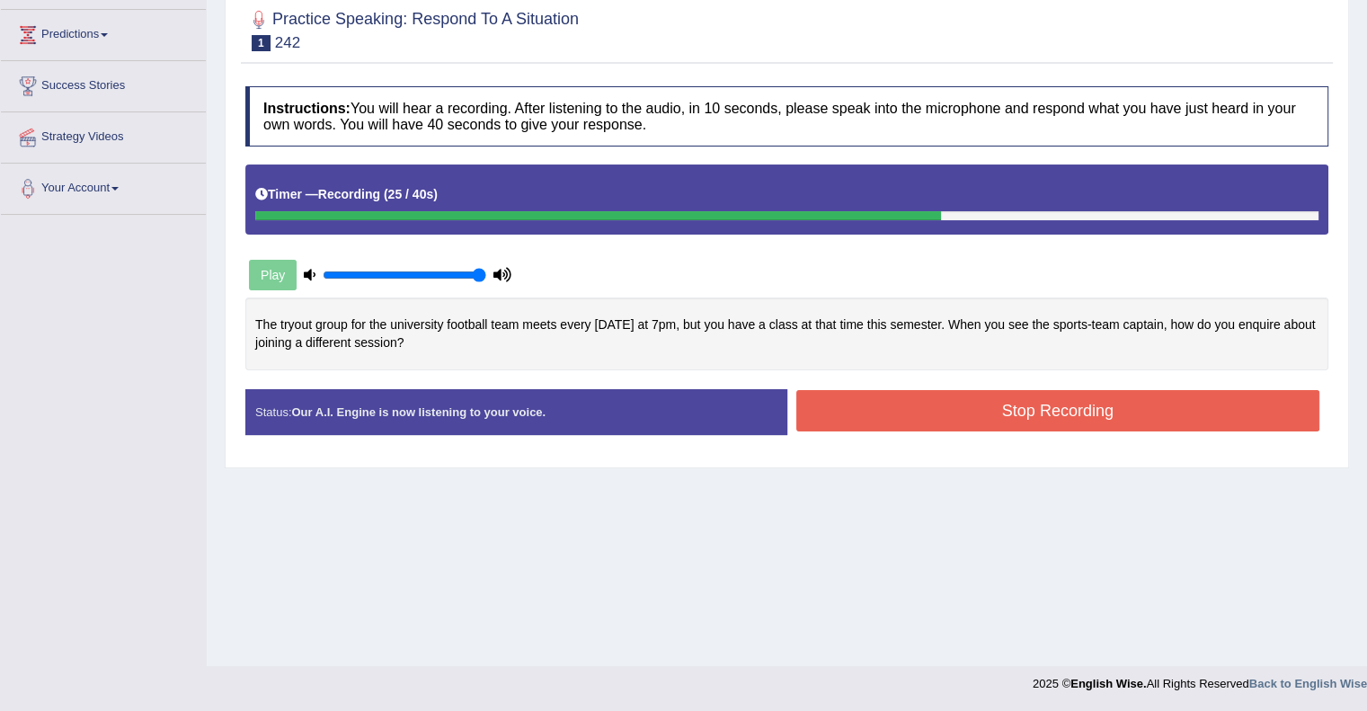
click at [956, 406] on button "Stop Recording" at bounding box center [1058, 410] width 524 height 41
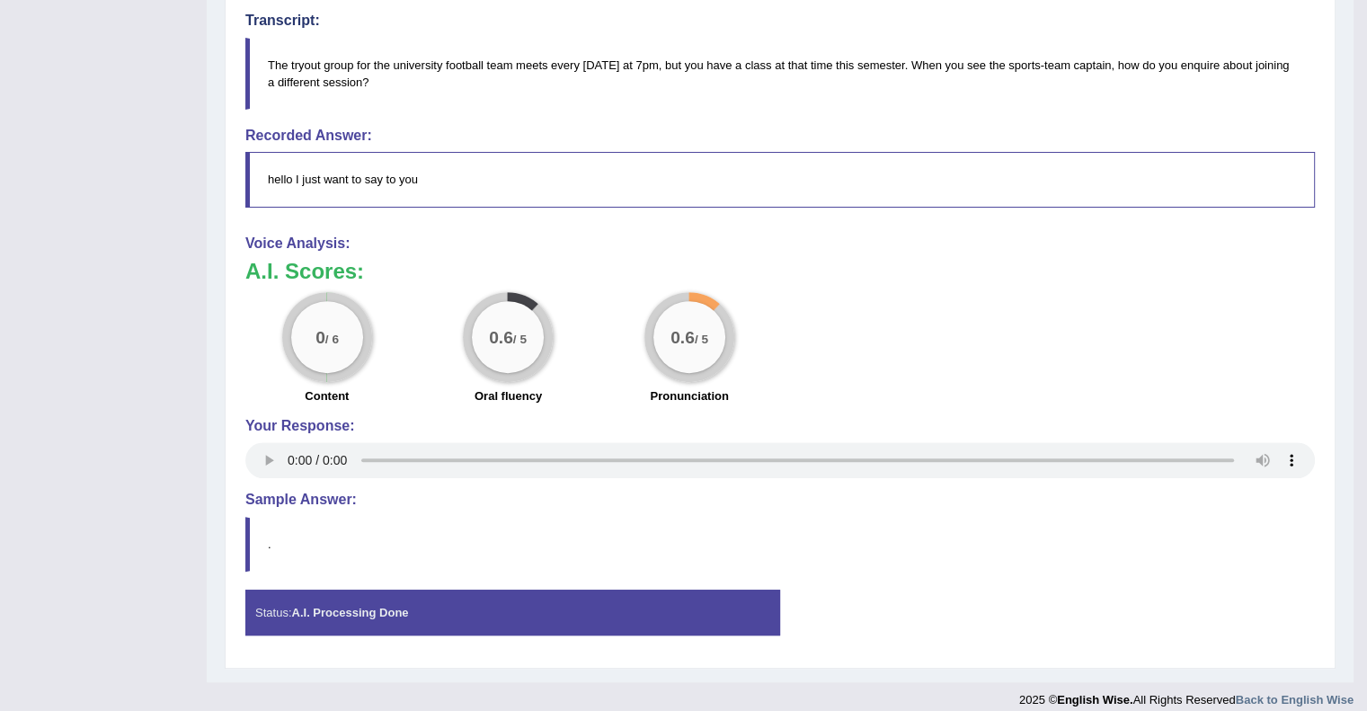
scroll to position [622, 0]
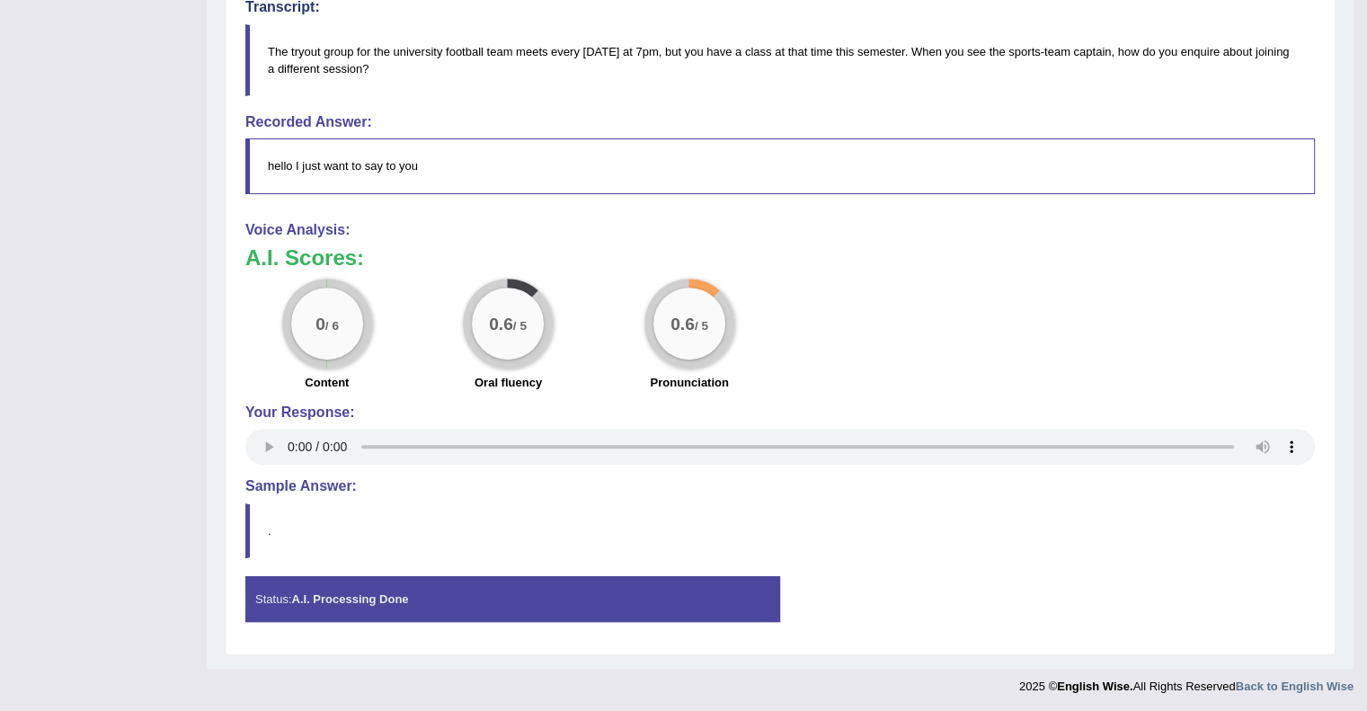
click at [687, 594] on div "Status: A.I. Processing Done" at bounding box center [512, 599] width 535 height 46
click at [370, 601] on strong "A.I. Processing Done" at bounding box center [349, 598] width 117 height 13
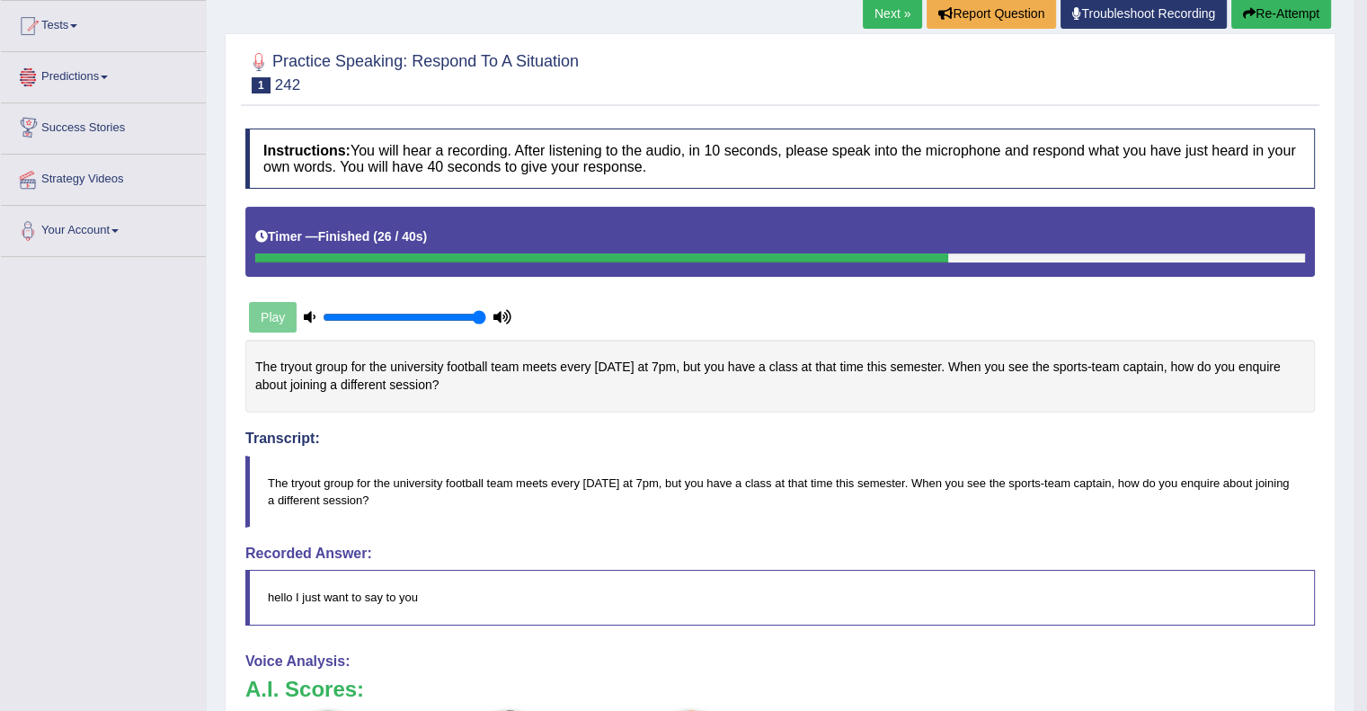
scroll to position [83, 0]
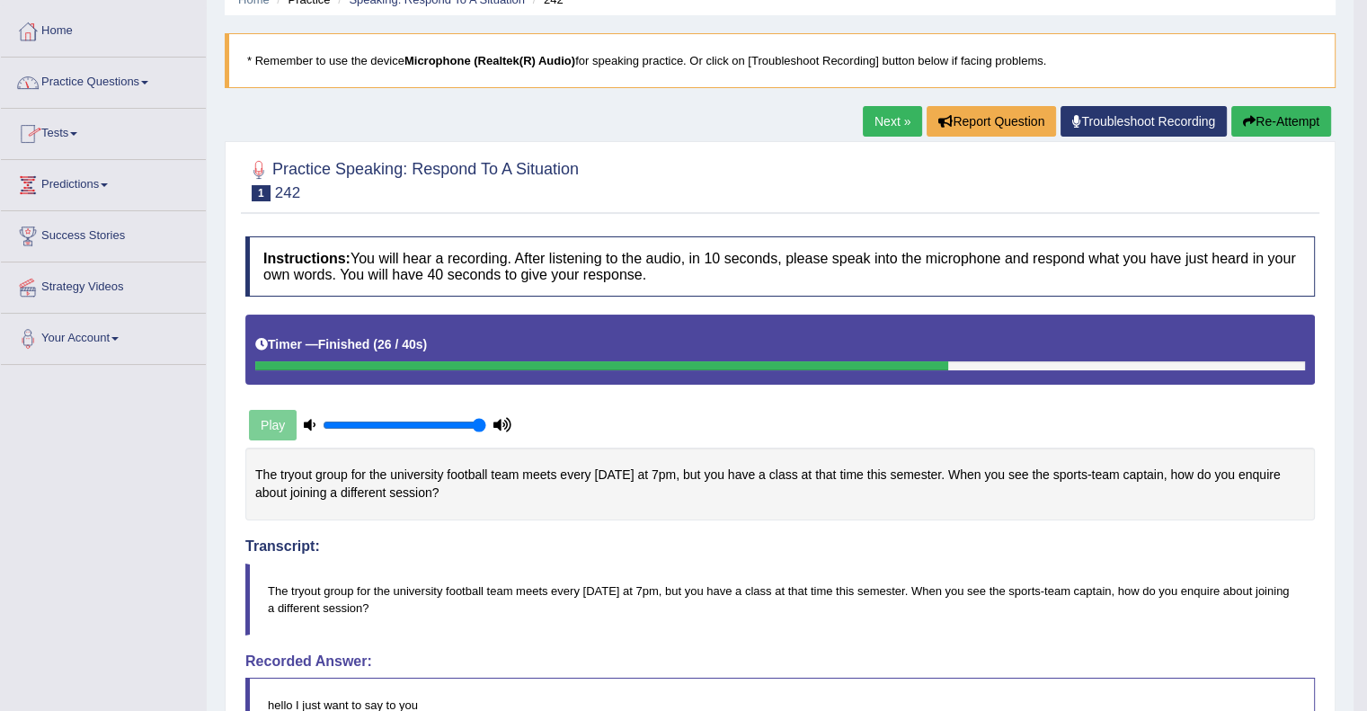
click at [148, 65] on link "Practice Questions" at bounding box center [103, 80] width 205 height 45
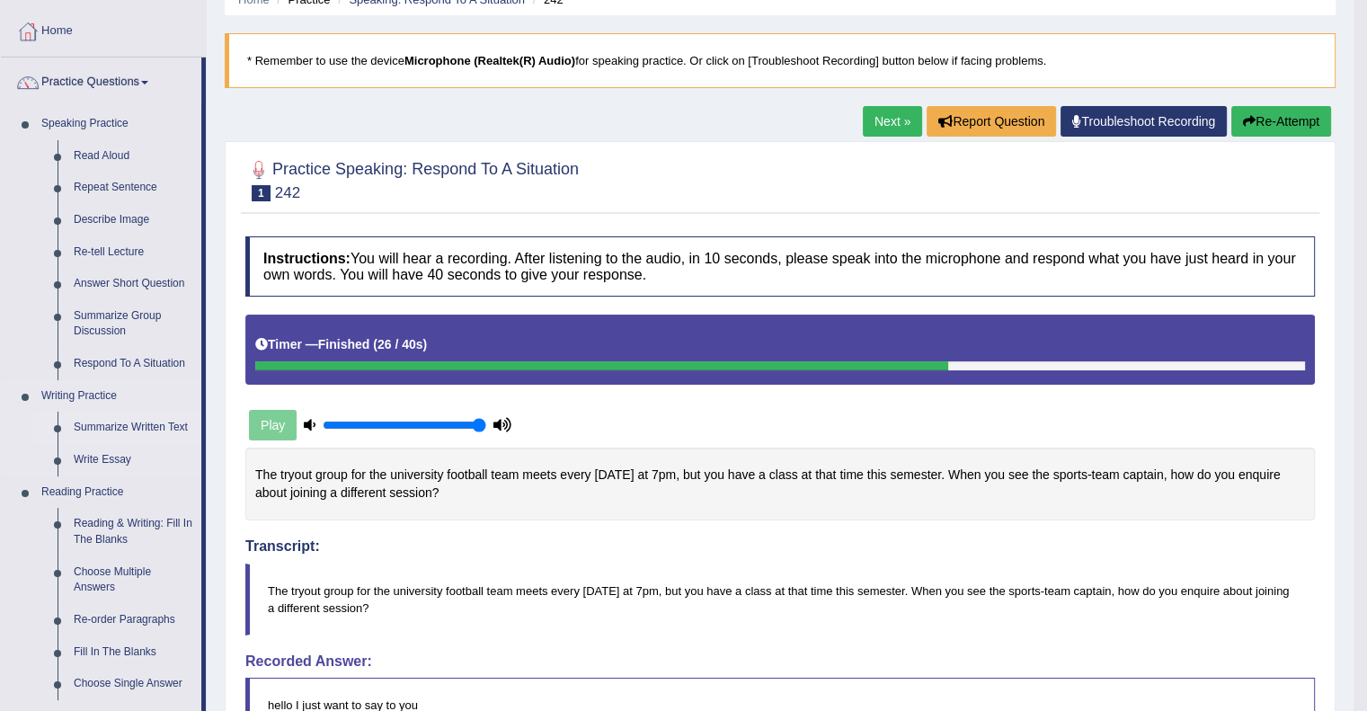
click at [108, 430] on link "Summarize Written Text" at bounding box center [134, 428] width 136 height 32
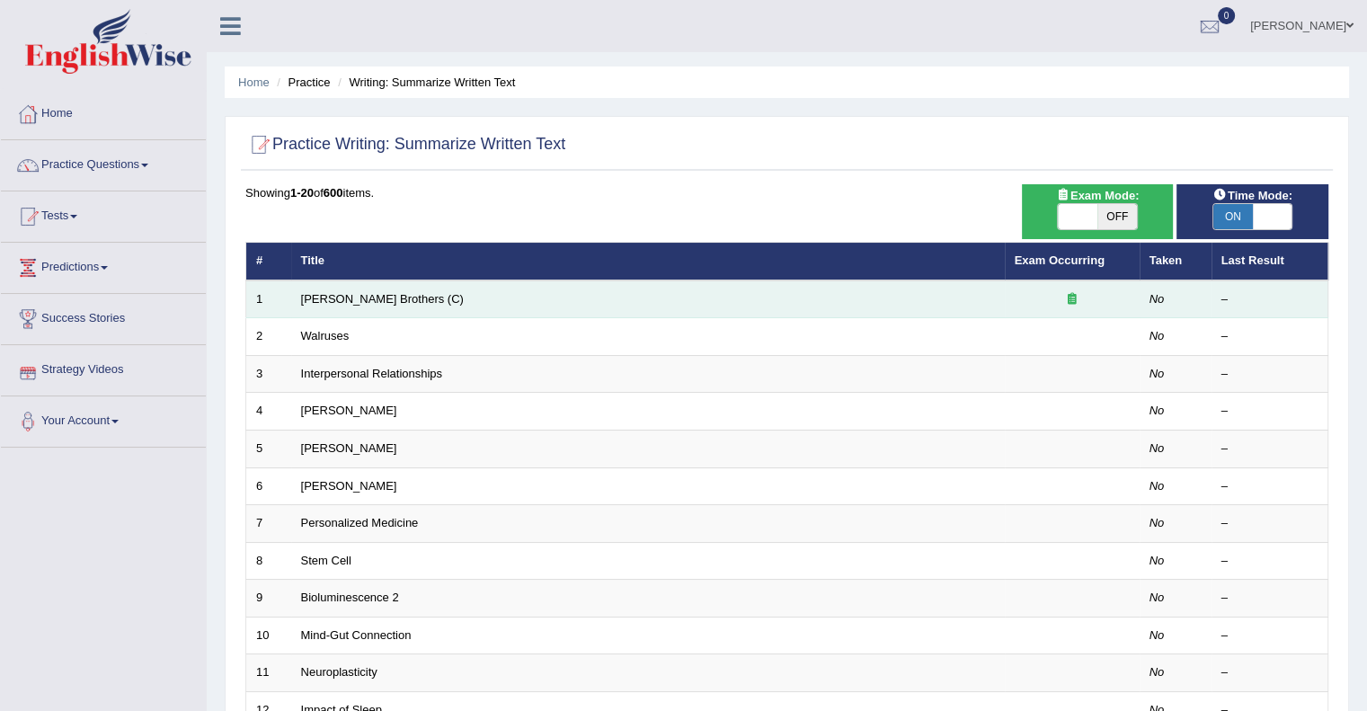
click at [291, 306] on td "[PERSON_NAME] Brothers (C)" at bounding box center [648, 299] width 714 height 38
click at [309, 301] on link "[PERSON_NAME] Brothers (C)" at bounding box center [382, 298] width 163 height 13
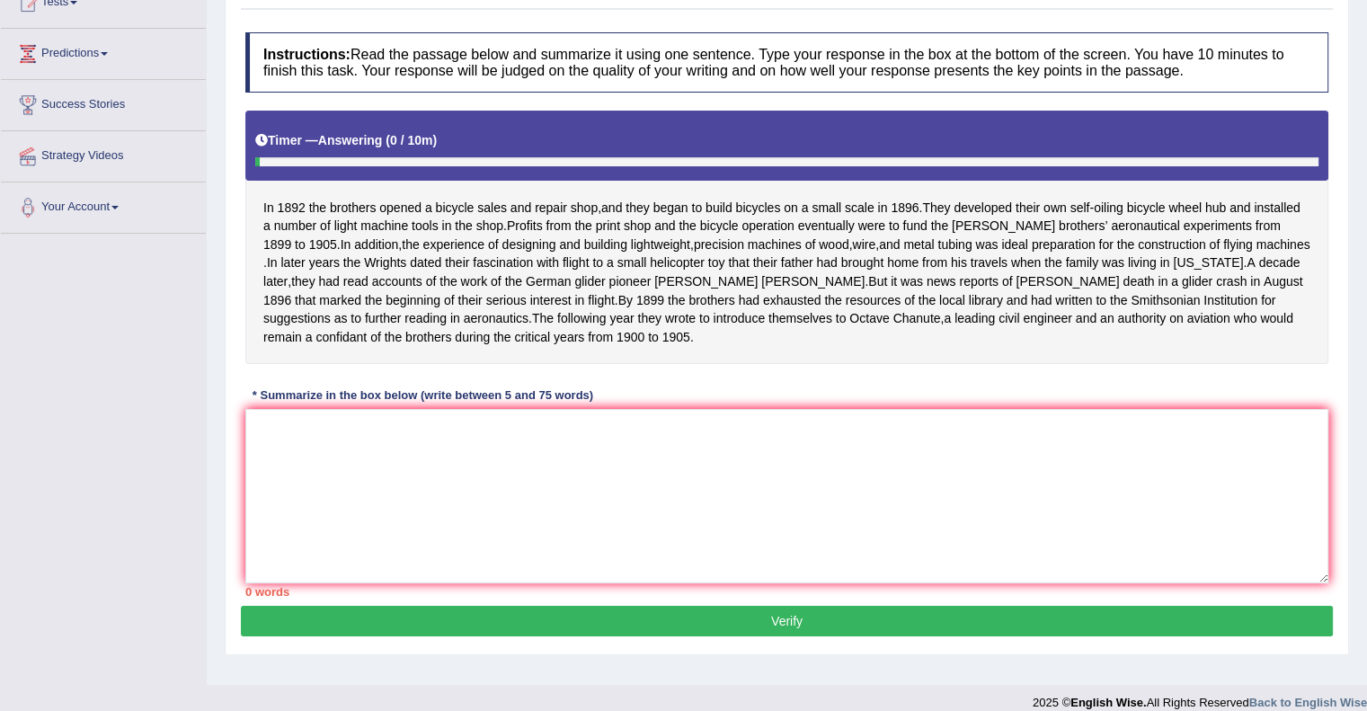
scroll to position [233, 0]
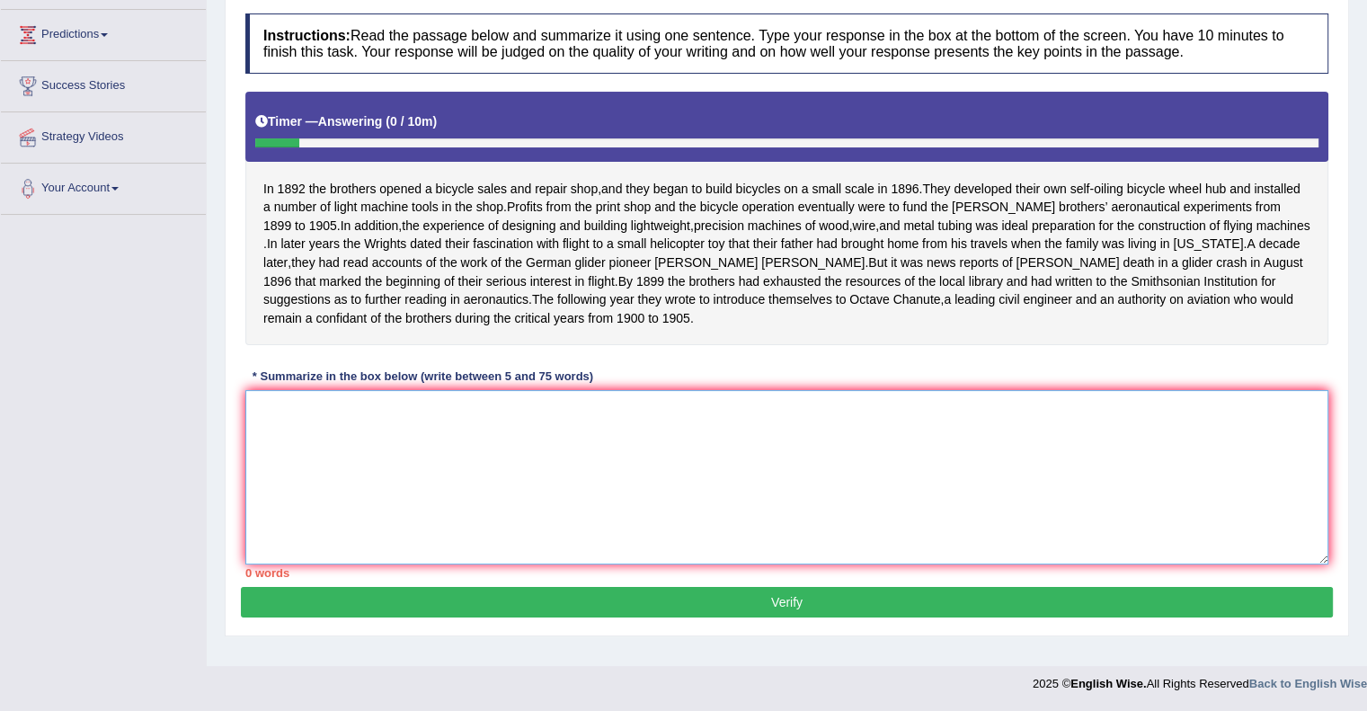
click at [290, 434] on textarea at bounding box center [786, 477] width 1083 height 174
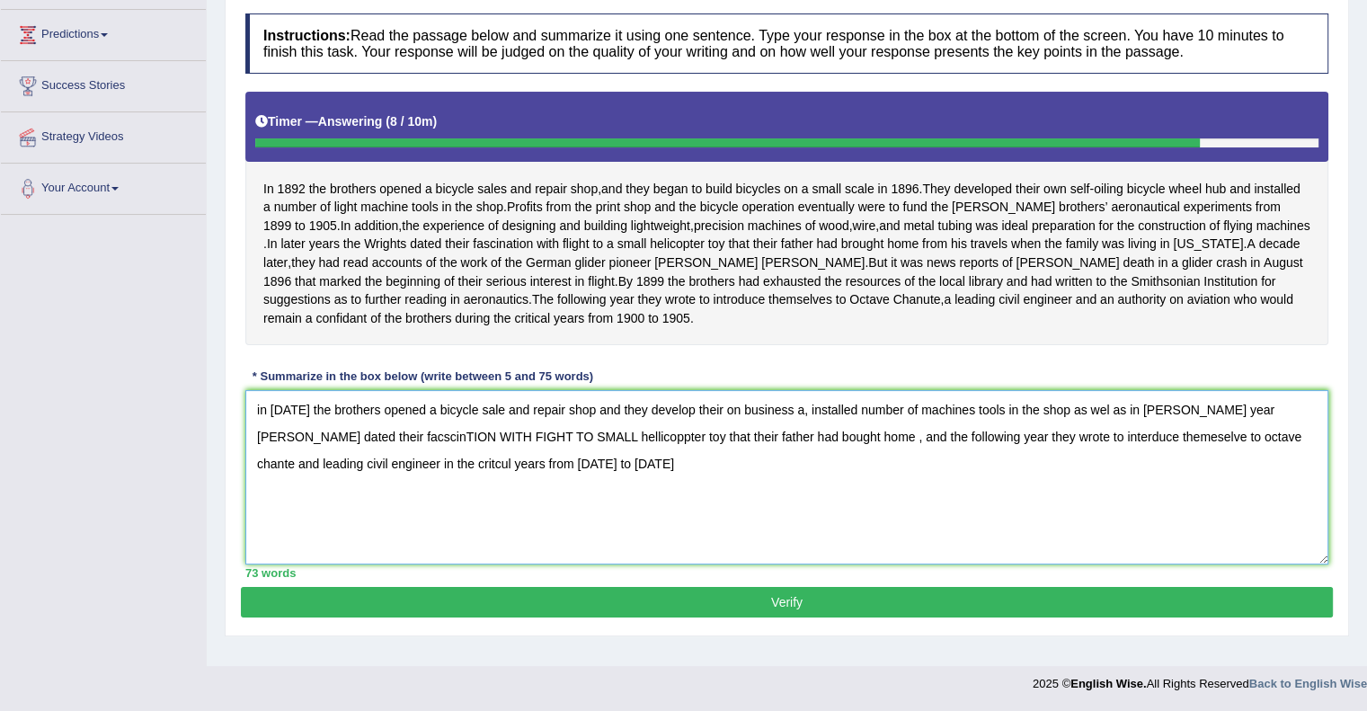
type textarea "in 1892 the brothers opened a bicycle sale and repair shop and they develop the…"
click at [546, 617] on button "Verify" at bounding box center [787, 602] width 1092 height 31
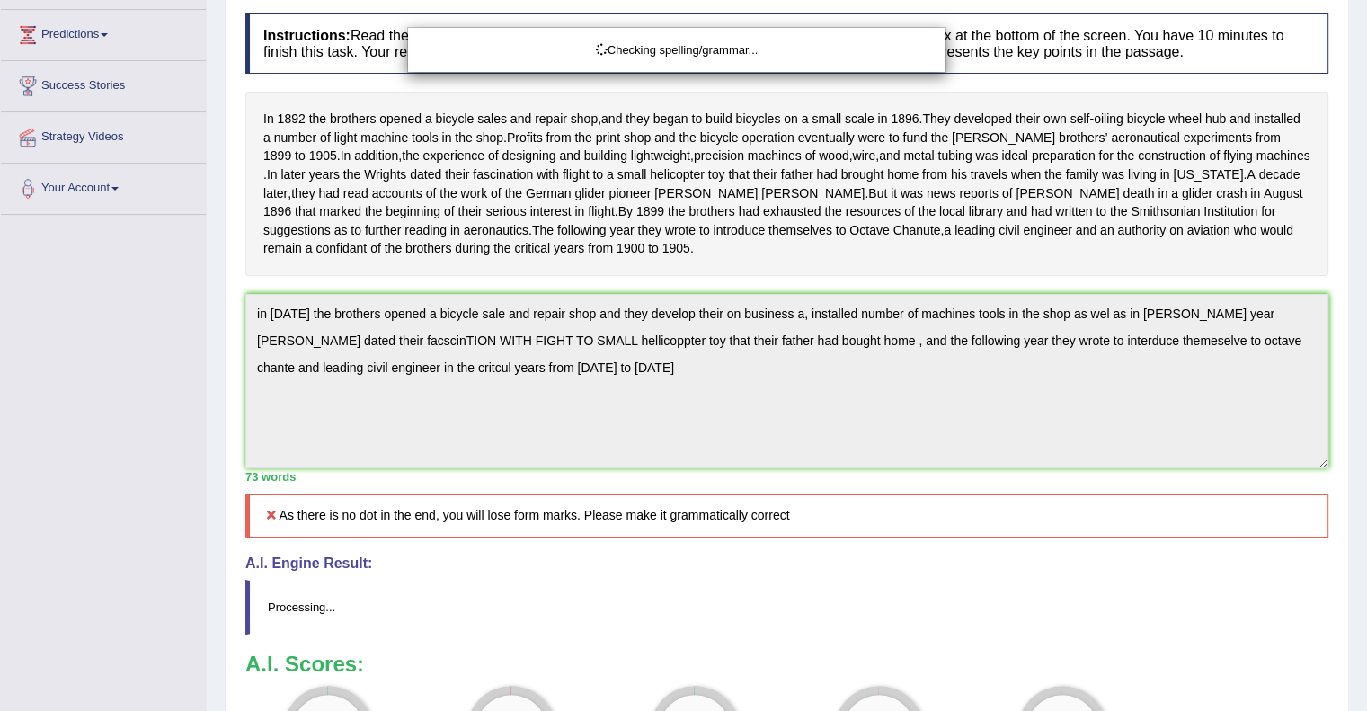
click at [578, 423] on div "Checking spelling/grammar..." at bounding box center [683, 355] width 1367 height 711
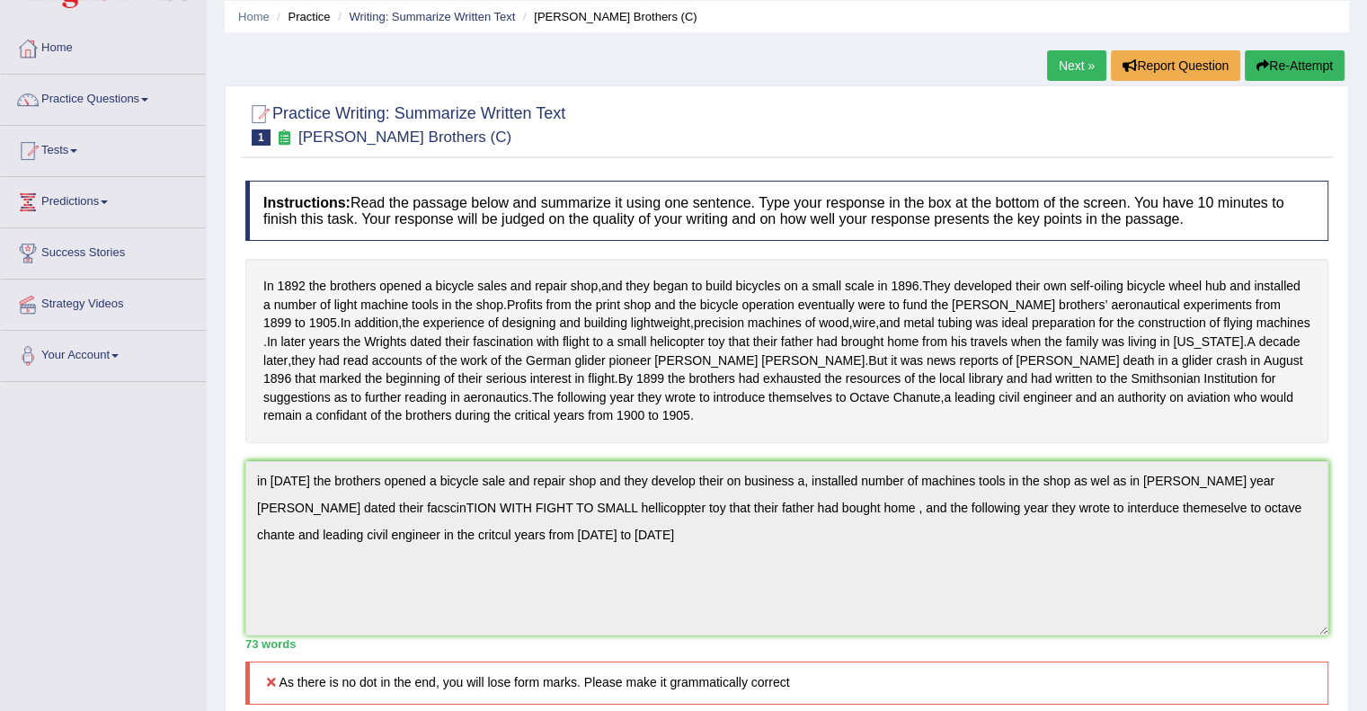
scroll to position [0, 0]
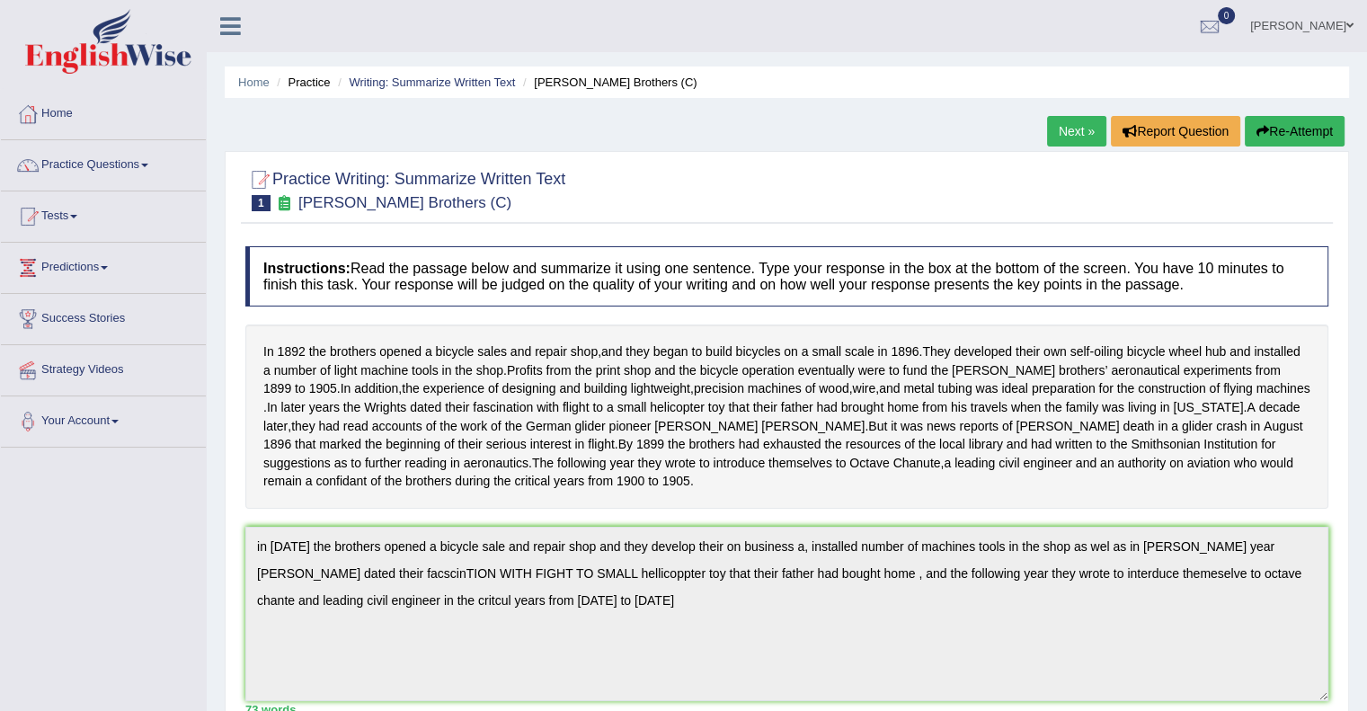
click at [1290, 135] on button "Re-Attempt" at bounding box center [1295, 131] width 100 height 31
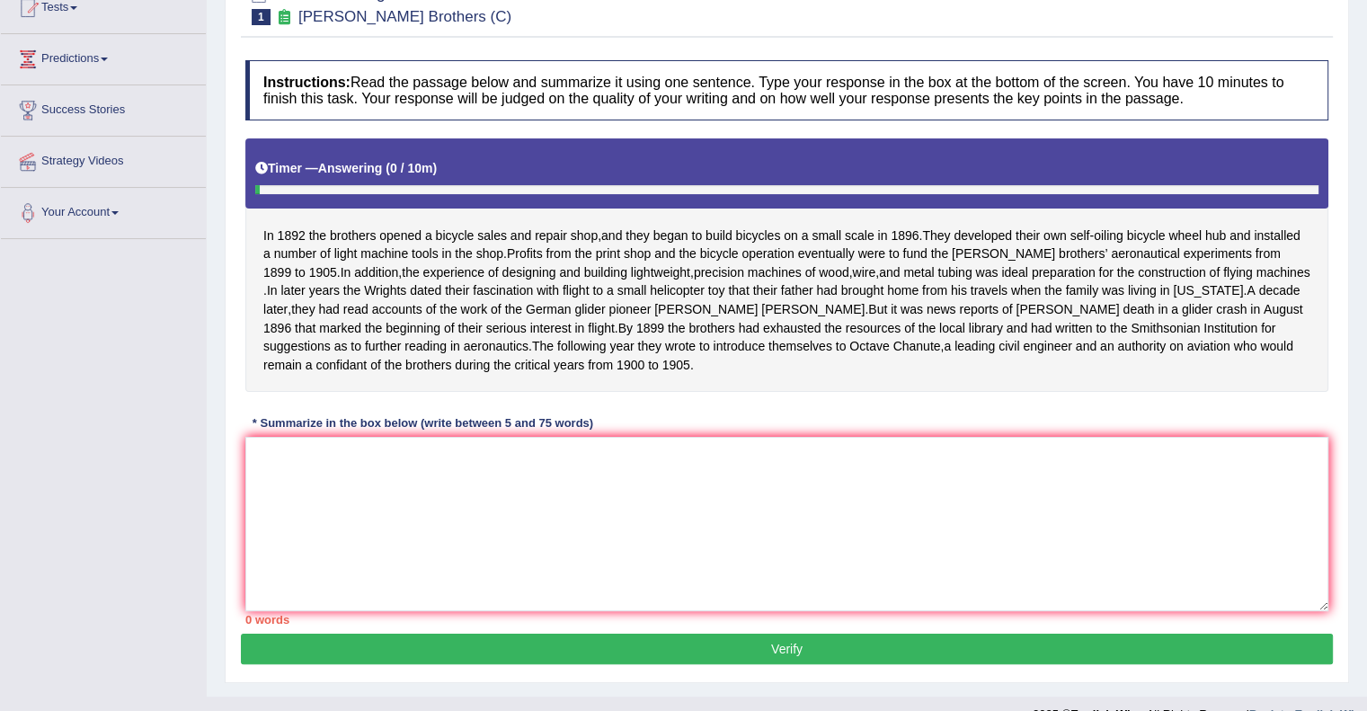
scroll to position [254, 0]
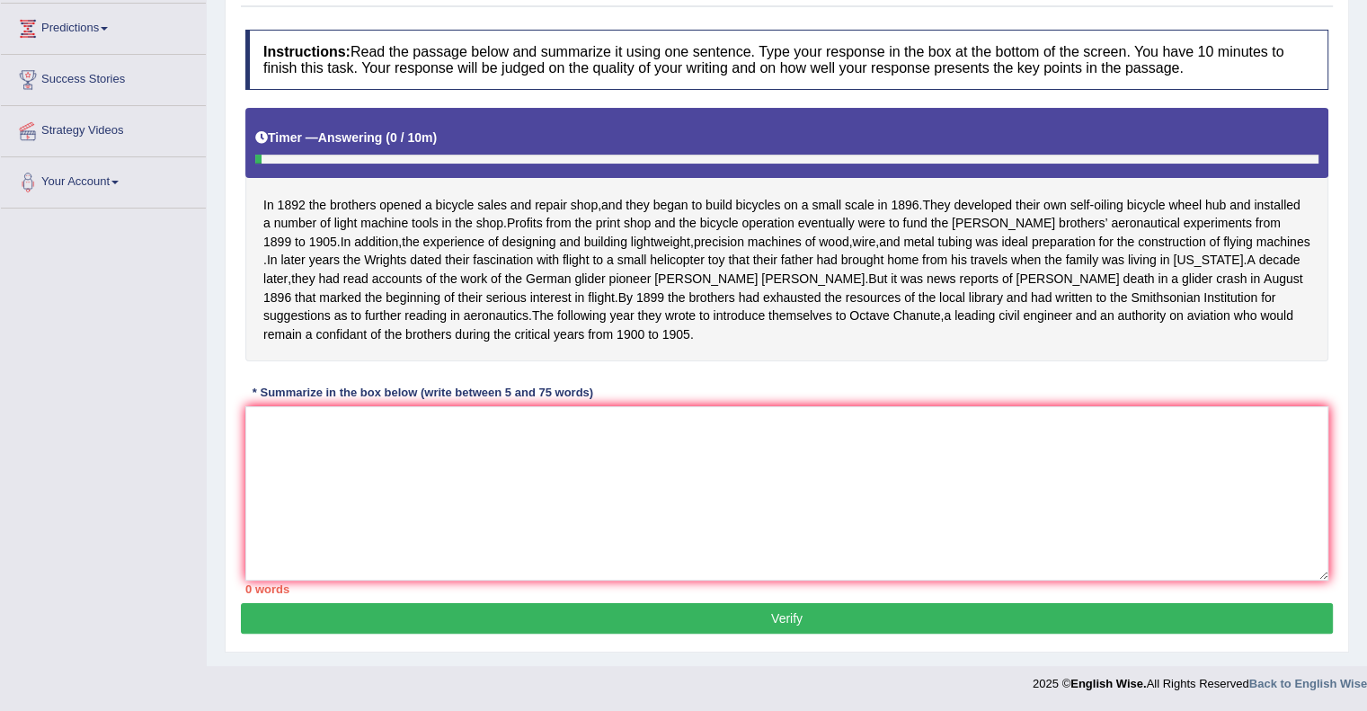
click at [1256, 233] on div "In [DATE] the brothers opened a bicycle sales and repair shop , and they began …" at bounding box center [786, 234] width 1083 height 253
click at [715, 517] on textarea at bounding box center [786, 493] width 1083 height 174
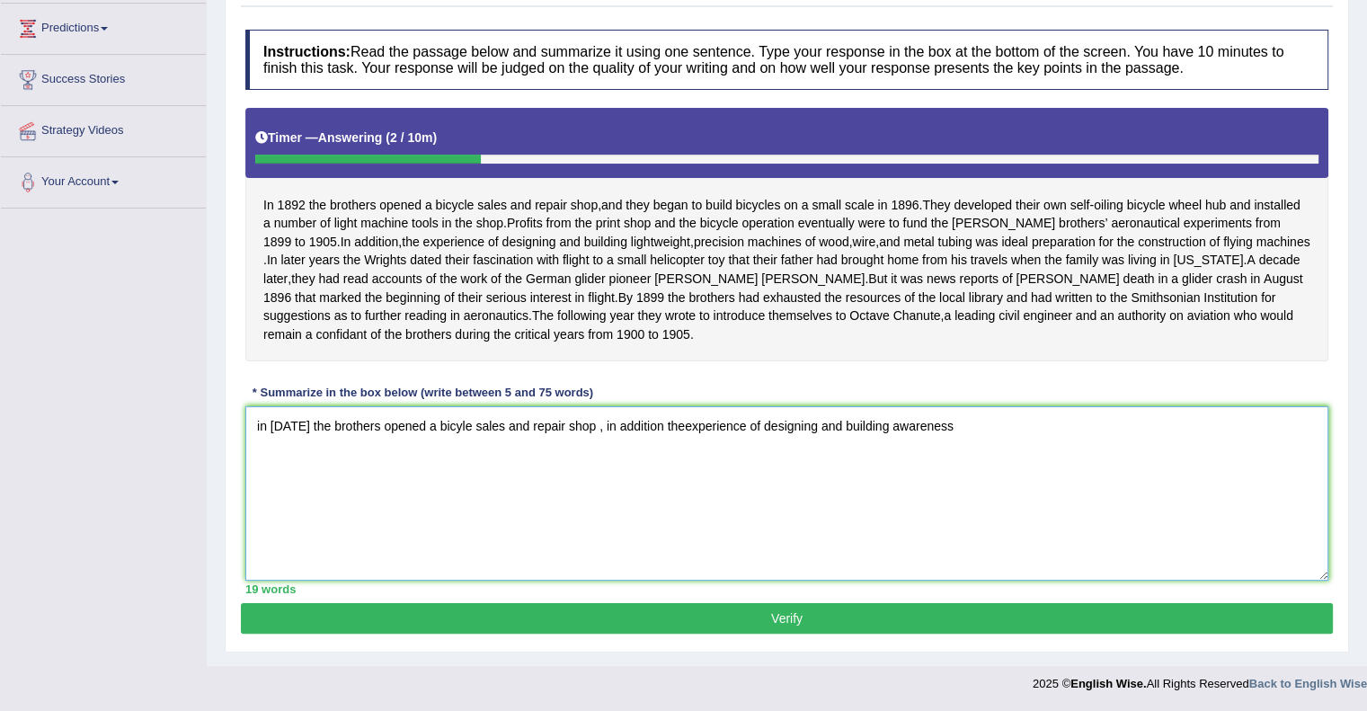
click at [989, 420] on textarea "in [DATE] the brothers opened a bicyle sales and repair shop , in addition thee…" at bounding box center [786, 493] width 1083 height 174
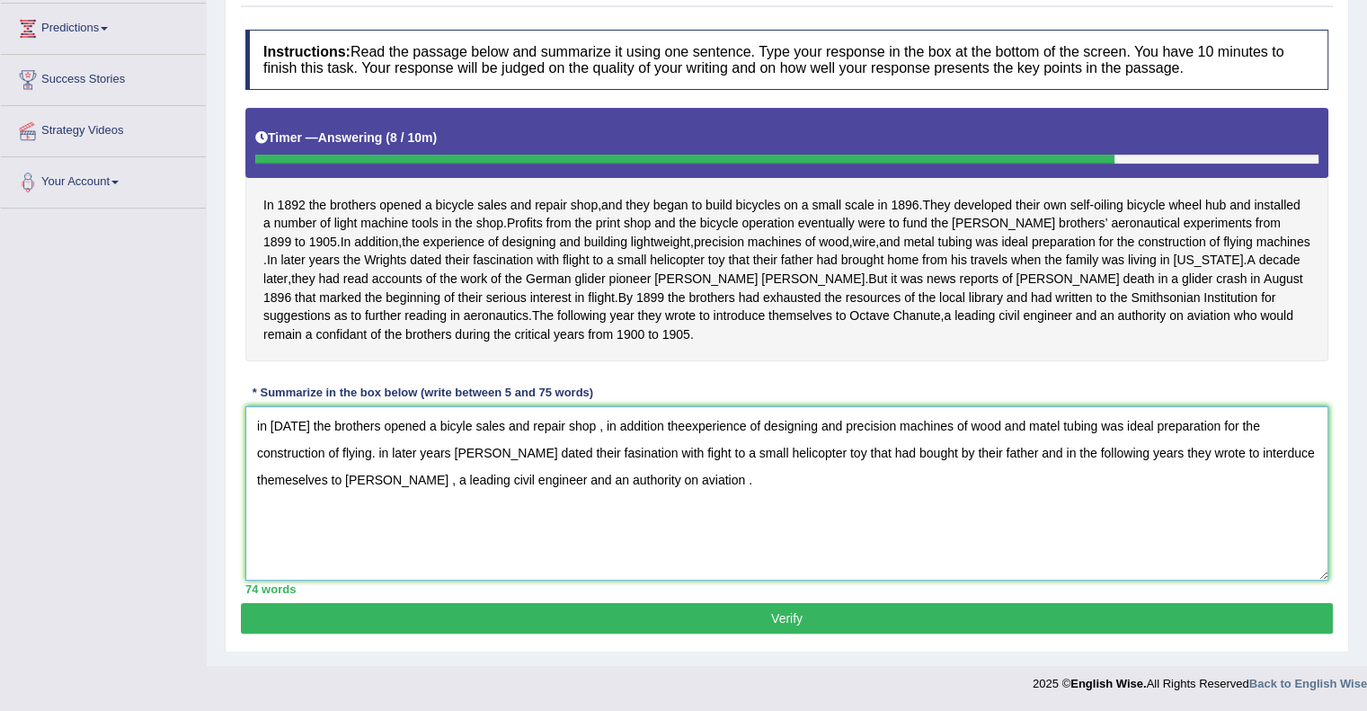
type textarea "in [DATE] the brothers opened a bicyle sales and repair shop , in addition thee…"
click at [921, 625] on button "Verify" at bounding box center [787, 618] width 1092 height 31
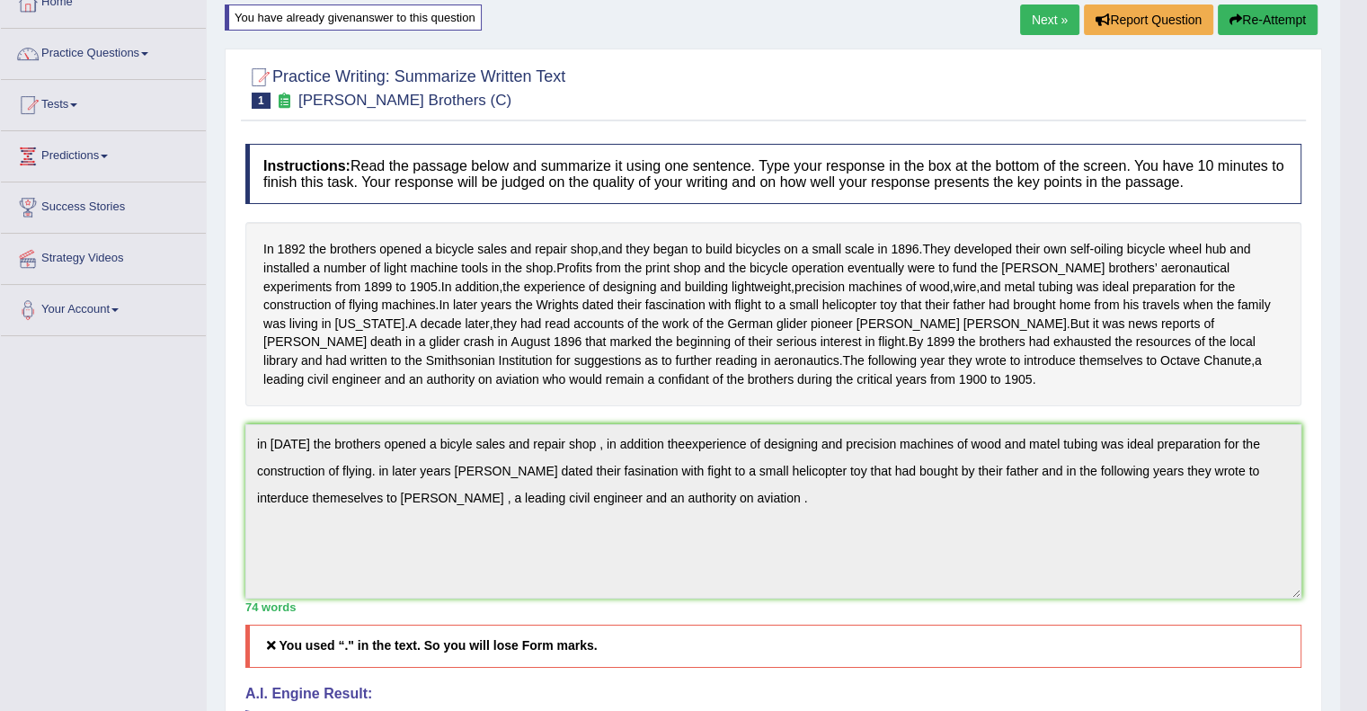
scroll to position [107, 0]
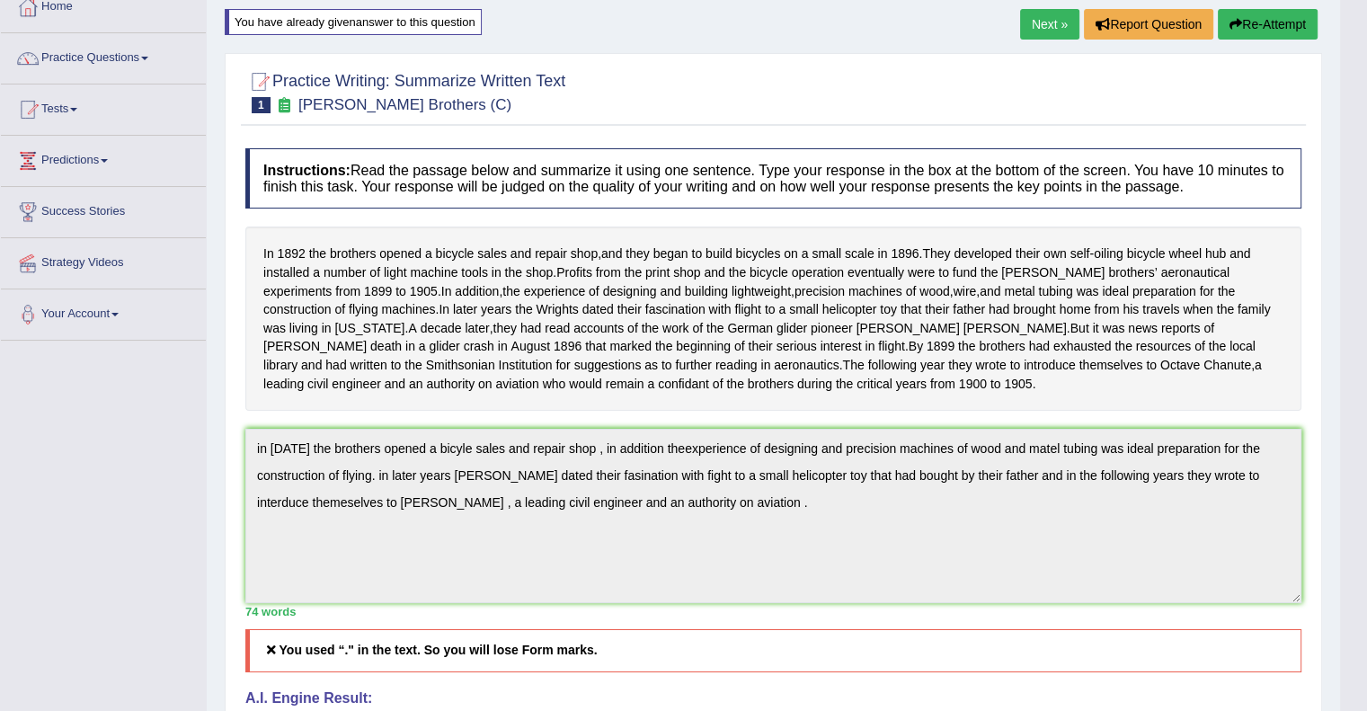
click at [553, 373] on span "Institution" at bounding box center [526, 365] width 54 height 19
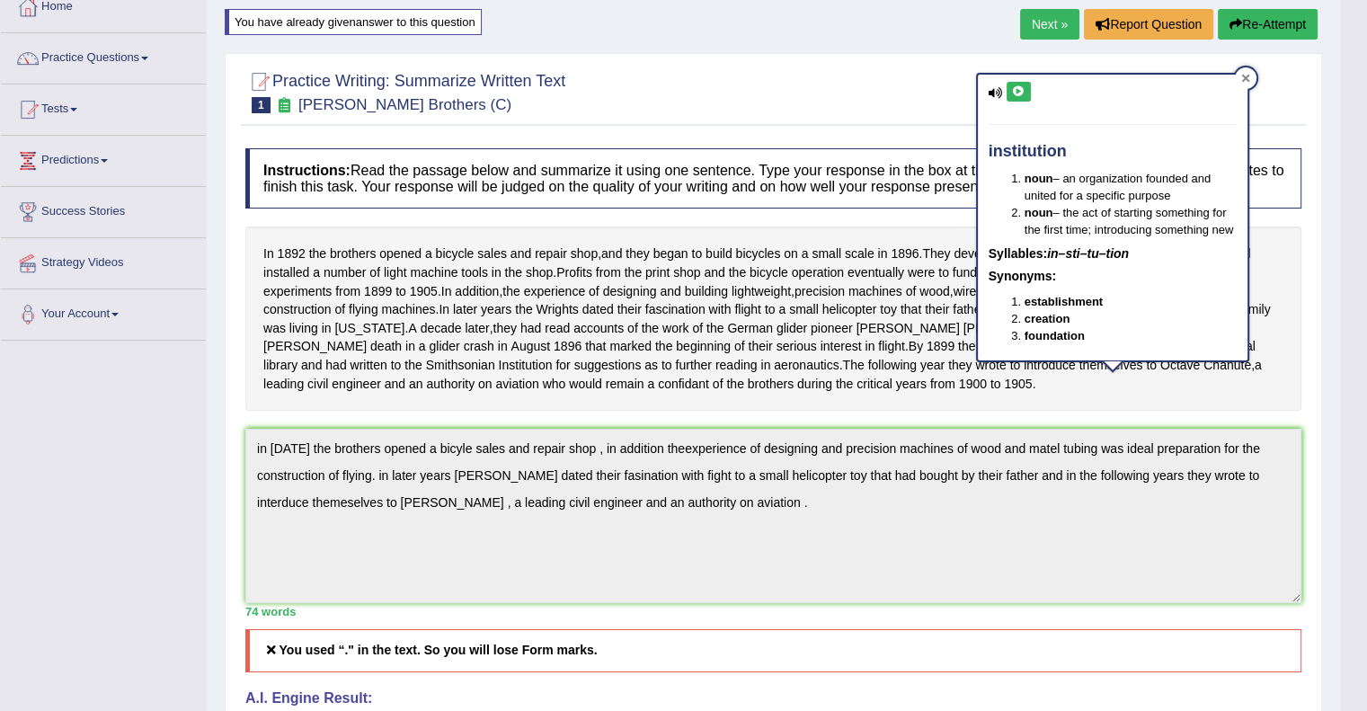
click at [1247, 78] on icon at bounding box center [1245, 78] width 9 height 9
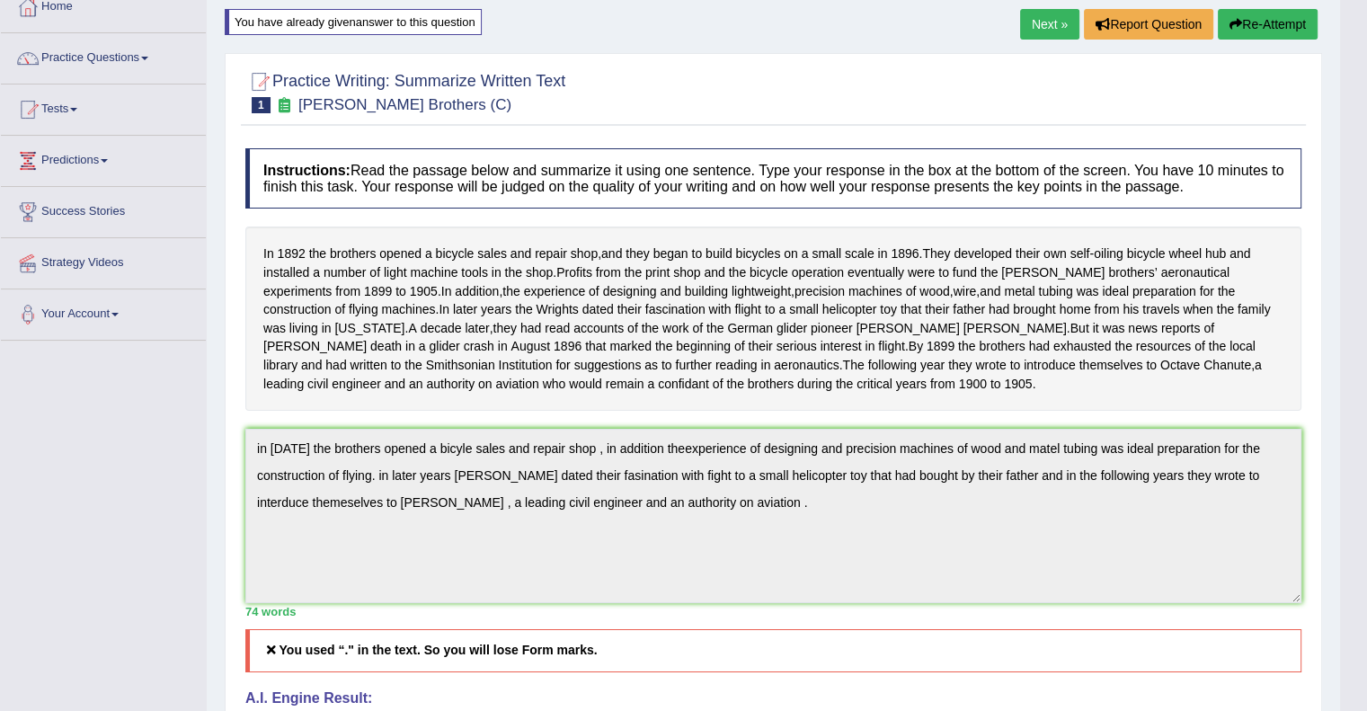
scroll to position [574, 0]
